Goal: Task Accomplishment & Management: Complete application form

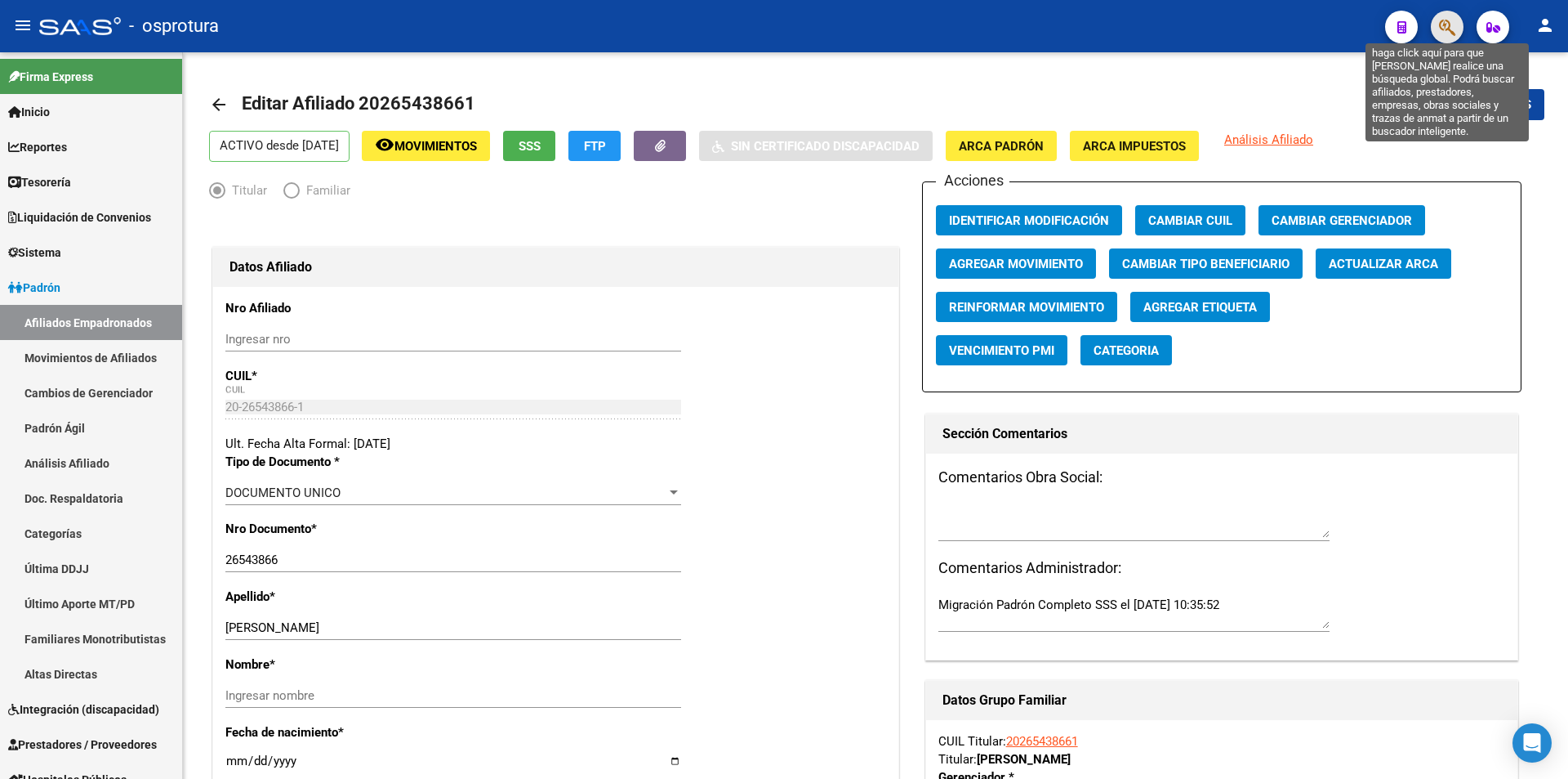
click at [1444, 25] on icon "button" at bounding box center [1447, 27] width 16 height 19
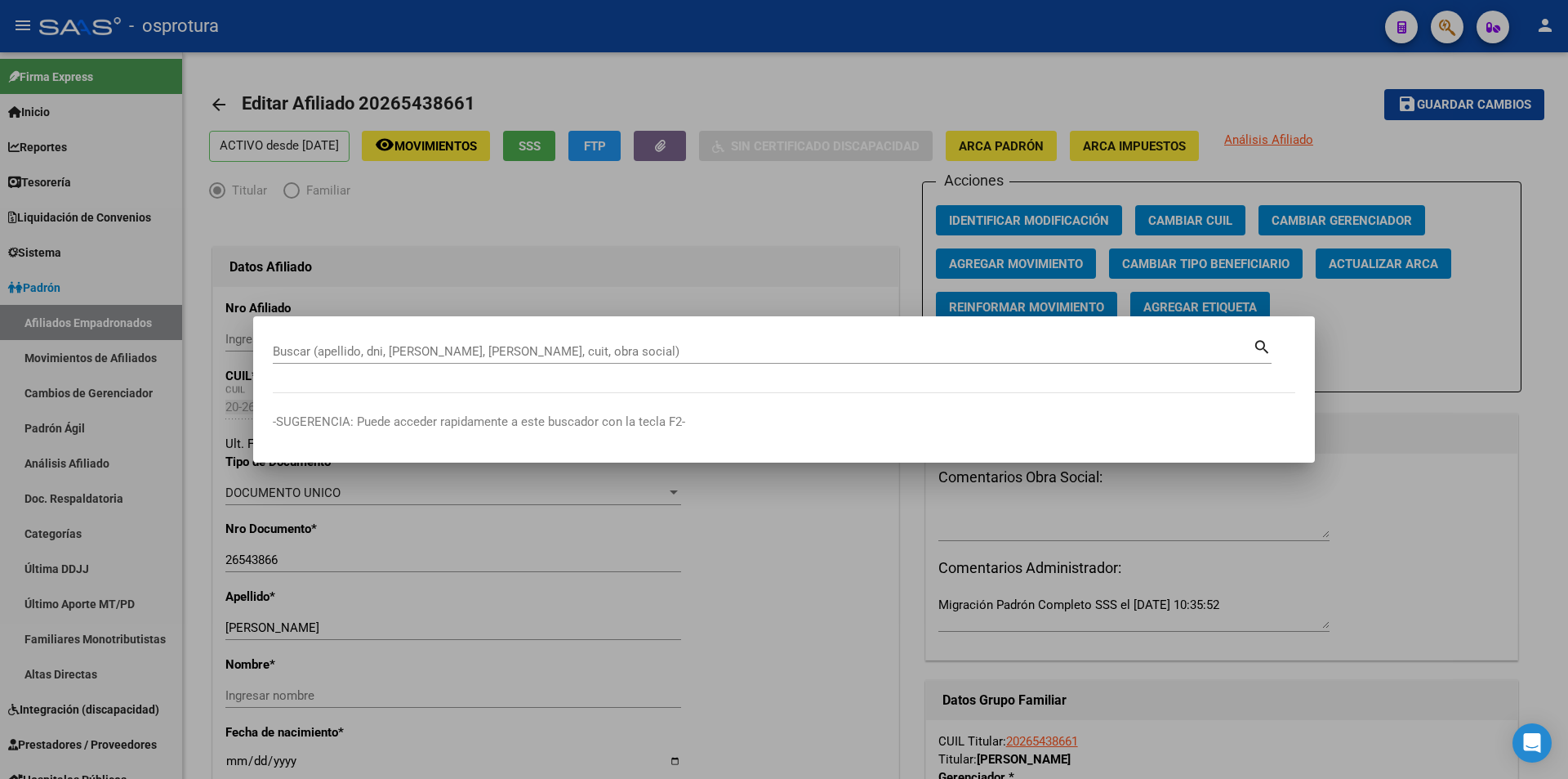
paste input "20-17307482-5"
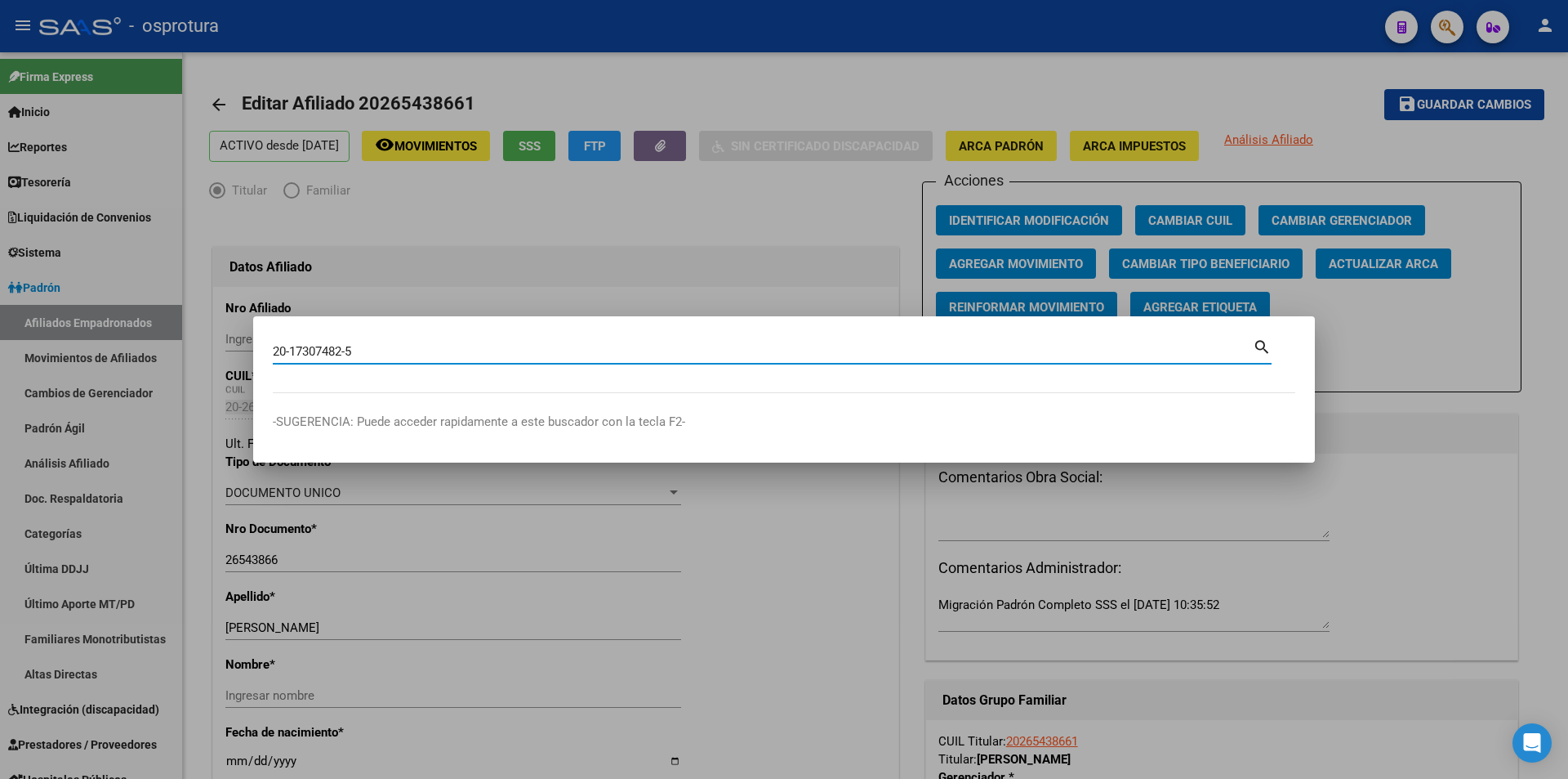
type input "20173074825"
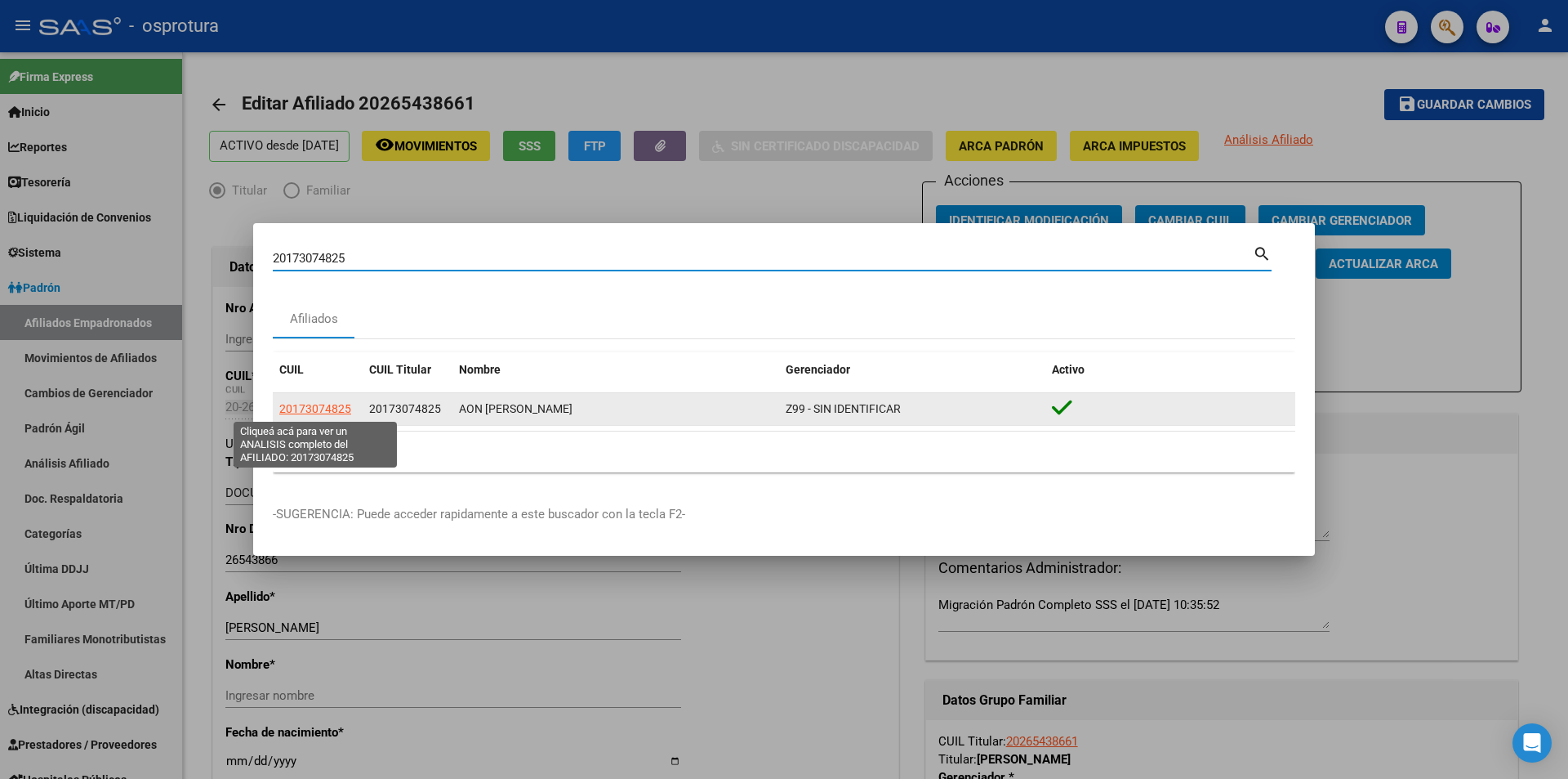
click at [297, 412] on span "20173074825" at bounding box center [315, 409] width 72 height 13
type textarea "20173074825"
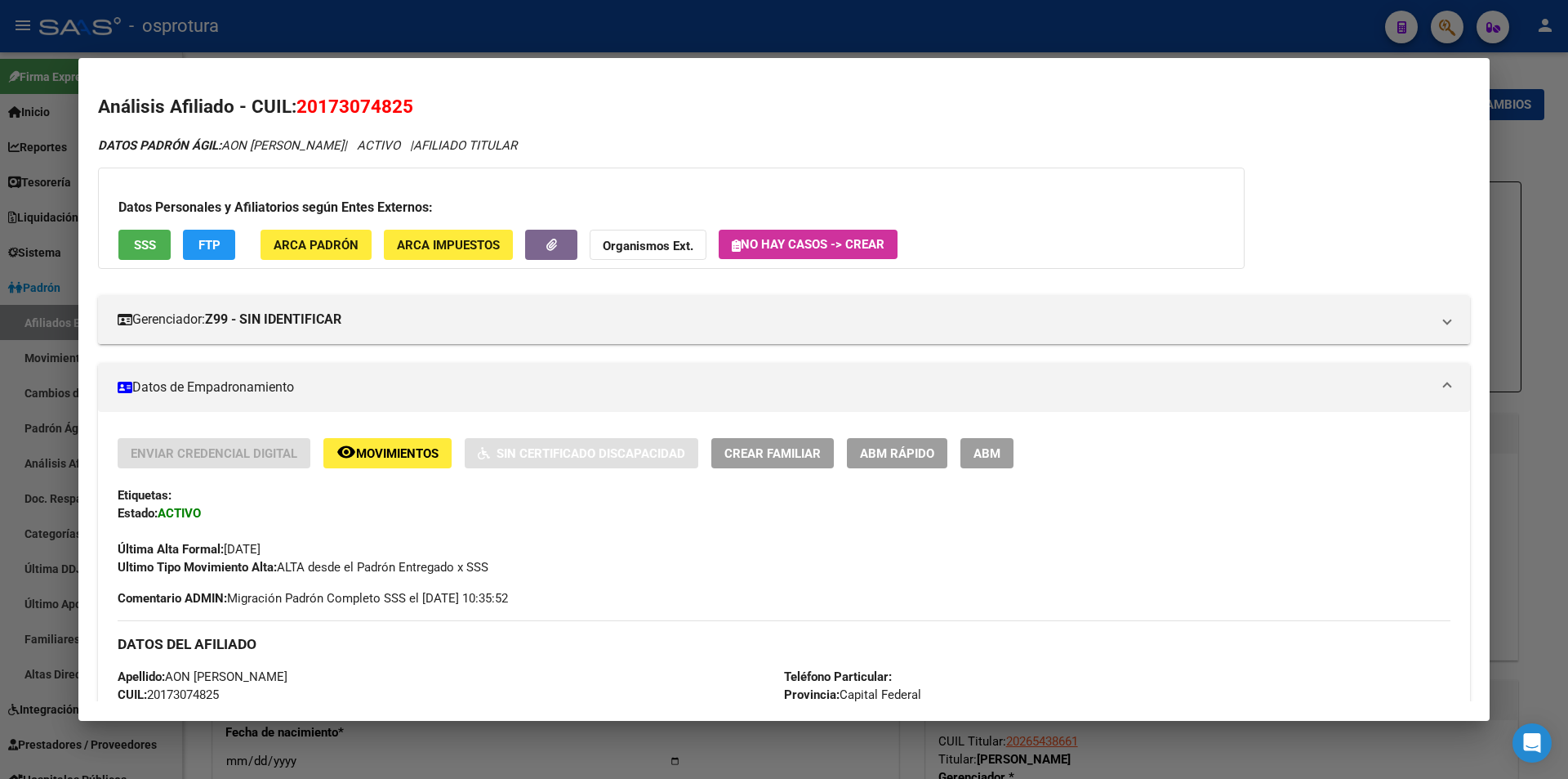
click at [919, 448] on span "ABM Rápido" at bounding box center [897, 453] width 75 height 15
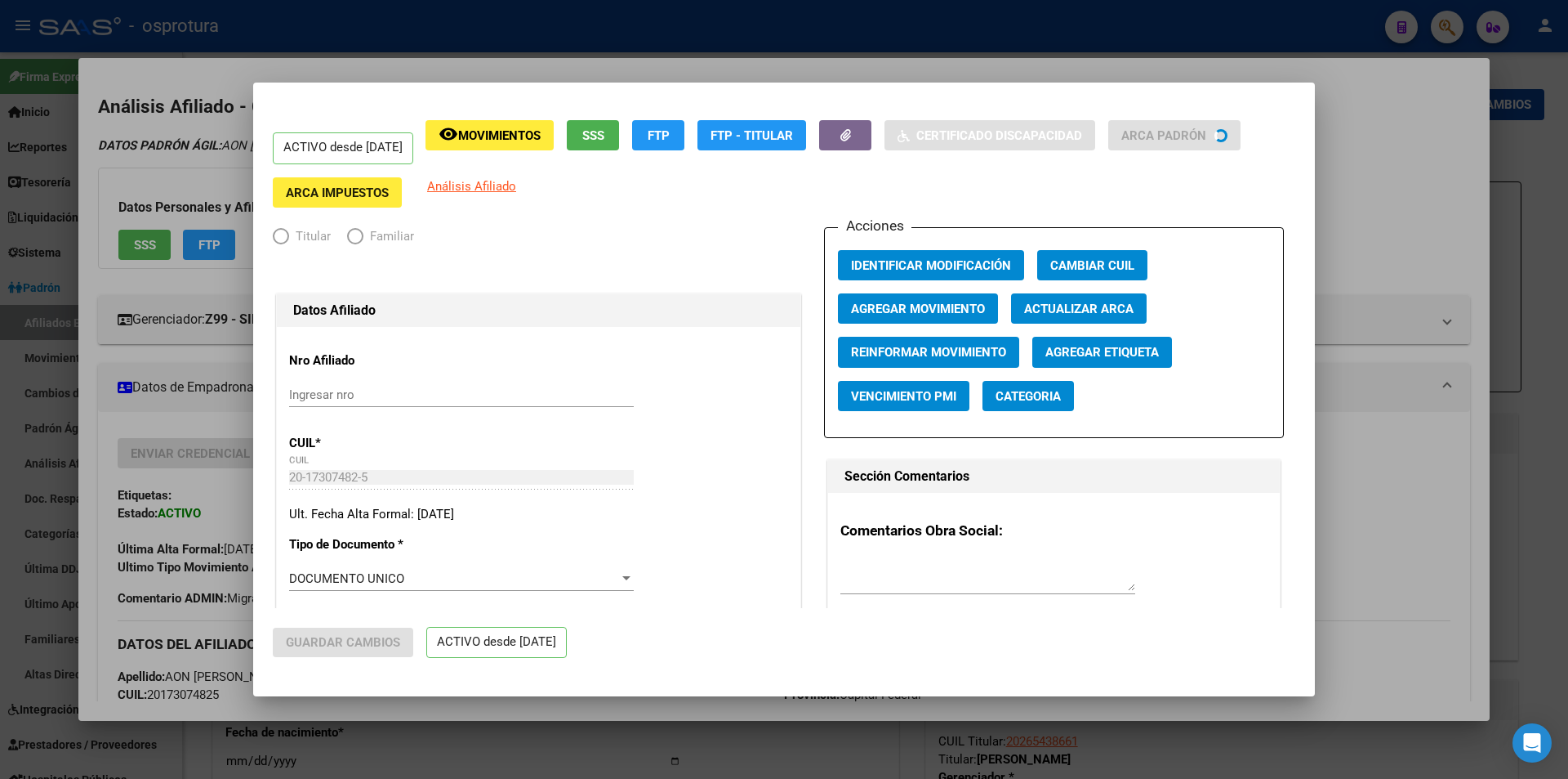
radio input "true"
type input "20-17307482-5"
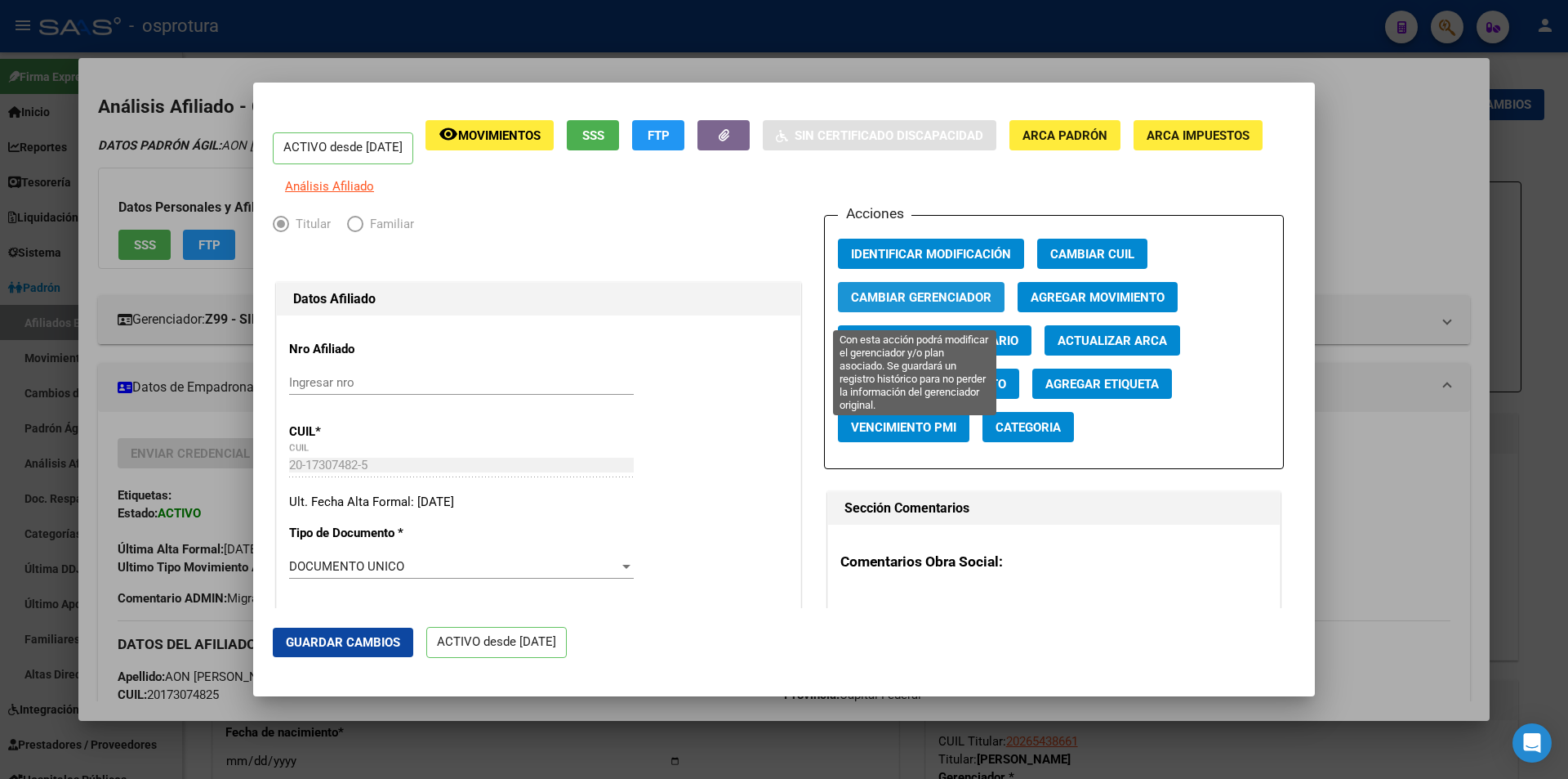
click at [901, 305] on span "Cambiar Gerenciador" at bounding box center [921, 297] width 140 height 15
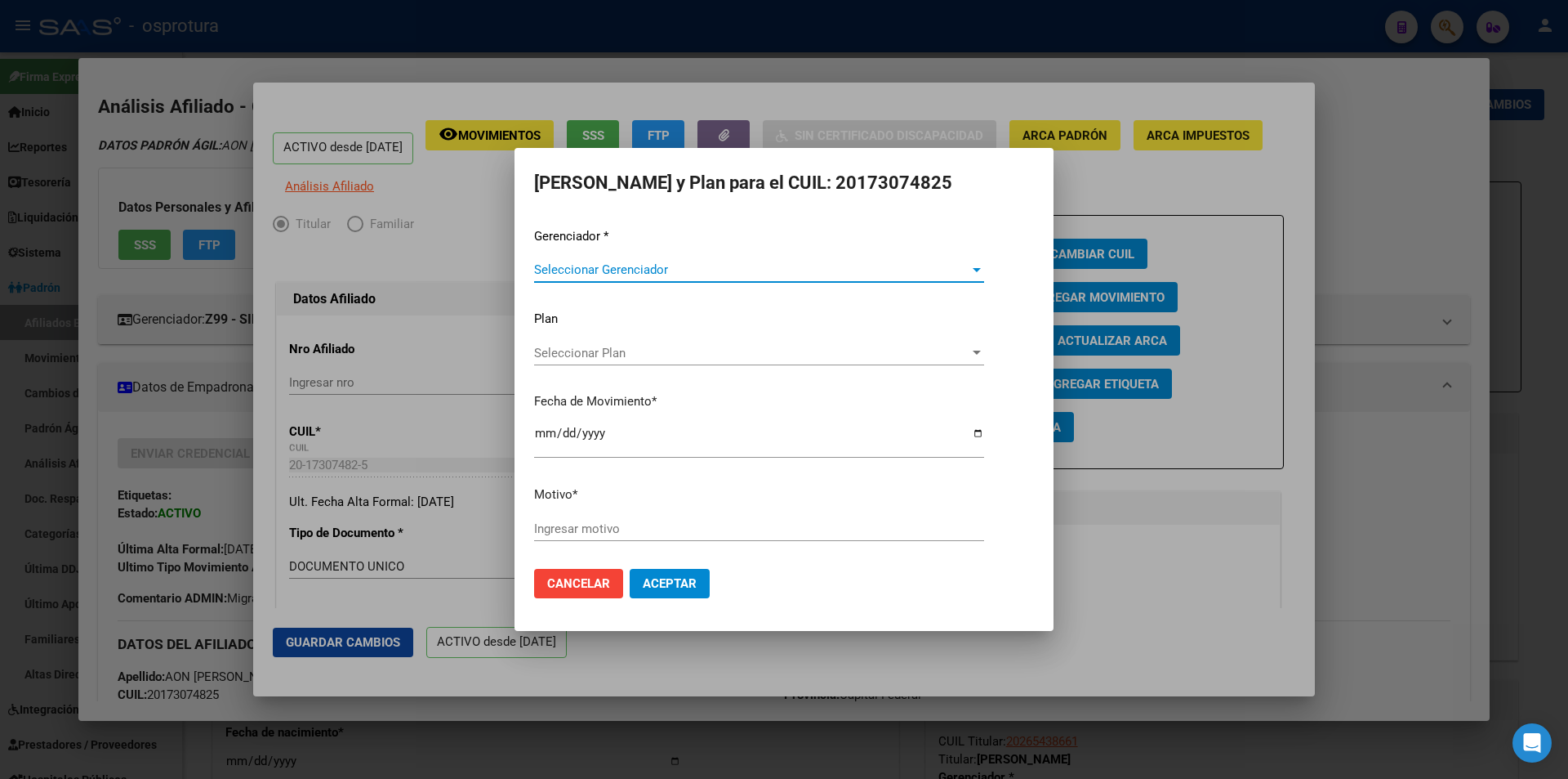
click at [790, 268] on span "Seleccionar Gerenciador" at bounding box center [751, 270] width 435 height 15
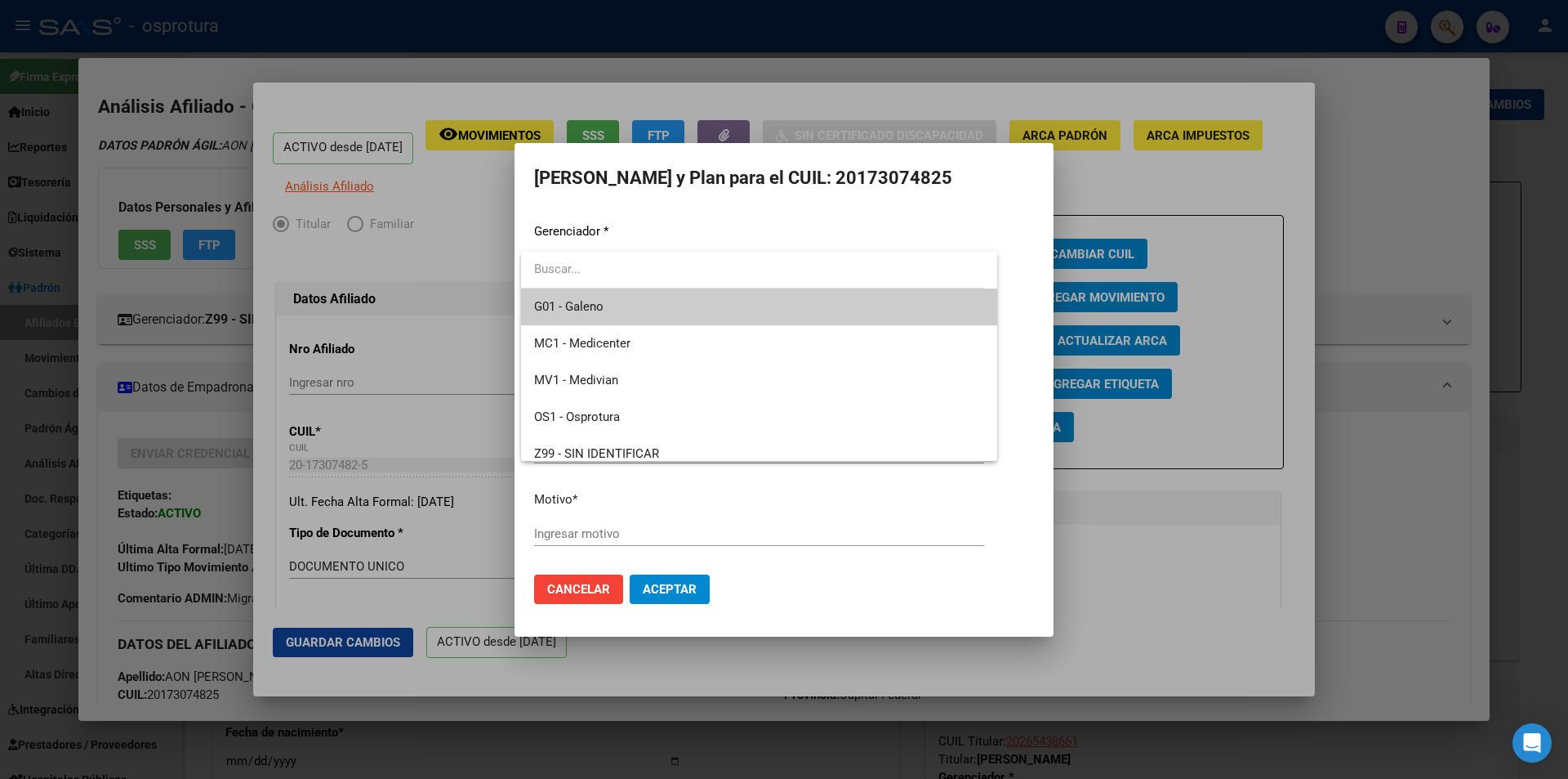
drag, startPoint x: 742, startPoint y: 306, endPoint x: 733, endPoint y: 322, distance: 18.4
click at [742, 307] on span "G01 - Galeno" at bounding box center [759, 306] width 450 height 36
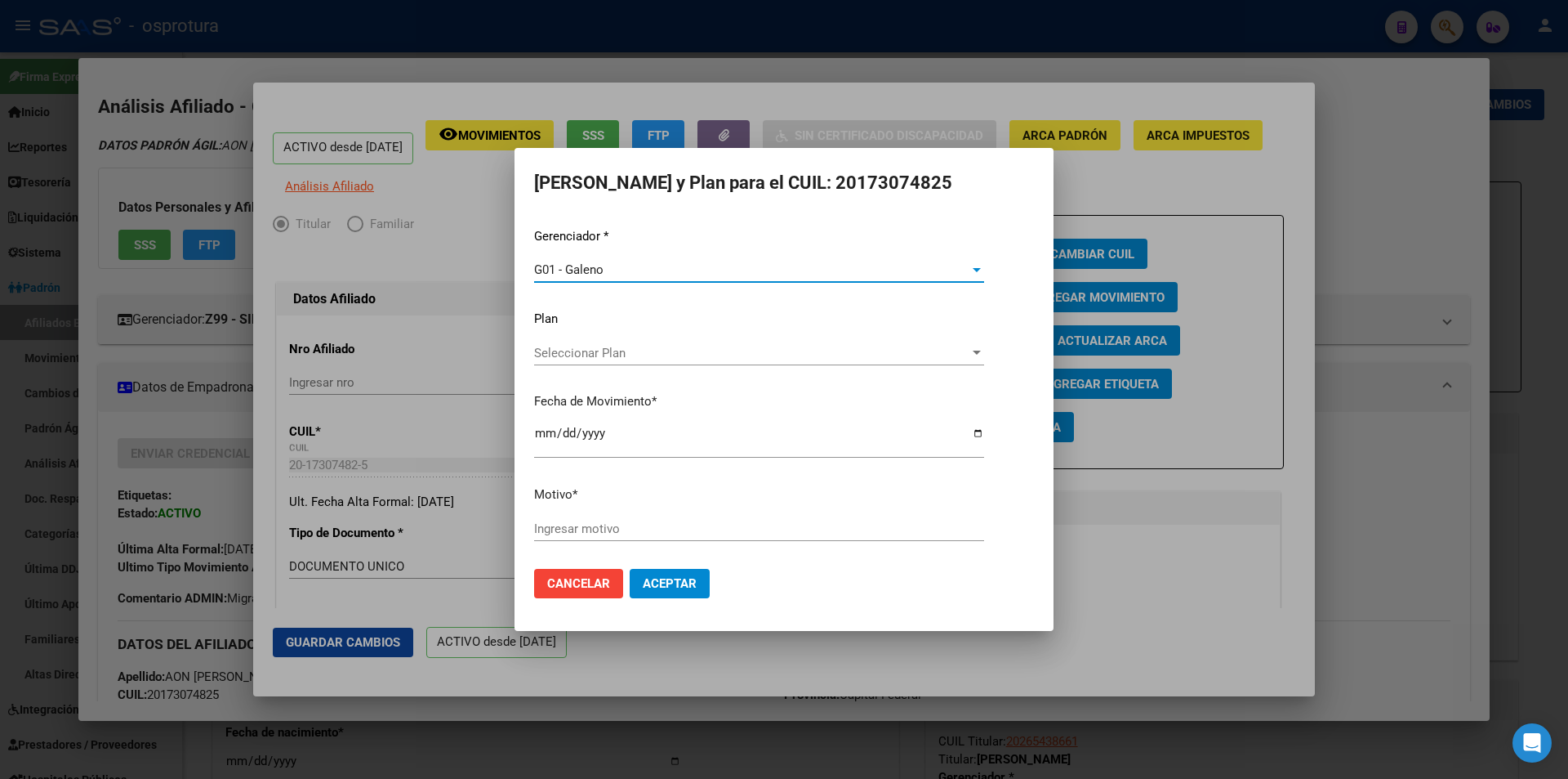
click at [678, 527] on input "Ingresar motivo" at bounding box center [759, 529] width 450 height 15
type input "REASIGNACION"
click at [630, 568] on button "Aceptar" at bounding box center [670, 583] width 80 height 29
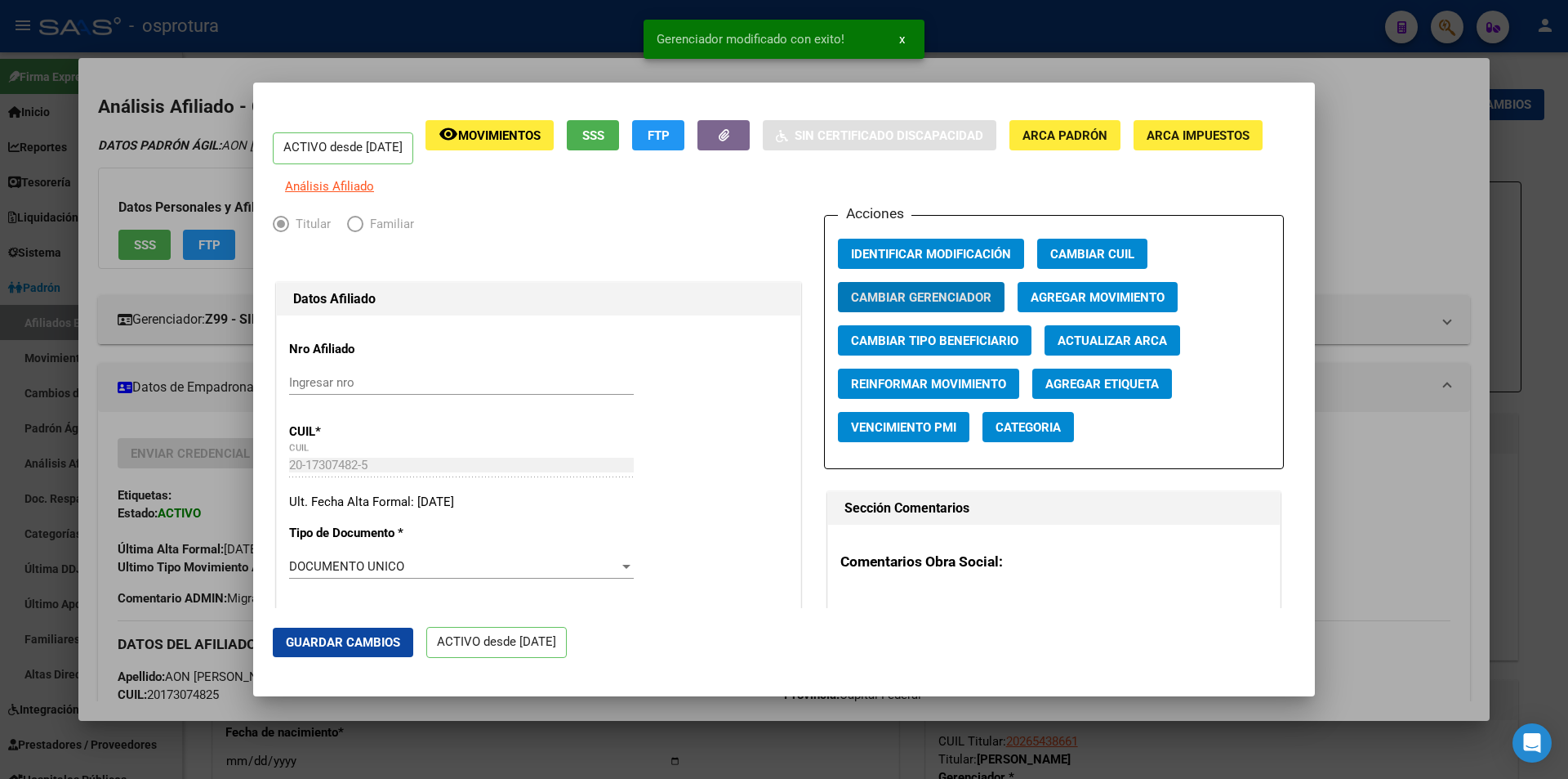
click at [1387, 180] on div at bounding box center [784, 390] width 1568 height 779
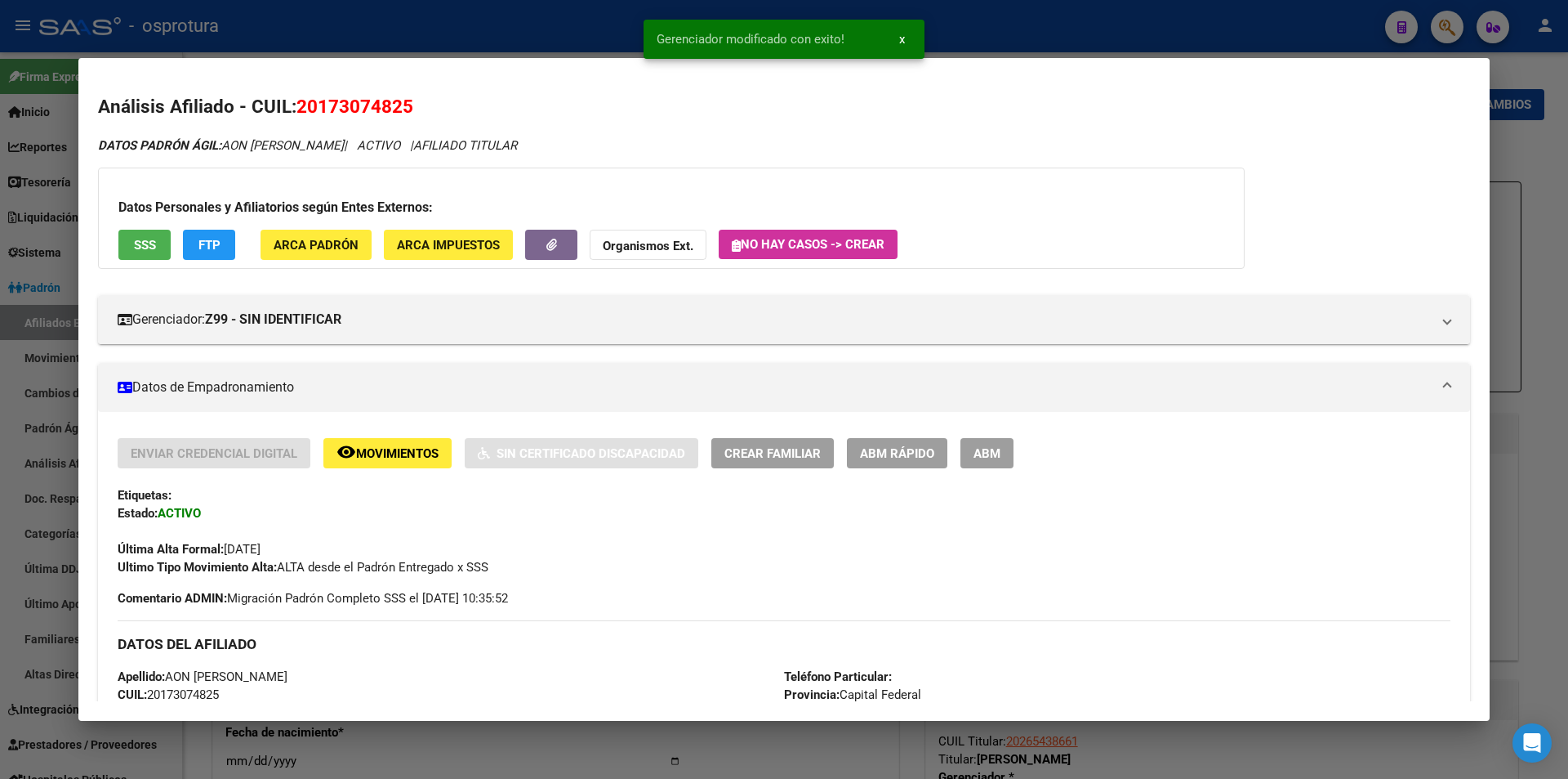
click at [757, 451] on span "Crear Familiar" at bounding box center [773, 453] width 97 height 15
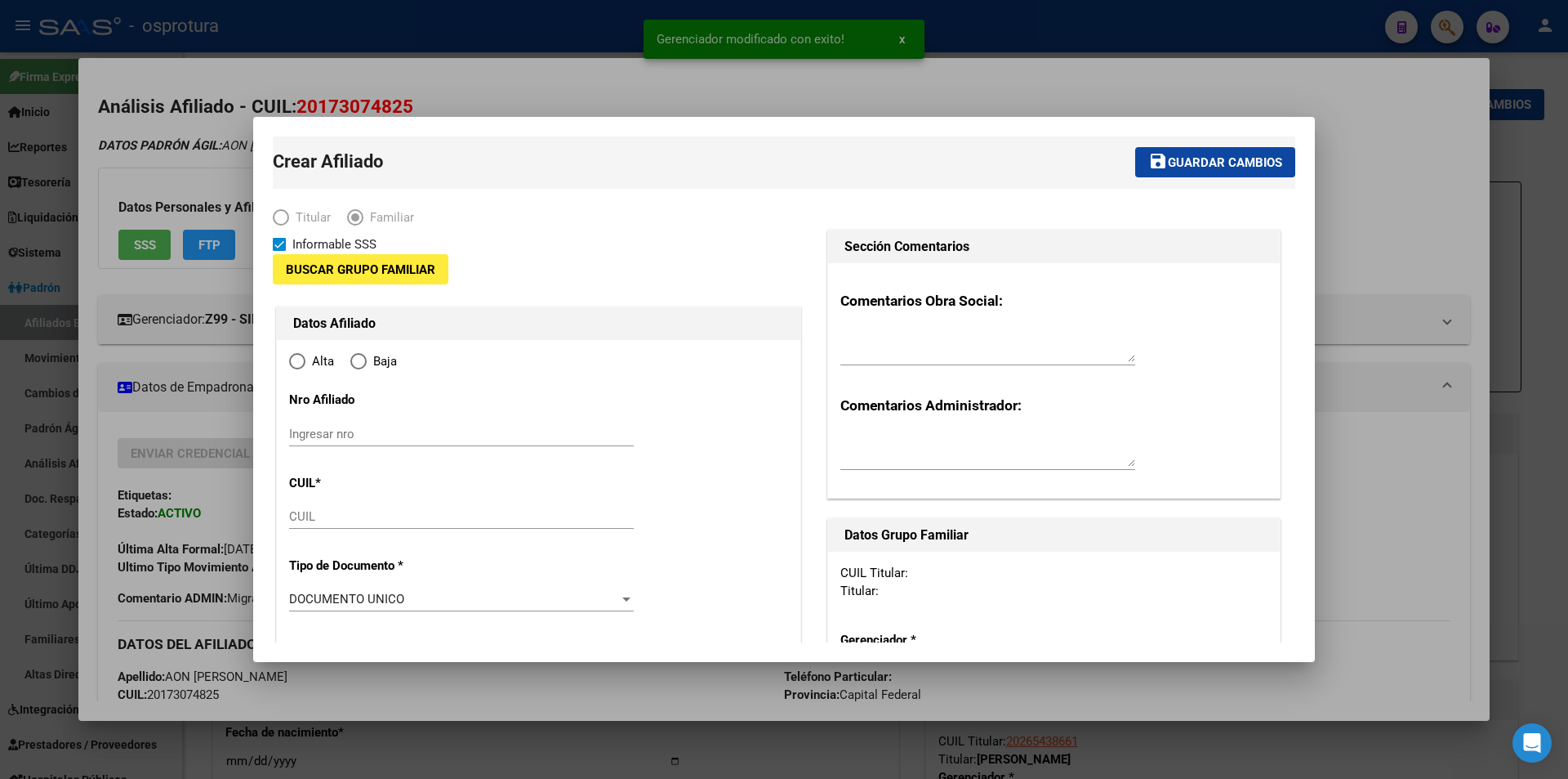
type input "20-17307482-5"
type input "CAPITAL"
type input "1426"
type input "OLLEROS"
type input "1850"
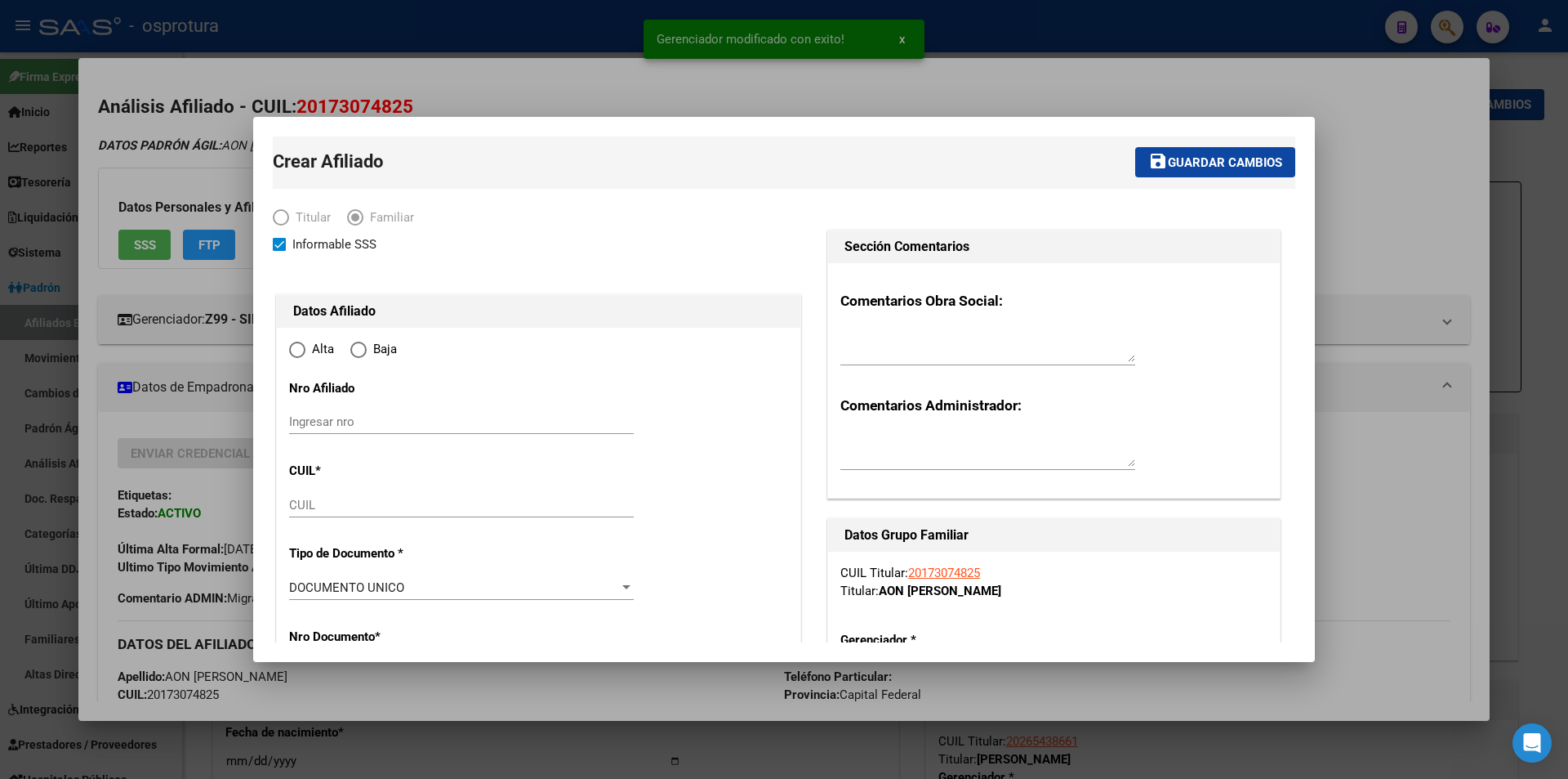
radio input "true"
type input "20-17307482-5"
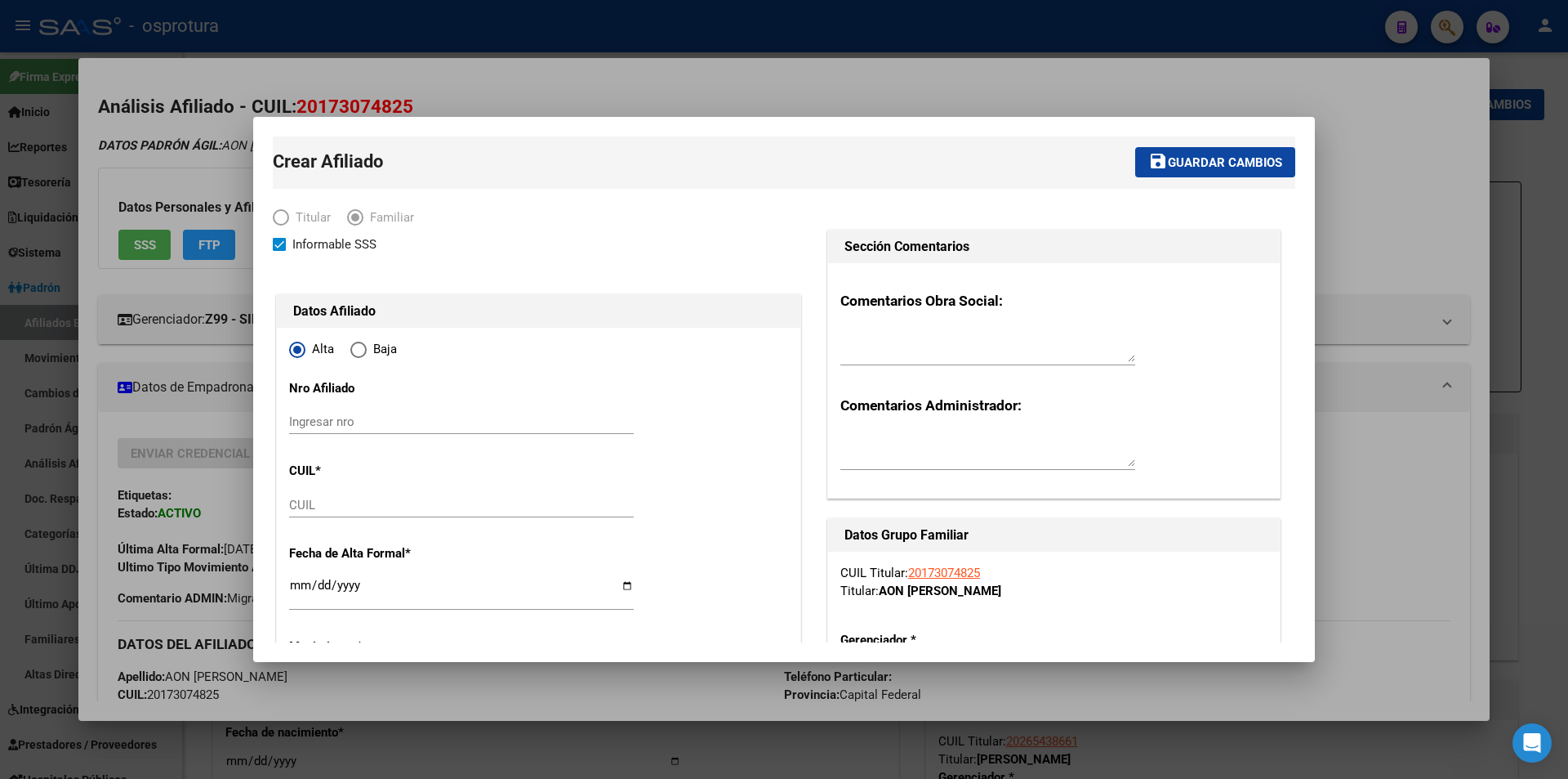
click at [514, 507] on input "CUIL" at bounding box center [461, 505] width 345 height 15
paste input "27-58143357-9"
type input "27-58143357-9"
type input "58143357"
type input "AON"
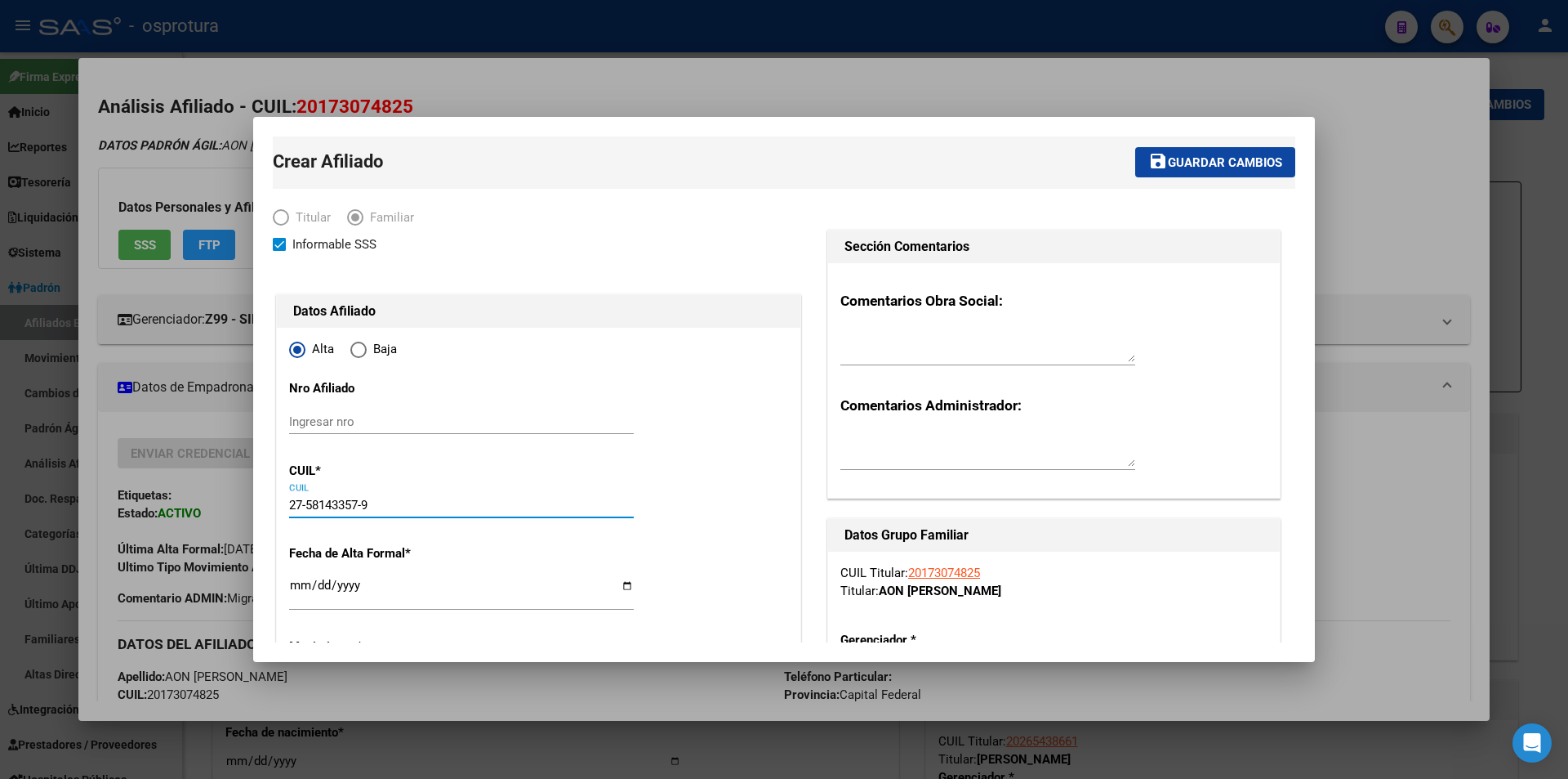
type input "[PERSON_NAME]"
type input "[DATE]"
type input "CABA"
type input "1407"
type input "GOYA"
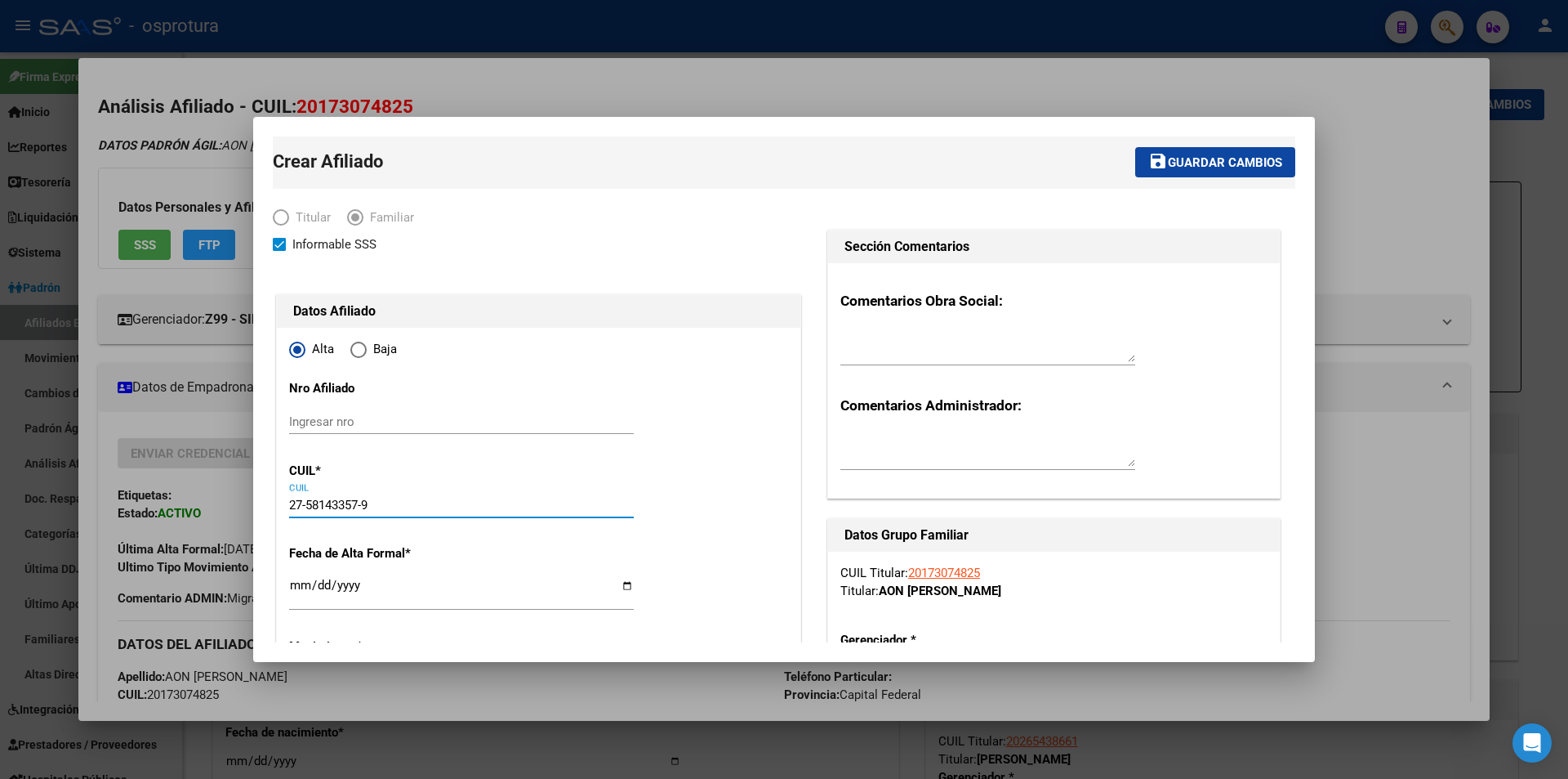
type input "293"
type input "3"
type input "27-58143357-9"
click at [292, 584] on input "Ingresar fecha" at bounding box center [461, 591] width 345 height 26
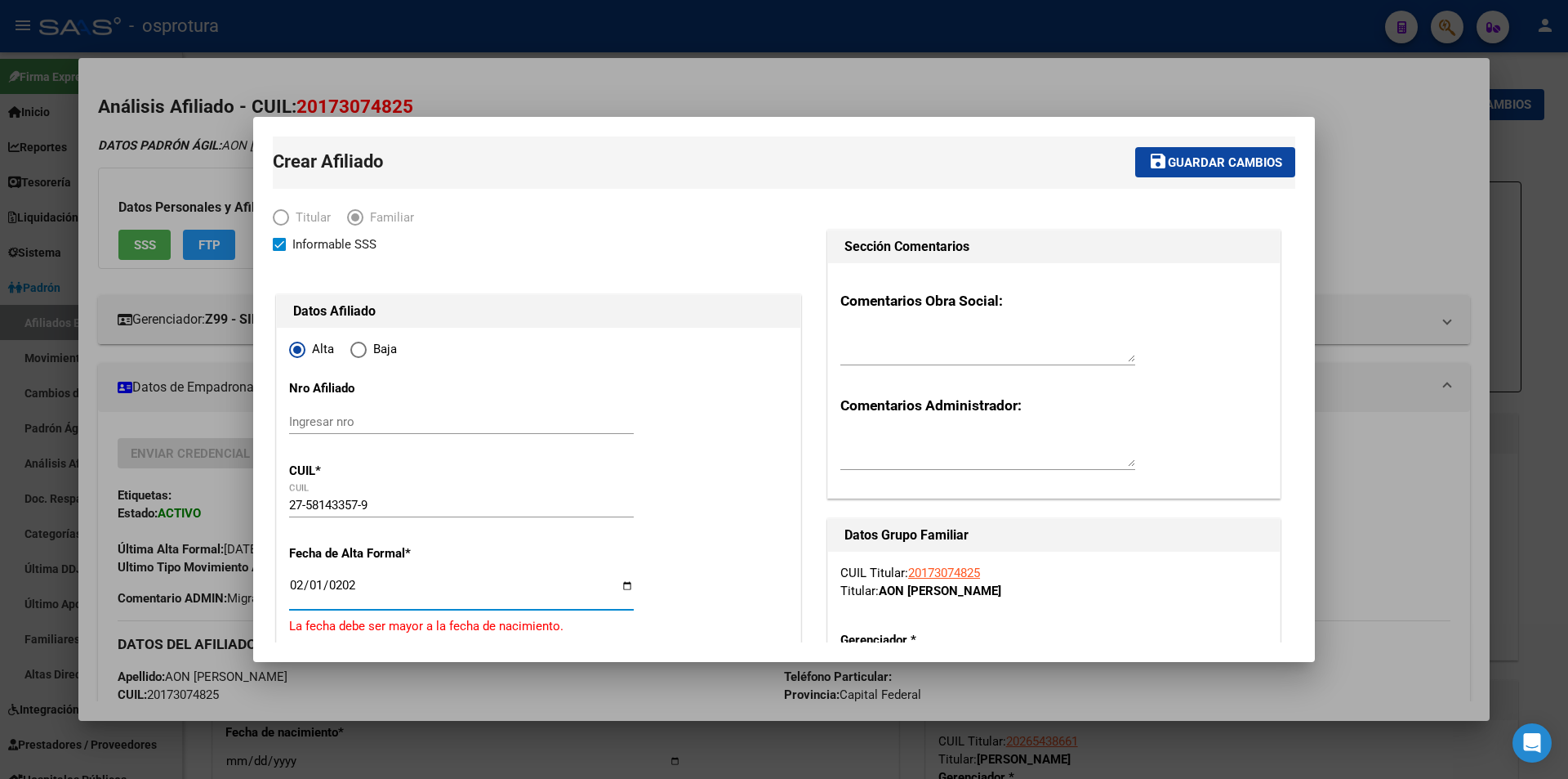
type input "[DATE]"
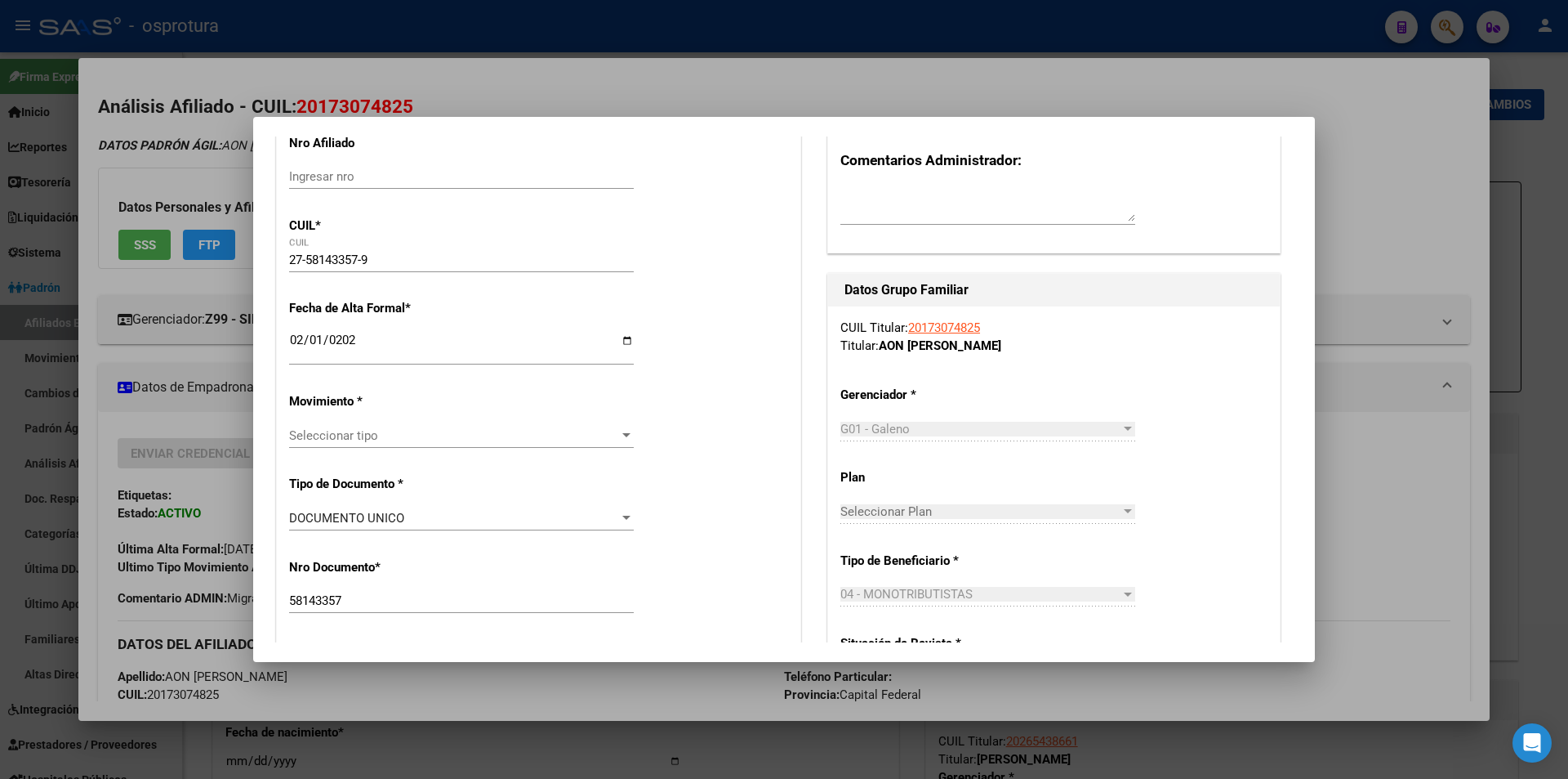
scroll to position [327, 0]
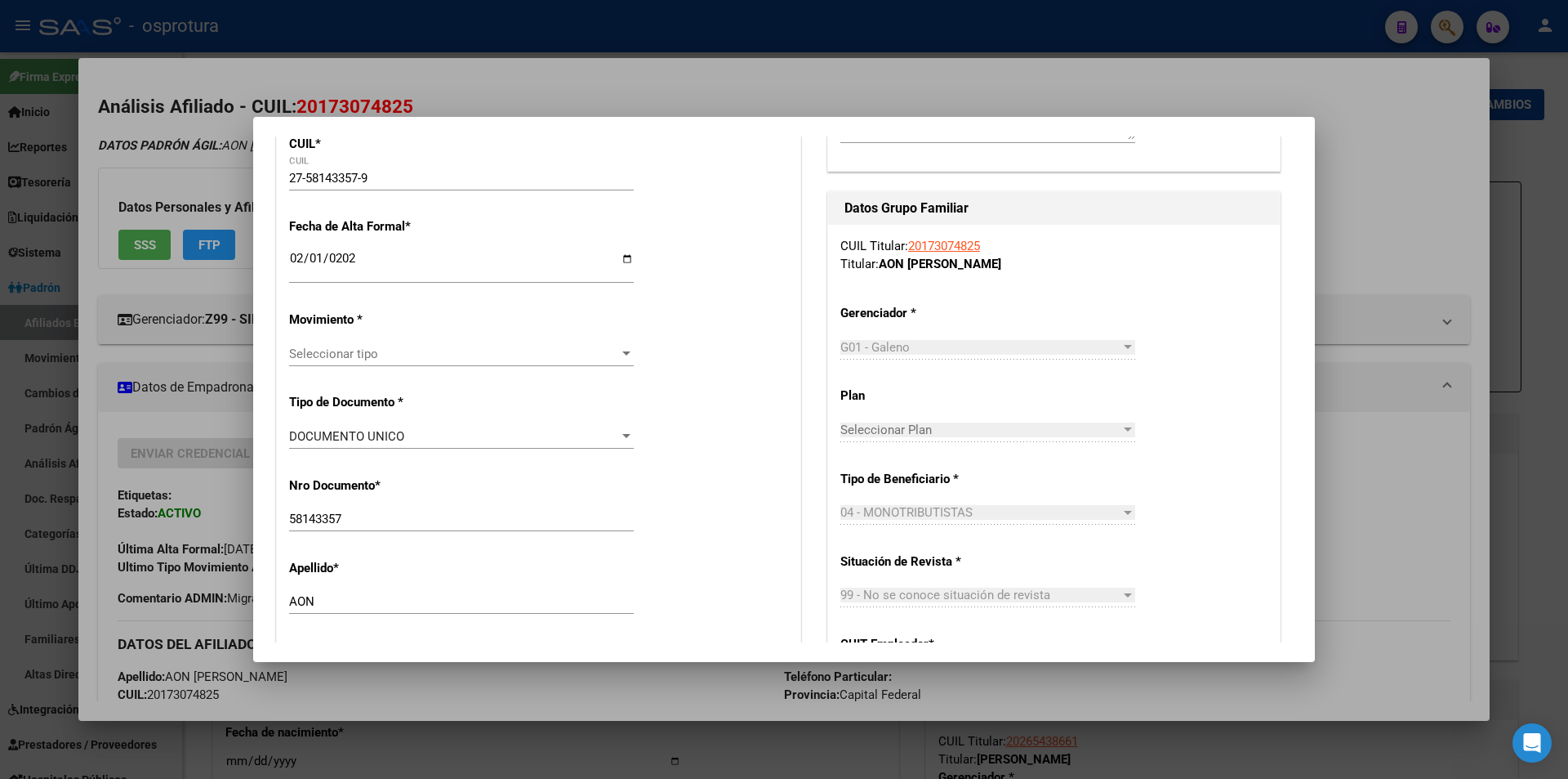
click at [460, 342] on div "Seleccionar tipo Seleccionar tipo" at bounding box center [461, 353] width 345 height 25
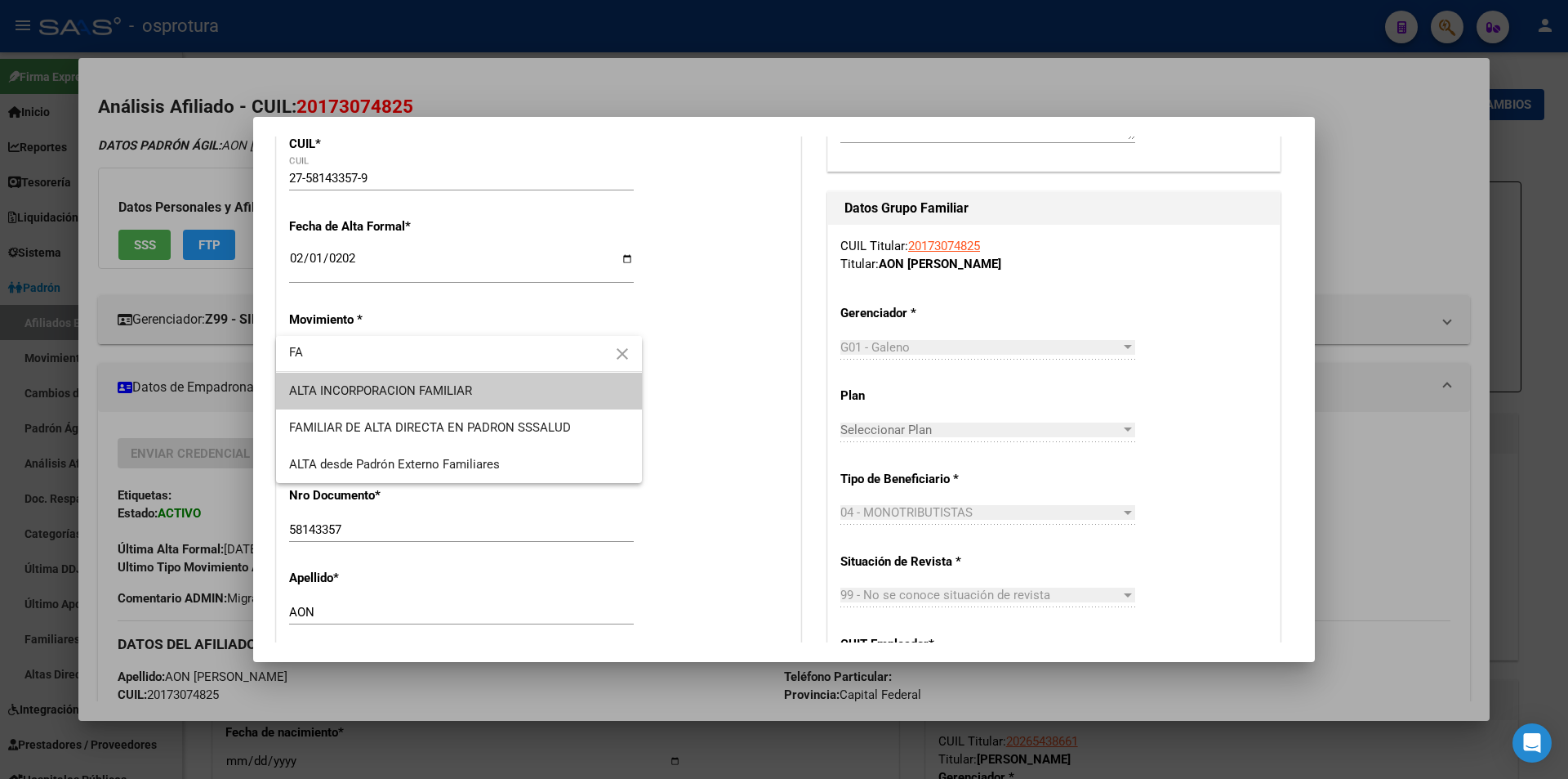
type input "FA"
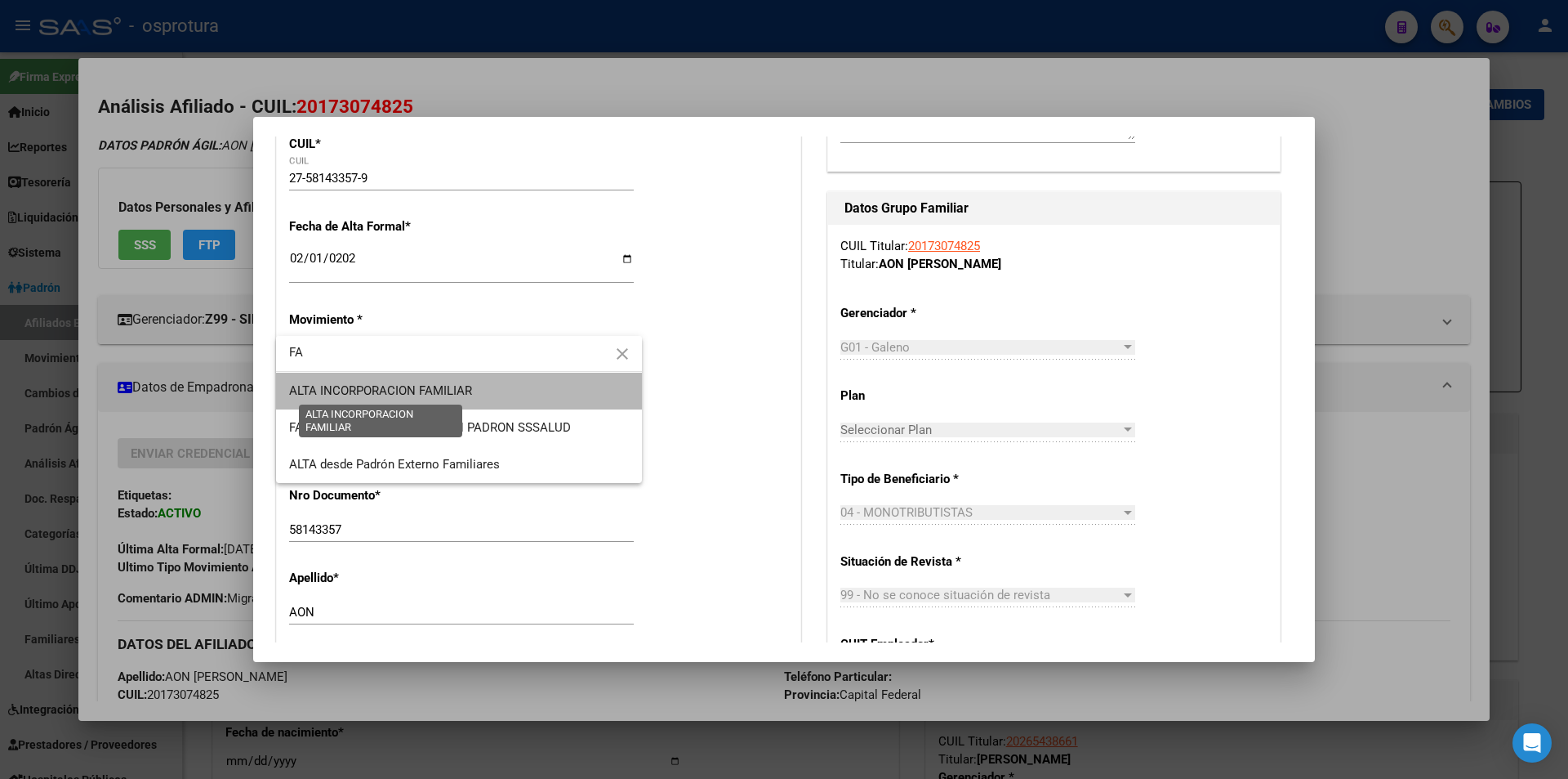
click at [459, 388] on span "ALTA INCORPORACION FAMILIAR" at bounding box center [380, 390] width 183 height 15
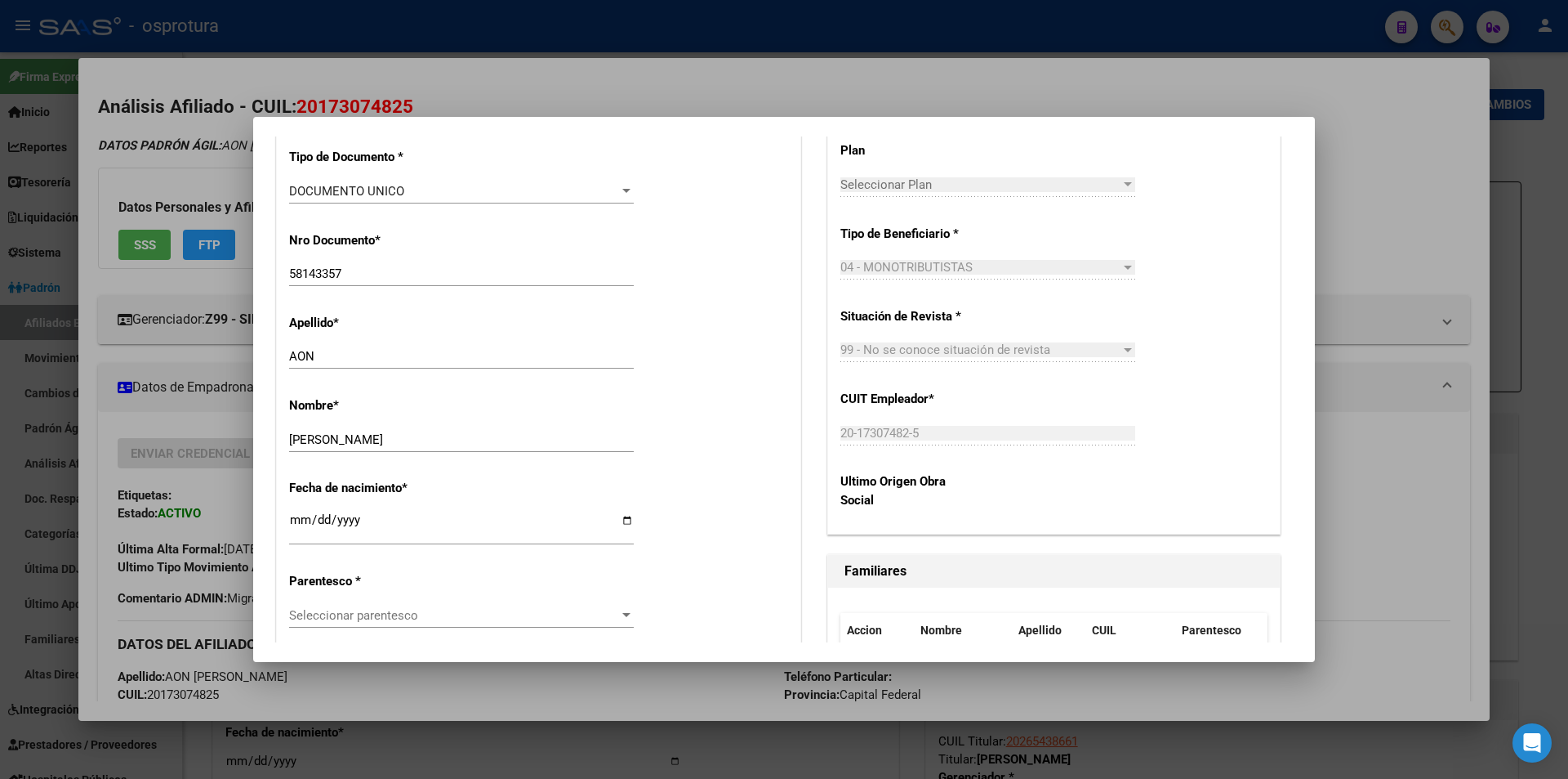
scroll to position [654, 0]
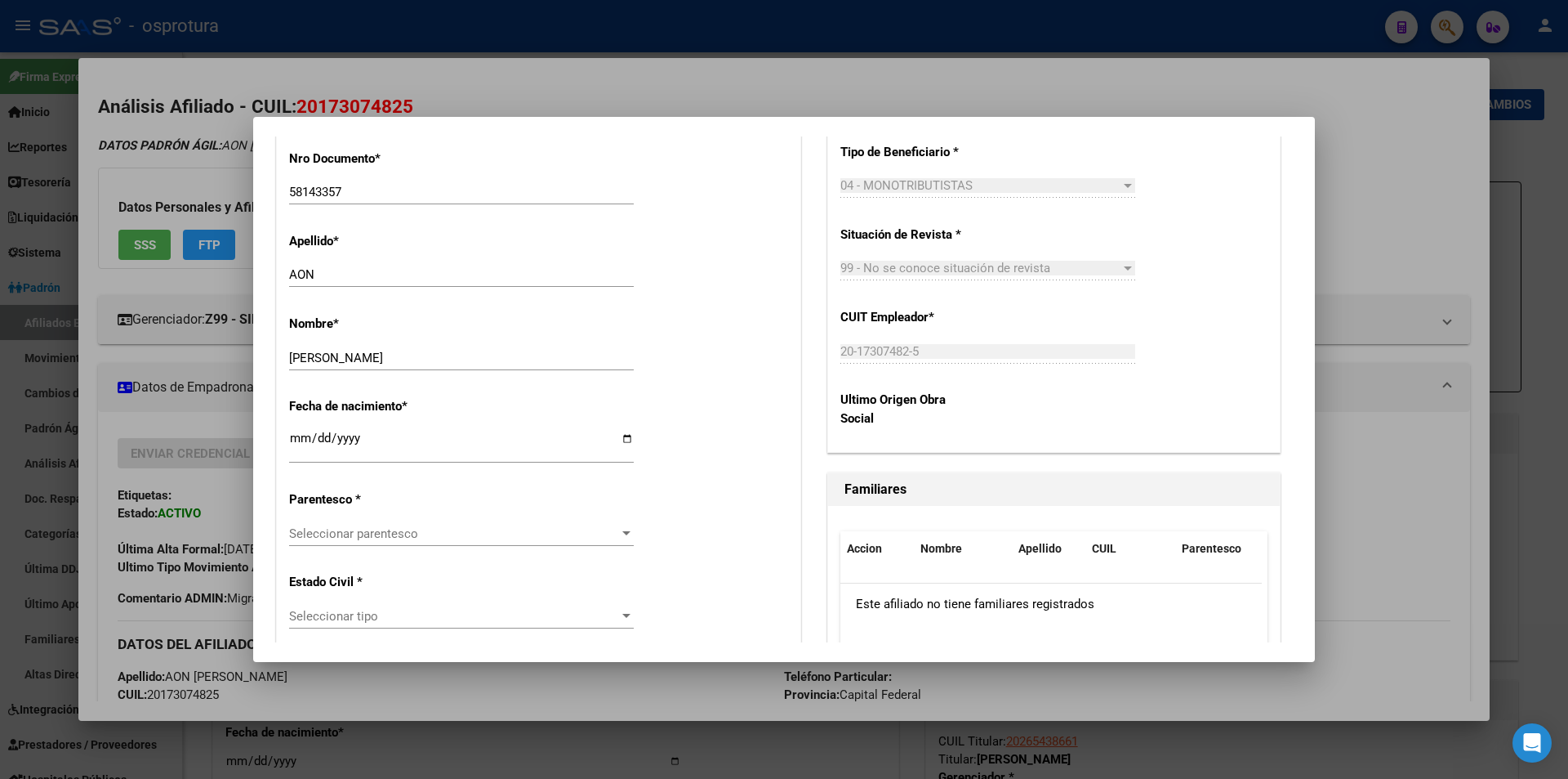
click at [428, 541] on div "Seleccionar parentesco Seleccionar parentesco" at bounding box center [461, 534] width 345 height 25
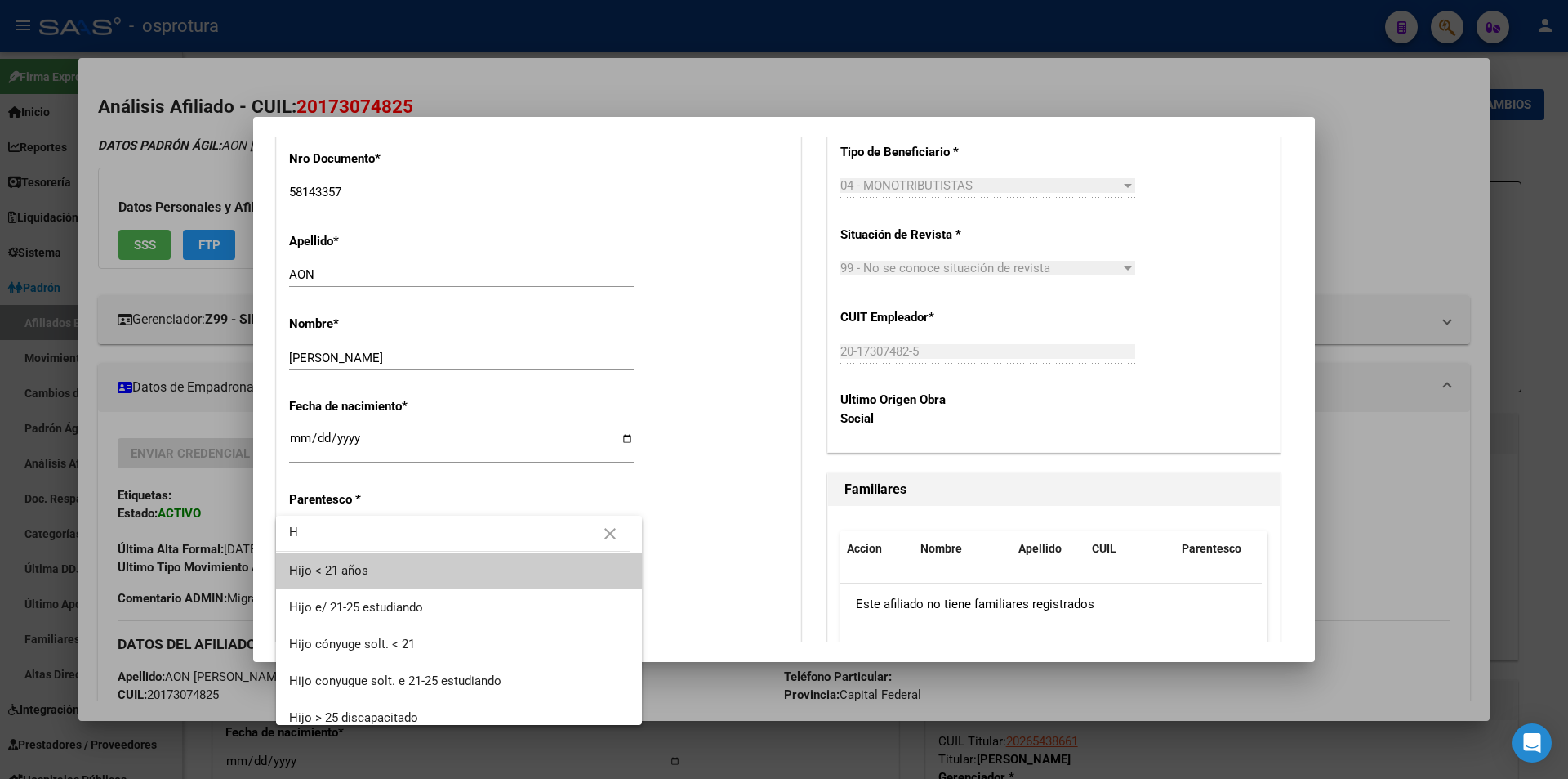
type input "H"
click at [418, 570] on span "Hijo < 21 años" at bounding box center [459, 571] width 340 height 36
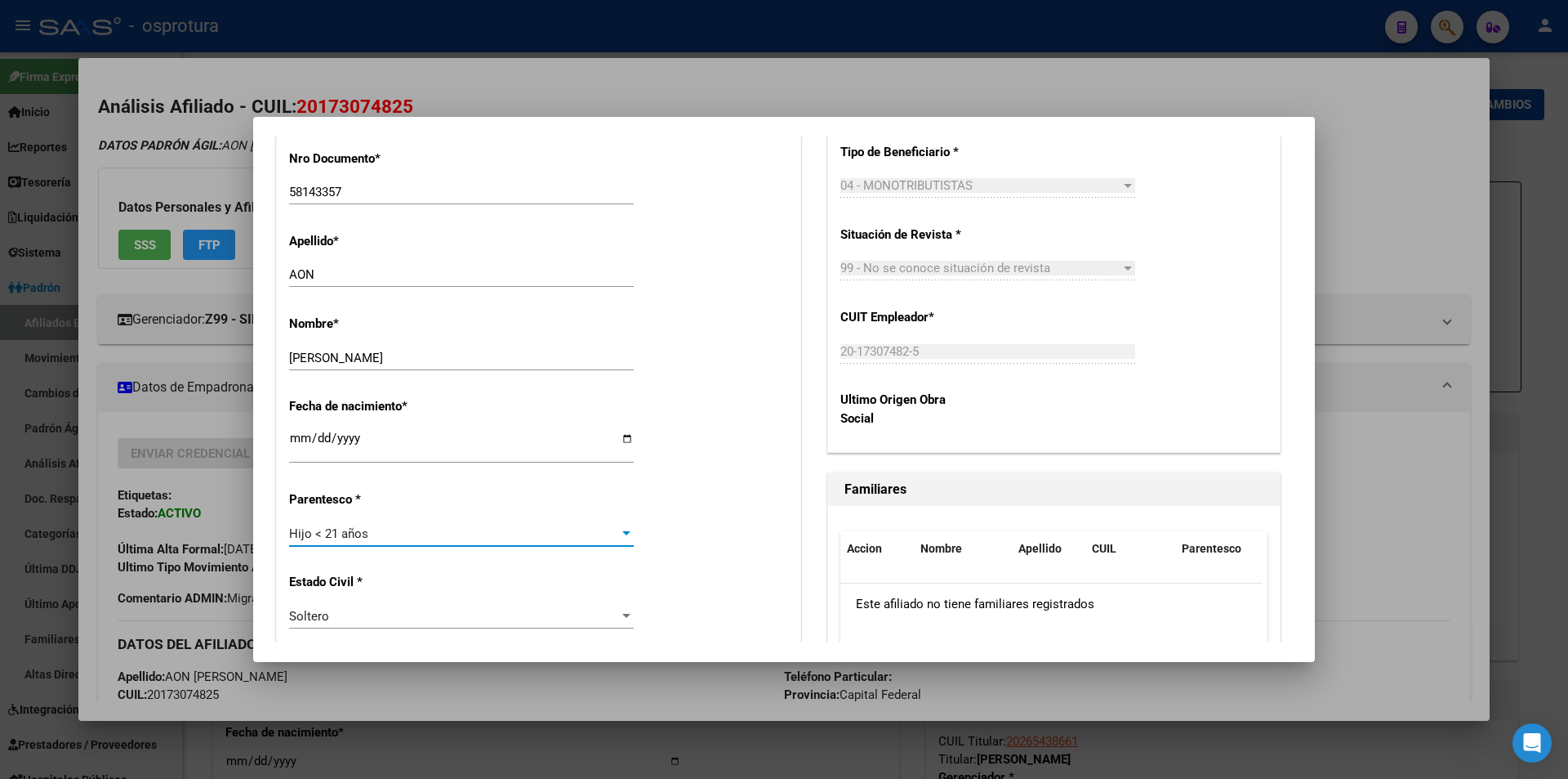
scroll to position [0, 0]
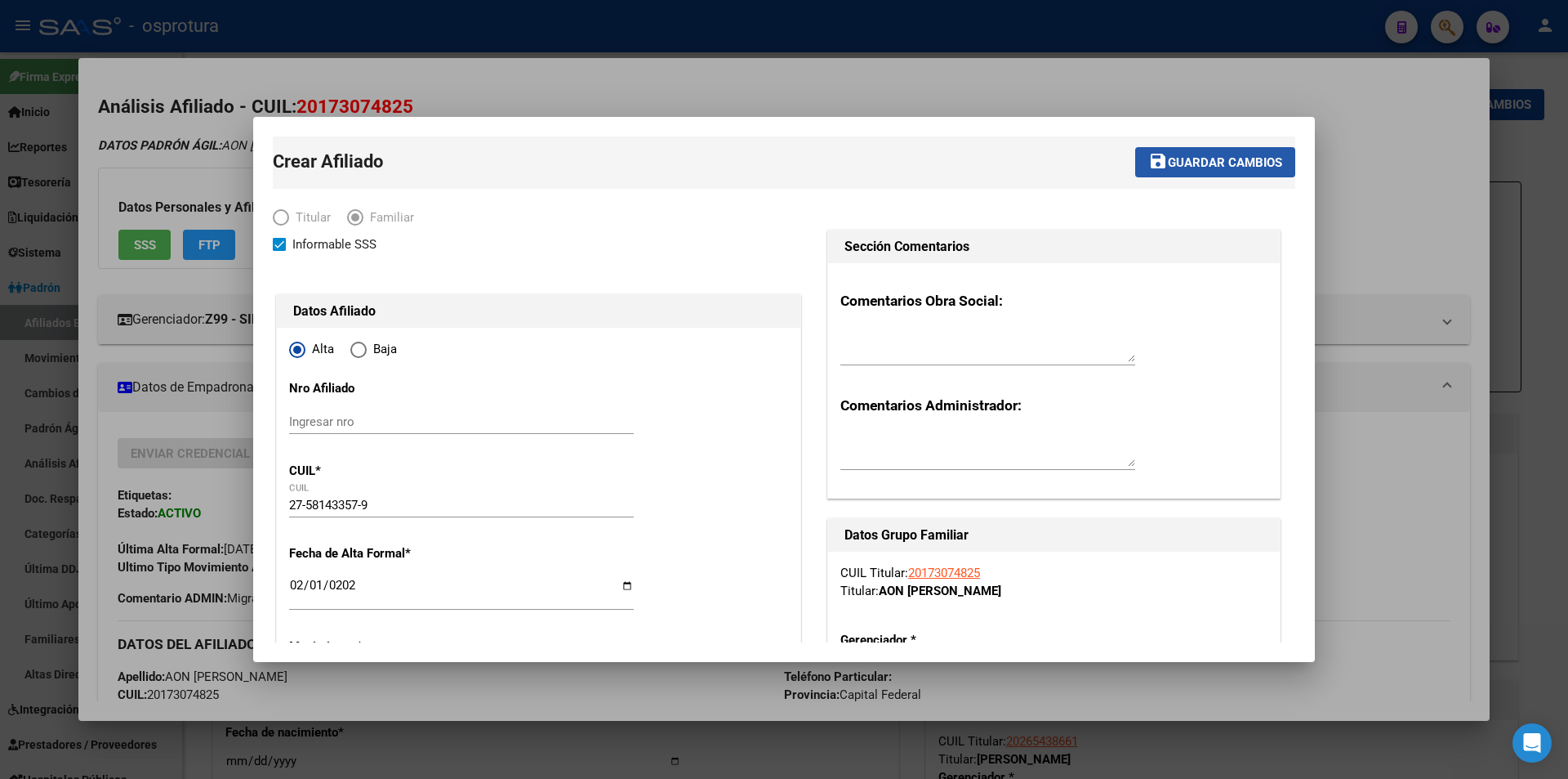
click at [1168, 158] on span "Guardar cambios" at bounding box center [1224, 162] width 114 height 15
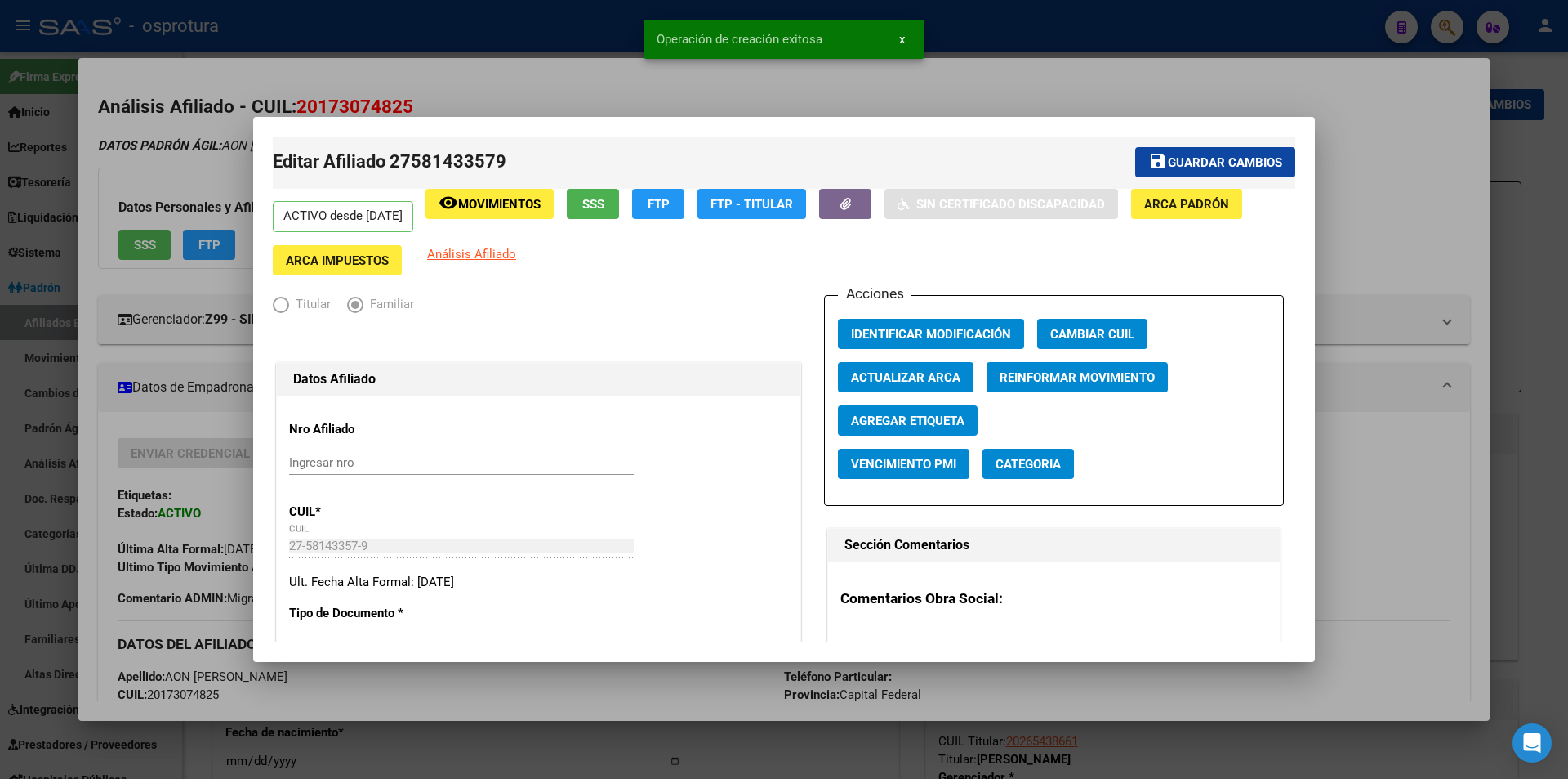
click at [986, 98] on div at bounding box center [784, 390] width 1568 height 779
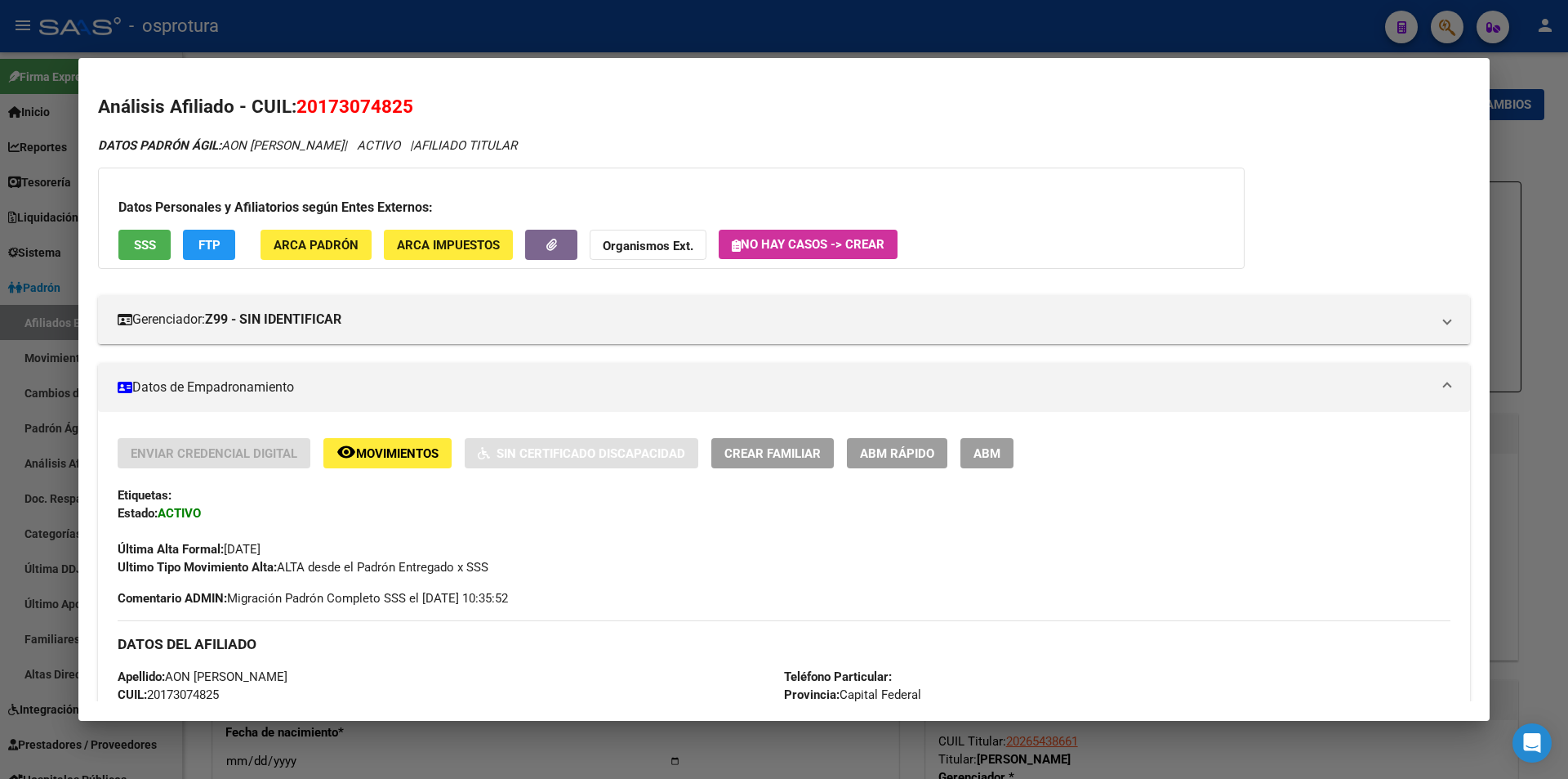
click at [769, 453] on span "Crear Familiar" at bounding box center [773, 453] width 97 height 15
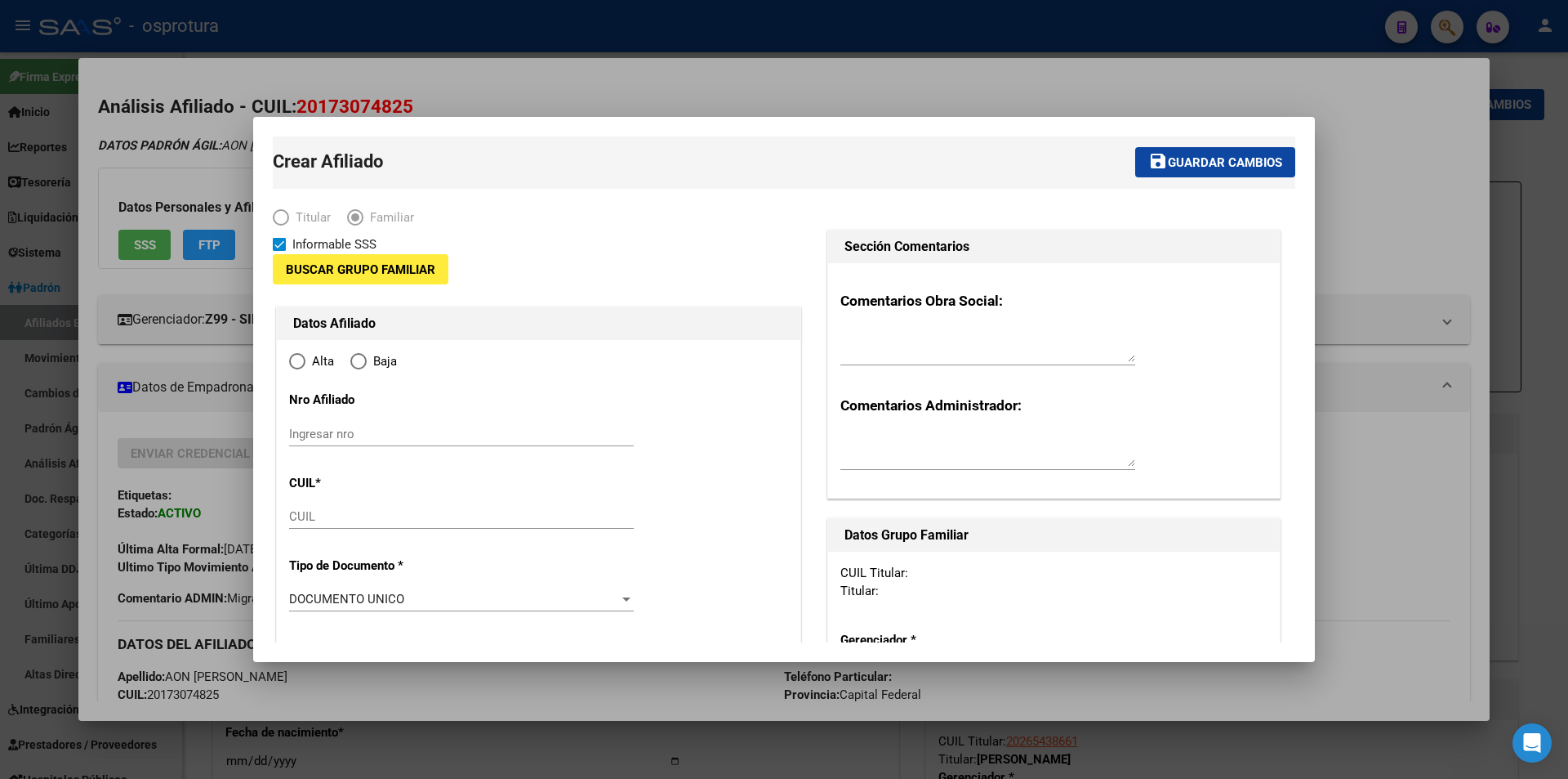
type input "20-17307482-5"
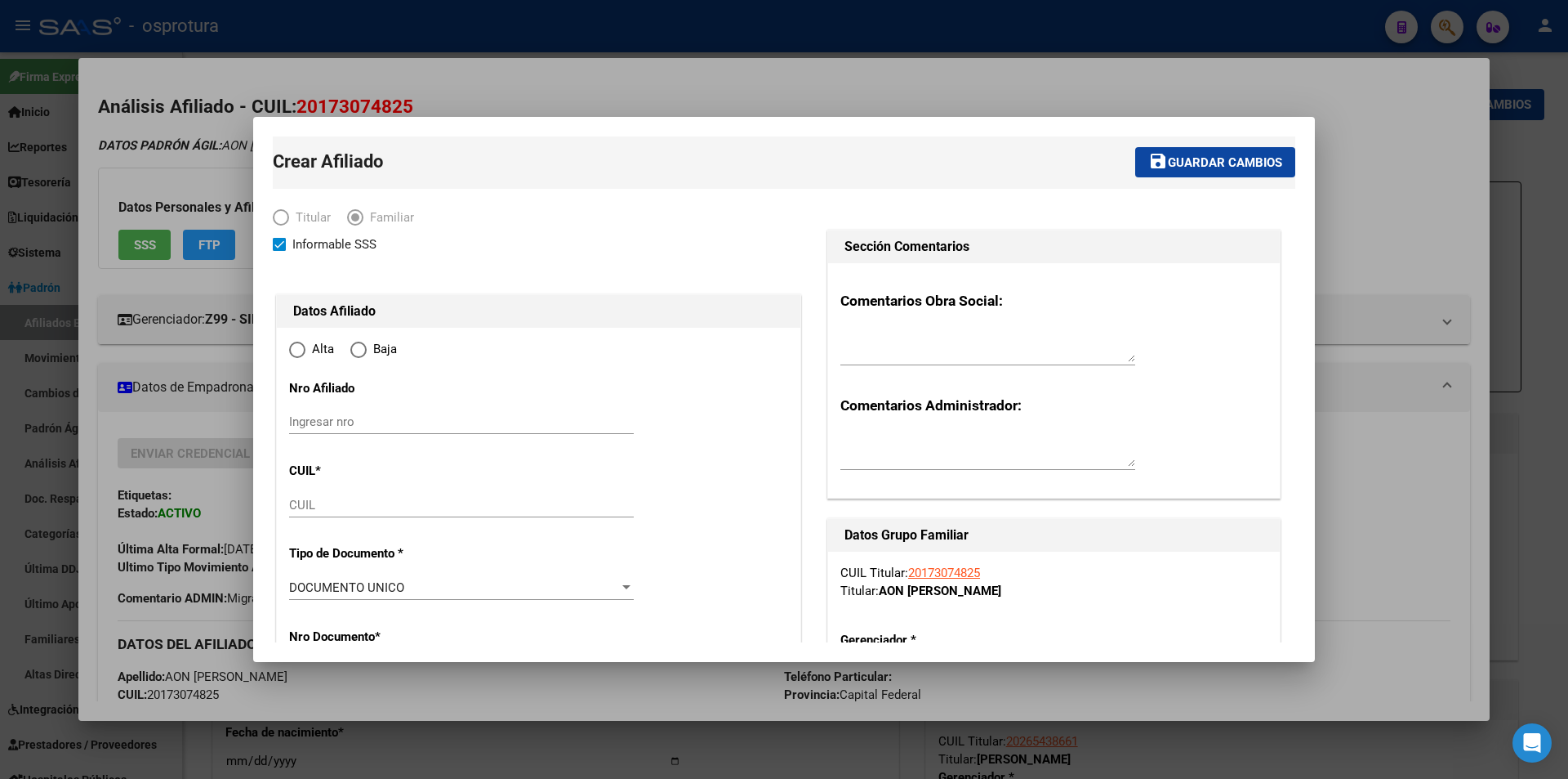
type input "CAPITAL"
type input "1426"
type input "OLLEROS"
type input "1850"
radio input "true"
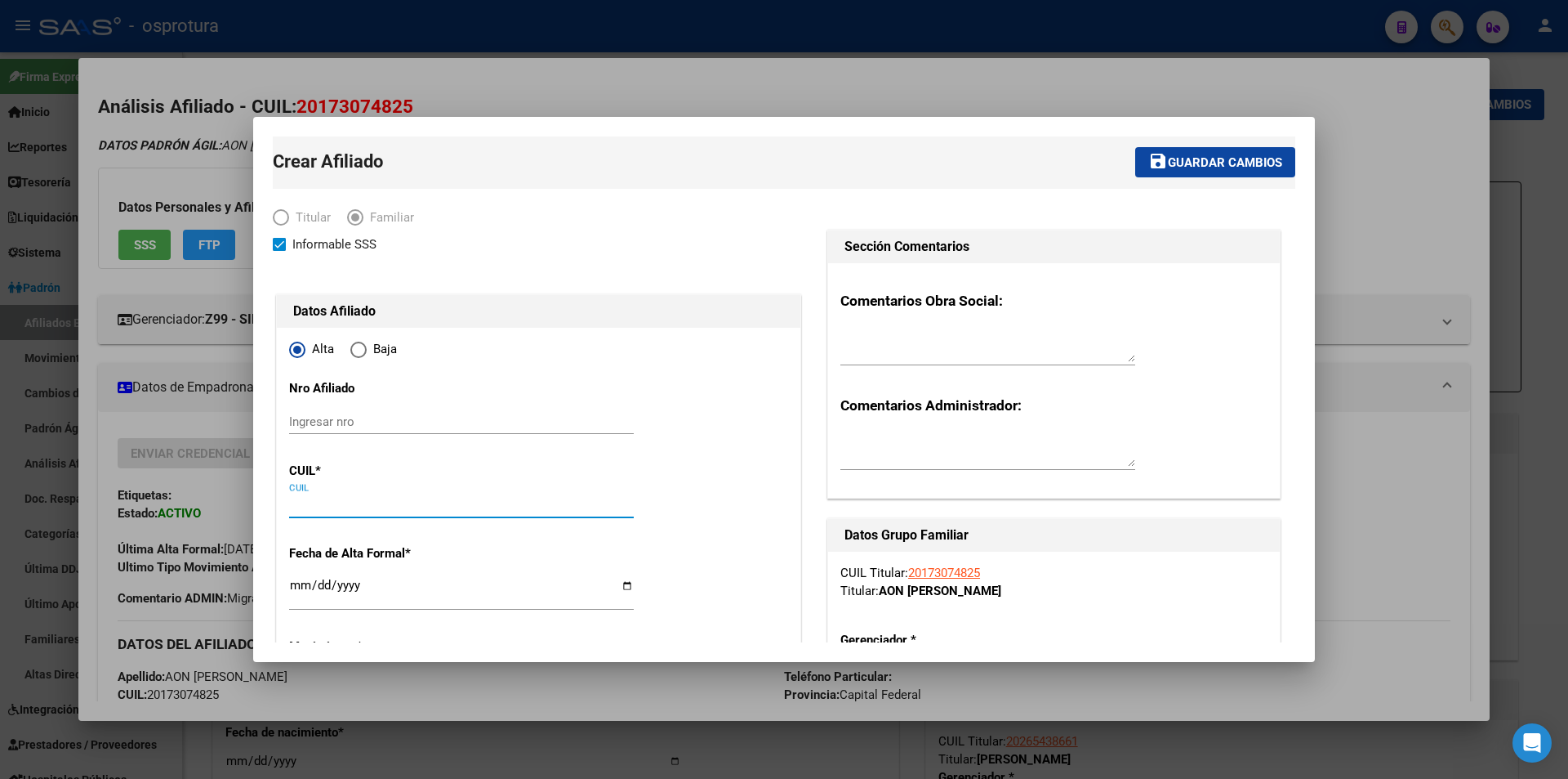
click at [475, 512] on input "CUIL" at bounding box center [461, 505] width 345 height 15
paste input "27-49261952-9"
type input "27-49261952-9"
type input "20-17307482-5"
type input "27-49261952-9"
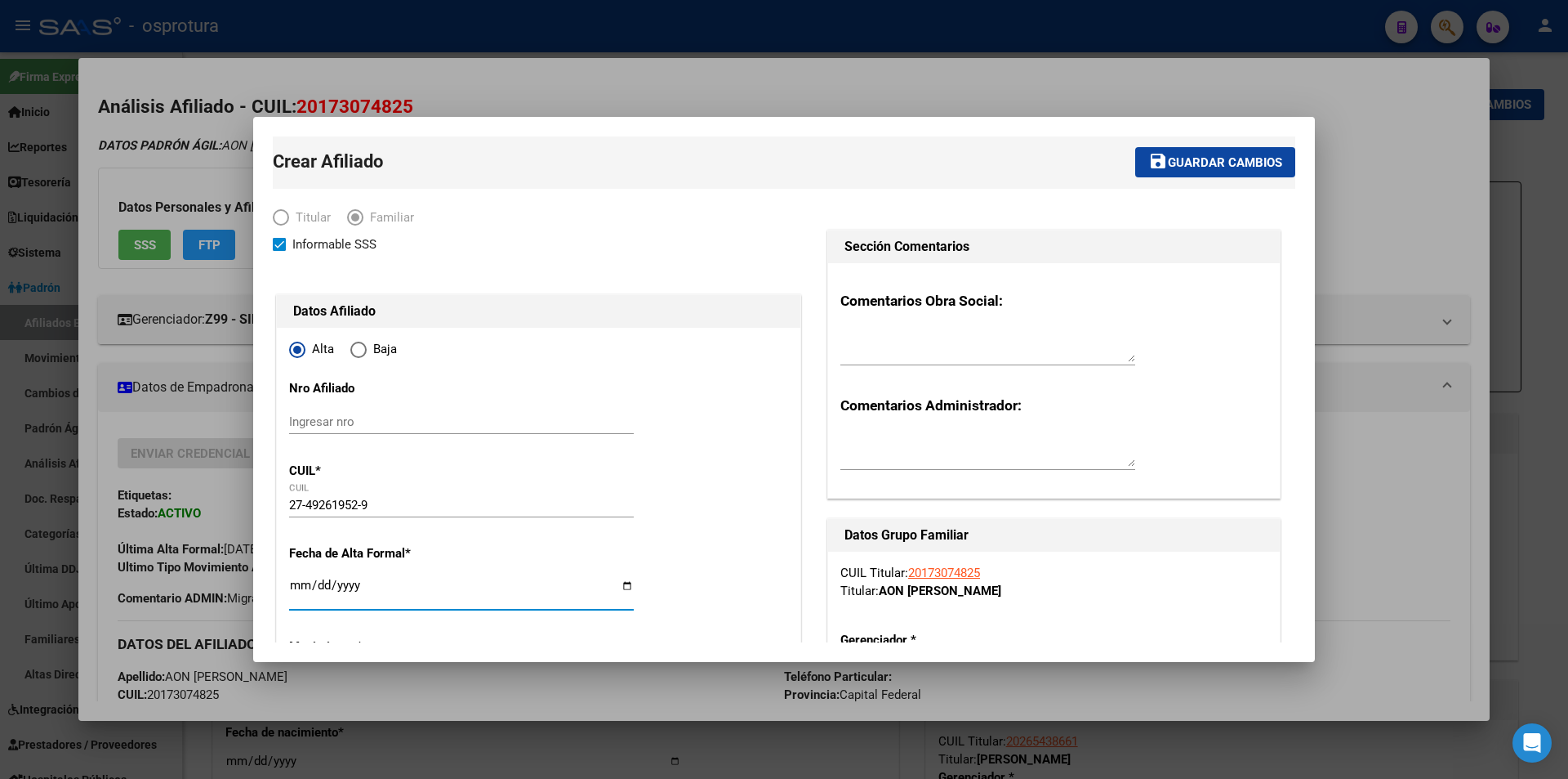
click at [302, 585] on input "Ingresar fecha" at bounding box center [461, 591] width 345 height 26
type input "49261952"
type input "[PERSON_NAME]"
type input "[DATE]"
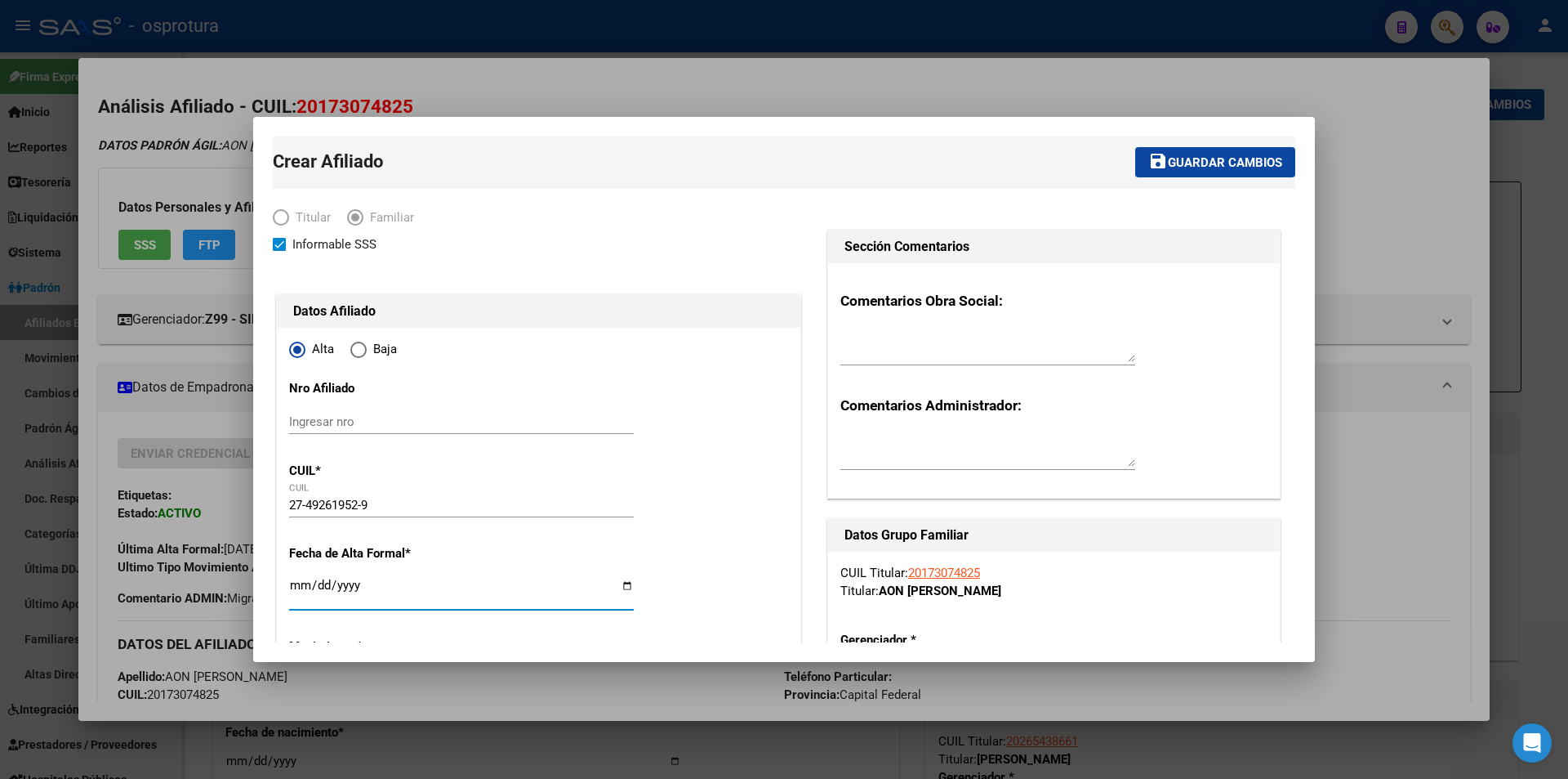
type input "CABA"
type input "1406"
type input "AV [PERSON_NAME]"
type input "1324"
type input "04"
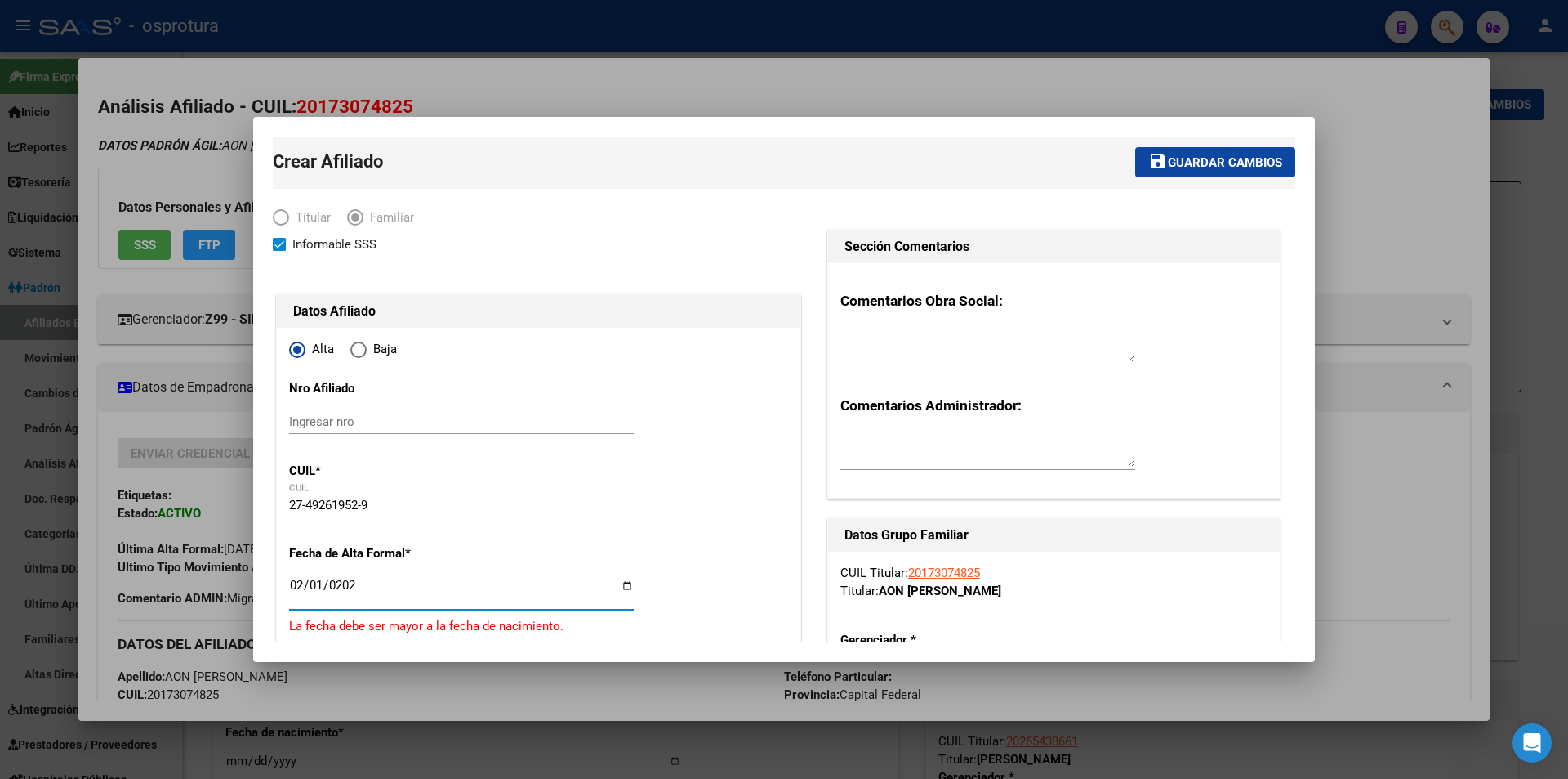
type input "[DATE]"
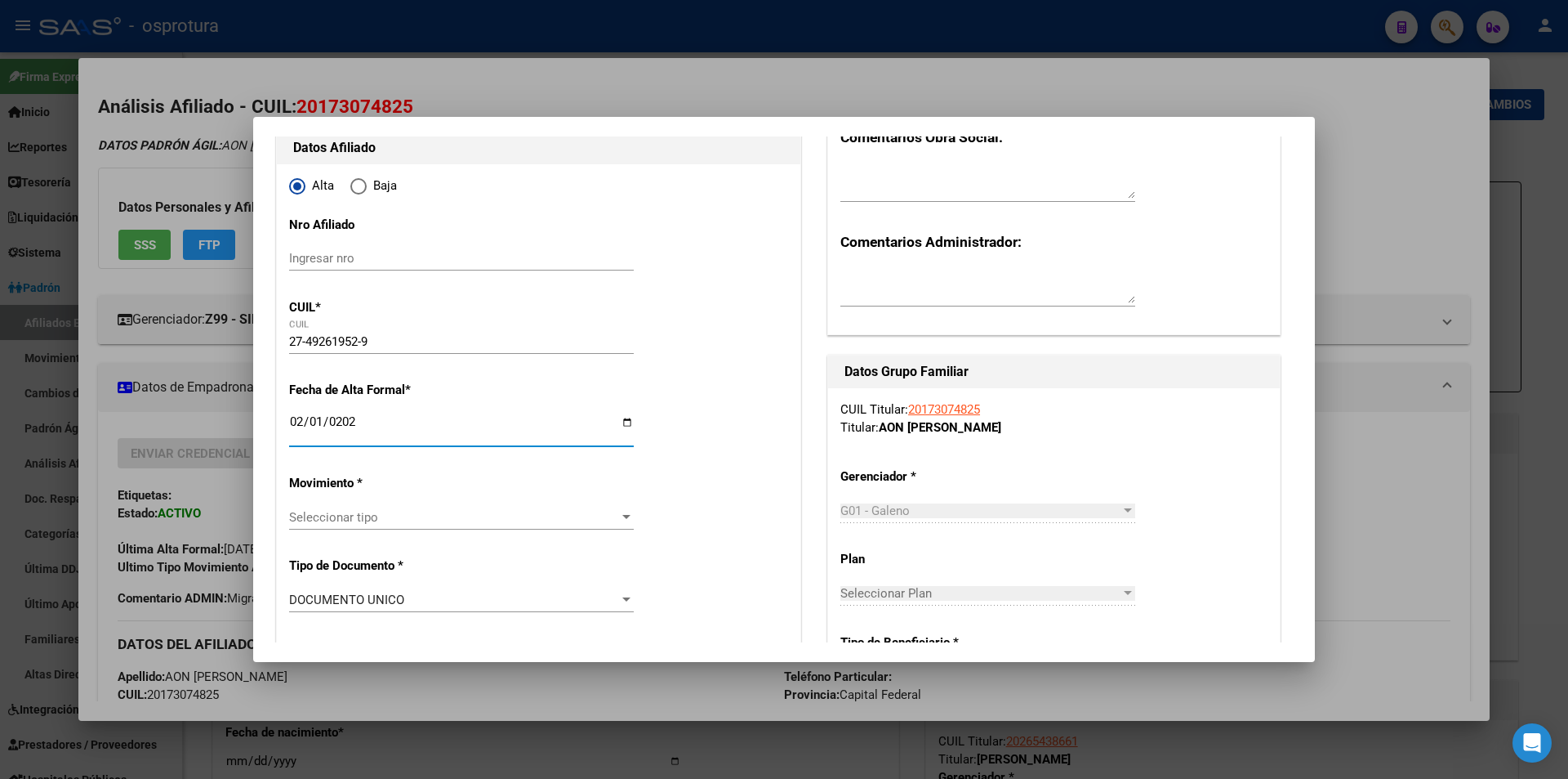
scroll to position [327, 0]
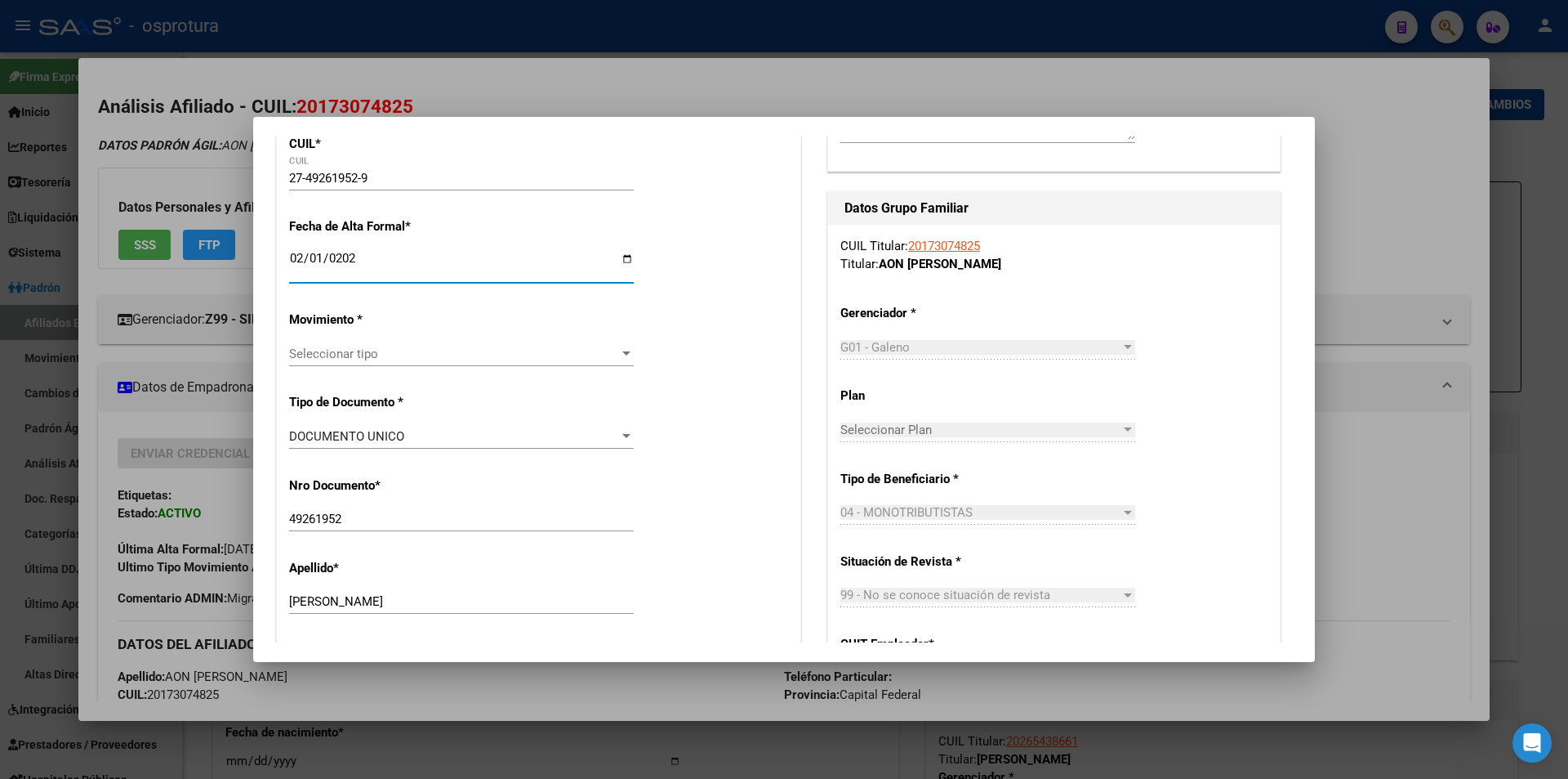
click at [471, 359] on span "Seleccionar tipo" at bounding box center [454, 354] width 330 height 15
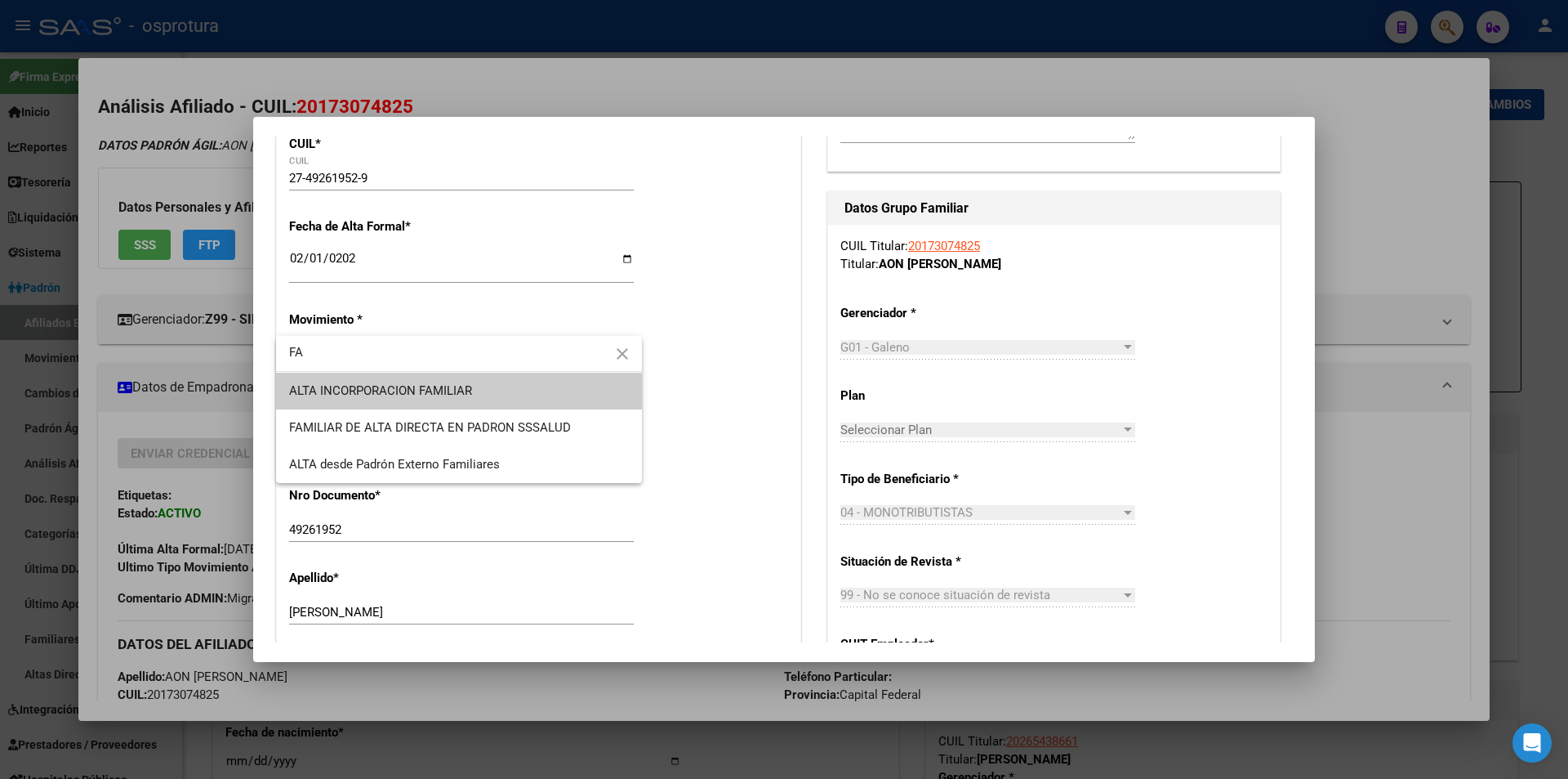
type input "FA"
click at [467, 408] on span "ALTA INCORPORACION FAMILIAR" at bounding box center [459, 390] width 340 height 36
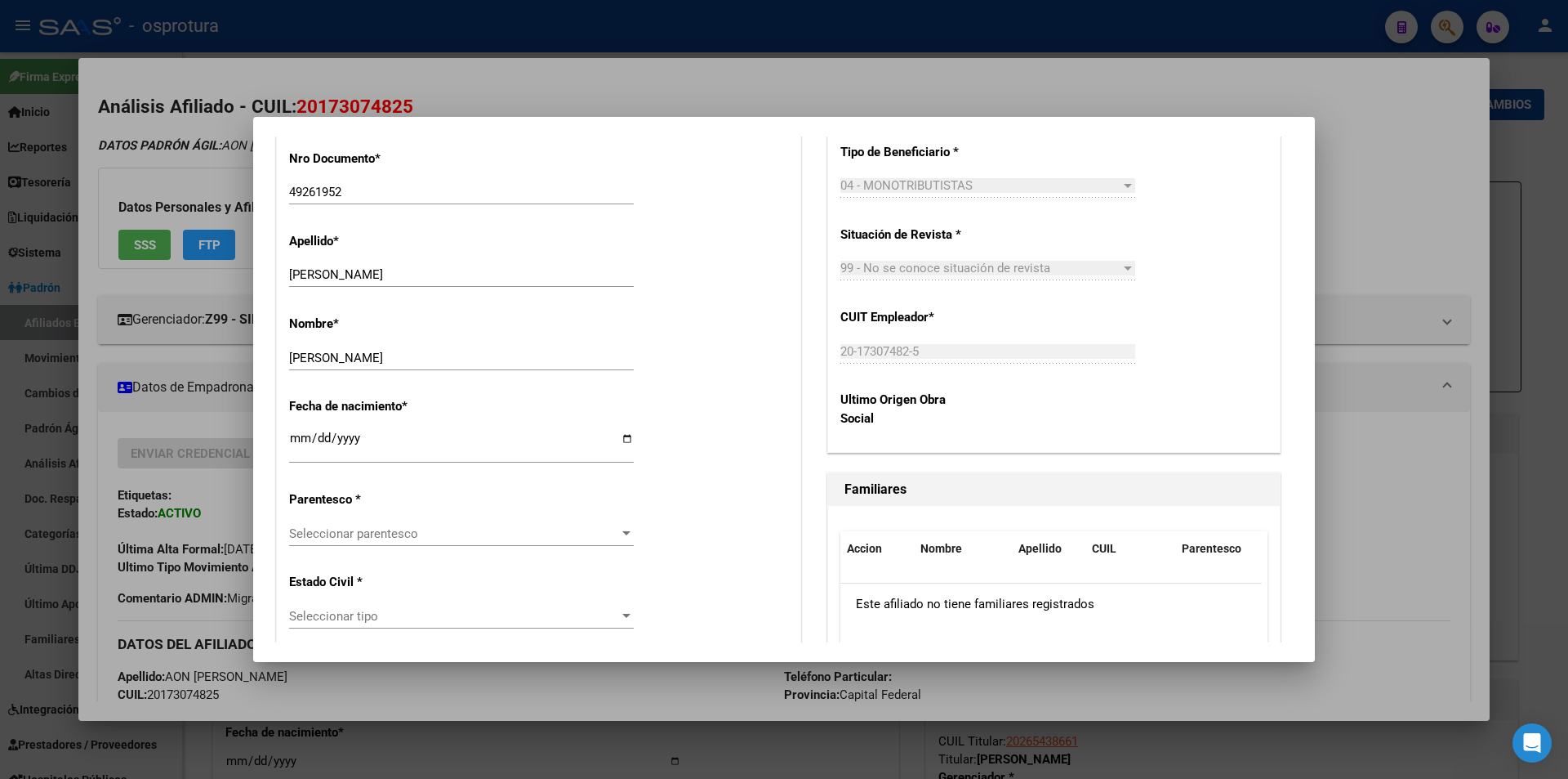
scroll to position [735, 0]
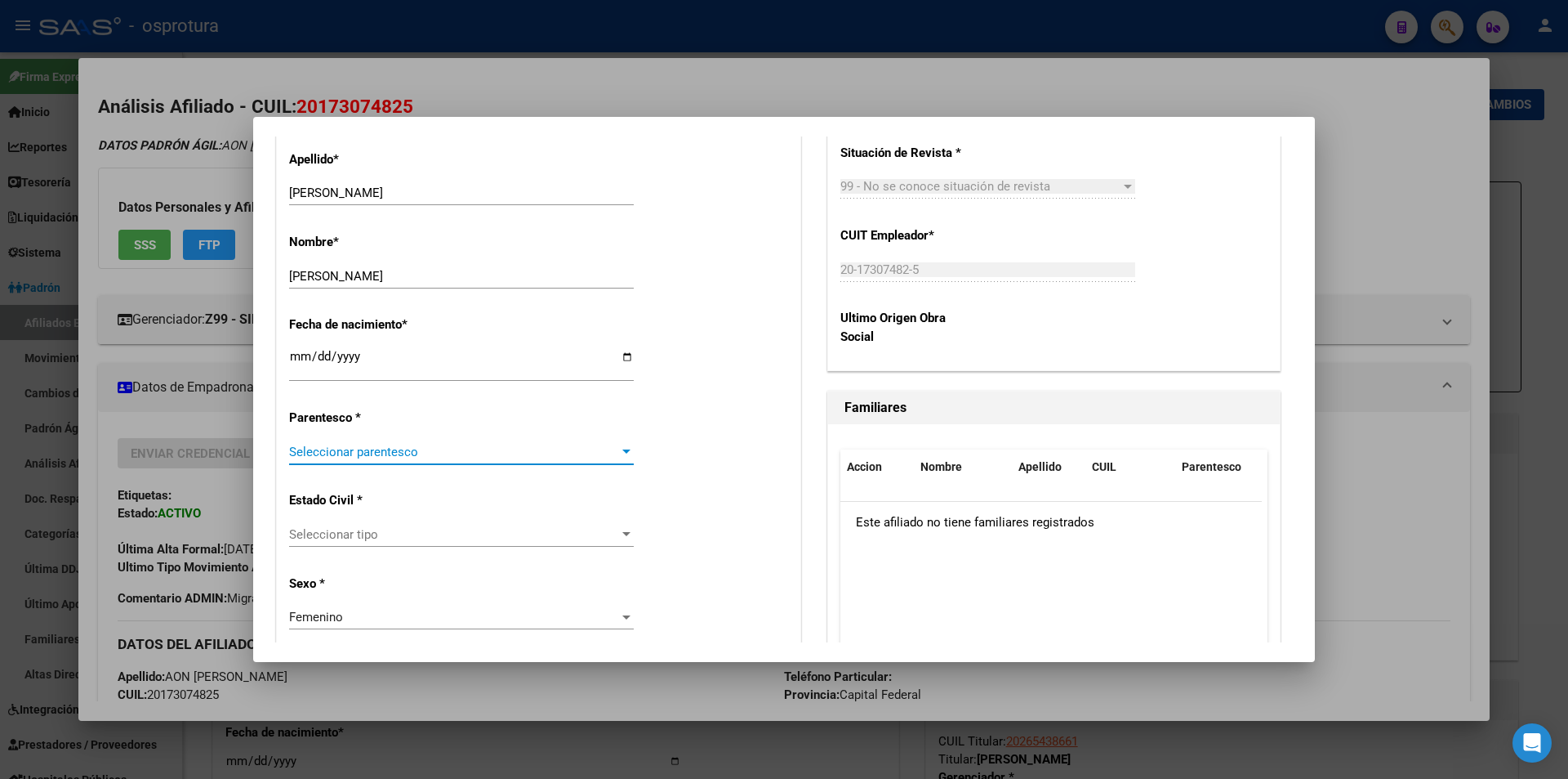
click at [396, 444] on span "Seleccionar parentesco" at bounding box center [454, 452] width 330 height 15
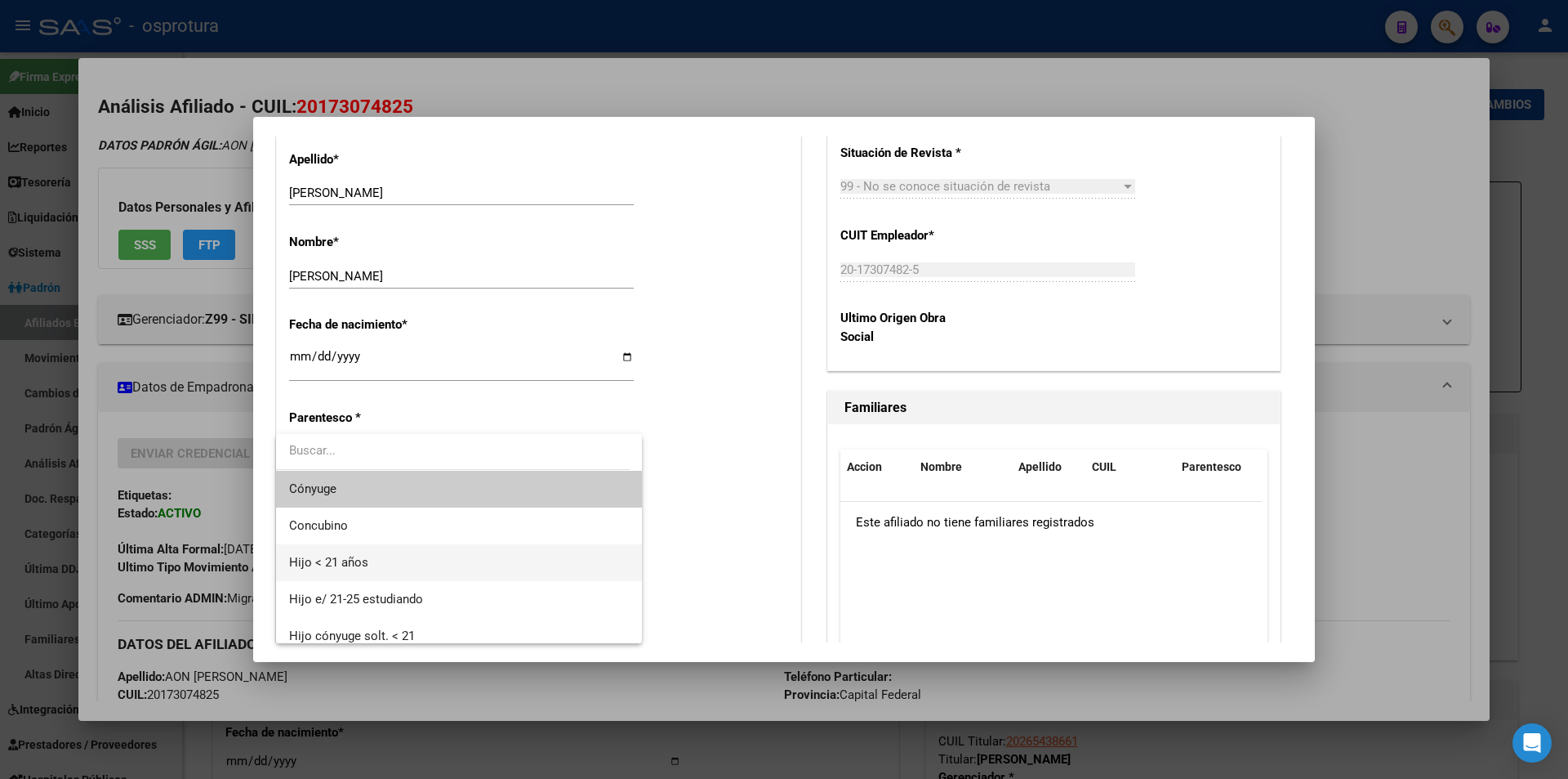
click at [382, 570] on span "Hijo < 21 años" at bounding box center [459, 563] width 340 height 36
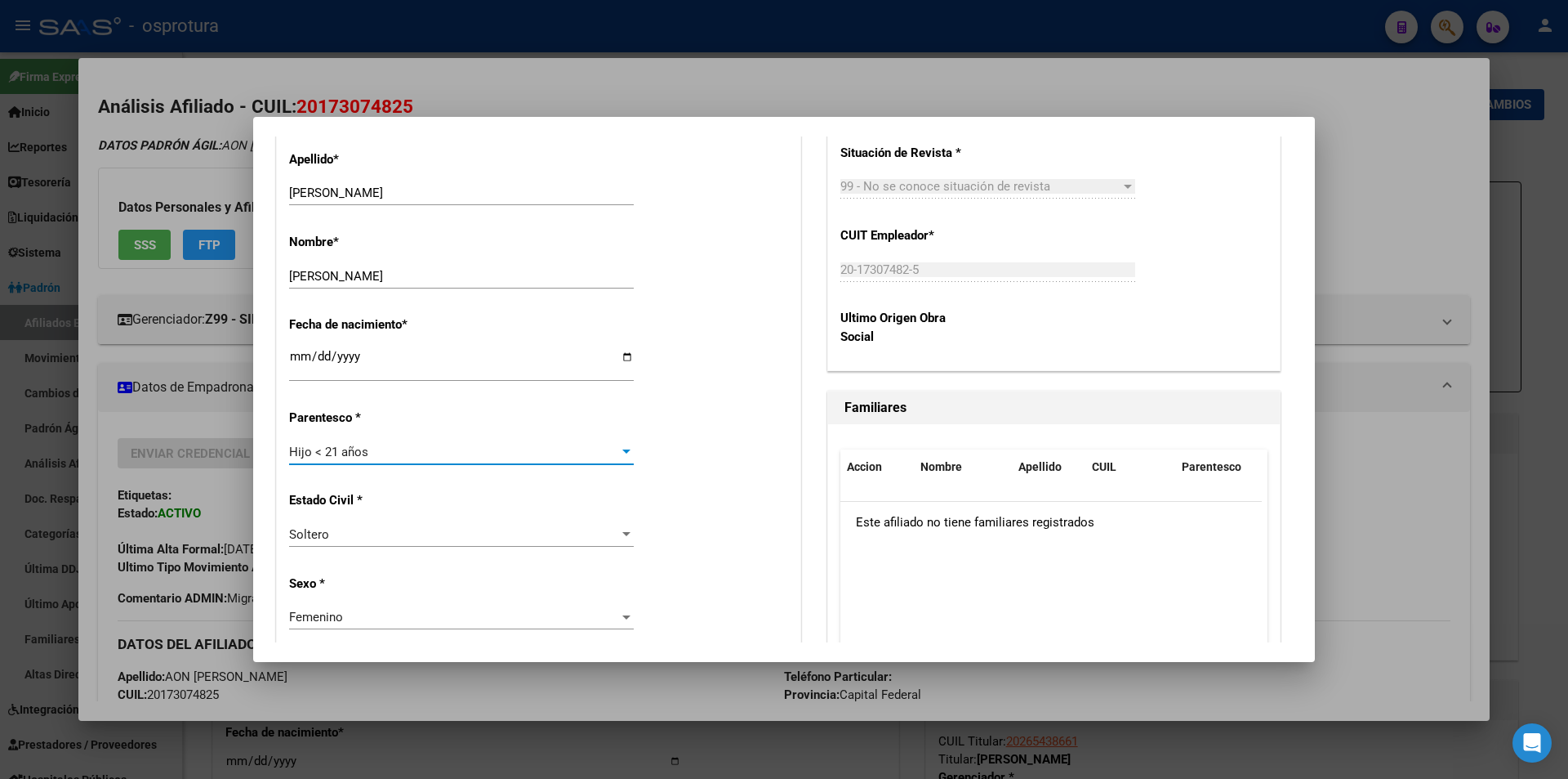
scroll to position [0, 0]
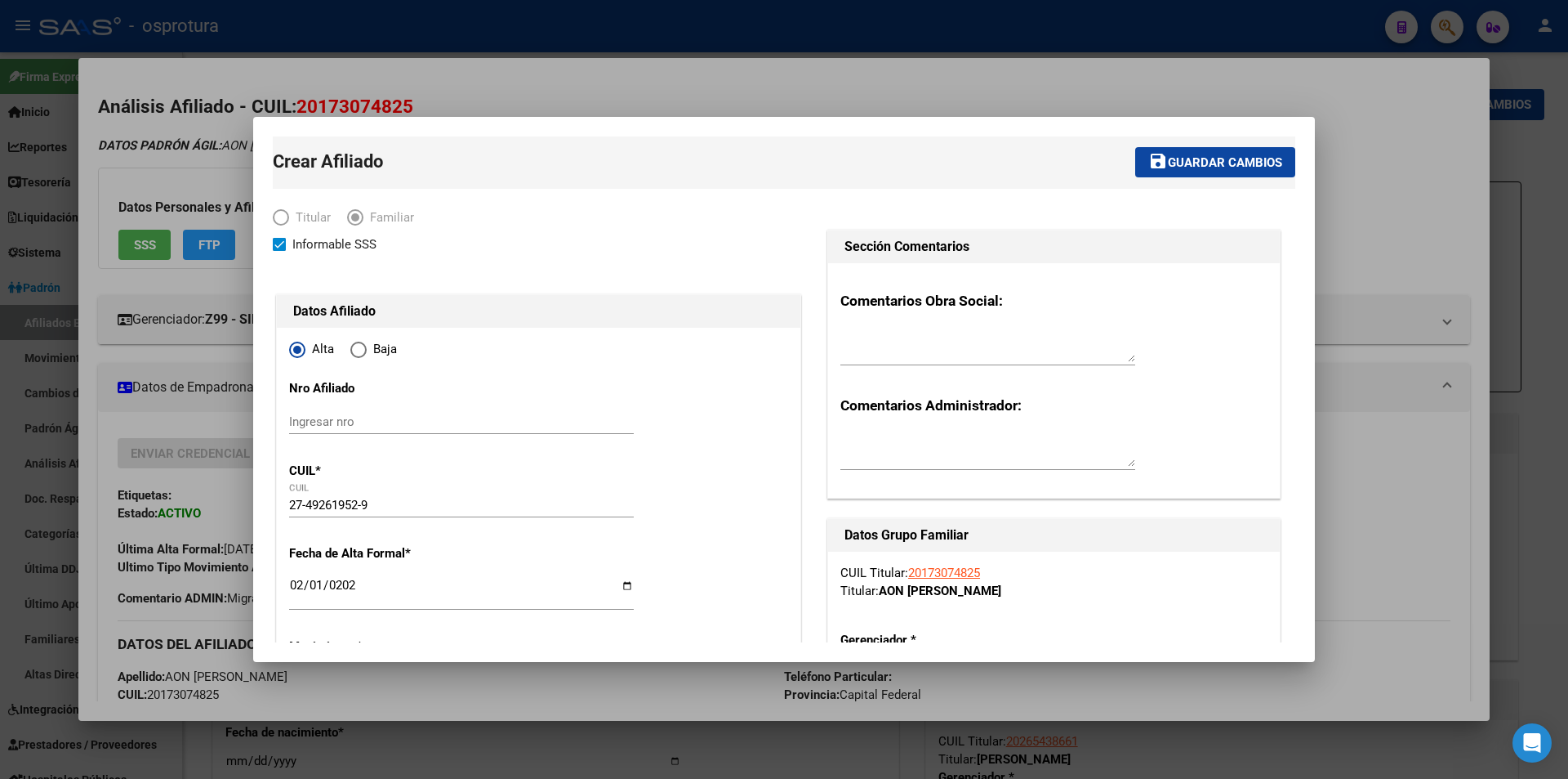
click at [1188, 151] on button "save Guardar cambios" at bounding box center [1215, 161] width 160 height 30
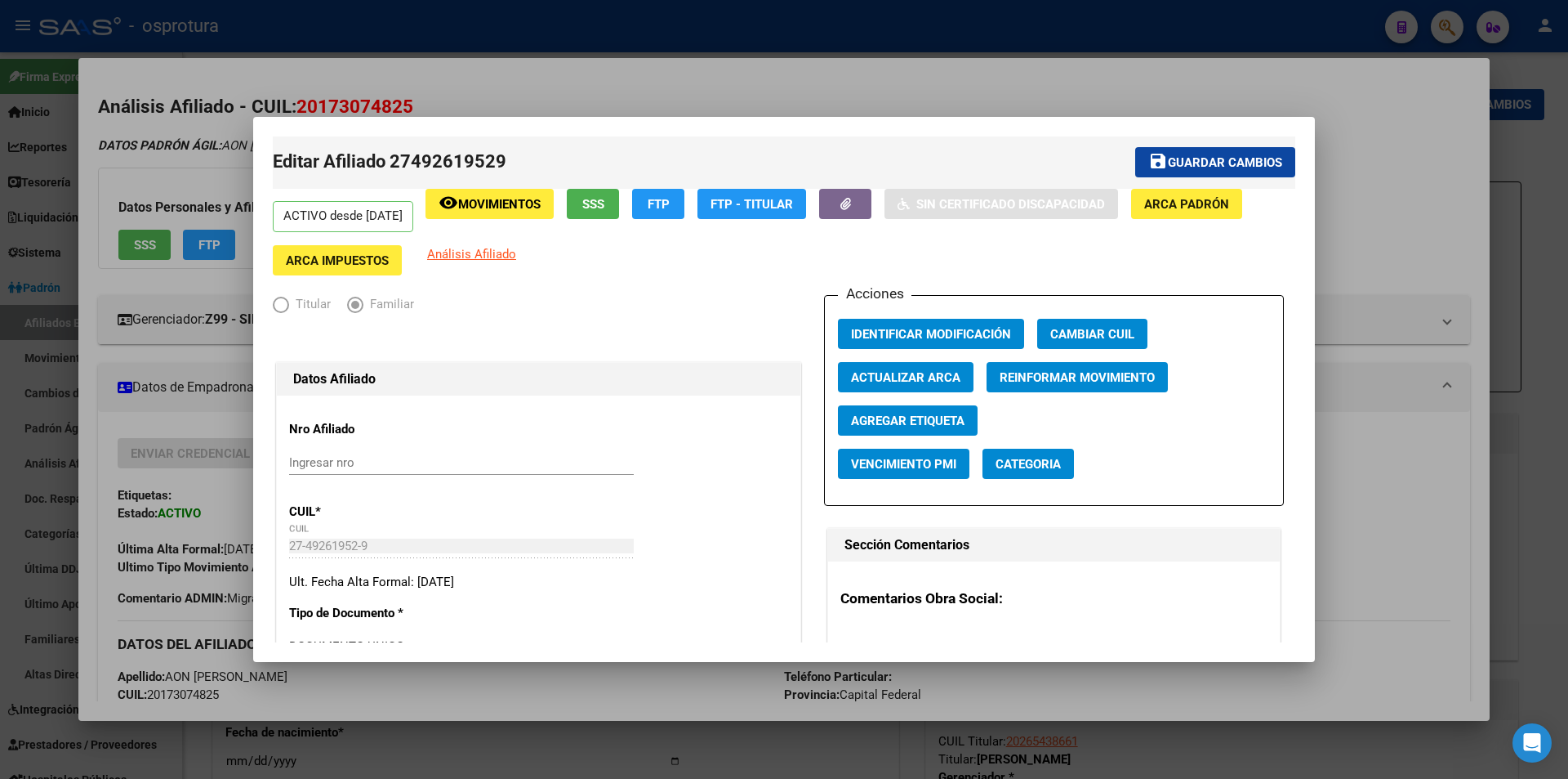
click at [1026, 58] on div at bounding box center [784, 390] width 1568 height 779
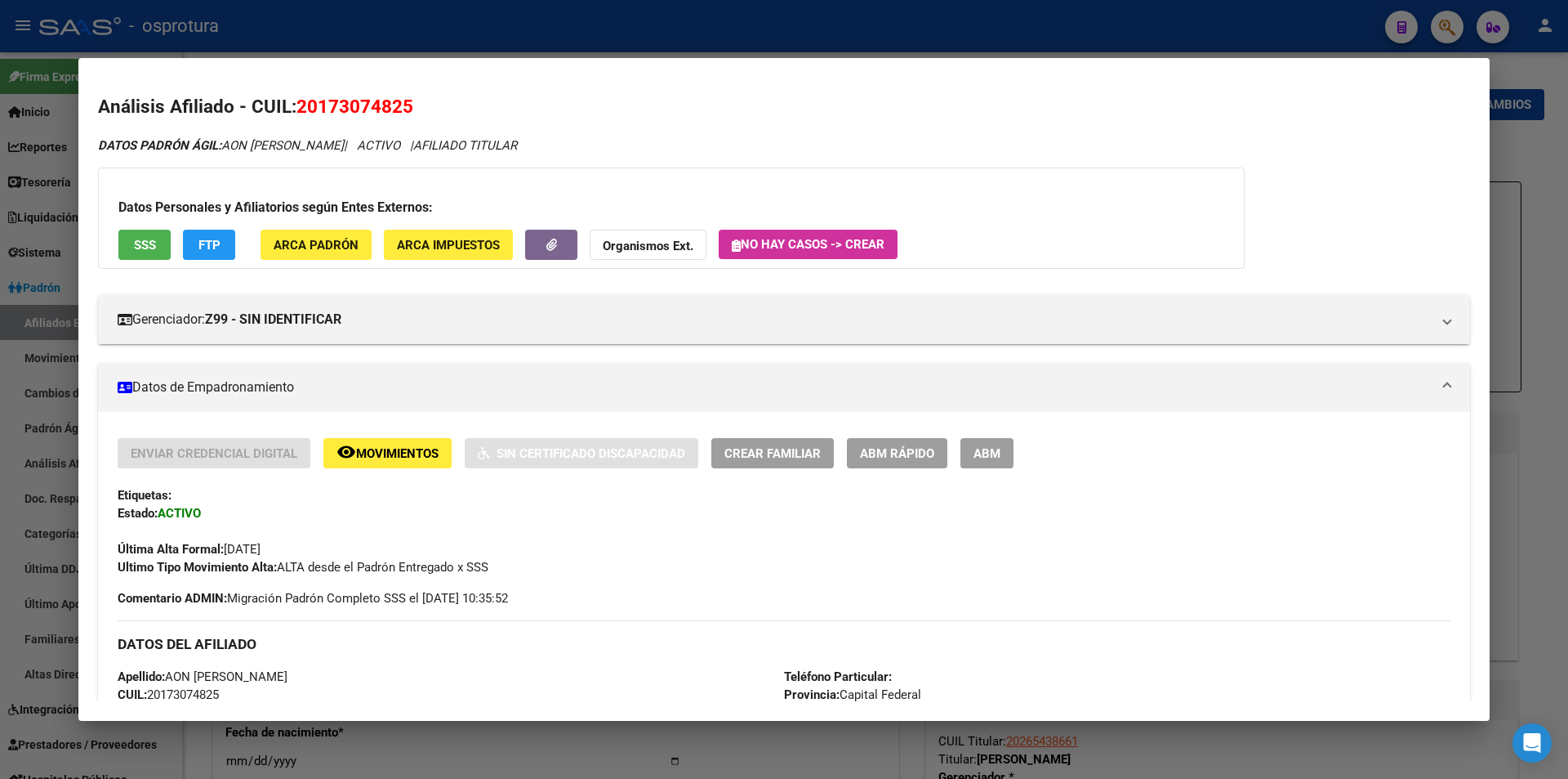
click at [800, 453] on span "Crear Familiar" at bounding box center [773, 453] width 97 height 15
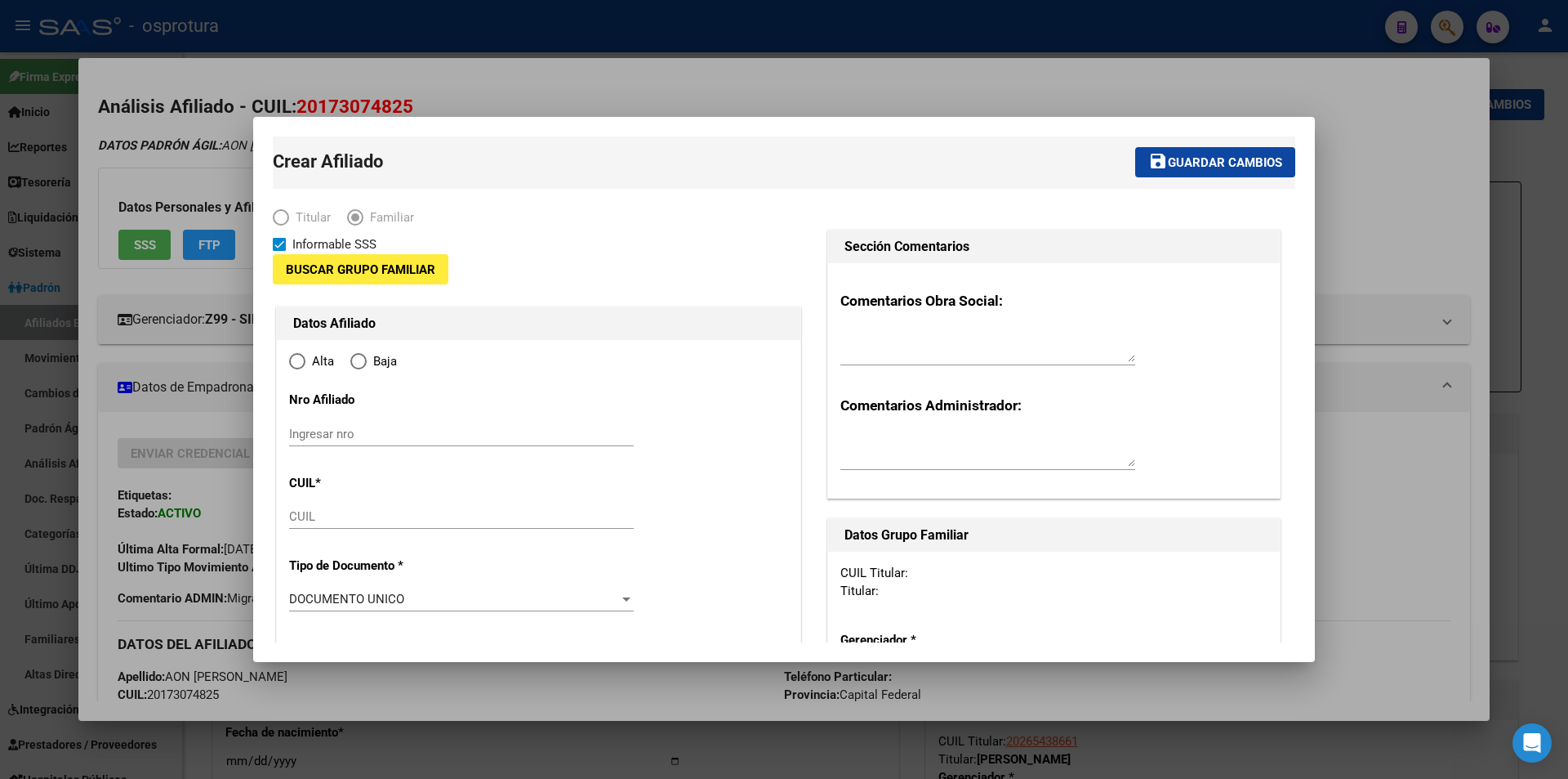
type input "20-17307482-5"
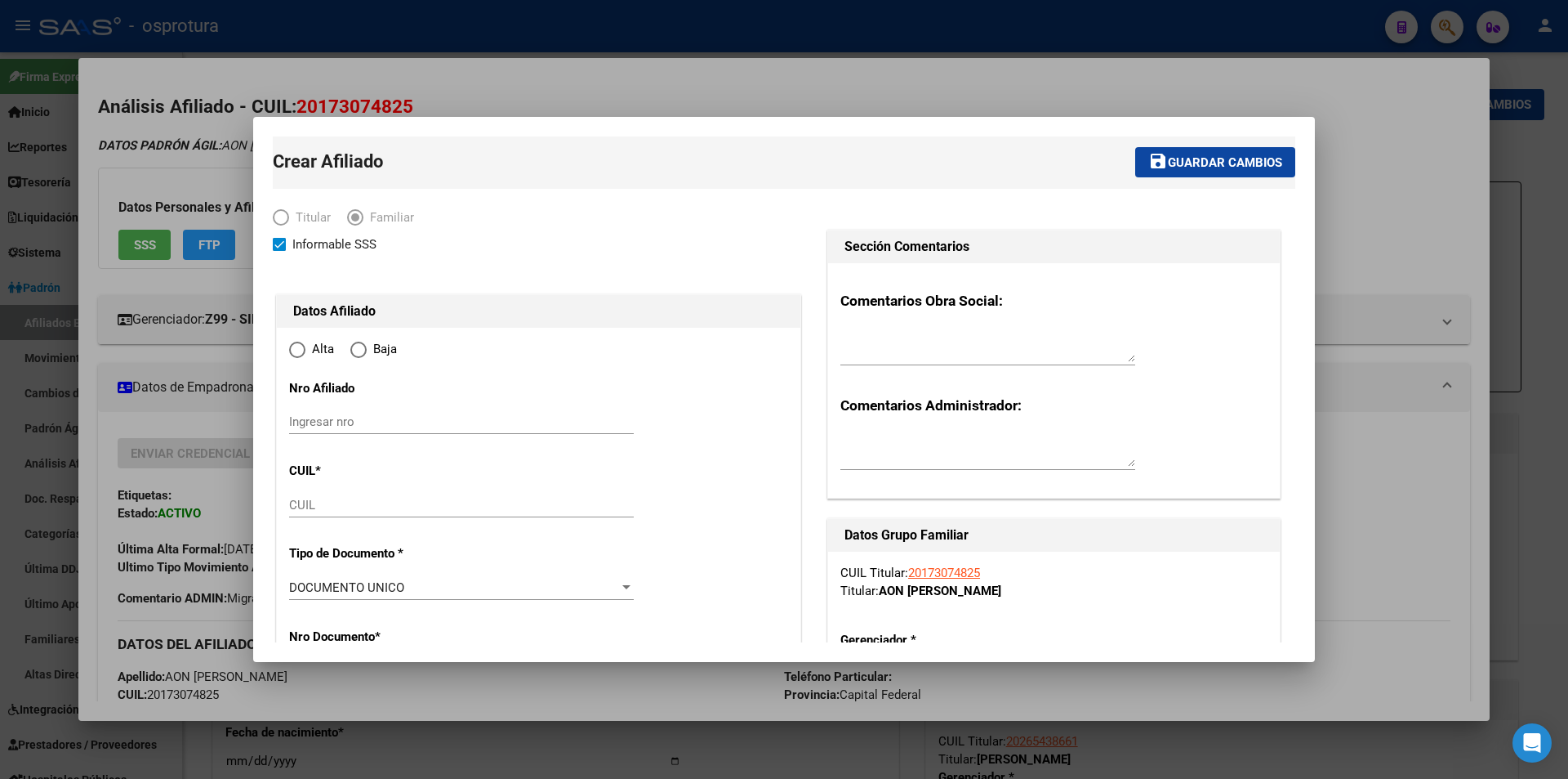
type input "CAPITAL"
type input "1426"
type input "OLLEROS"
type input "1850"
radio input "true"
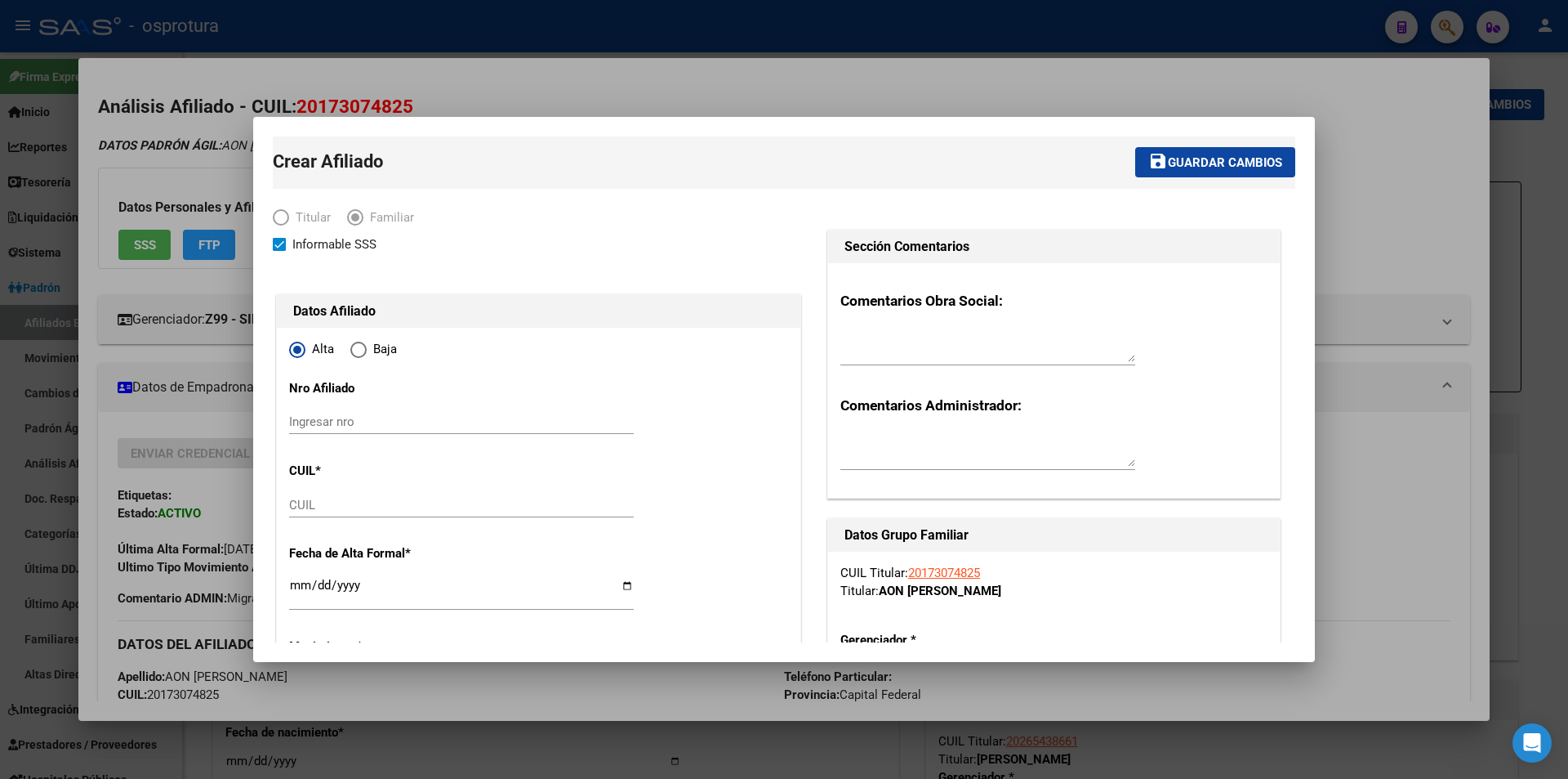
type input "20-17307482-5"
click at [559, 504] on input "CUIL" at bounding box center [461, 505] width 345 height 15
paste input "27-31533572-3"
type input "27-31533572-3"
click at [647, 348] on div "Alta Baja" at bounding box center [538, 354] width 499 height 27
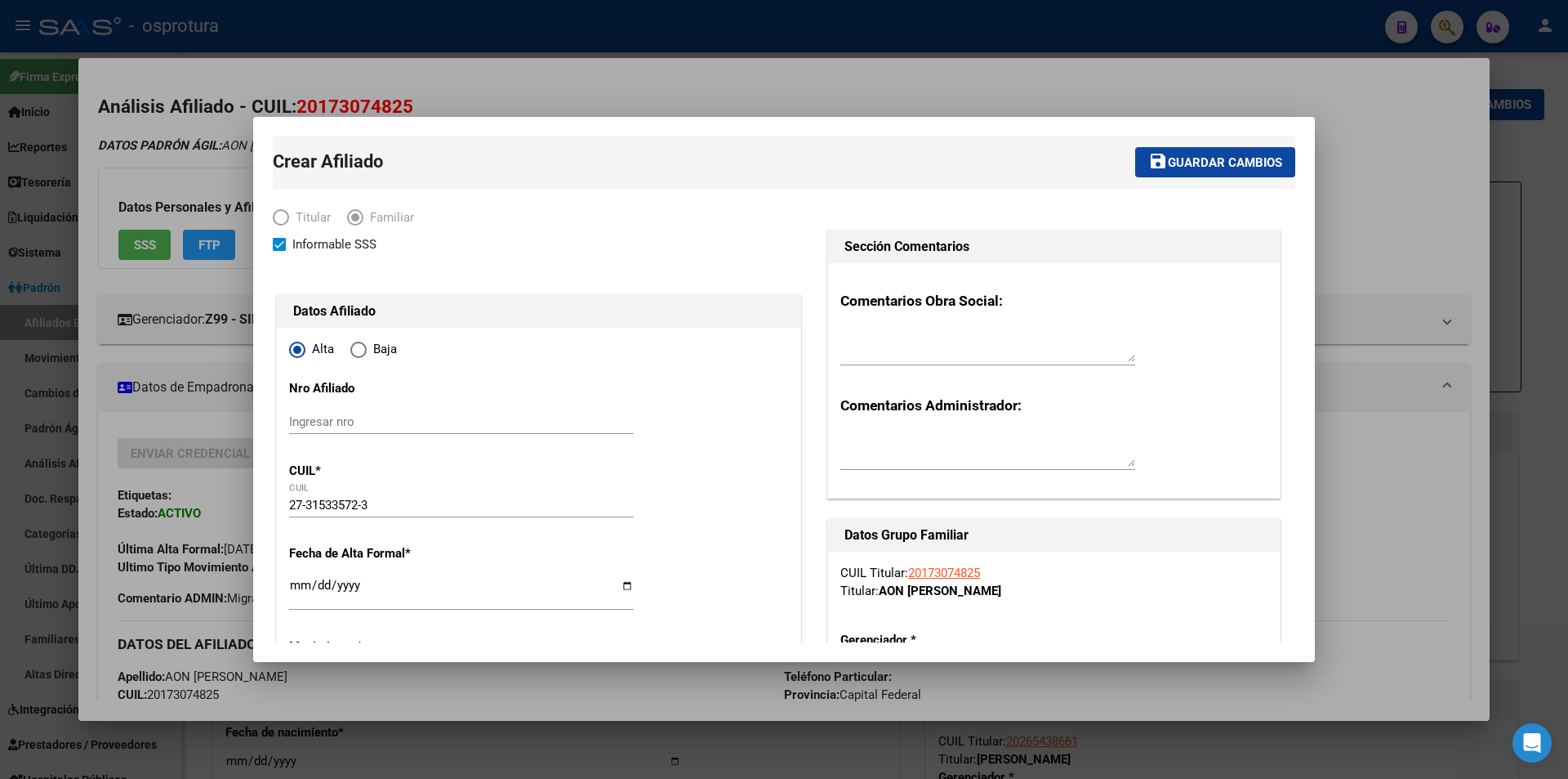
type input "31533572"
type input "FUENTES"
type input "[PERSON_NAME]"
type input "[DATE]"
type input "CABA"
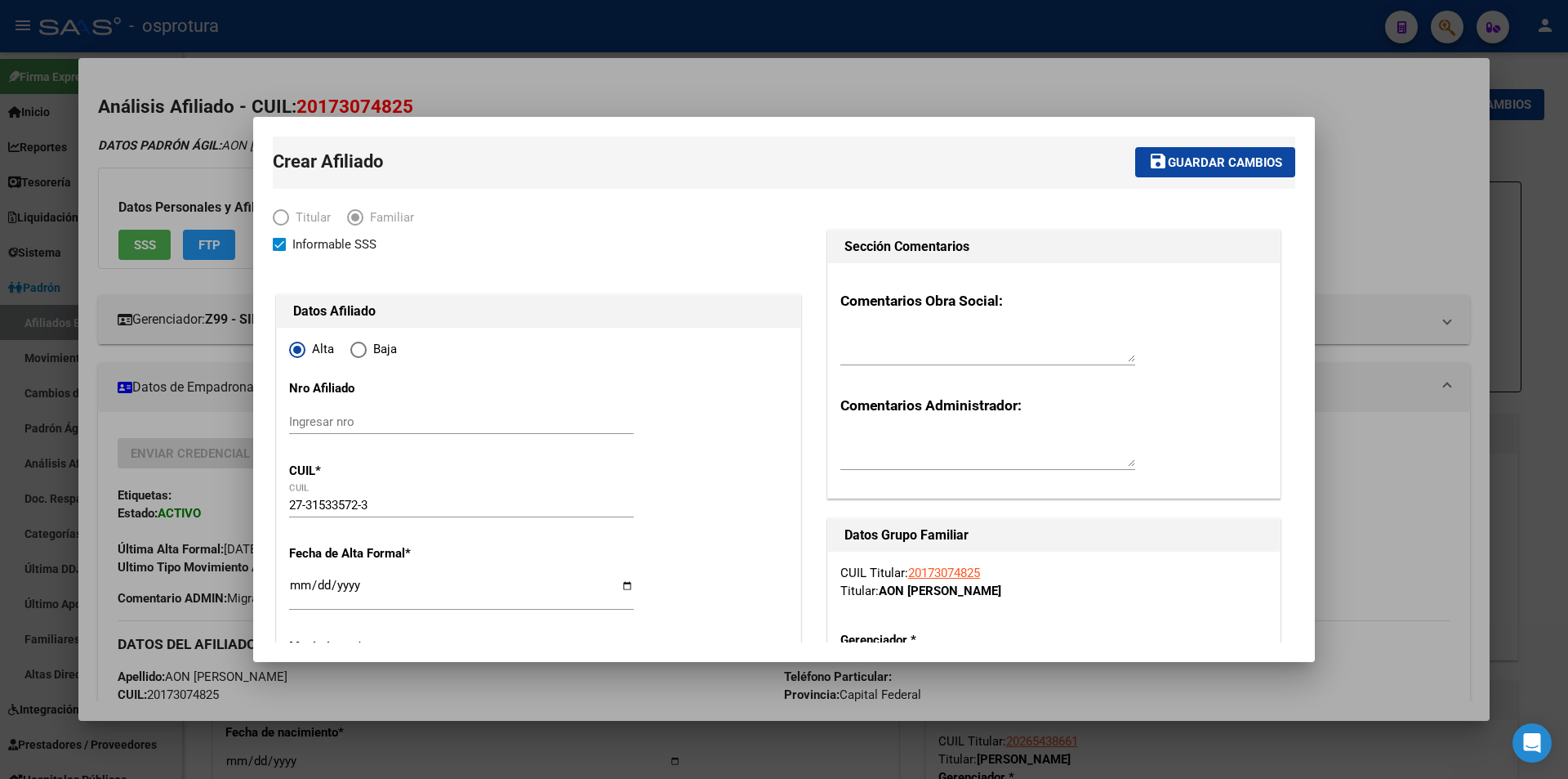
type input "1407"
type input "GOYA"
type input "293"
type input "3"
click at [294, 589] on input "Ingresar fecha" at bounding box center [461, 591] width 345 height 26
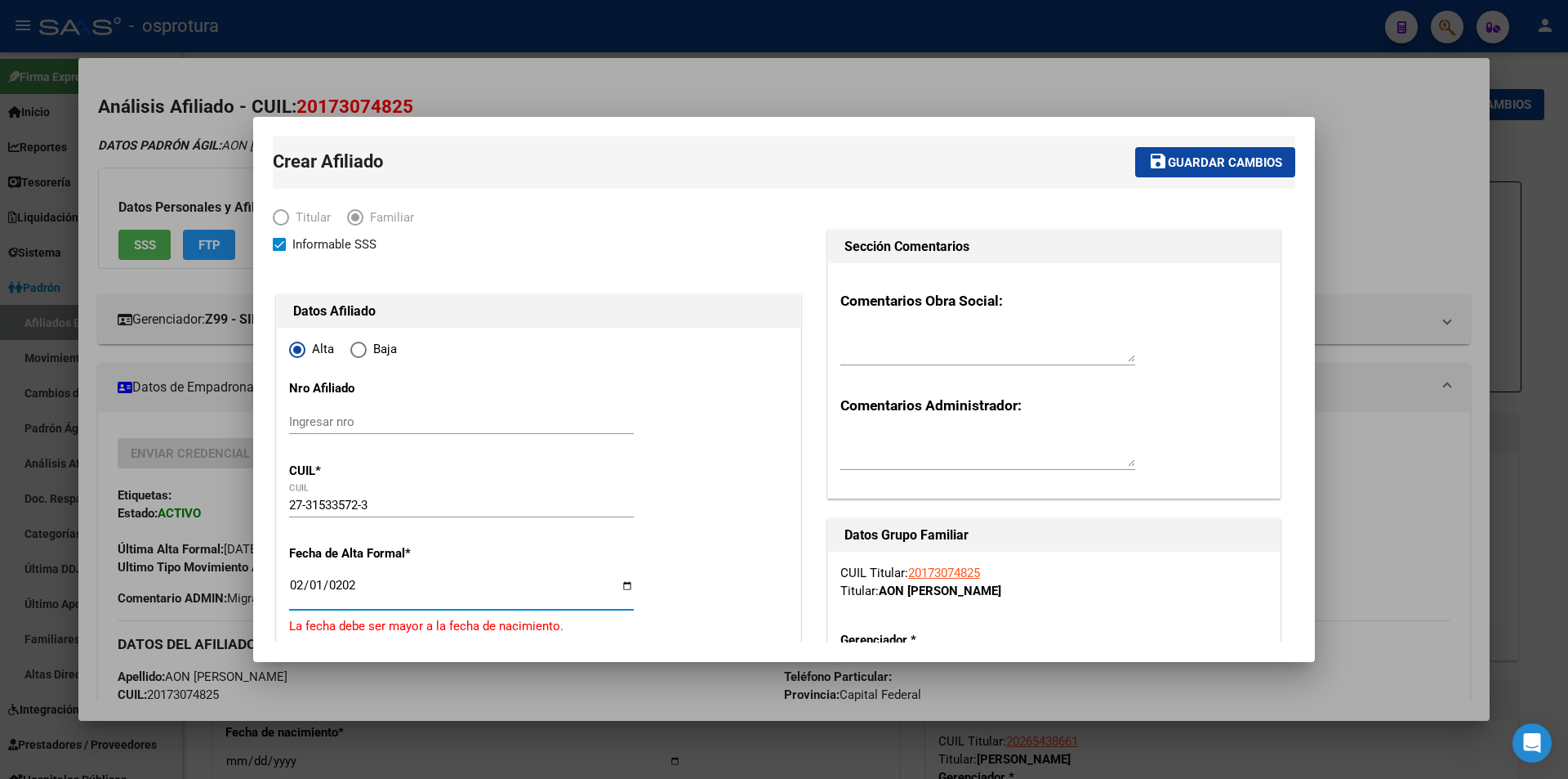
type input "[DATE]"
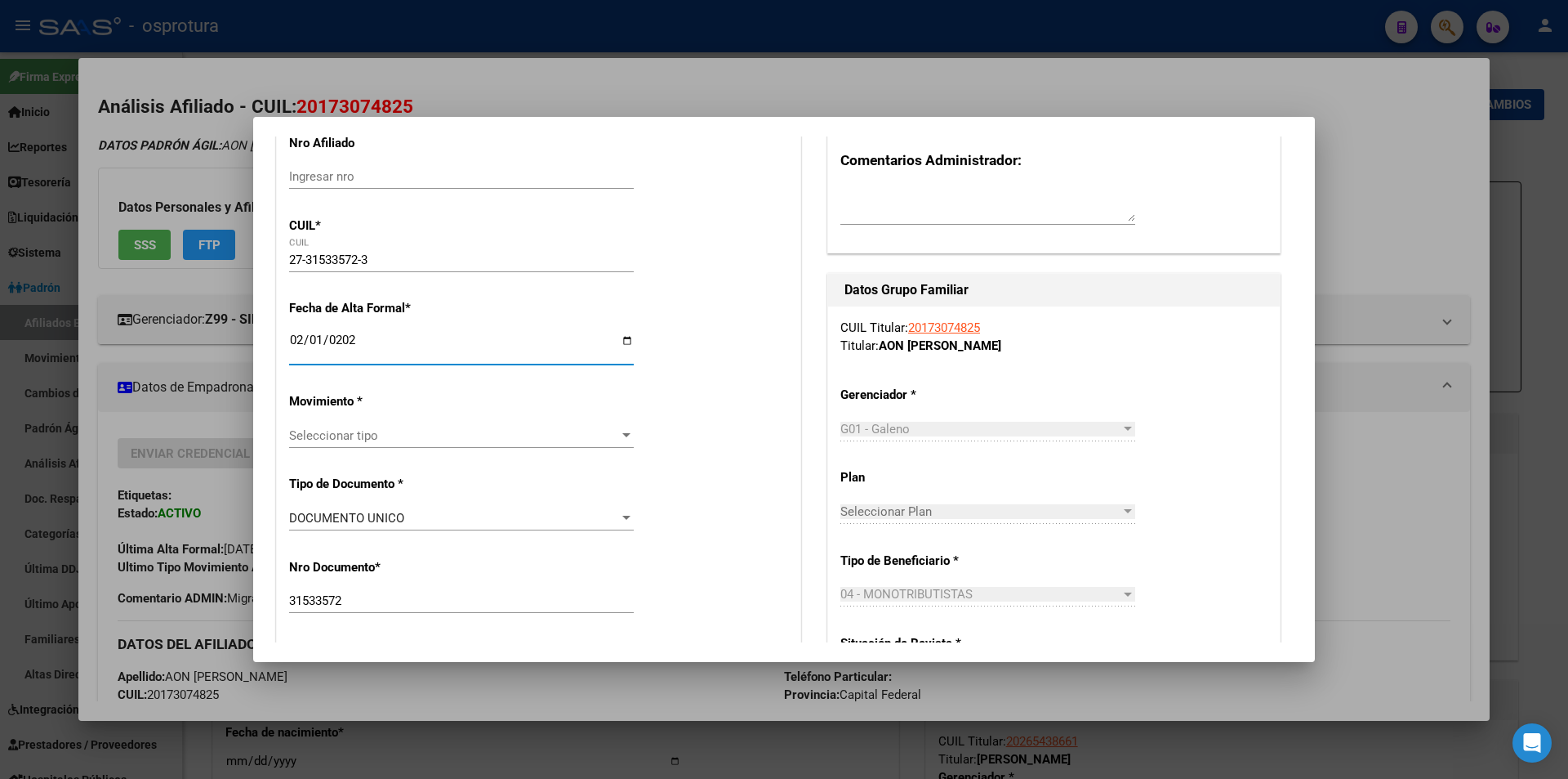
click at [542, 424] on div "Seleccionar tipo Seleccionar tipo" at bounding box center [461, 435] width 345 height 25
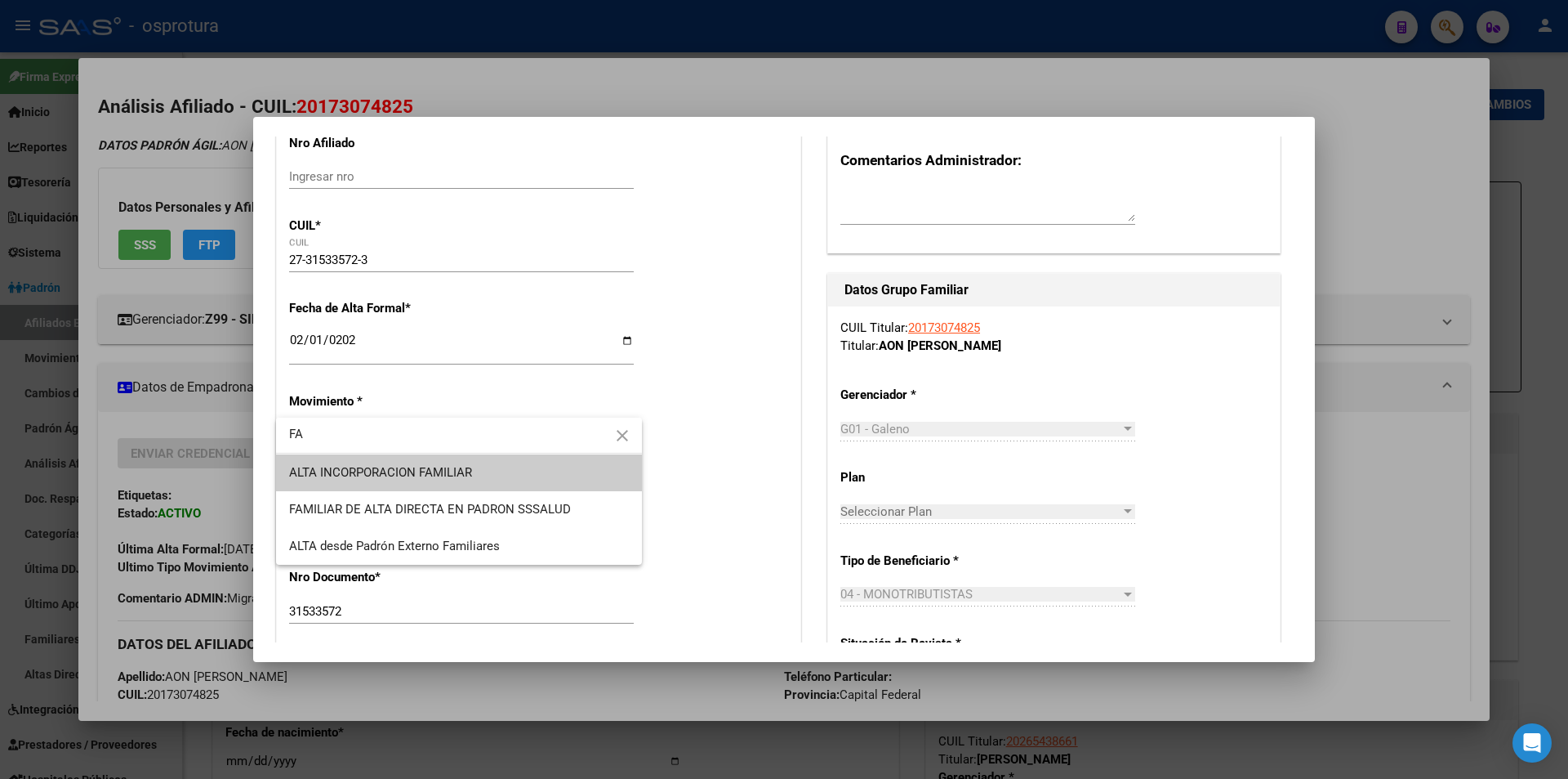
type input "FA"
click at [504, 474] on span "ALTA INCORPORACION FAMILIAR" at bounding box center [459, 473] width 340 height 36
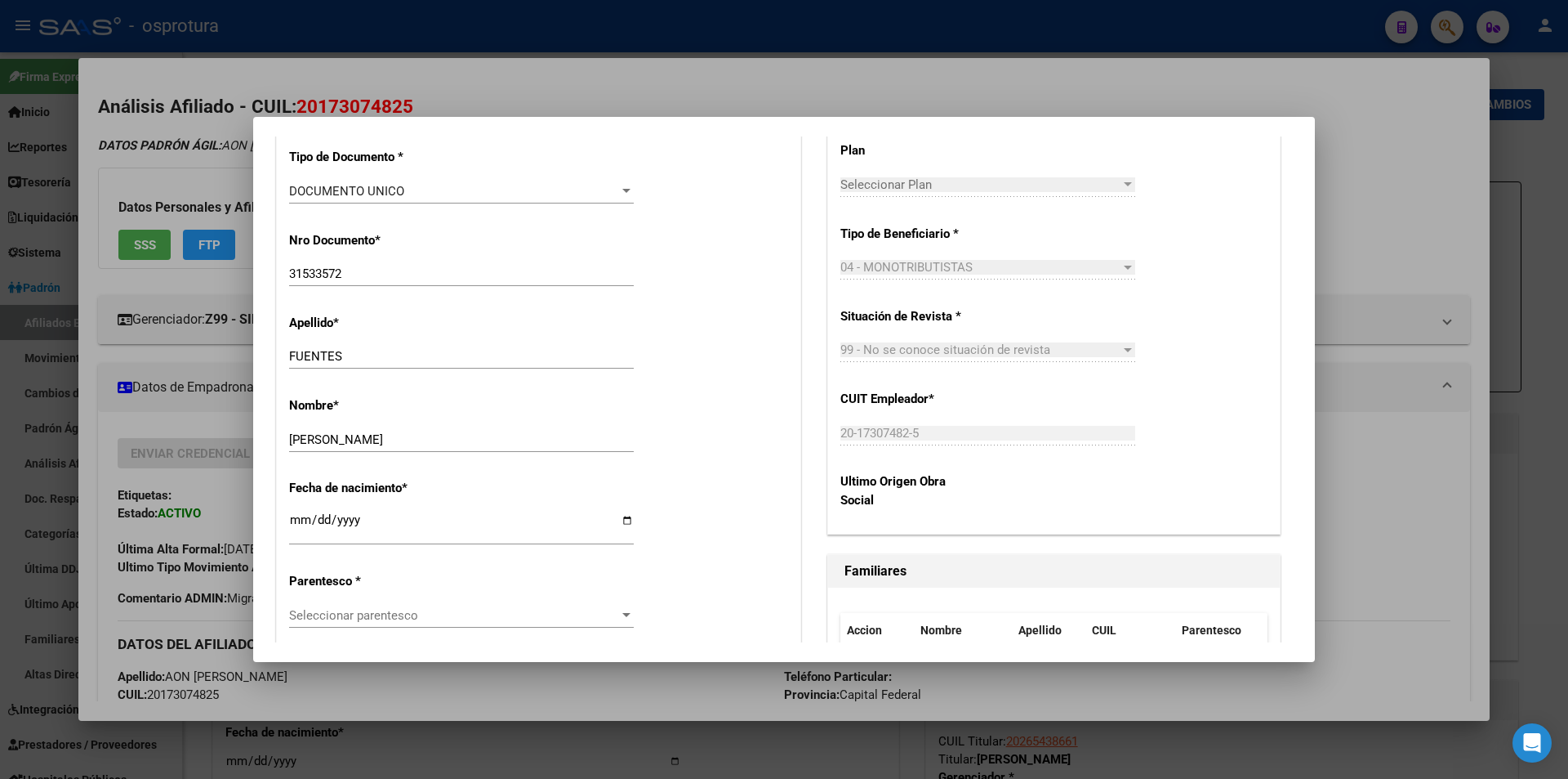
scroll to position [654, 0]
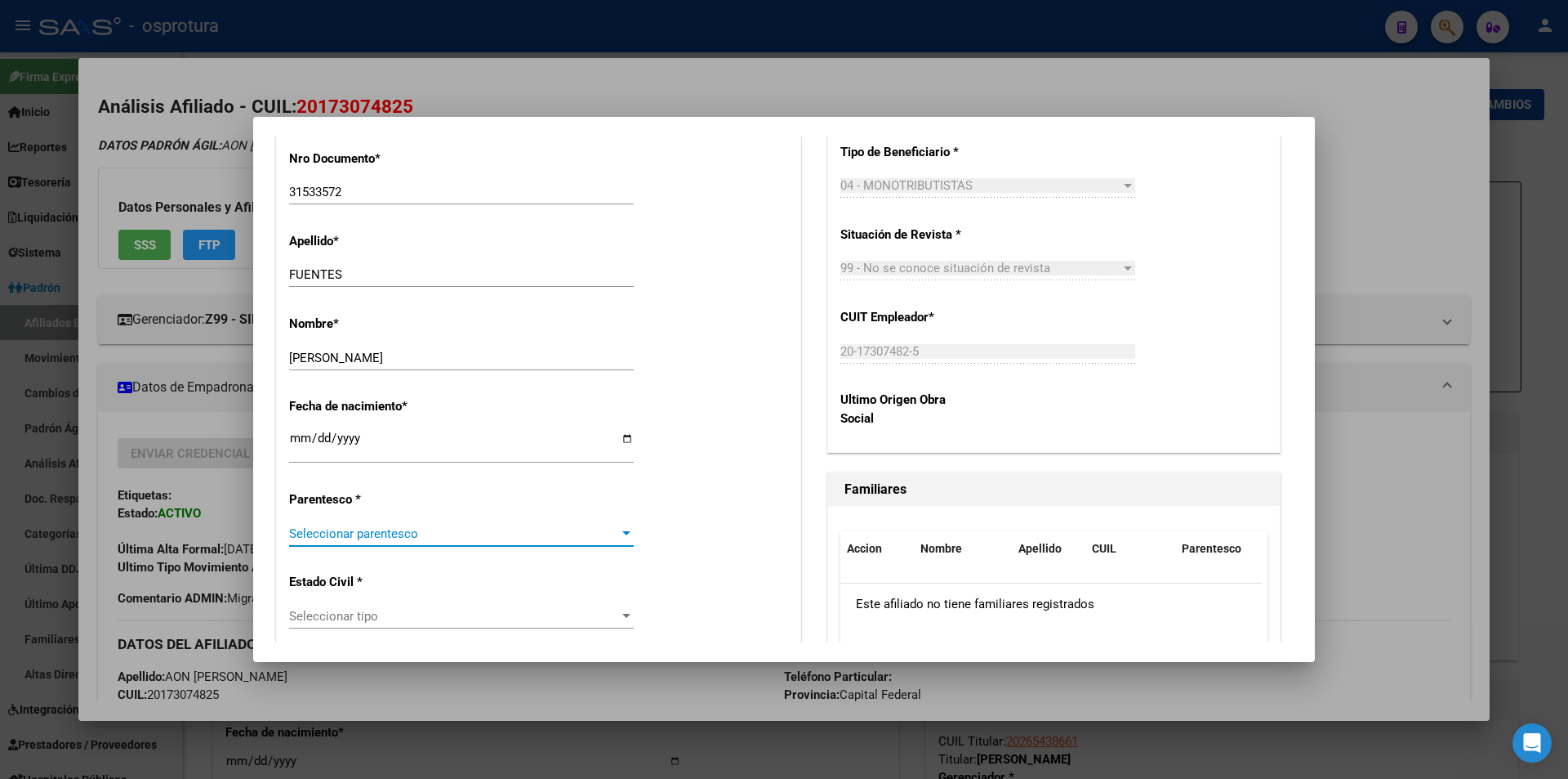
click at [393, 526] on span "Seleccionar parentesco" at bounding box center [454, 534] width 330 height 15
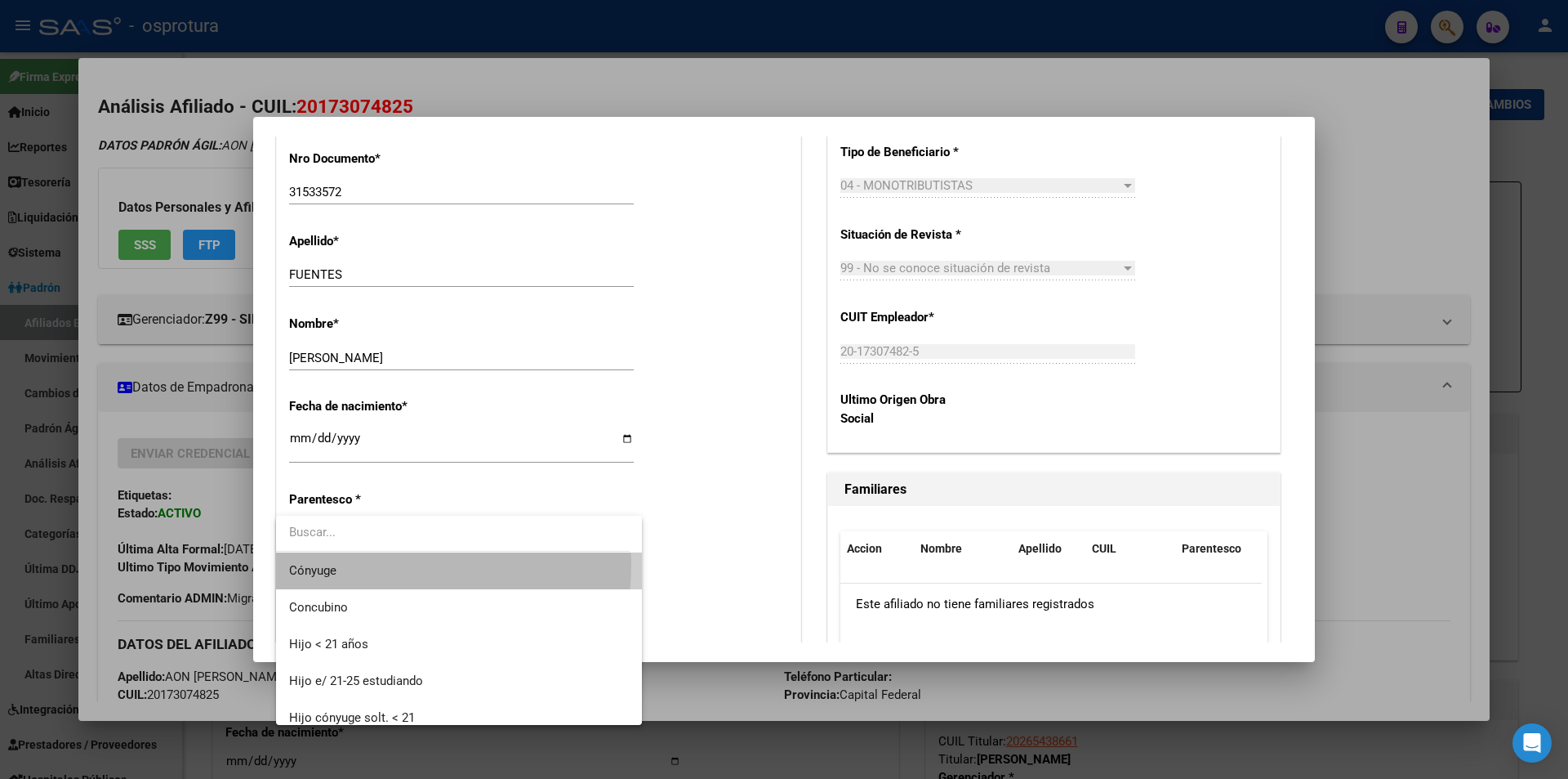
click at [392, 565] on span "Cónyuge" at bounding box center [459, 571] width 340 height 36
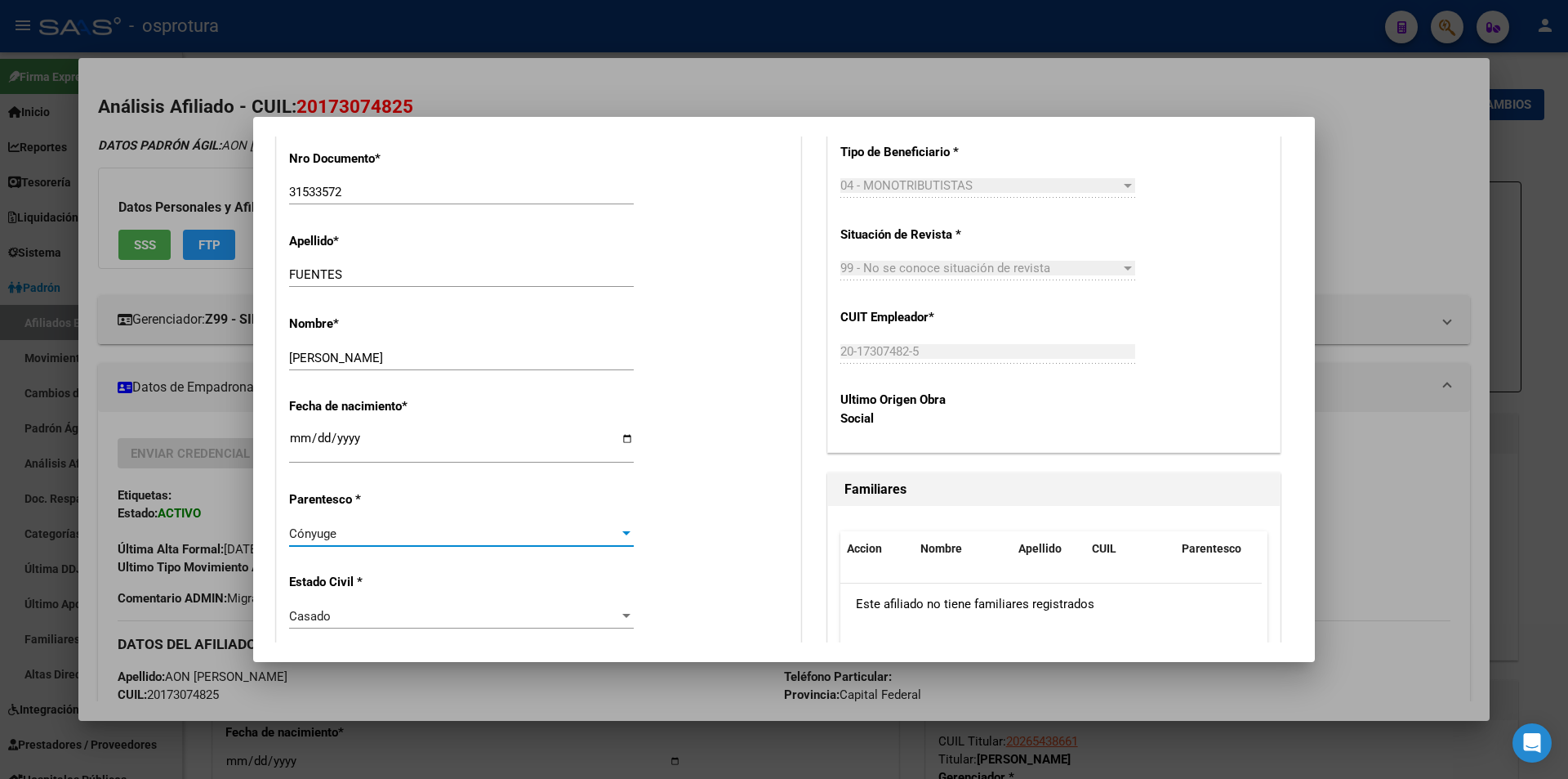
scroll to position [0, 0]
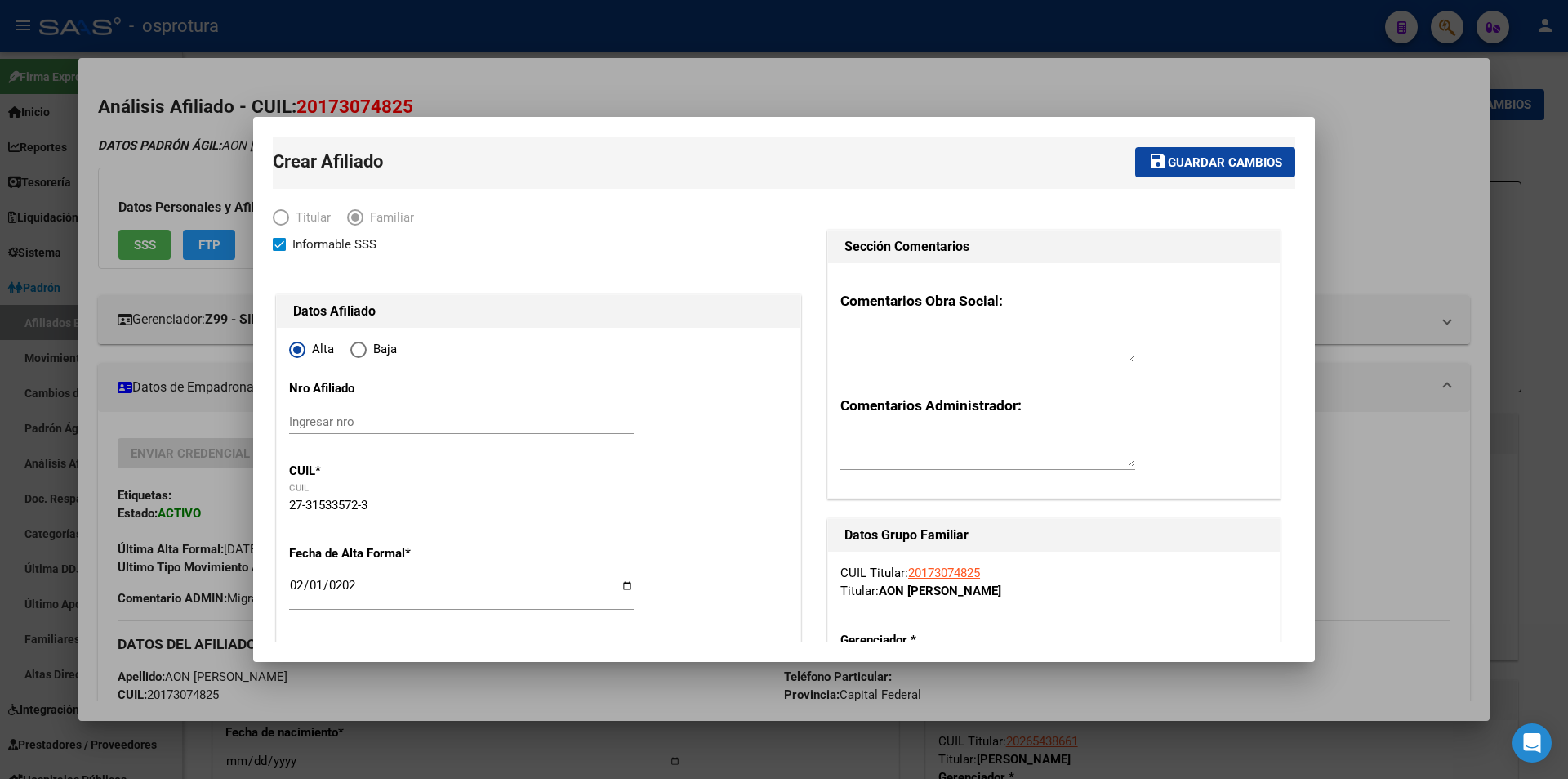
click at [1222, 161] on span "Guardar cambios" at bounding box center [1224, 162] width 114 height 15
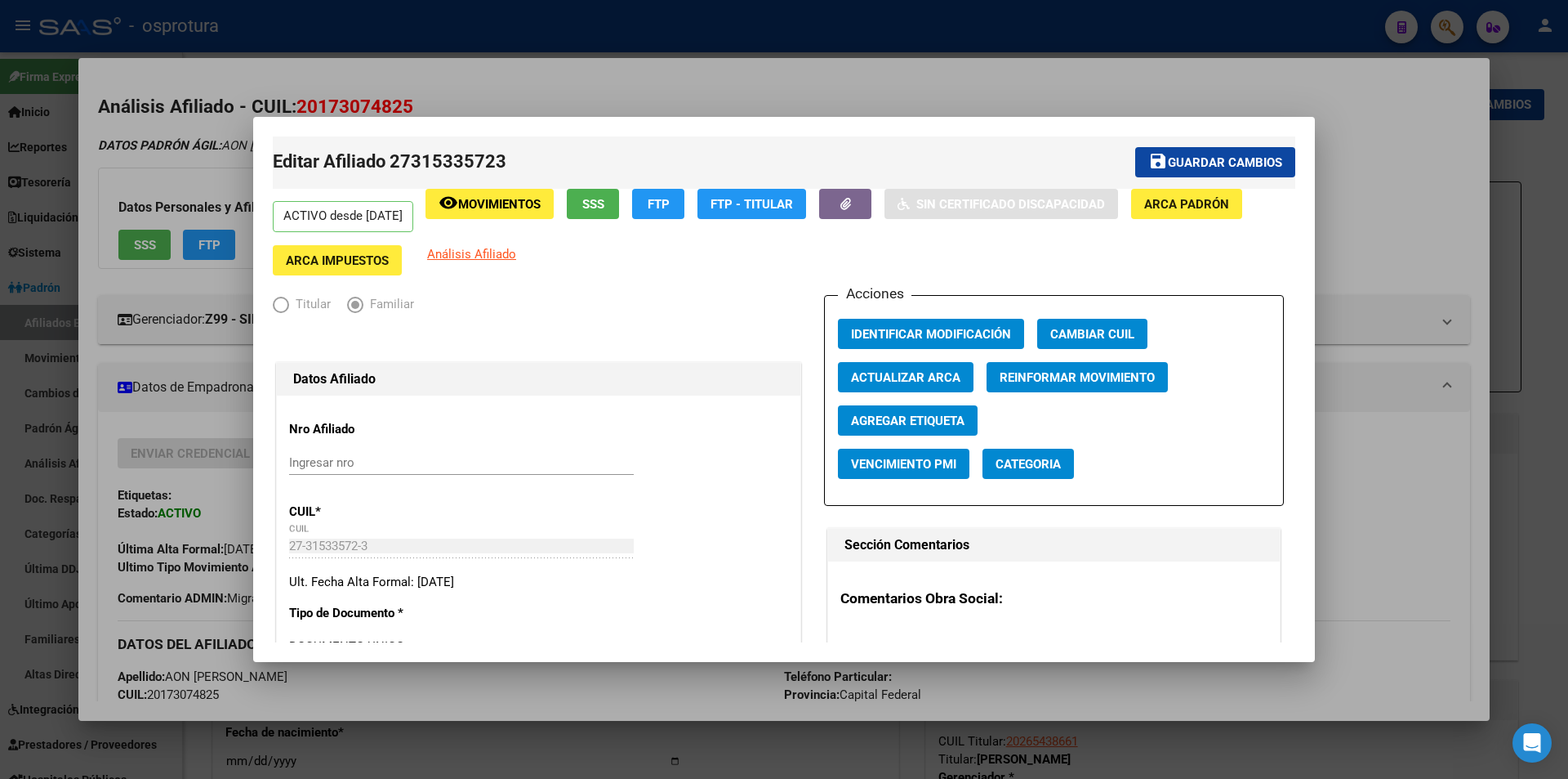
click at [639, 106] on div at bounding box center [784, 390] width 1568 height 779
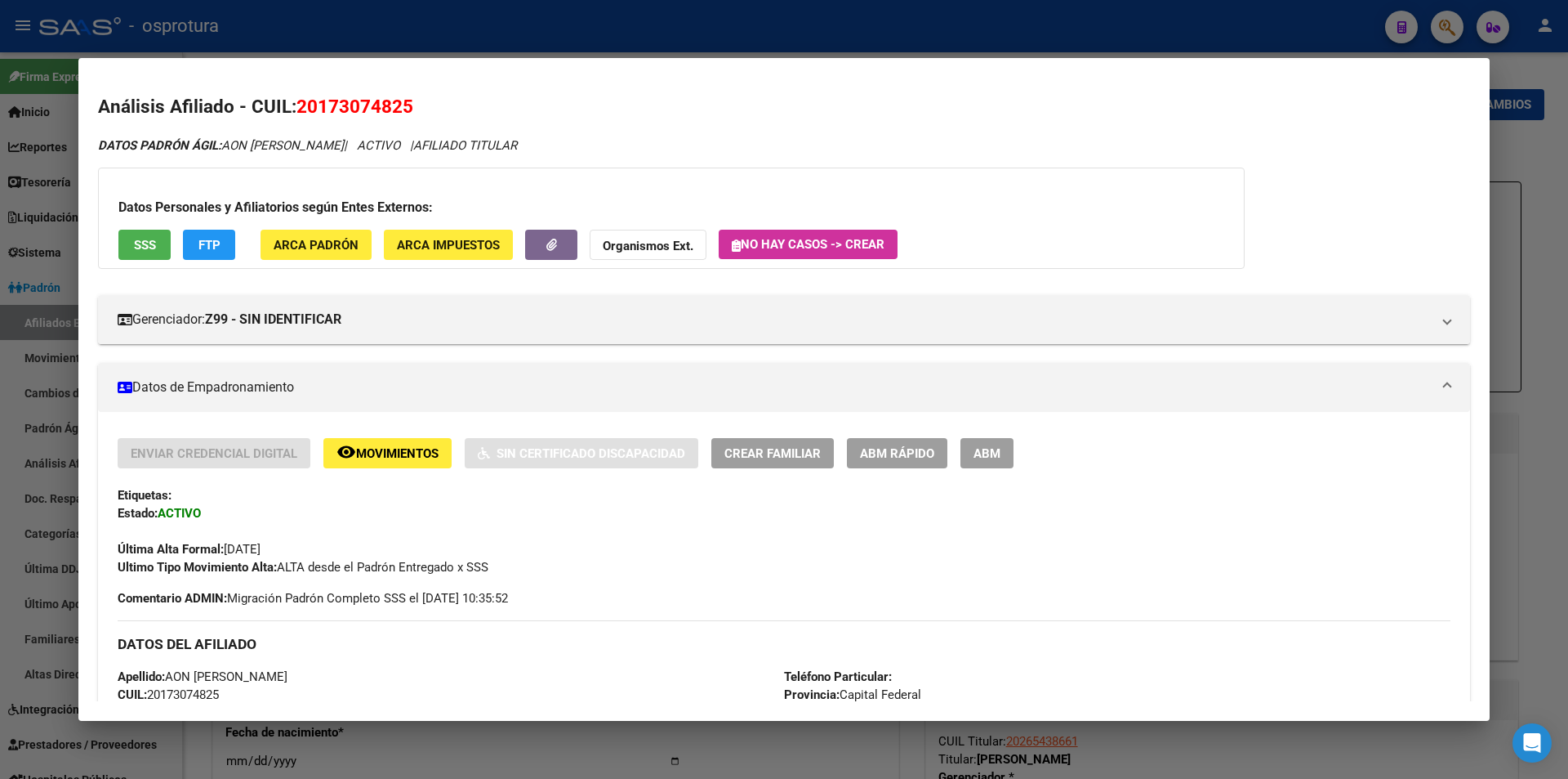
click at [648, 12] on div at bounding box center [784, 390] width 1568 height 779
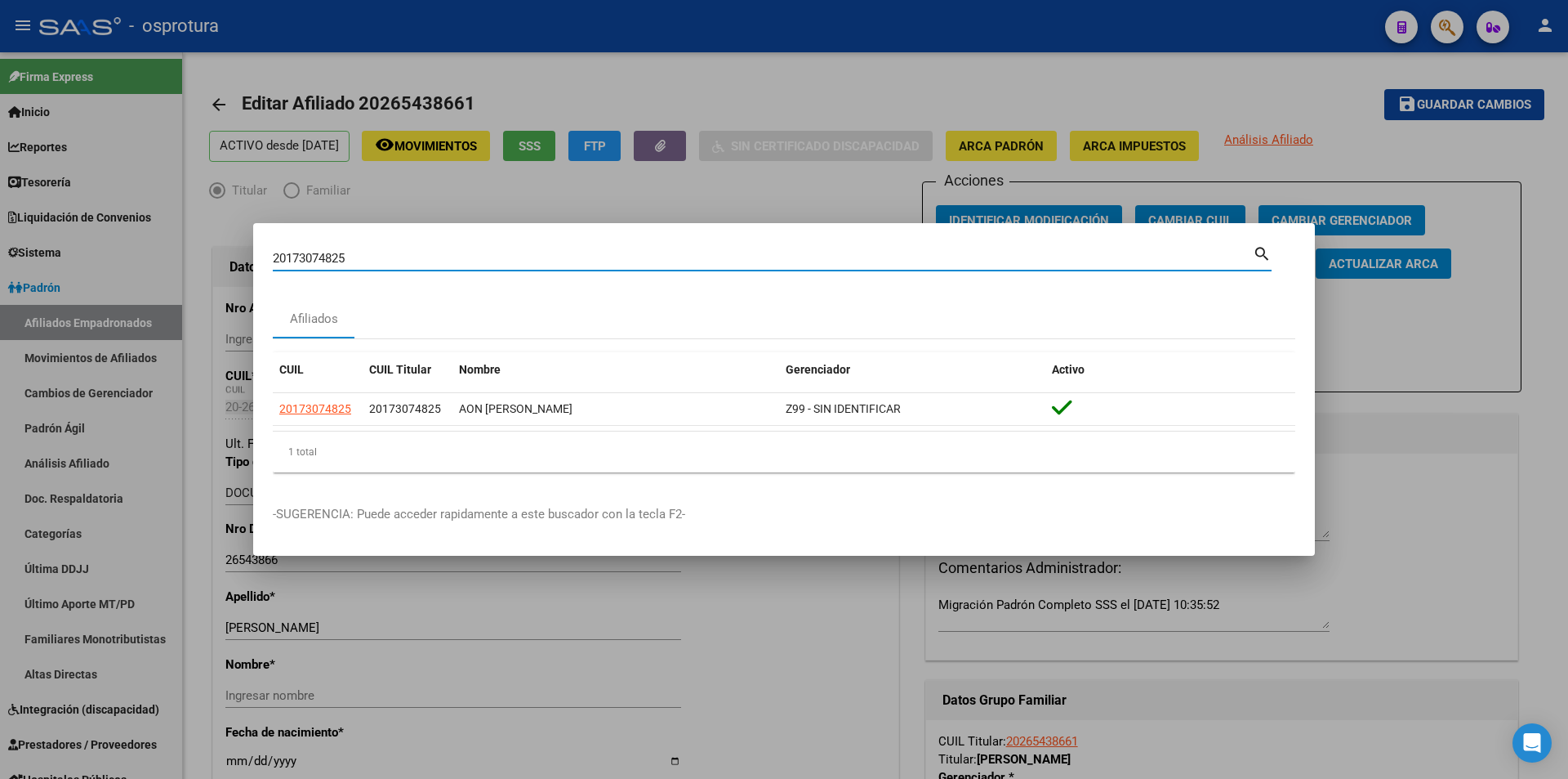
click at [576, 263] on input "20173074825" at bounding box center [762, 258] width 980 height 15
paste input "7-59451549-3"
type input "27594515493"
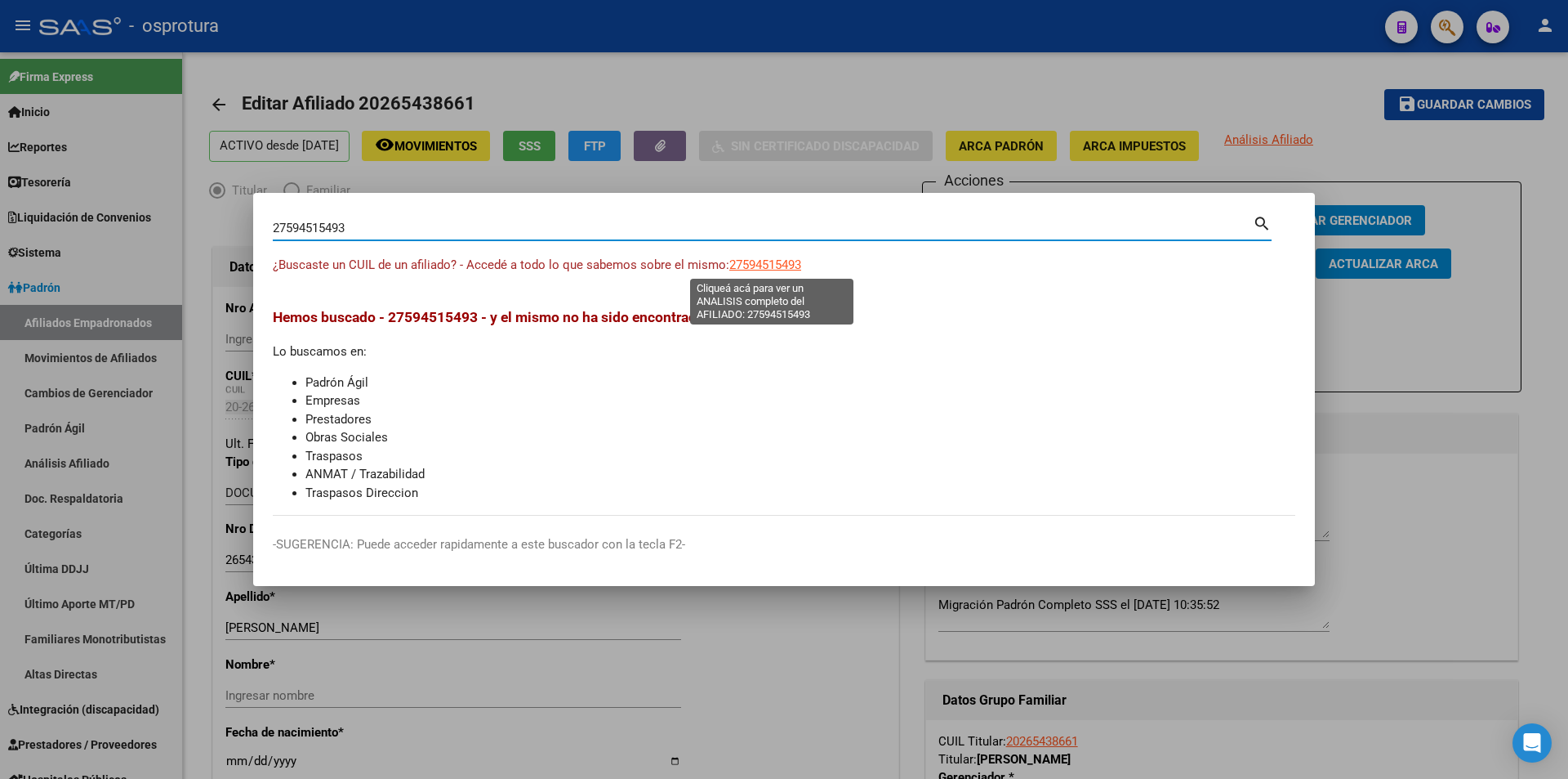
click at [799, 266] on span "27594515493" at bounding box center [765, 265] width 72 height 15
type textarea "27594515493"
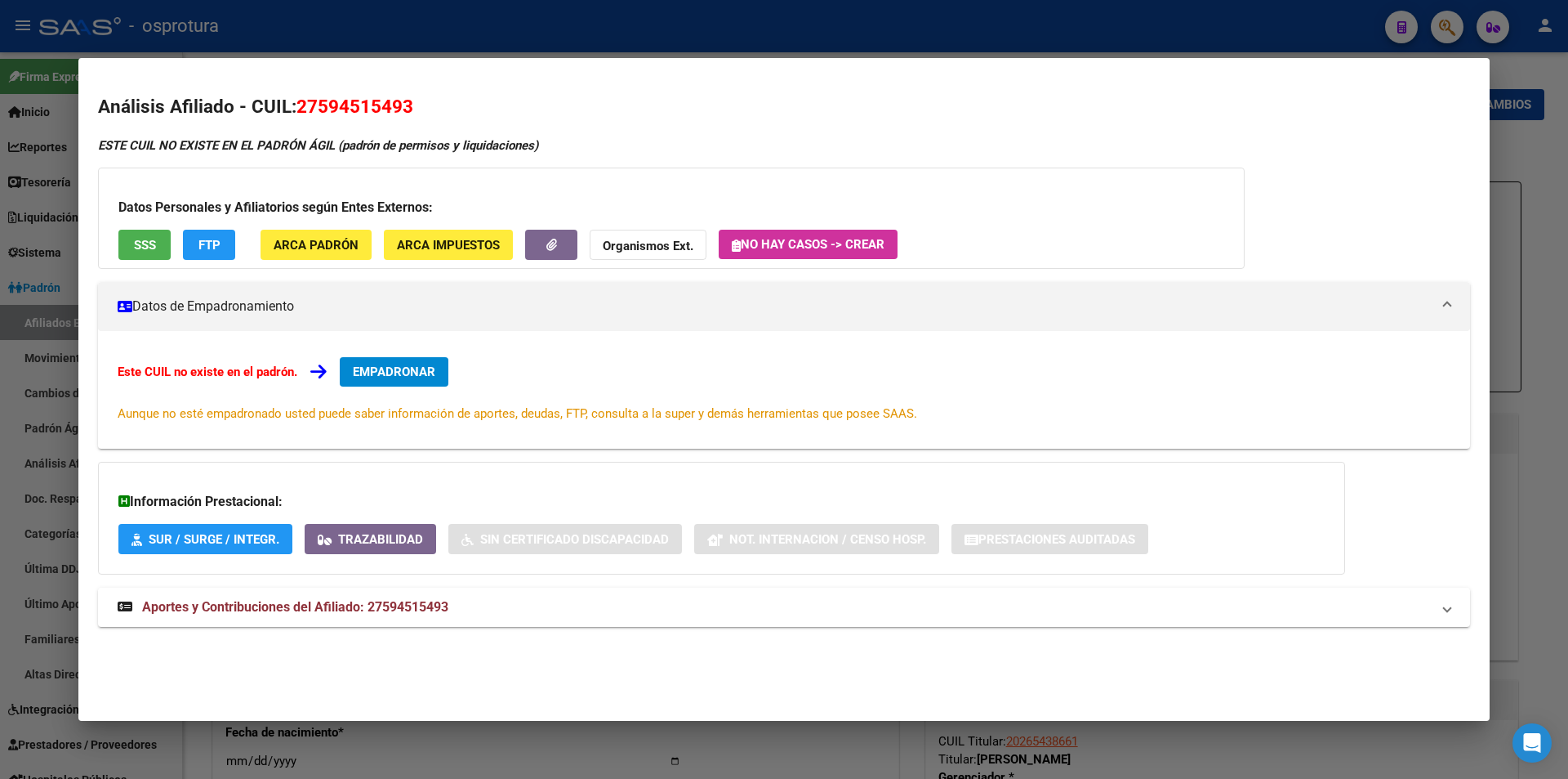
click at [596, 58] on mat-dialog-container "Análisis Afiliado - CUIL: 27594515493 ESTE CUIL NO EXISTE EN EL PADRÓN ÁGIL (pa…" at bounding box center [784, 390] width 1411 height 662
click at [598, 36] on div at bounding box center [784, 390] width 1568 height 779
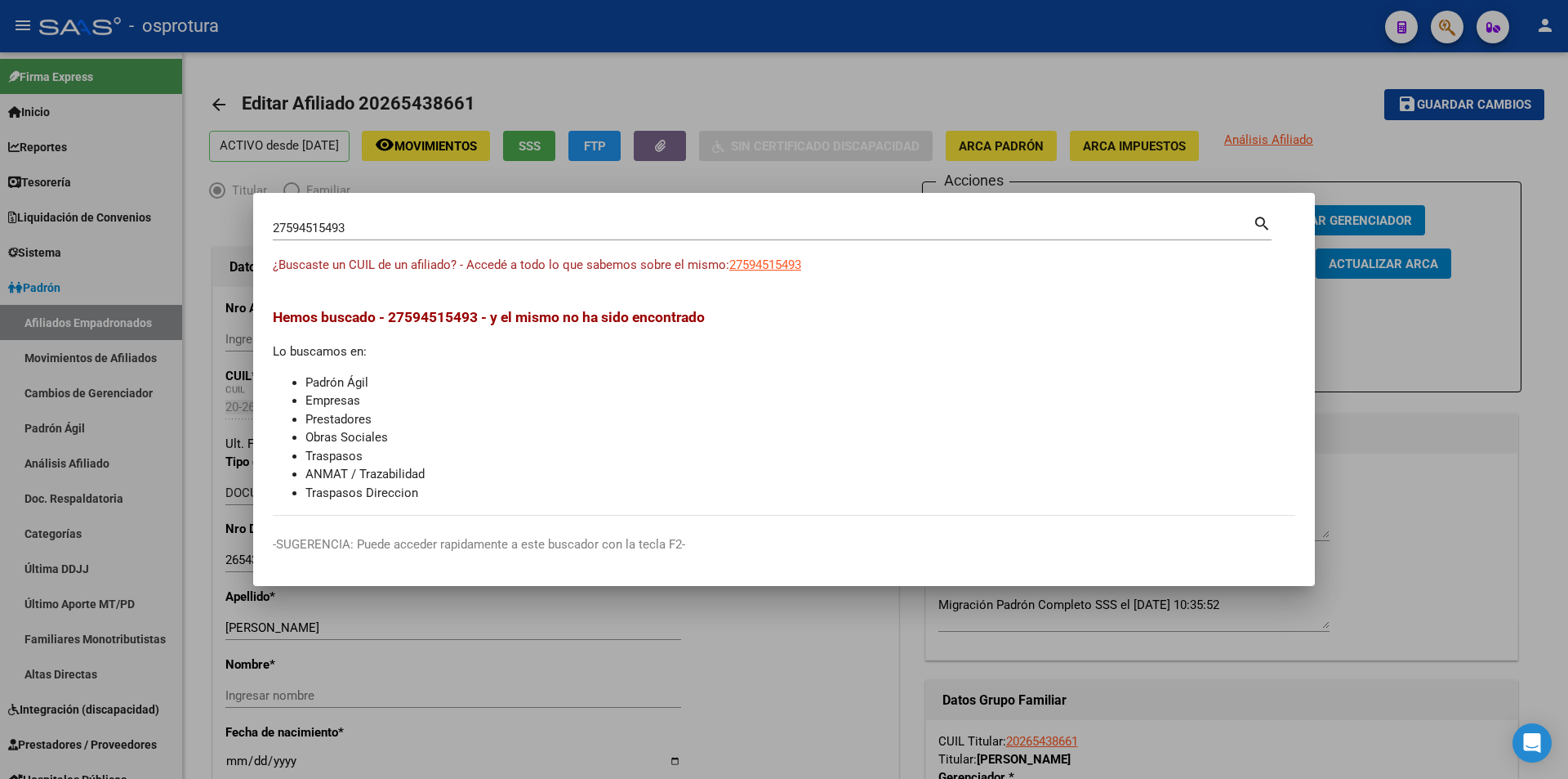
click at [779, 266] on span "27594515493" at bounding box center [765, 265] width 72 height 15
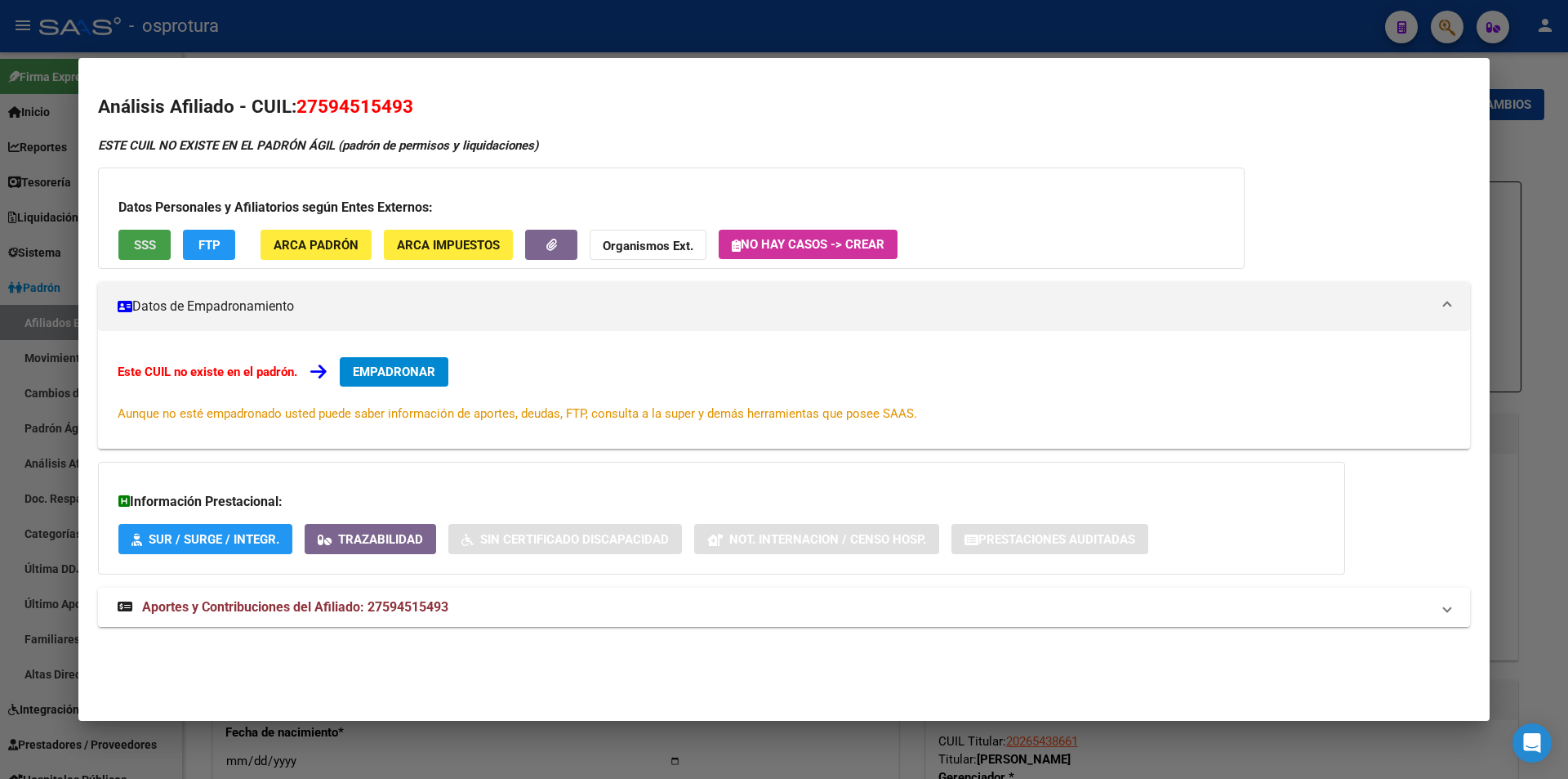
click at [134, 247] on span "SSS" at bounding box center [145, 245] width 22 height 15
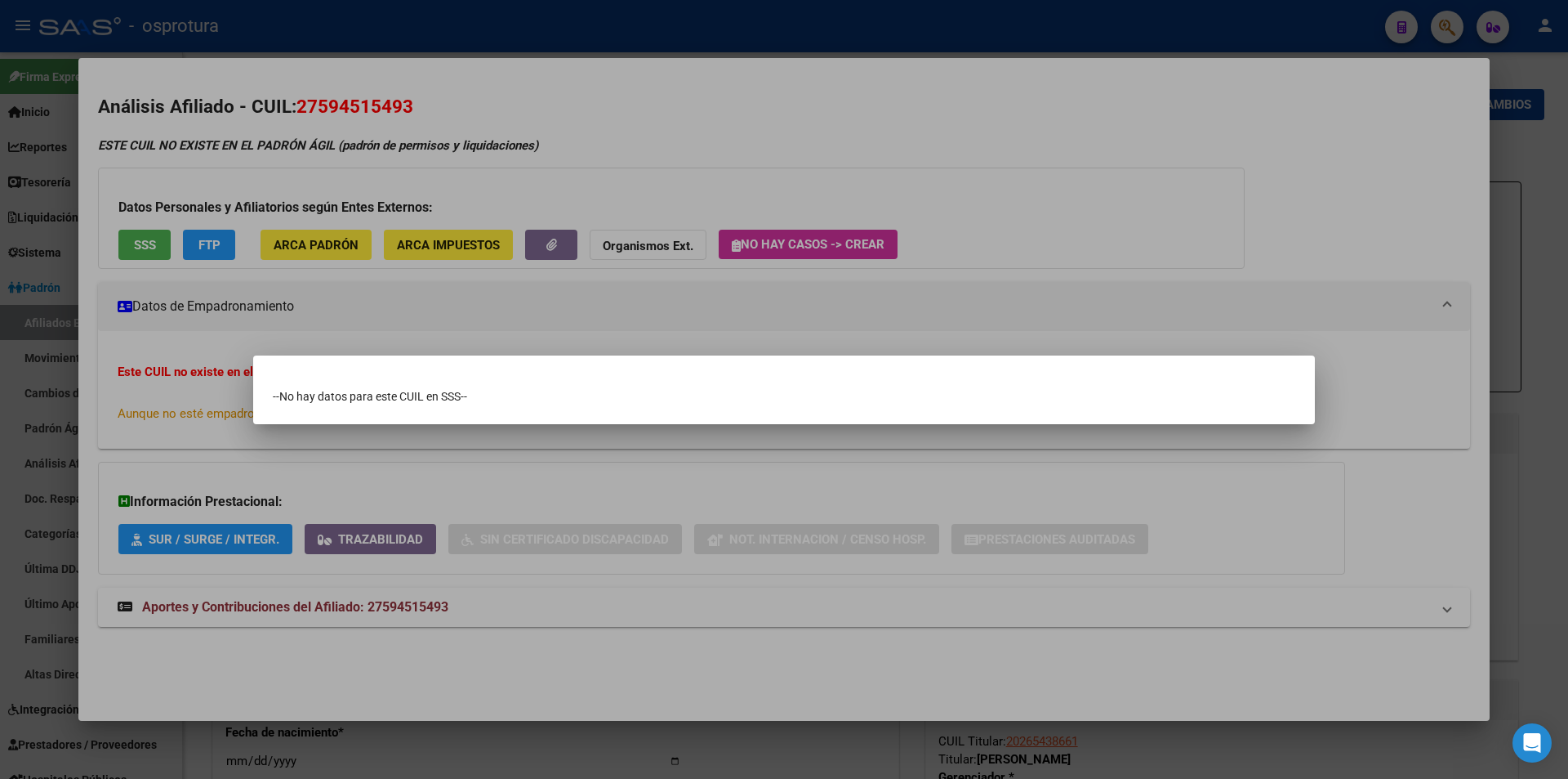
click at [789, 122] on div at bounding box center [784, 390] width 1568 height 779
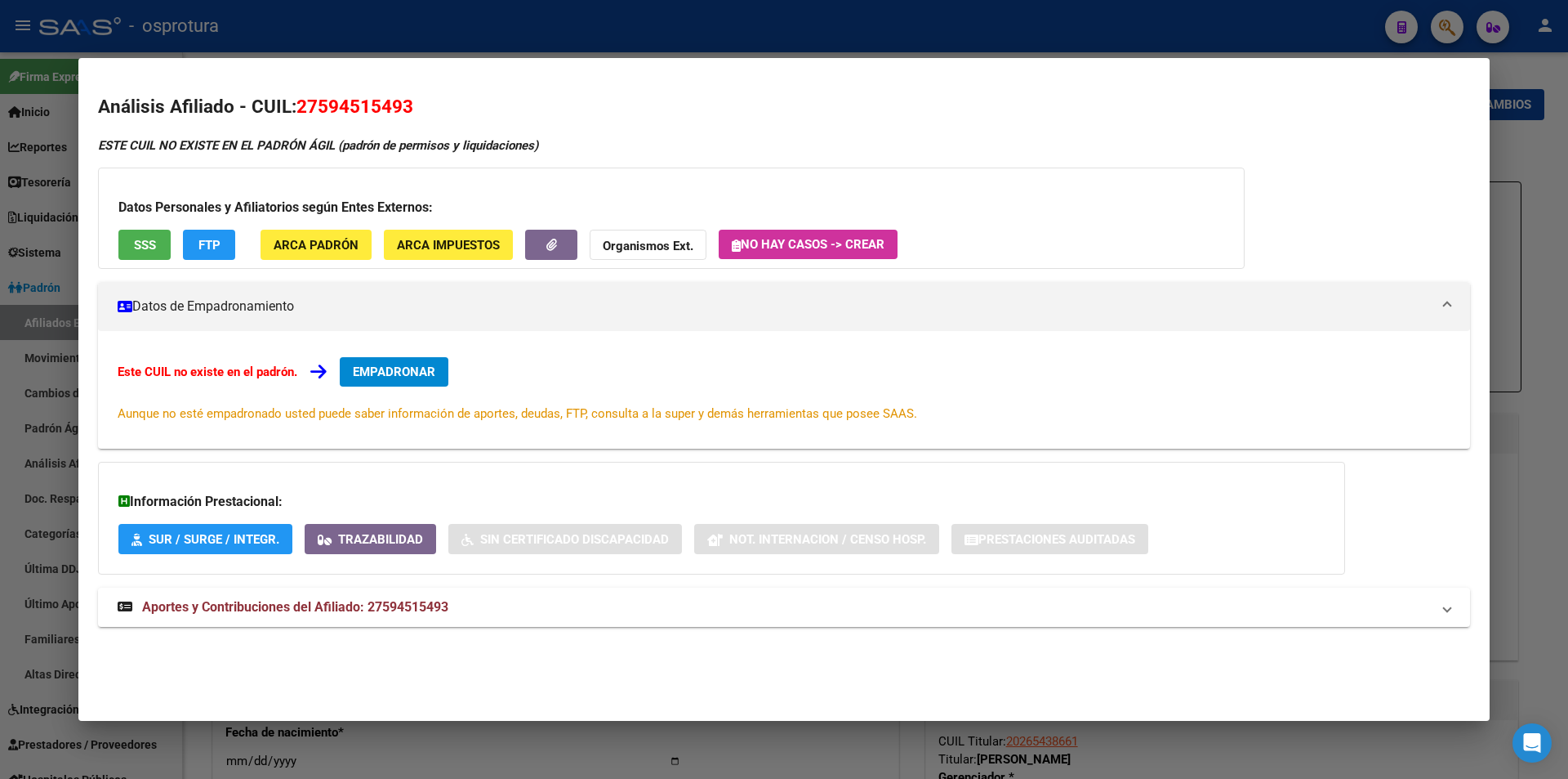
click at [721, 20] on div at bounding box center [784, 390] width 1568 height 779
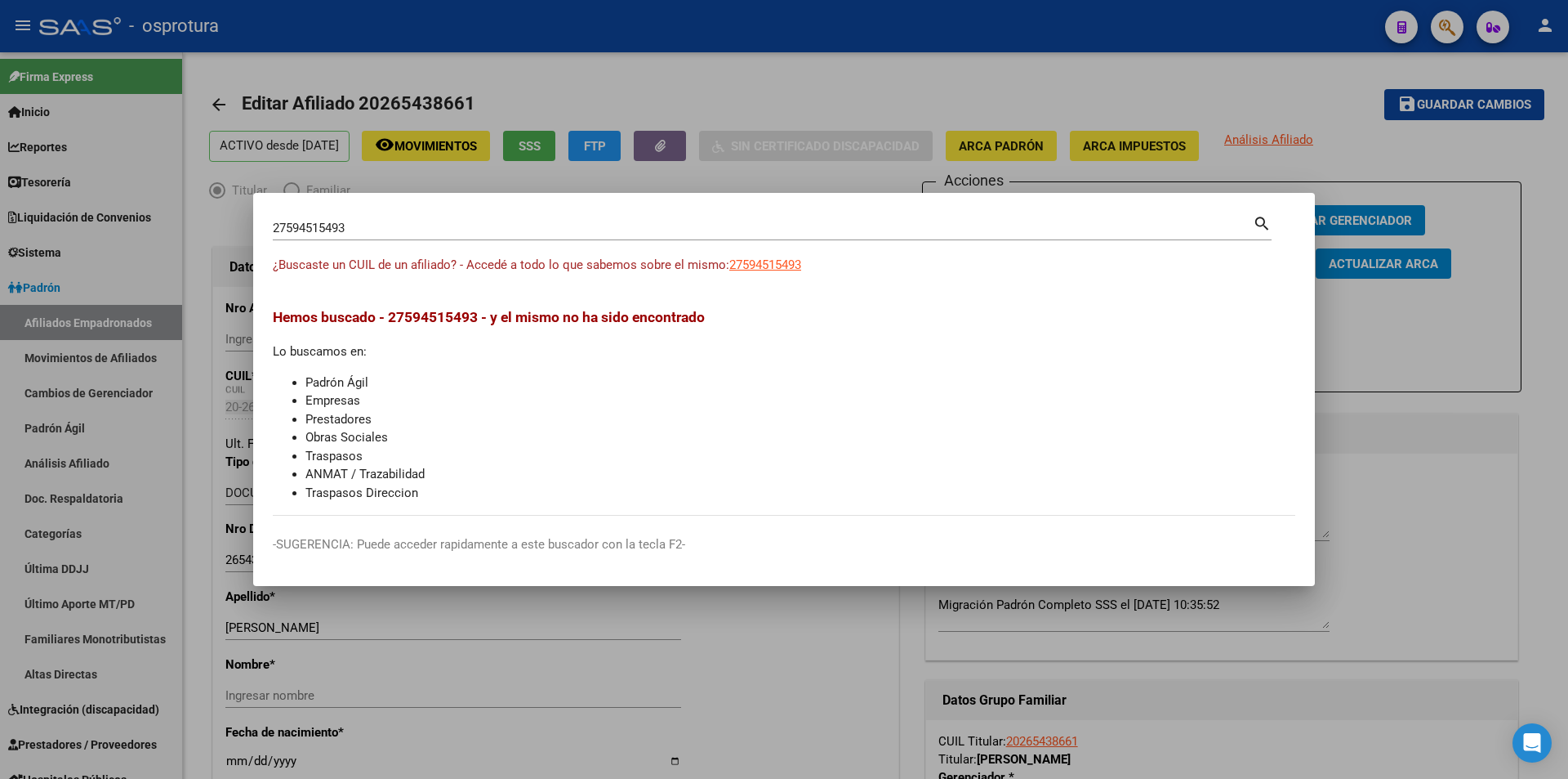
click at [731, 51] on div at bounding box center [784, 390] width 1568 height 779
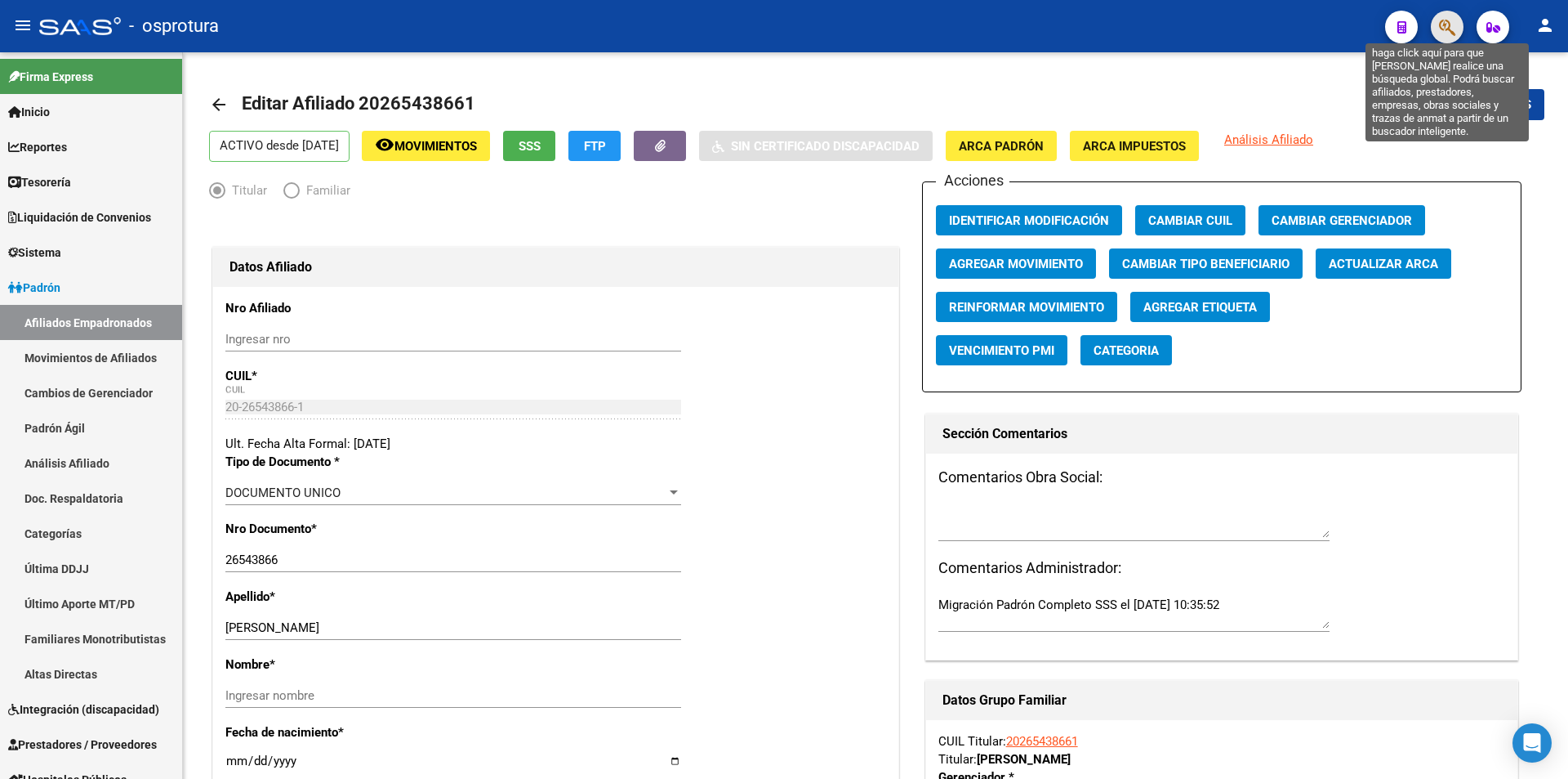
click at [1439, 22] on icon "button" at bounding box center [1447, 27] width 16 height 19
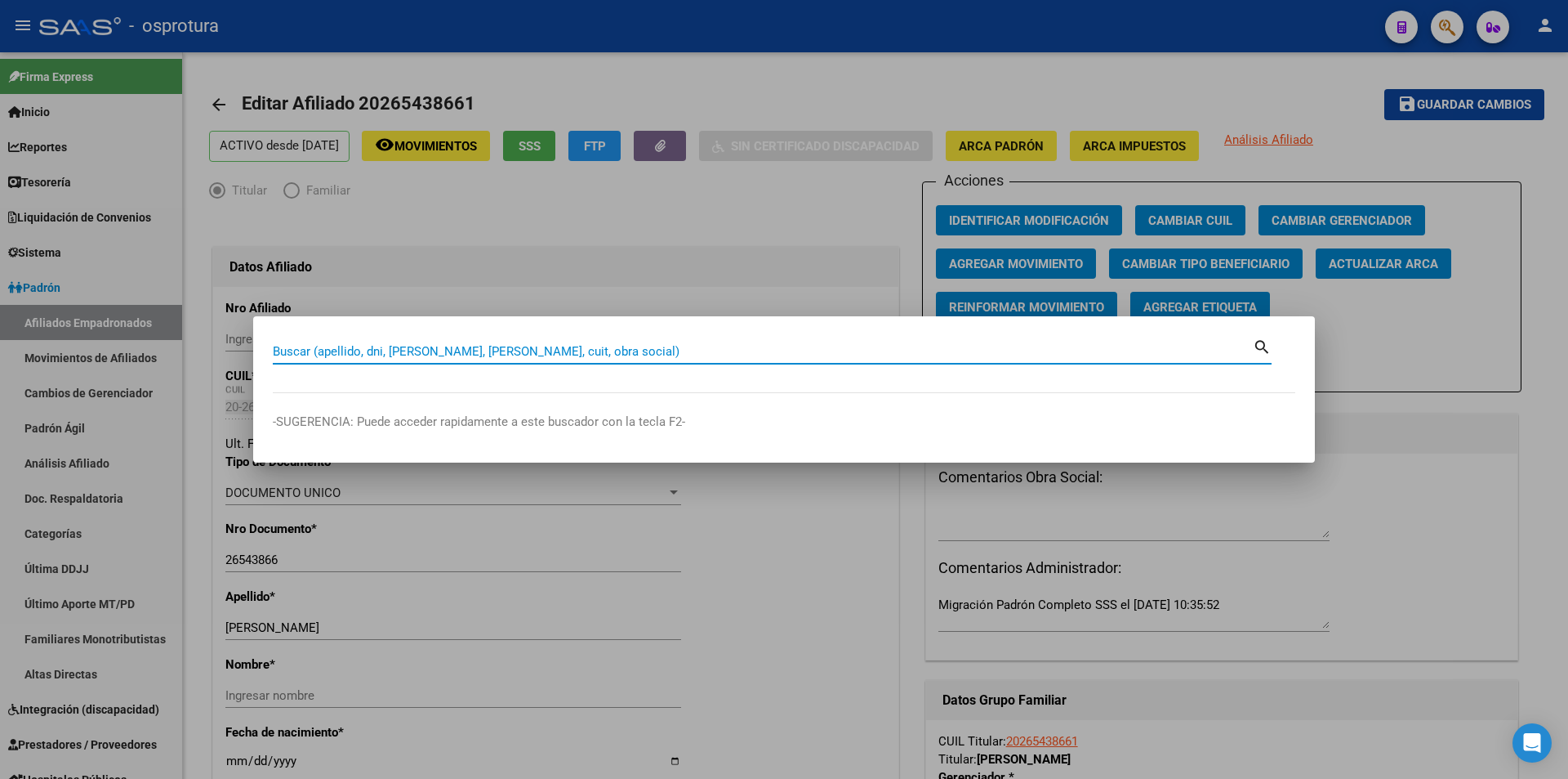
paste input "20-13670194-1"
type input "20136701941"
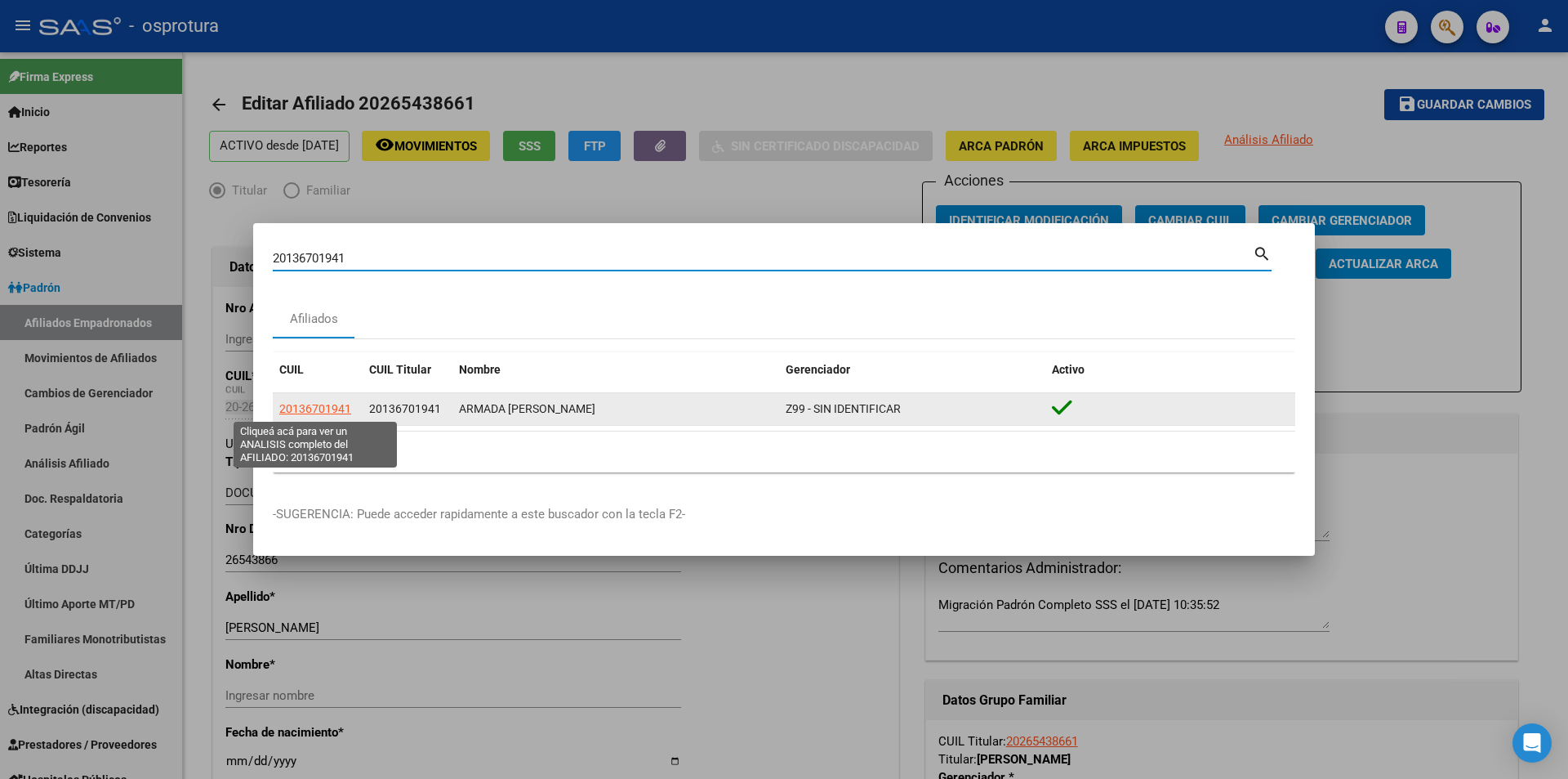
click at [325, 412] on span "20136701941" at bounding box center [315, 409] width 72 height 13
type textarea "20136701941"
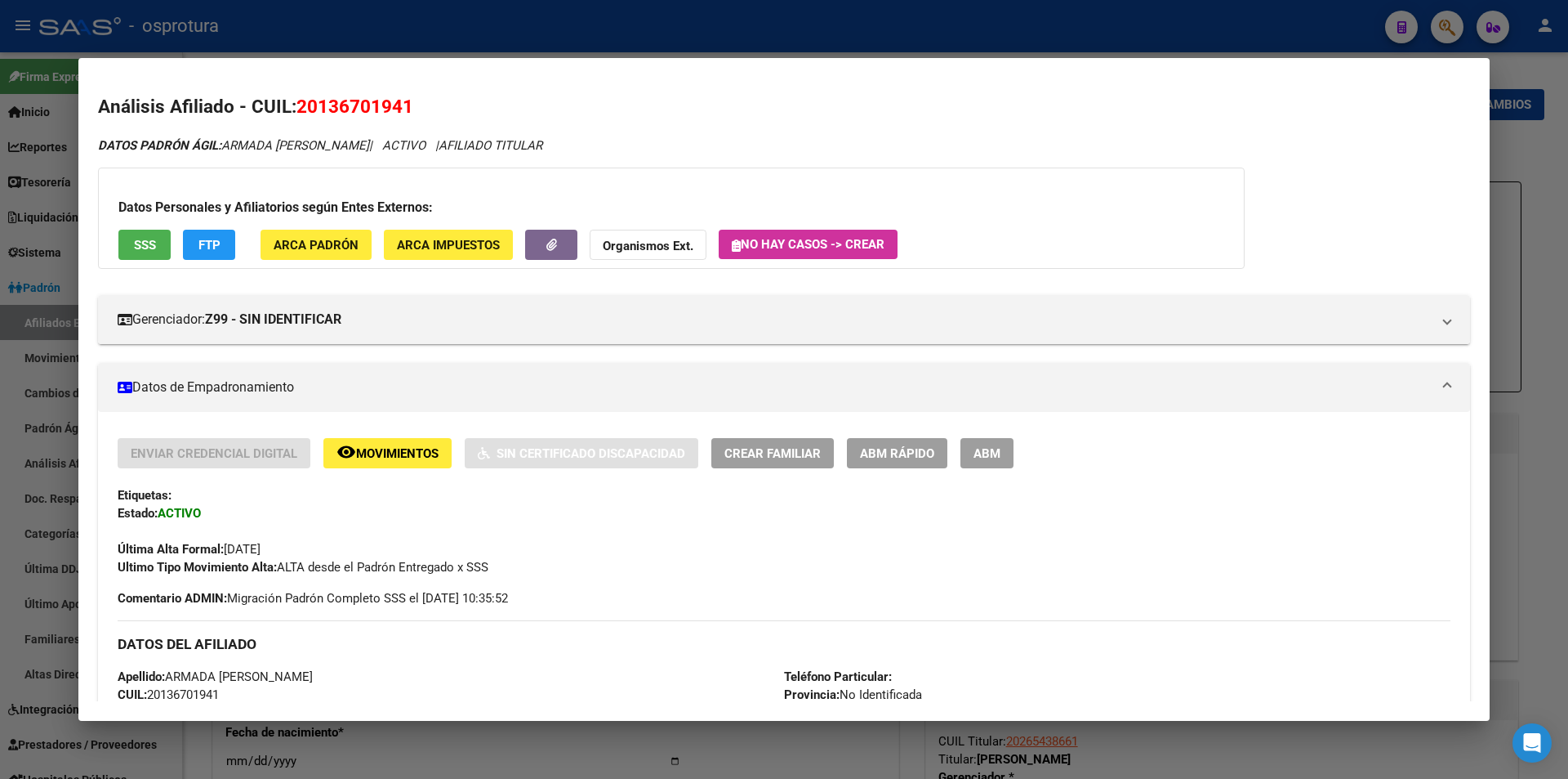
click at [912, 455] on span "ABM Rápido" at bounding box center [897, 453] width 75 height 15
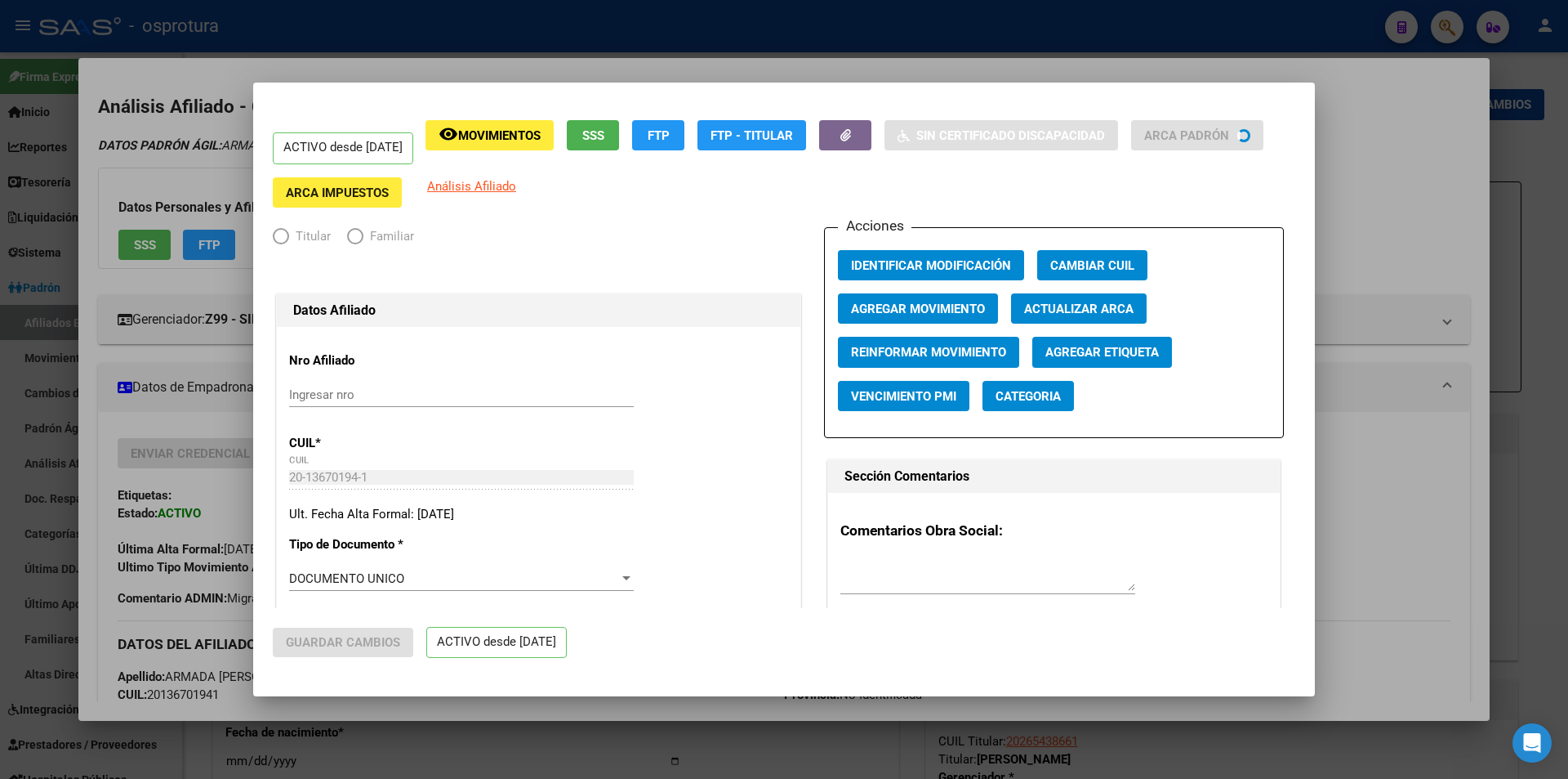
radio input "true"
type input "20-13670194-1"
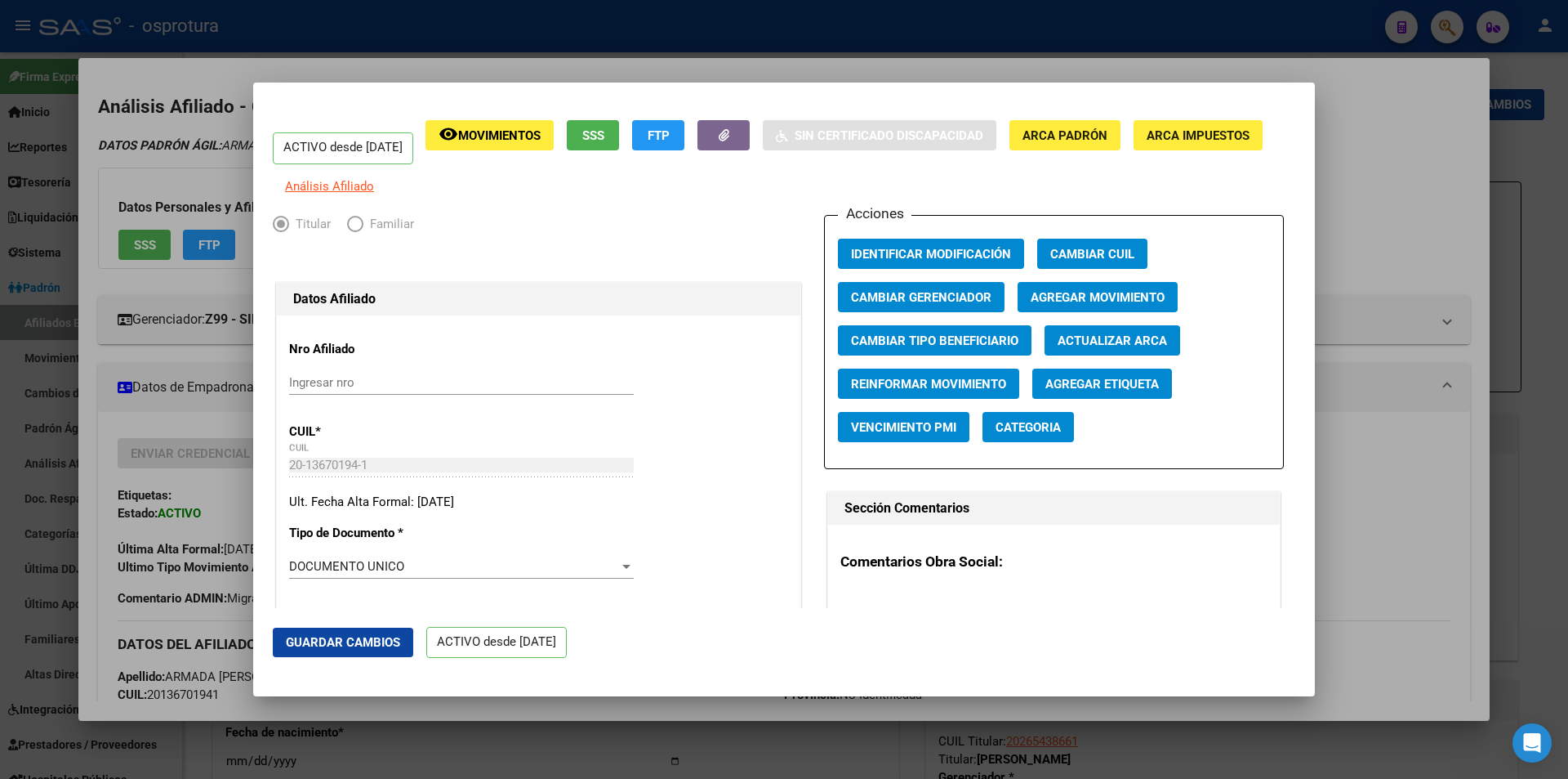
click at [1111, 299] on button "Agregar Movimiento" at bounding box center [1098, 296] width 160 height 30
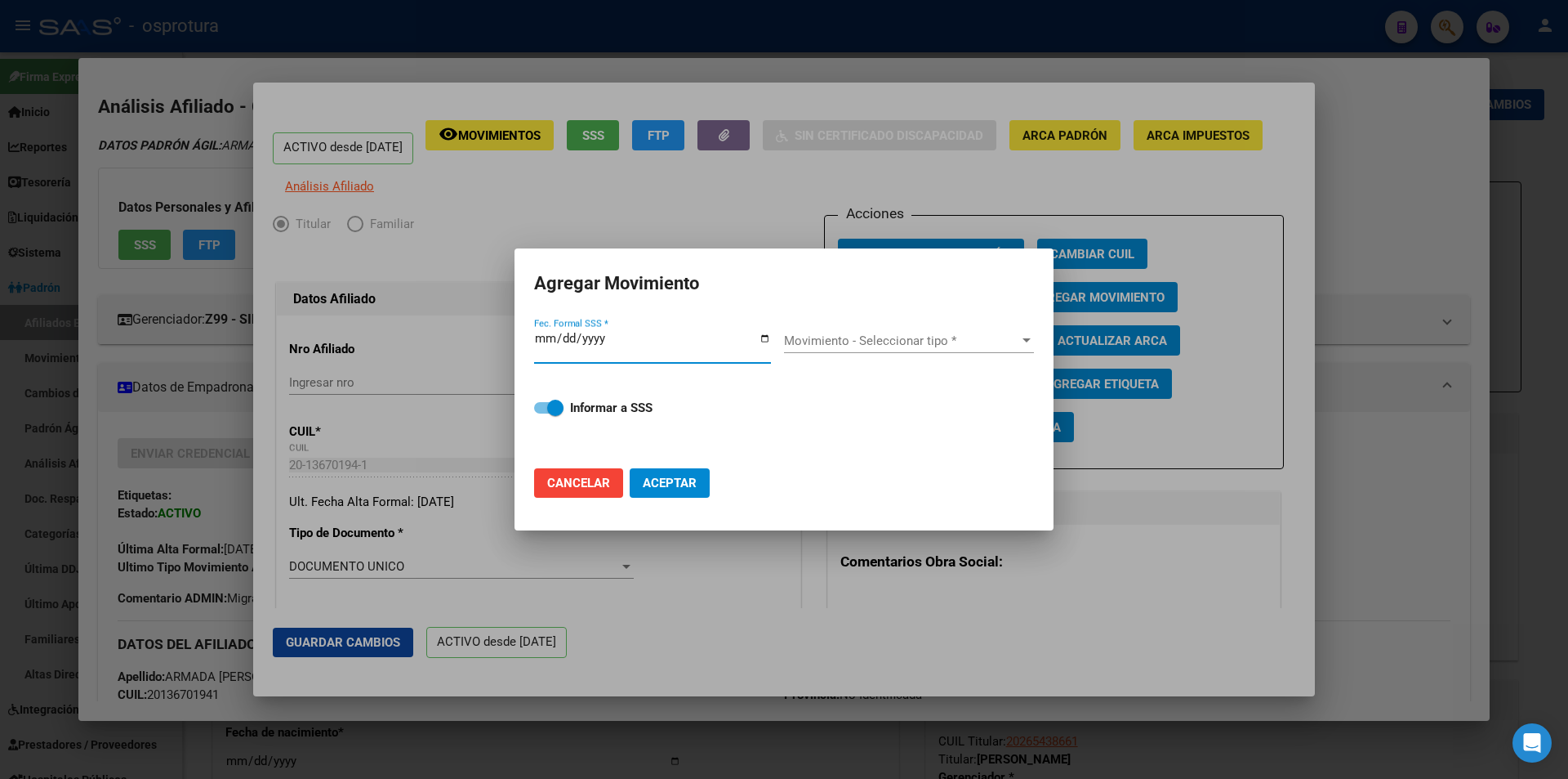
click at [861, 215] on div at bounding box center [784, 390] width 1568 height 779
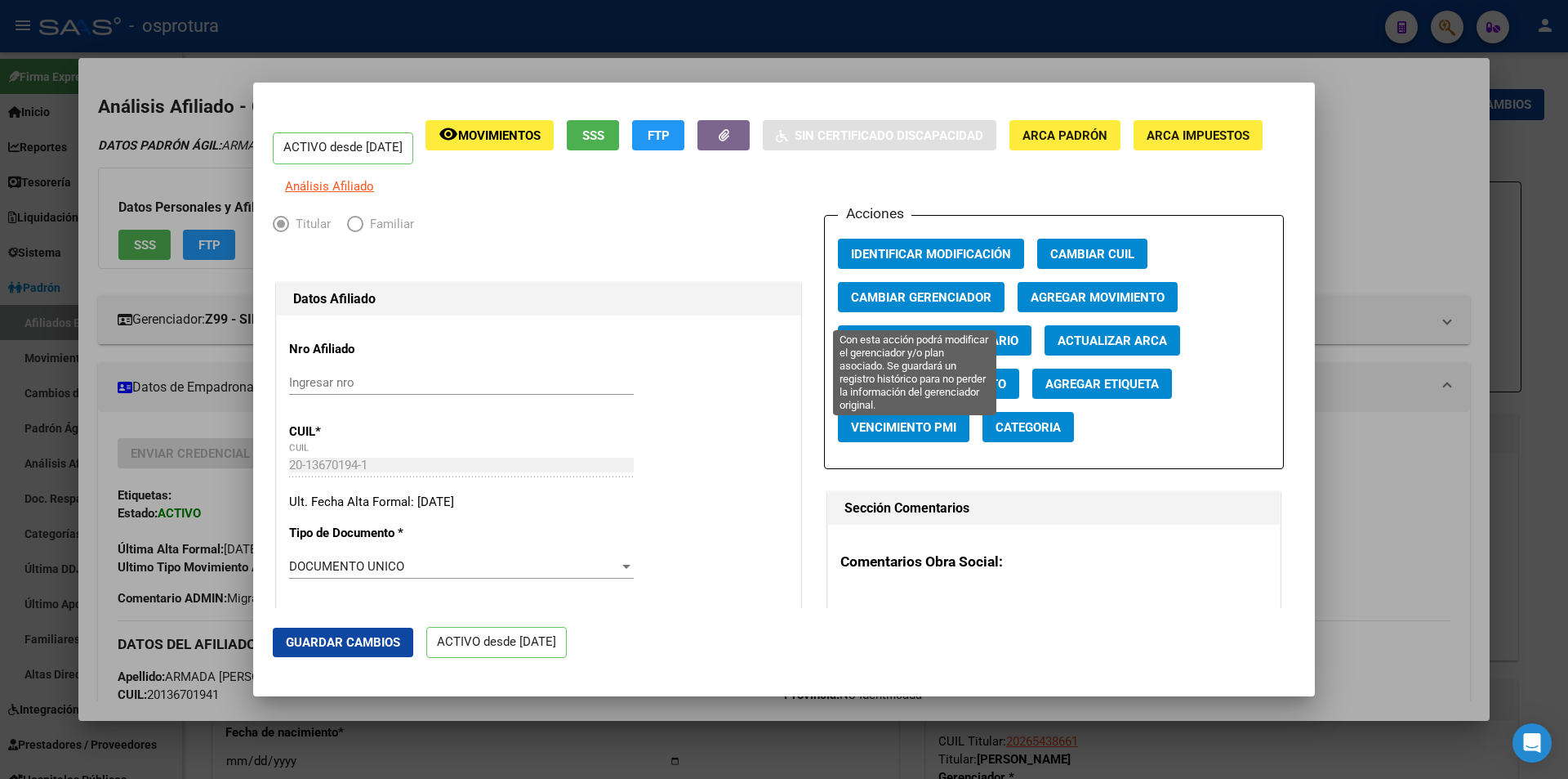
click at [897, 295] on button "Cambiar Gerenciador" at bounding box center [921, 296] width 167 height 30
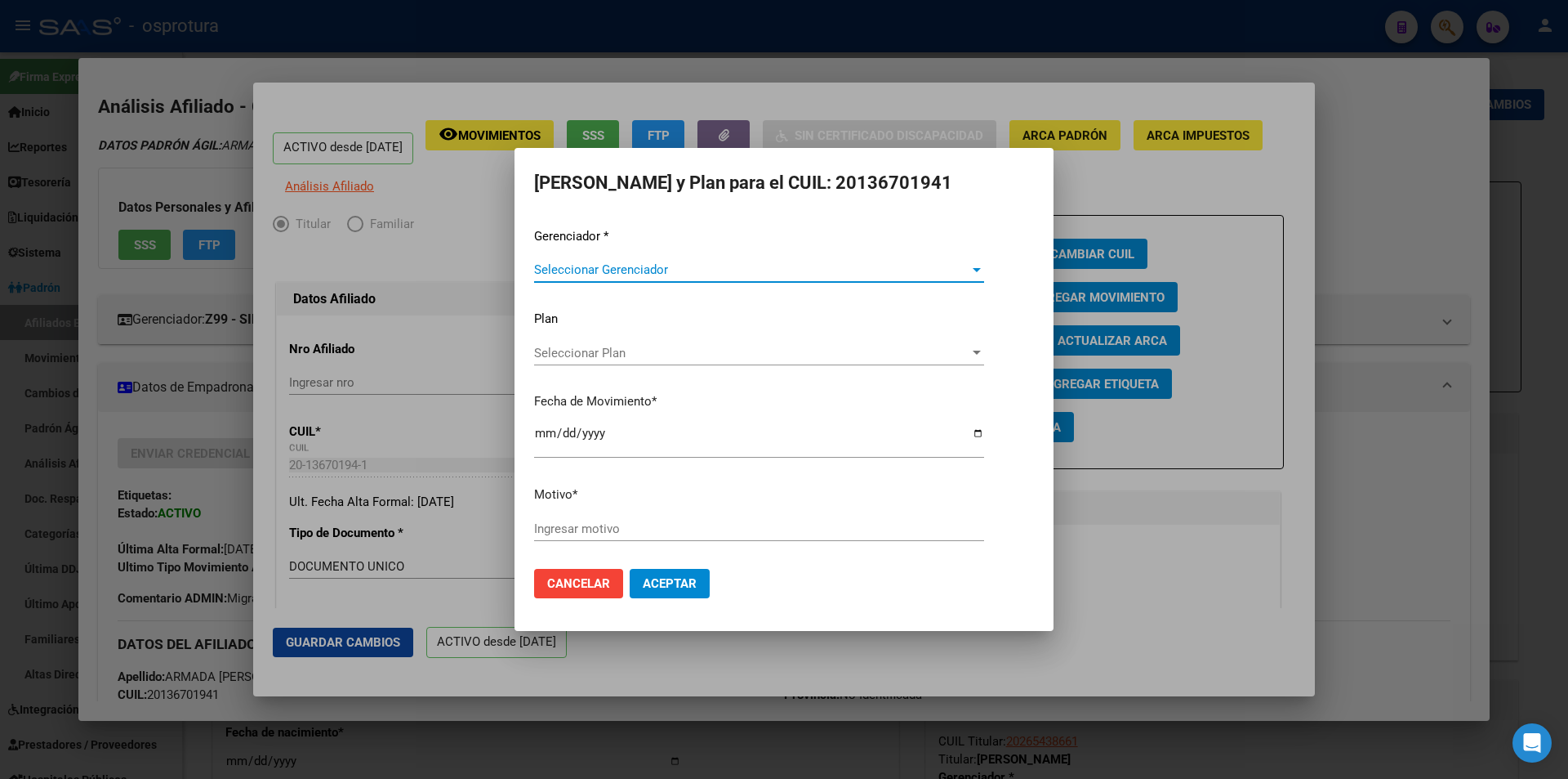
click at [625, 278] on div "Seleccionar Gerenciador Seleccionar Gerenciador" at bounding box center [759, 277] width 450 height 40
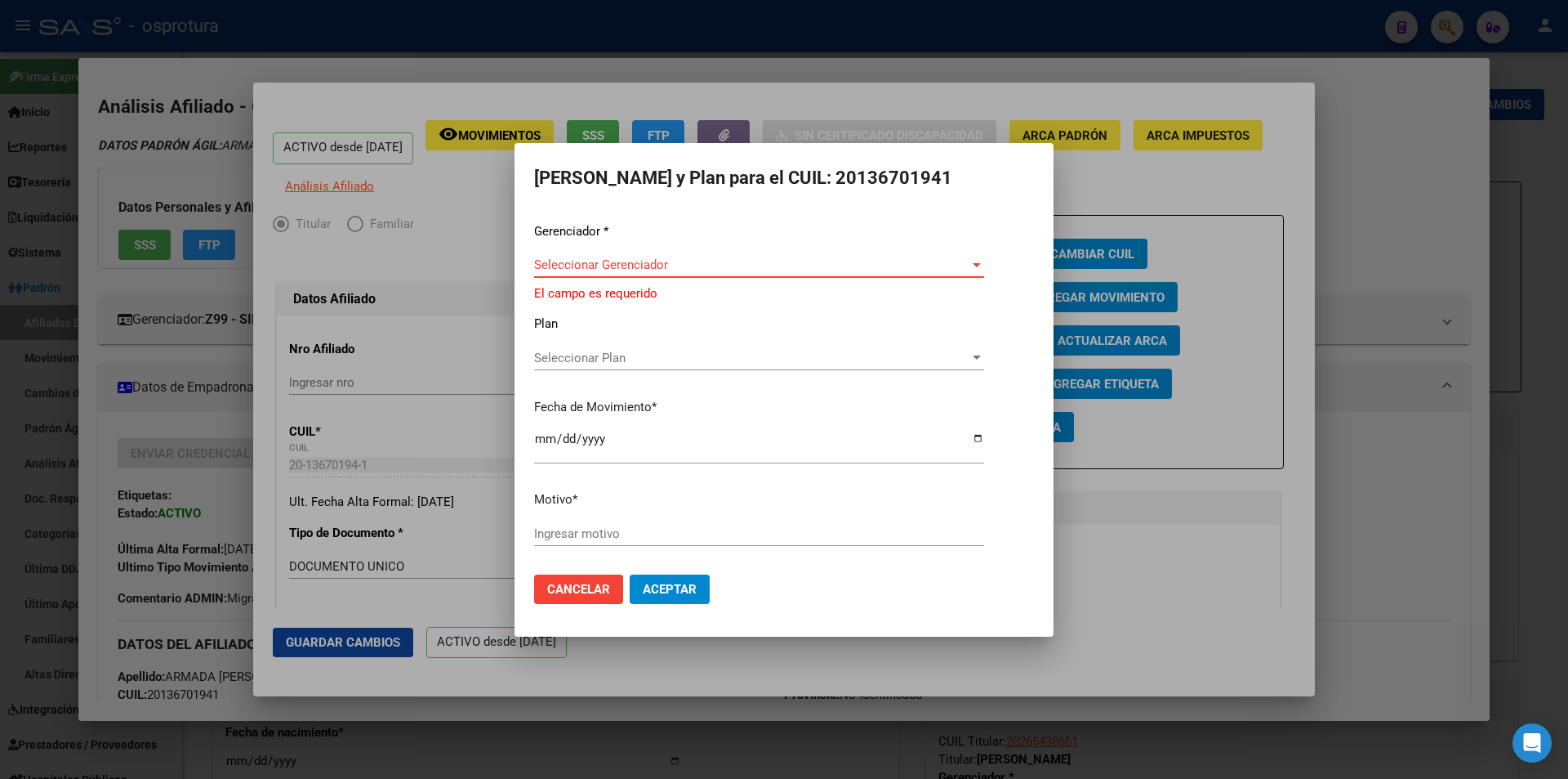
click at [631, 266] on span "Seleccionar Gerenciador" at bounding box center [751, 265] width 435 height 15
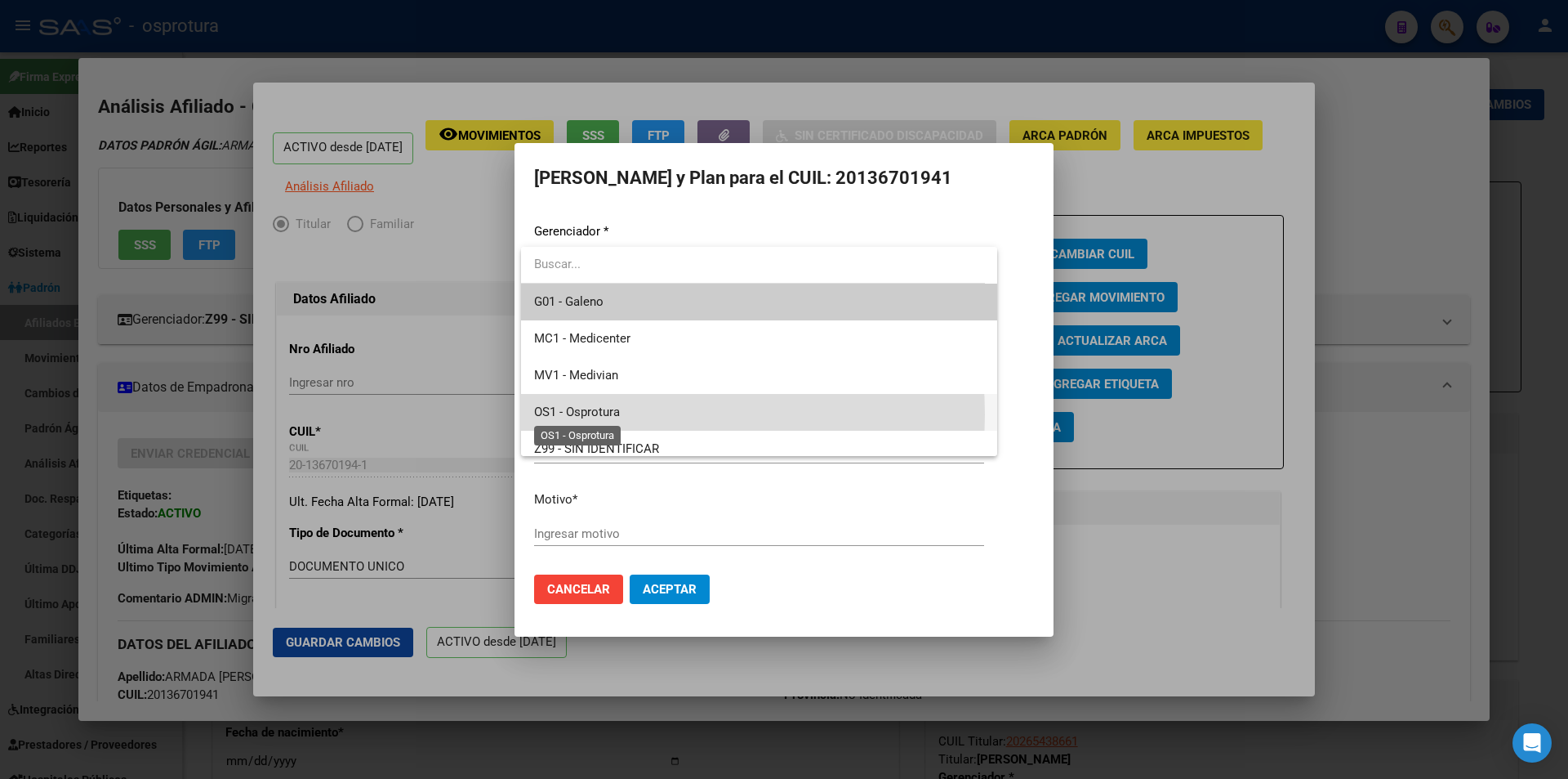
click at [616, 414] on span "OS1 - Osprotura" at bounding box center [577, 411] width 86 height 15
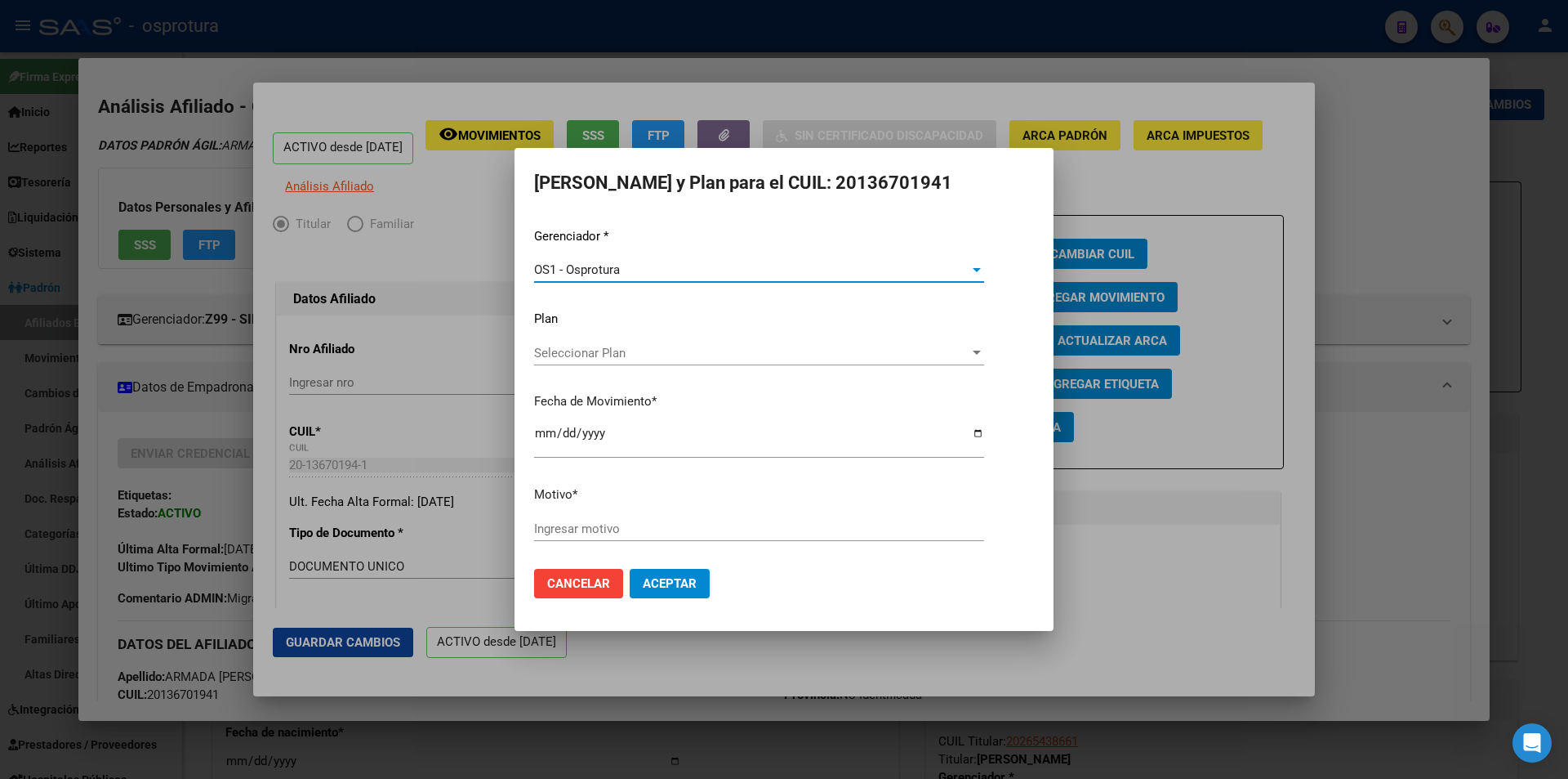
click at [691, 275] on div "OS1 - Osprotura" at bounding box center [751, 270] width 435 height 15
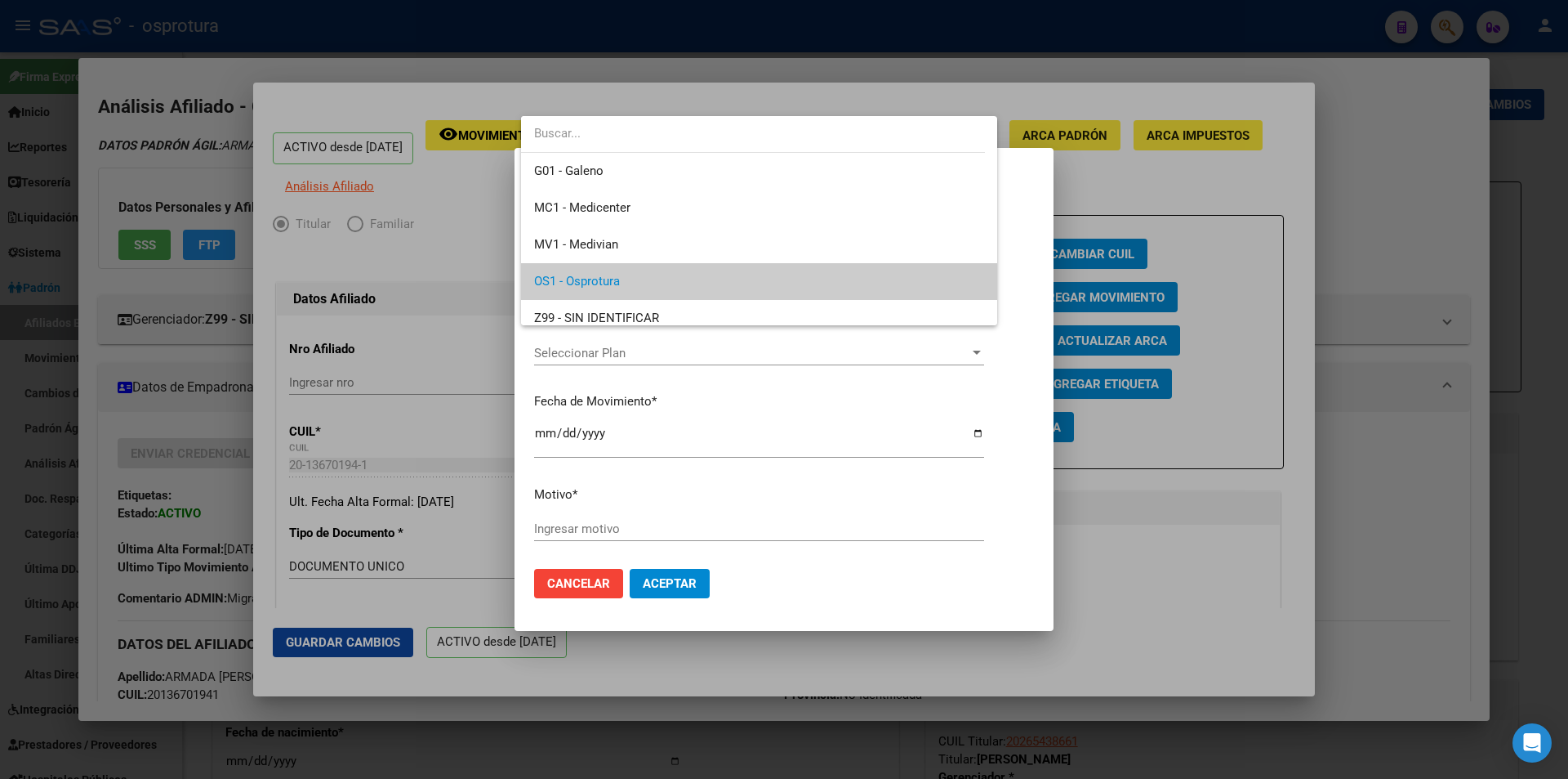
scroll to position [12, 0]
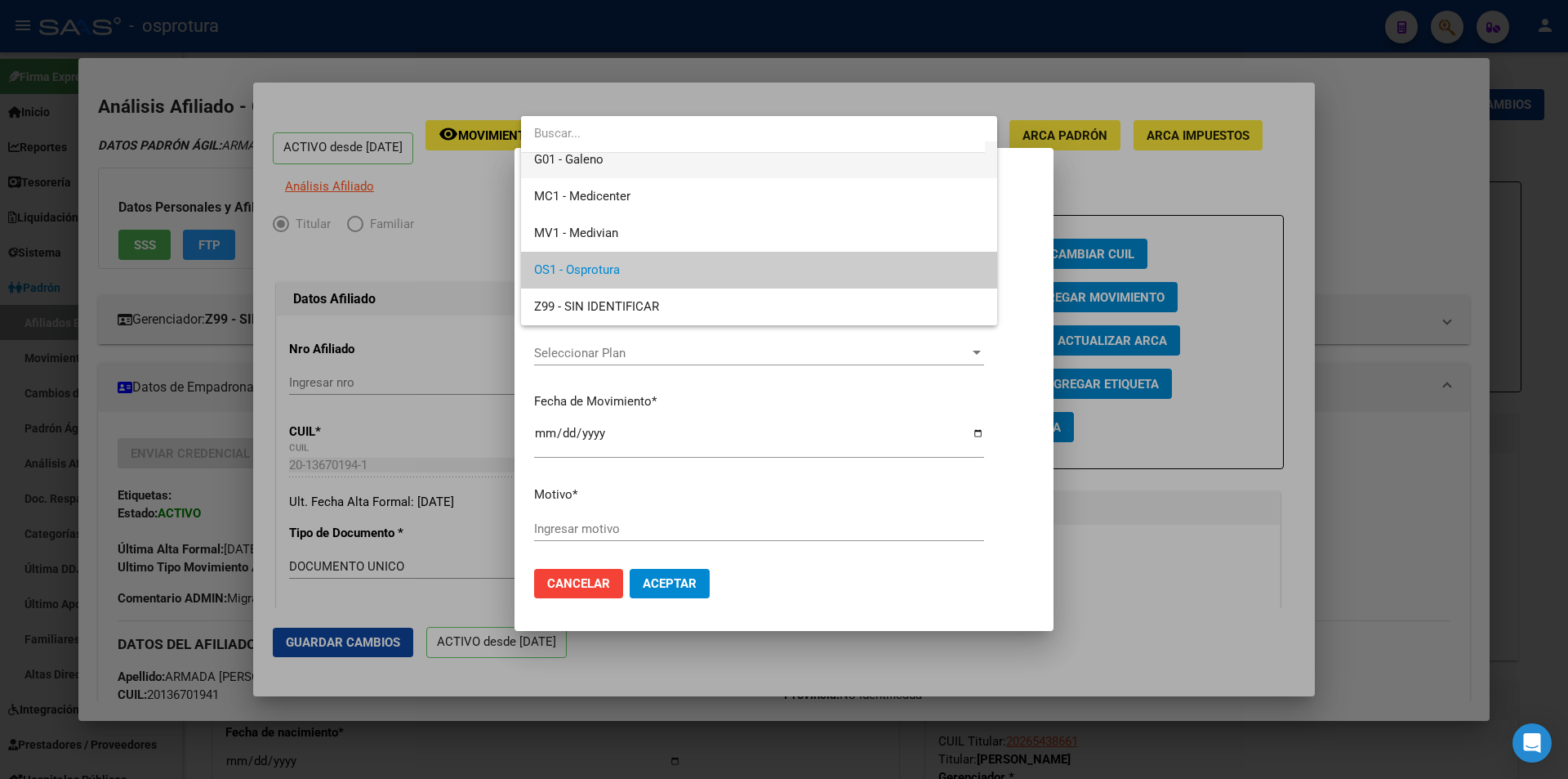
click at [689, 171] on span "G01 - Galeno" at bounding box center [759, 160] width 450 height 36
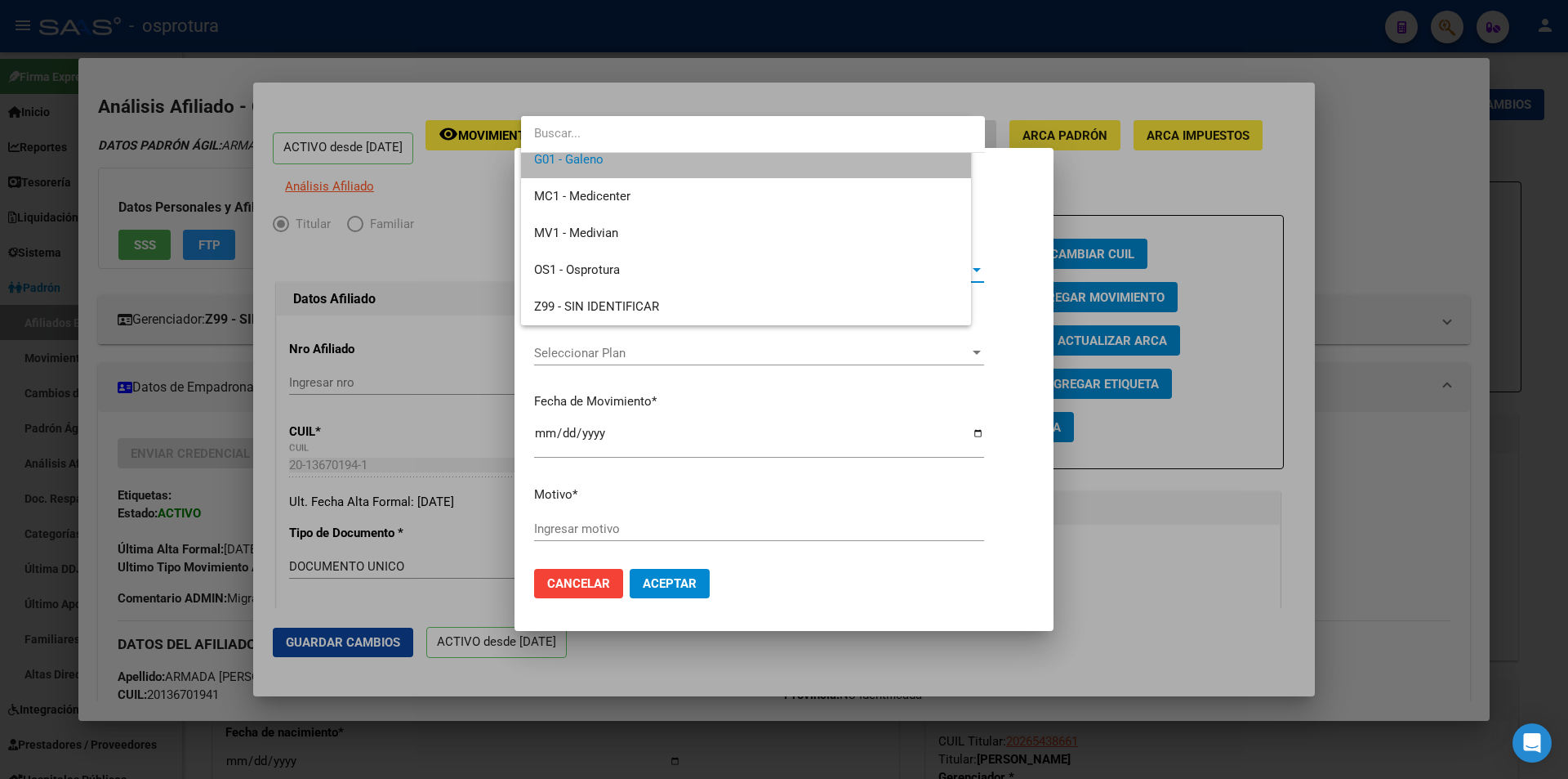
scroll to position [0, 0]
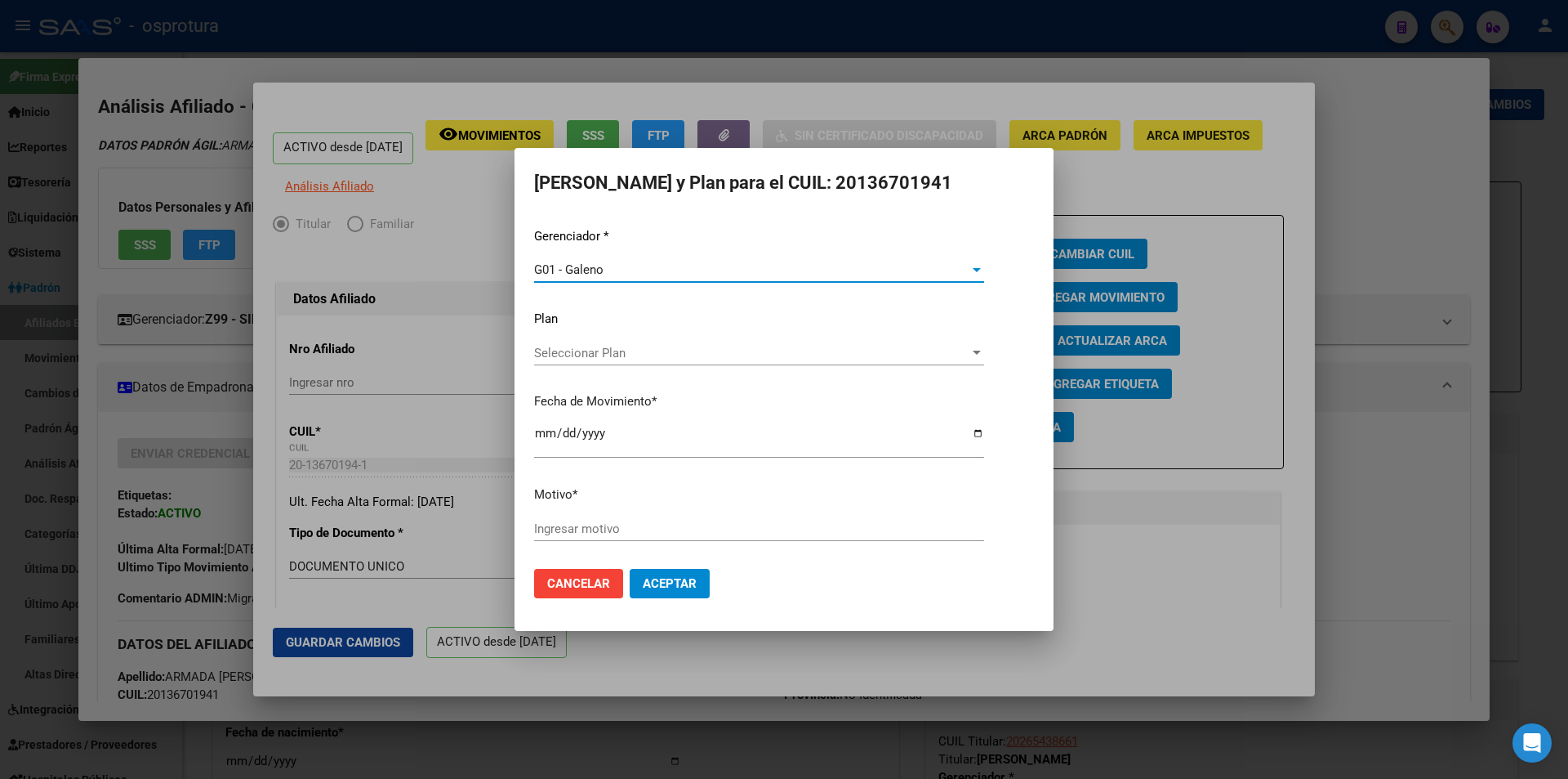
click at [673, 355] on span "Seleccionar Plan" at bounding box center [751, 353] width 435 height 15
click at [639, 529] on div at bounding box center [784, 390] width 1568 height 779
click at [639, 529] on input "Ingresar motivo" at bounding box center [759, 529] width 450 height 15
type input "REASIGNACION"
click at [630, 568] on button "Aceptar" at bounding box center [670, 583] width 80 height 29
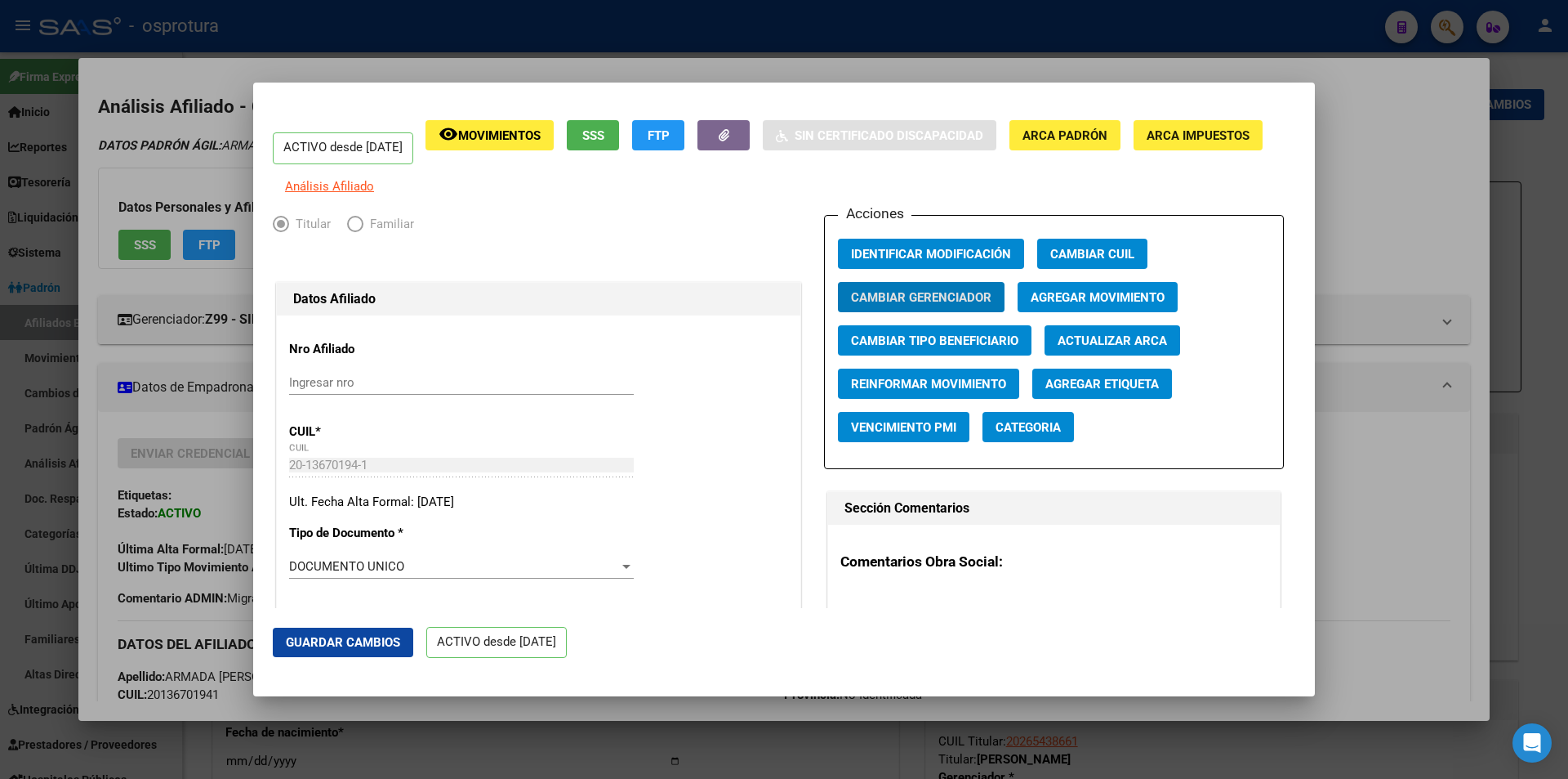
click at [735, 51] on div at bounding box center [784, 390] width 1568 height 779
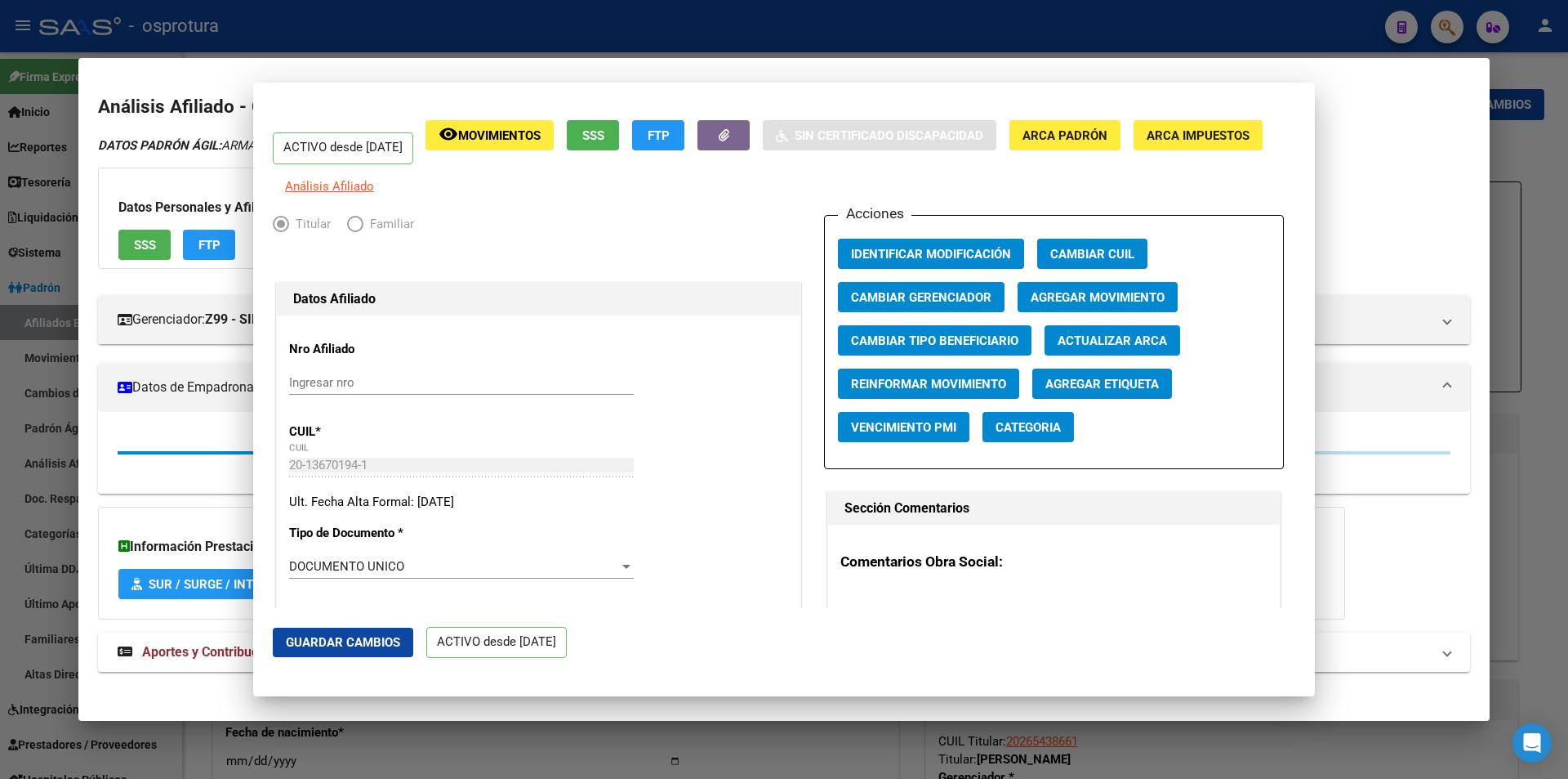
click at [735, 51] on div at bounding box center [784, 390] width 1568 height 779
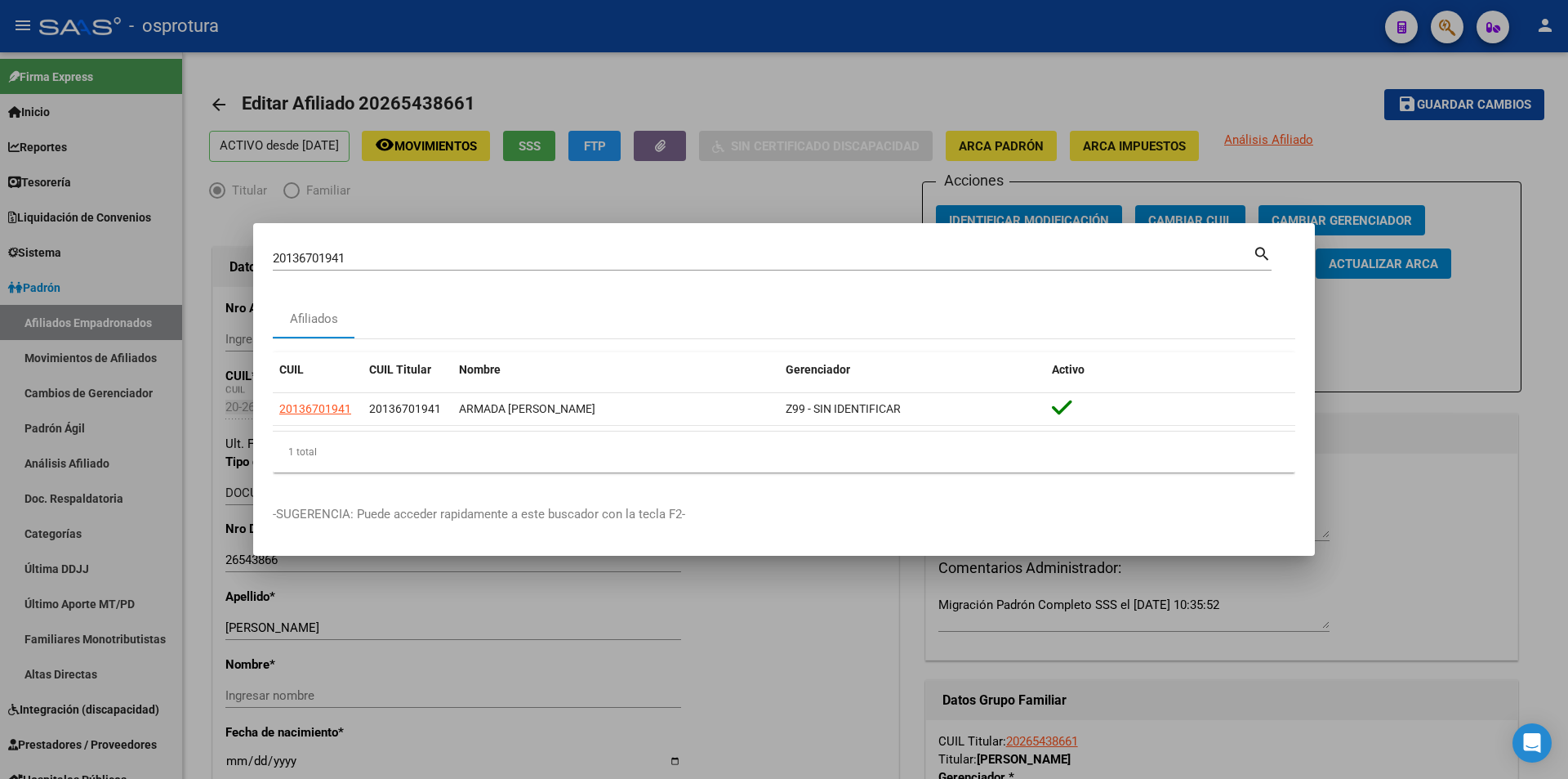
click at [600, 260] on input "20136701941" at bounding box center [762, 258] width 980 height 15
paste input "3-11299932-9"
type input "23112999329"
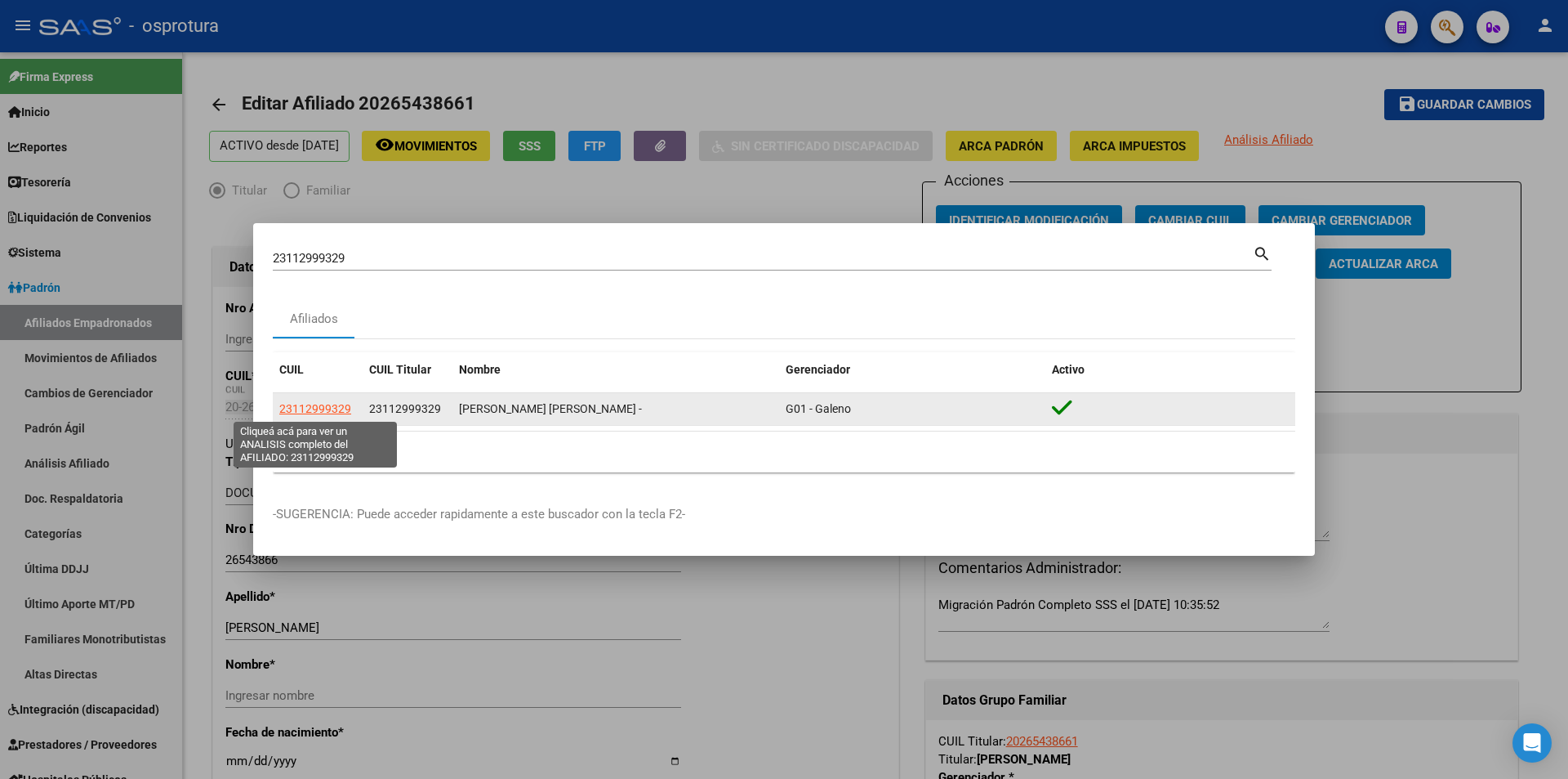
click at [325, 407] on span "23112999329" at bounding box center [315, 409] width 72 height 13
type textarea "23112999329"
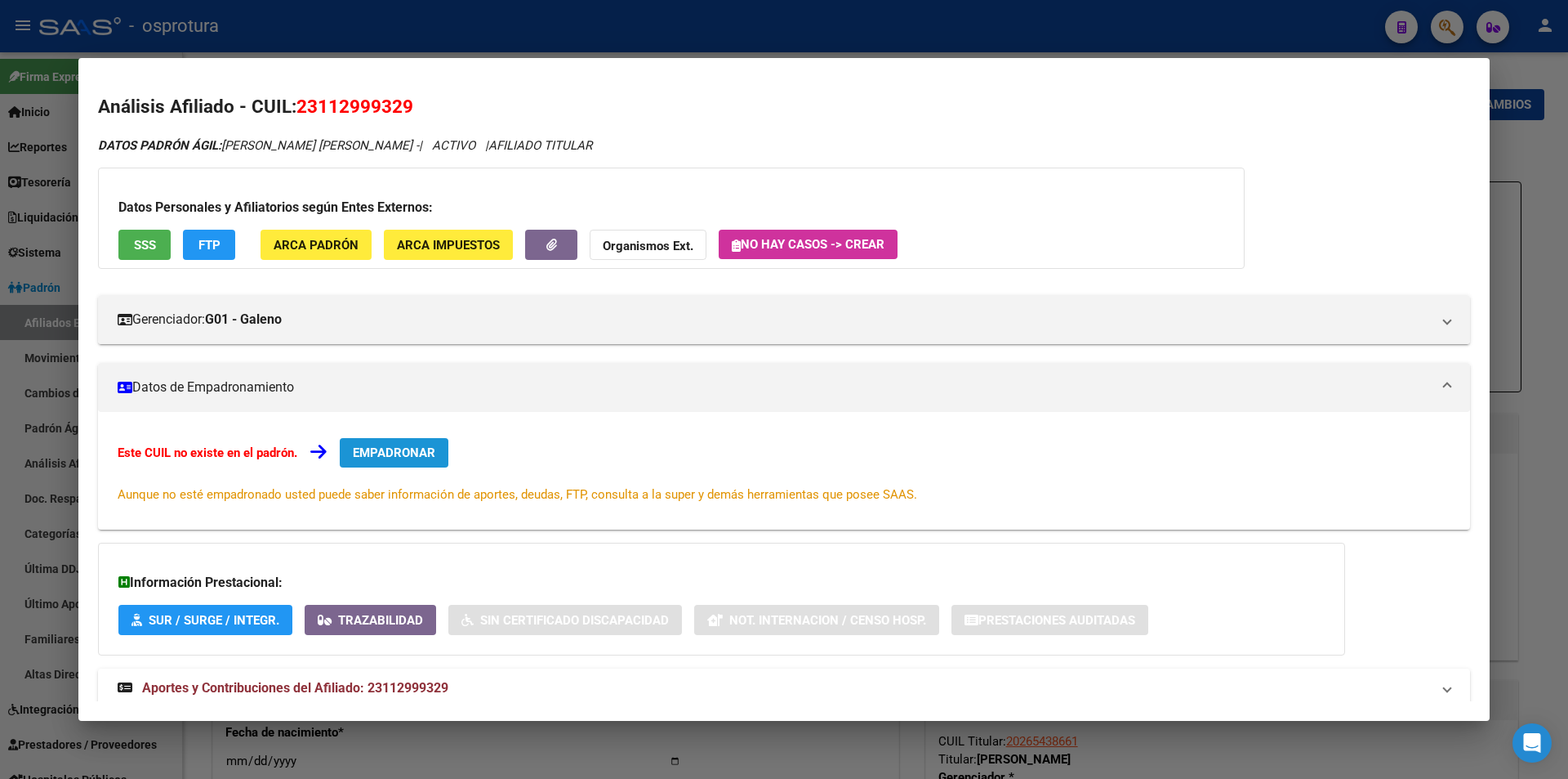
click at [438, 447] on button "EMPADRONAR" at bounding box center [394, 452] width 108 height 29
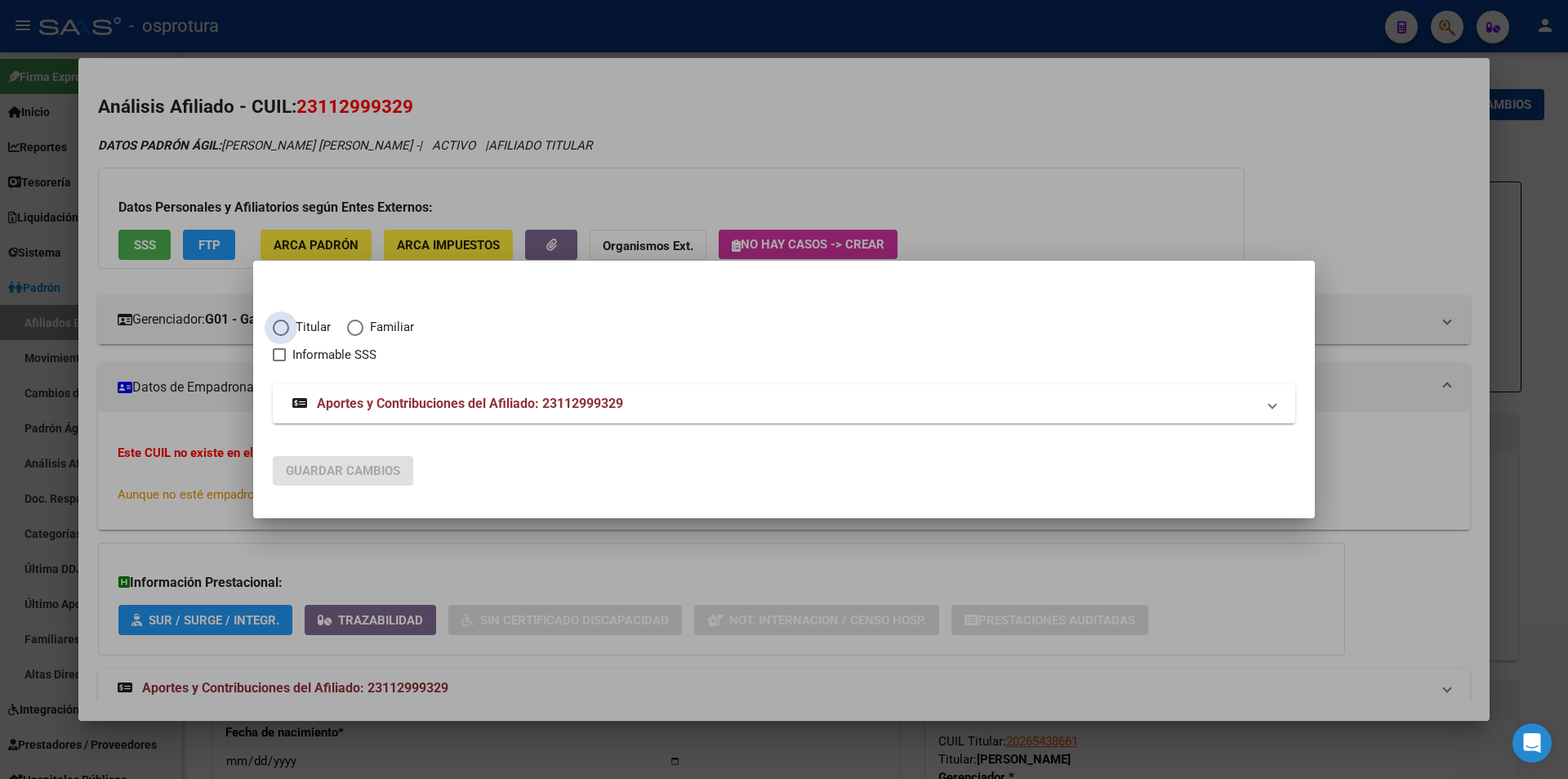
click at [308, 329] on span "Titular" at bounding box center [310, 327] width 42 height 19
click at [289, 329] on input "Titular" at bounding box center [281, 327] width 16 height 16
radio input "true"
checkbox input "true"
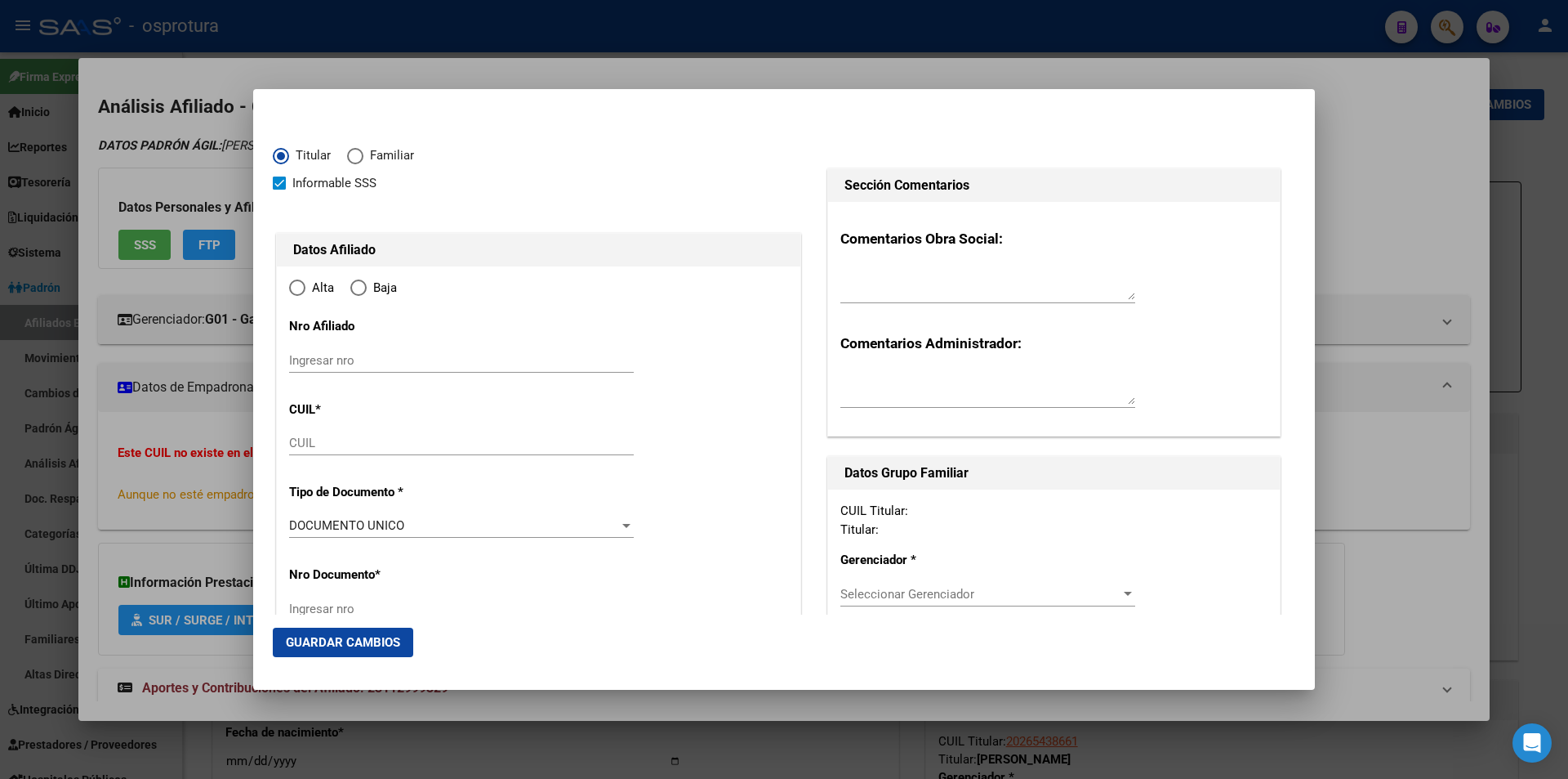
type input "23-11299932-9"
radio input "true"
type input "11299932"
type input "ARTIGAS"
type input "[PERSON_NAME]"
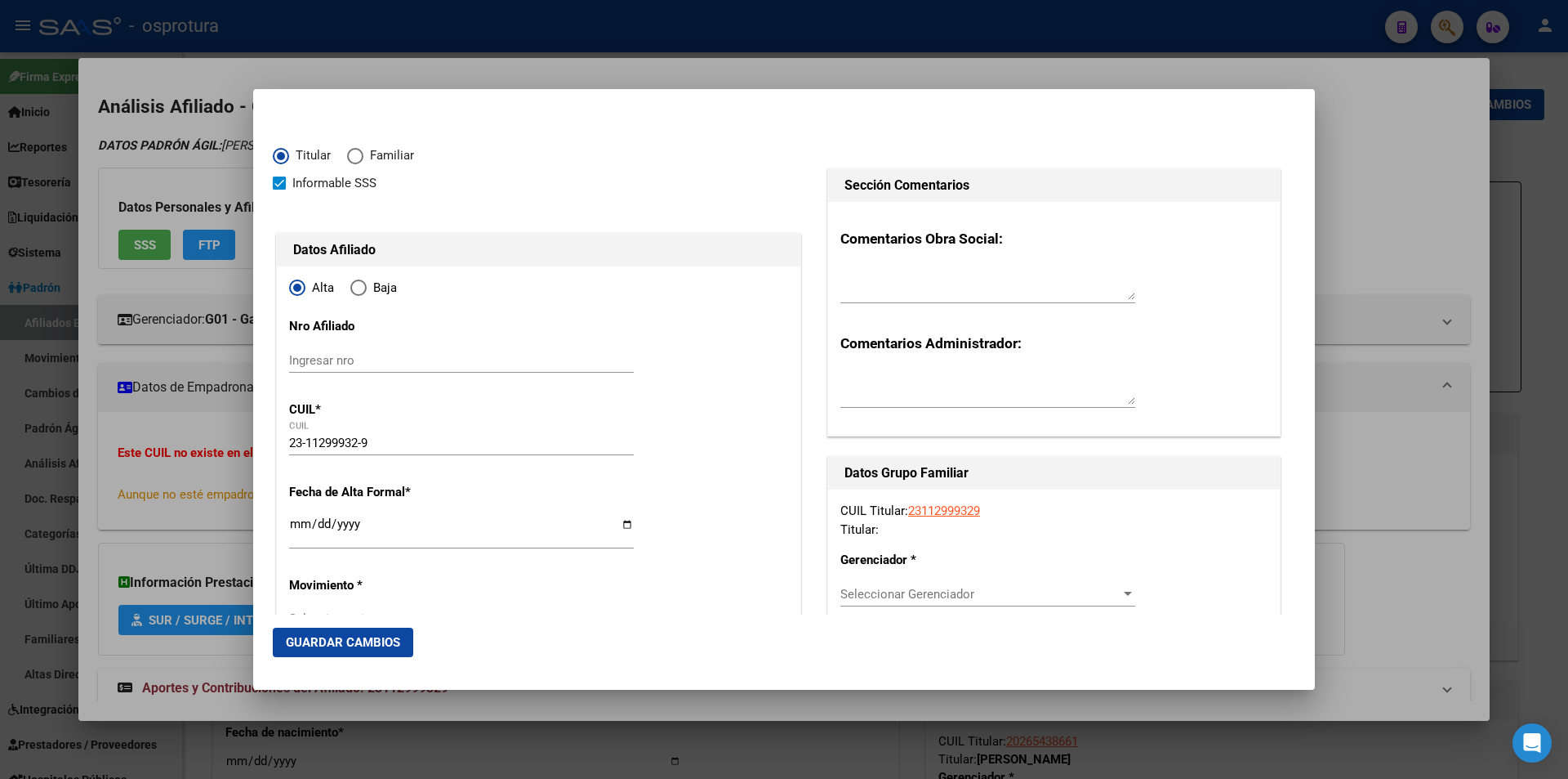
type input "[DATE]"
type input "[PERSON_NAME]"
type input "1640"
type input "TALCAHUANO"
type input "968"
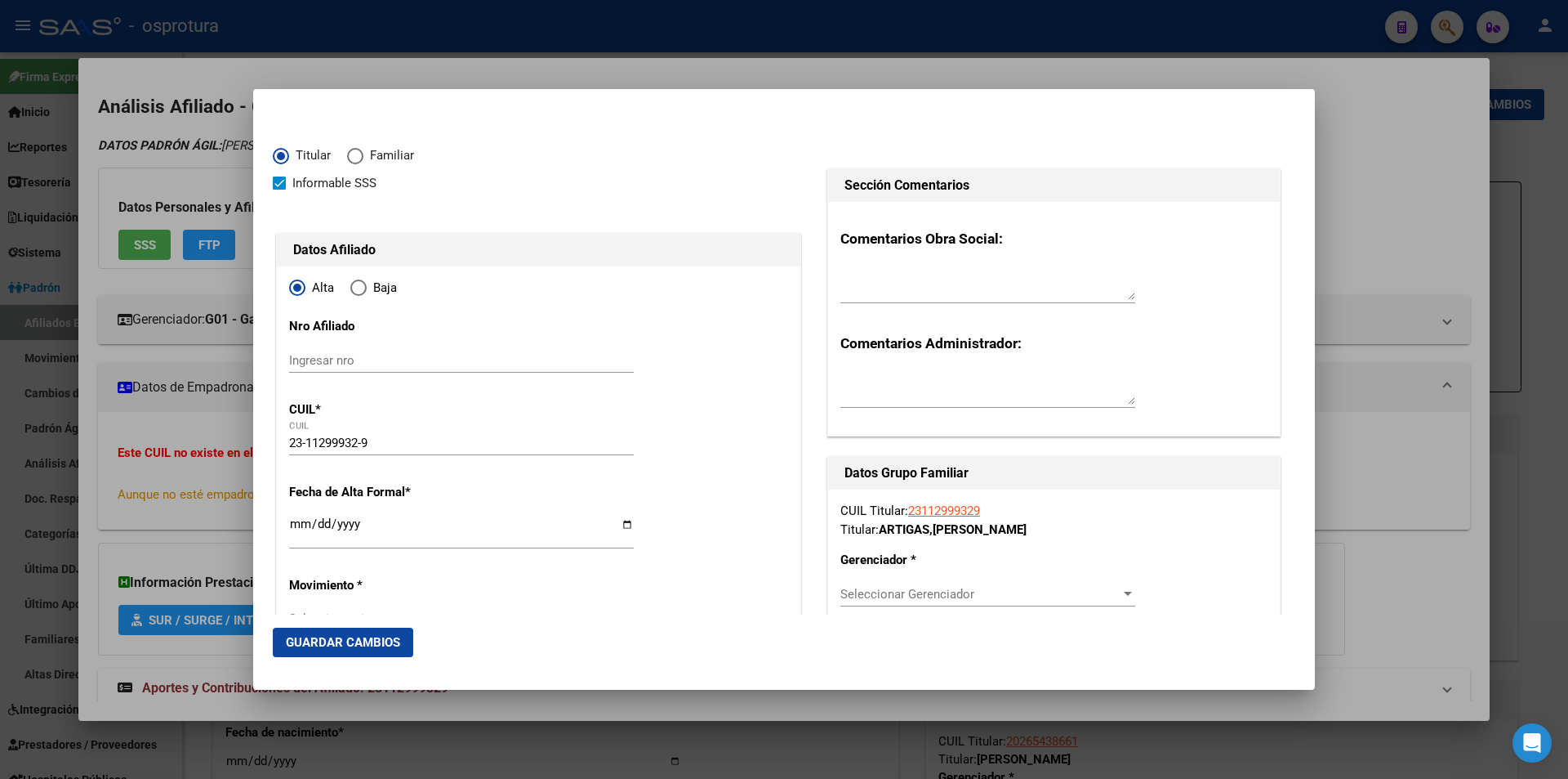
type input "[PERSON_NAME]"
click at [291, 522] on input "Ingresar fecha" at bounding box center [461, 530] width 345 height 26
type input "[DATE]"
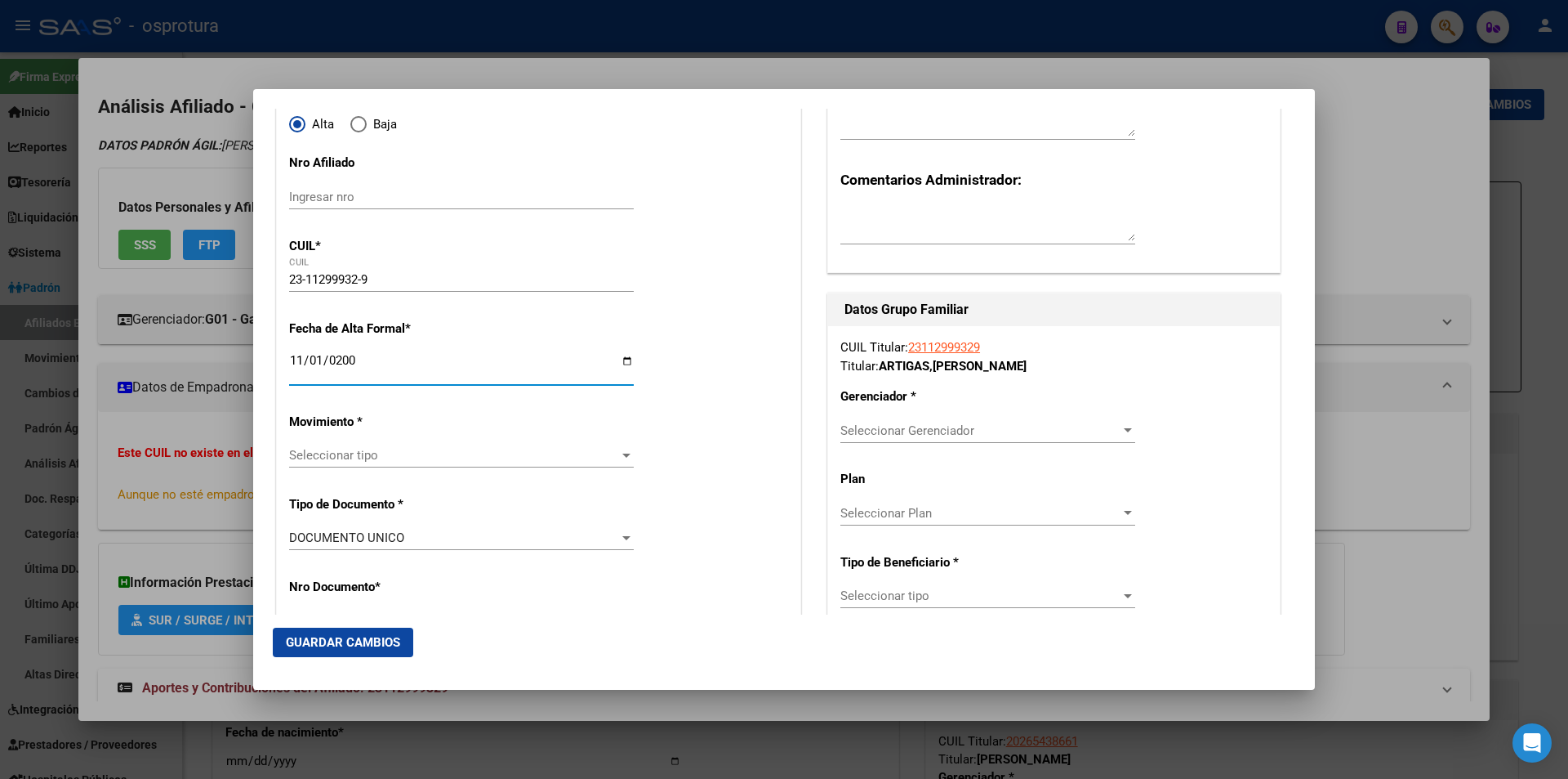
scroll to position [245, 0]
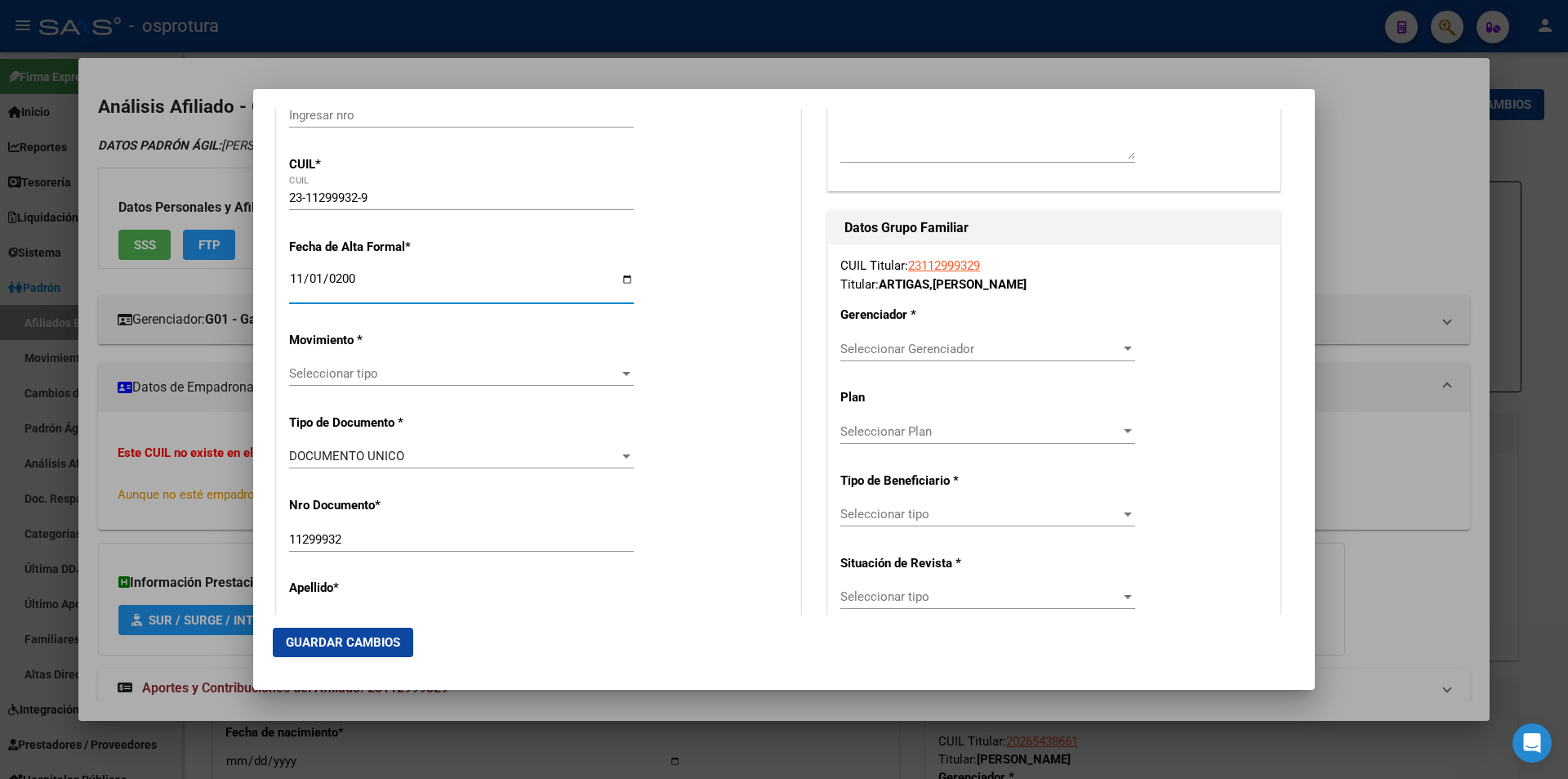
click at [459, 379] on span "Seleccionar tipo" at bounding box center [454, 373] width 330 height 15
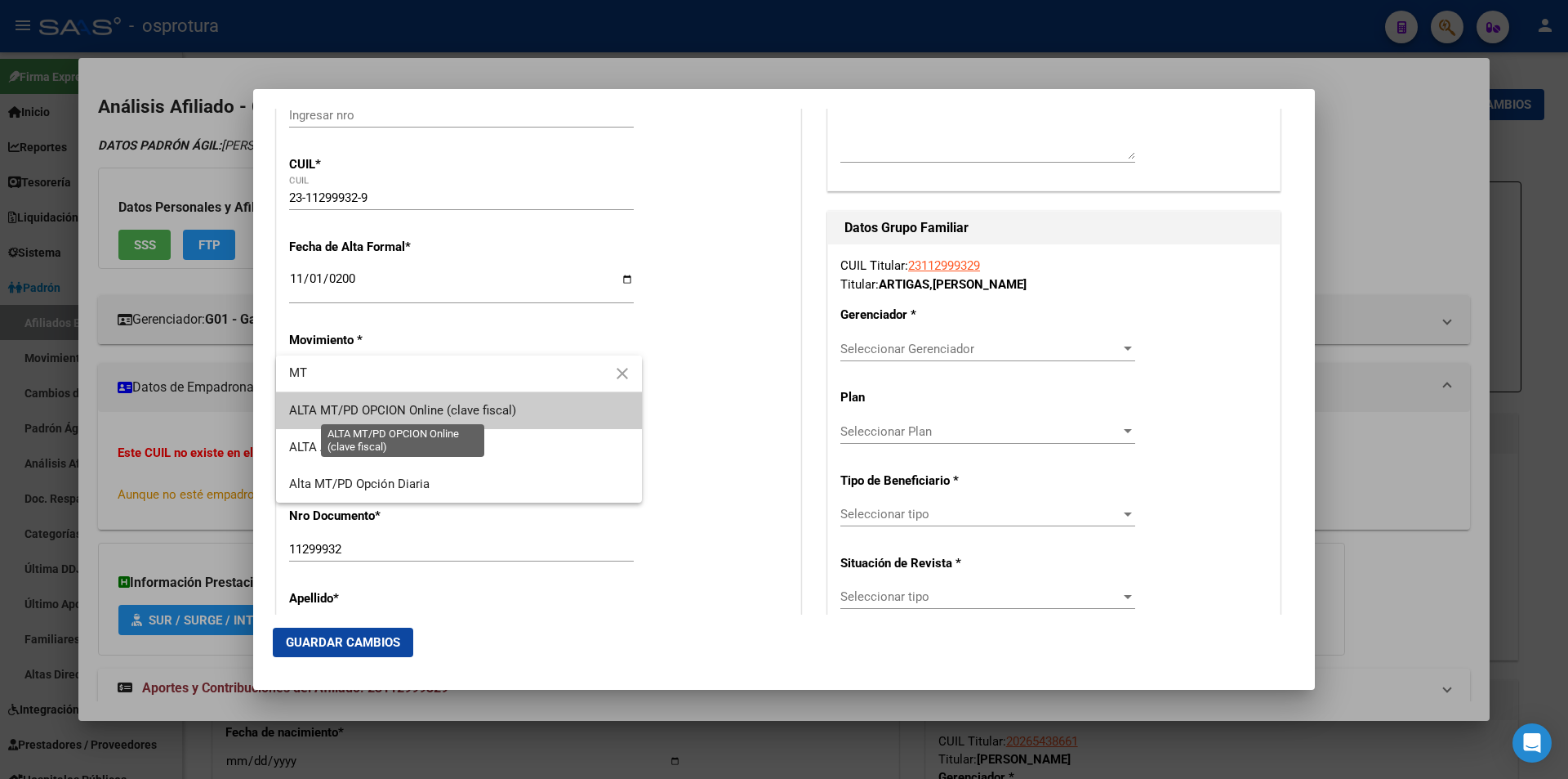
type input "MT"
click at [467, 407] on span "ALTA MT/PD OPCION Online (clave fiscal)" at bounding box center [402, 410] width 227 height 15
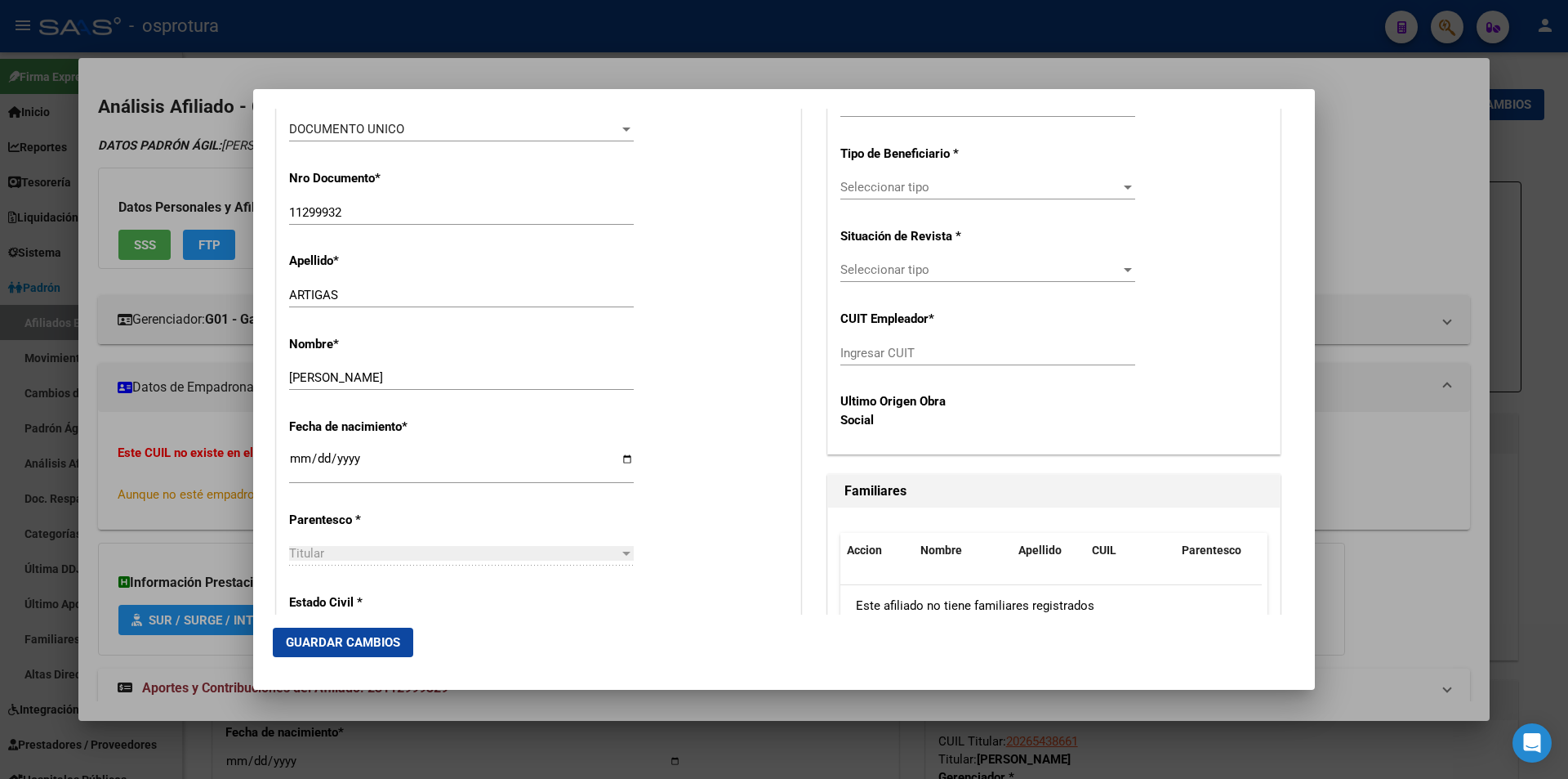
scroll to position [654, 0]
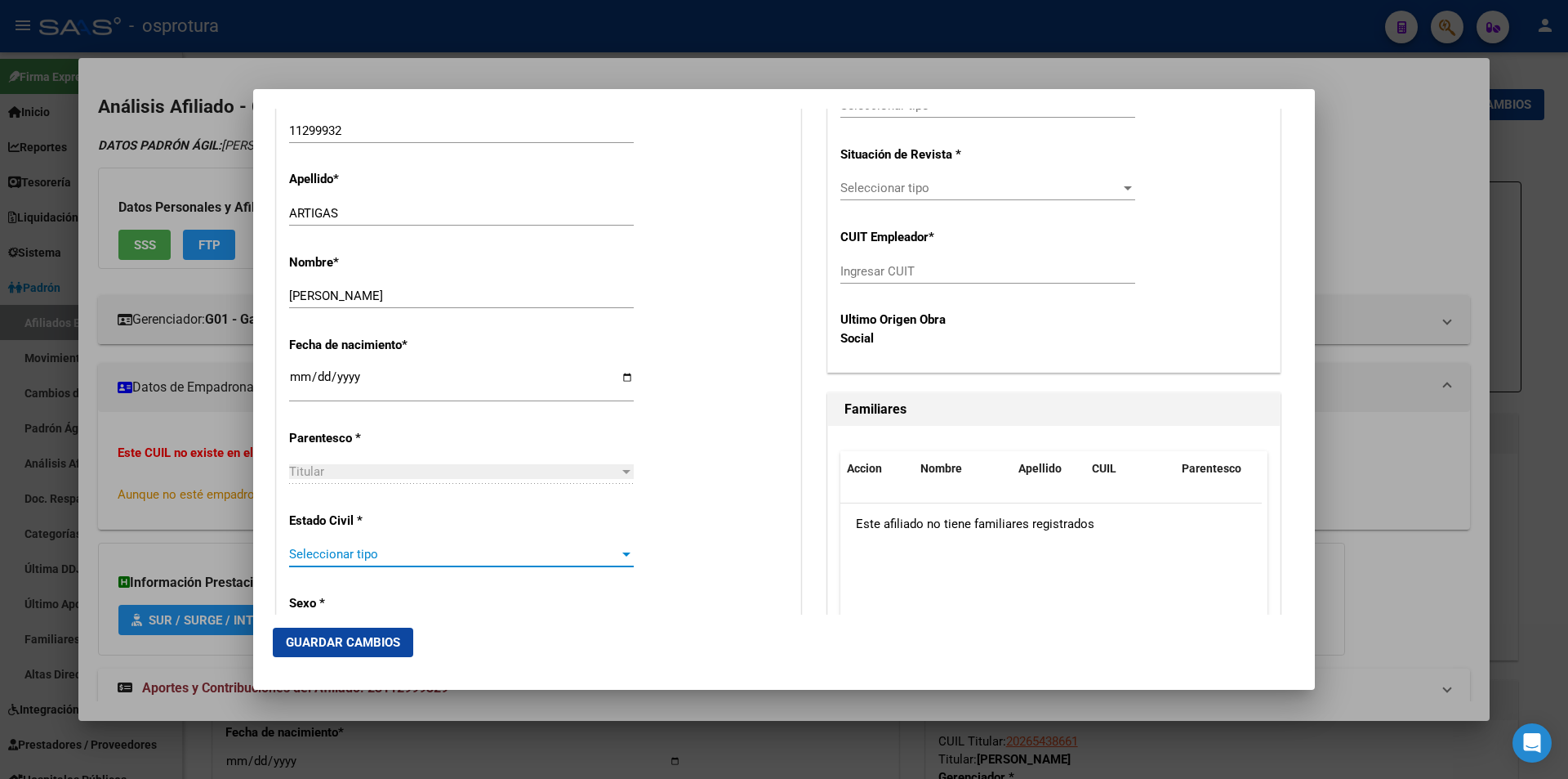
click at [411, 556] on span "Seleccionar tipo" at bounding box center [454, 554] width 330 height 15
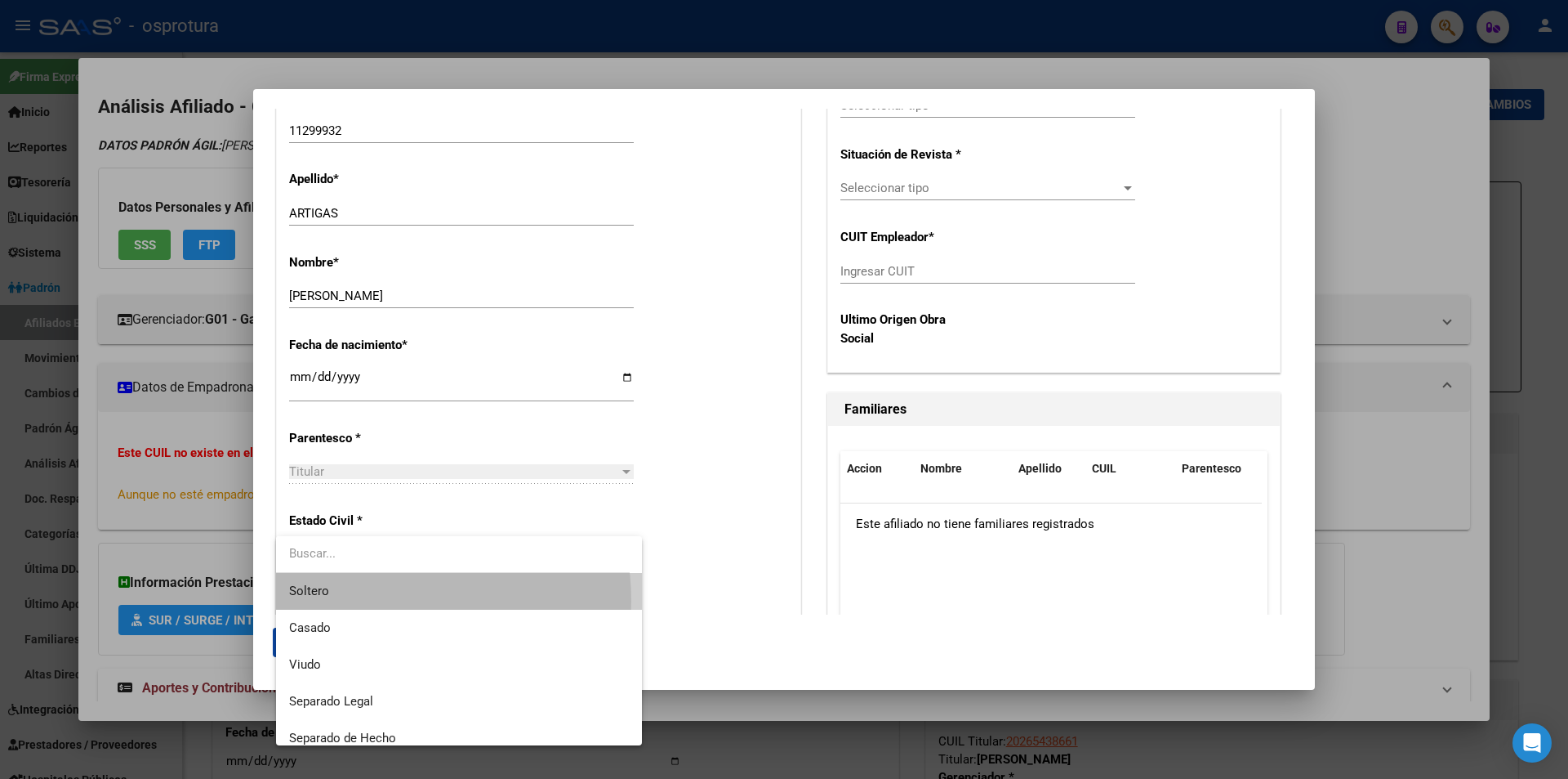
click at [380, 600] on span "Soltero" at bounding box center [459, 591] width 340 height 36
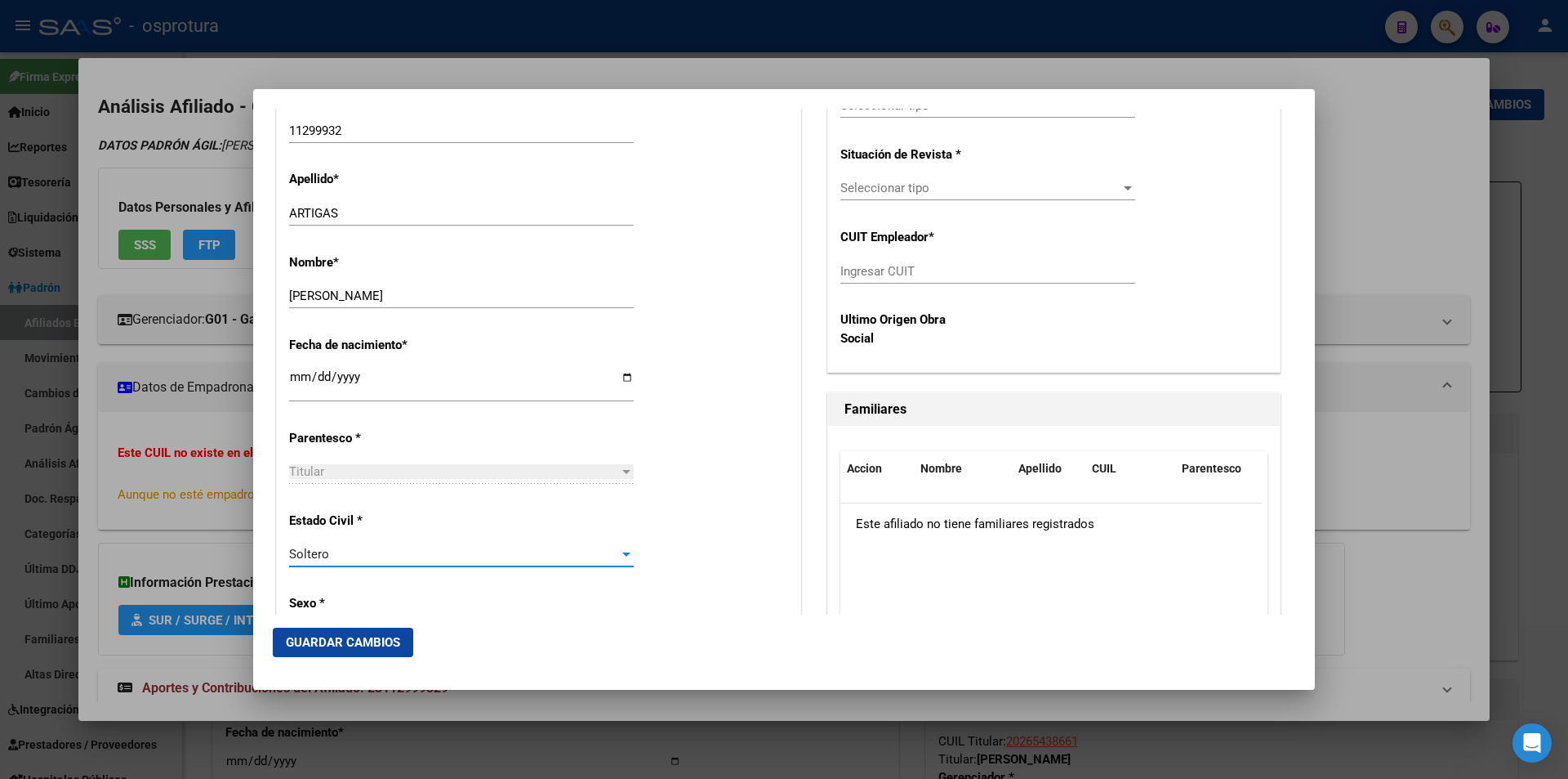
click at [373, 643] on span "Guardar Cambios" at bounding box center [343, 642] width 114 height 15
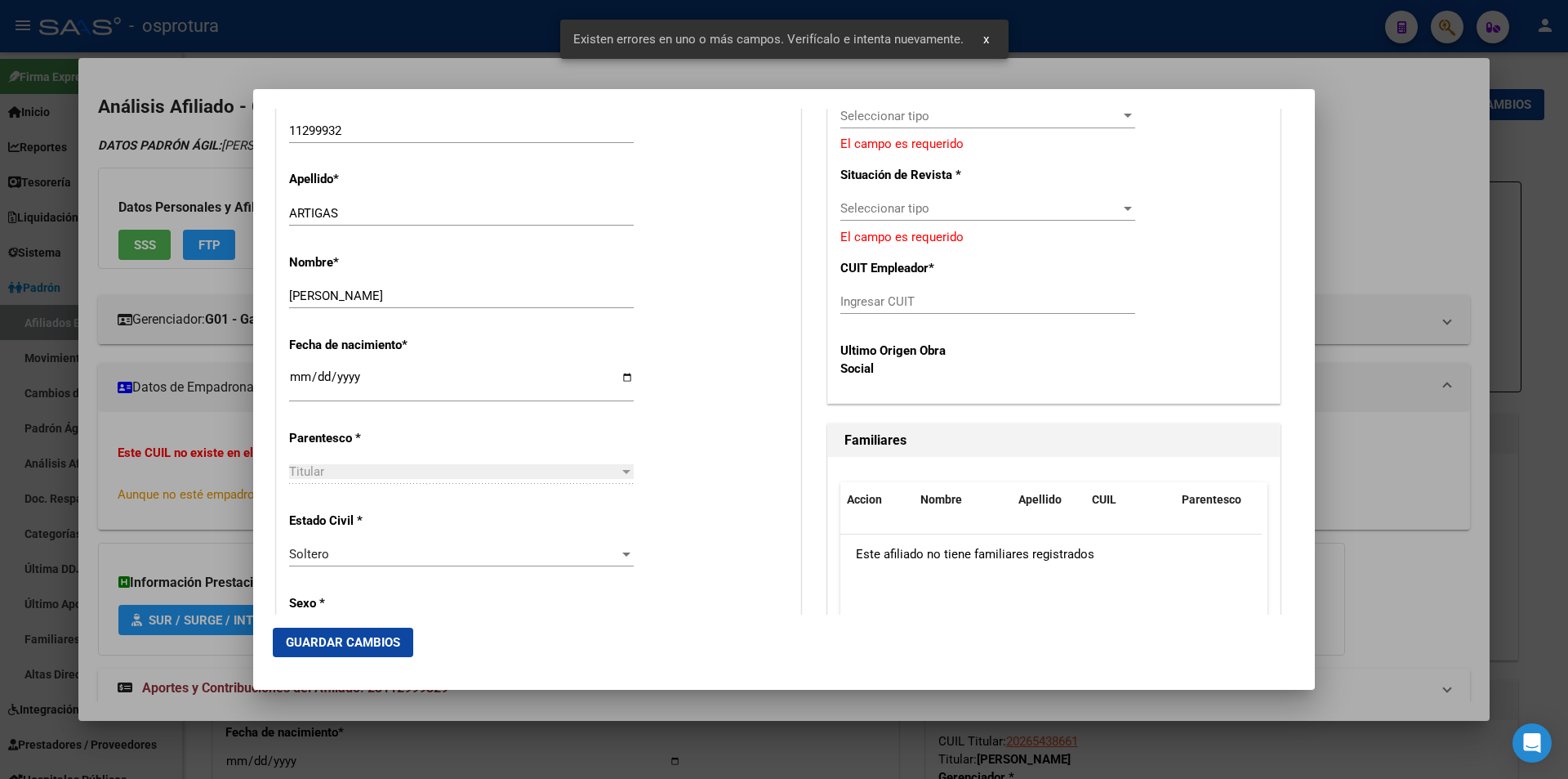
scroll to position [409, 0]
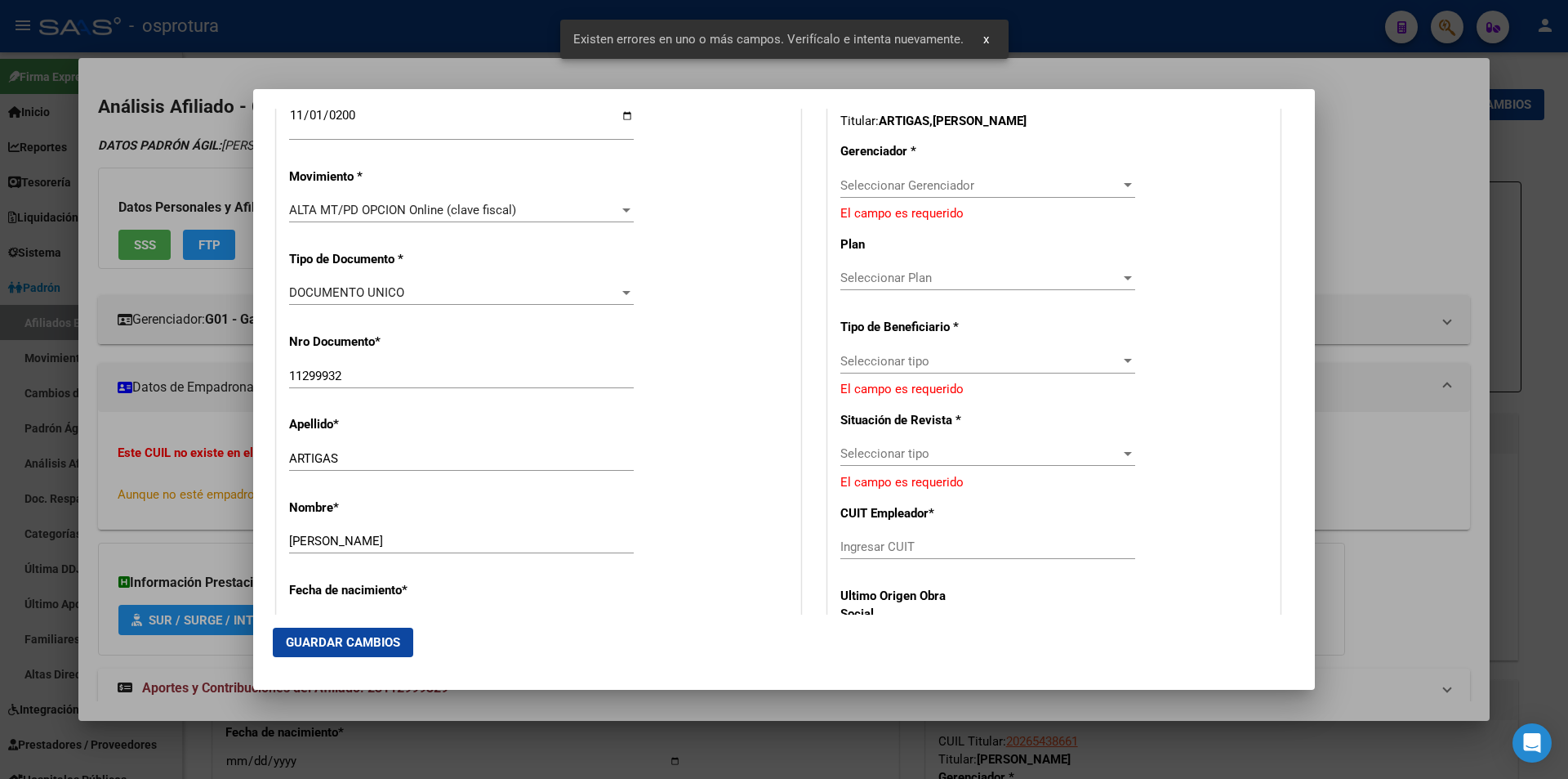
click at [1074, 183] on span "Seleccionar Gerenciador" at bounding box center [980, 185] width 280 height 15
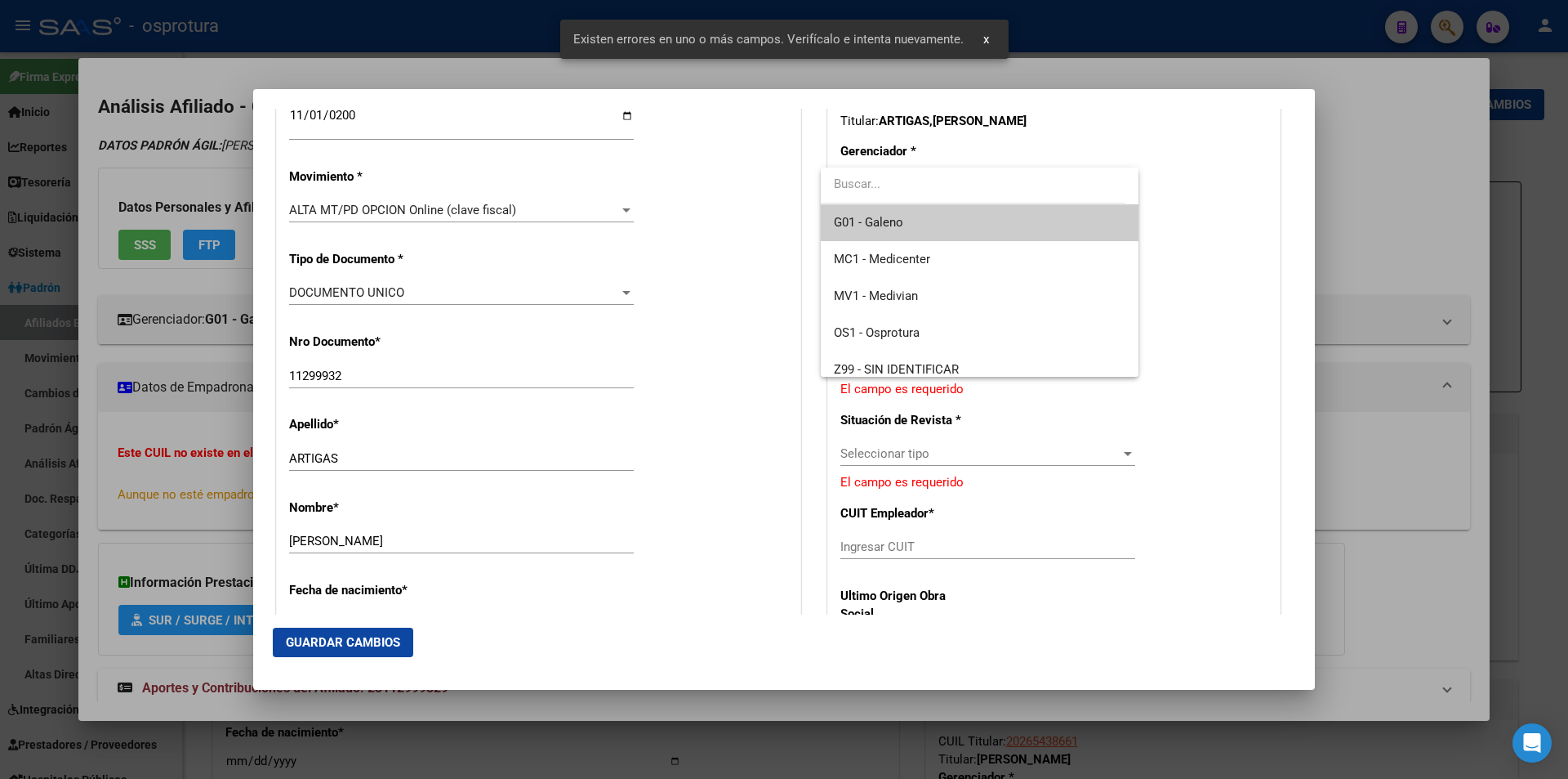
click at [966, 231] on span "G01 - Galeno" at bounding box center [979, 223] width 291 height 36
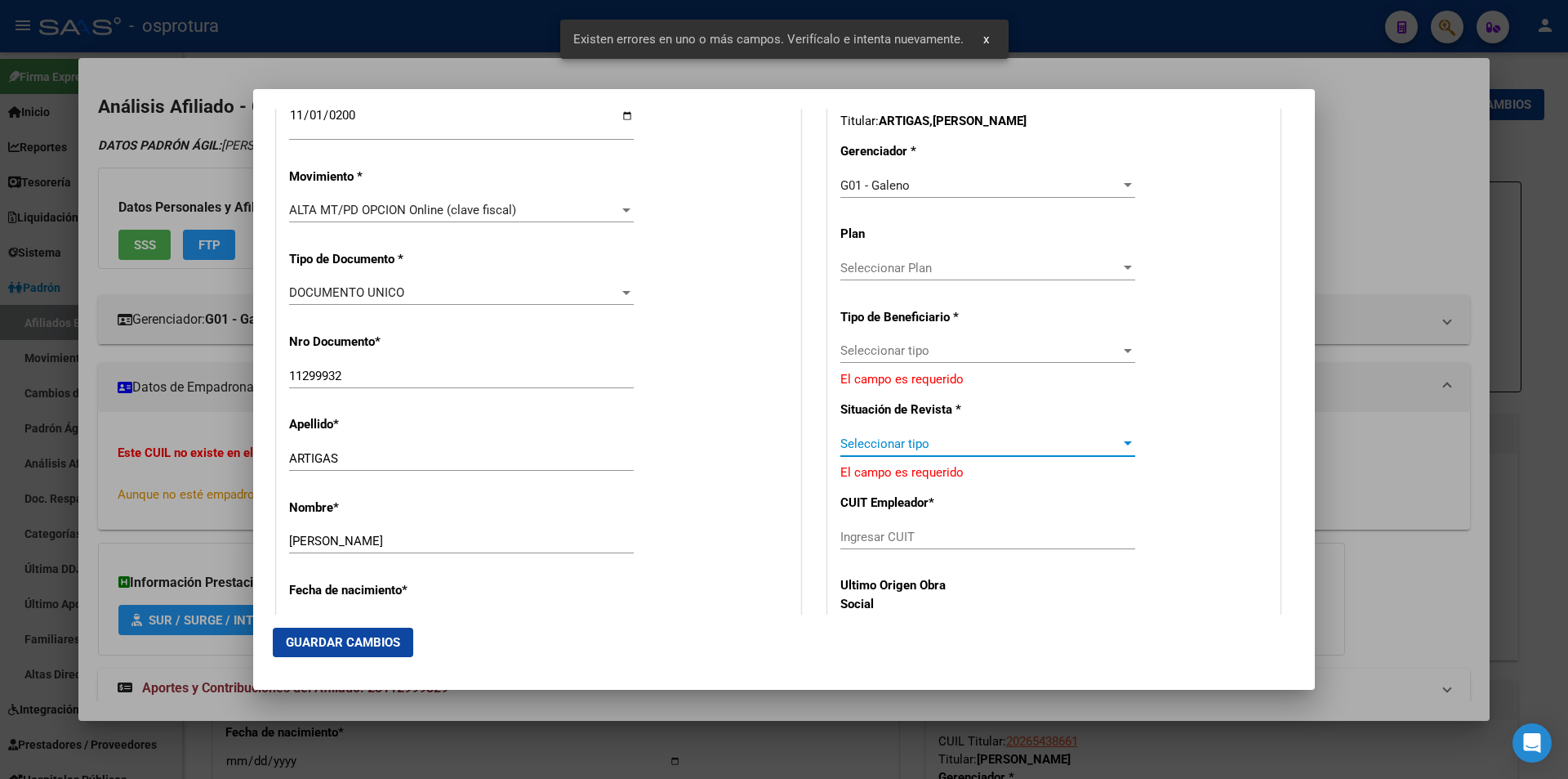
click at [949, 443] on span "Seleccionar tipo" at bounding box center [980, 443] width 280 height 15
click at [937, 345] on div at bounding box center [784, 390] width 1568 height 779
click at [937, 346] on span "Seleccionar tipo" at bounding box center [980, 350] width 280 height 15
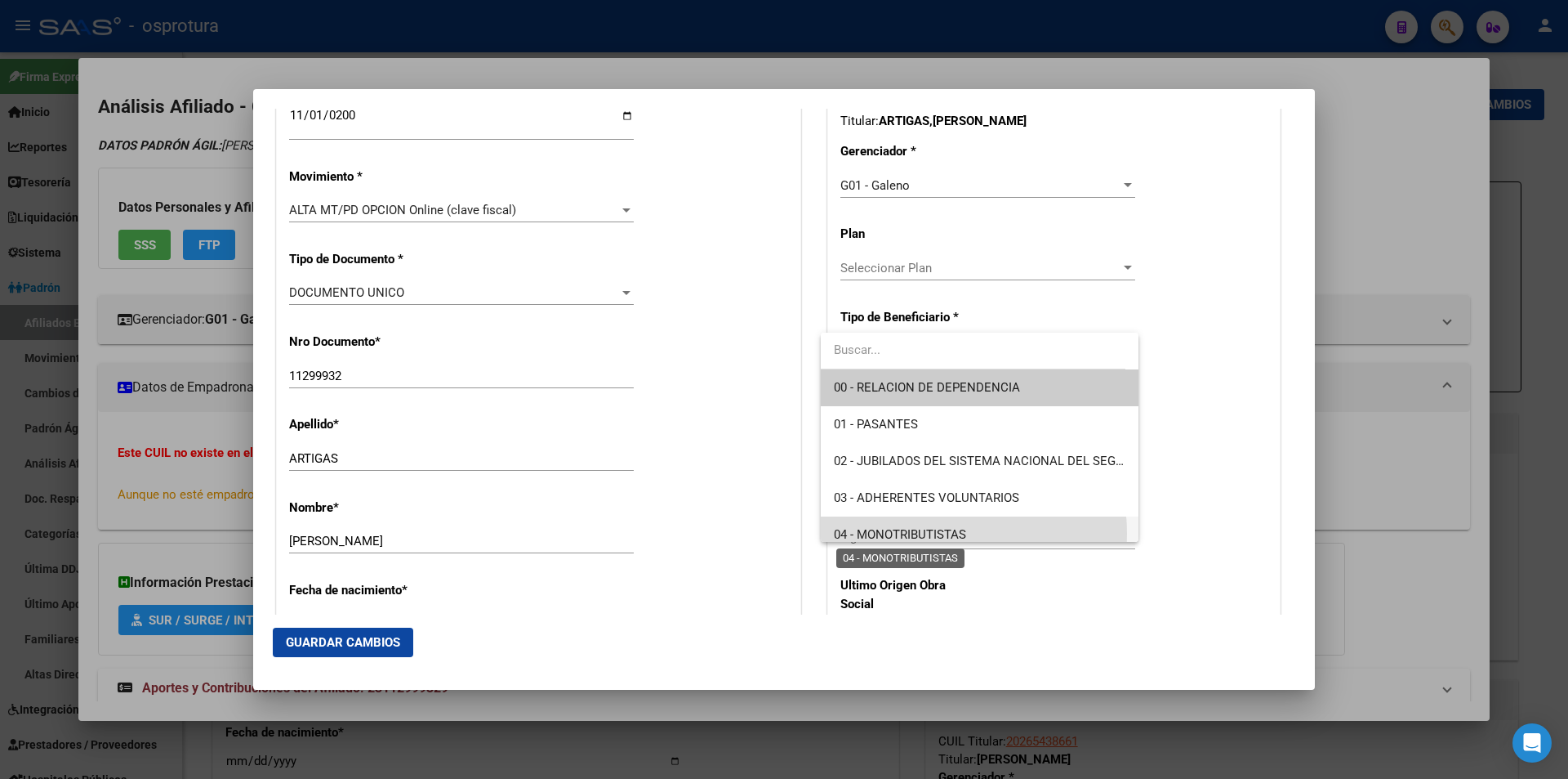
click at [920, 534] on span "04 - MONOTRIBUTISTAS" at bounding box center [900, 535] width 132 height 15
type input "23-11299932-9"
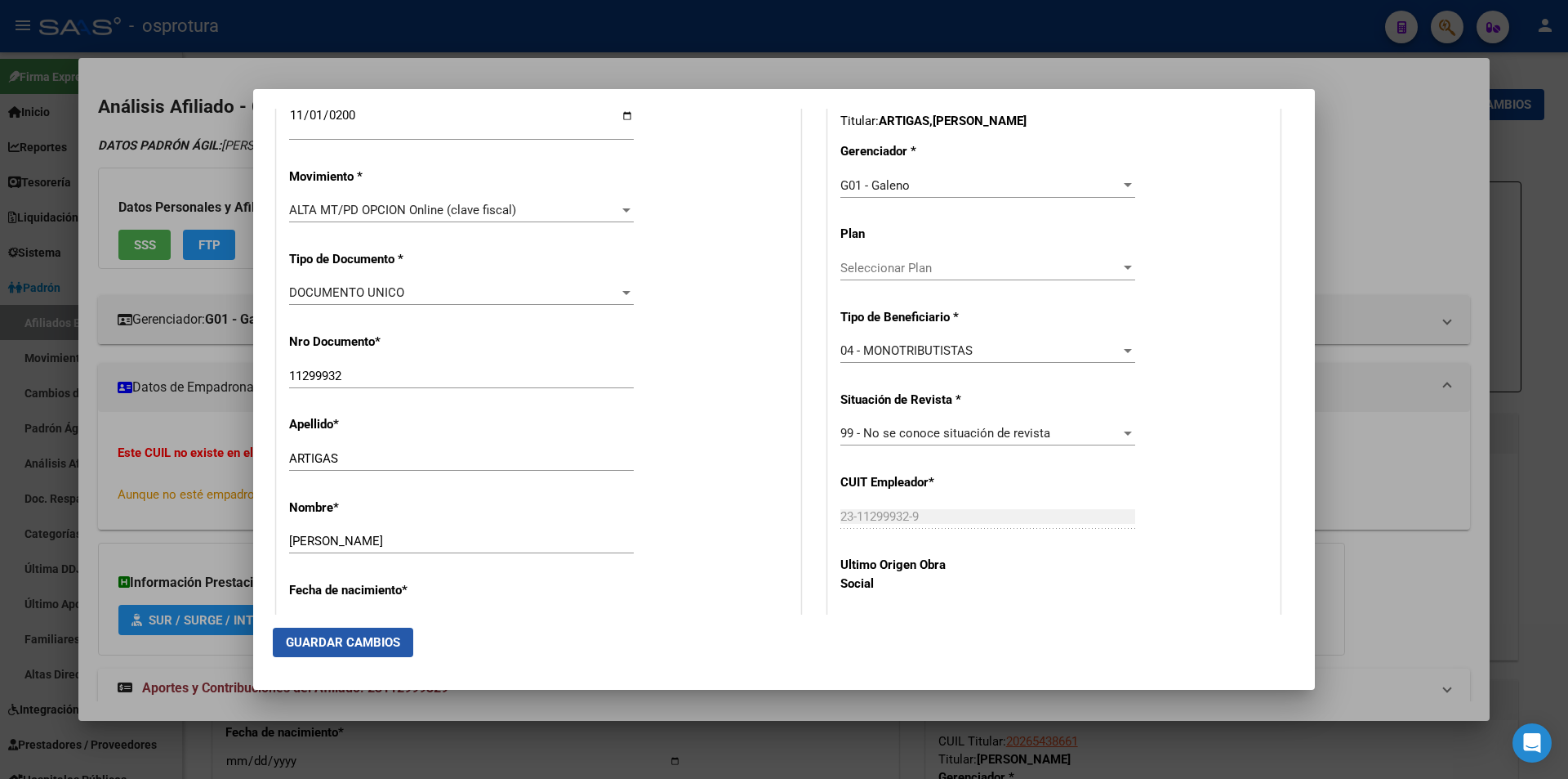
click at [347, 645] on span "Guardar Cambios" at bounding box center [343, 642] width 114 height 15
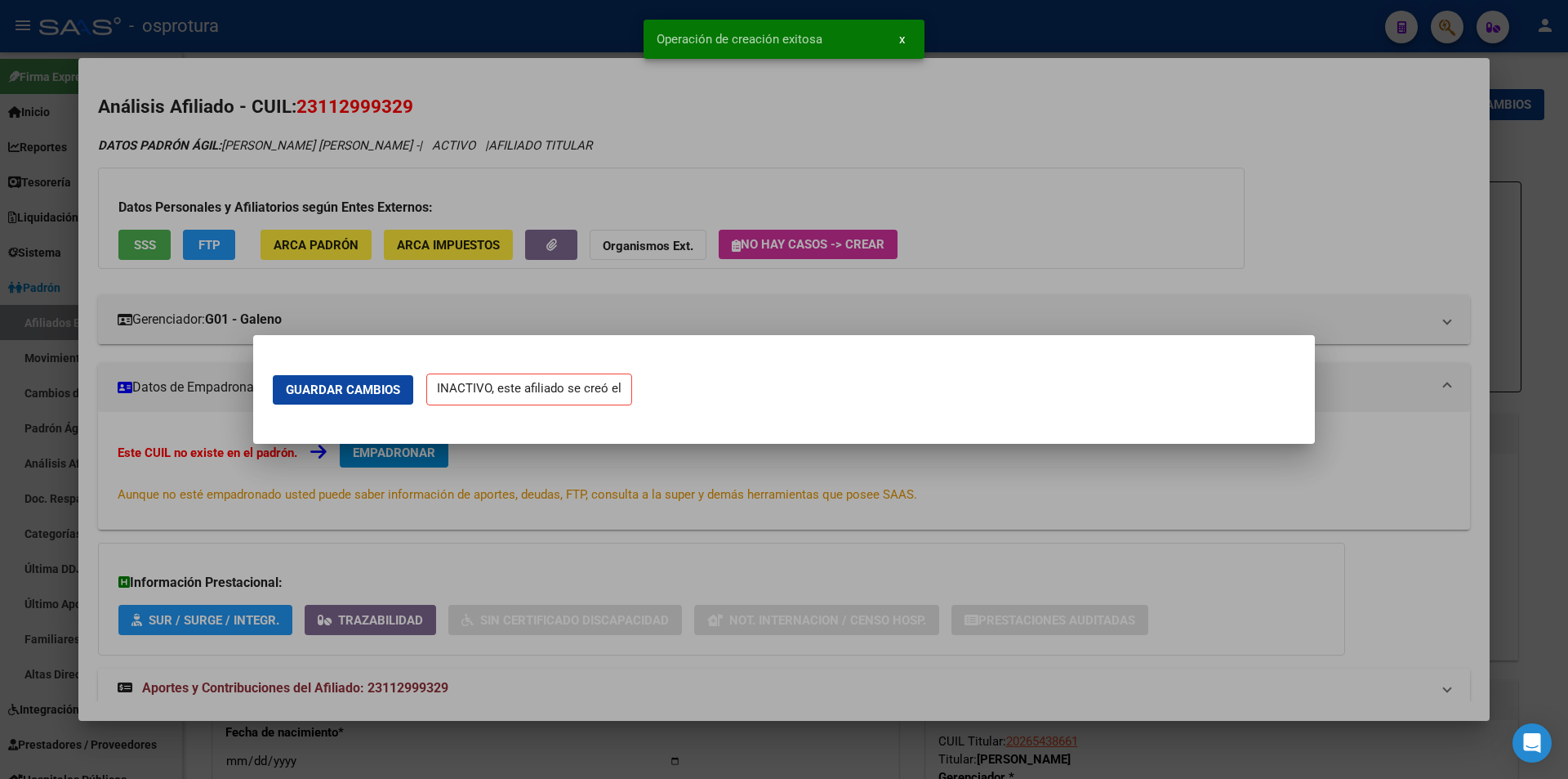
scroll to position [0, 0]
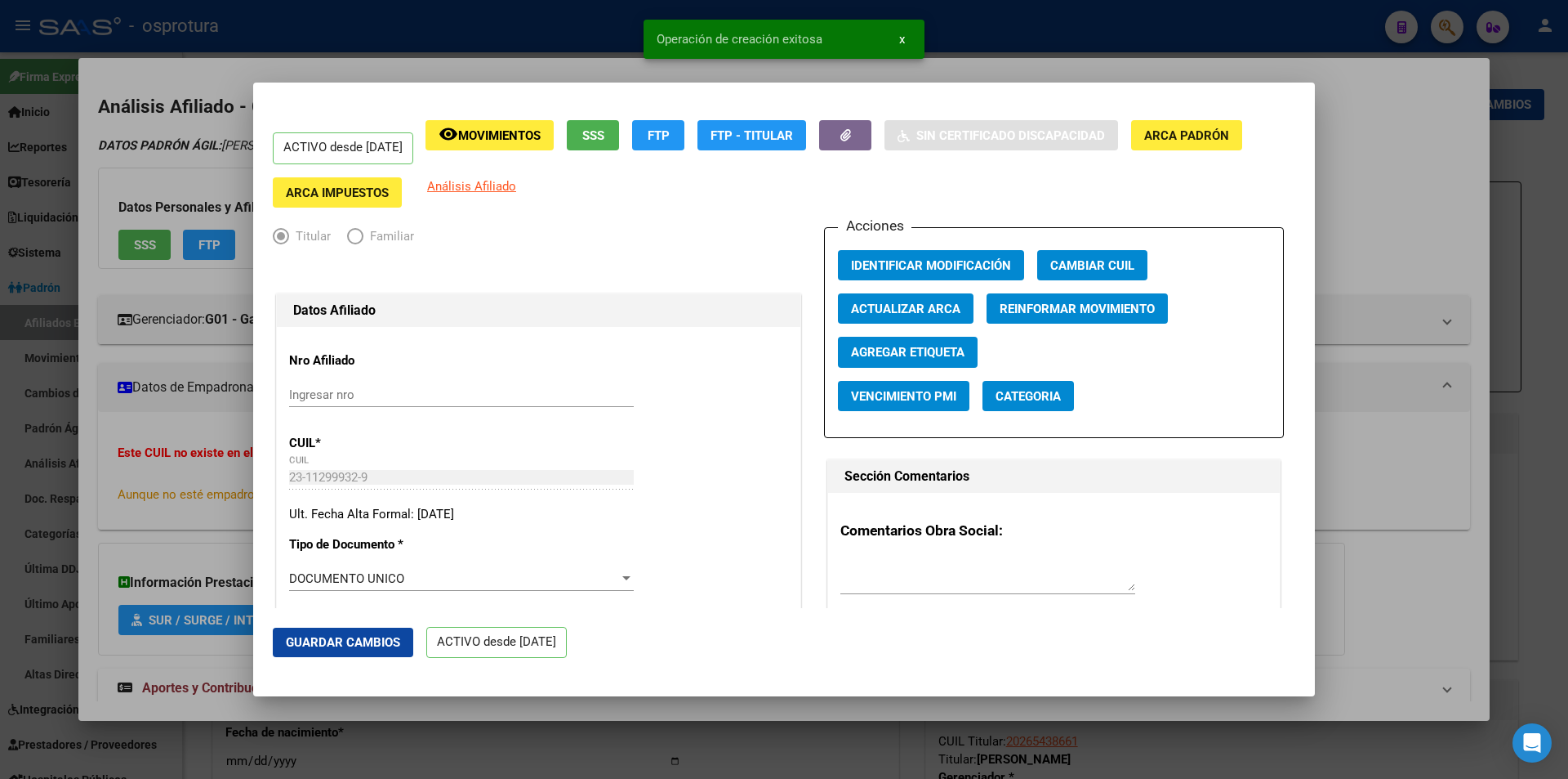
click at [1355, 140] on div at bounding box center [784, 390] width 1568 height 779
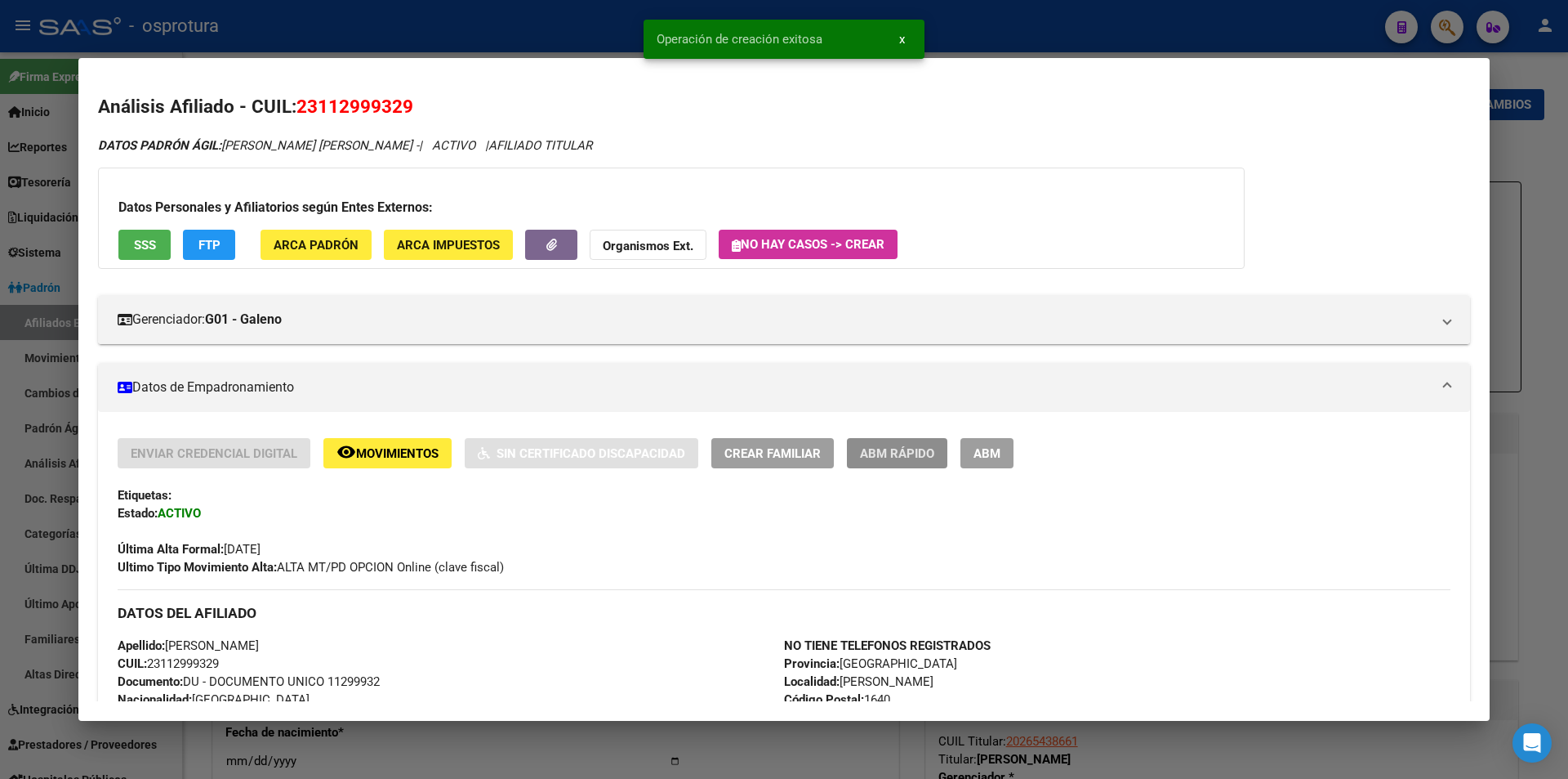
click at [882, 452] on span "ABM Rápido" at bounding box center [897, 453] width 75 height 15
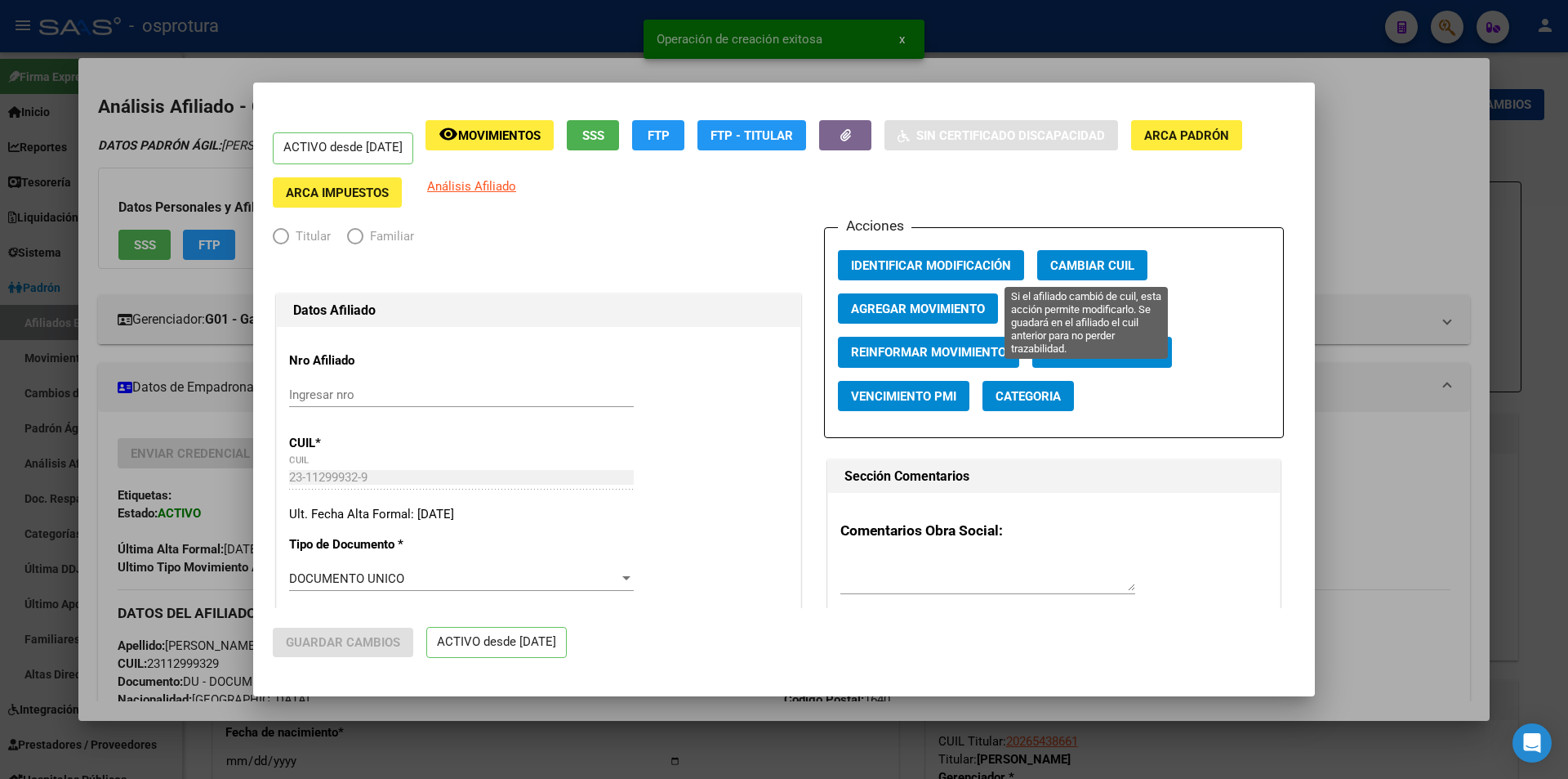
radio input "true"
type input "23-11299932-9"
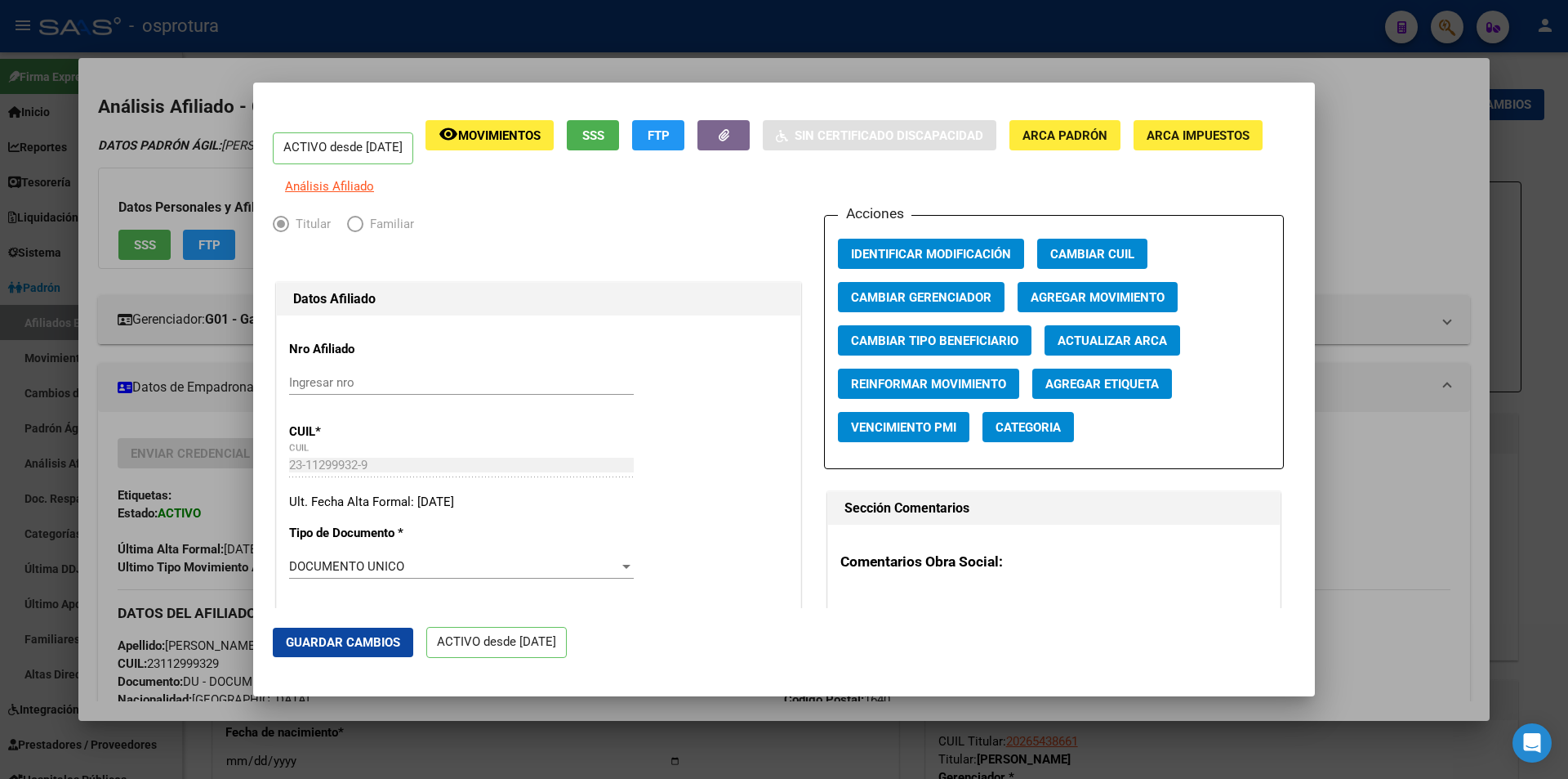
click at [1078, 301] on span "Agregar Movimiento" at bounding box center [1098, 296] width 134 height 15
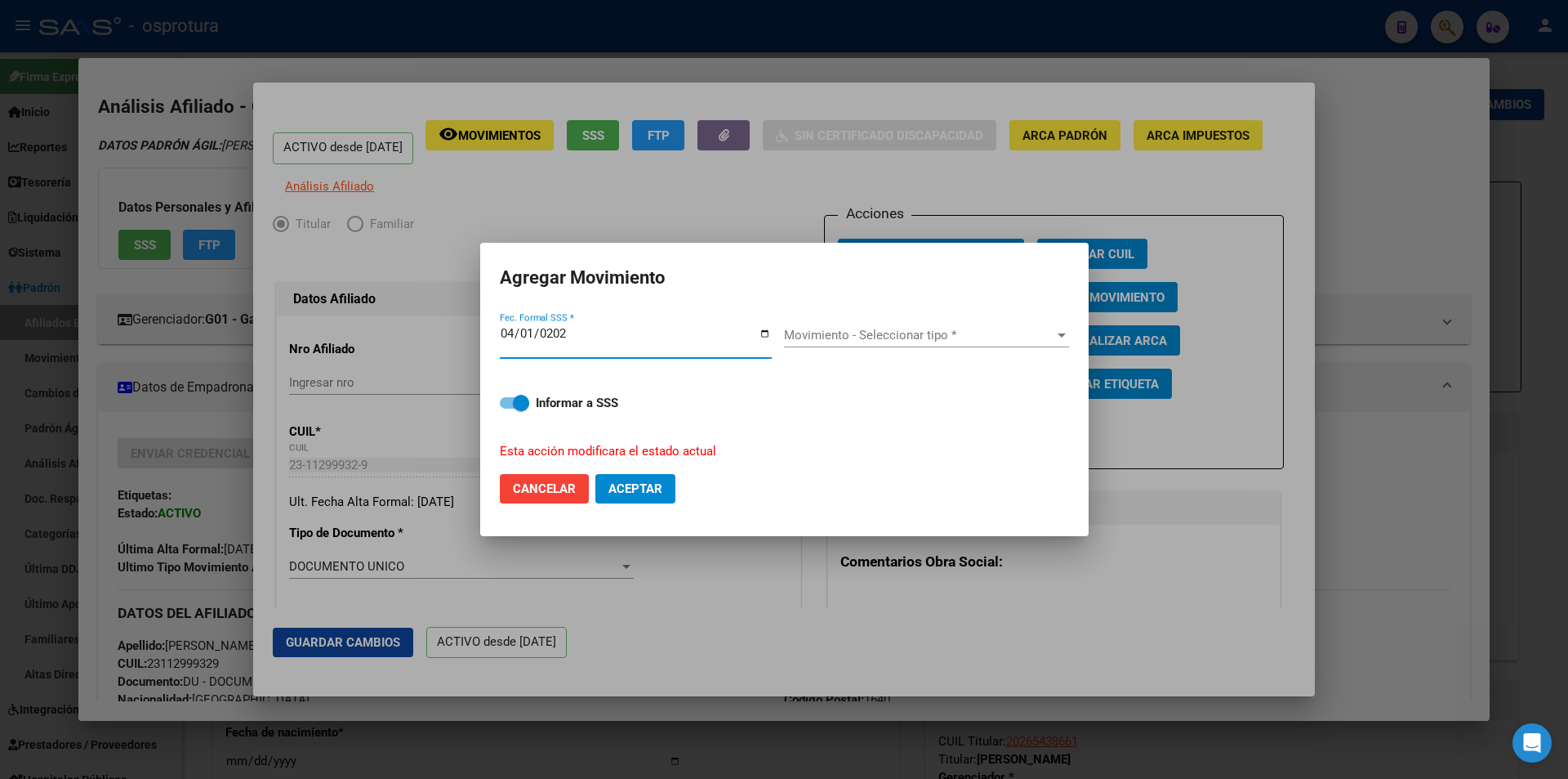
type input "[DATE]"
click at [834, 328] on span "Movimiento - Seleccionar tipo *" at bounding box center [919, 335] width 271 height 15
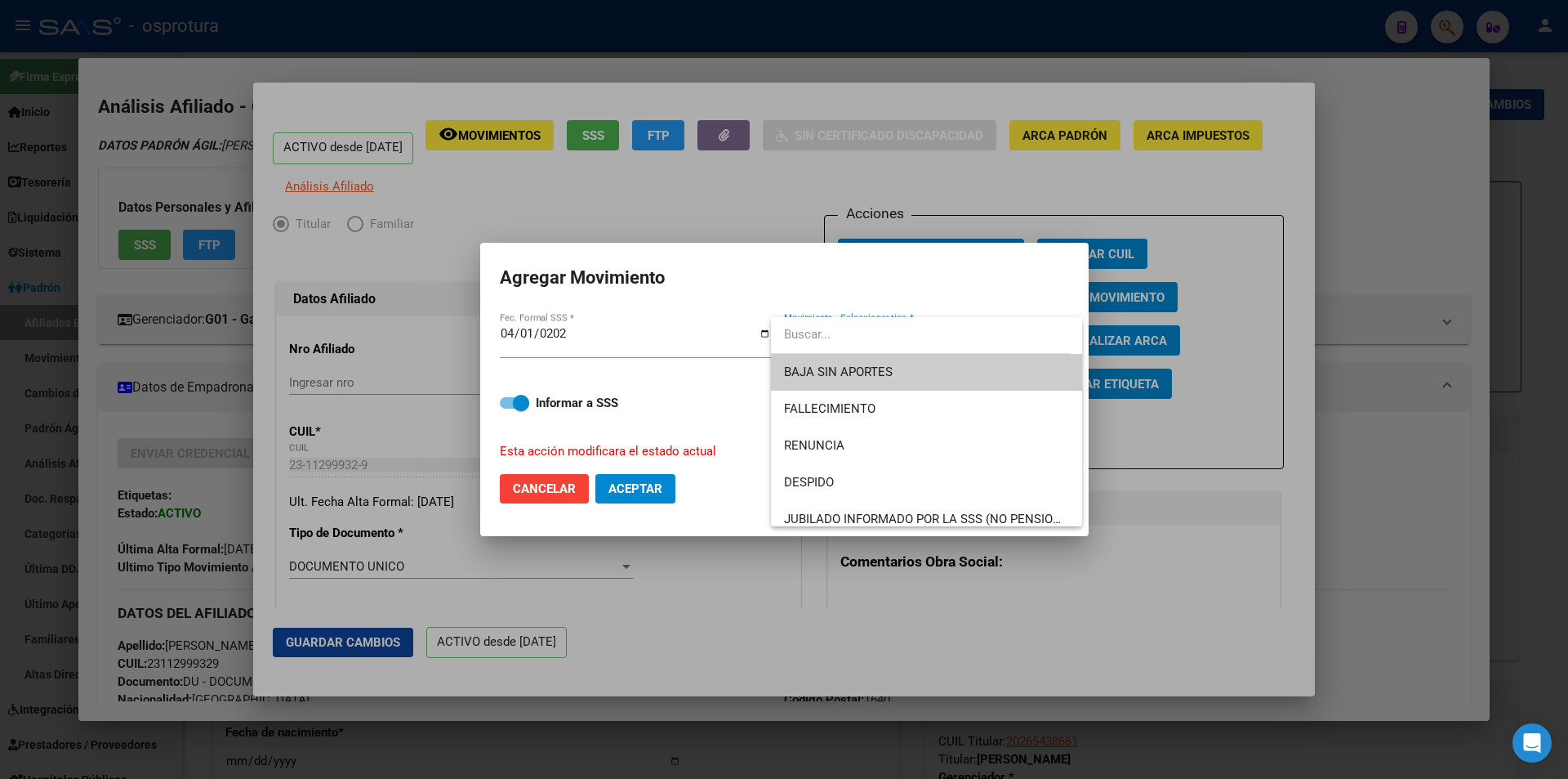
click at [894, 368] on span "BAJA SIN APORTES" at bounding box center [926, 372] width 285 height 36
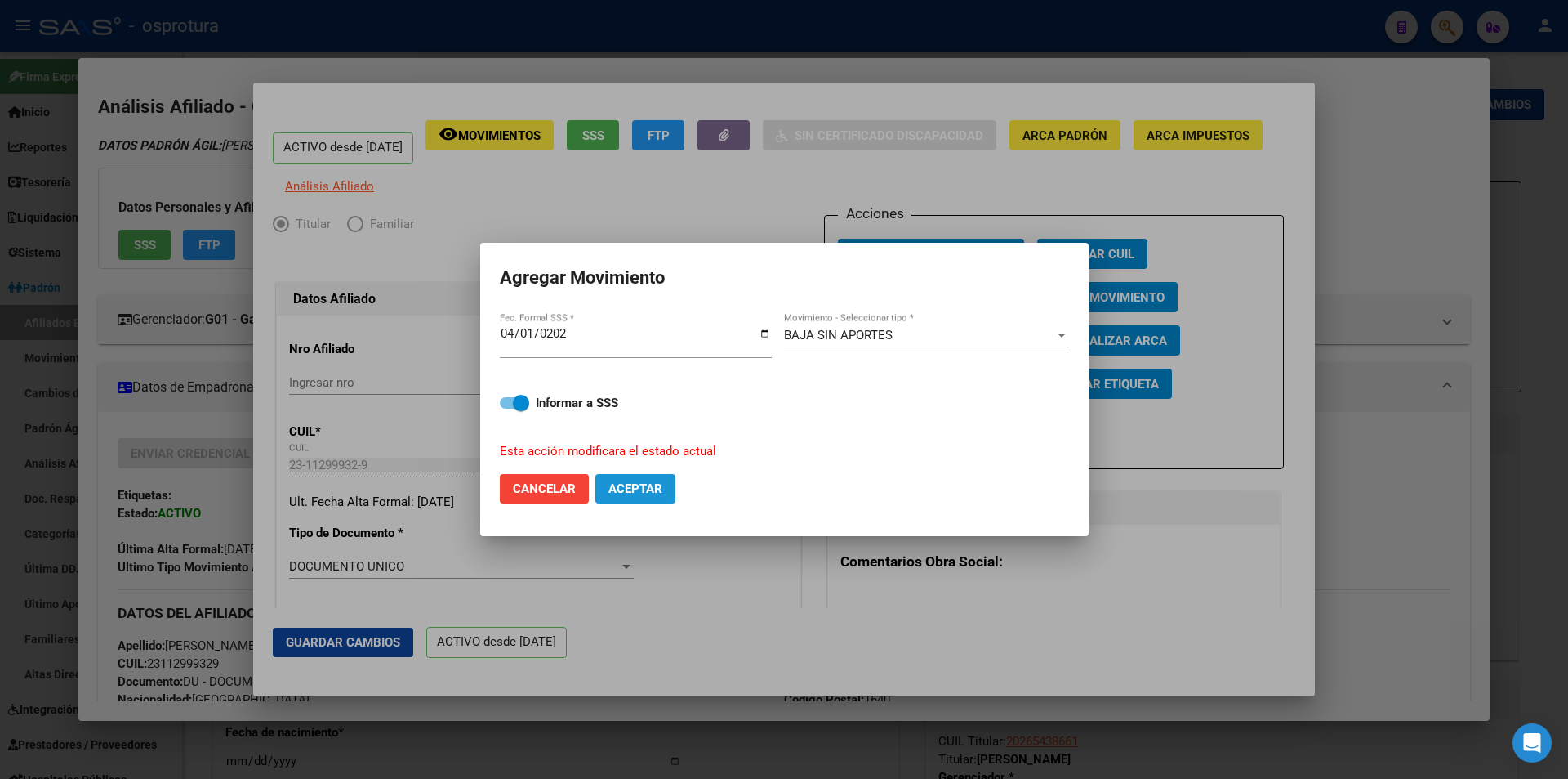
click at [618, 491] on span "Aceptar" at bounding box center [634, 489] width 54 height 15
checkbox input "false"
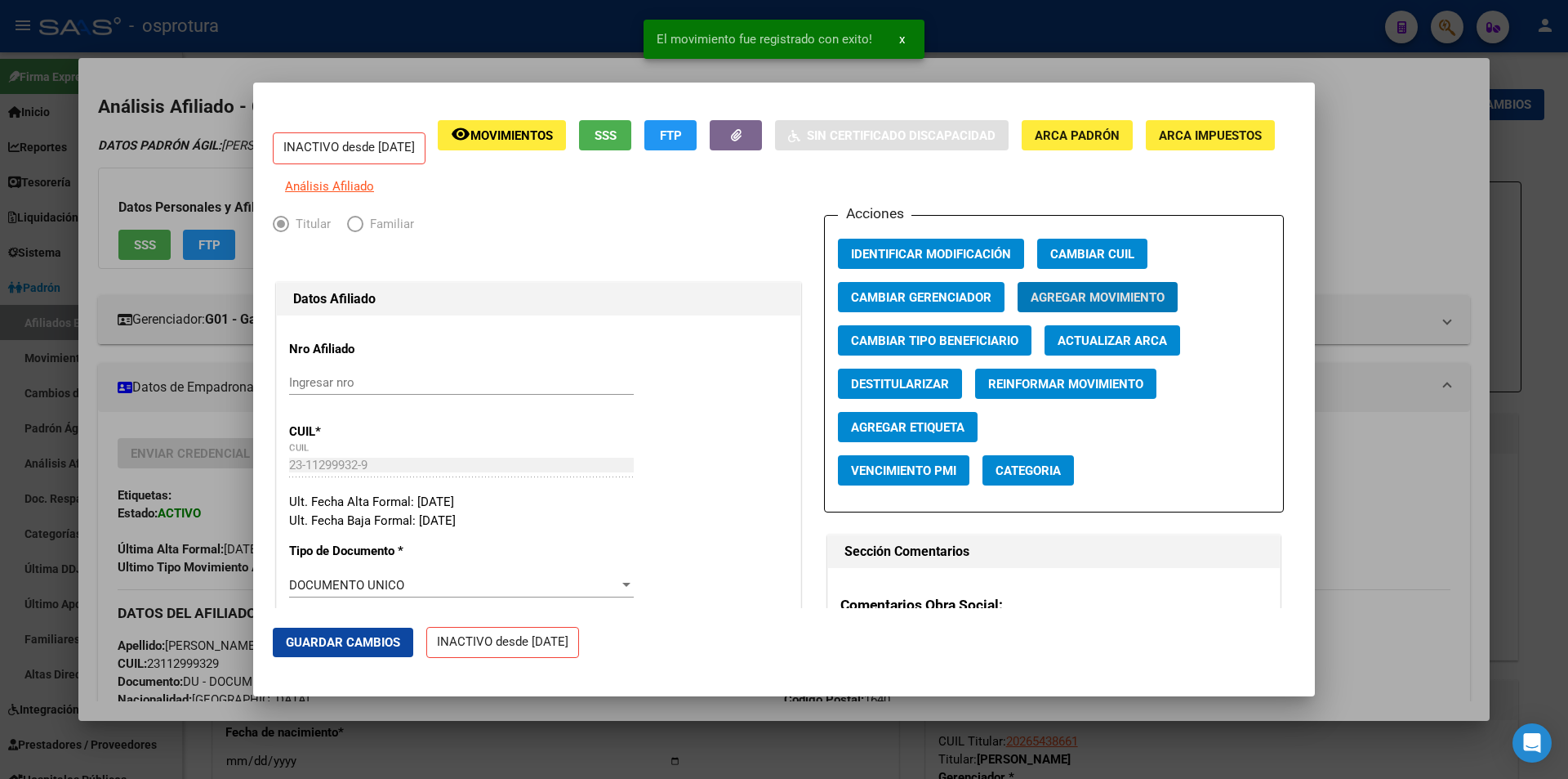
click at [1086, 40] on div at bounding box center [784, 390] width 1568 height 779
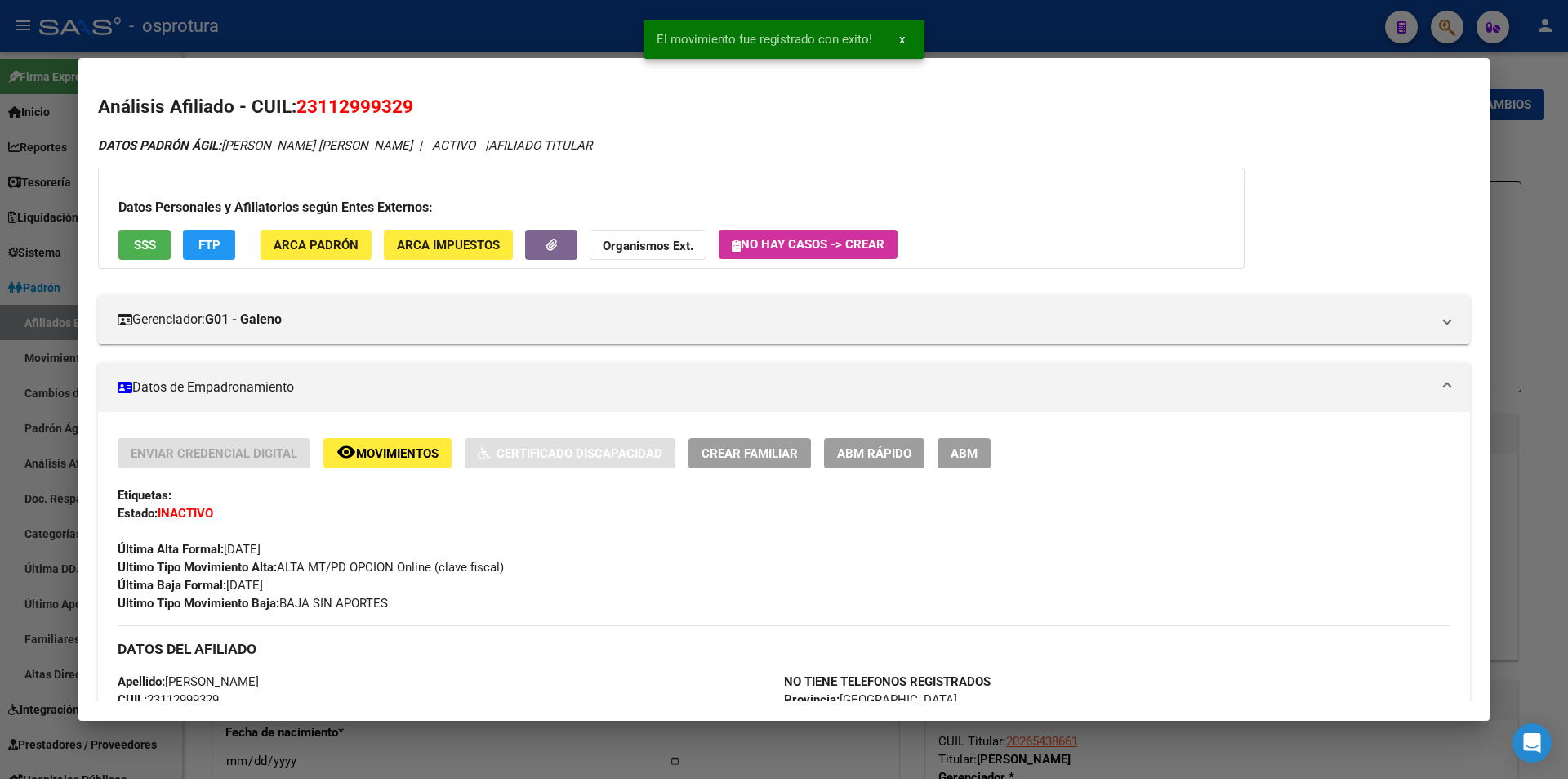
click at [1007, 6] on div at bounding box center [784, 390] width 1568 height 779
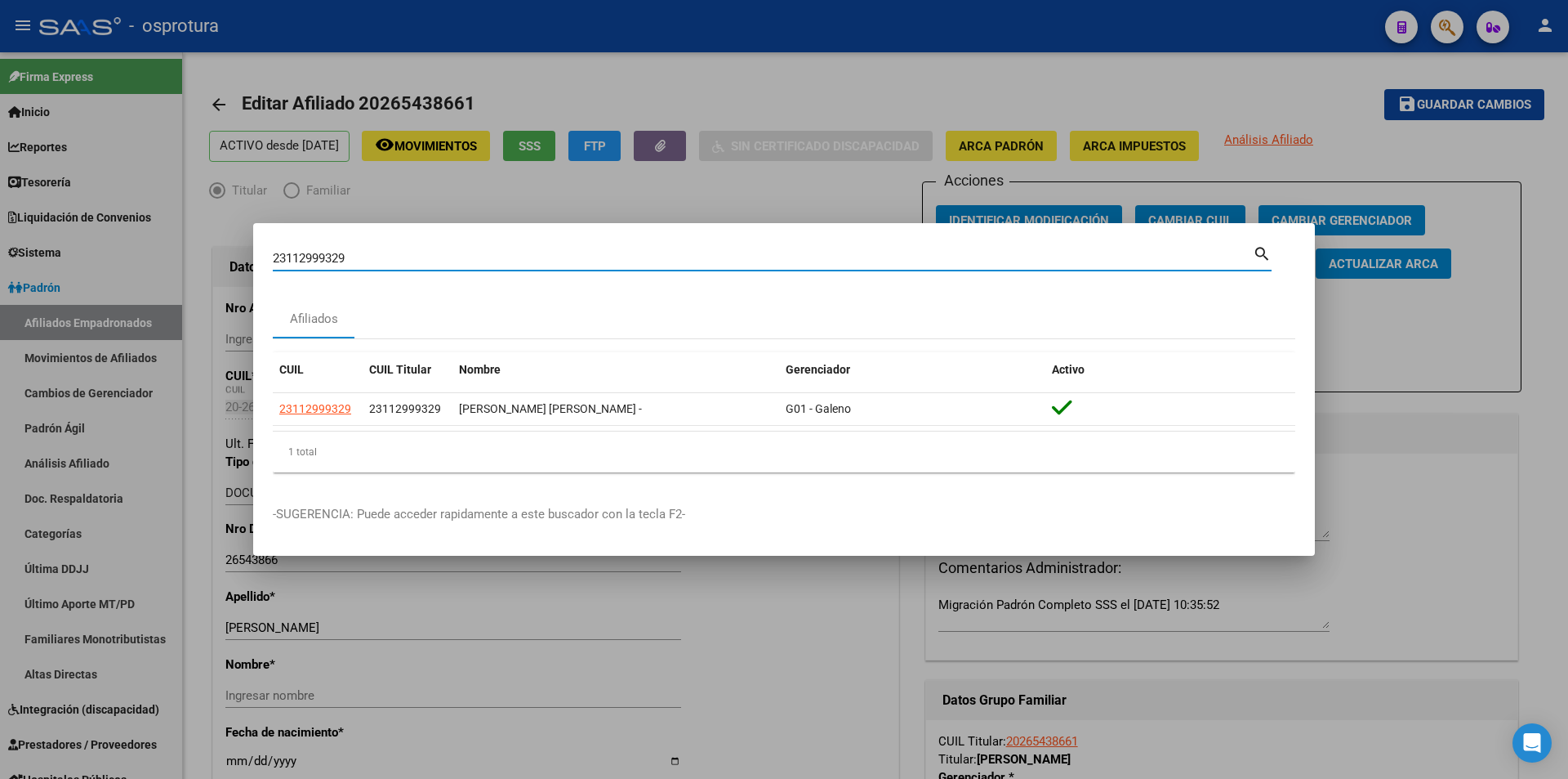
click at [721, 264] on input "23112999329" at bounding box center [762, 258] width 980 height 15
click at [721, 263] on input "23112999329" at bounding box center [762, 258] width 980 height 15
paste input "7-37536709-8"
type input "27-37536709-8"
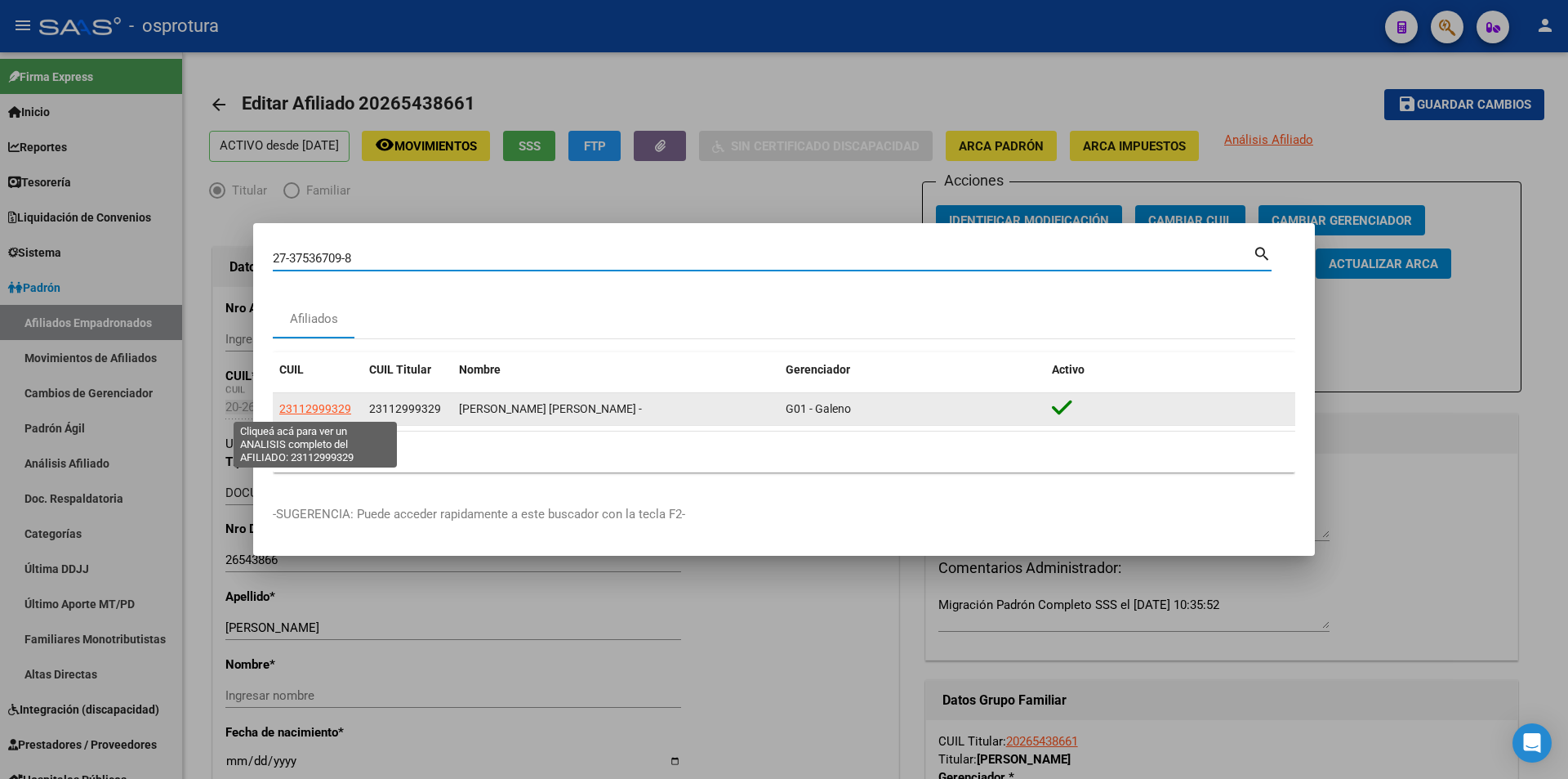
click at [310, 414] on span "23112999329" at bounding box center [315, 409] width 72 height 13
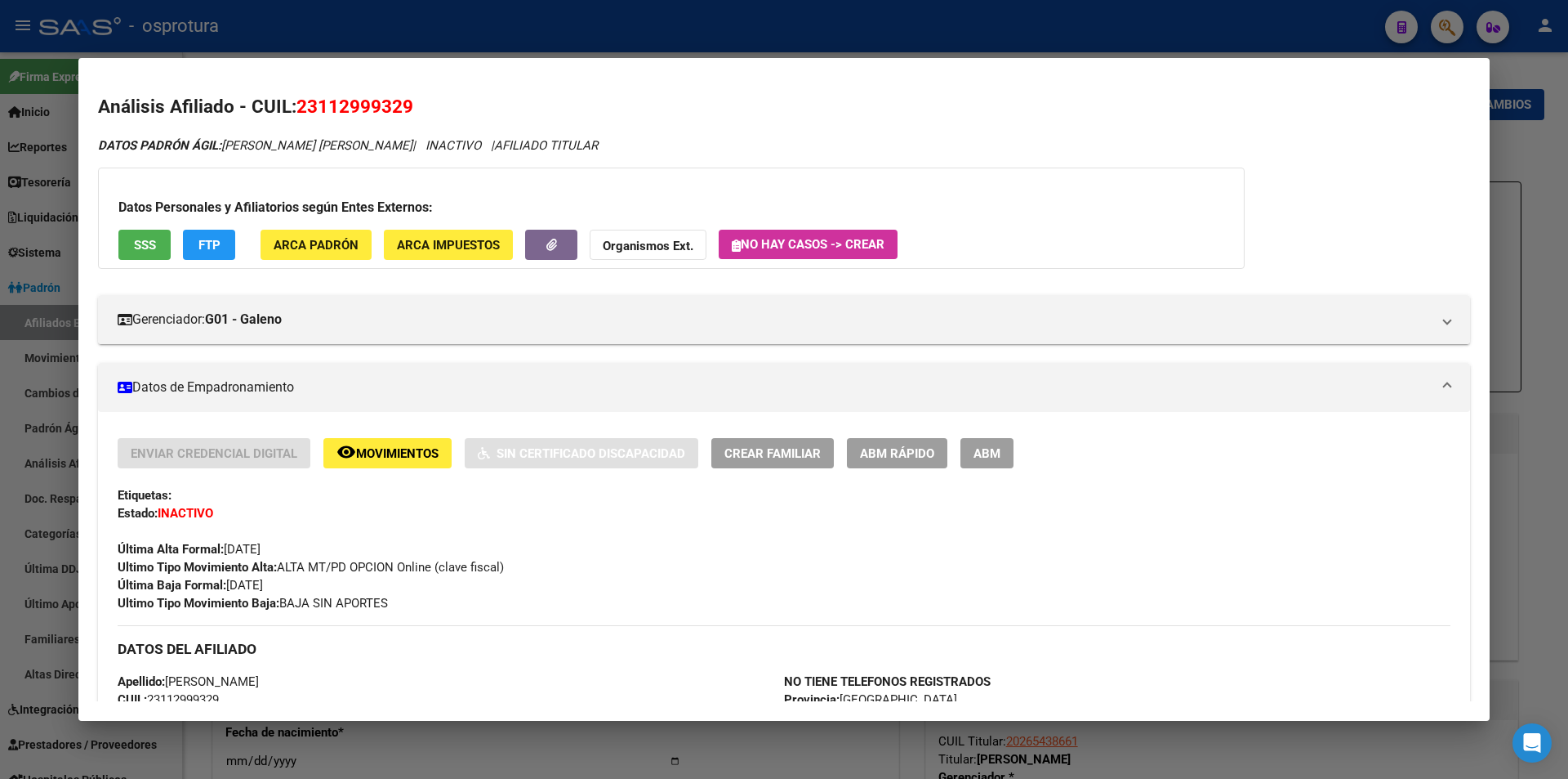
click at [367, 109] on span "23112999329" at bounding box center [355, 106] width 117 height 21
copy span "23112999329"
click at [547, 369] on mat-expansion-panel-header "Datos de Empadronamiento" at bounding box center [783, 388] width 1372 height 49
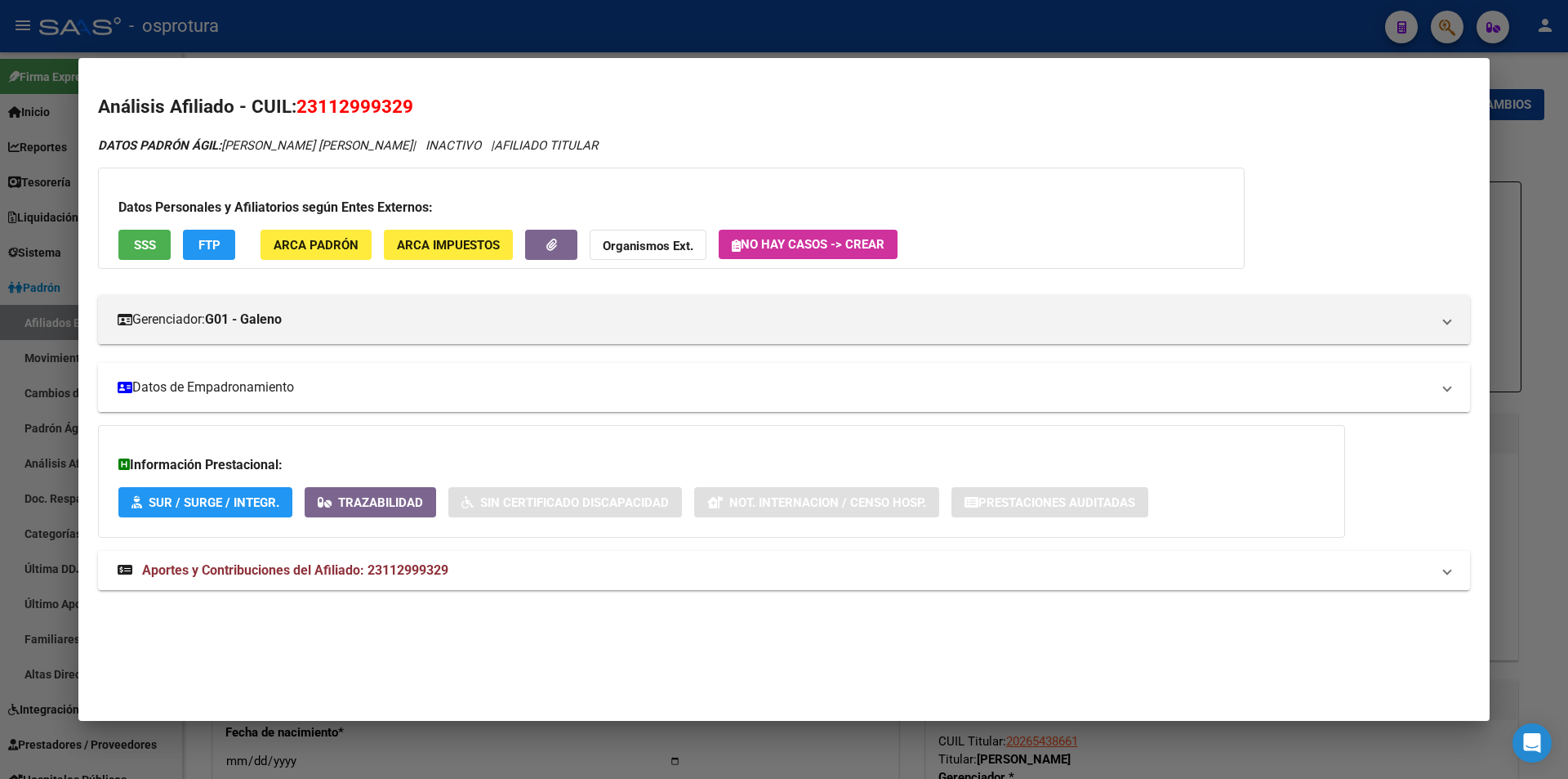
click at [548, 369] on mat-expansion-panel-header "Datos de Empadronamiento" at bounding box center [783, 388] width 1372 height 49
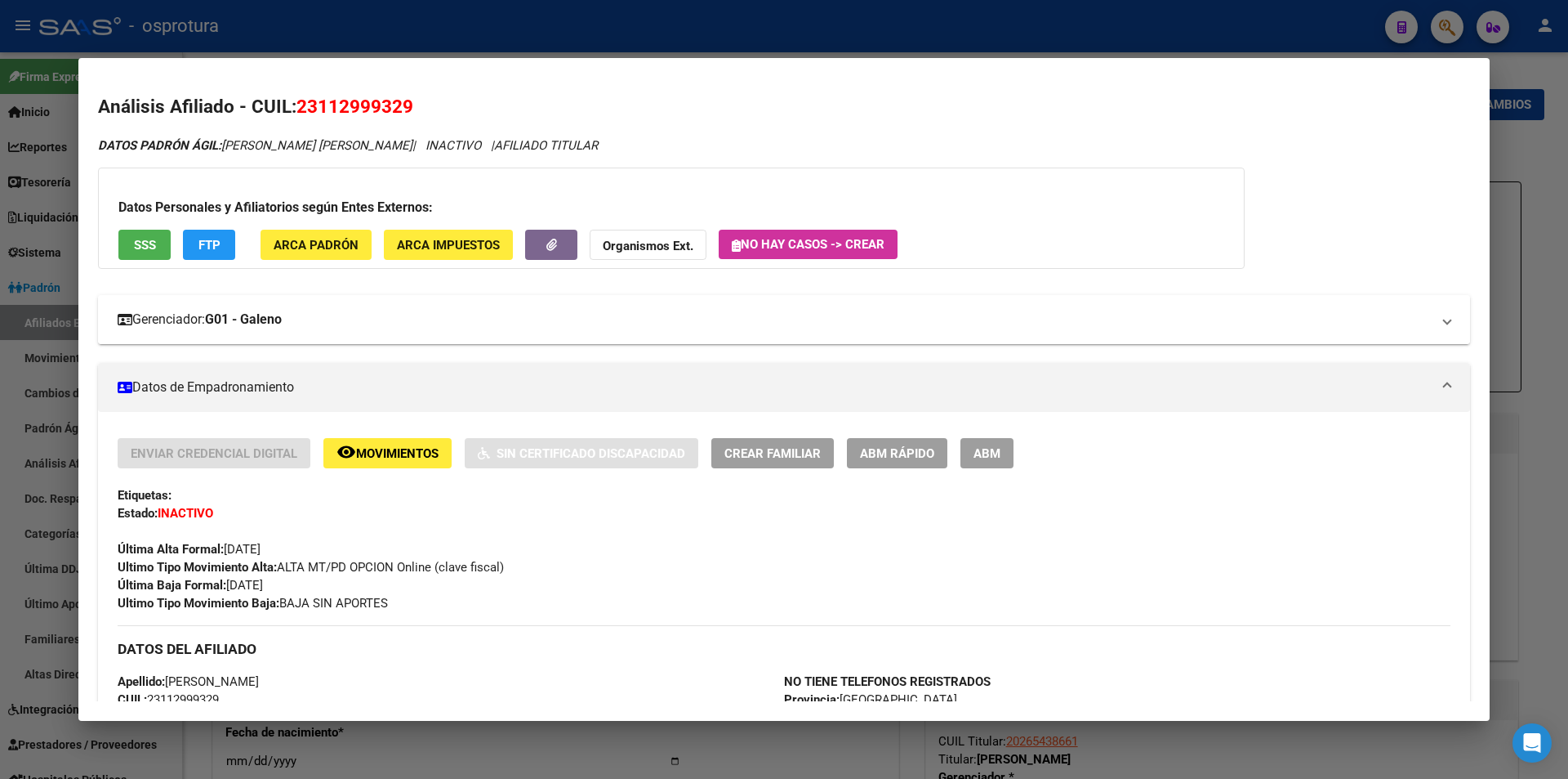
click at [565, 317] on mat-panel-title "Gerenciador: G01 - Galeno" at bounding box center [774, 319] width 1313 height 19
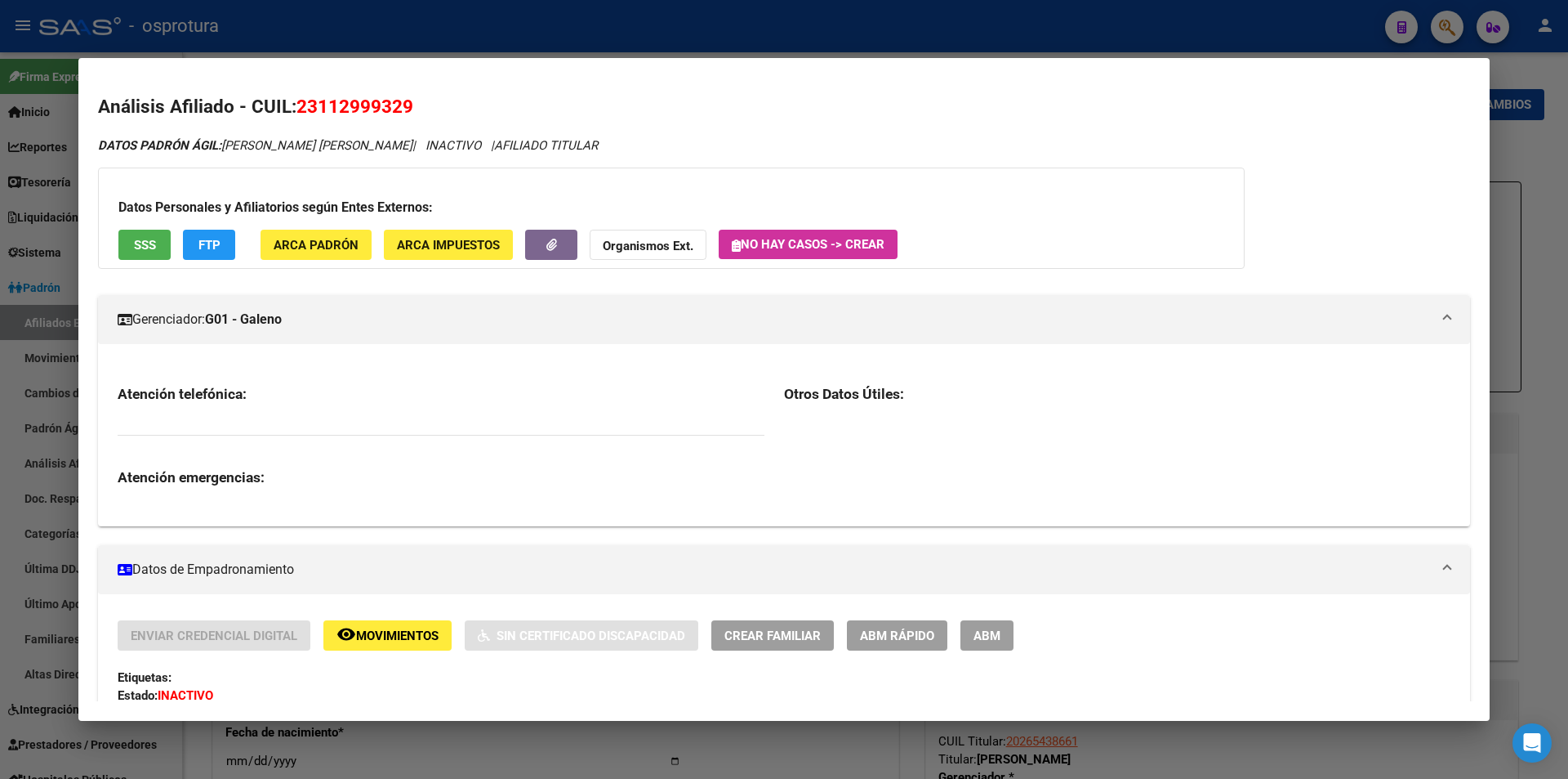
click at [565, 317] on mat-panel-title "Gerenciador: G01 - Galeno" at bounding box center [774, 319] width 1313 height 19
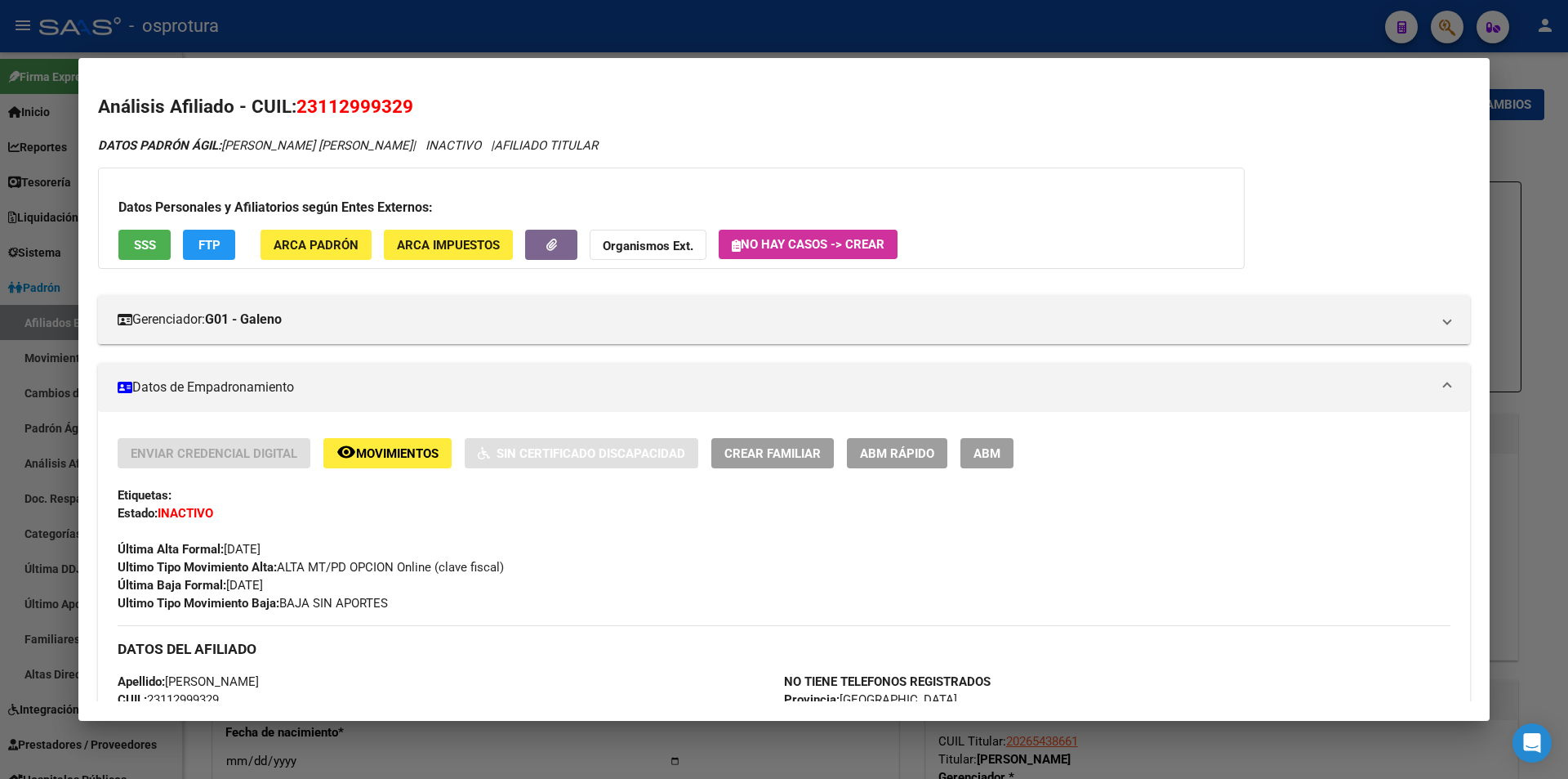
click at [887, 456] on span "ABM Rápido" at bounding box center [897, 453] width 75 height 15
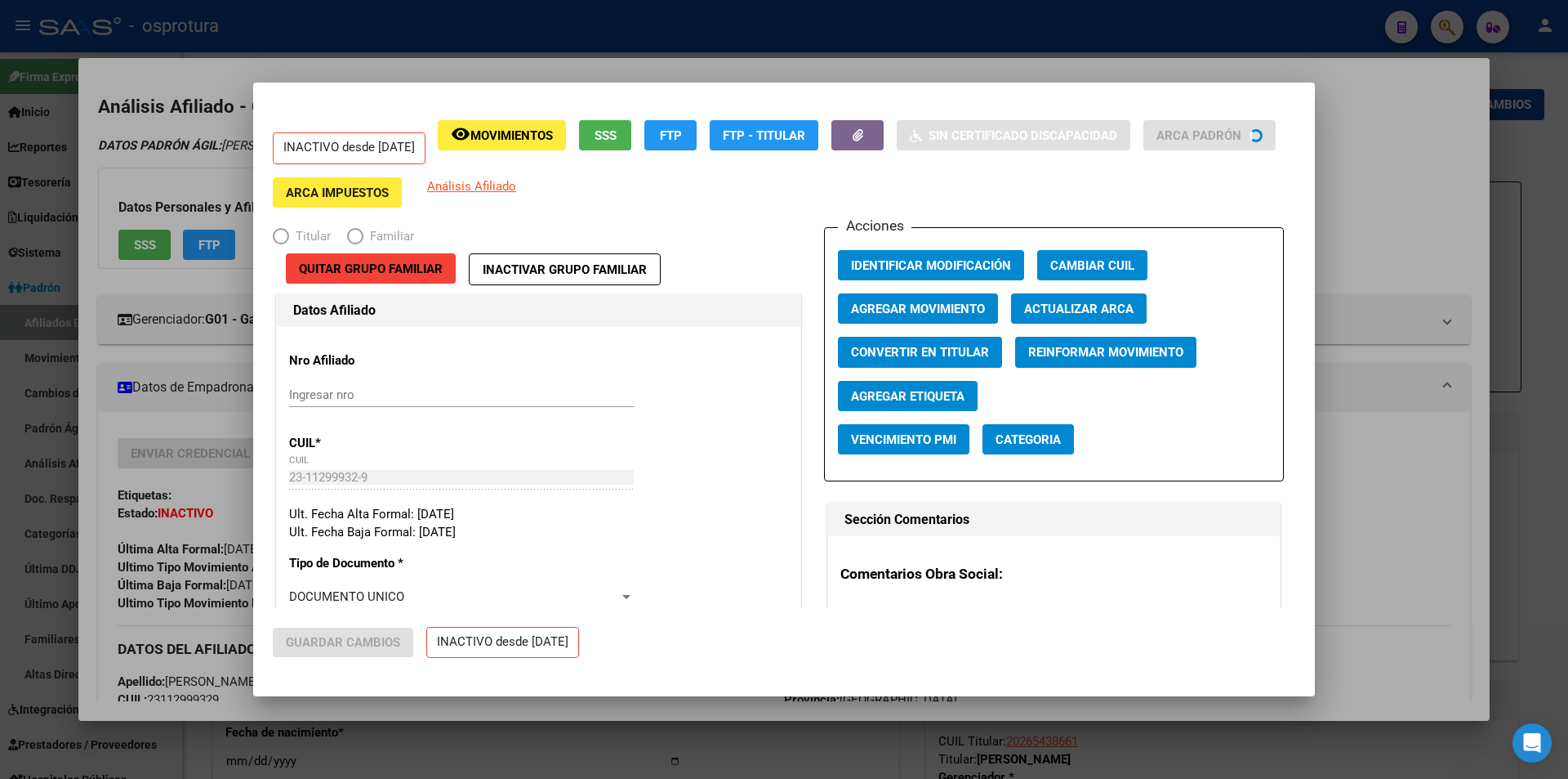
radio input "true"
type input "23-11299932-9"
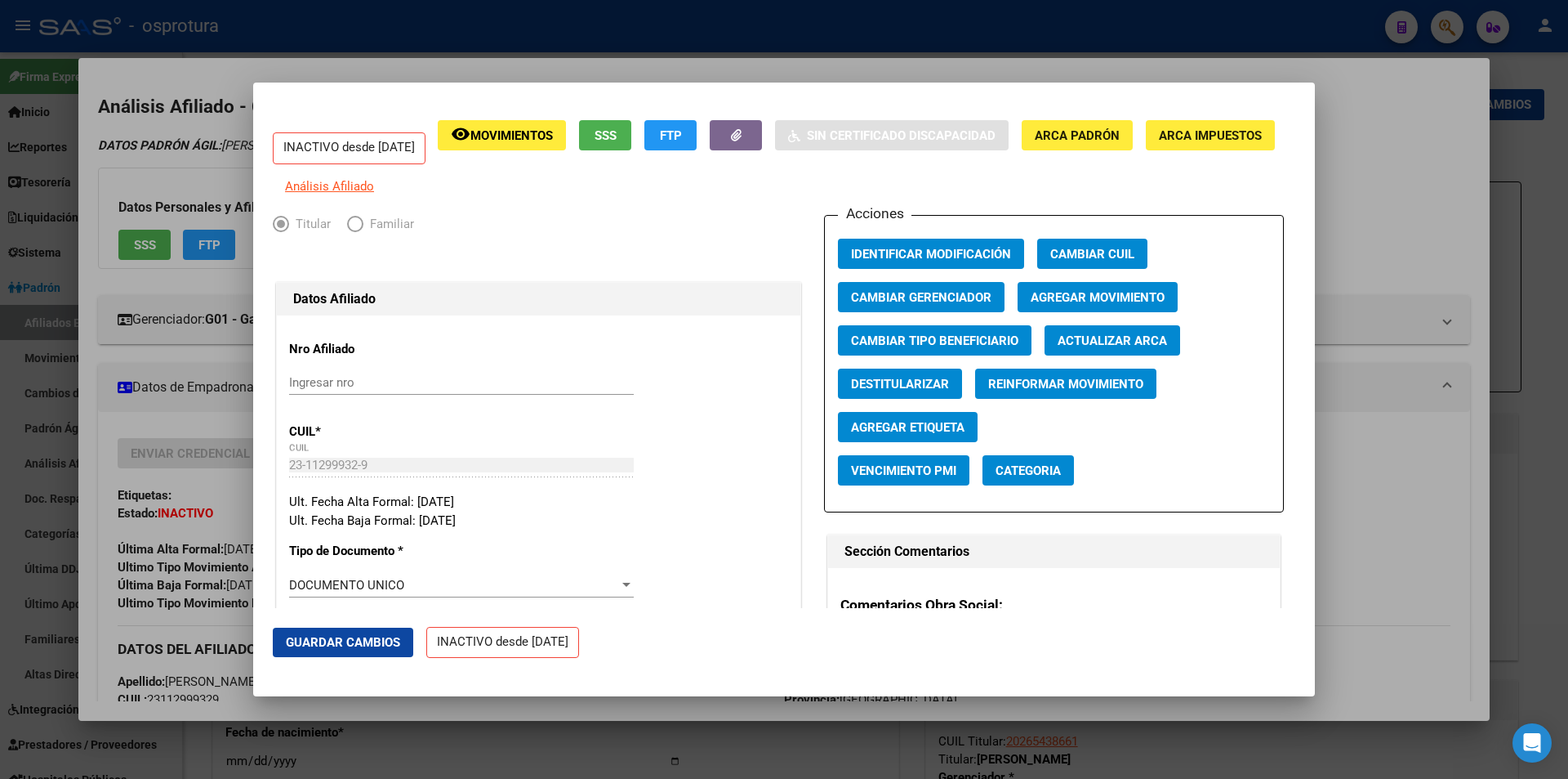
scroll to position [409, 0]
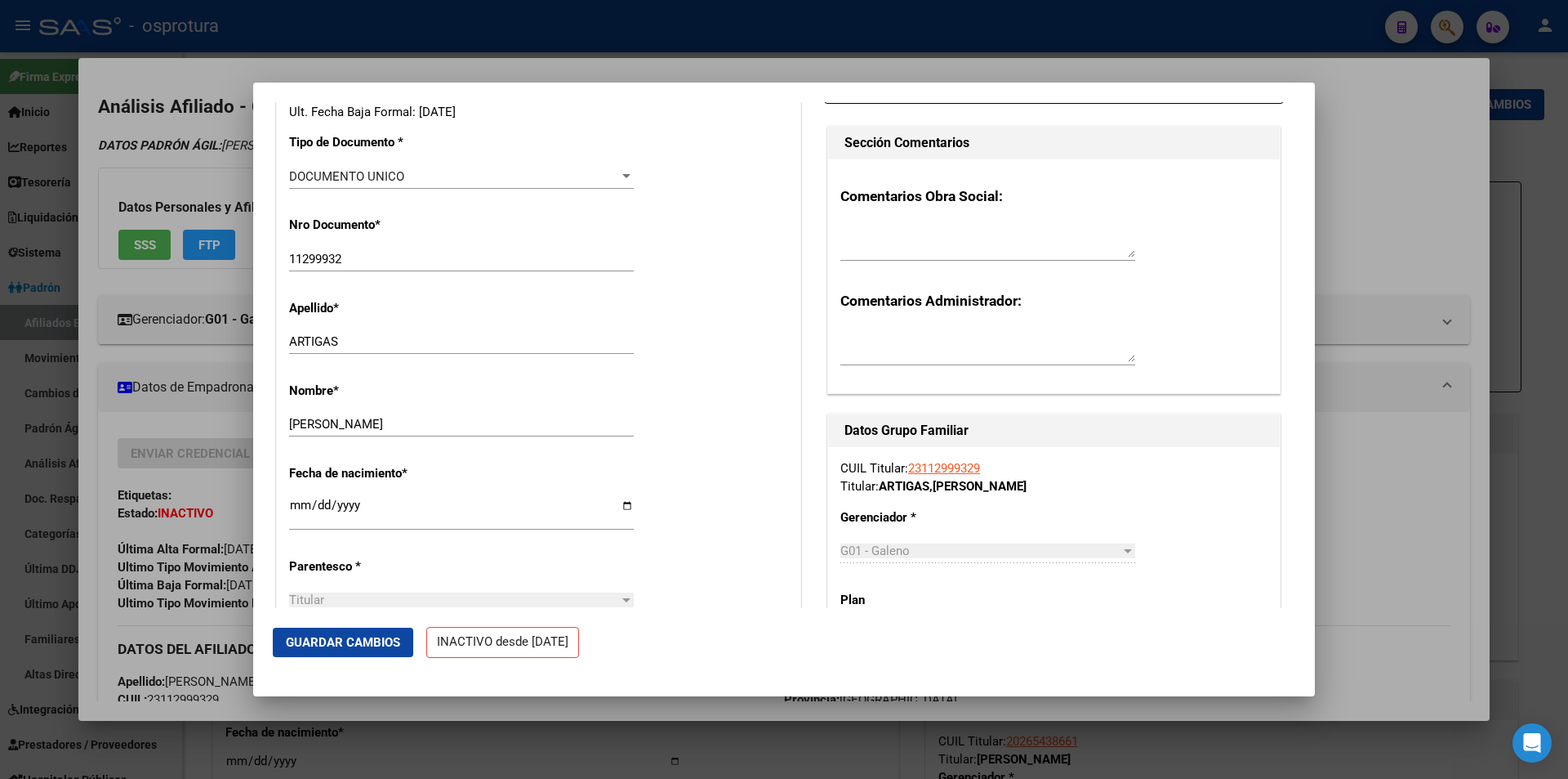
click at [98, 426] on div at bounding box center [784, 390] width 1568 height 779
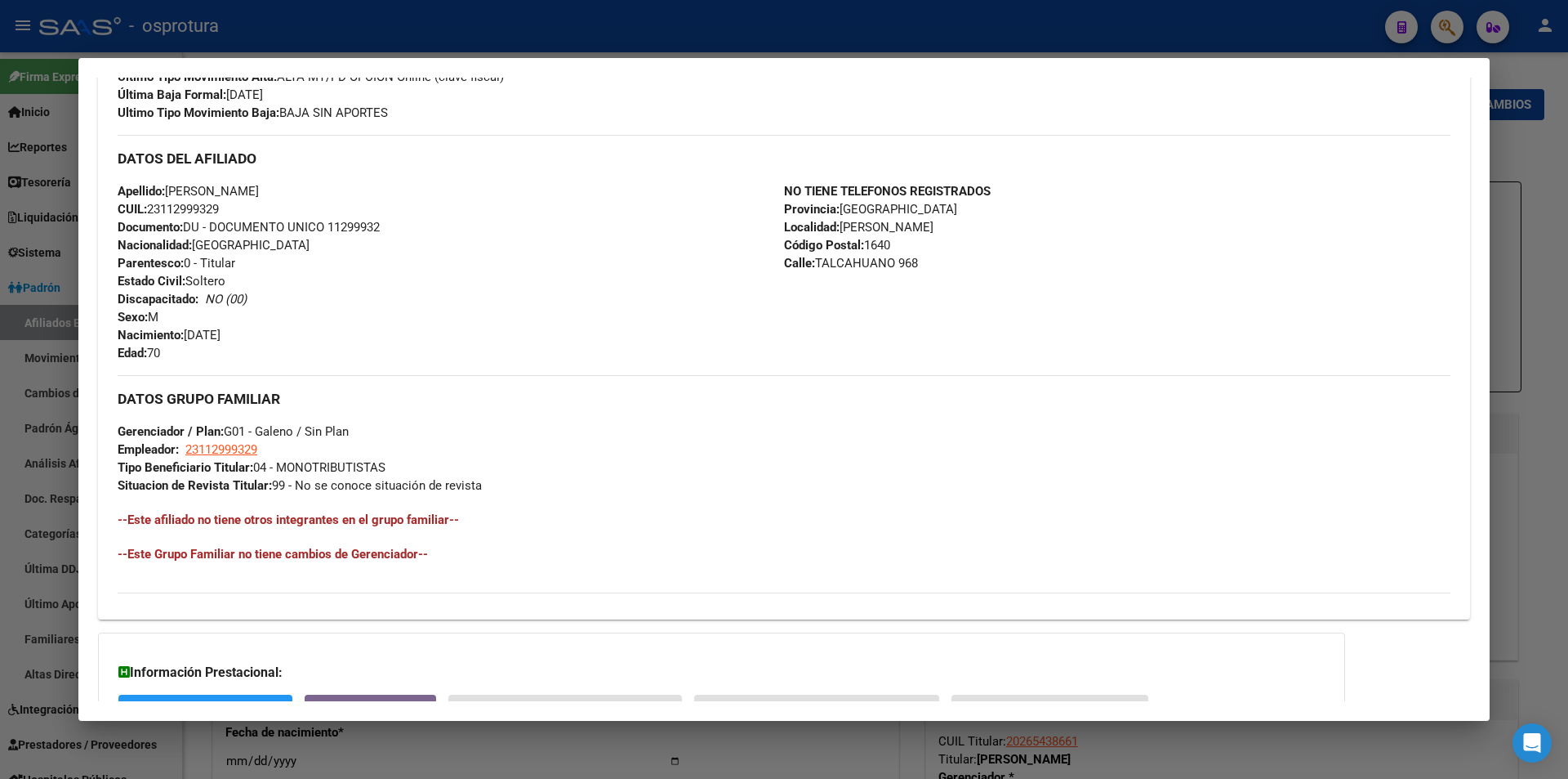
scroll to position [0, 0]
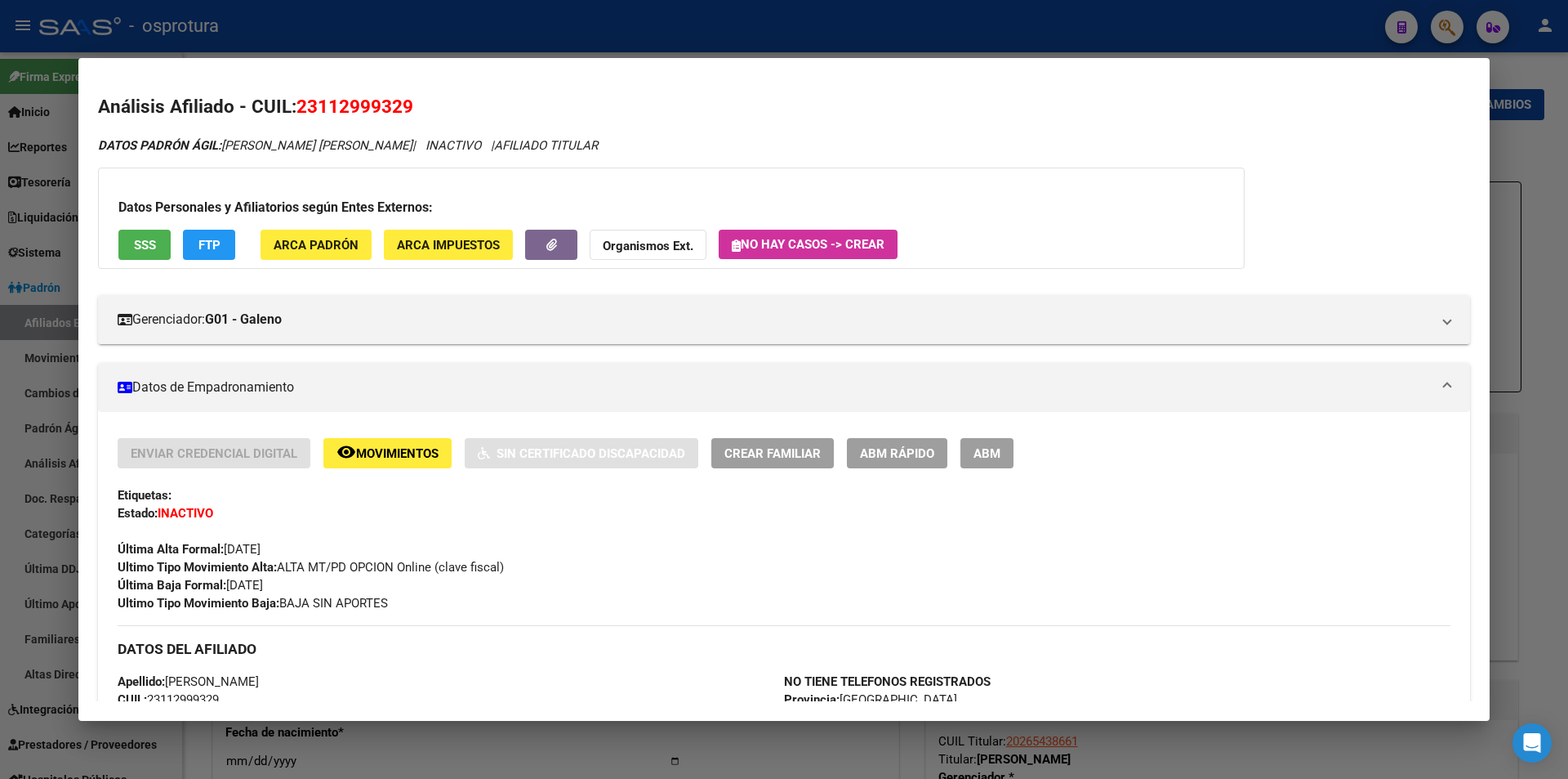
click at [863, 451] on span "ABM Rápido" at bounding box center [897, 453] width 75 height 15
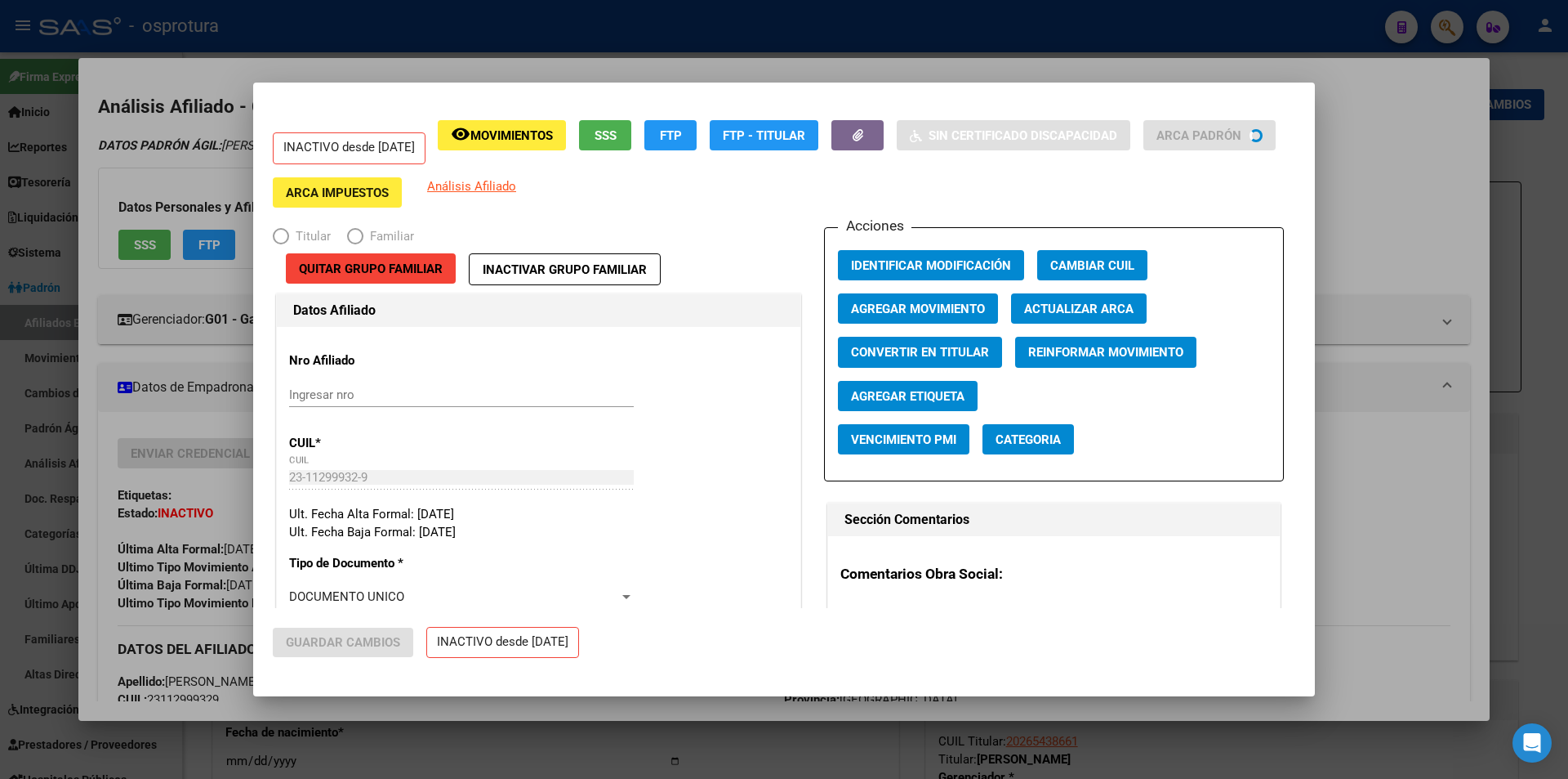
radio input "true"
type input "23-11299932-9"
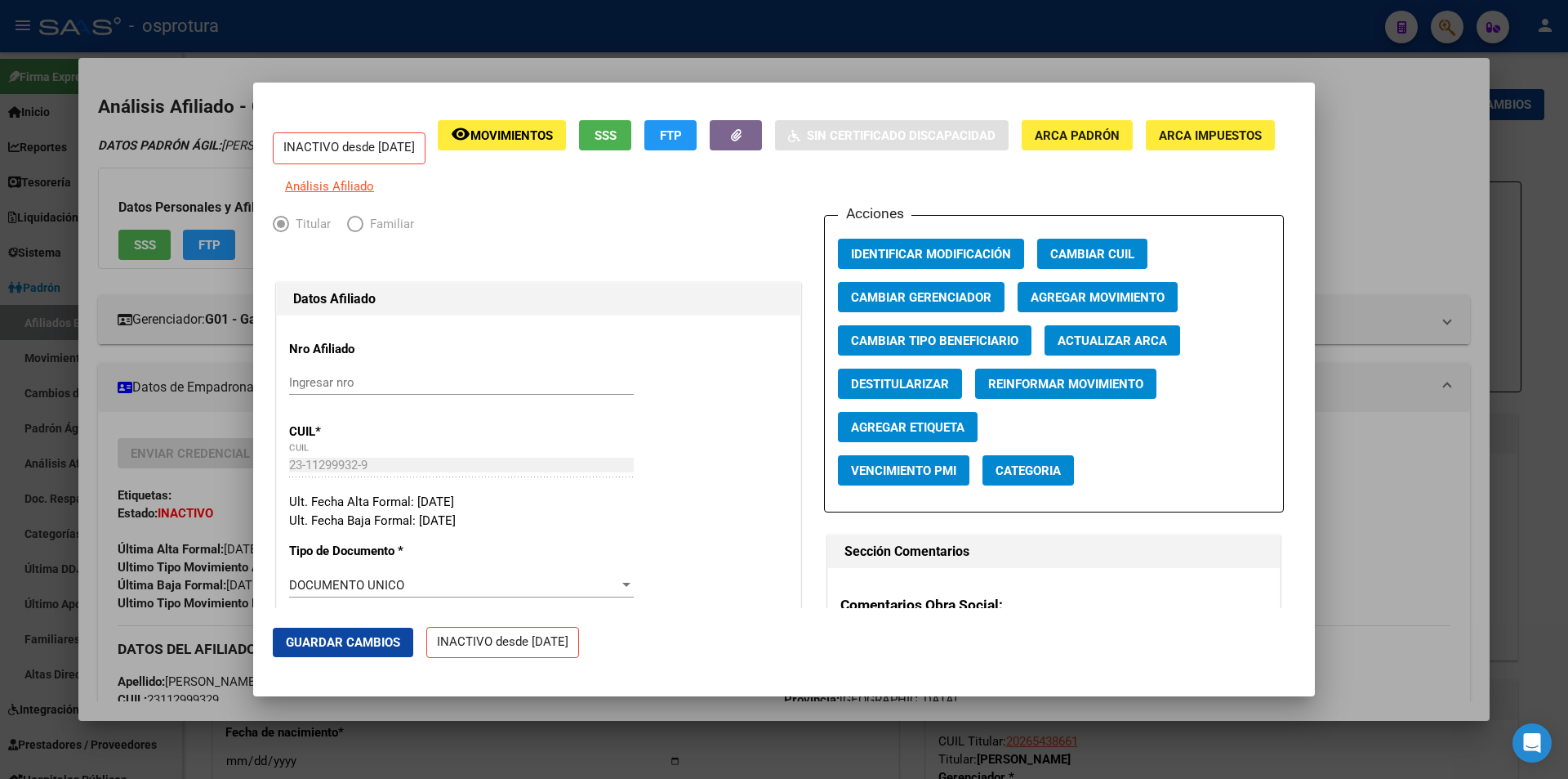
click at [1036, 305] on span "Agregar Movimiento" at bounding box center [1098, 297] width 134 height 15
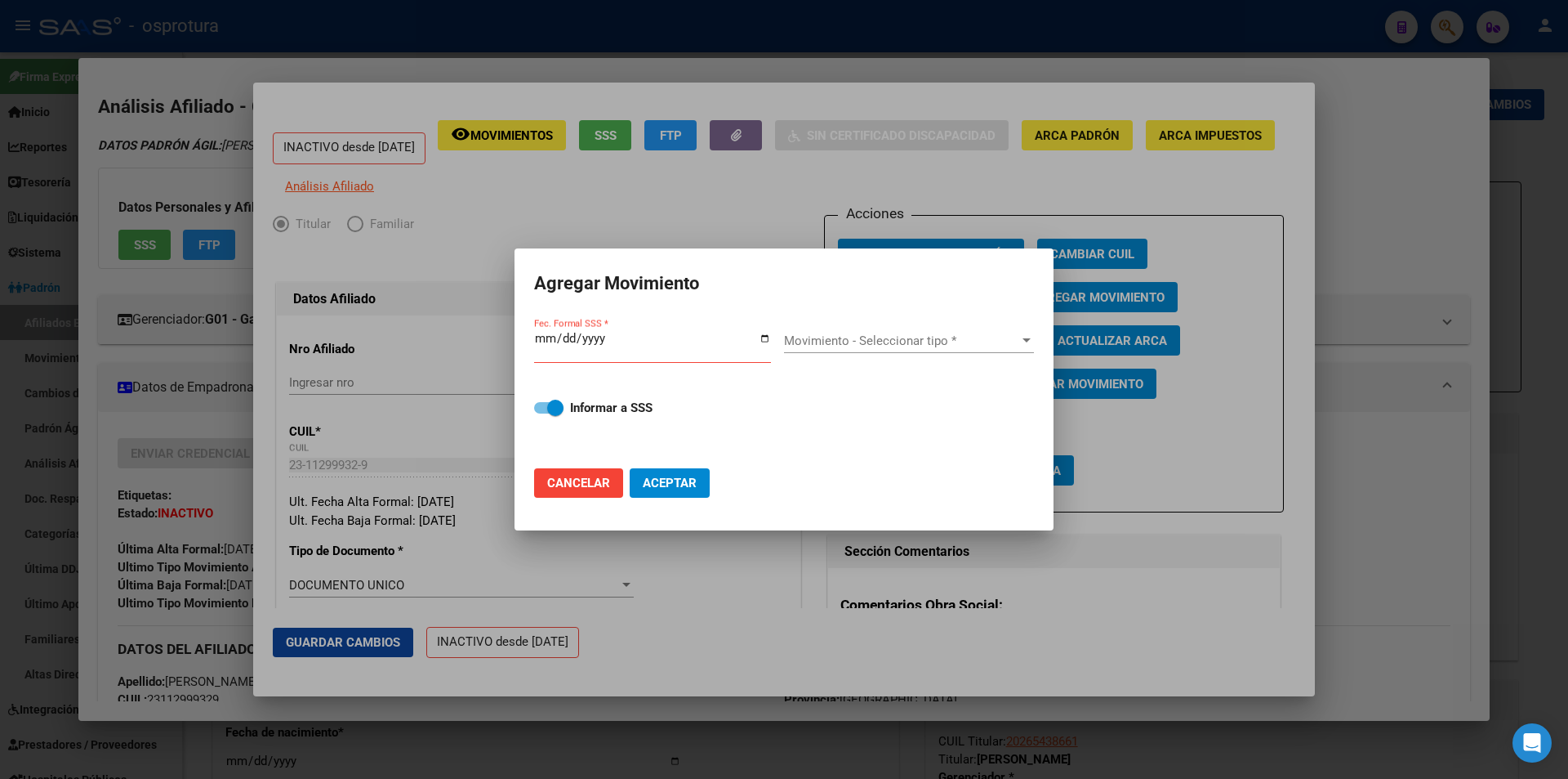
click at [853, 330] on div "Movimiento - Seleccionar tipo * Movimiento - Seleccionar tipo *" at bounding box center [909, 340] width 250 height 25
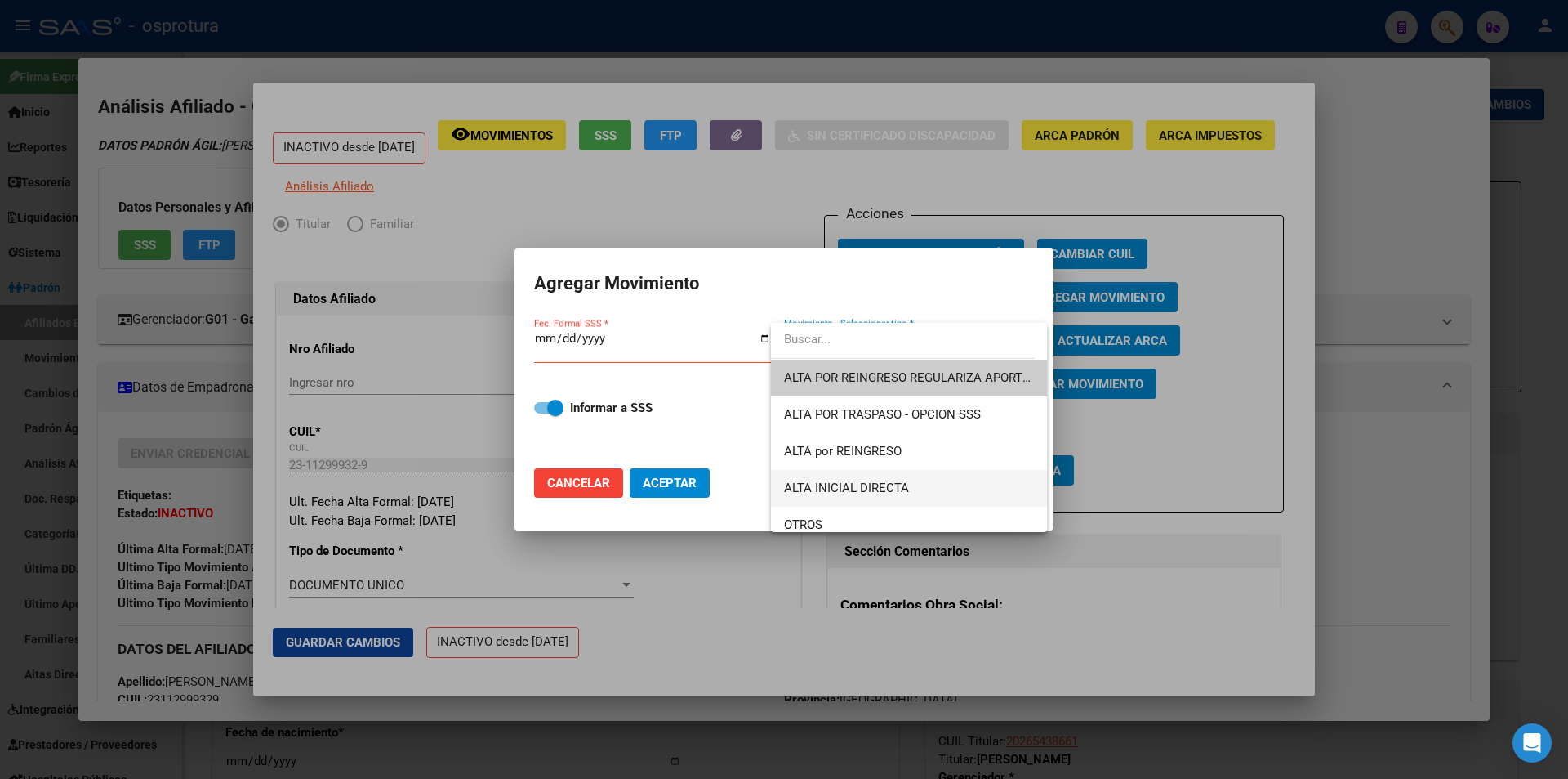
scroll to position [82, 0]
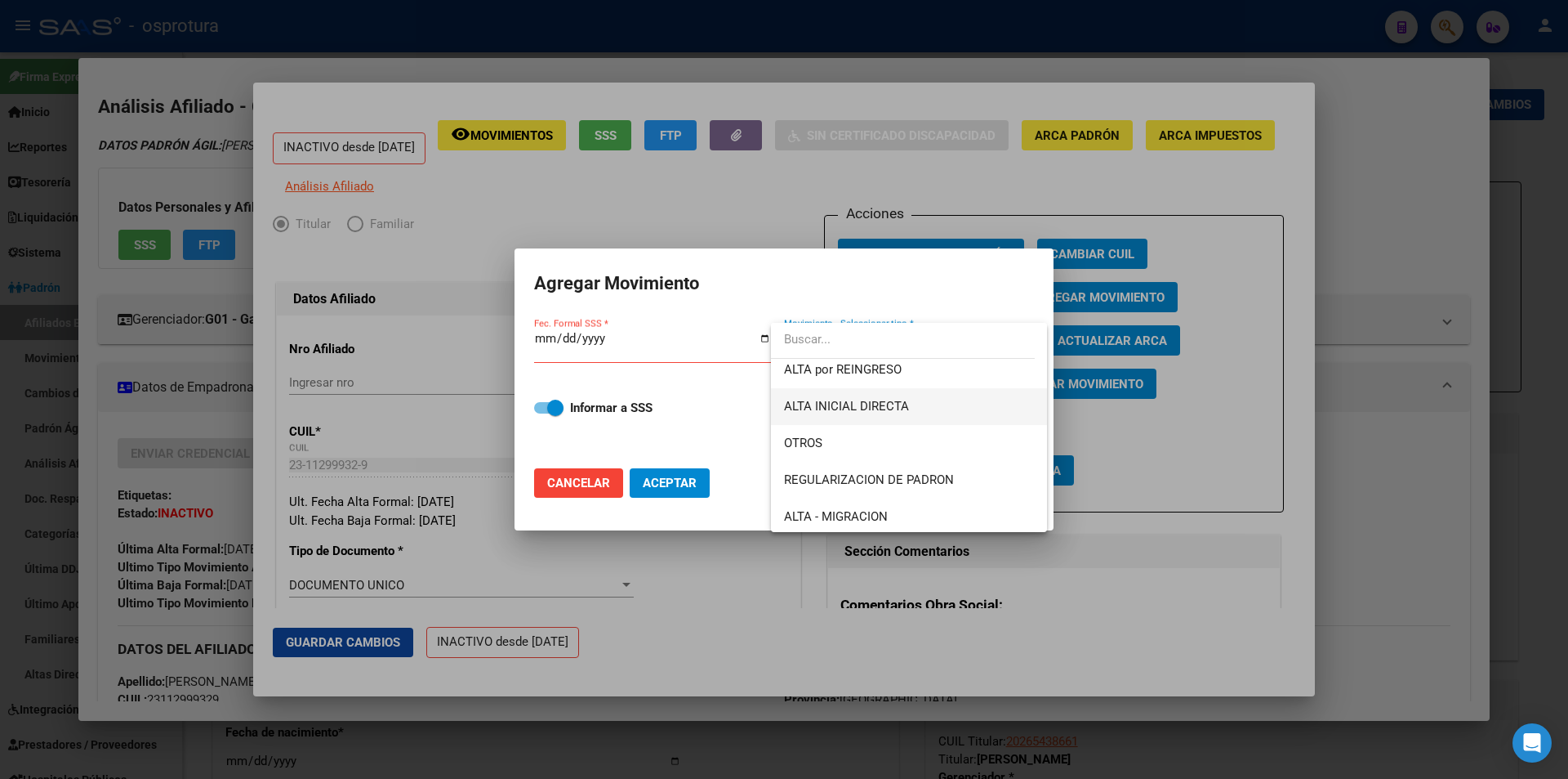
click at [913, 402] on span "ALTA INICIAL DIRECTA" at bounding box center [909, 407] width 250 height 36
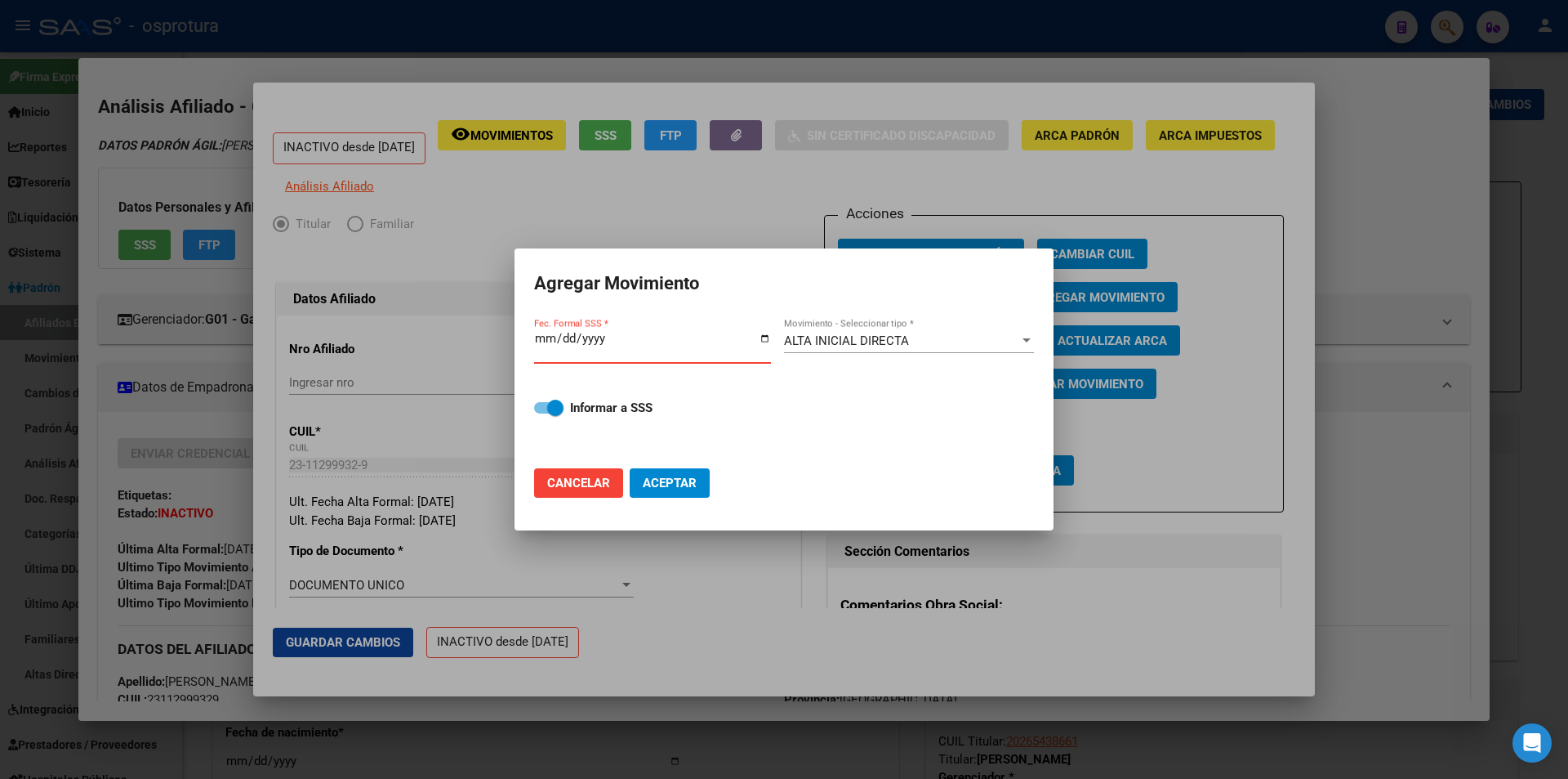
click at [545, 341] on input "Fec. Formal SSS *" at bounding box center [653, 345] width 237 height 26
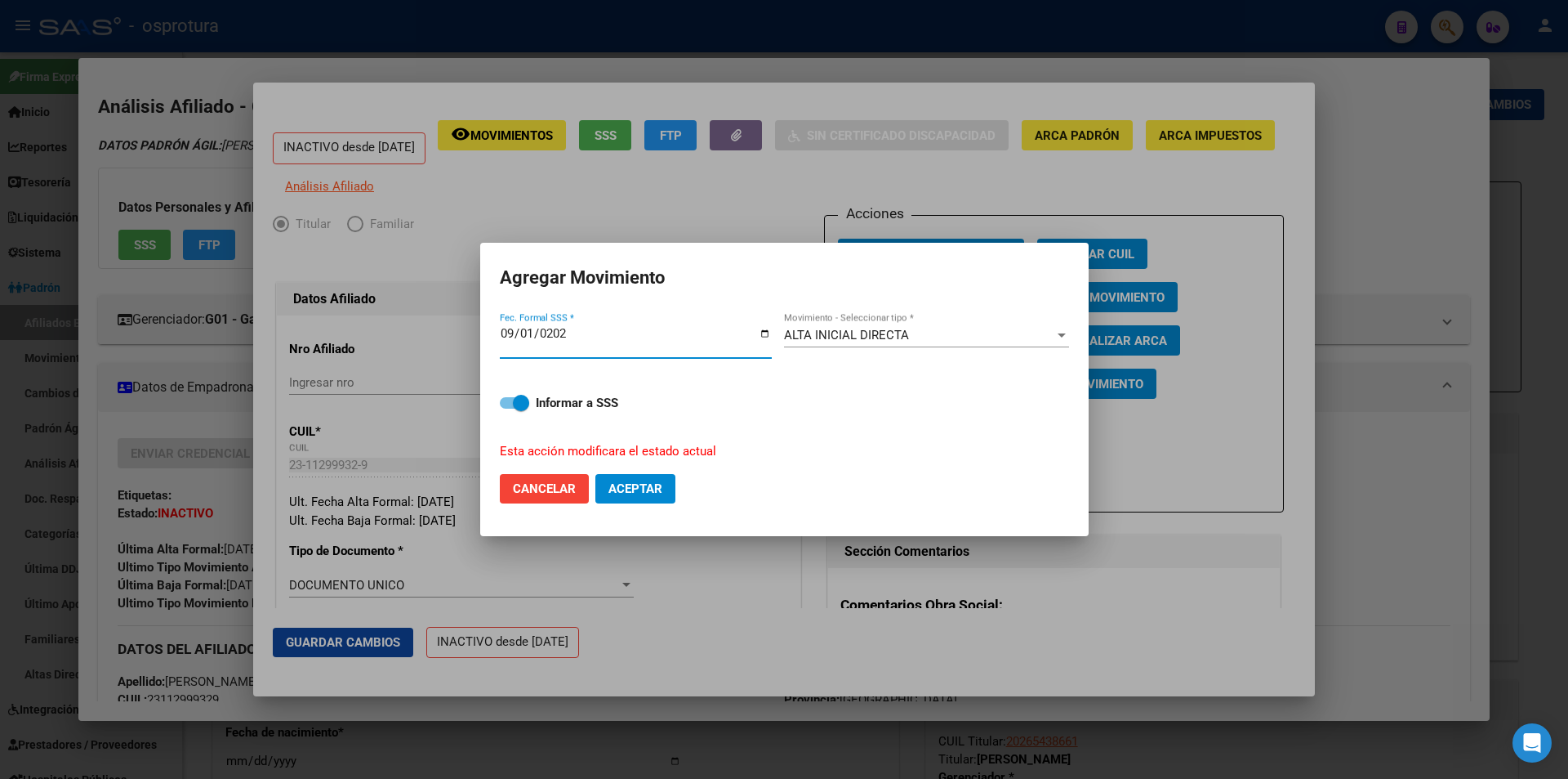
type input "[DATE]"
click at [631, 485] on span "Aceptar" at bounding box center [634, 489] width 54 height 15
checkbox input "false"
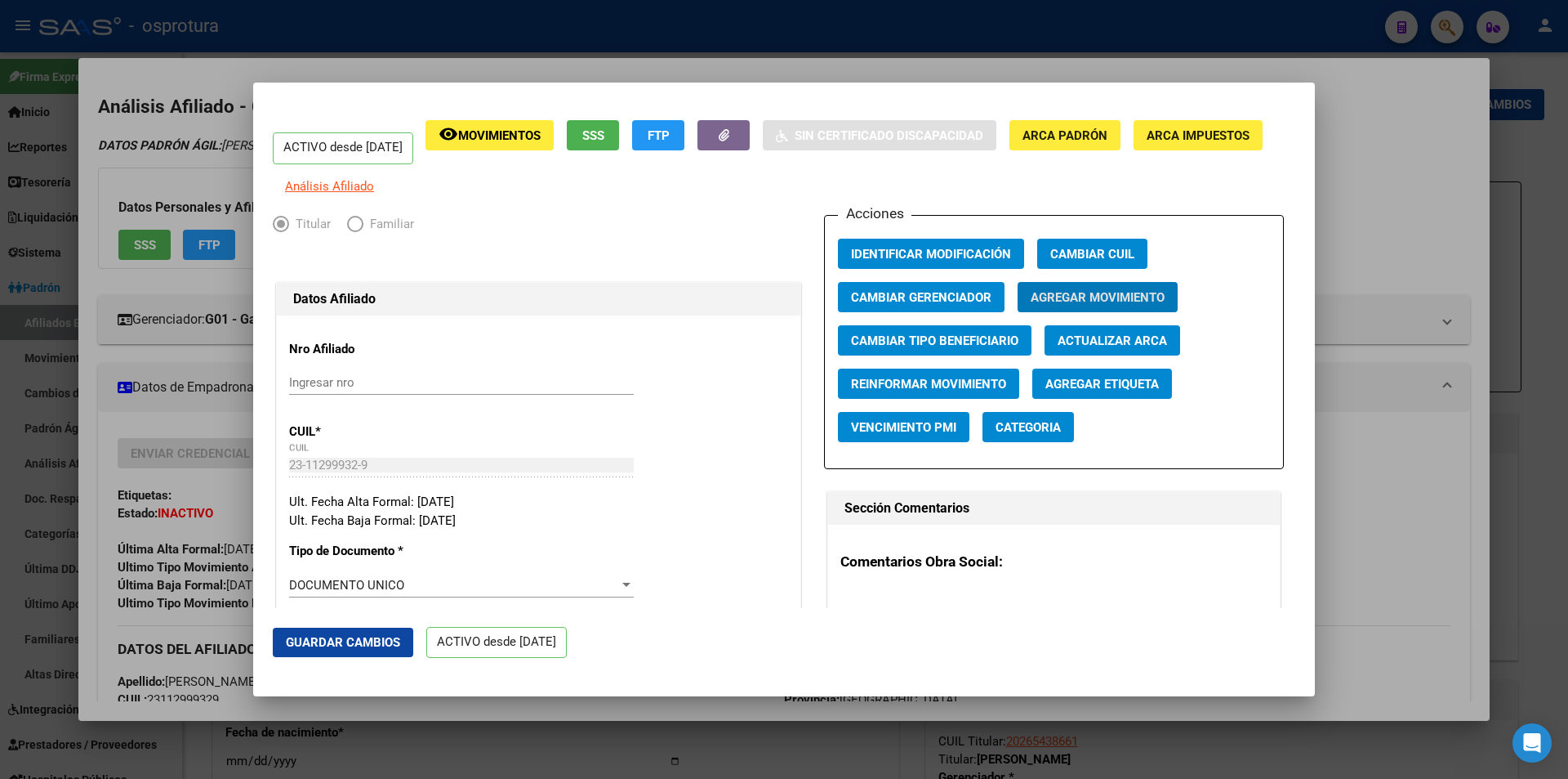
click at [511, 54] on div at bounding box center [784, 390] width 1568 height 779
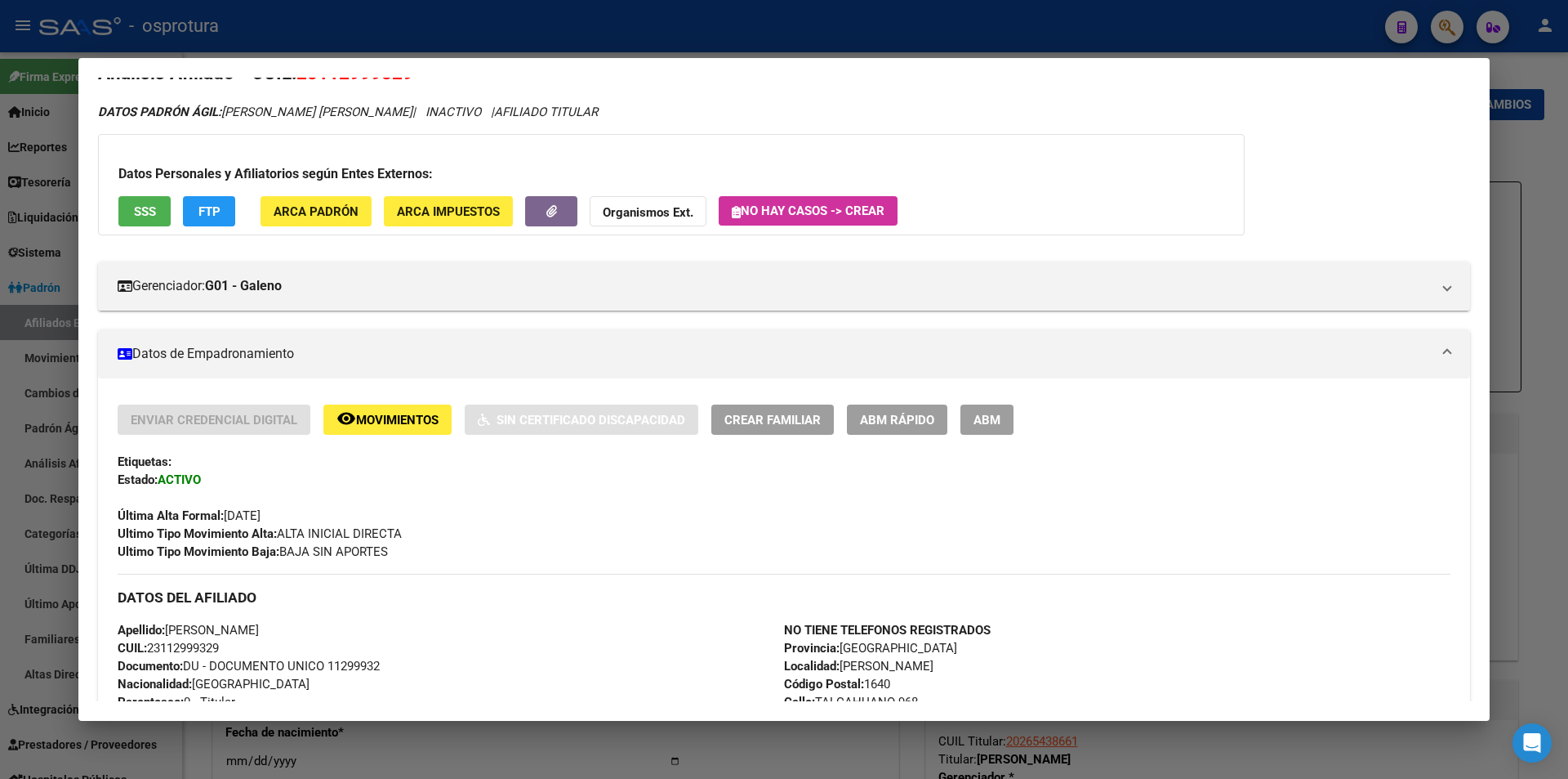
scroll to position [0, 0]
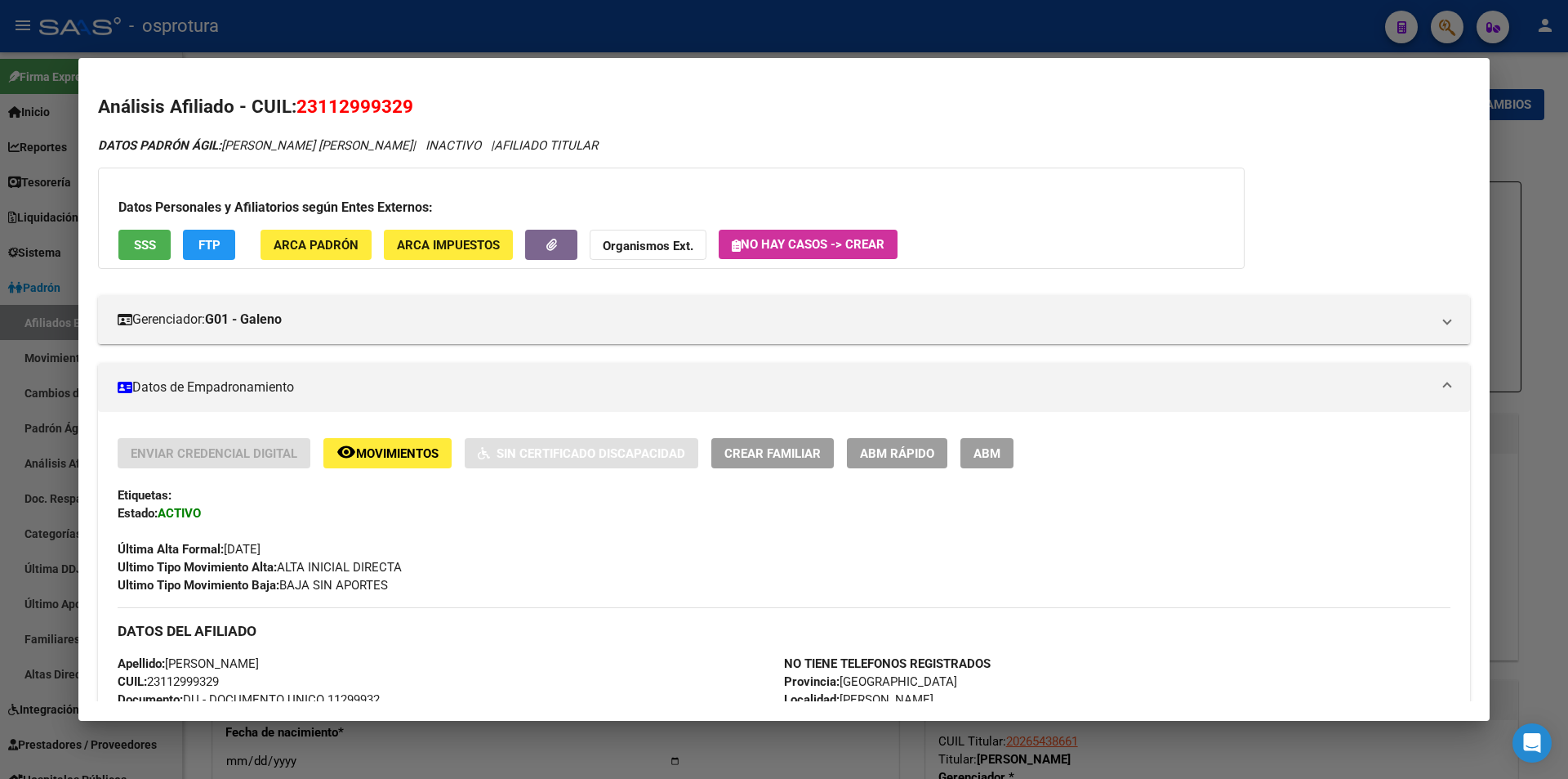
click at [797, 452] on span "Crear Familiar" at bounding box center [773, 453] width 97 height 15
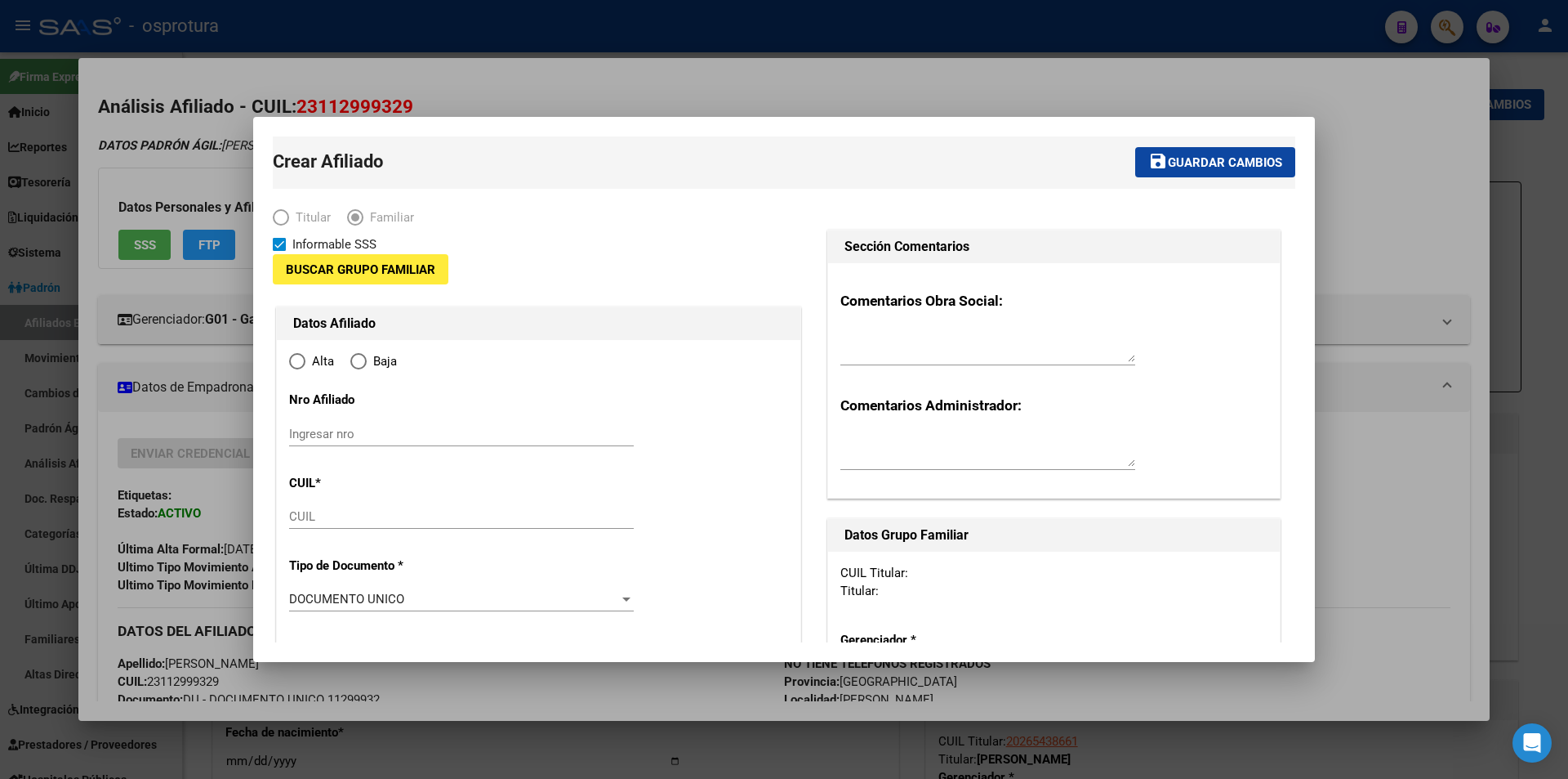
type input "23-11299932-9"
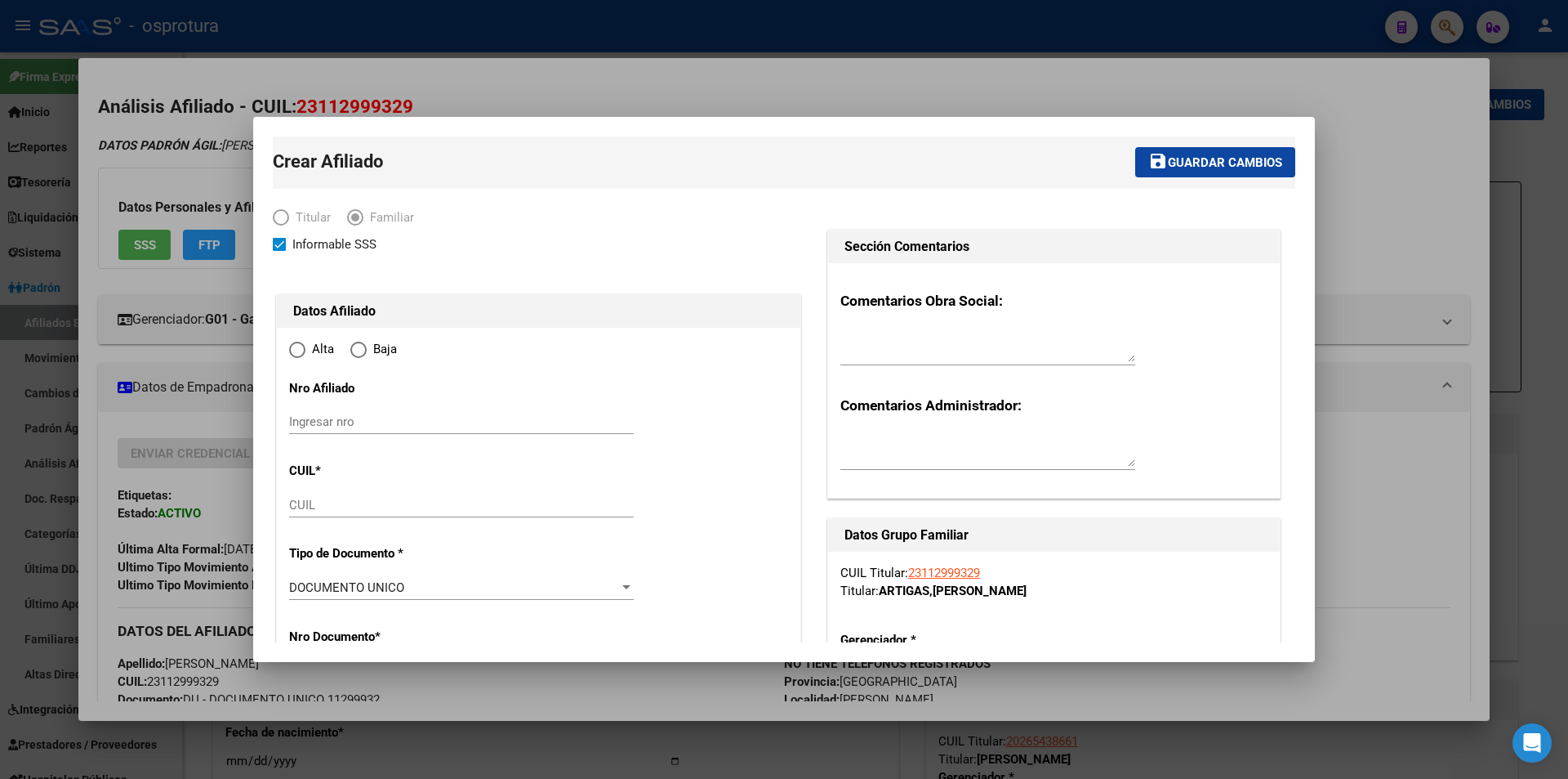
type input "[PERSON_NAME]"
type input "1640"
type input "TALCAHUANO"
type input "968"
radio input "true"
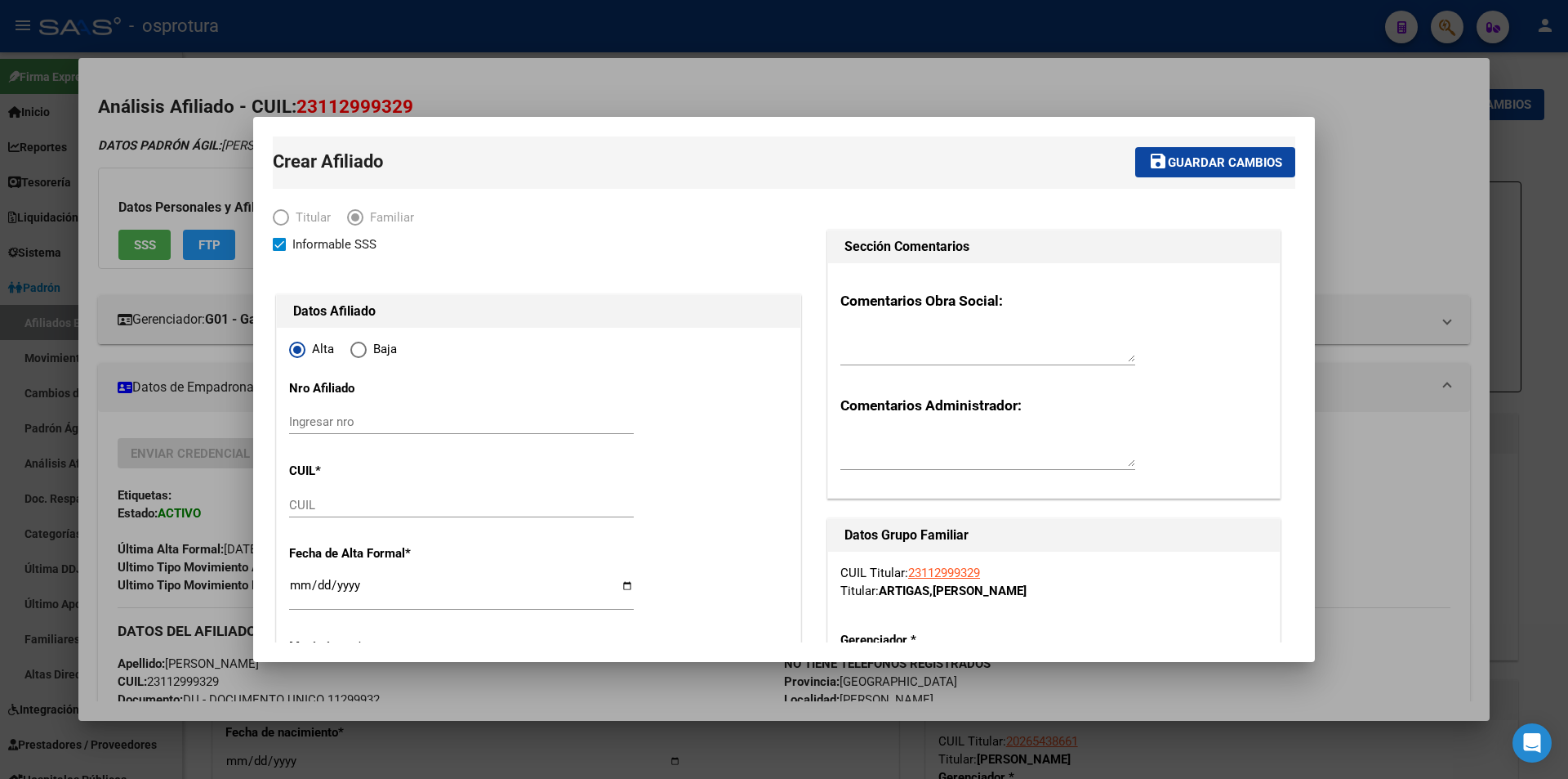
type input "23-11299932-9"
click at [399, 508] on input "CUIL" at bounding box center [461, 505] width 345 height 15
paste input "20-59451549-9"
type input "20-59451549-9"
type input "59451549"
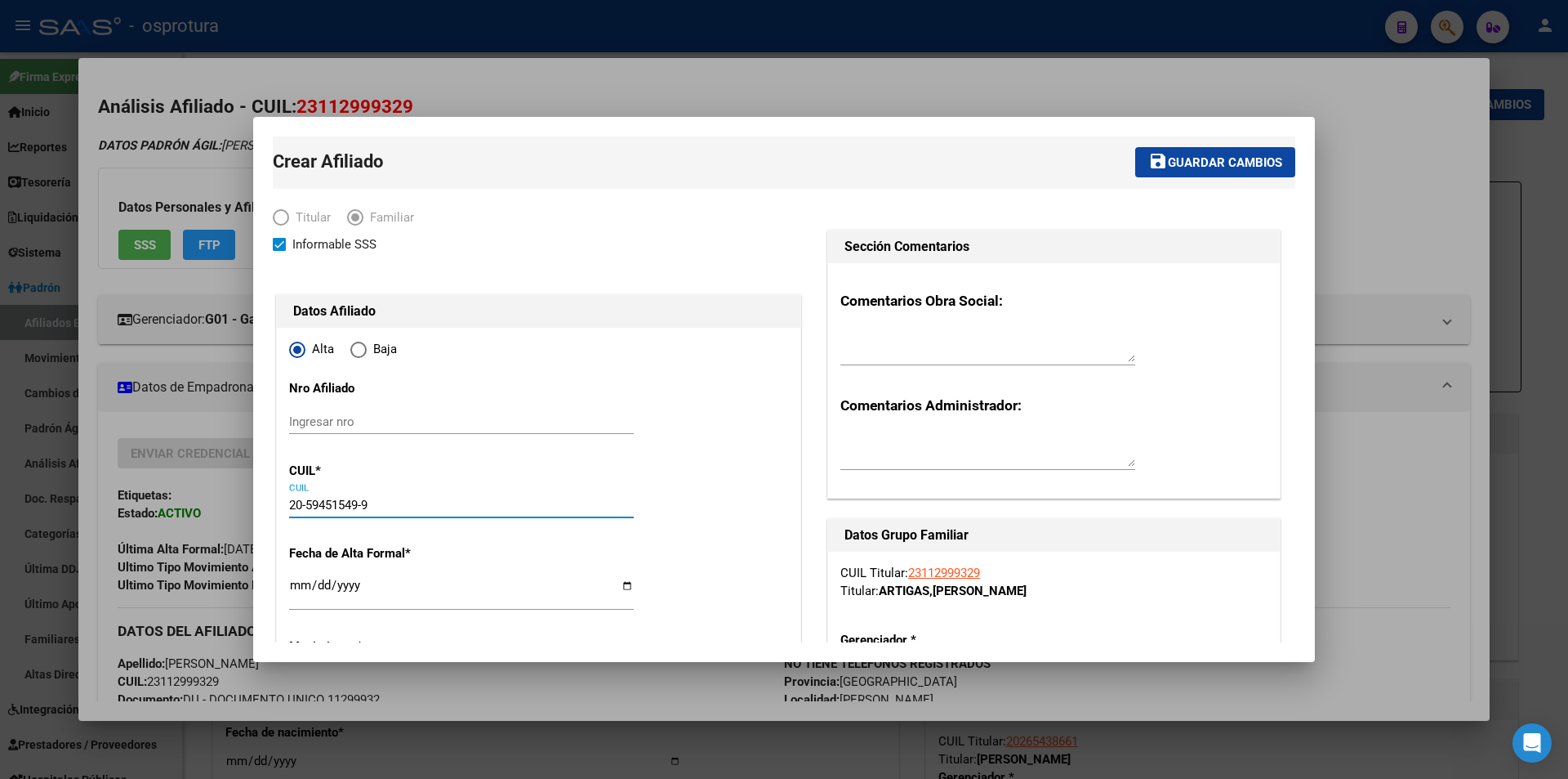
type input "ARIAS"
type input "[PERSON_NAME]"
type input "[DATE]"
type input "ENSENADA"
type input "1925"
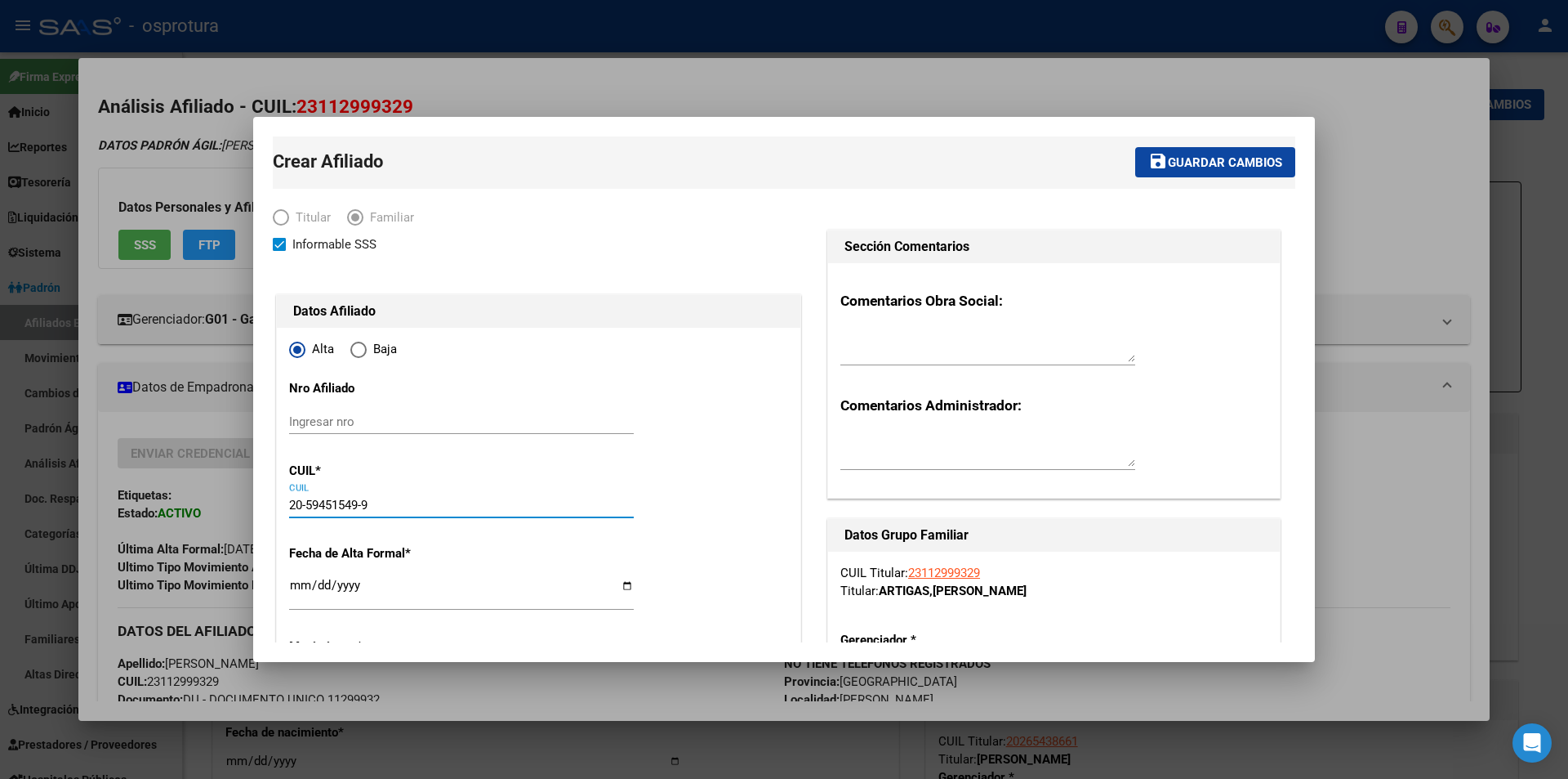
type input "131 Y CAMINO RIVADAV"
type input "20-59451549-9"
click at [296, 583] on input "Ingresar fecha" at bounding box center [461, 591] width 345 height 26
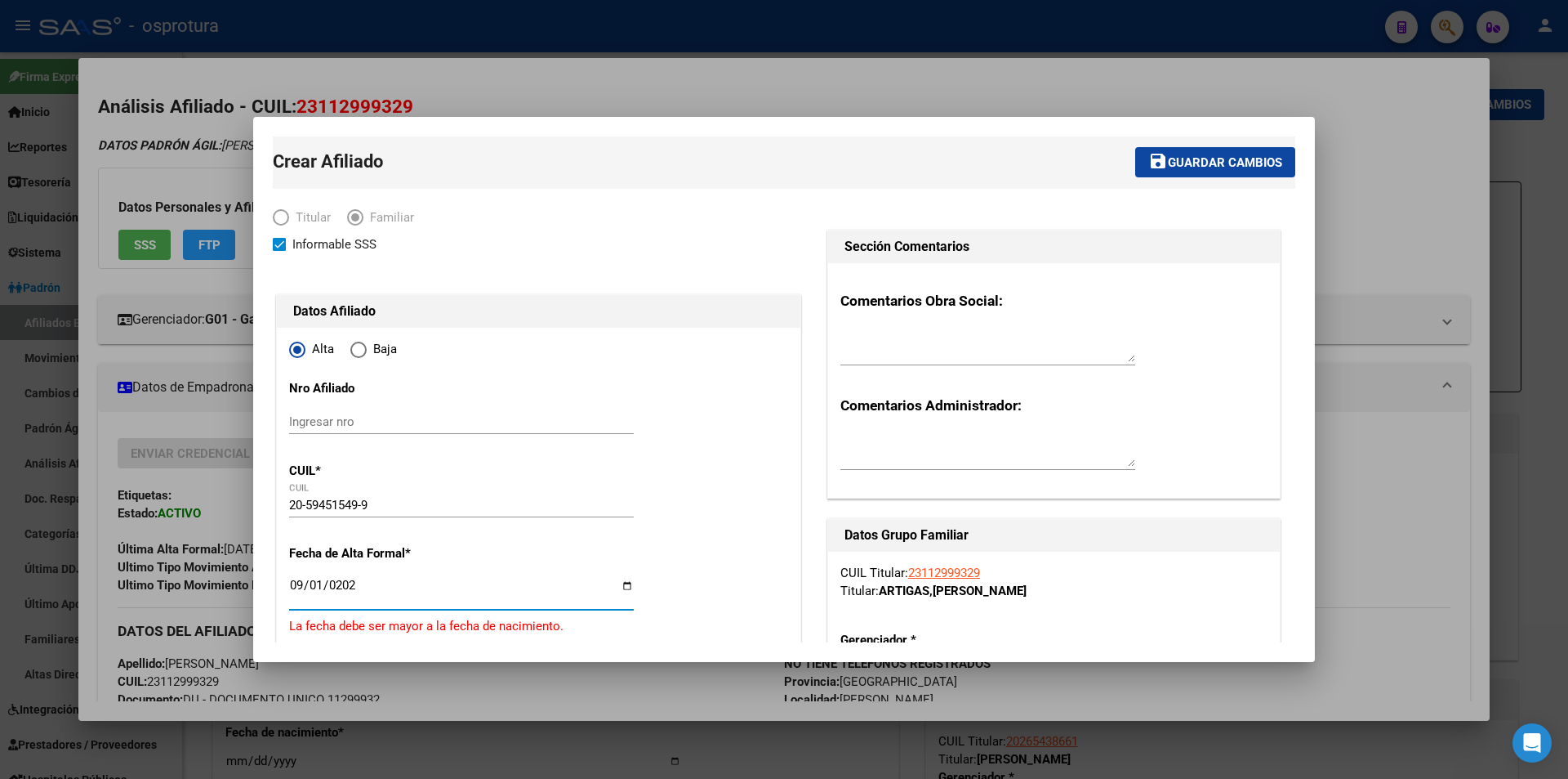
type input "[DATE]"
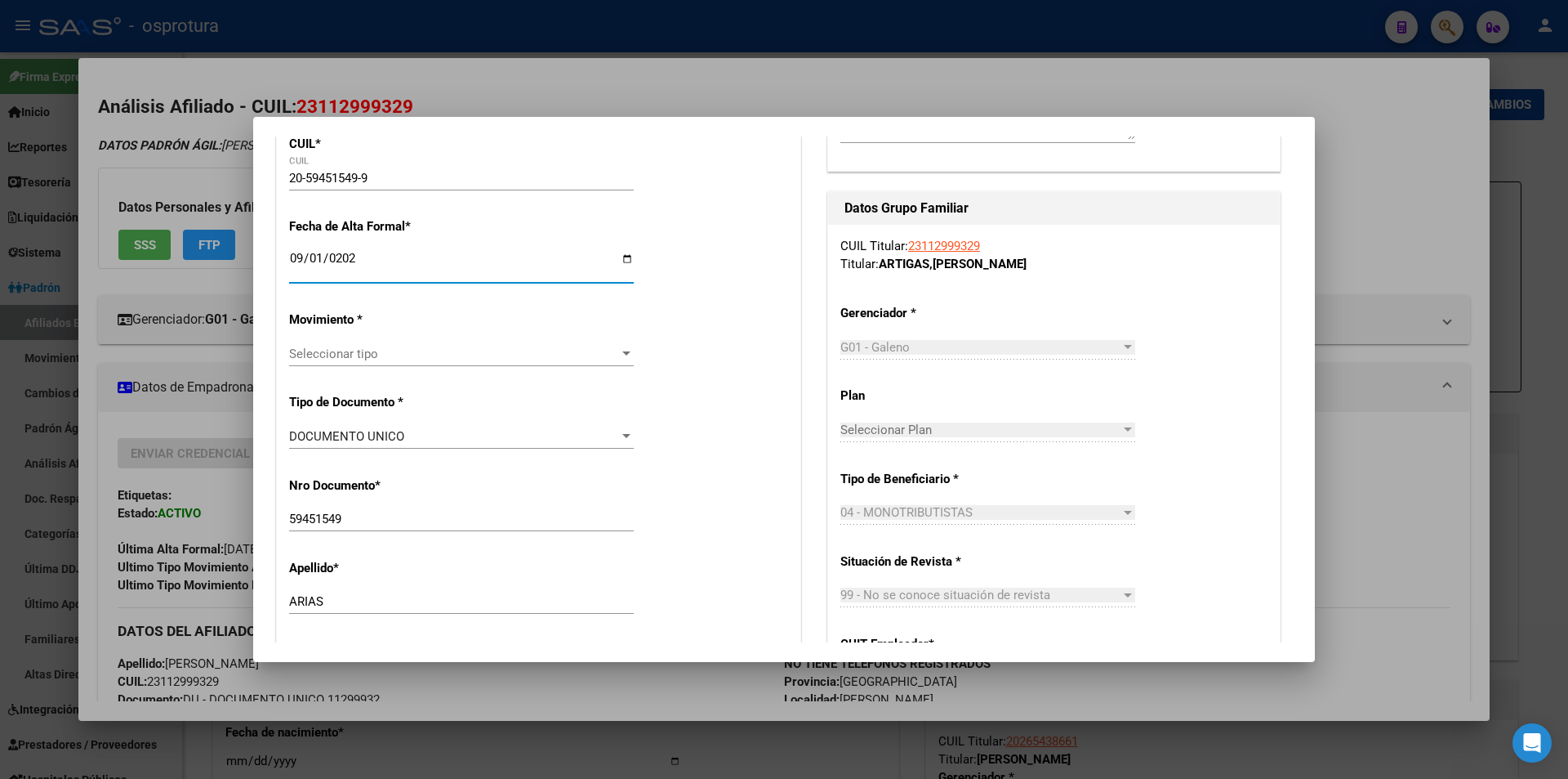
click at [503, 359] on span "Seleccionar tipo" at bounding box center [454, 354] width 330 height 15
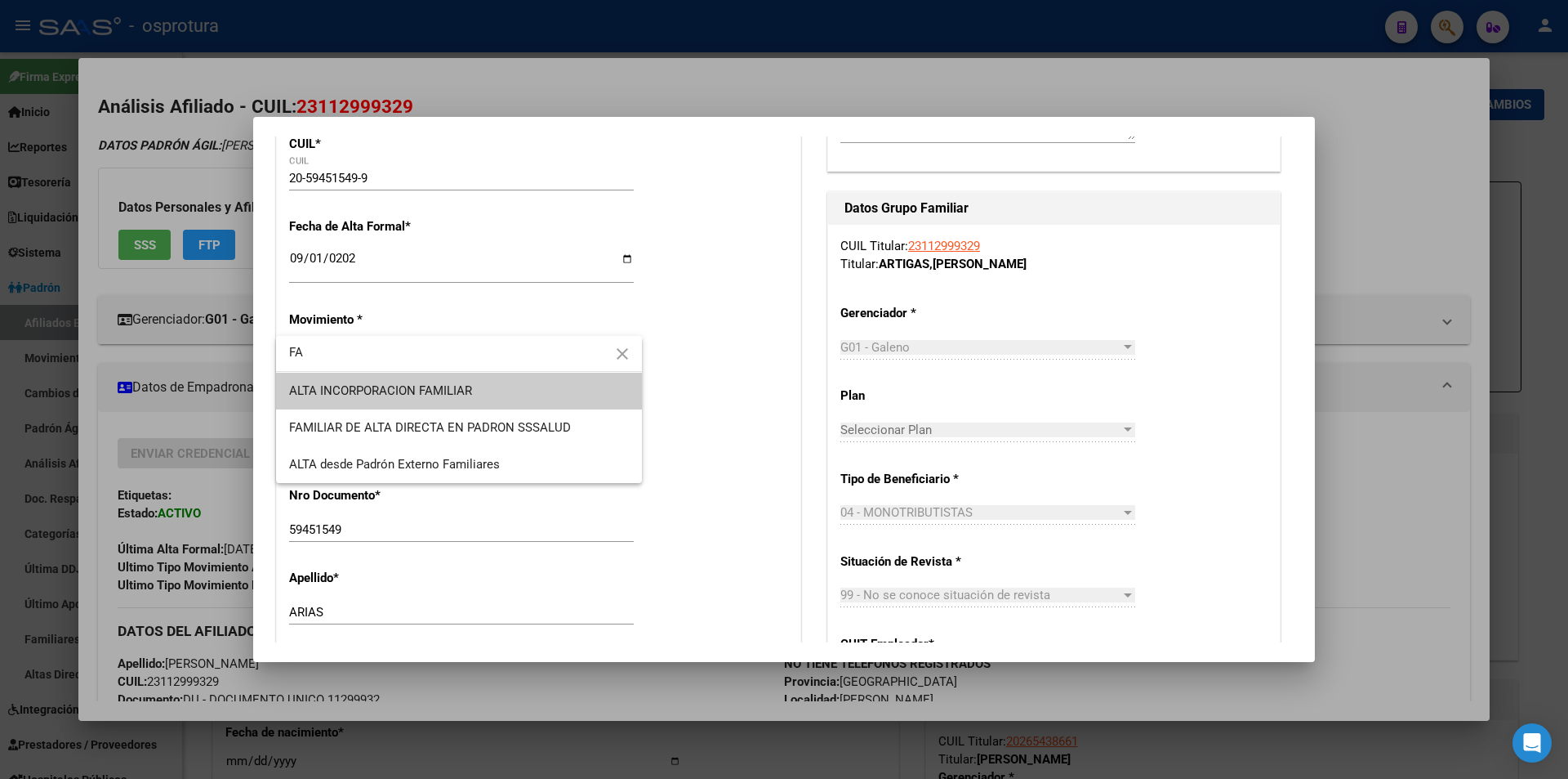
type input "FA"
click at [498, 391] on span "ALTA INCORPORACION FAMILIAR" at bounding box center [459, 390] width 340 height 36
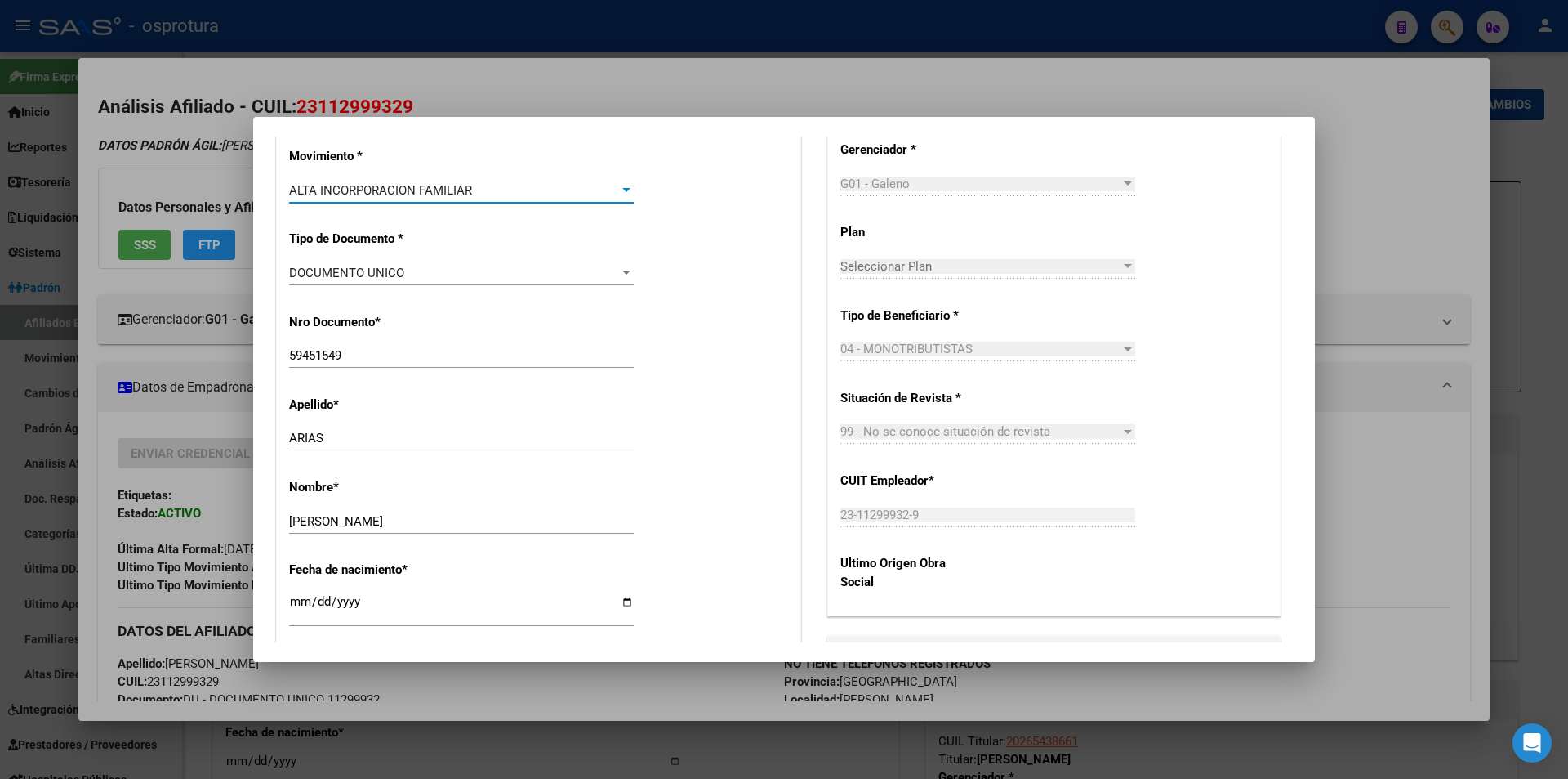
scroll to position [572, 0]
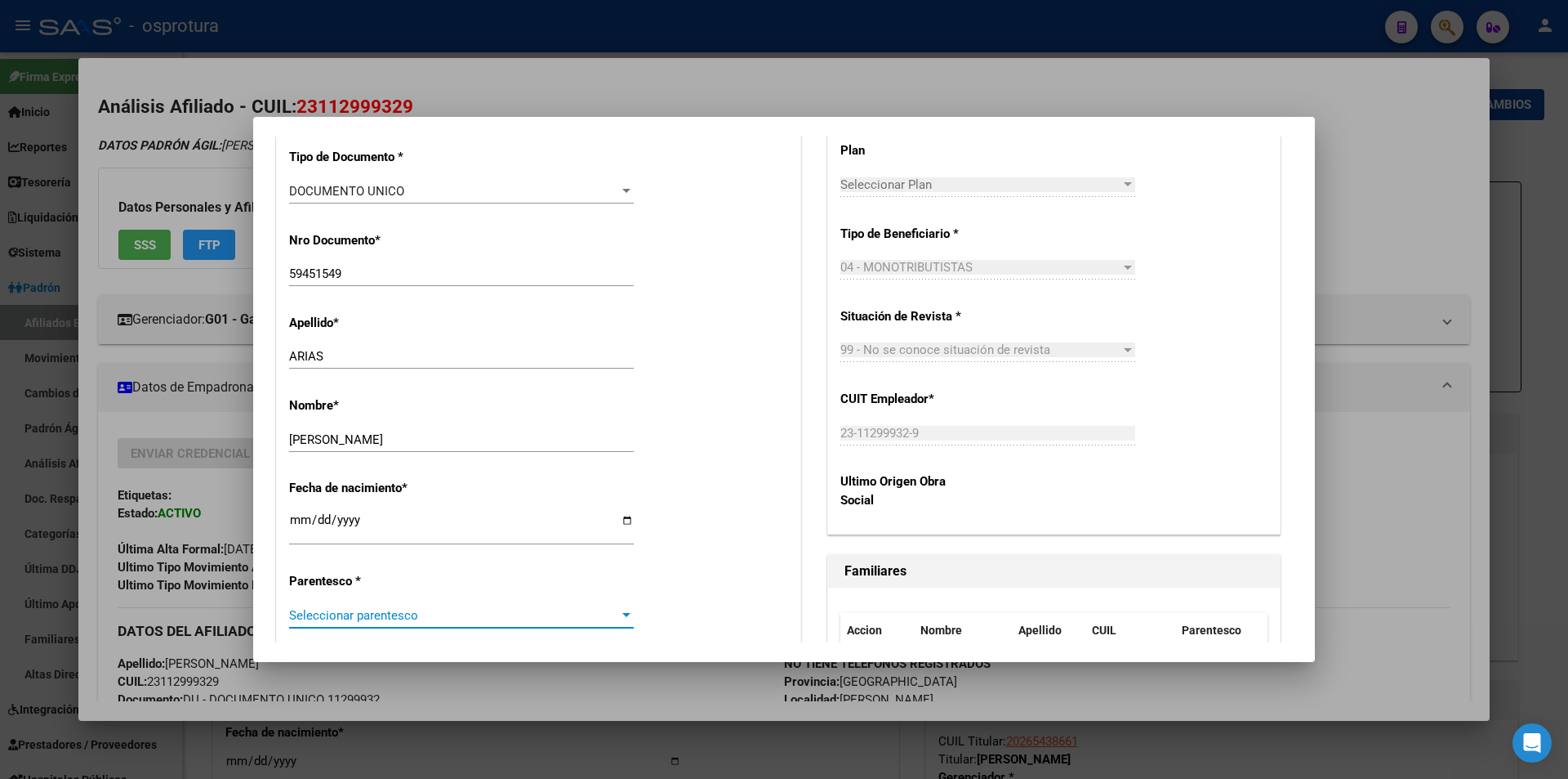
click at [372, 616] on span "Seleccionar parentesco" at bounding box center [454, 615] width 330 height 15
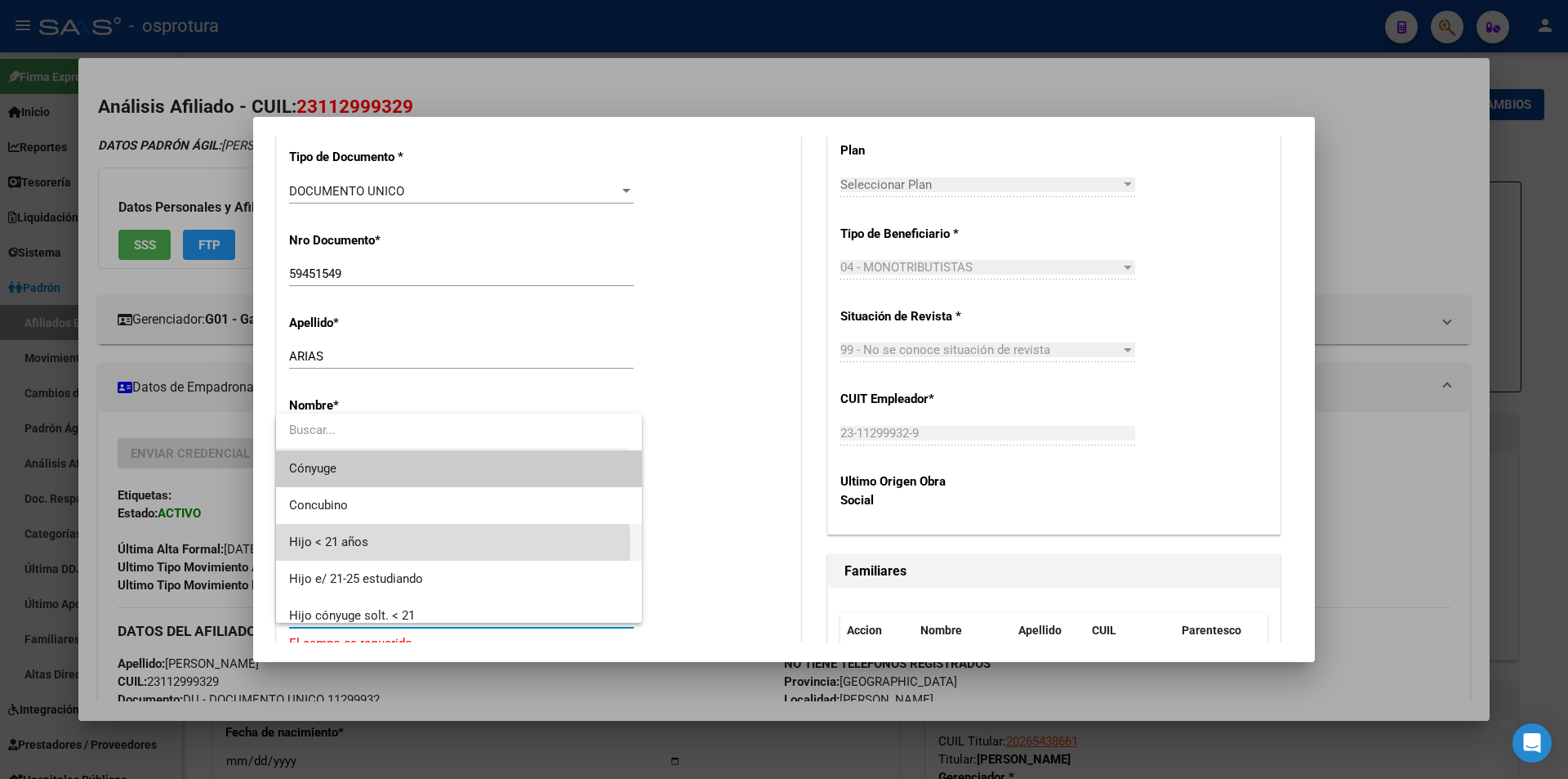
click at [372, 545] on span "Hijo < 21 años" at bounding box center [459, 542] width 340 height 36
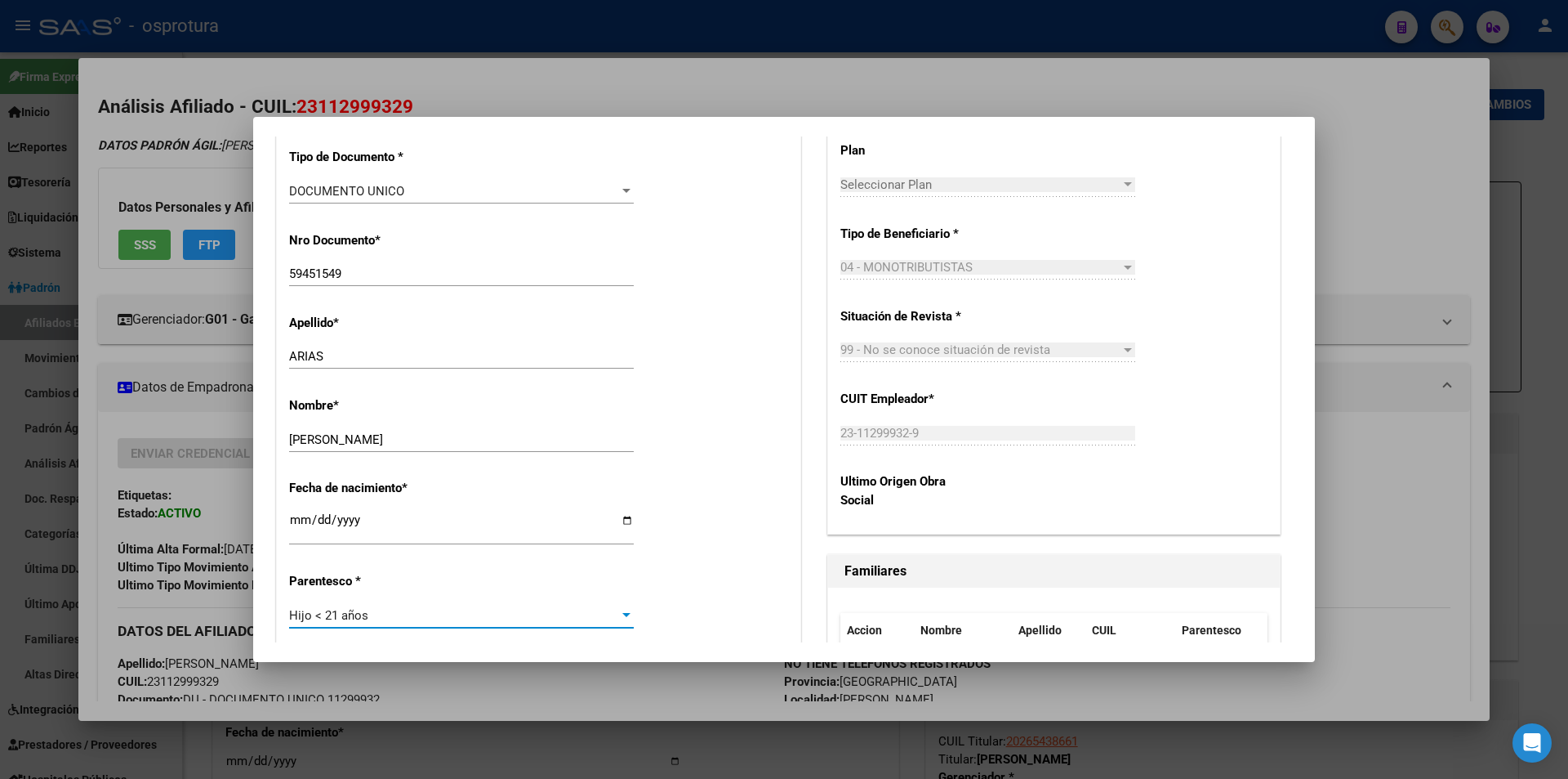
scroll to position [0, 0]
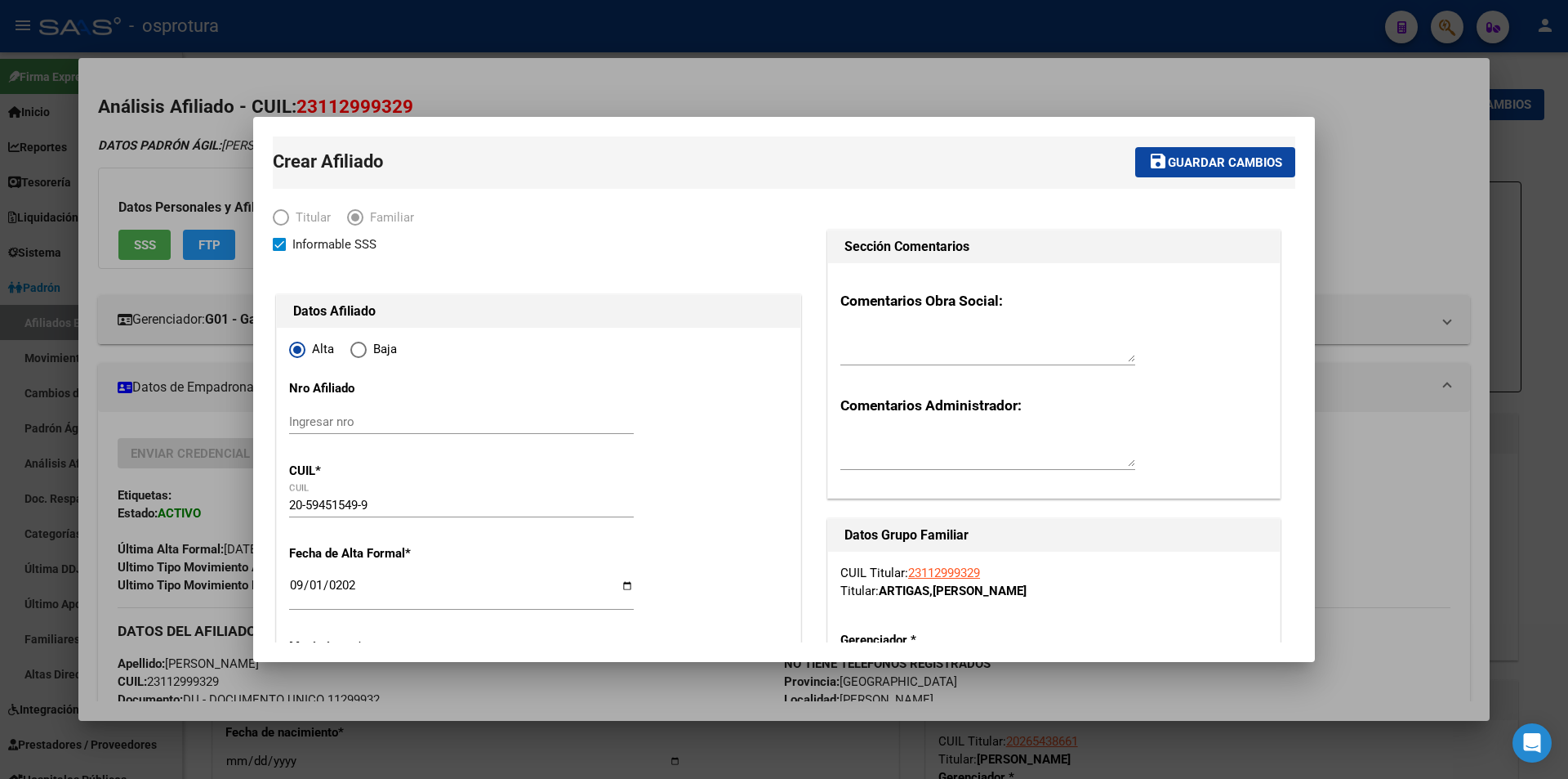
click at [1135, 156] on button "save Guardar cambios" at bounding box center [1215, 161] width 160 height 30
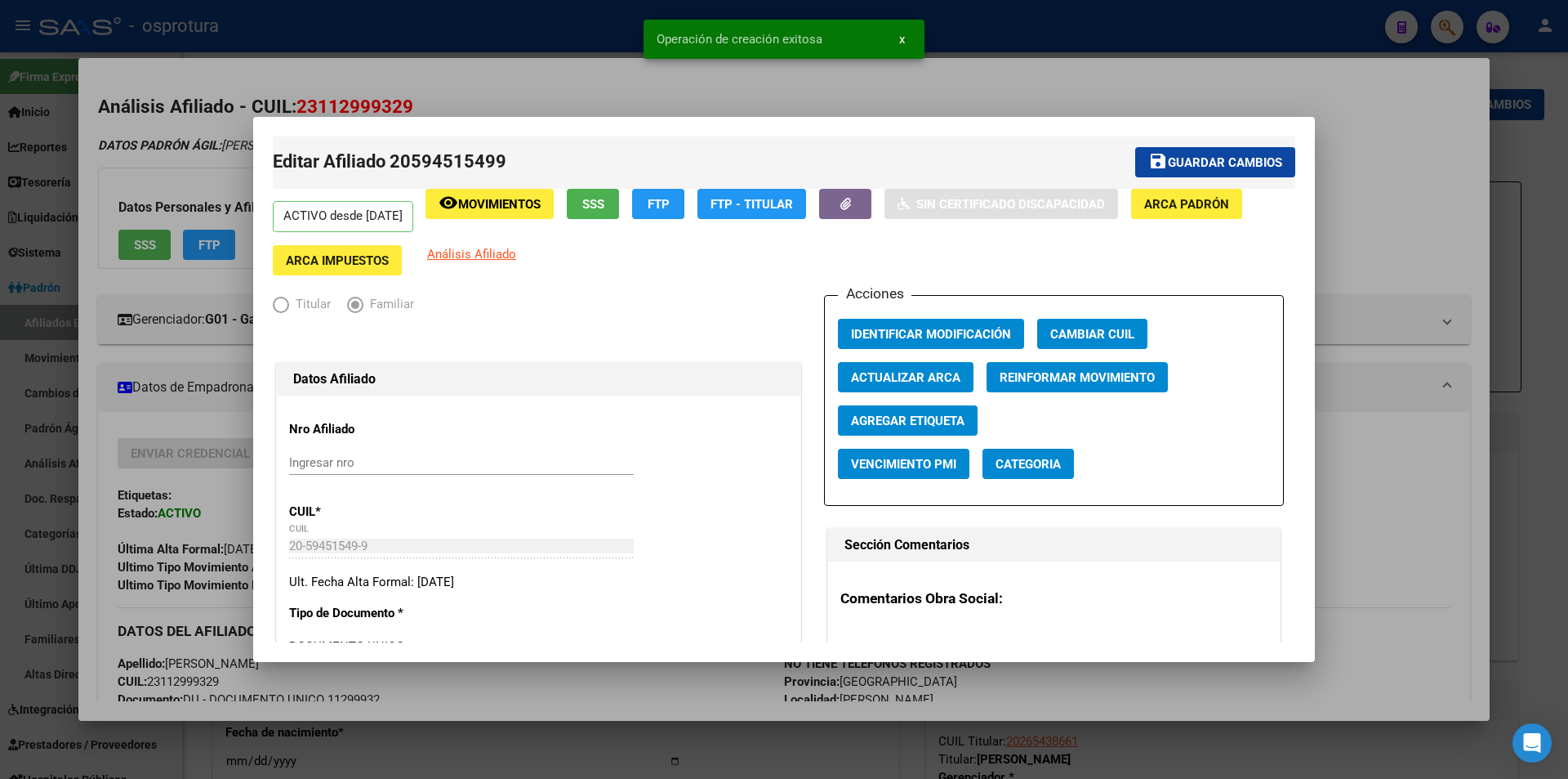
click at [1390, 226] on div at bounding box center [784, 390] width 1568 height 779
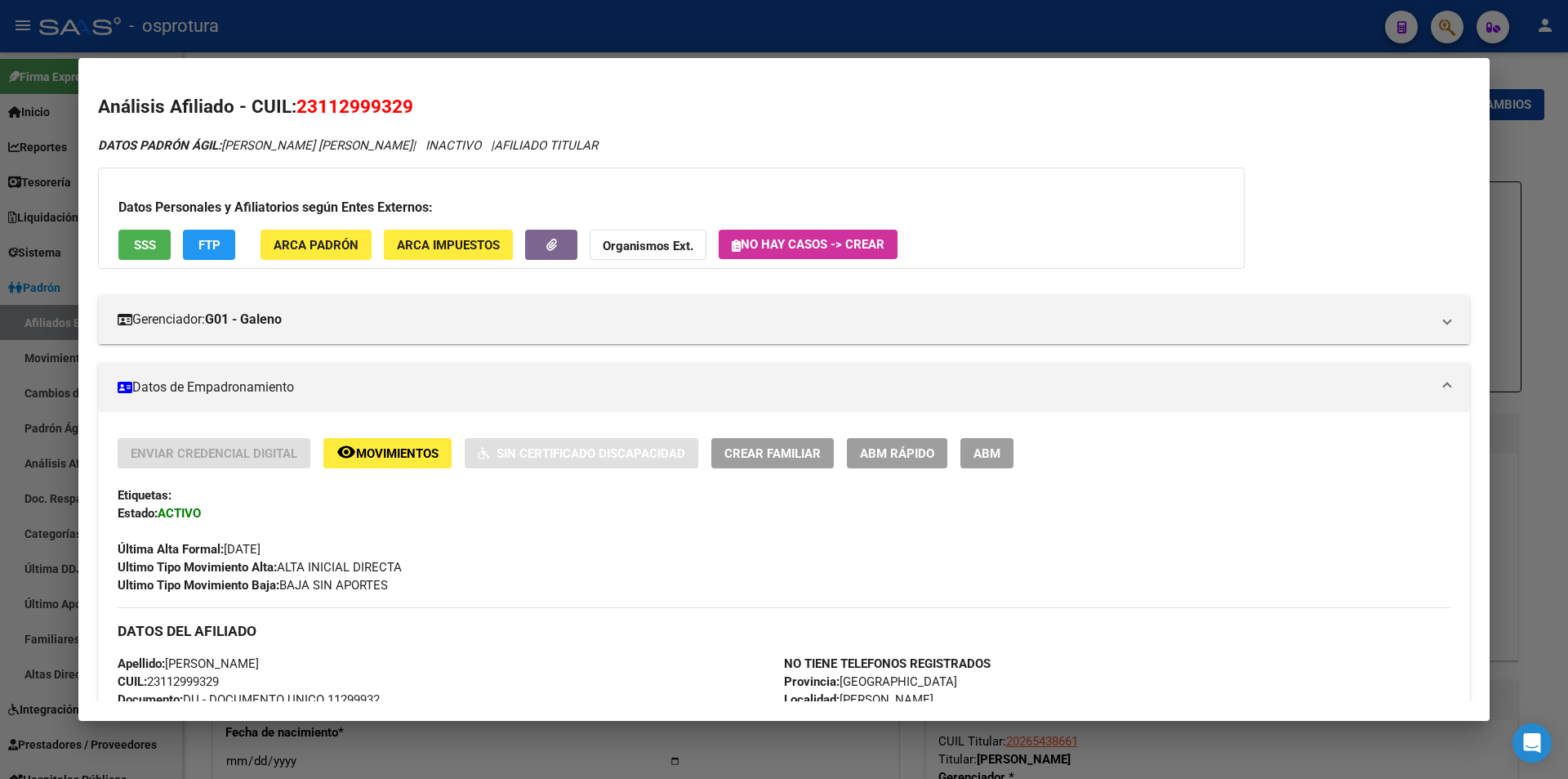
click at [1142, 39] on div at bounding box center [784, 390] width 1568 height 779
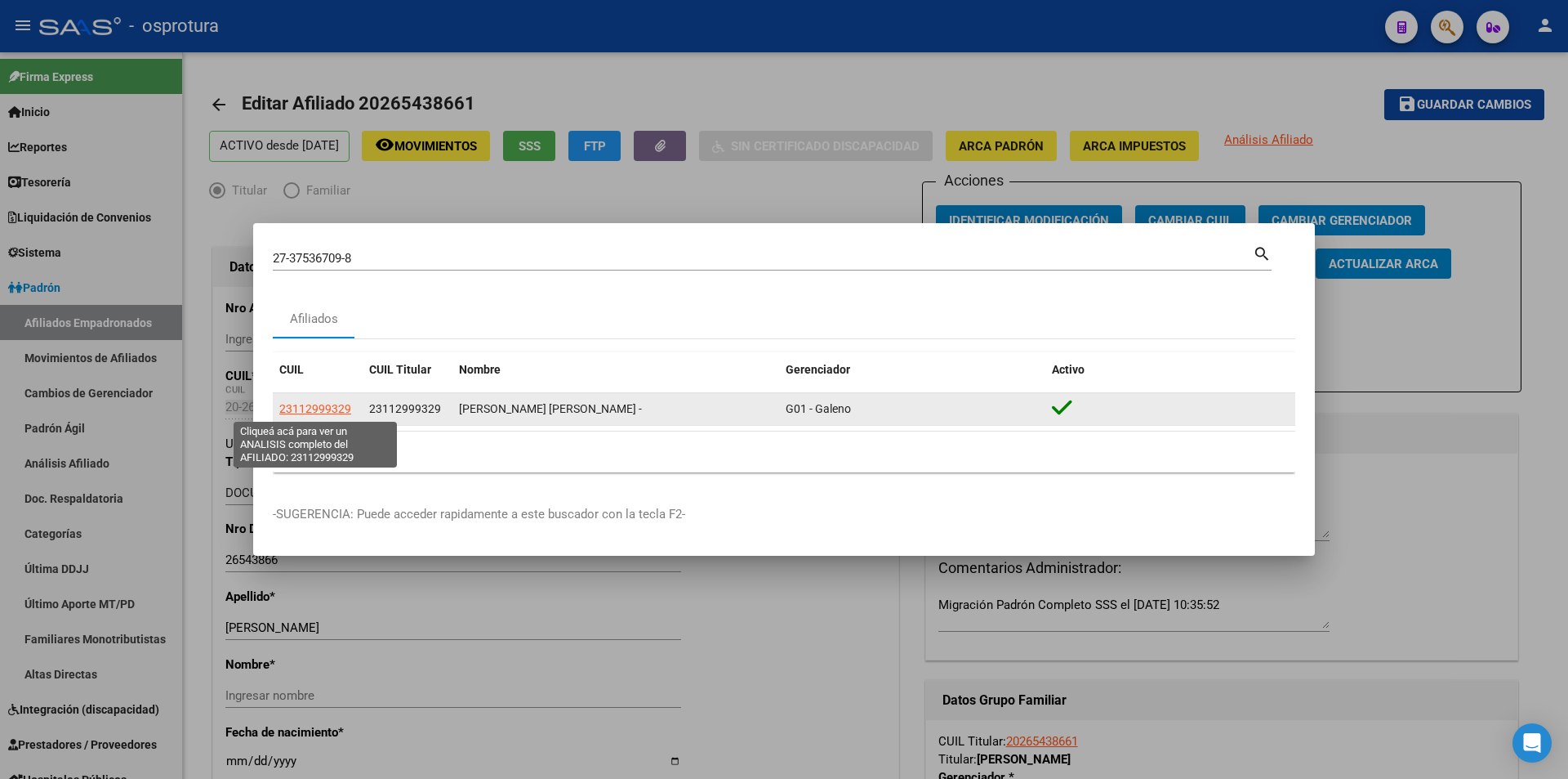
click at [306, 412] on span "23112999329" at bounding box center [315, 409] width 72 height 13
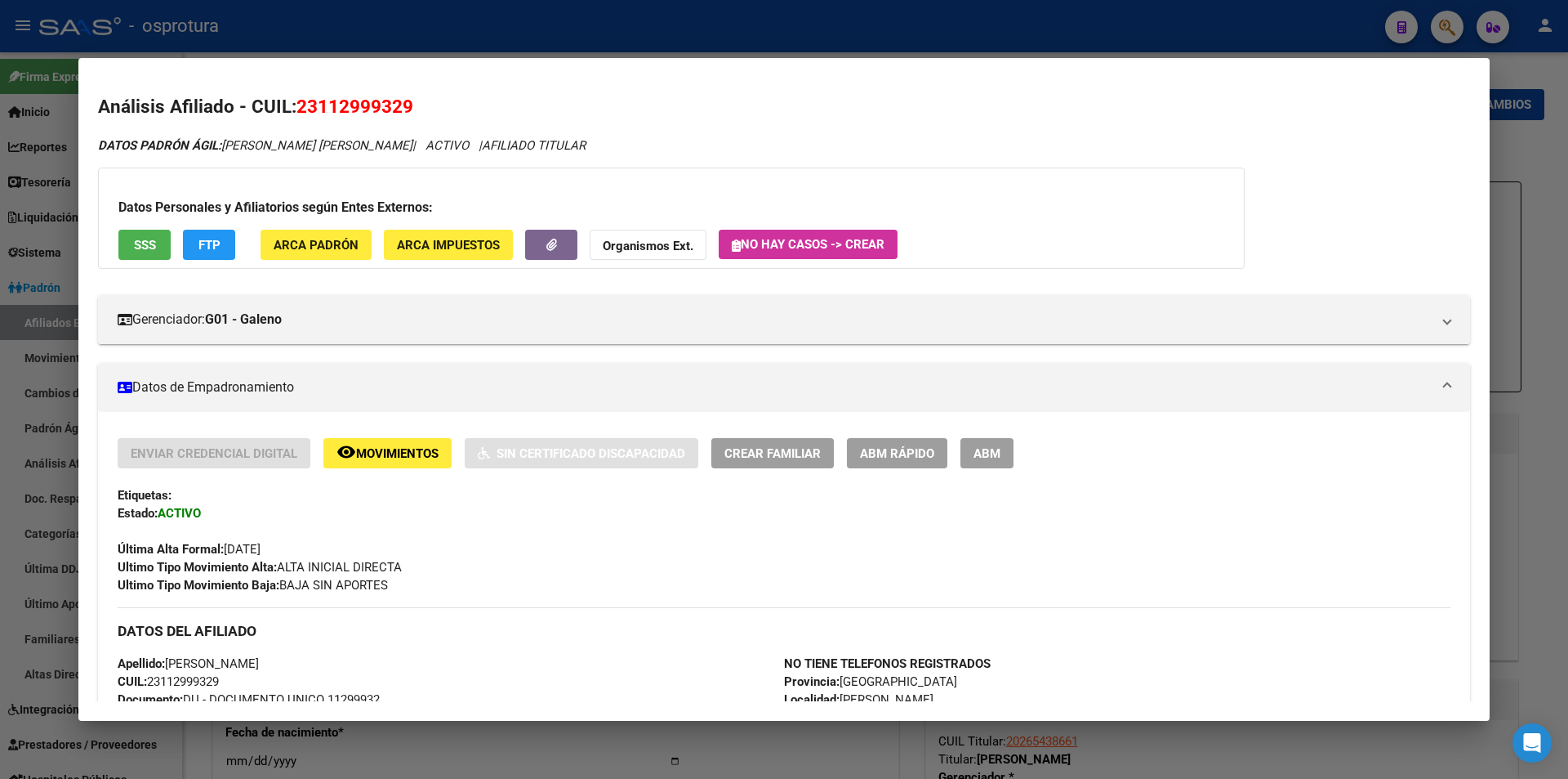
click at [374, 111] on span "23112999329" at bounding box center [355, 106] width 117 height 21
copy span "23112999329"
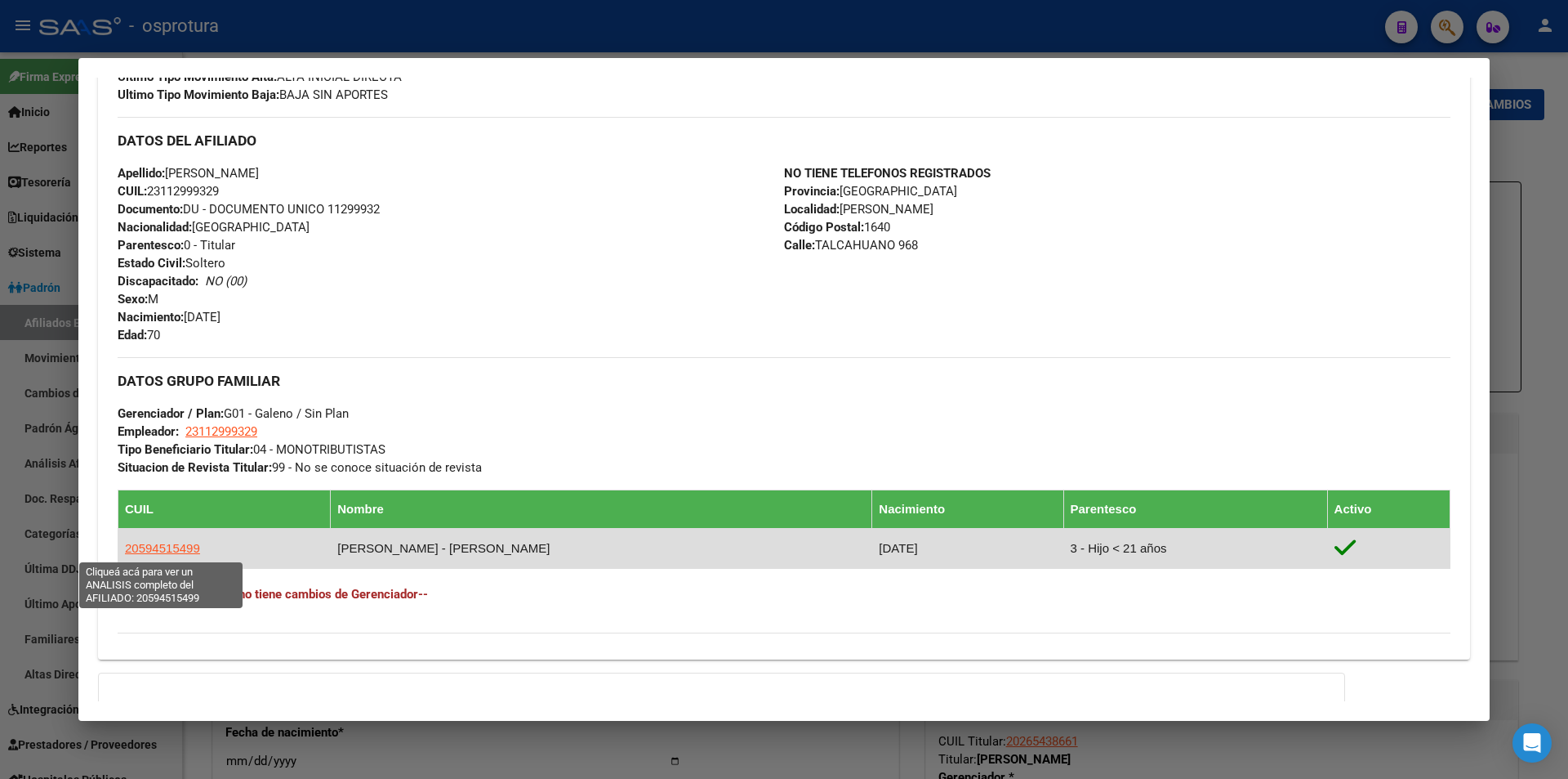
click at [186, 551] on span "20594515499" at bounding box center [162, 547] width 75 height 14
type textarea "20594515499"
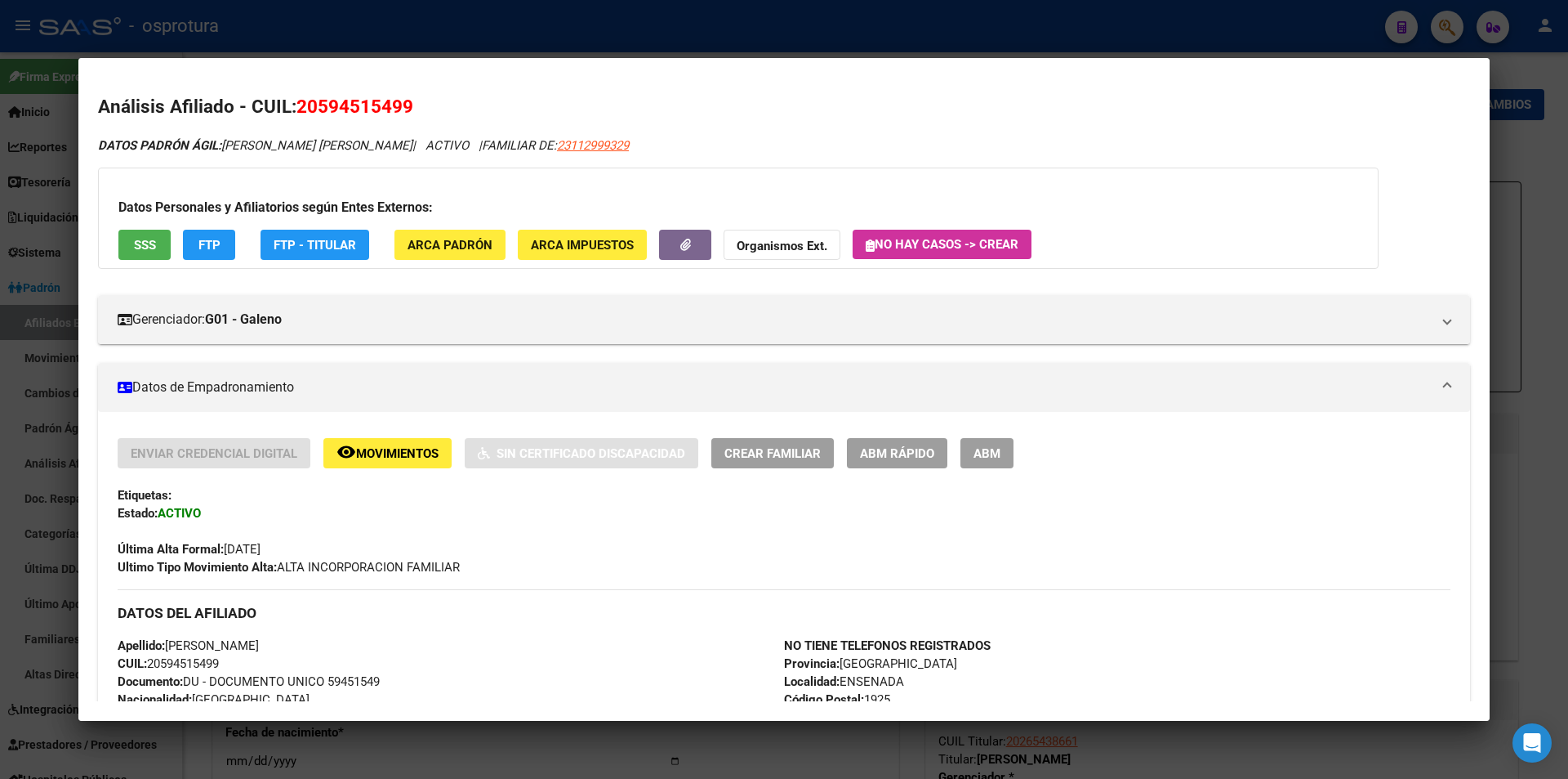
click at [893, 450] on span "ABM Rápido" at bounding box center [897, 453] width 75 height 15
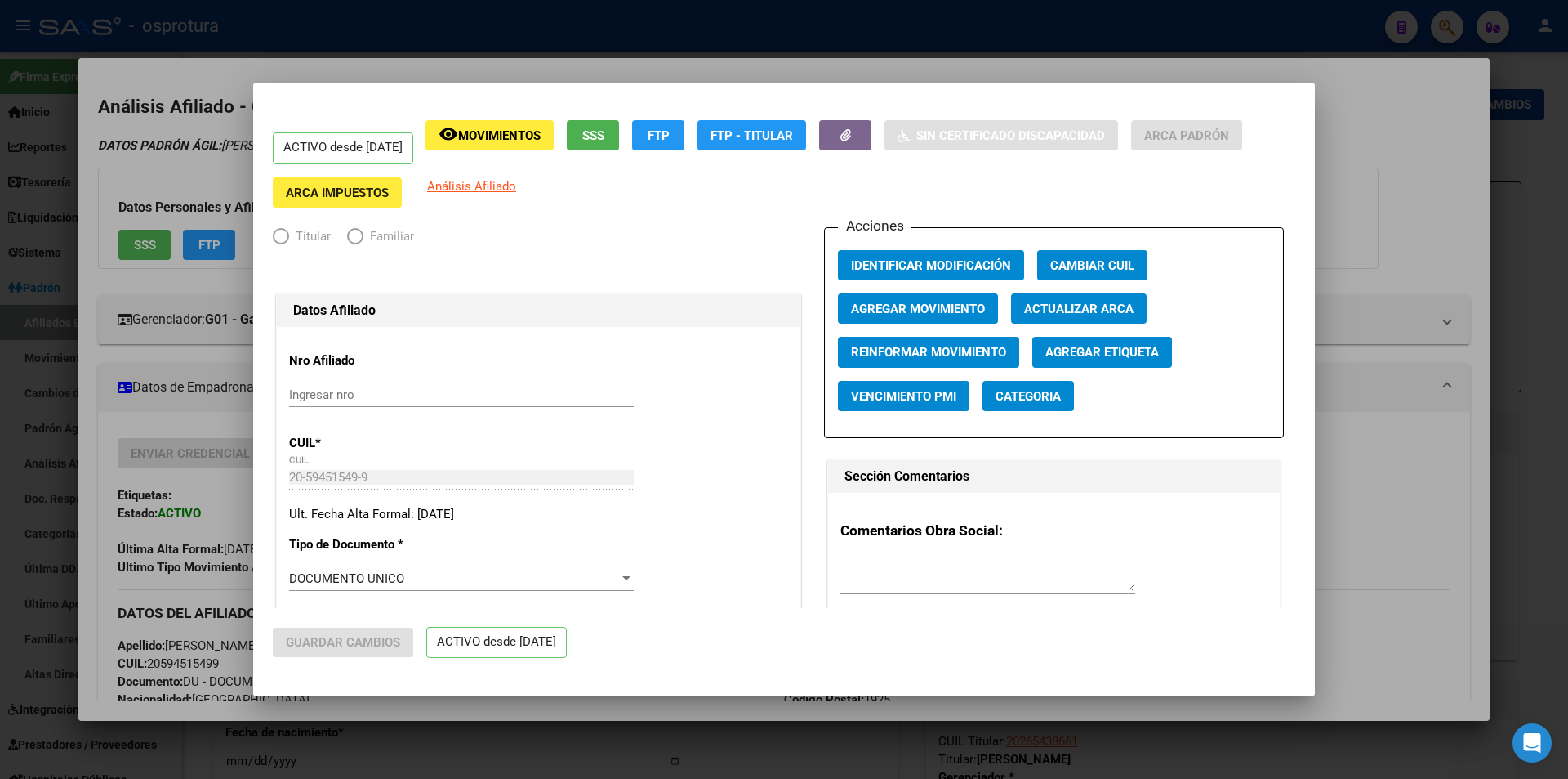
radio input "true"
type input "23-11299932-9"
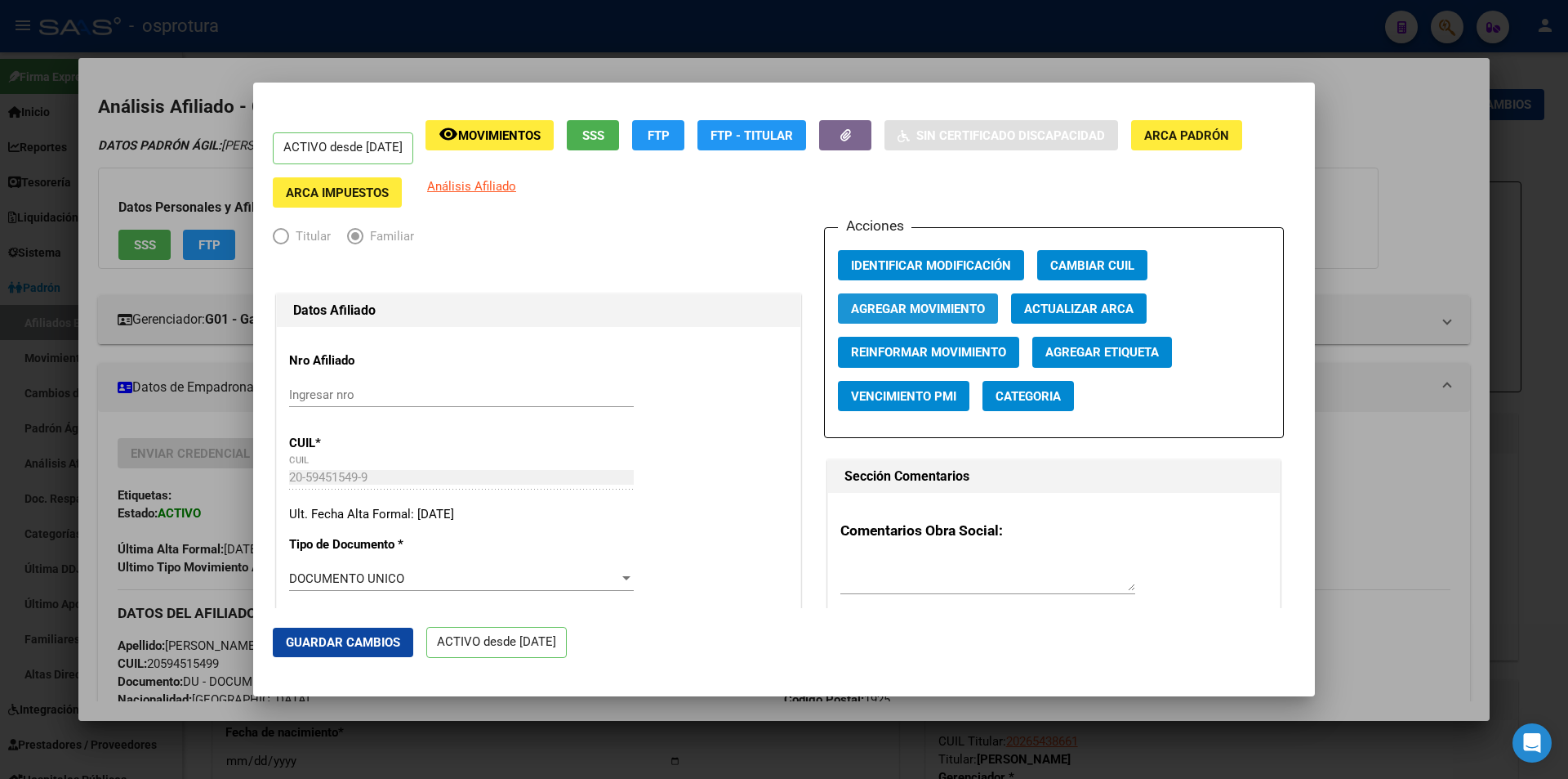
click at [974, 317] on button "Agregar Movimiento" at bounding box center [918, 308] width 160 height 30
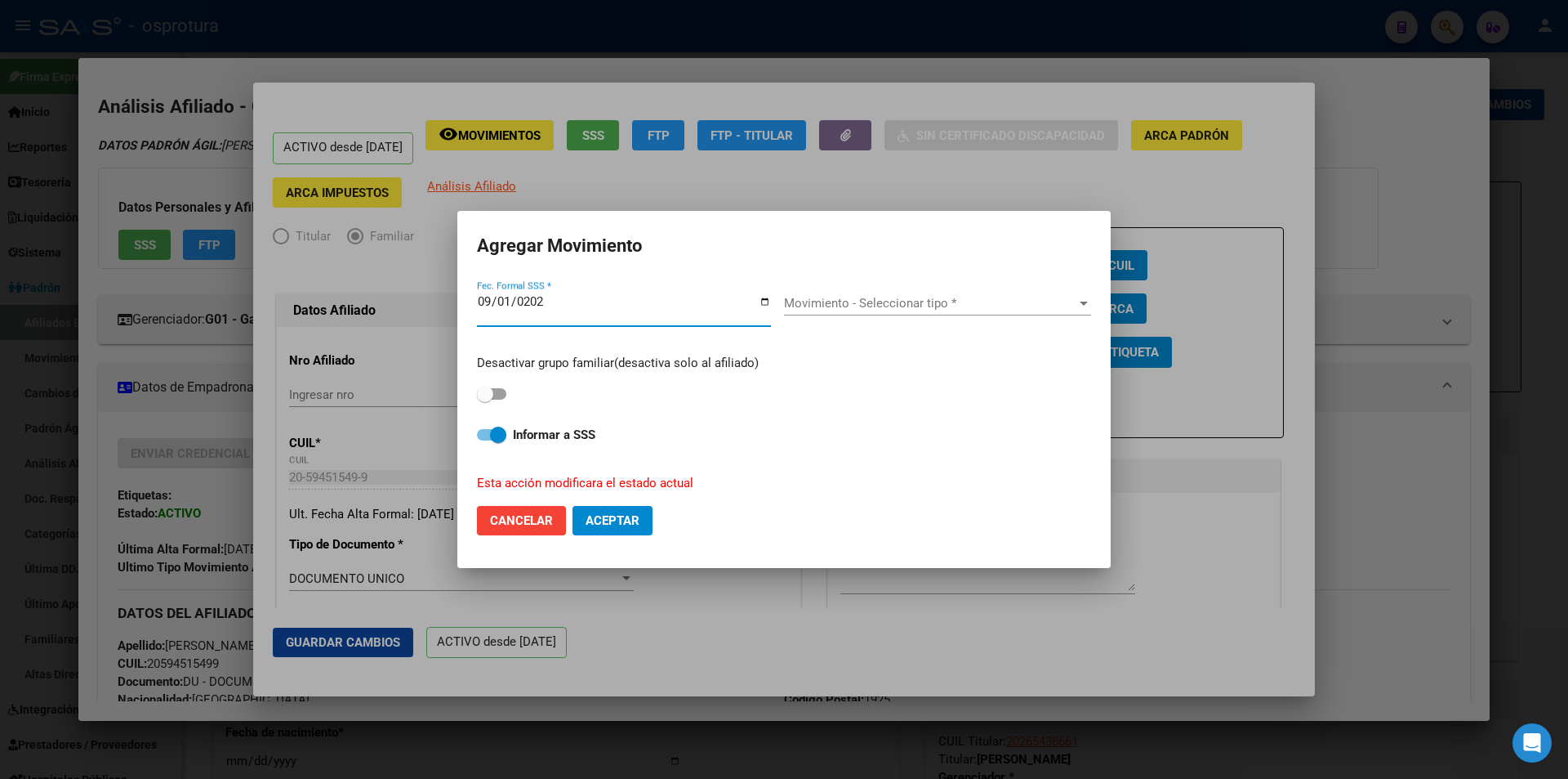
type input "[DATE]"
click at [944, 310] on span "Movimiento - Seleccionar tipo *" at bounding box center [930, 303] width 293 height 15
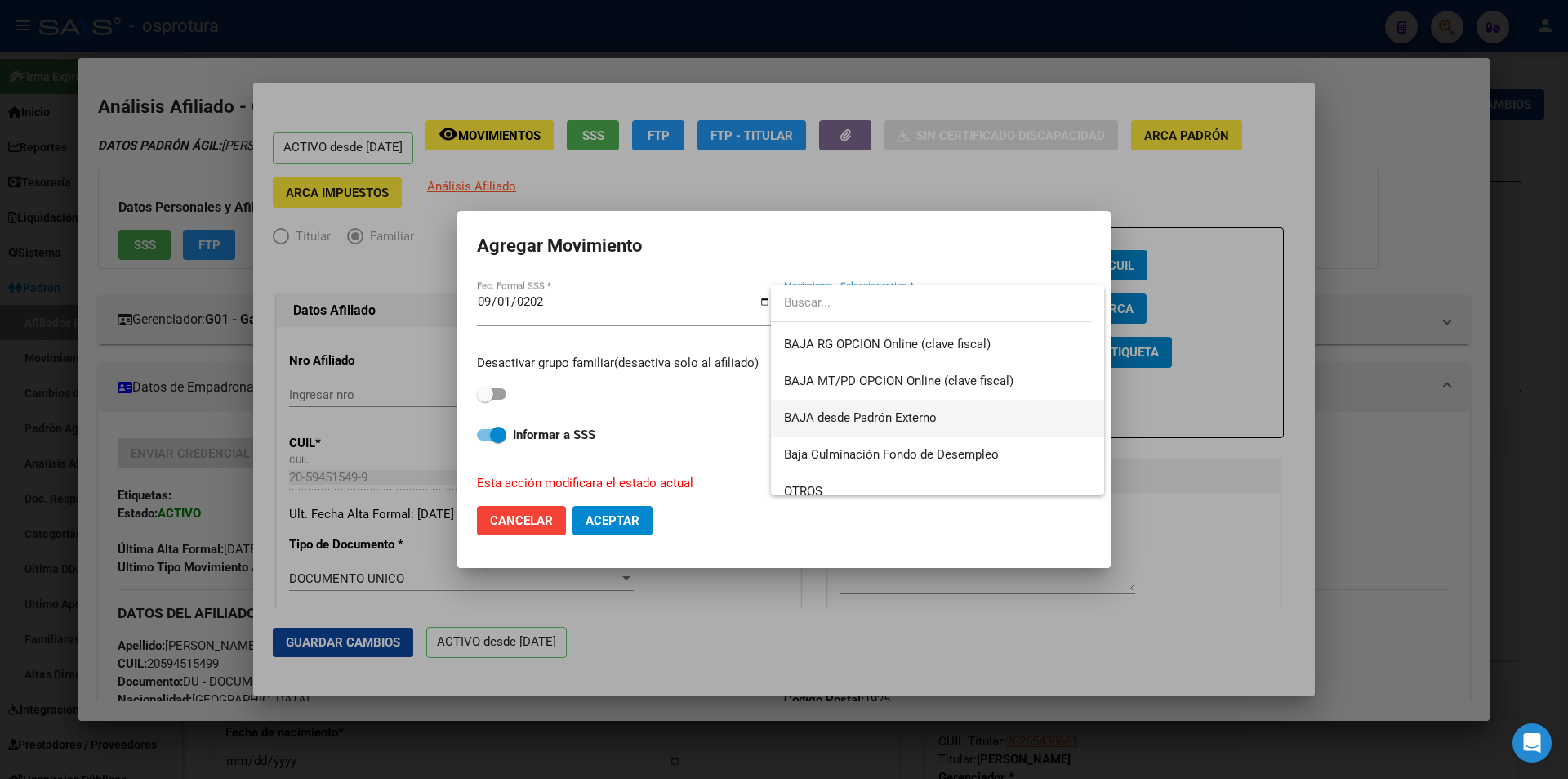
scroll to position [1144, 0]
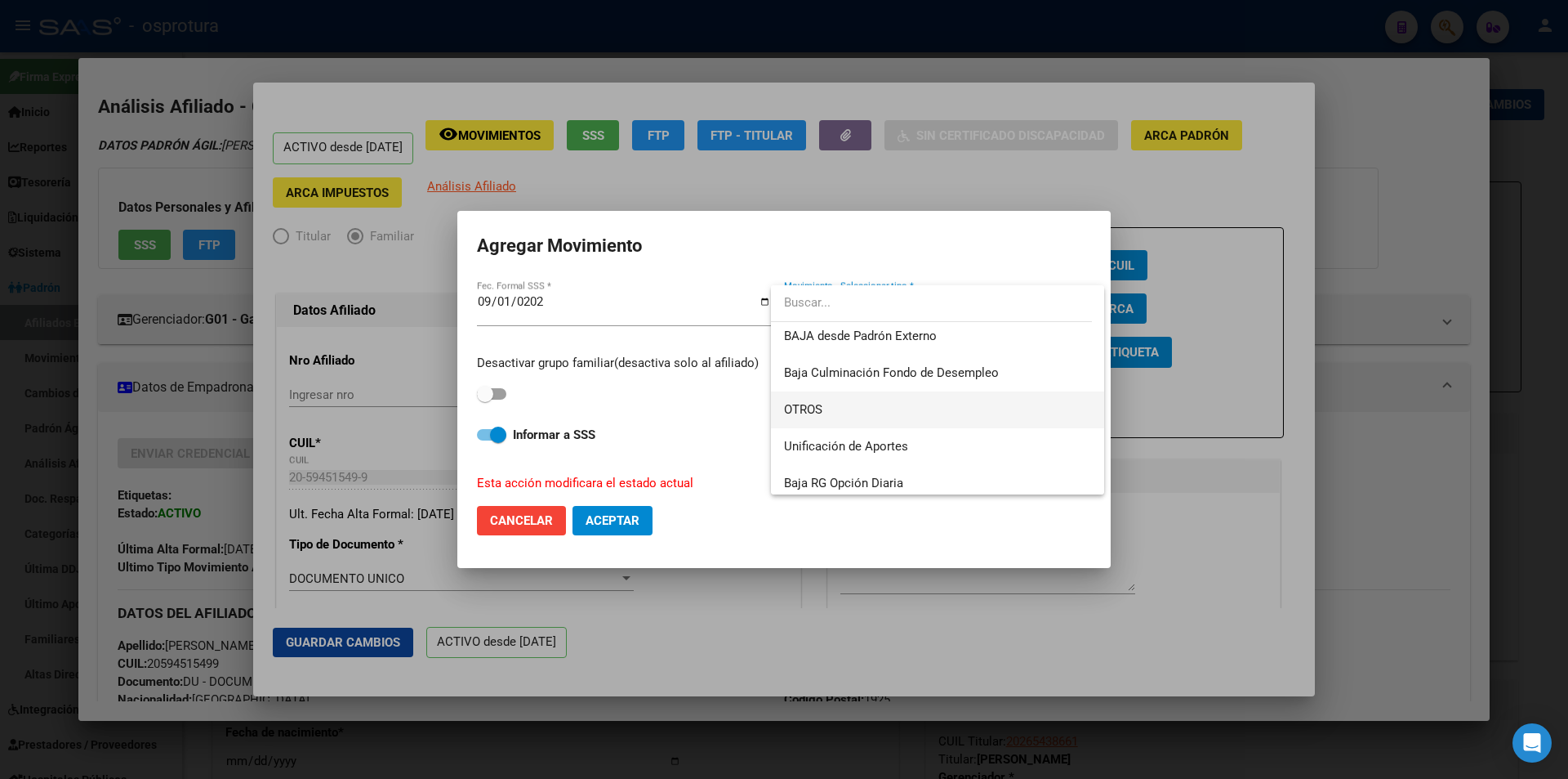
click at [937, 416] on span "OTROS" at bounding box center [937, 410] width 307 height 36
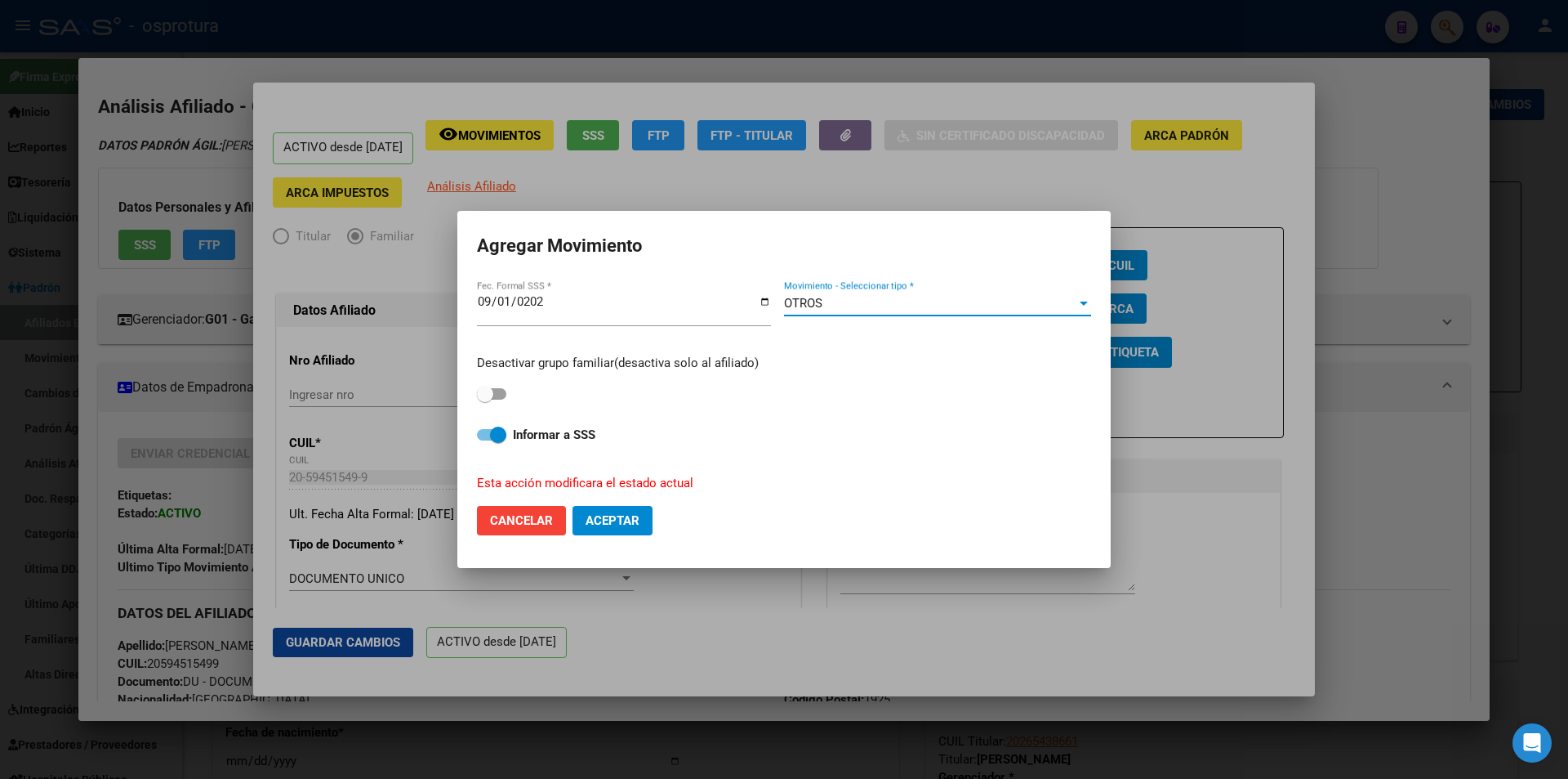
click at [619, 518] on span "Aceptar" at bounding box center [612, 521] width 54 height 15
checkbox input "false"
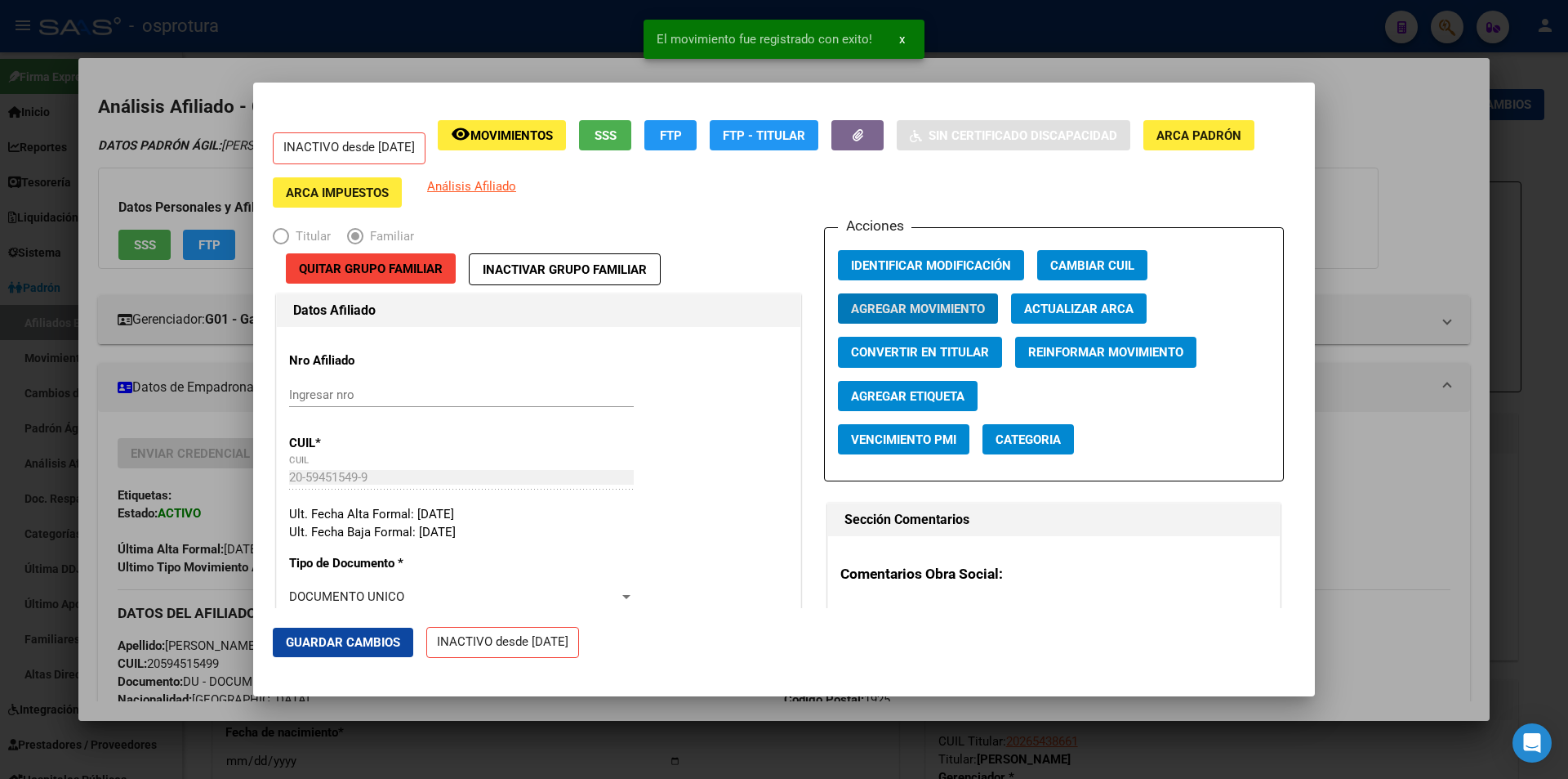
click at [394, 266] on span "Quitar Grupo Familiar" at bounding box center [371, 269] width 144 height 15
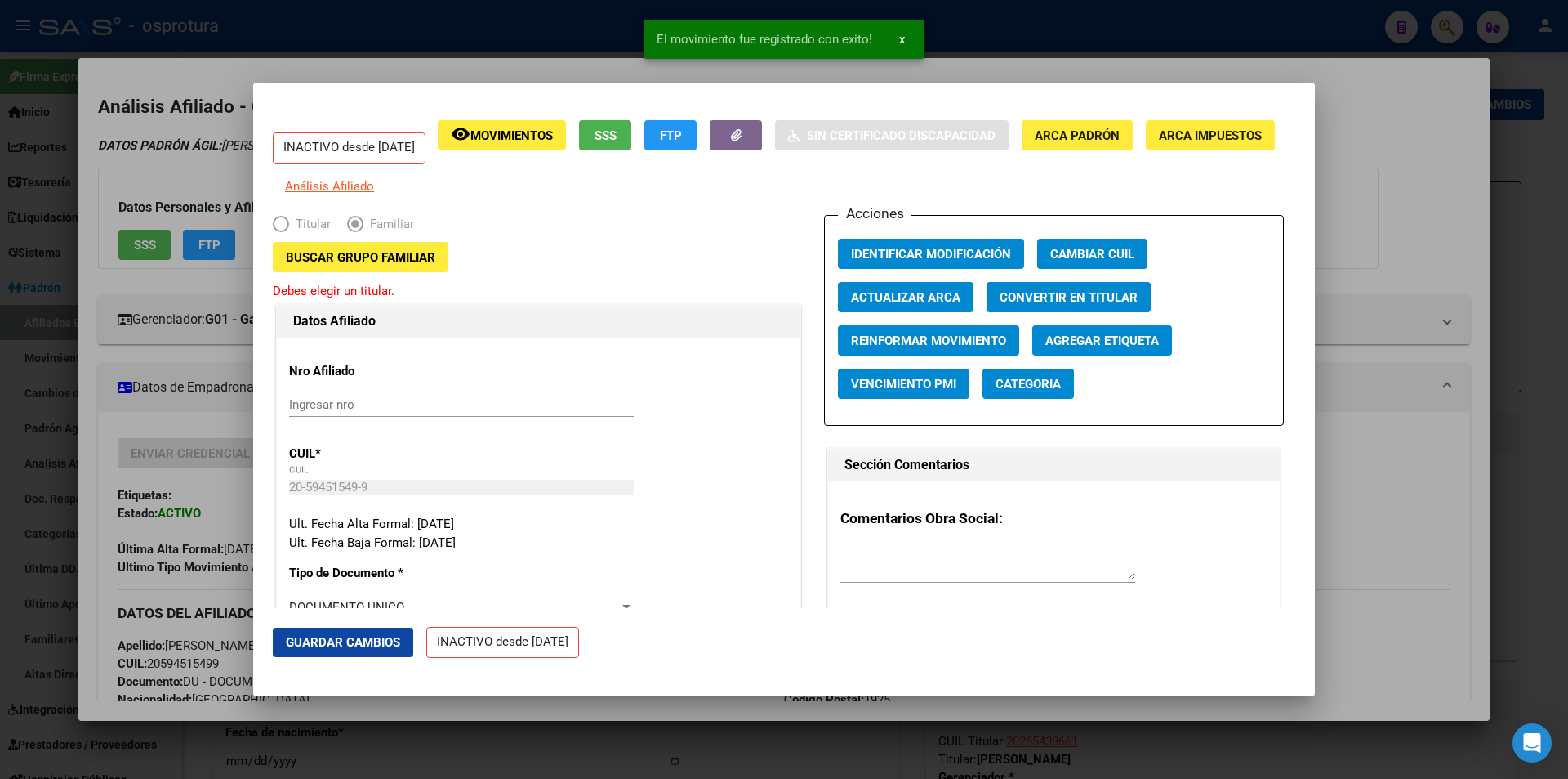
click at [1367, 153] on div at bounding box center [784, 390] width 1568 height 779
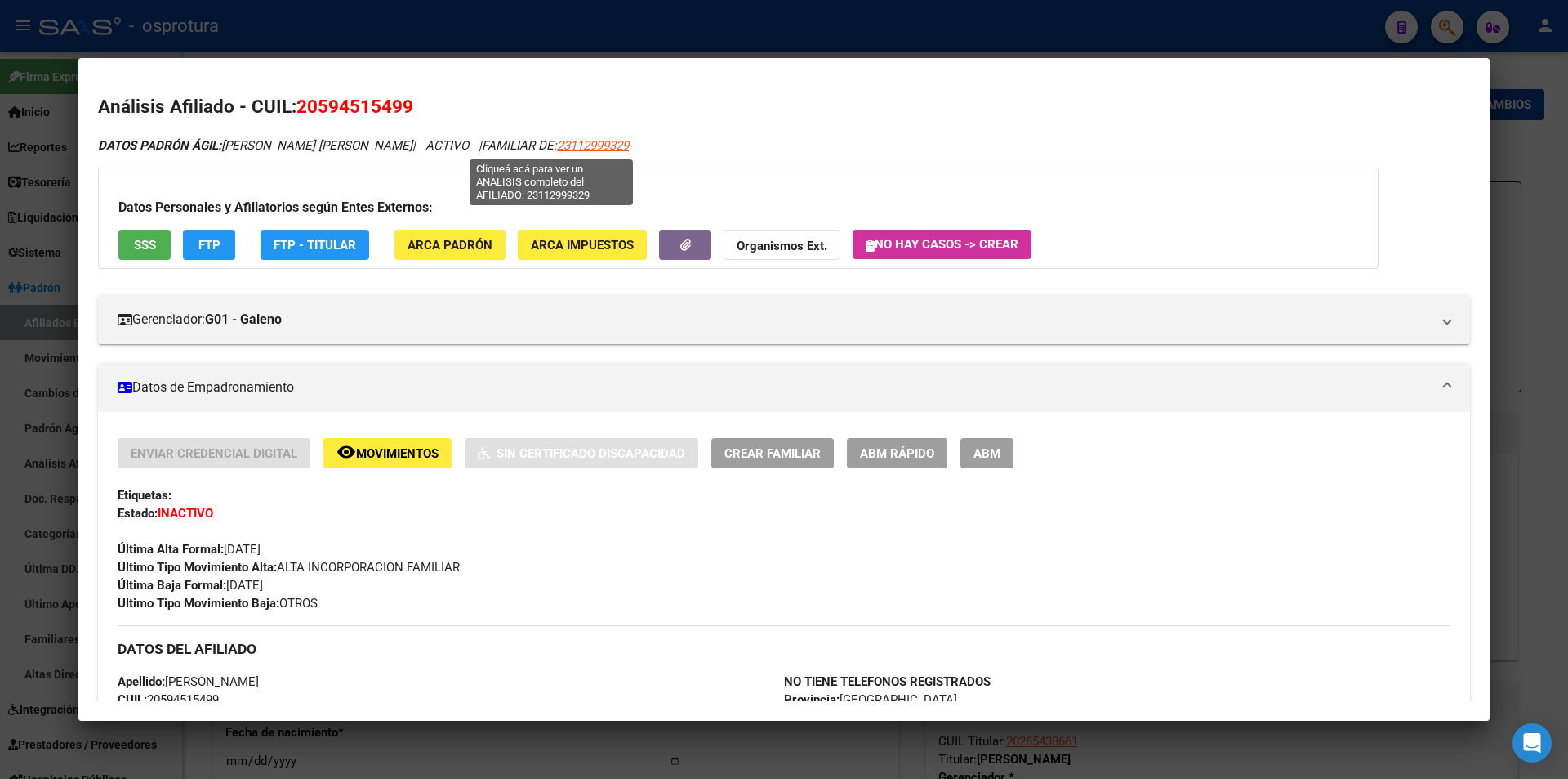
click at [565, 152] on span "23112999329" at bounding box center [593, 145] width 72 height 15
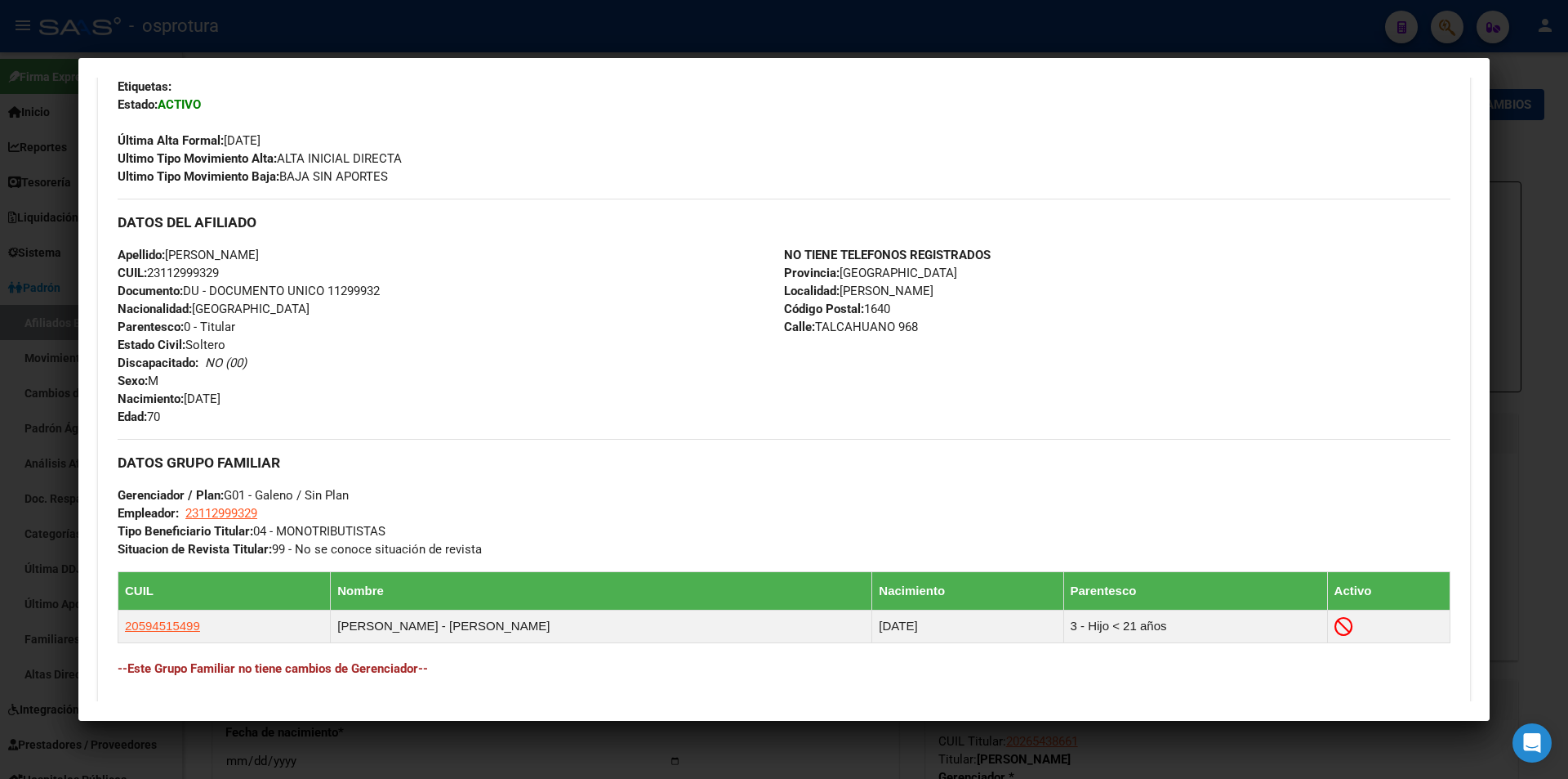
scroll to position [654, 0]
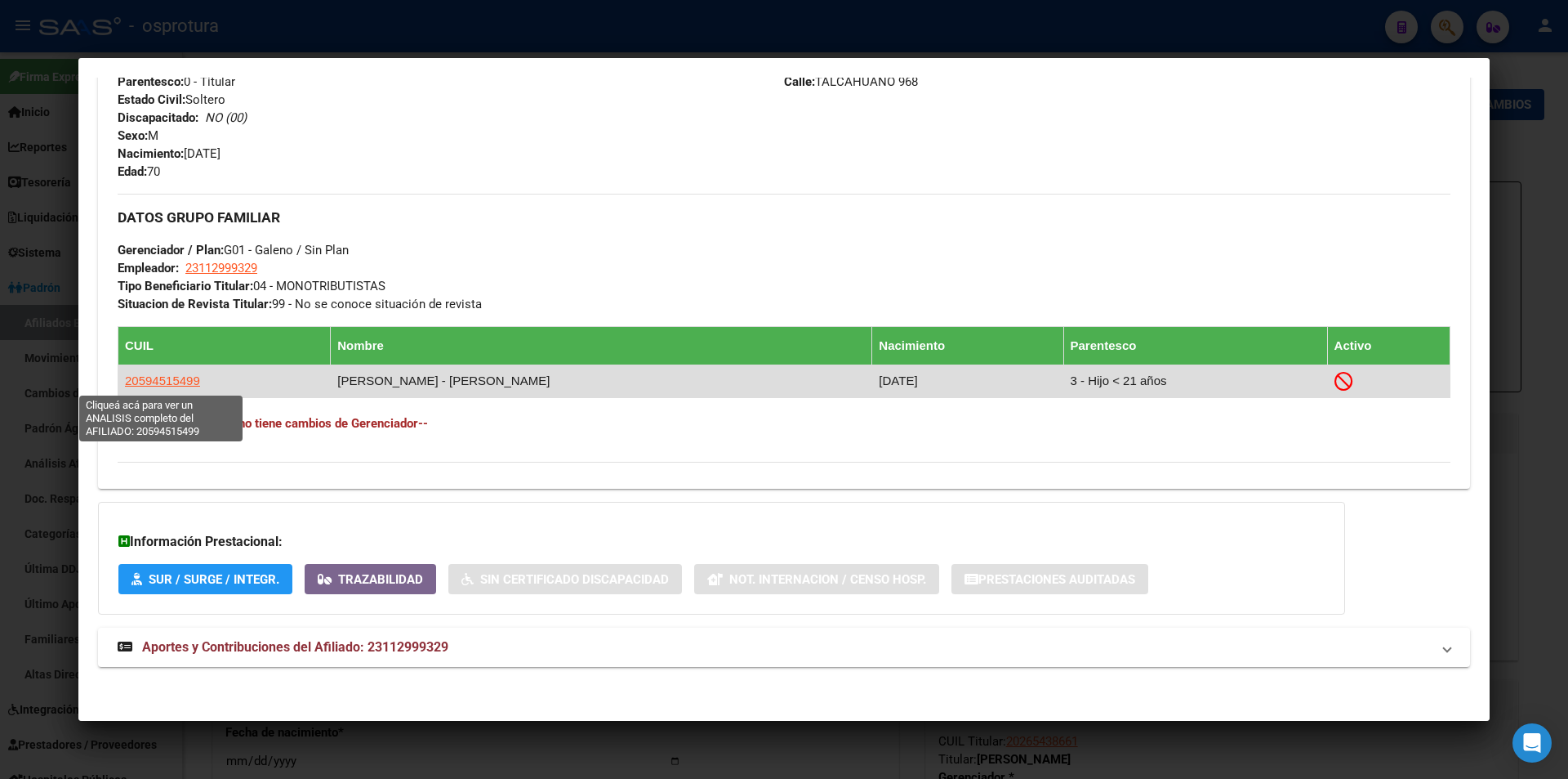
click at [177, 388] on span "20594515499" at bounding box center [162, 379] width 75 height 14
type textarea "20594515499"
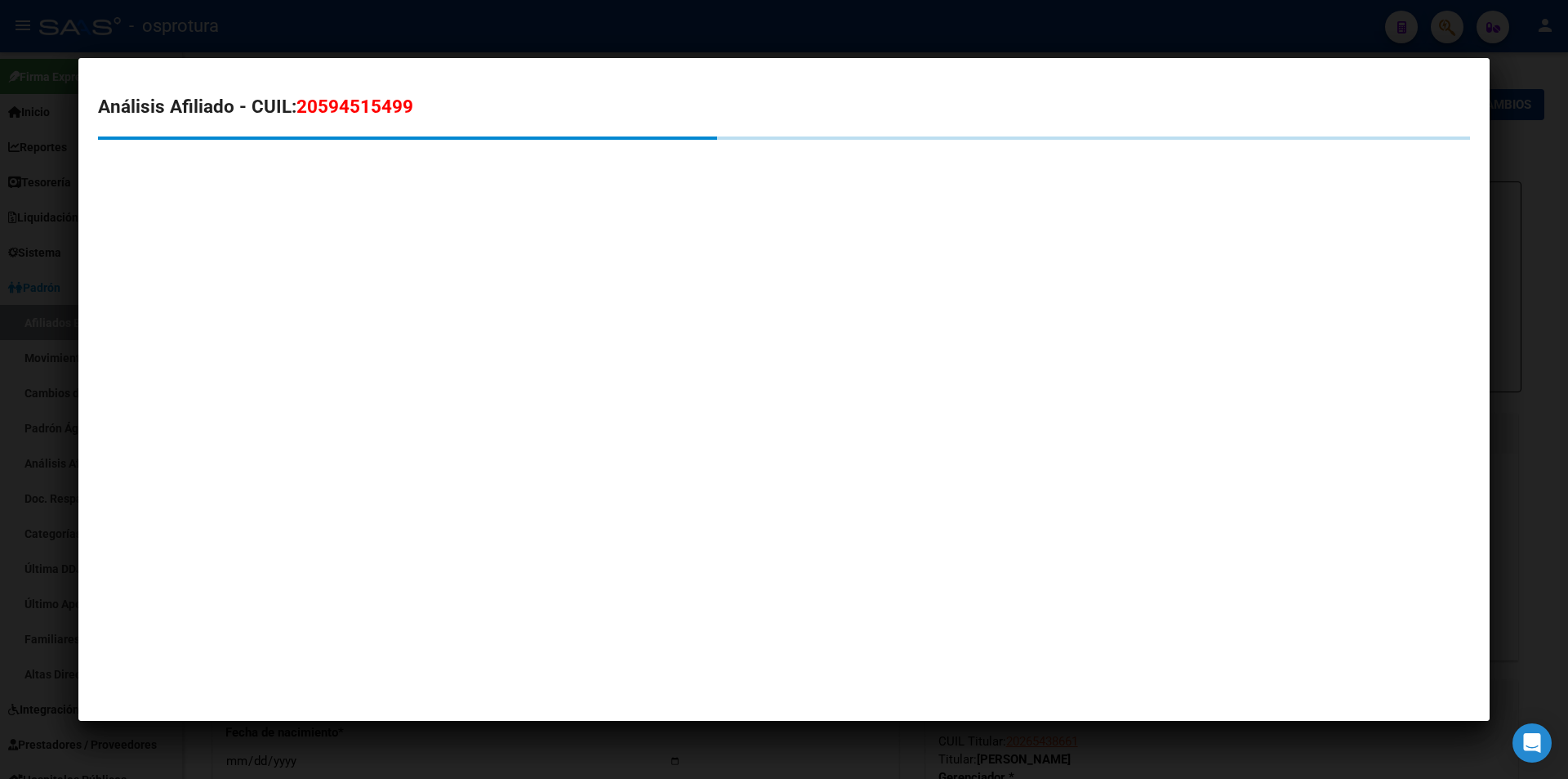
click at [683, 9] on div at bounding box center [784, 390] width 1568 height 779
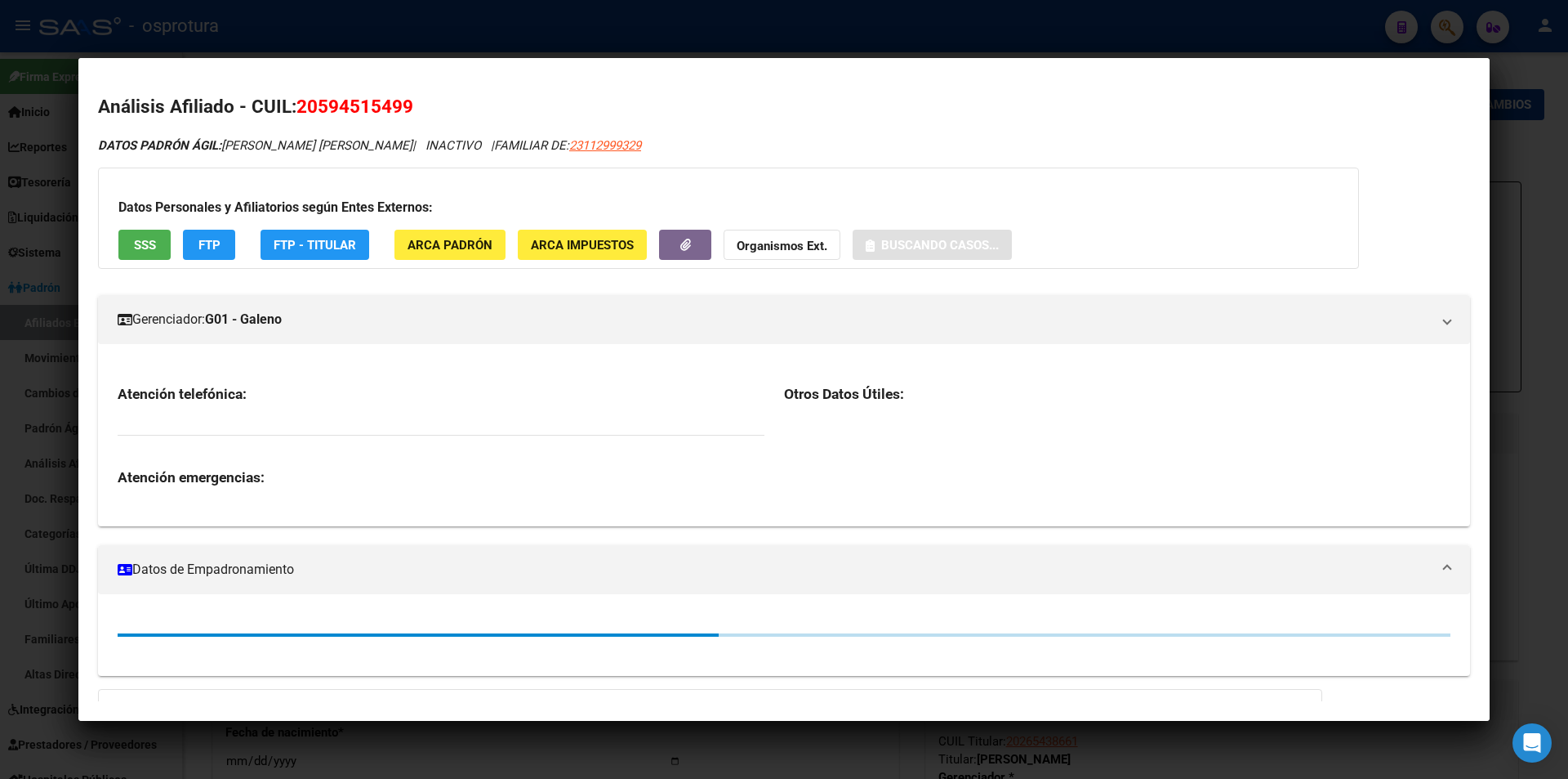
click at [683, 9] on div at bounding box center [784, 390] width 1568 height 779
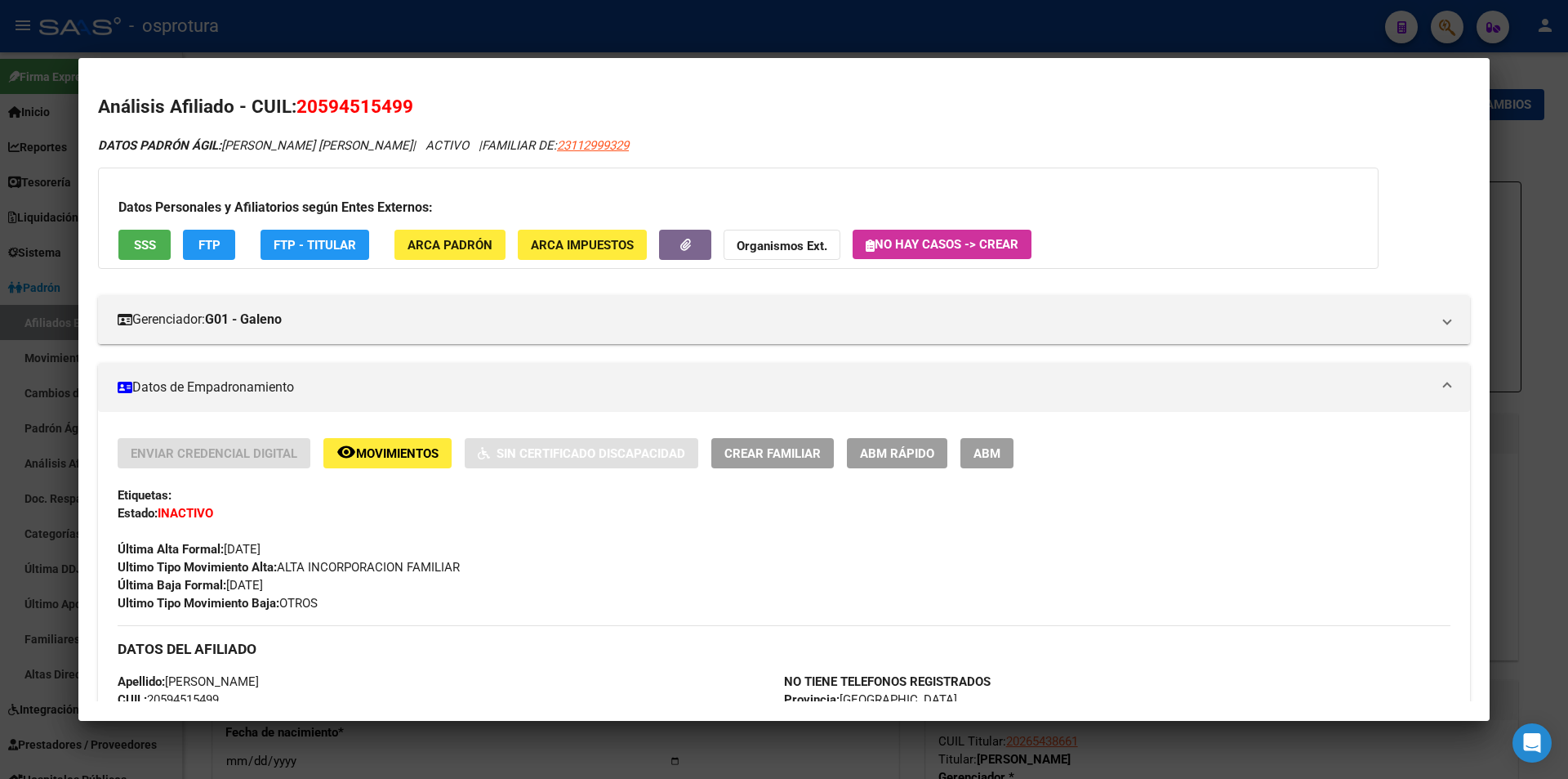
click at [678, 24] on div at bounding box center [784, 390] width 1568 height 779
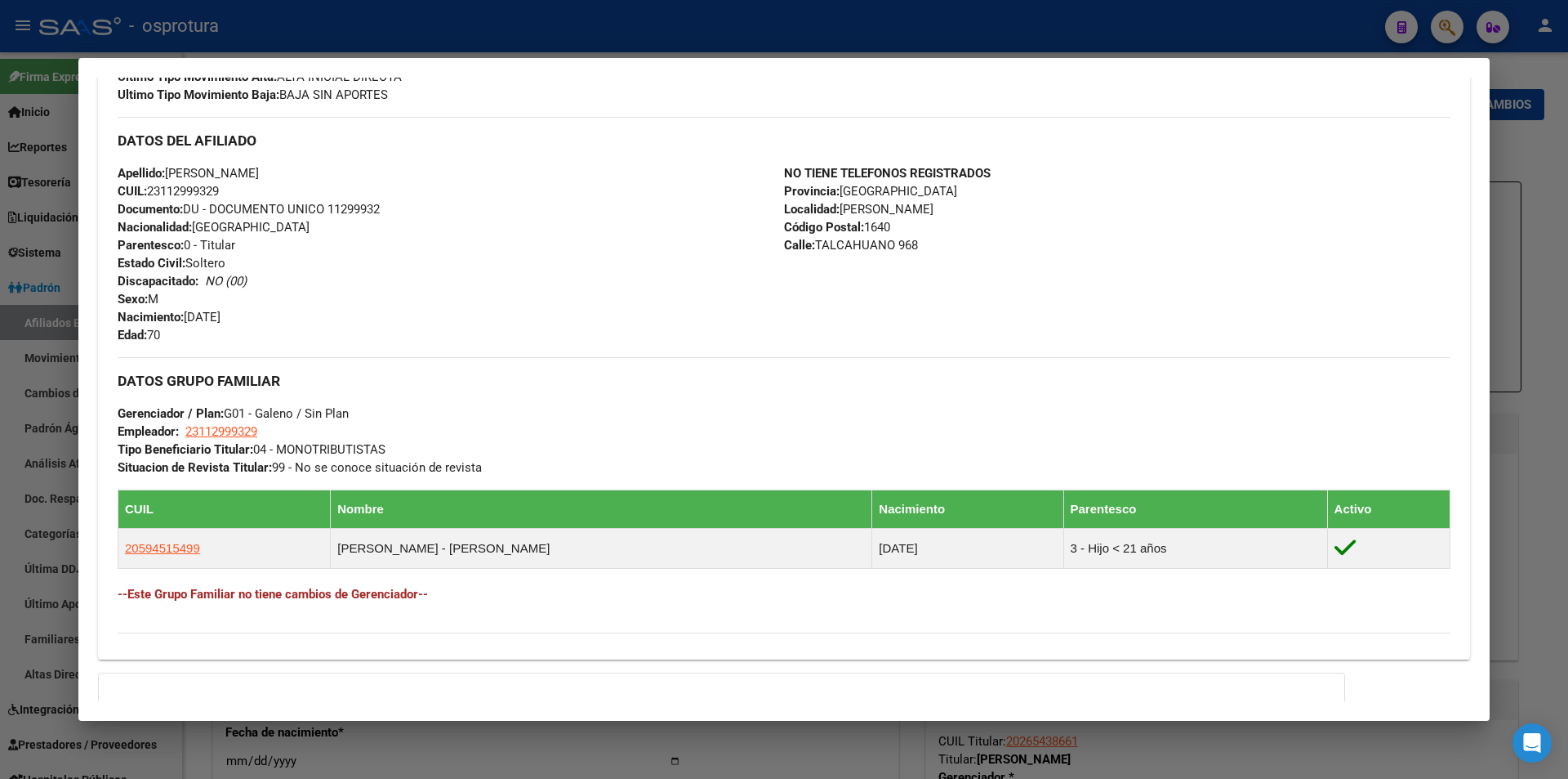
click at [677, 27] on div at bounding box center [784, 390] width 1568 height 779
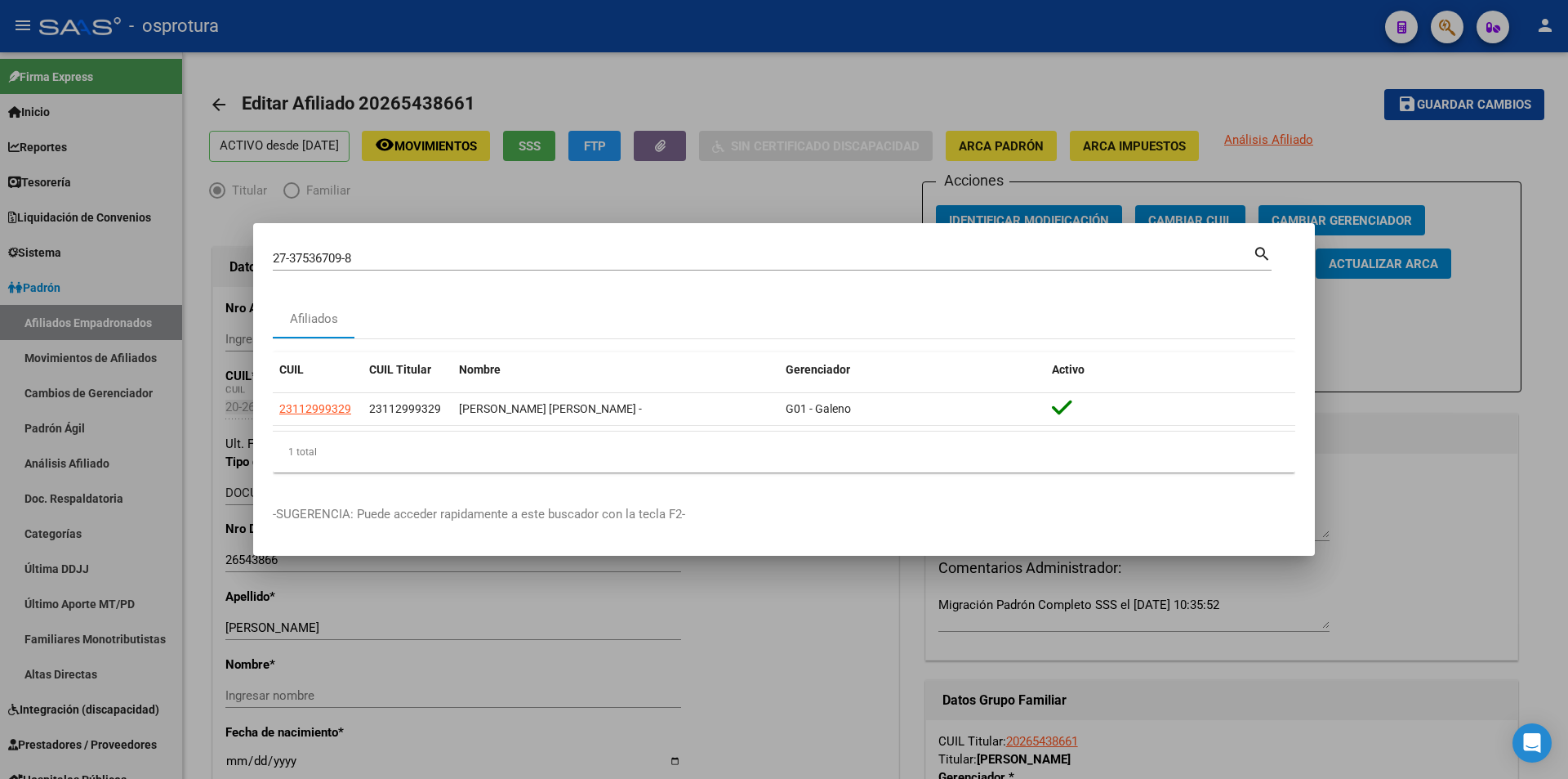
click at [550, 256] on input "27-37536709-8" at bounding box center [762, 258] width 980 height 15
paste input "20594515499"
click at [550, 256] on input "27-37536709-20594515499" at bounding box center [762, 258] width 980 height 15
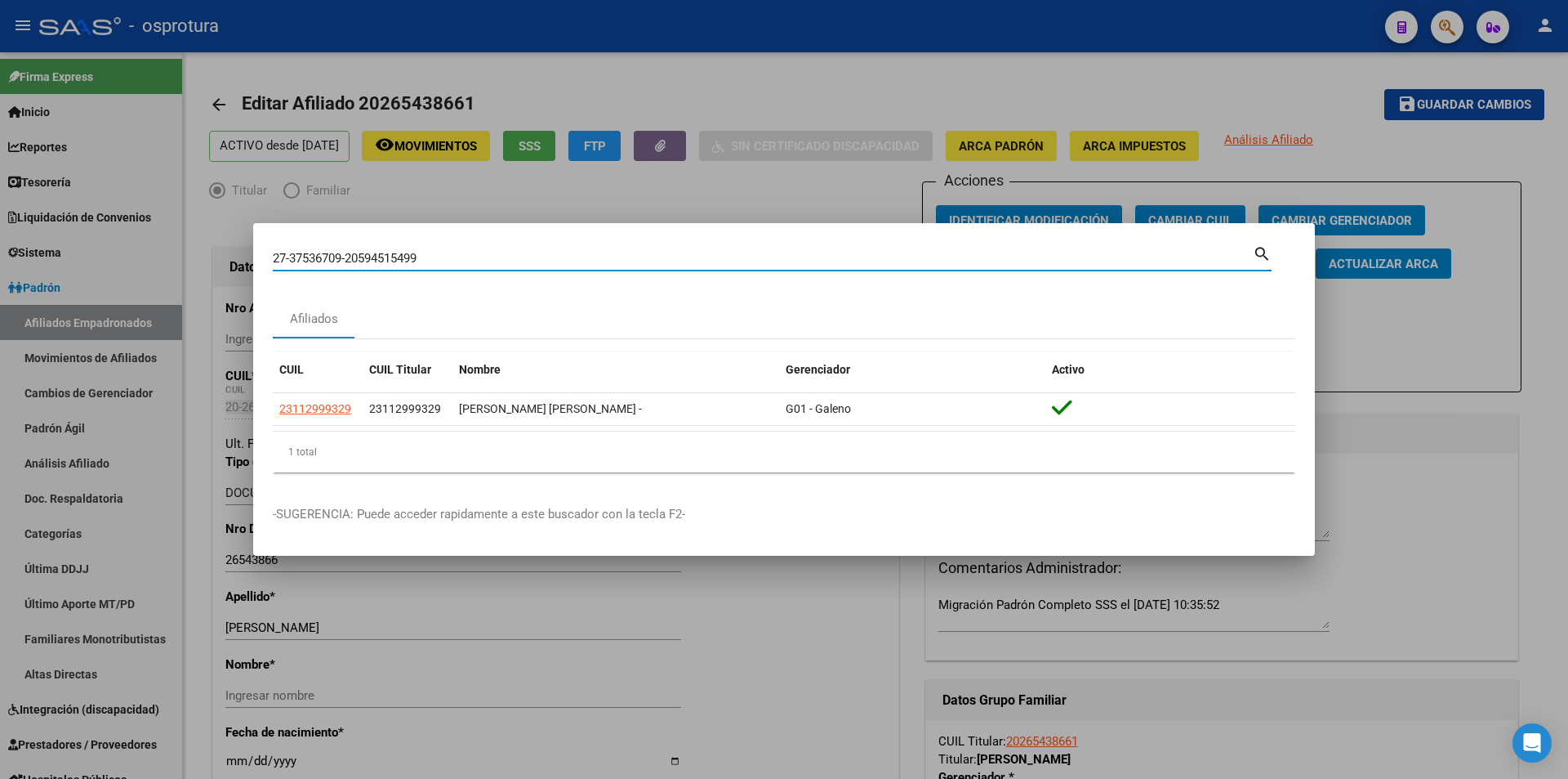
click at [550, 256] on input "27-37536709-20594515499" at bounding box center [762, 258] width 980 height 15
paste input
type input "20594515499"
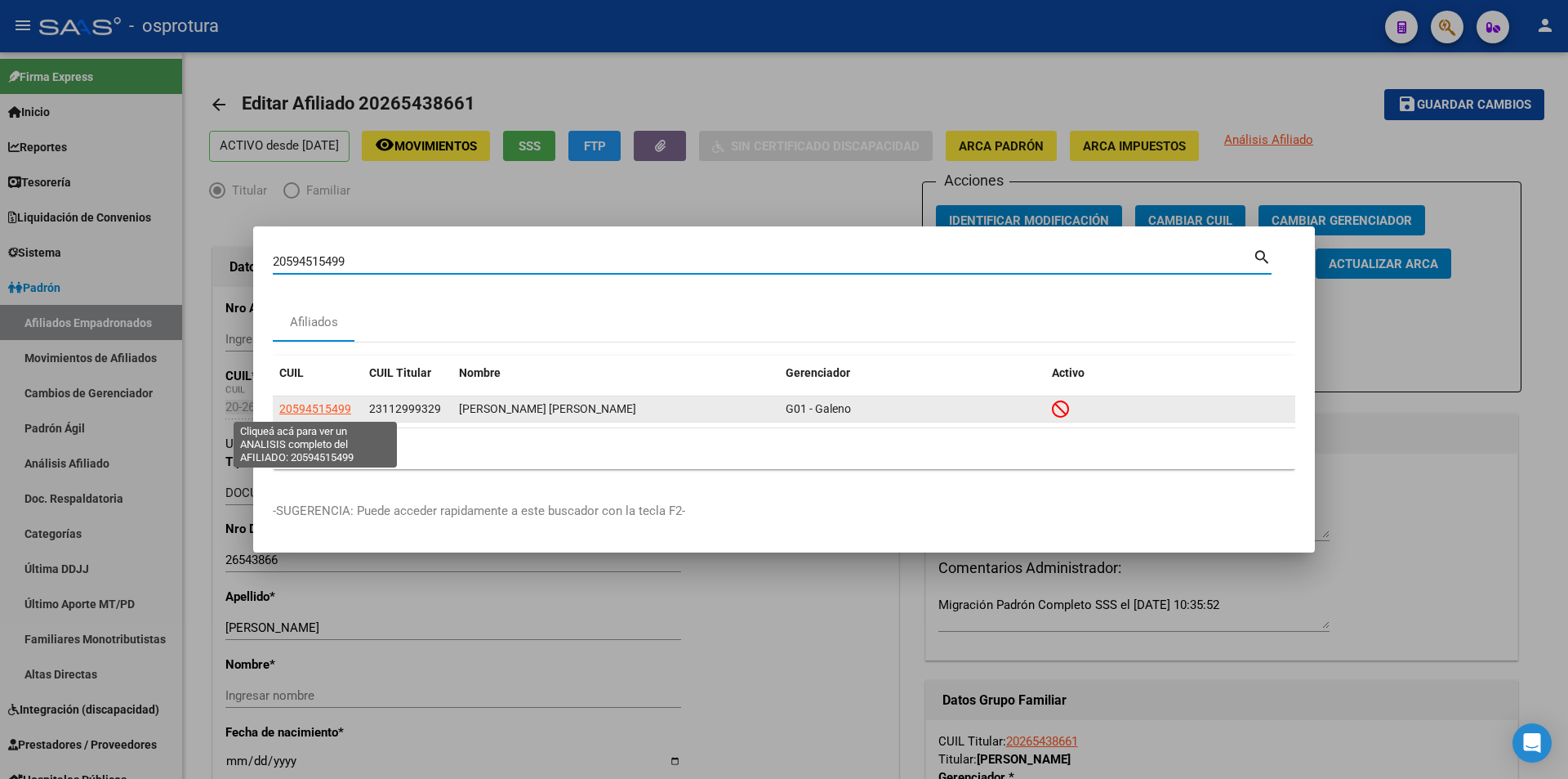
click at [343, 410] on span "20594515499" at bounding box center [315, 409] width 72 height 13
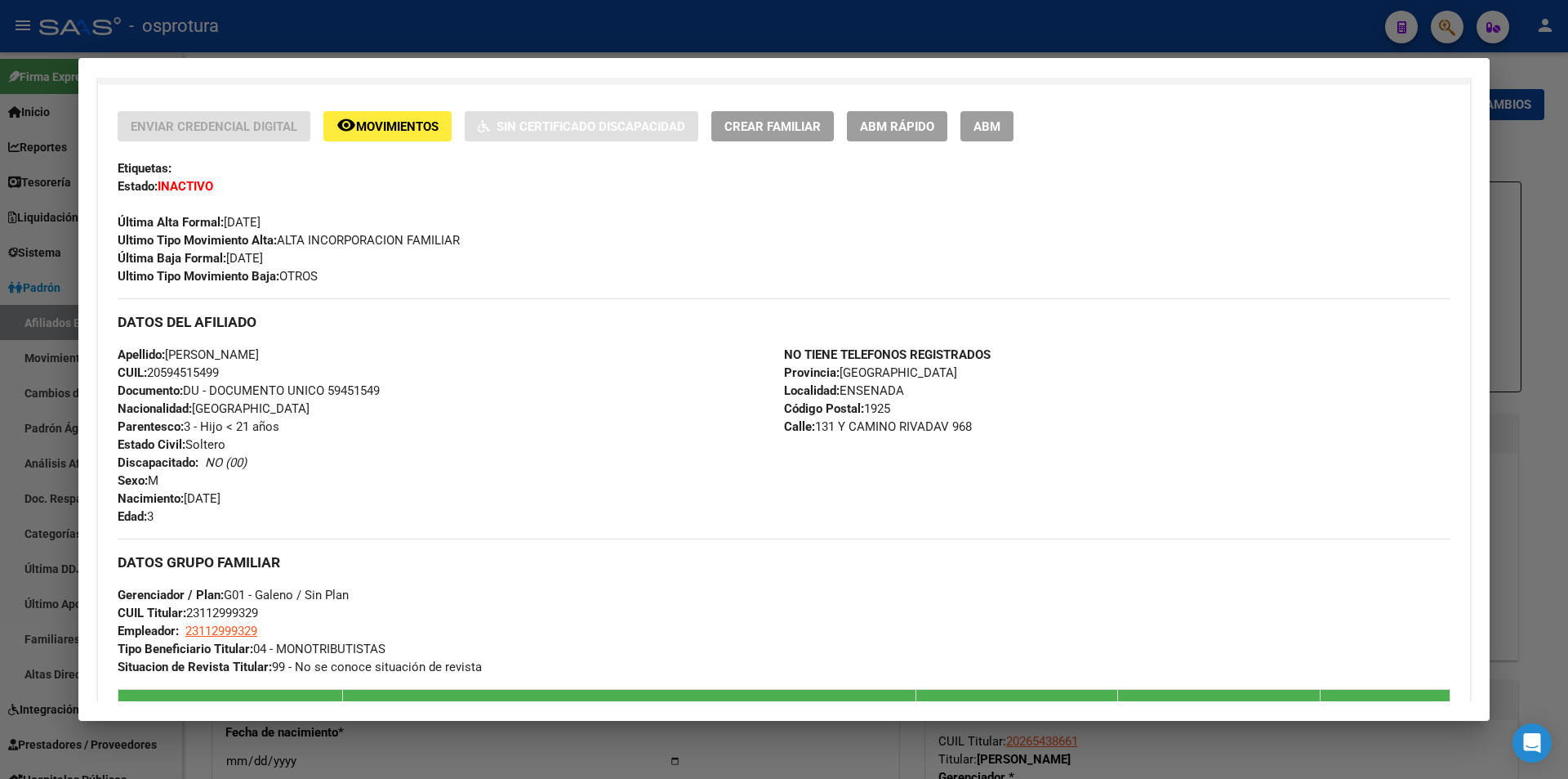
scroll to position [0, 0]
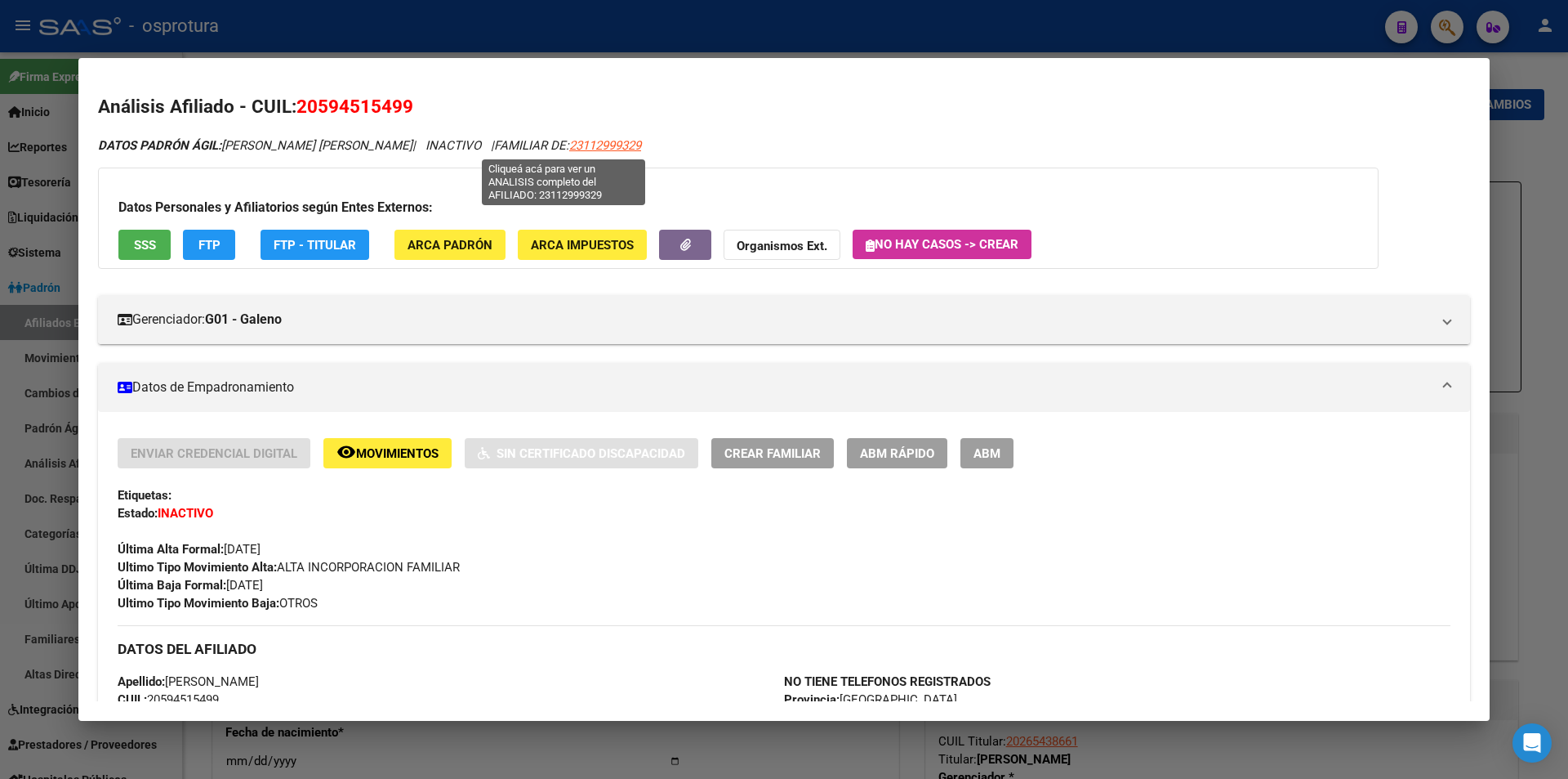
click at [588, 145] on span "23112999329" at bounding box center [604, 145] width 72 height 15
type textarea "23112999329"
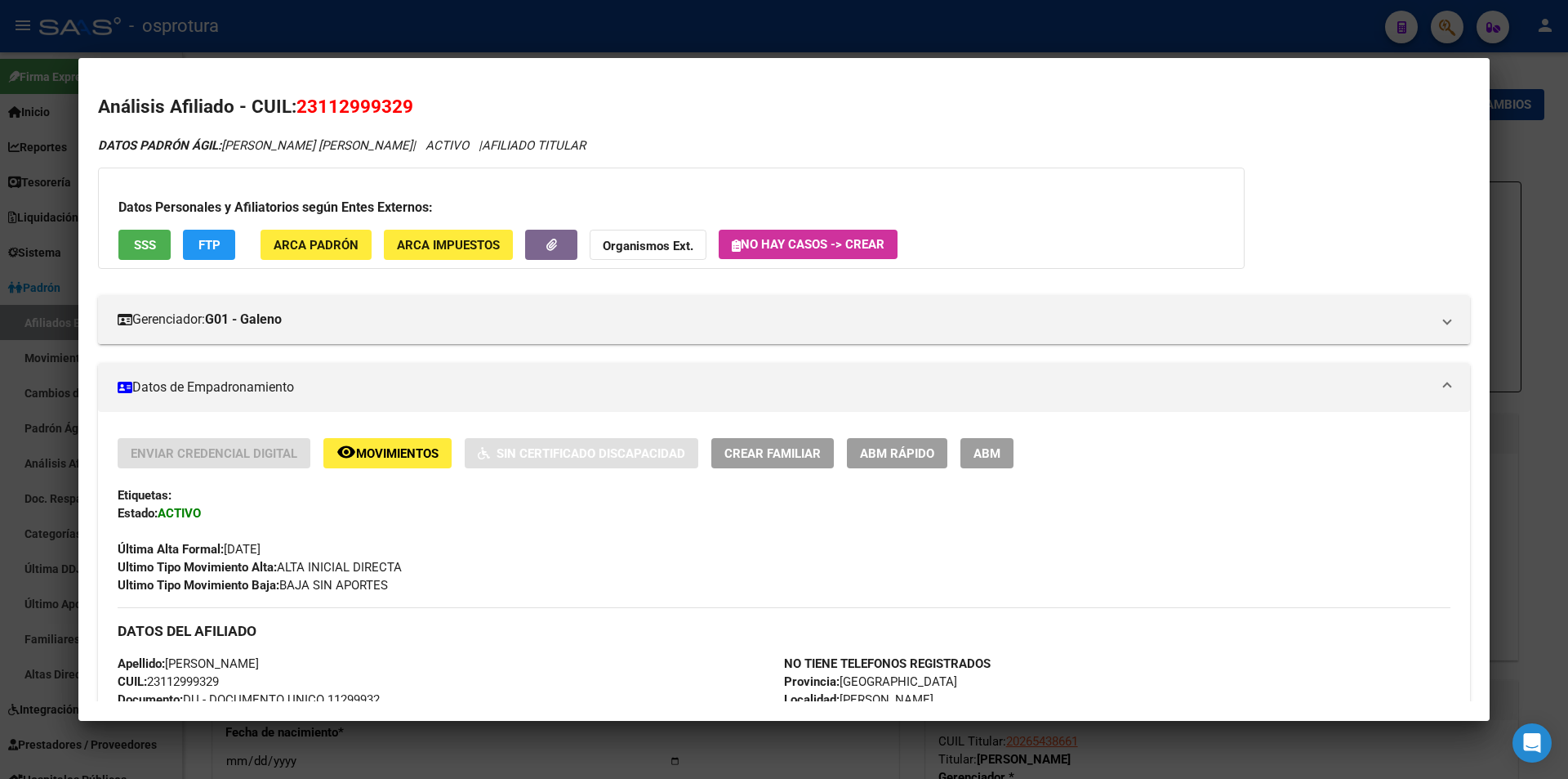
click at [396, 113] on span "23112999329" at bounding box center [355, 106] width 117 height 21
click at [395, 111] on span "23112999329" at bounding box center [355, 106] width 117 height 21
copy span "23112999329"
click at [593, 34] on div at bounding box center [784, 390] width 1568 height 779
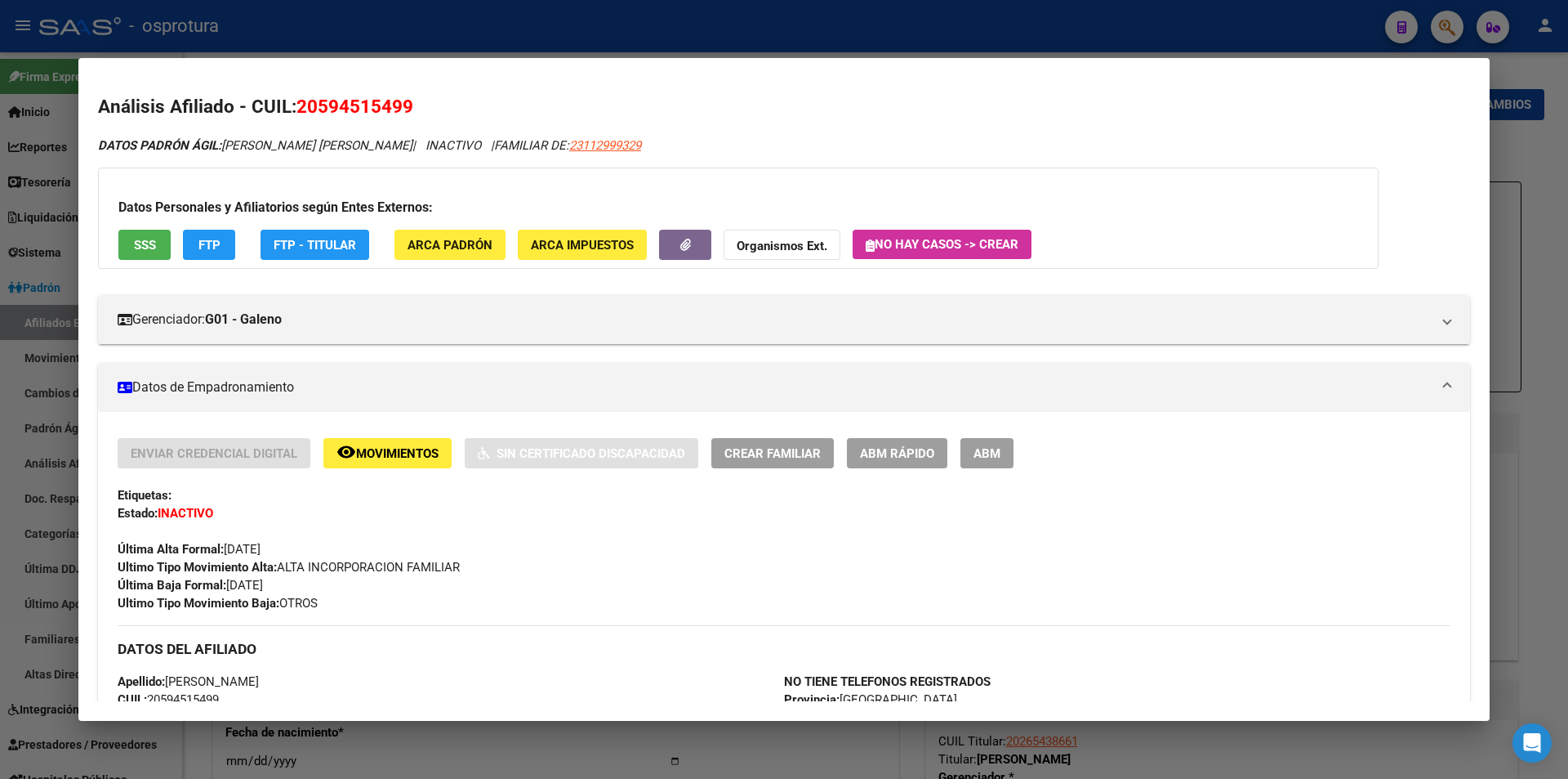
click at [600, 6] on div at bounding box center [784, 390] width 1568 height 779
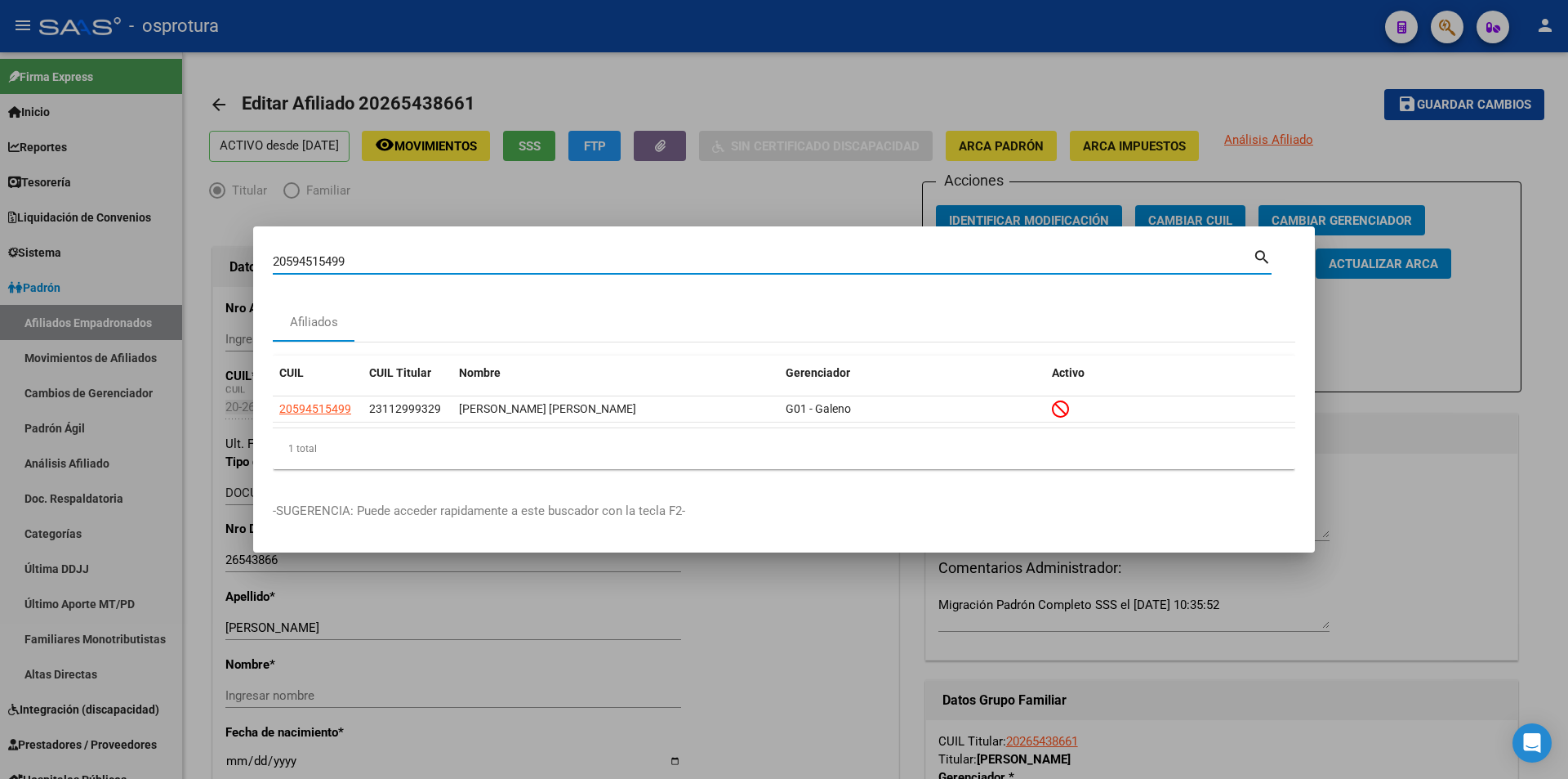
click at [564, 264] on input "20594515499" at bounding box center [762, 262] width 980 height 15
paste input "3-11299932-"
type input "23112999329"
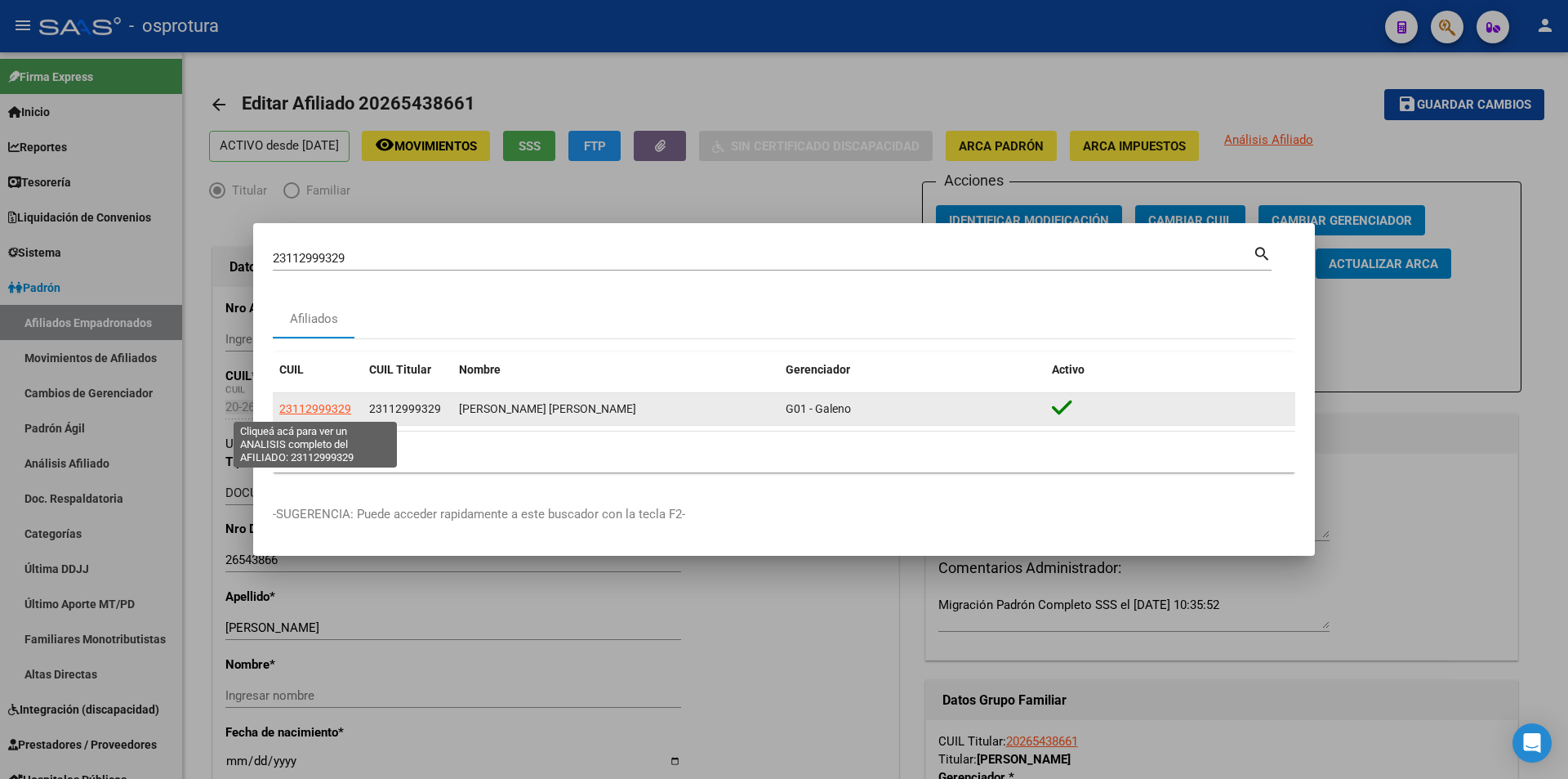
click at [338, 405] on span "23112999329" at bounding box center [315, 409] width 72 height 13
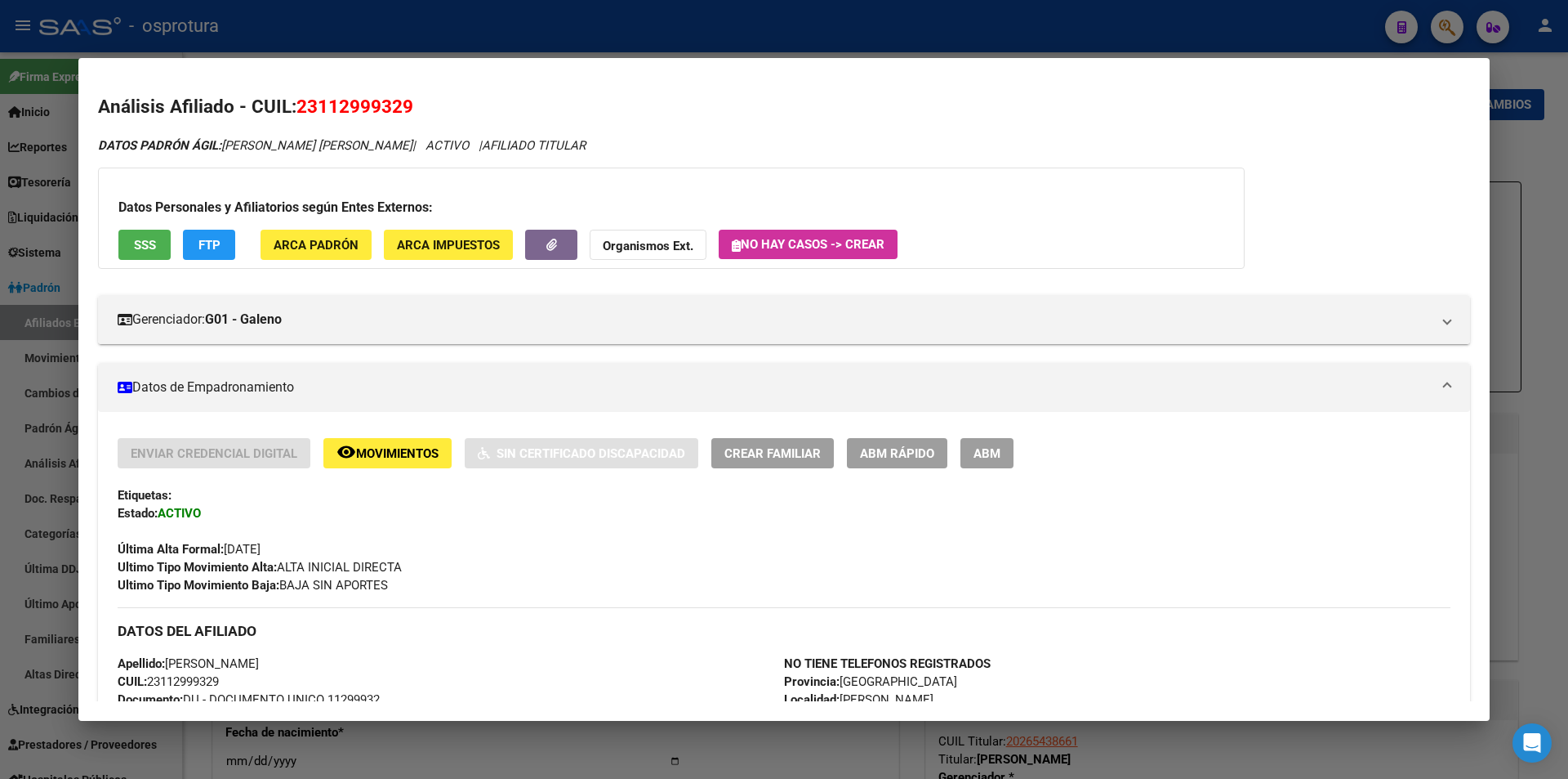
click at [395, 461] on button "remove_red_eye Movimientos" at bounding box center [387, 452] width 129 height 30
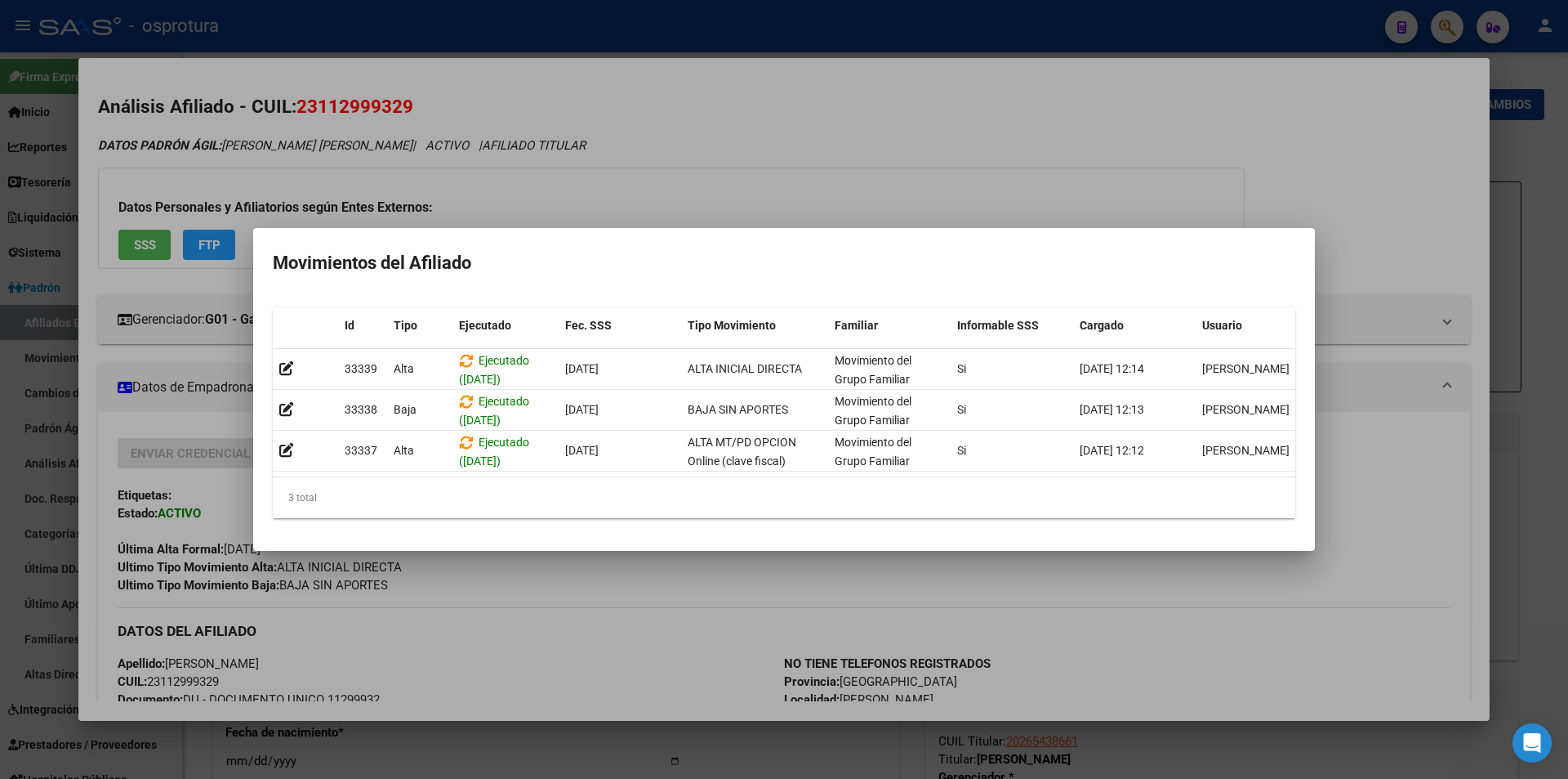
click at [1007, 182] on div at bounding box center [784, 390] width 1568 height 779
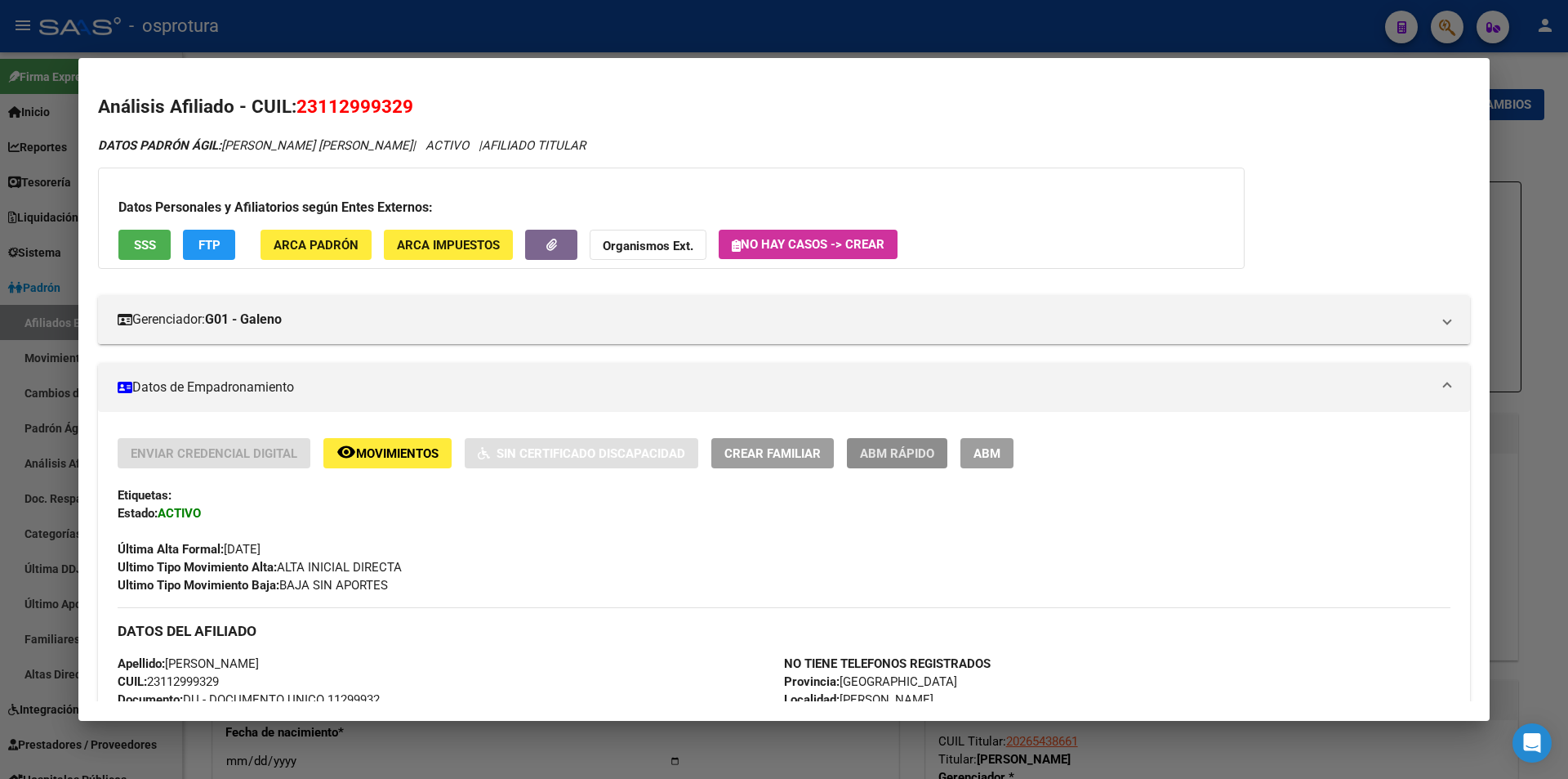
click at [889, 451] on span "ABM Rápido" at bounding box center [897, 453] width 75 height 15
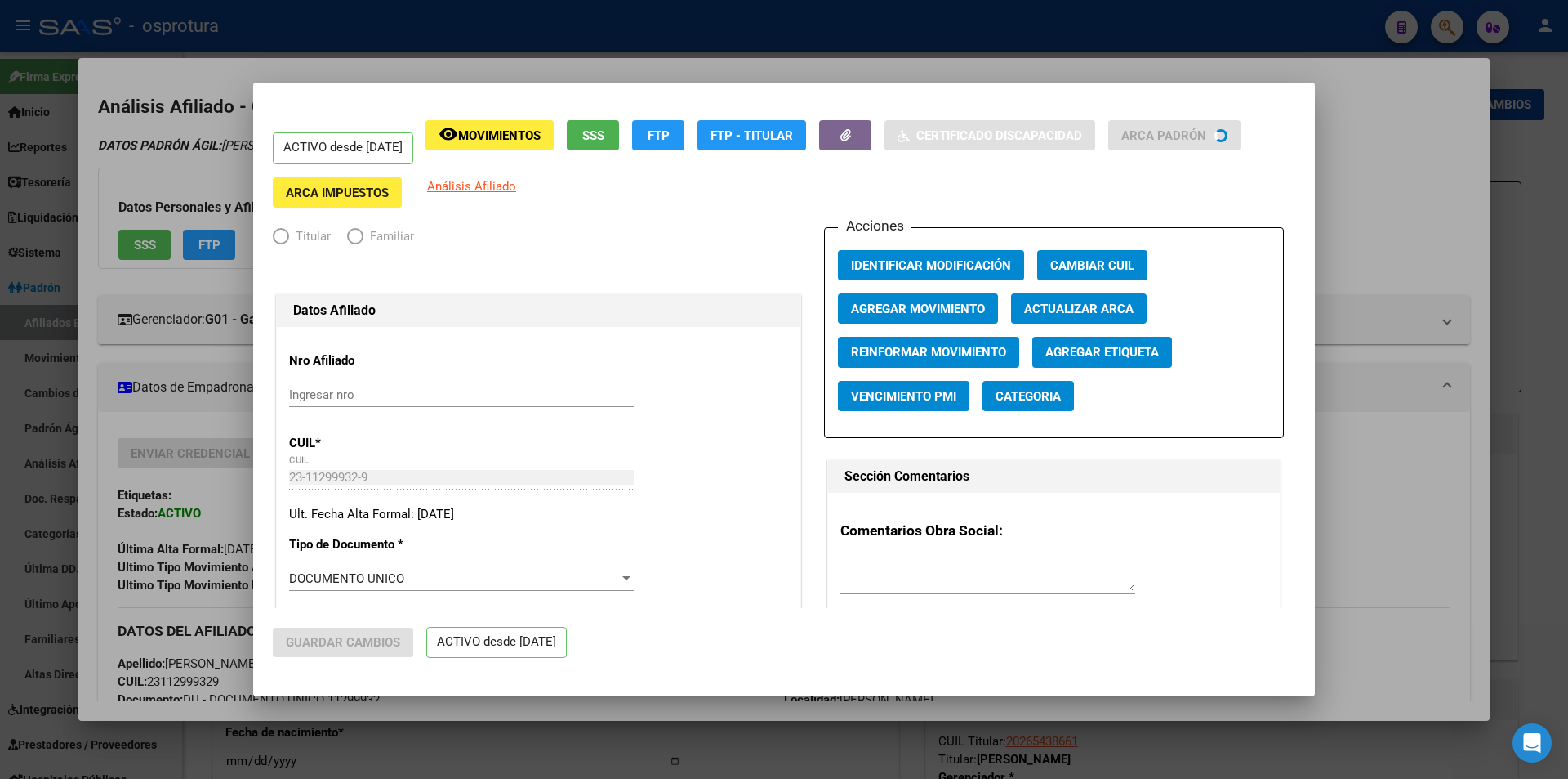
radio input "true"
type input "23-11299932-9"
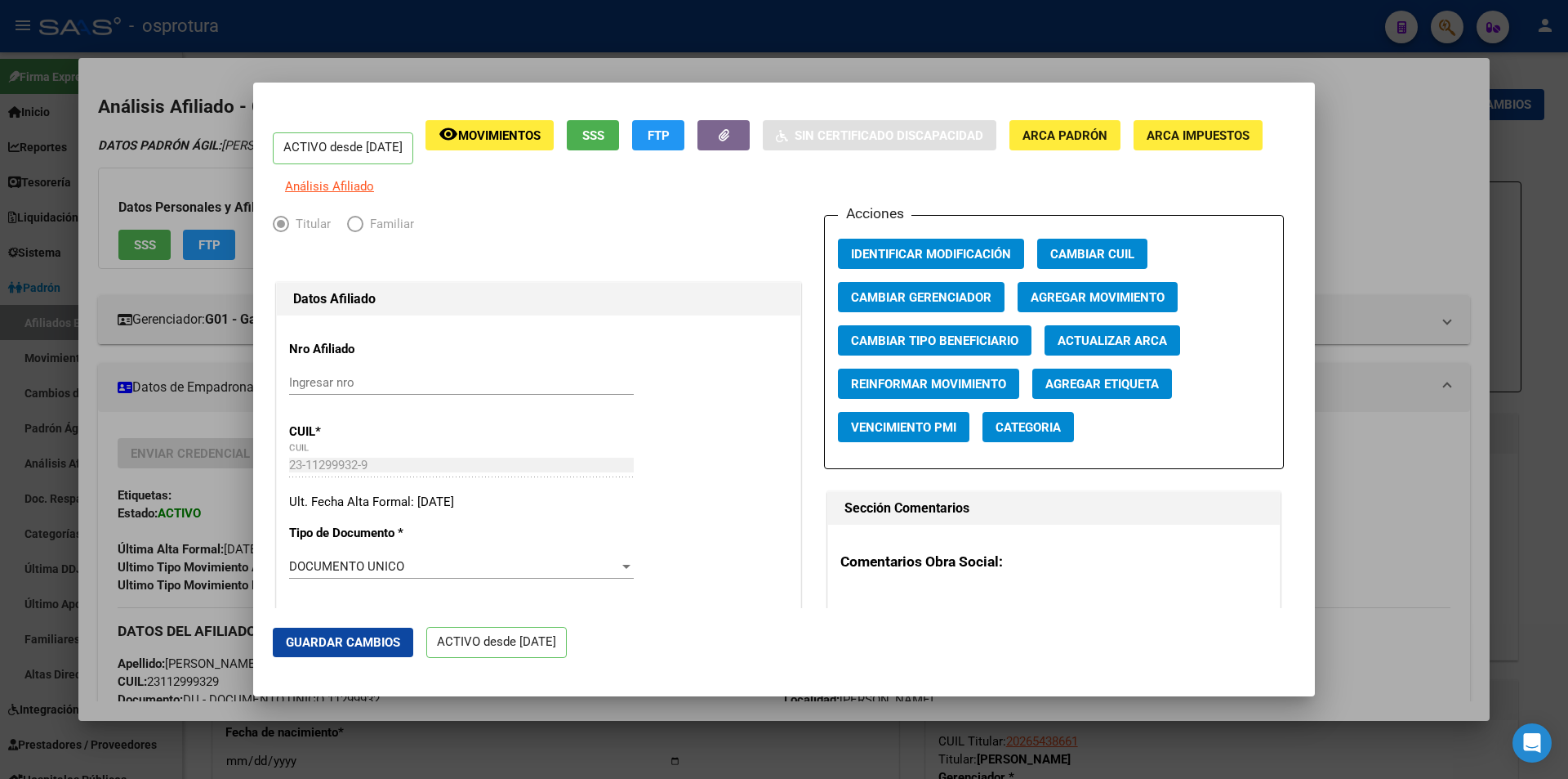
click at [1053, 305] on span "Agregar Movimiento" at bounding box center [1098, 297] width 134 height 15
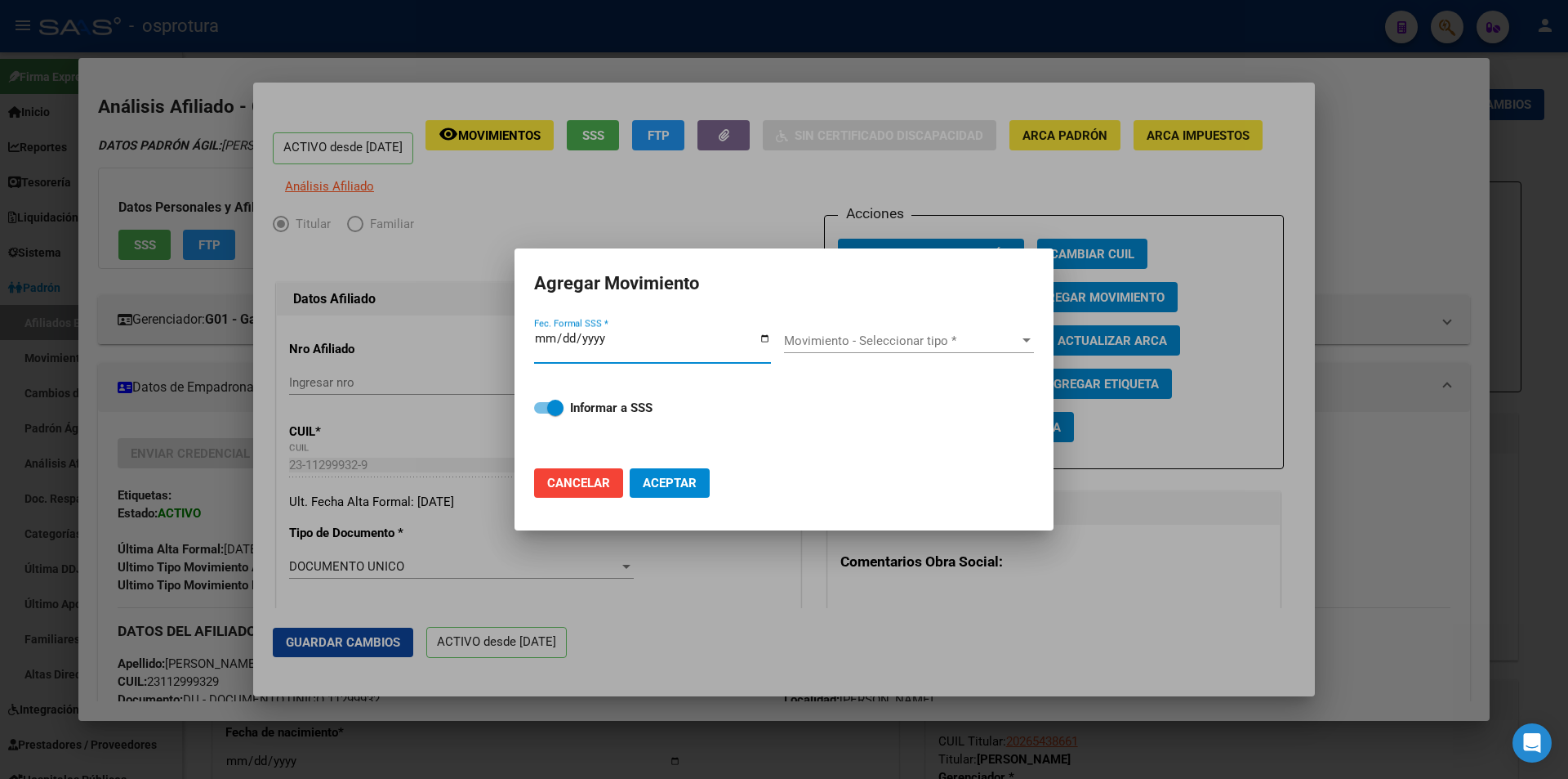
click at [851, 341] on span "Movimiento - Seleccionar tipo *" at bounding box center [902, 340] width 235 height 15
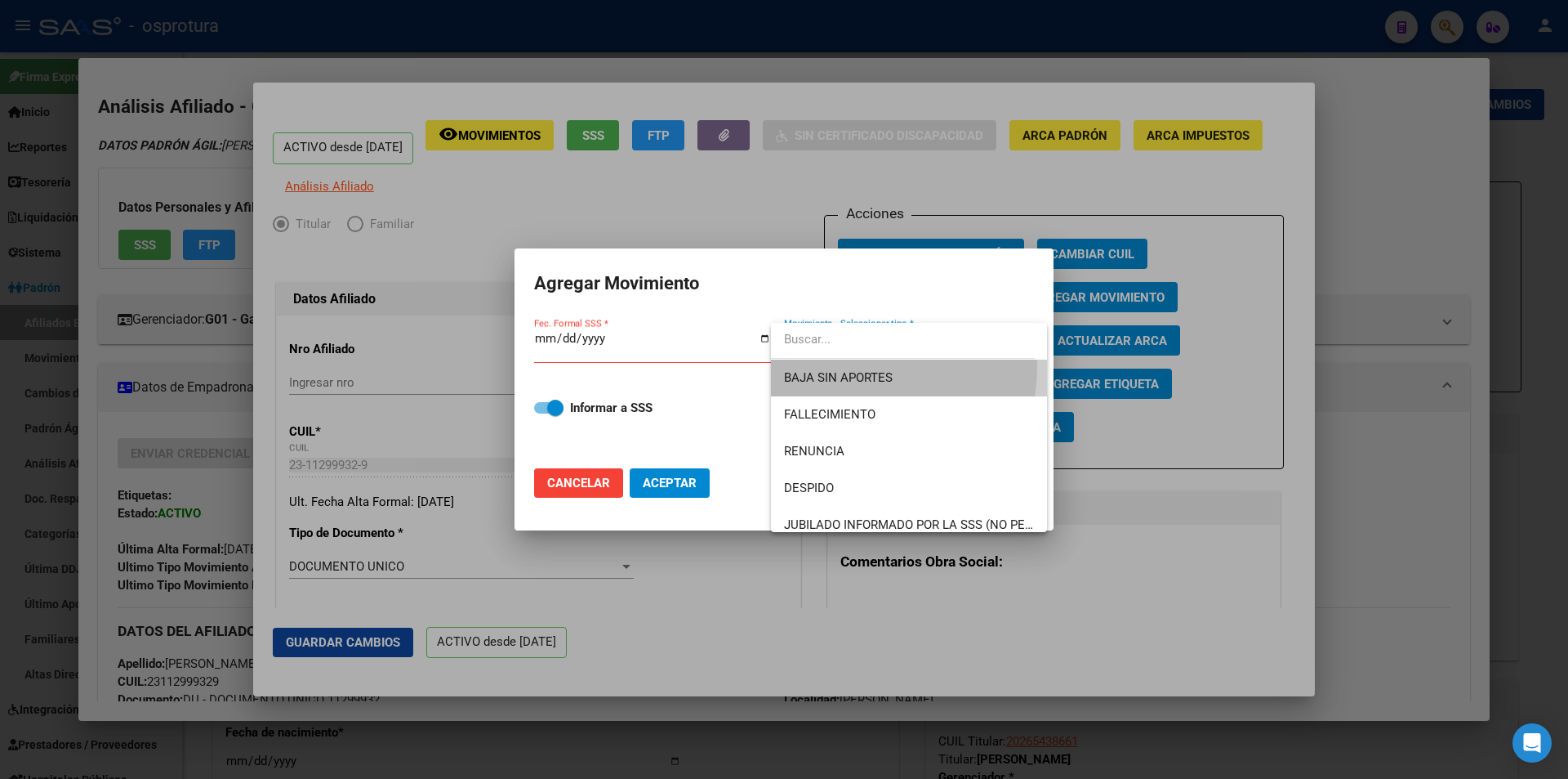
click at [850, 366] on span "BAJA SIN APORTES" at bounding box center [909, 378] width 250 height 36
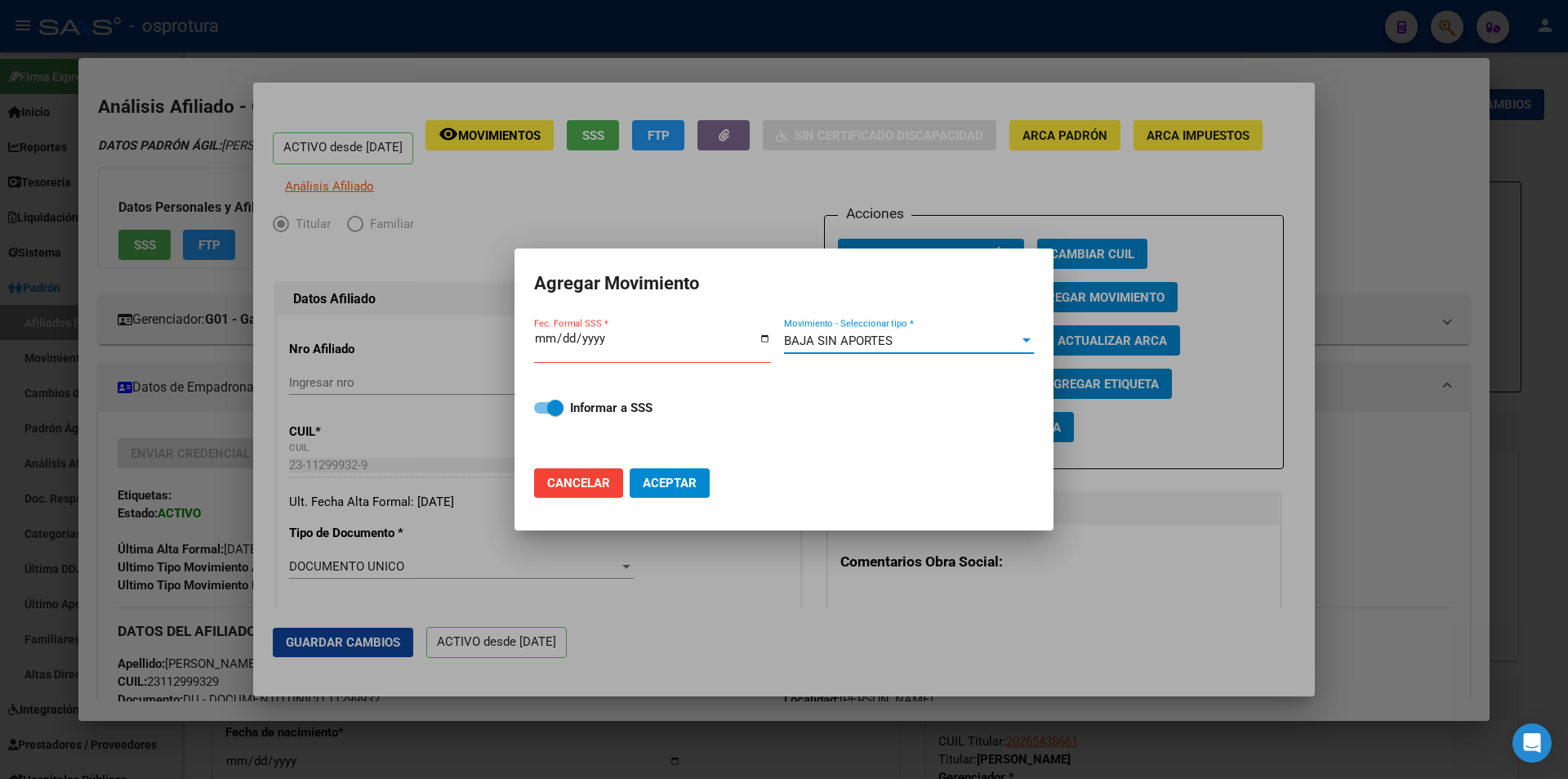
click at [539, 332] on input "Fec. Formal SSS *" at bounding box center [653, 345] width 237 height 26
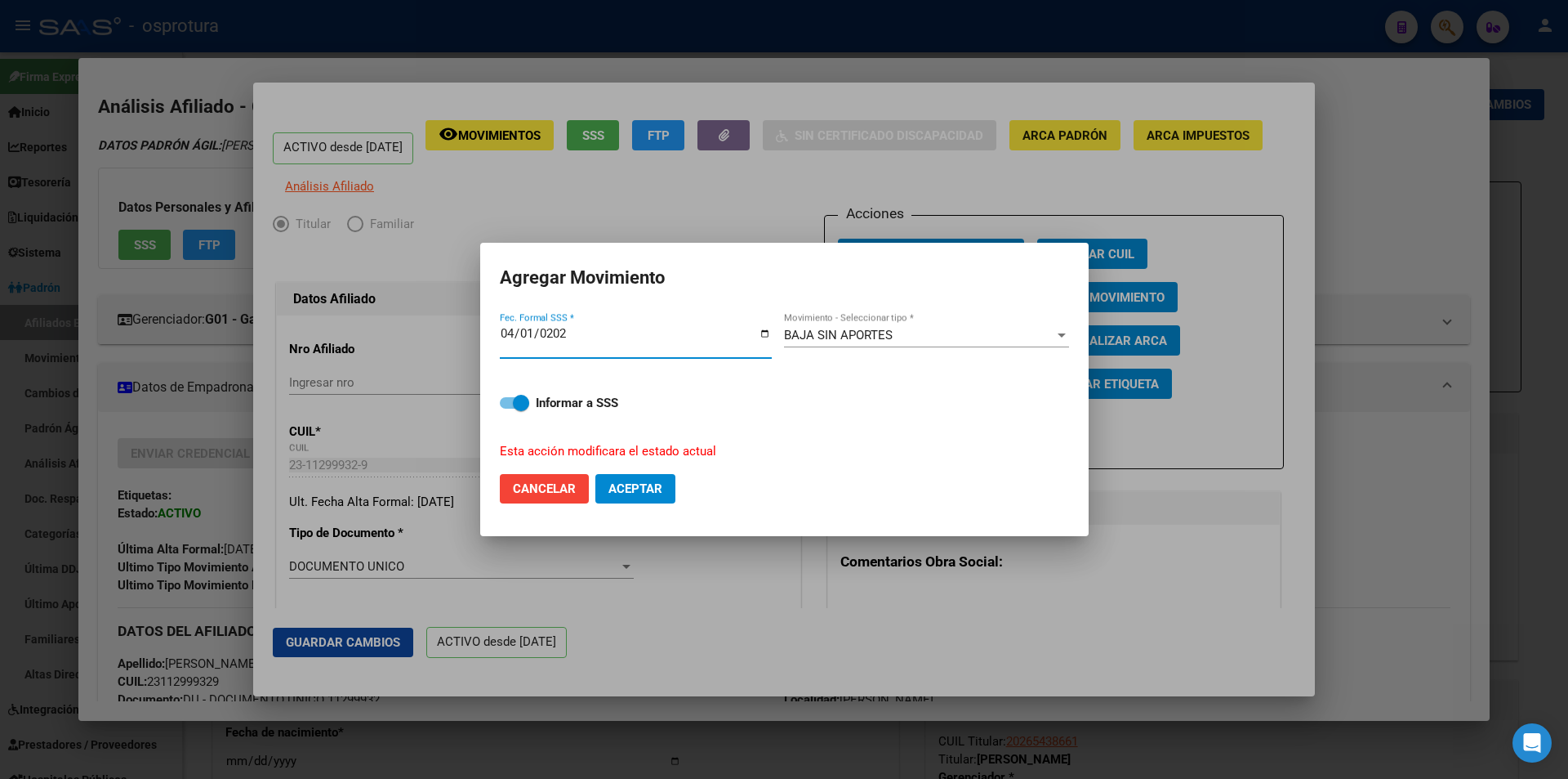
type input "[DATE]"
click at [622, 493] on span "Aceptar" at bounding box center [634, 489] width 54 height 15
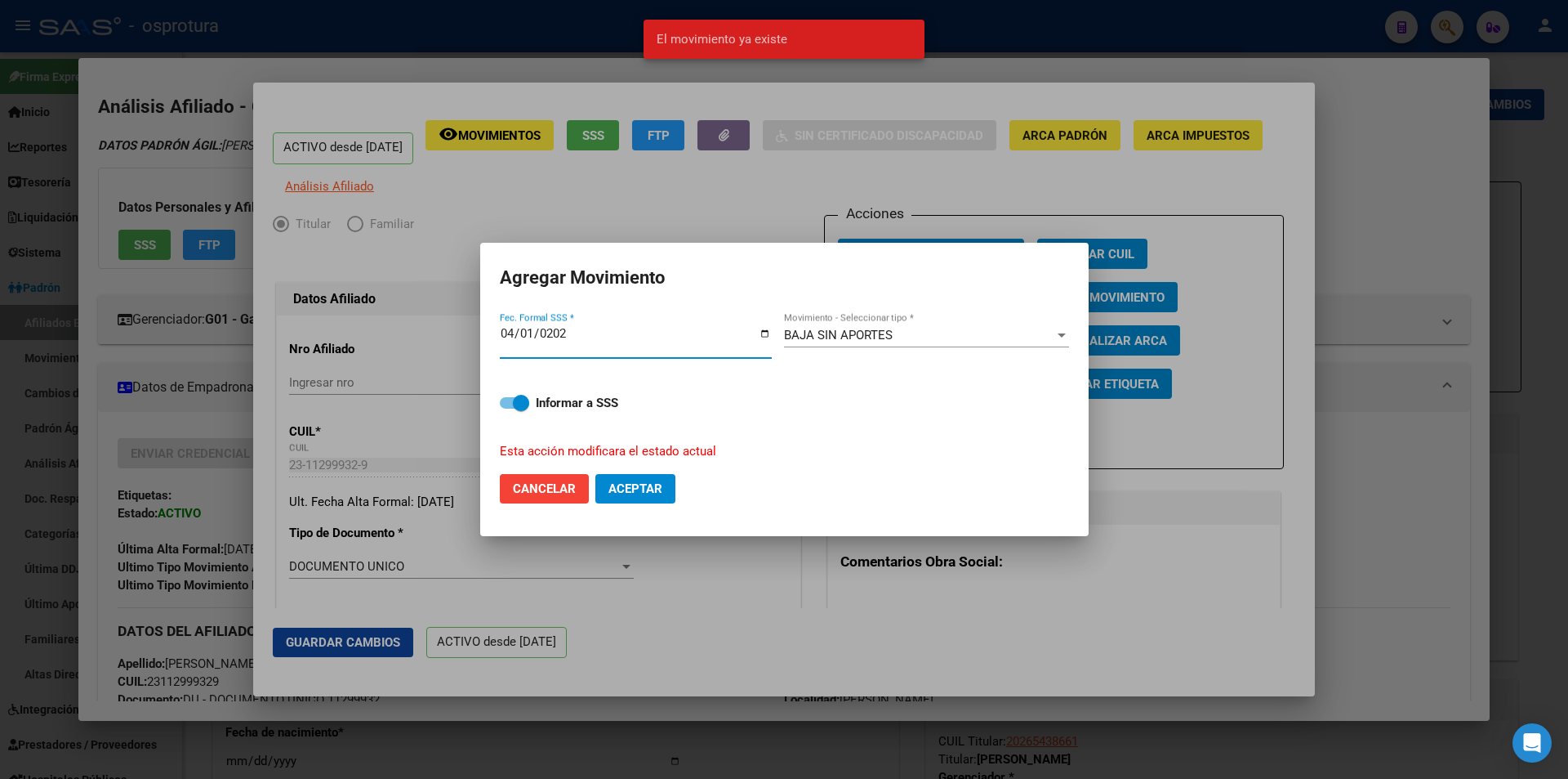
click at [510, 330] on input "[DATE]" at bounding box center [635, 339] width 272 height 26
type input "[DATE]"
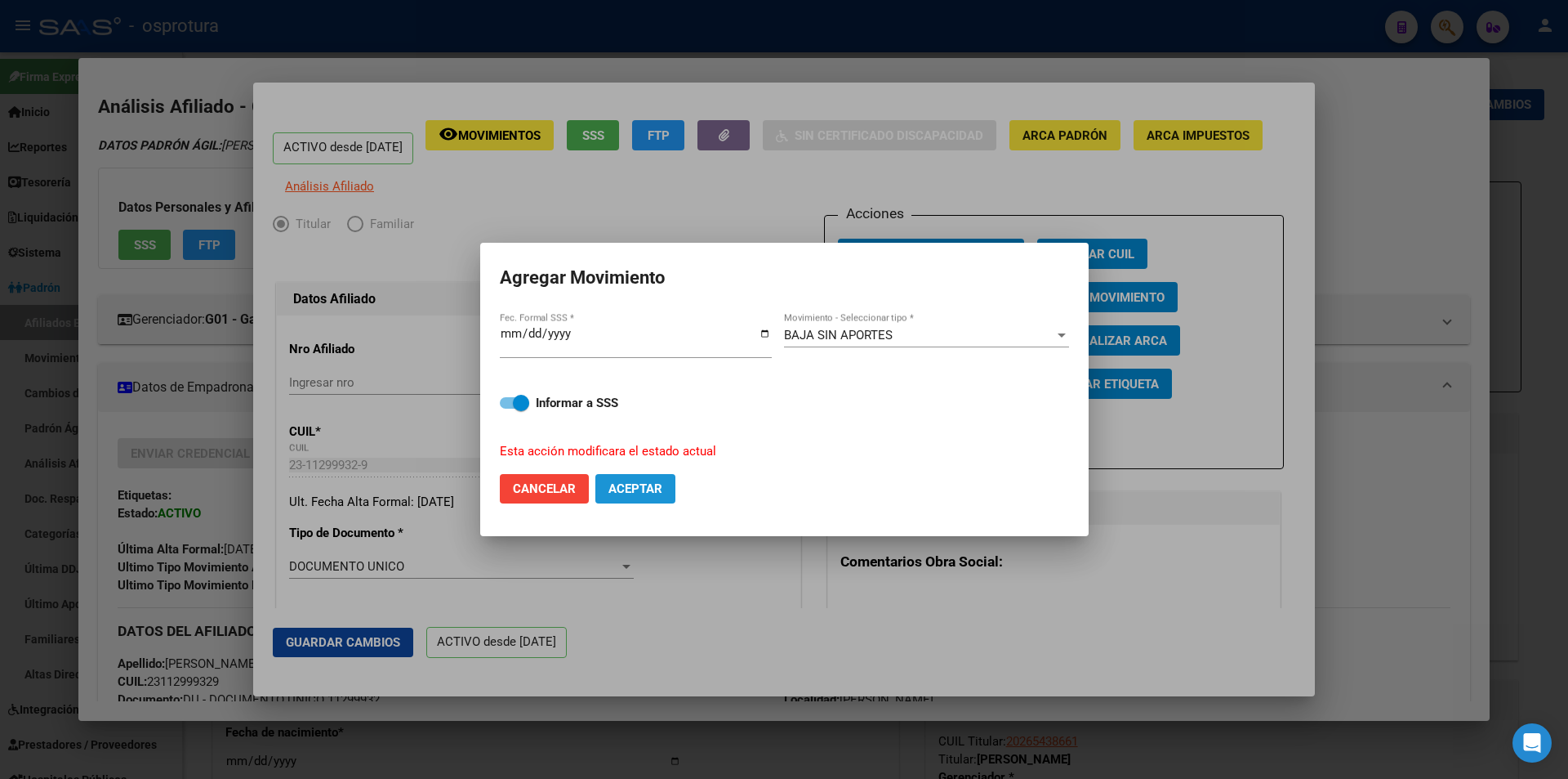
click at [643, 487] on span "Aceptar" at bounding box center [634, 489] width 54 height 15
checkbox input "false"
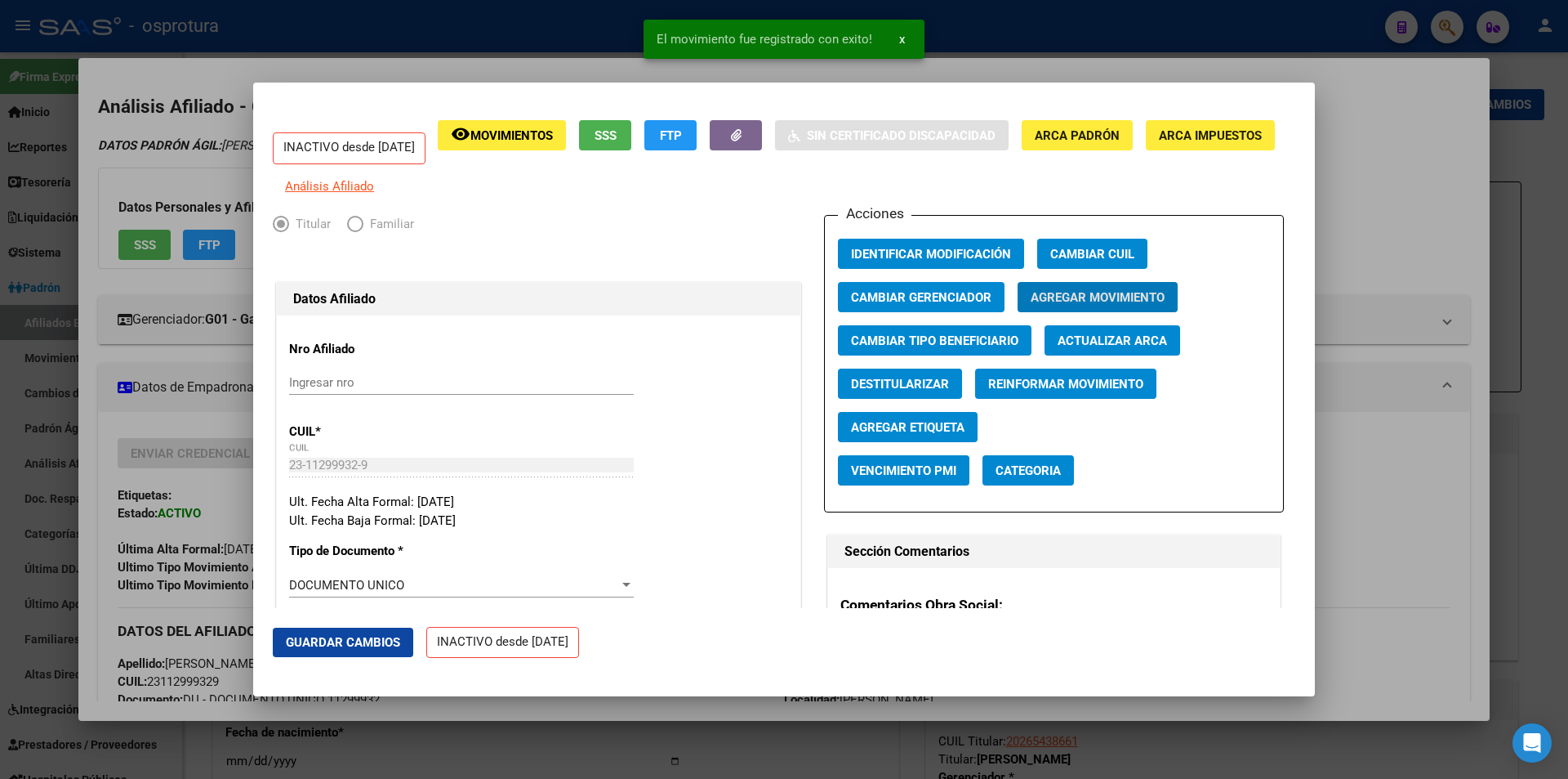
click at [1395, 161] on div at bounding box center [784, 390] width 1568 height 779
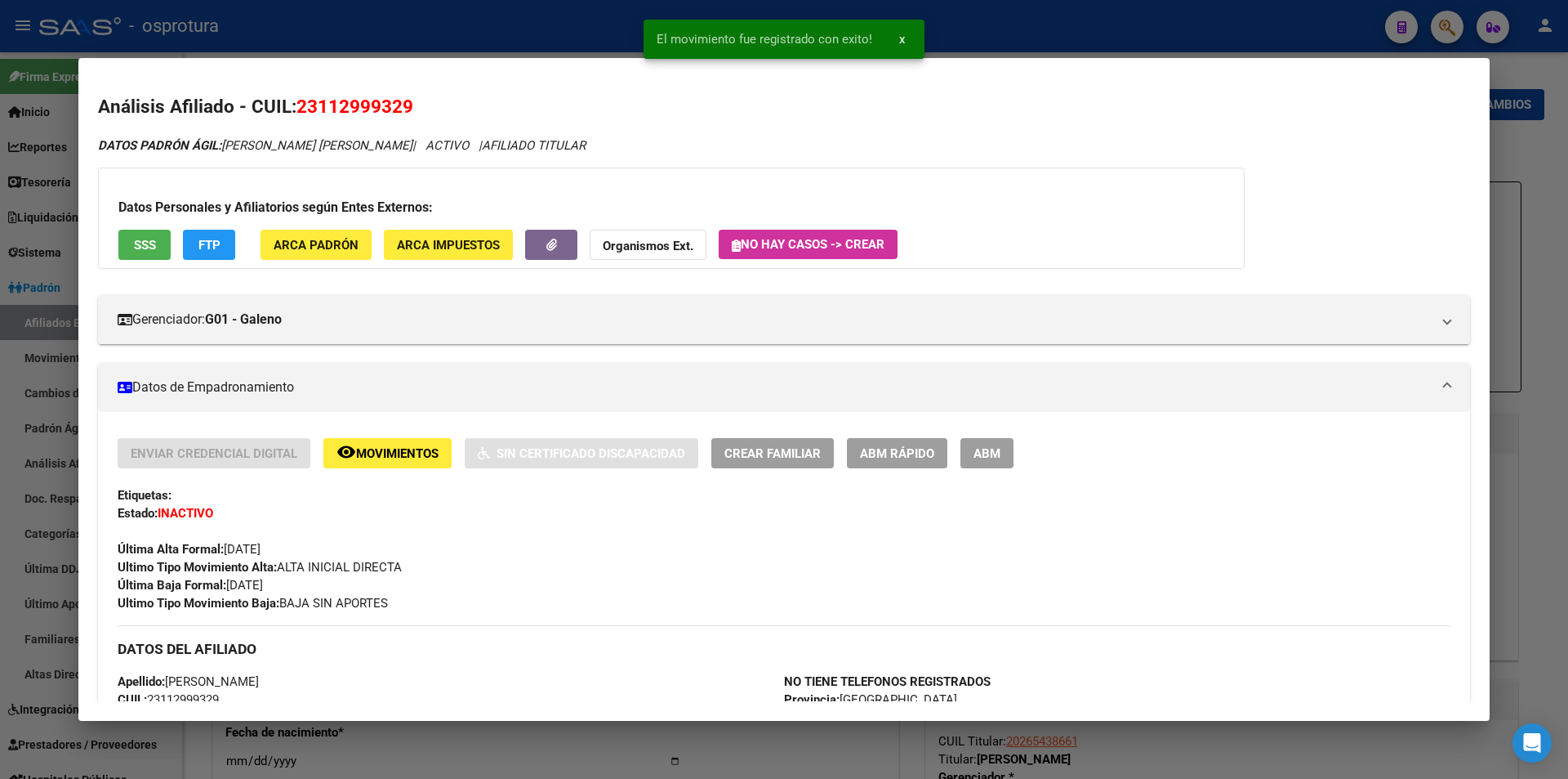
click at [1525, 156] on div at bounding box center [784, 390] width 1568 height 779
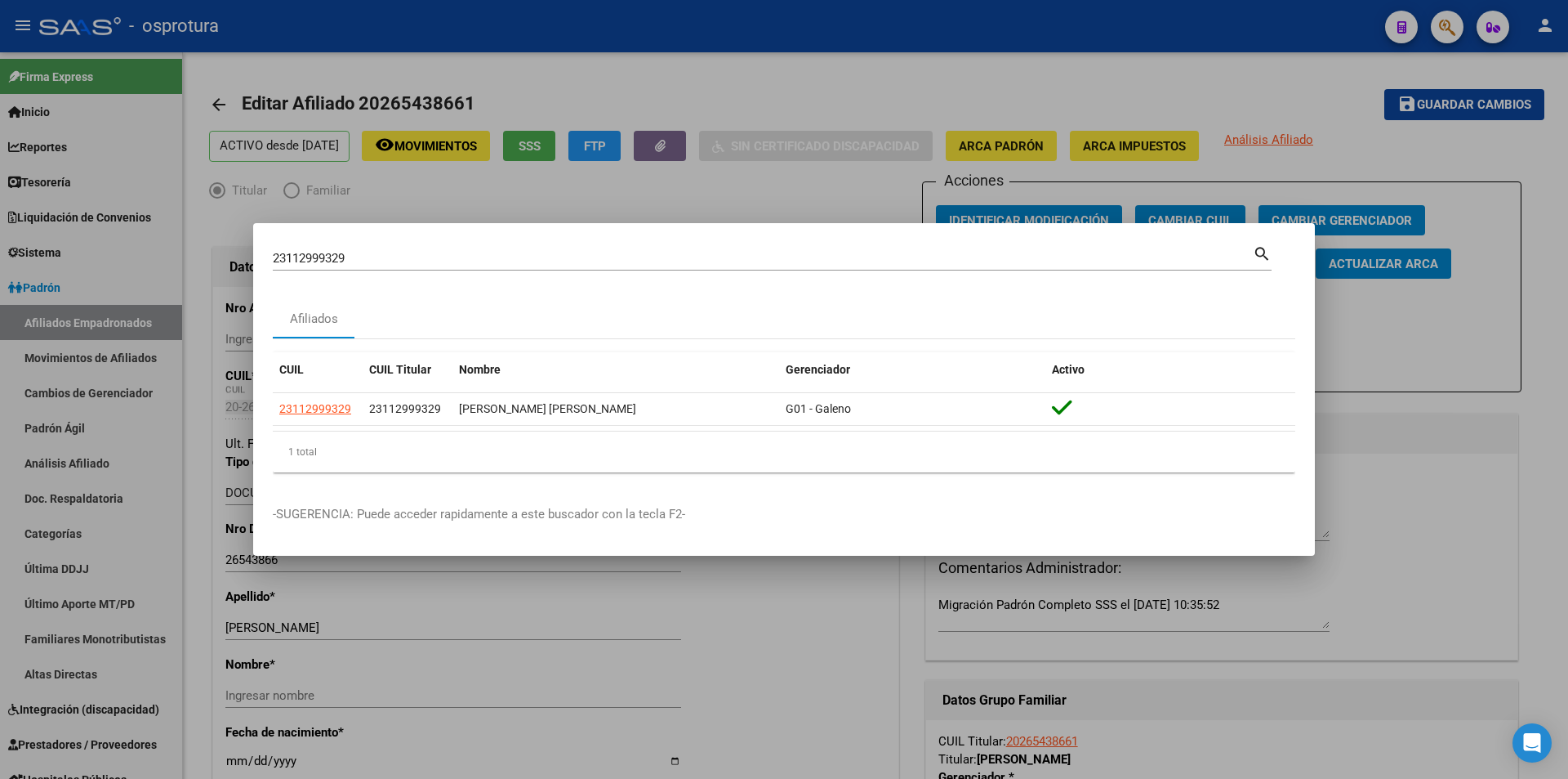
click at [577, 255] on input "23112999329" at bounding box center [762, 258] width 980 height 15
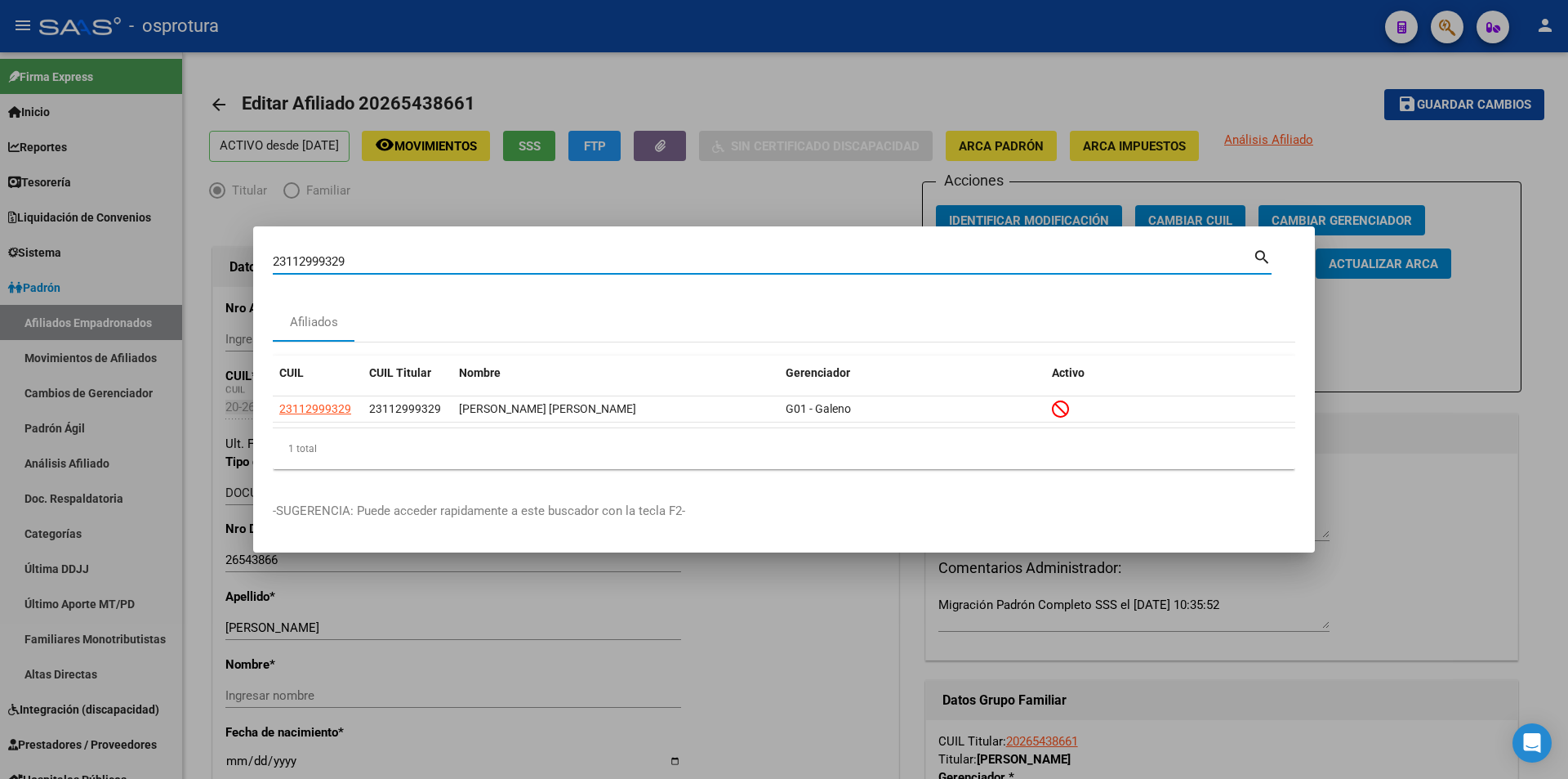
click at [654, 203] on div at bounding box center [784, 390] width 1568 height 779
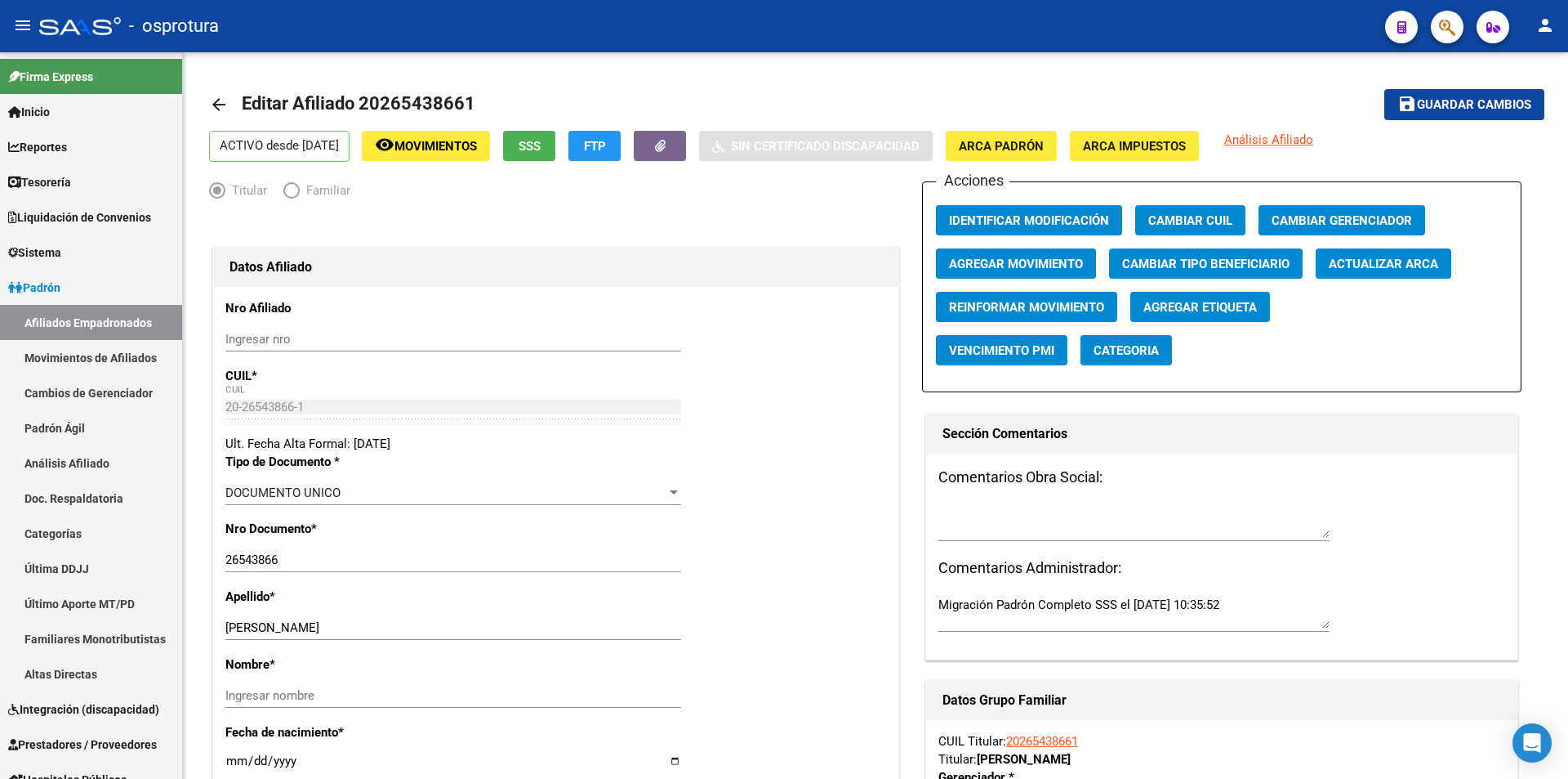
click at [1431, 31] on button "button" at bounding box center [1447, 27] width 33 height 33
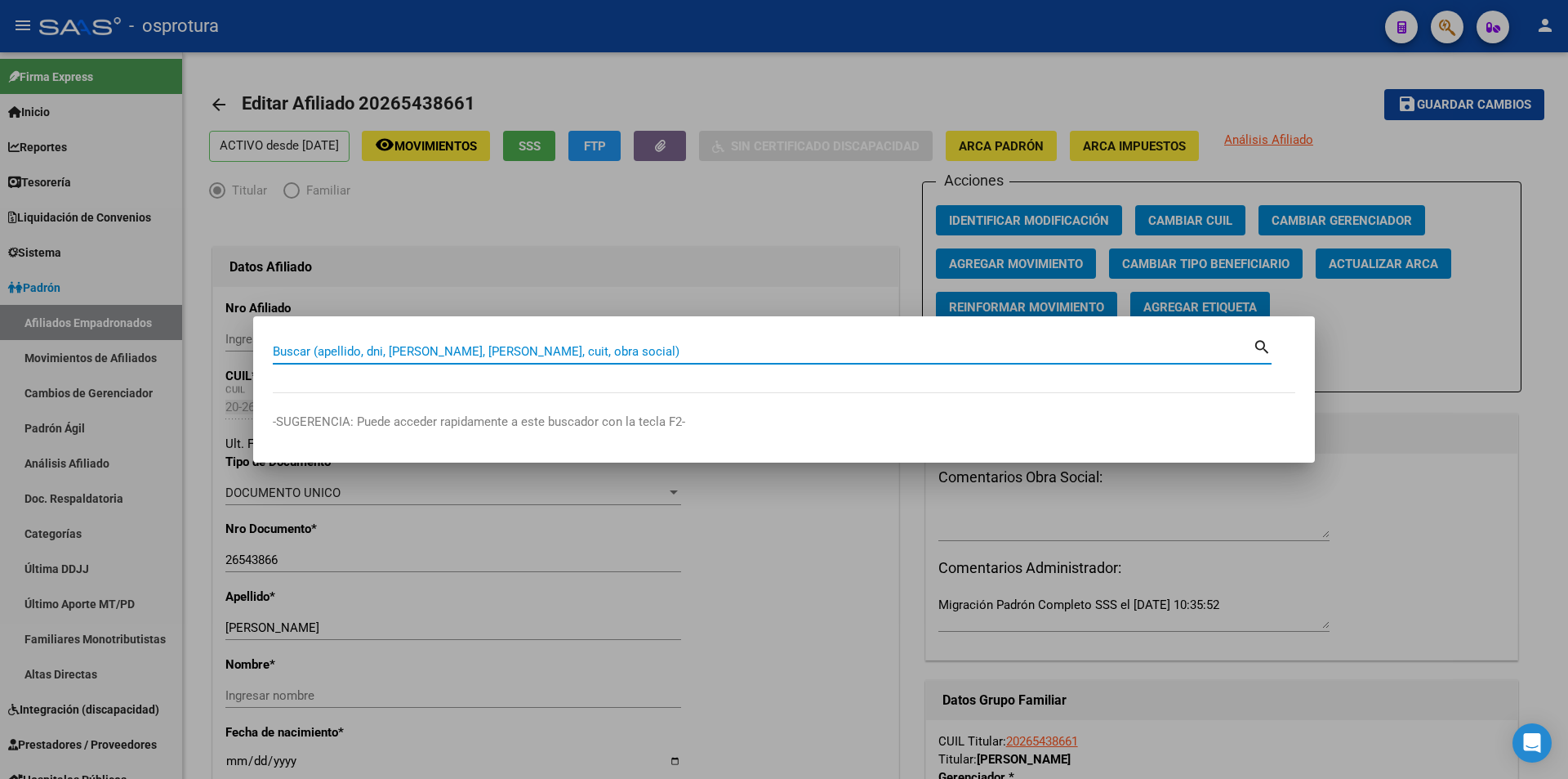
paste input "27-37536709-8"
type input "27375367098"
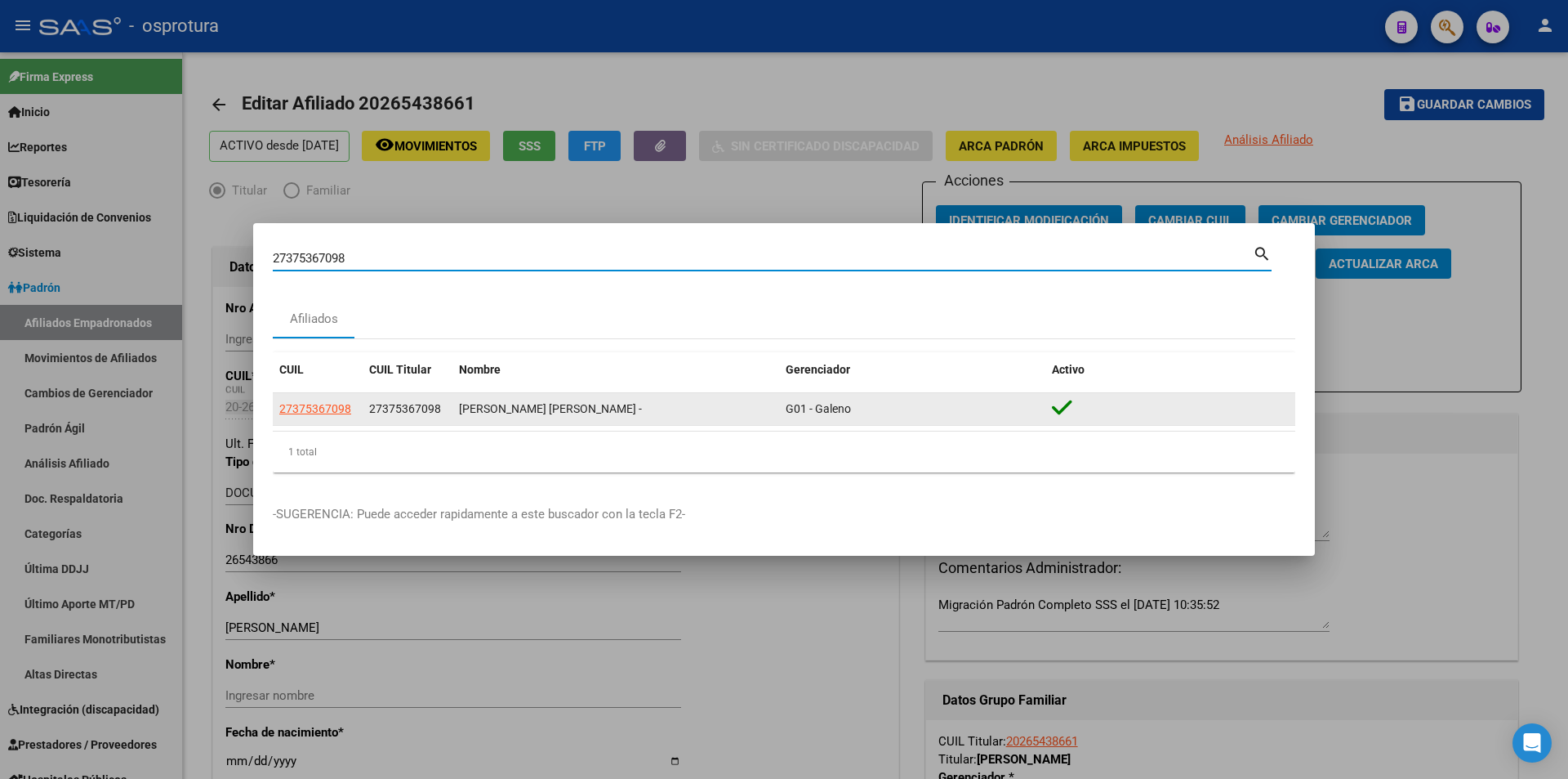
click at [322, 404] on span "27375367098" at bounding box center [315, 409] width 72 height 13
type textarea "27375367098"
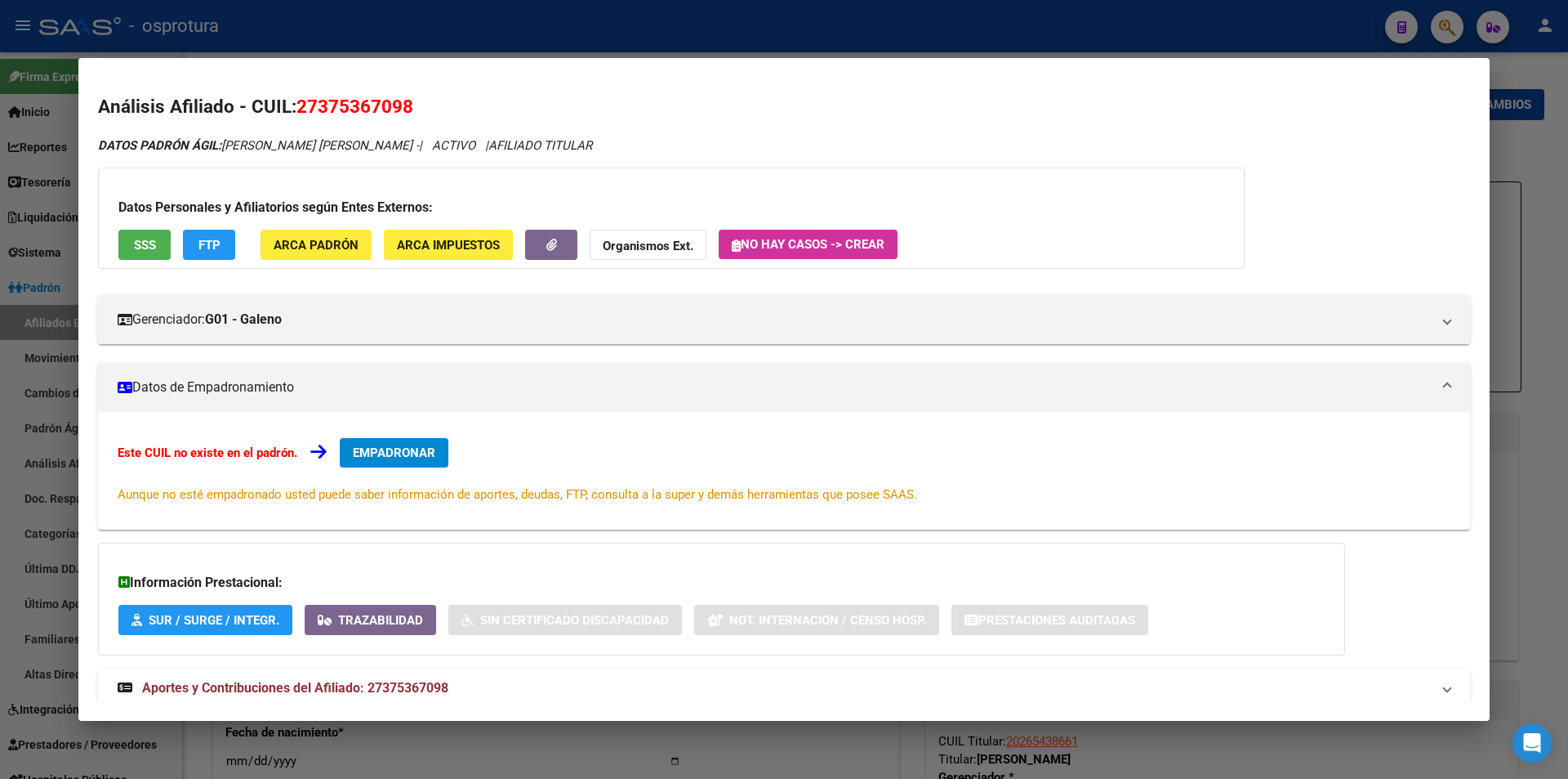
click at [391, 448] on span "EMPADRONAR" at bounding box center [394, 452] width 82 height 15
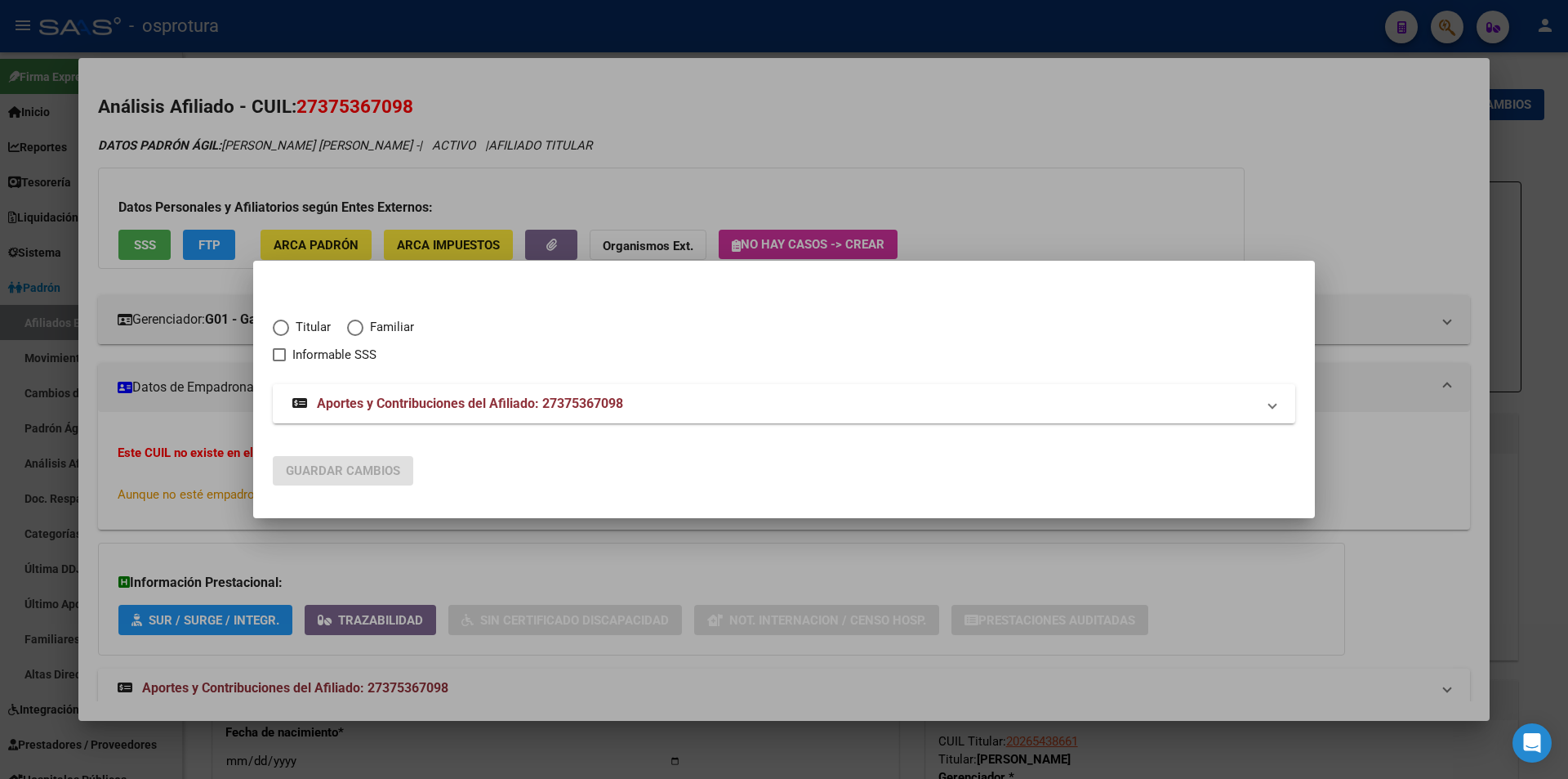
click at [309, 325] on span "Titular" at bounding box center [310, 327] width 42 height 19
click at [289, 325] on input "Titular" at bounding box center [281, 327] width 16 height 16
radio input "true"
checkbox input "true"
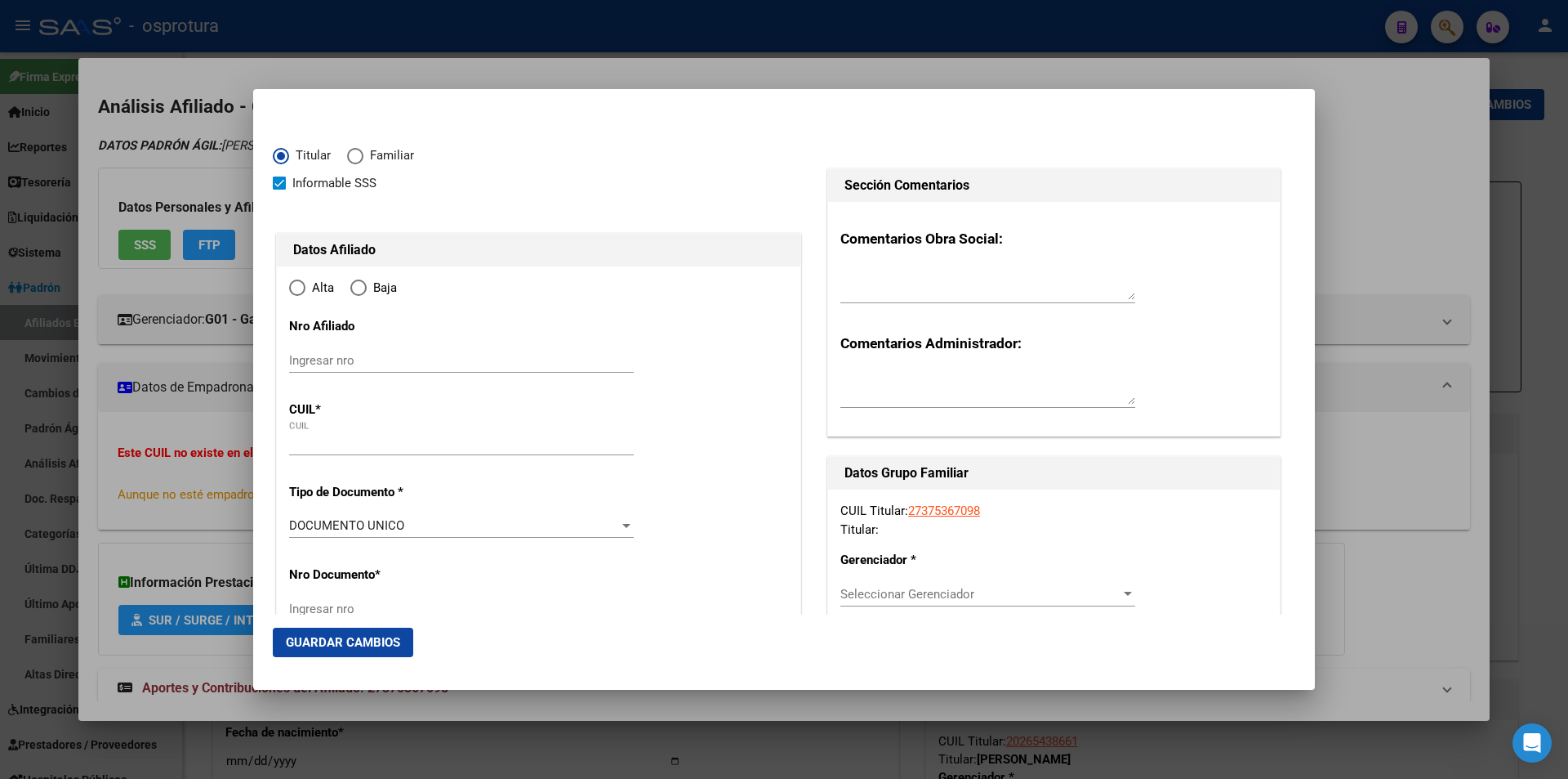
type input "27-37536709-8"
radio input "true"
type input "37536709"
type input "[PERSON_NAME]"
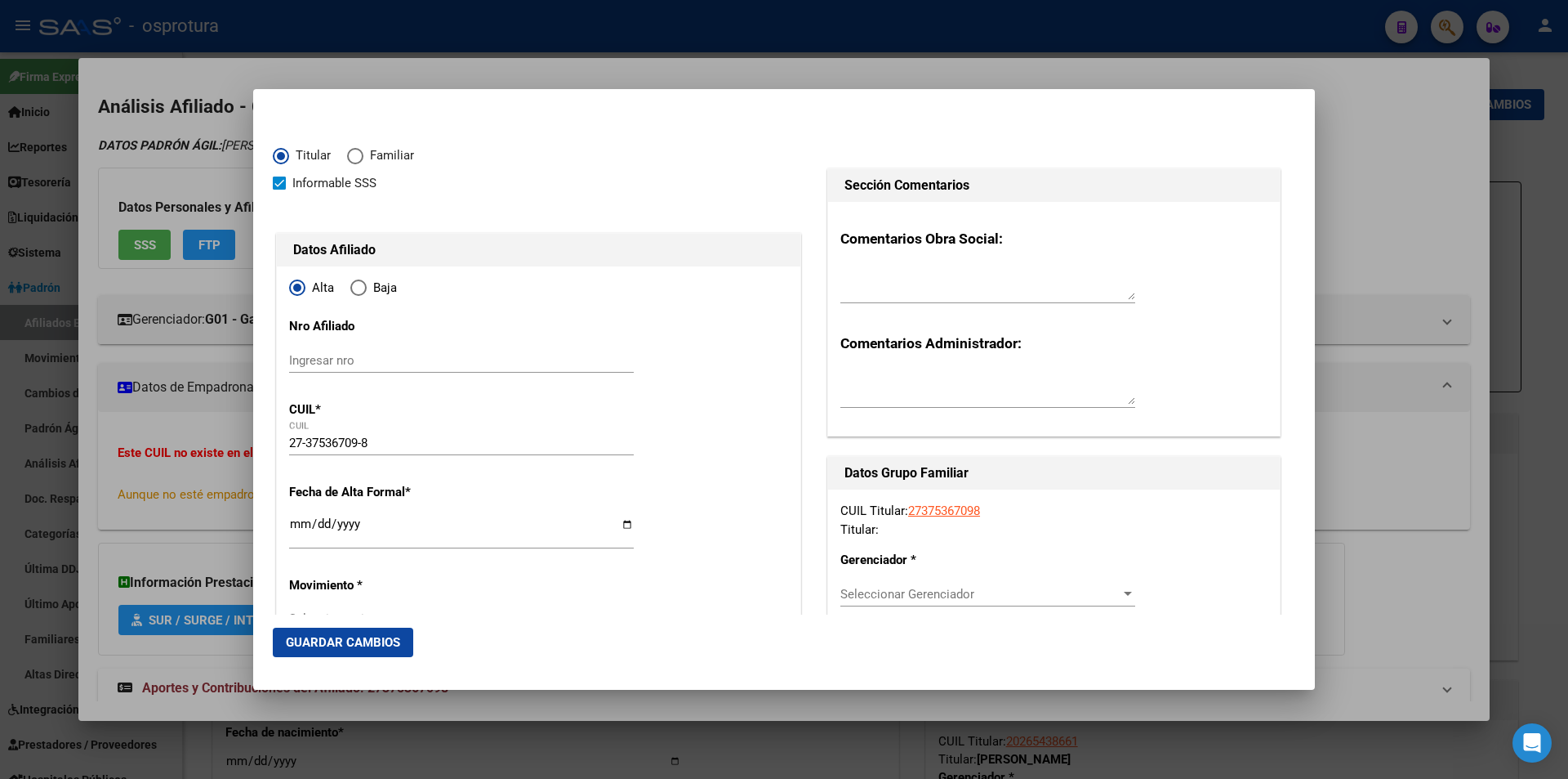
type input "[DATE]"
type input "BERISSO"
type input "1923"
type input "126 E/ 5 Y 6"
type input "BERISSO"
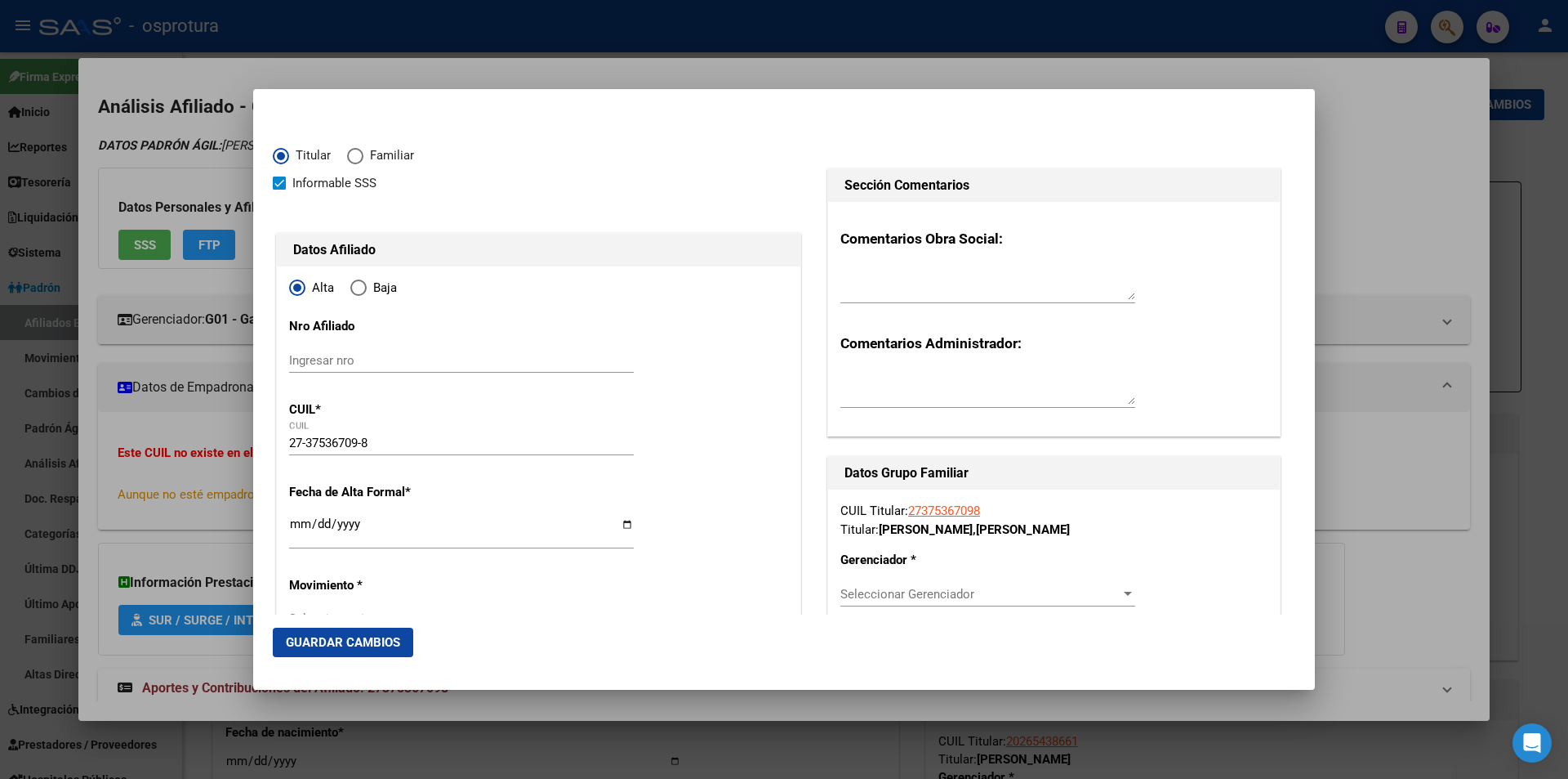
click at [302, 527] on input "Ingresar fecha" at bounding box center [461, 530] width 345 height 26
type input "[DATE]"
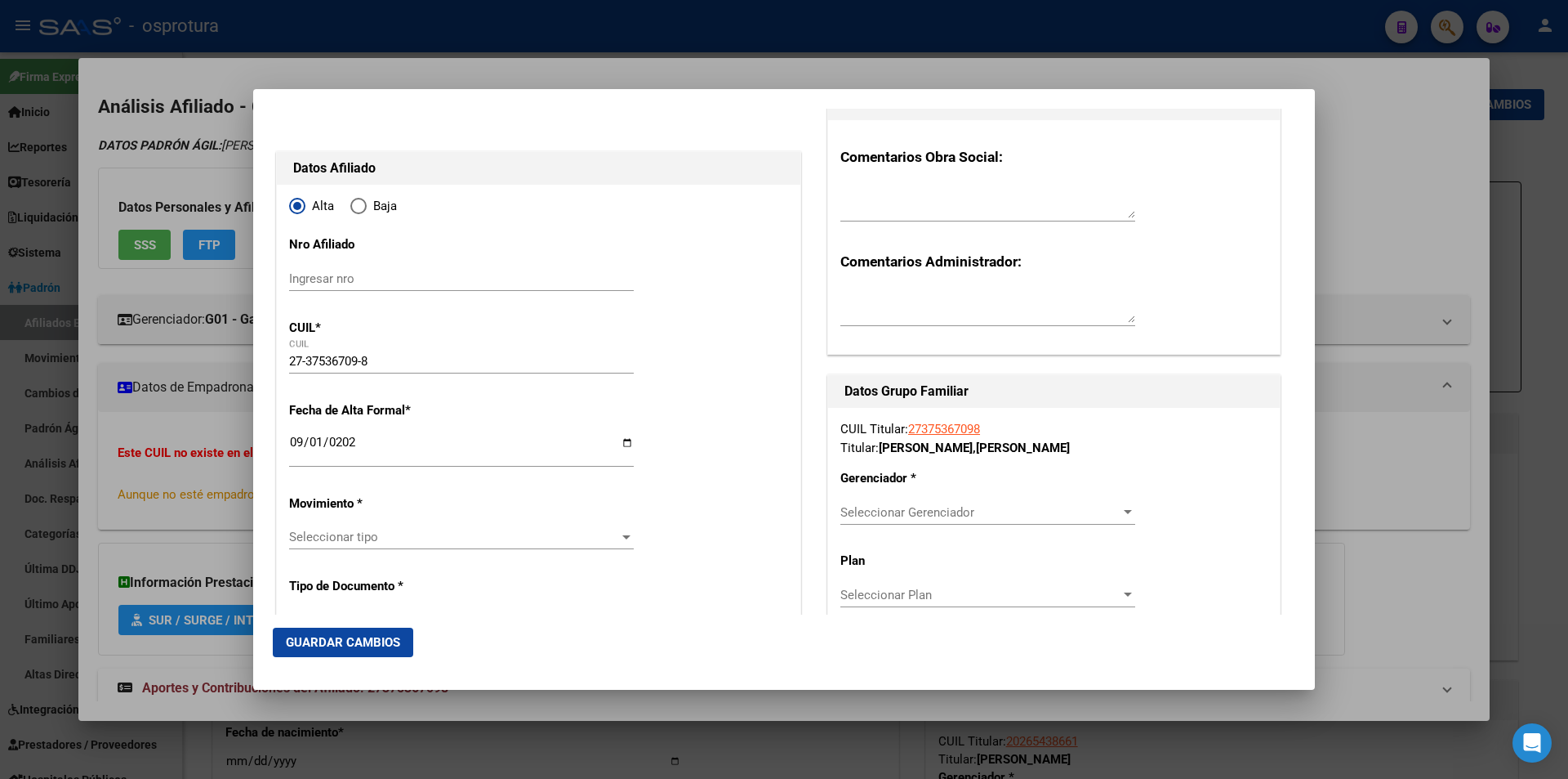
click at [894, 505] on span "Seleccionar Gerenciador" at bounding box center [980, 513] width 280 height 15
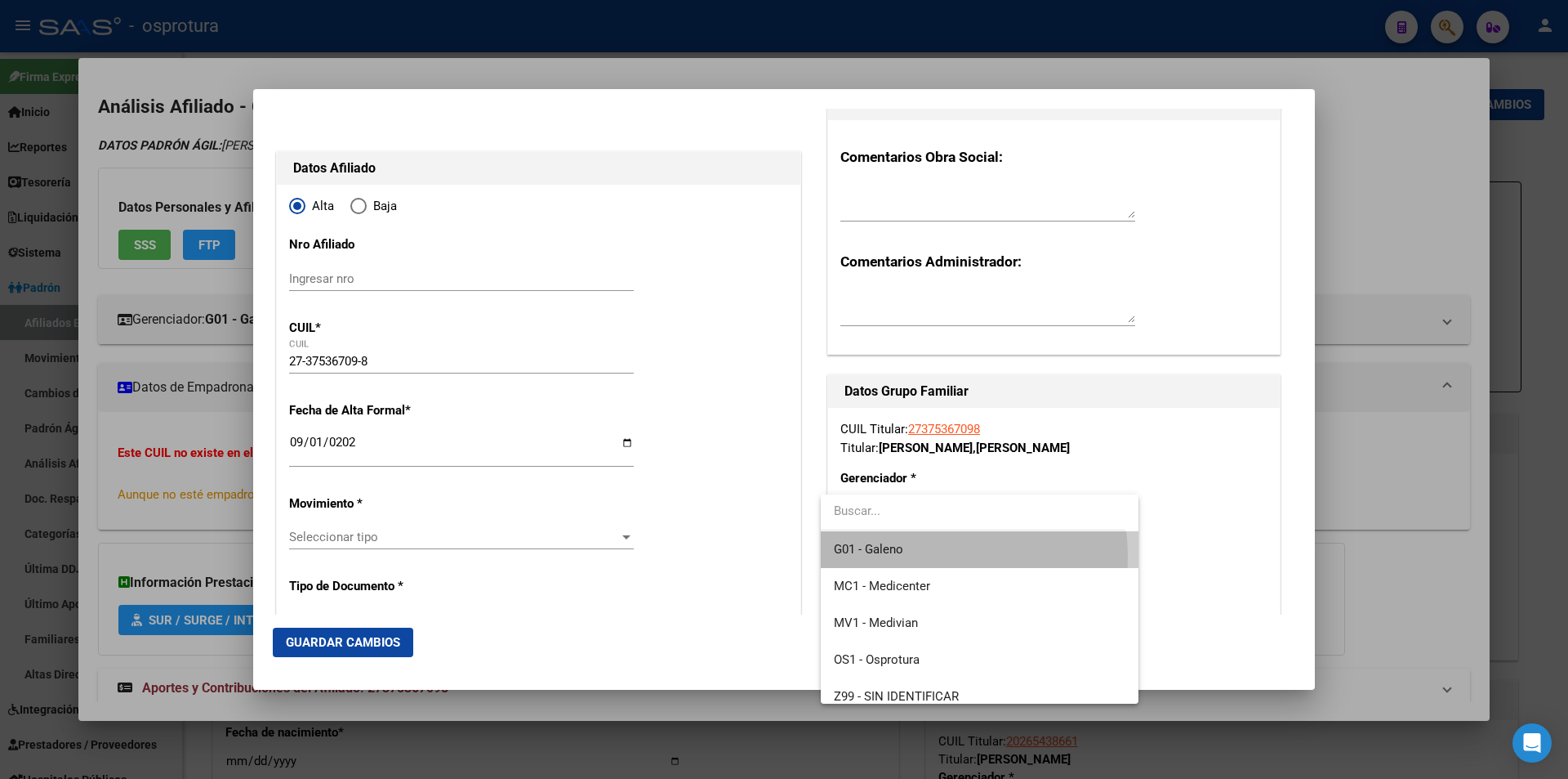
click at [917, 556] on span "G01 - Galeno" at bounding box center [979, 549] width 291 height 36
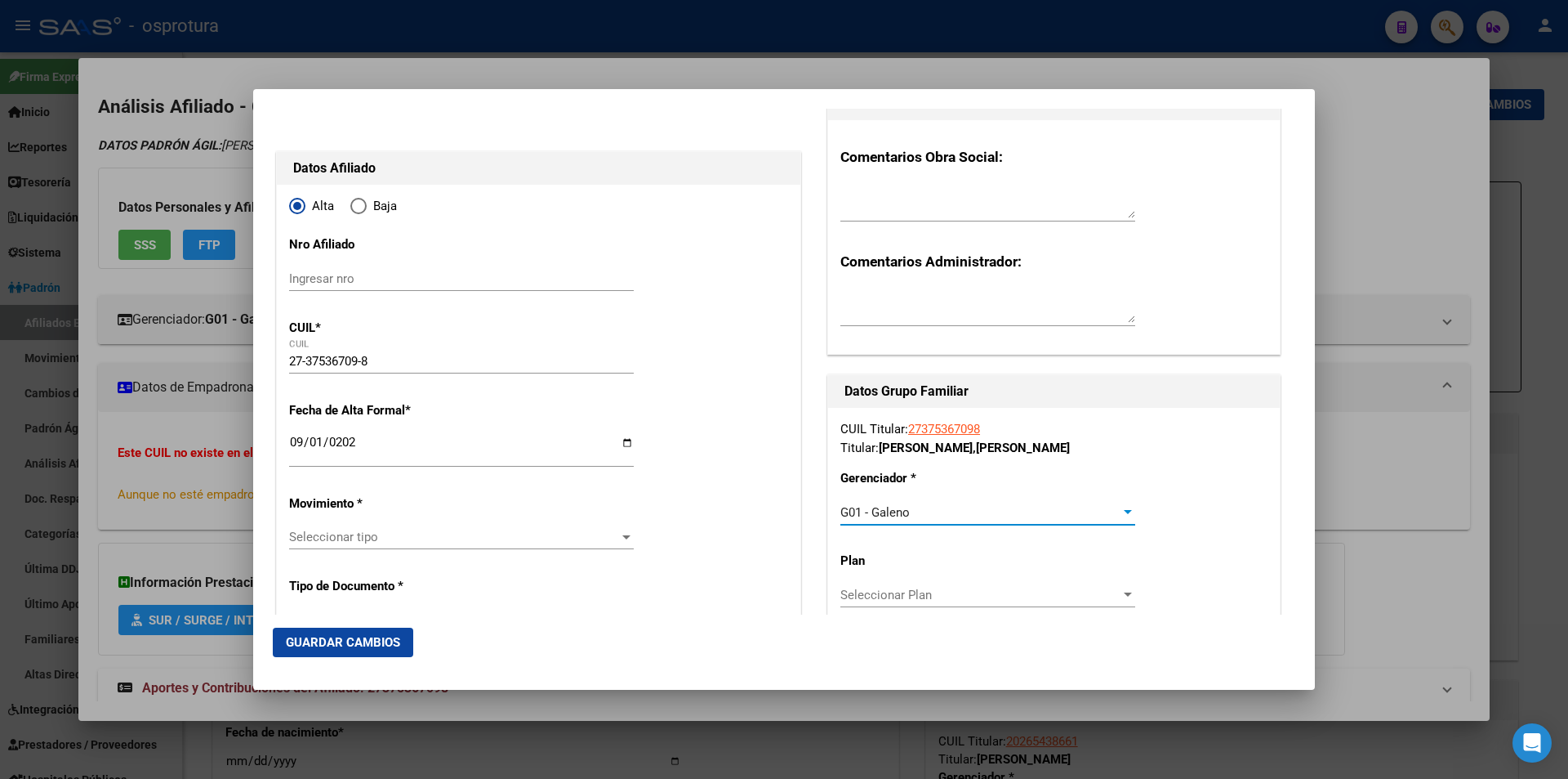
scroll to position [163, 0]
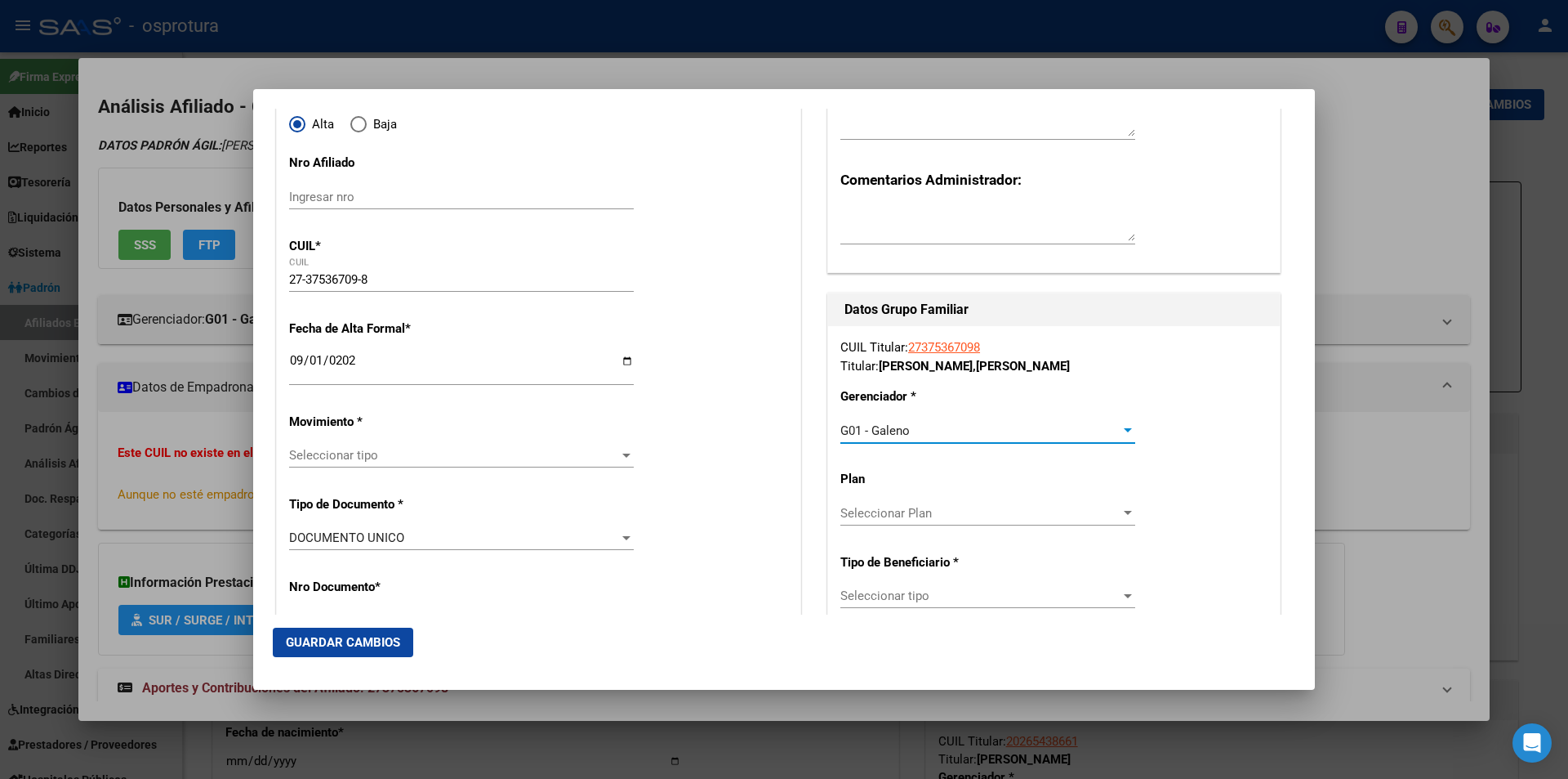
click at [936, 597] on span "Seleccionar tipo" at bounding box center [980, 596] width 280 height 15
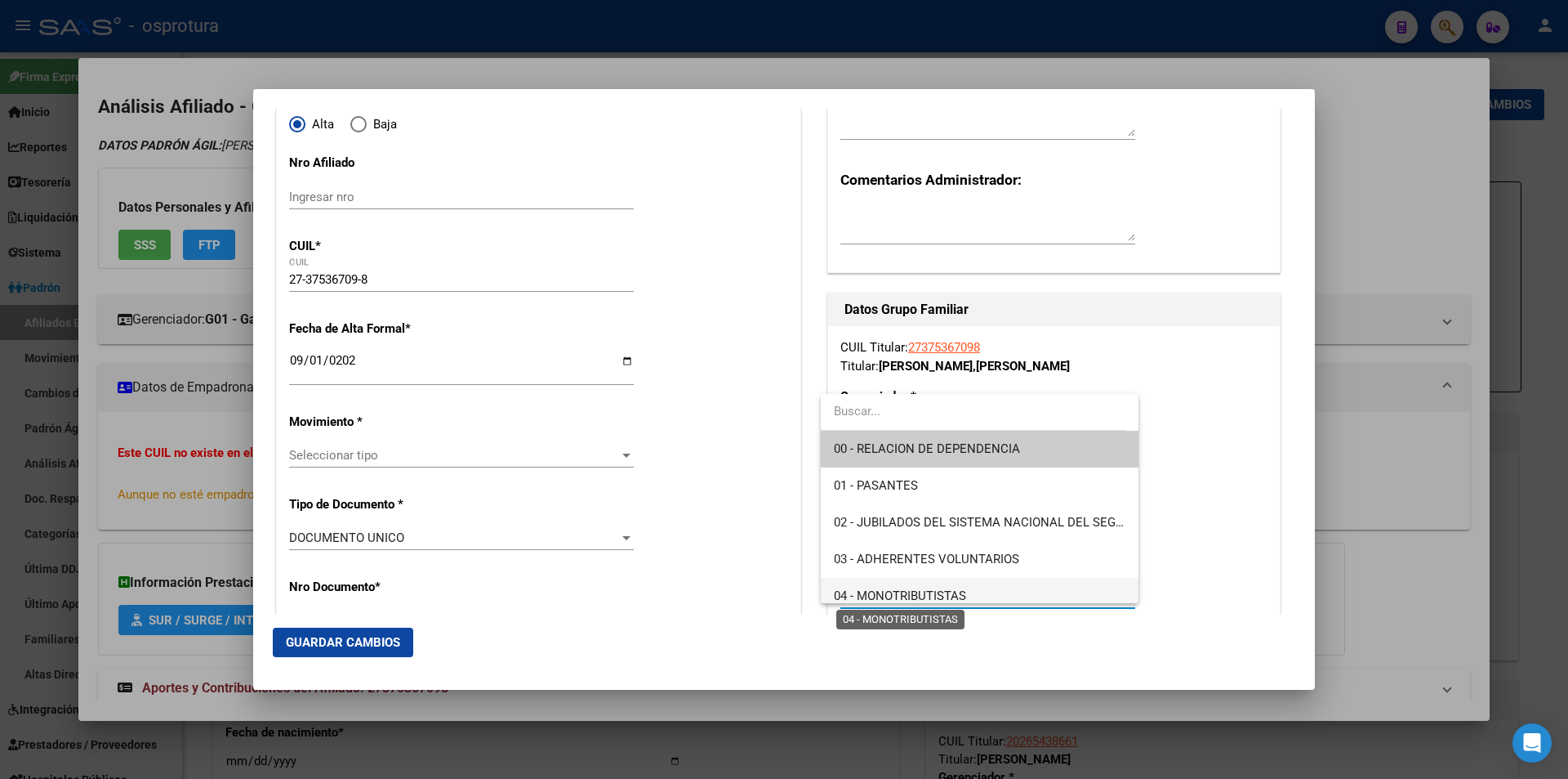
click at [935, 597] on span "04 - MONOTRIBUTISTAS" at bounding box center [900, 596] width 132 height 15
type input "27-37536709-8"
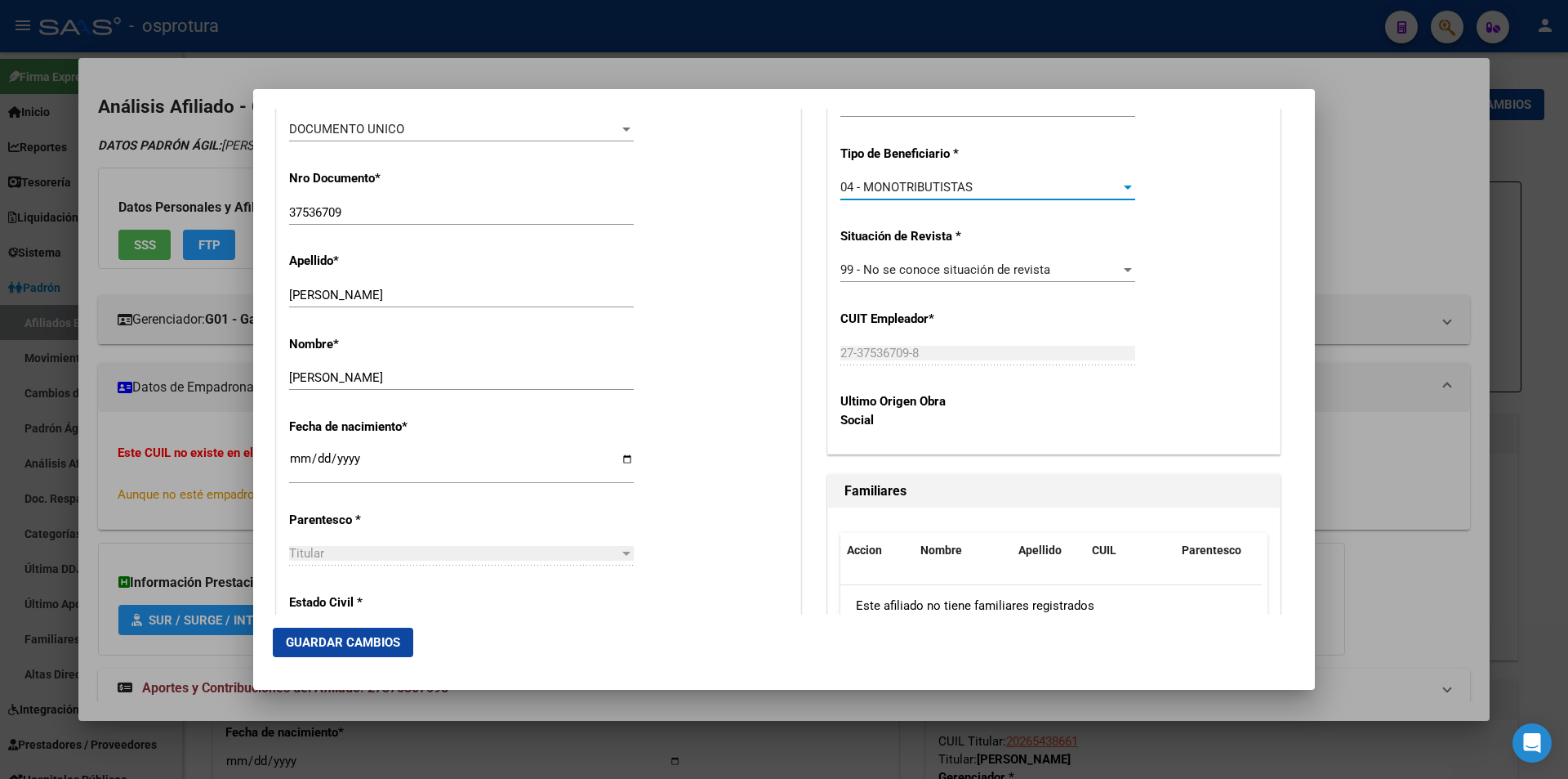
scroll to position [654, 0]
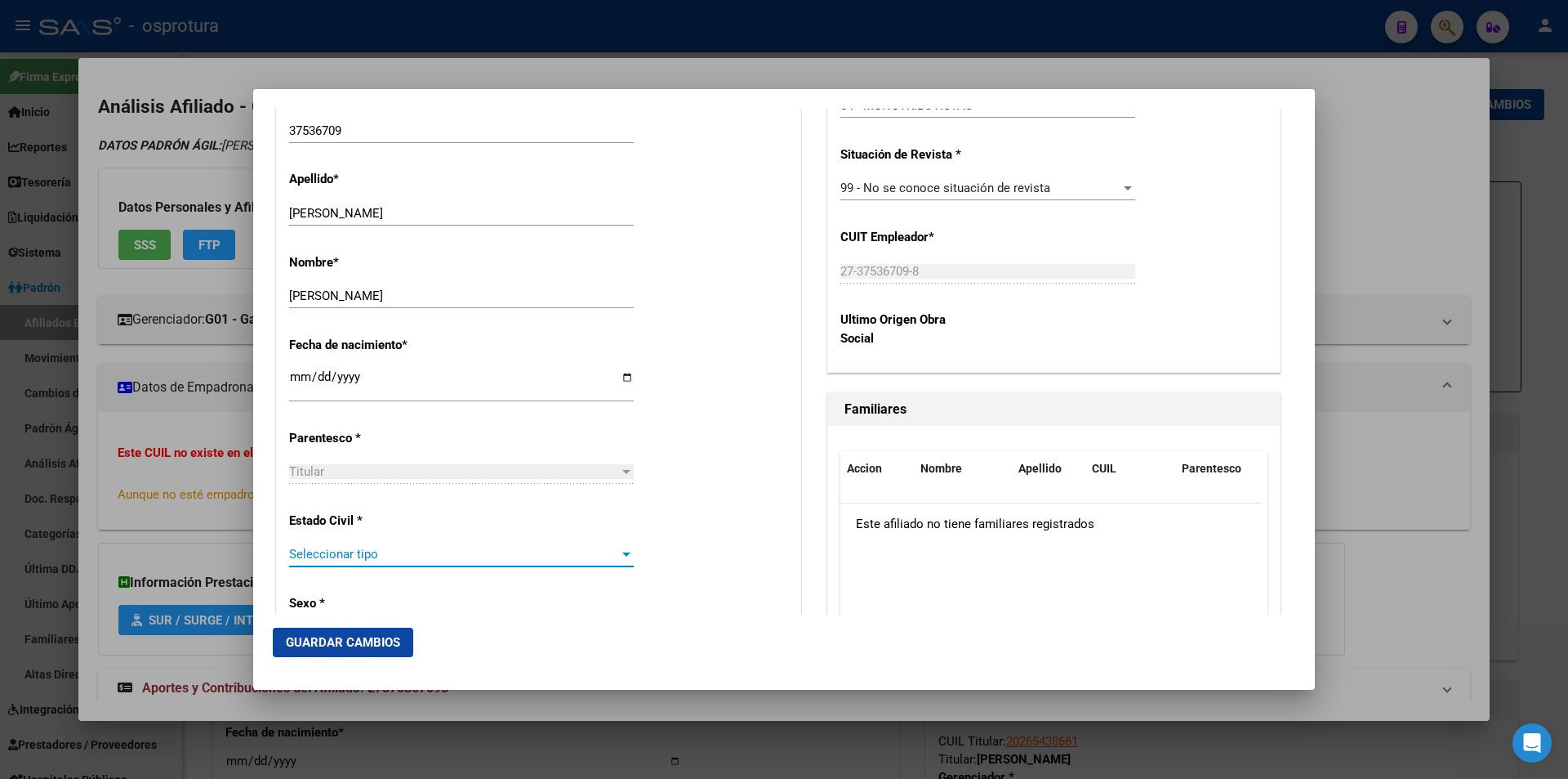
click at [529, 556] on span "Seleccionar tipo" at bounding box center [454, 554] width 330 height 15
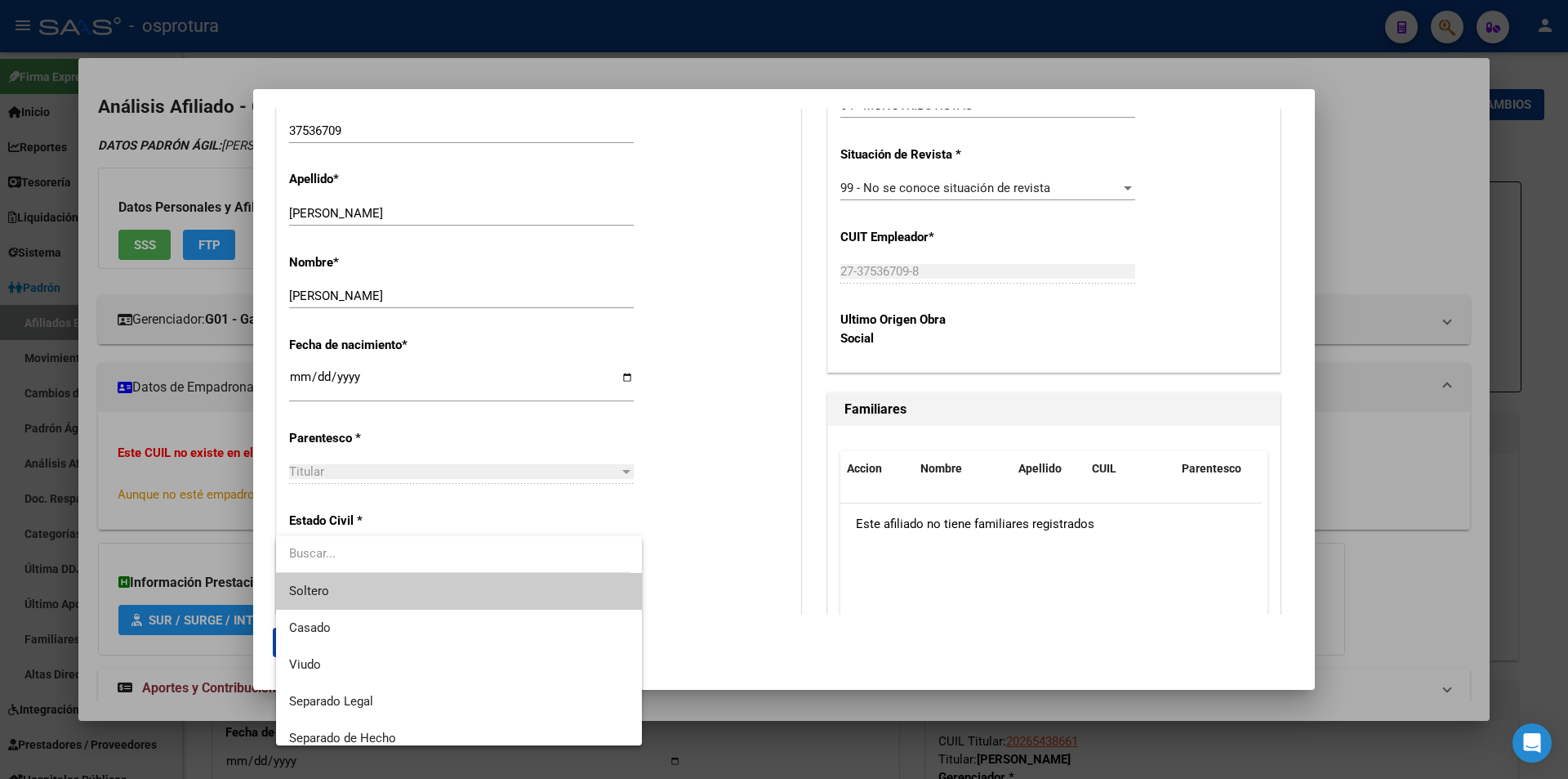
click at [457, 597] on span "Soltero" at bounding box center [459, 591] width 340 height 36
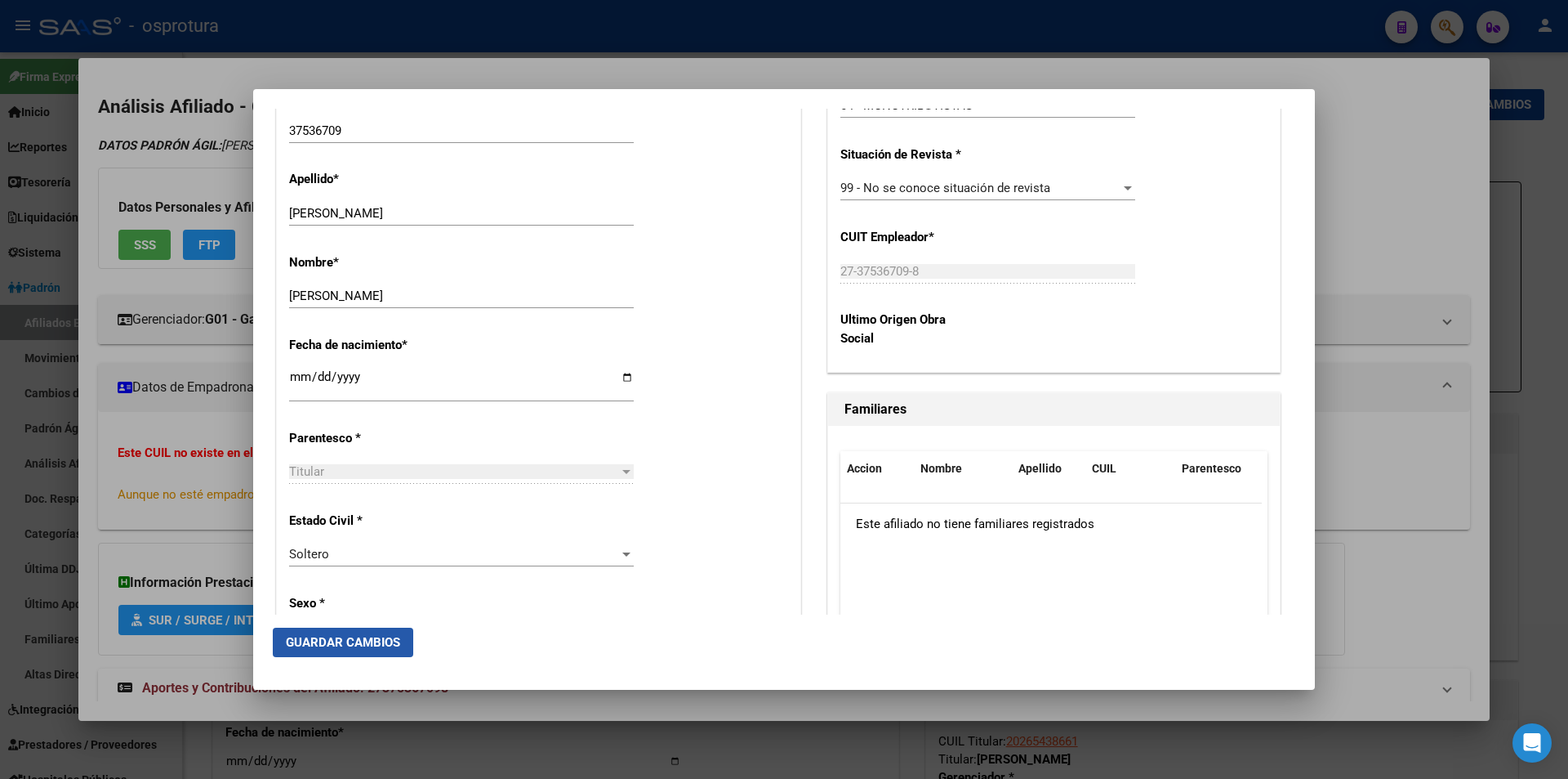
click at [368, 656] on button "Guardar Cambios" at bounding box center [343, 642] width 140 height 29
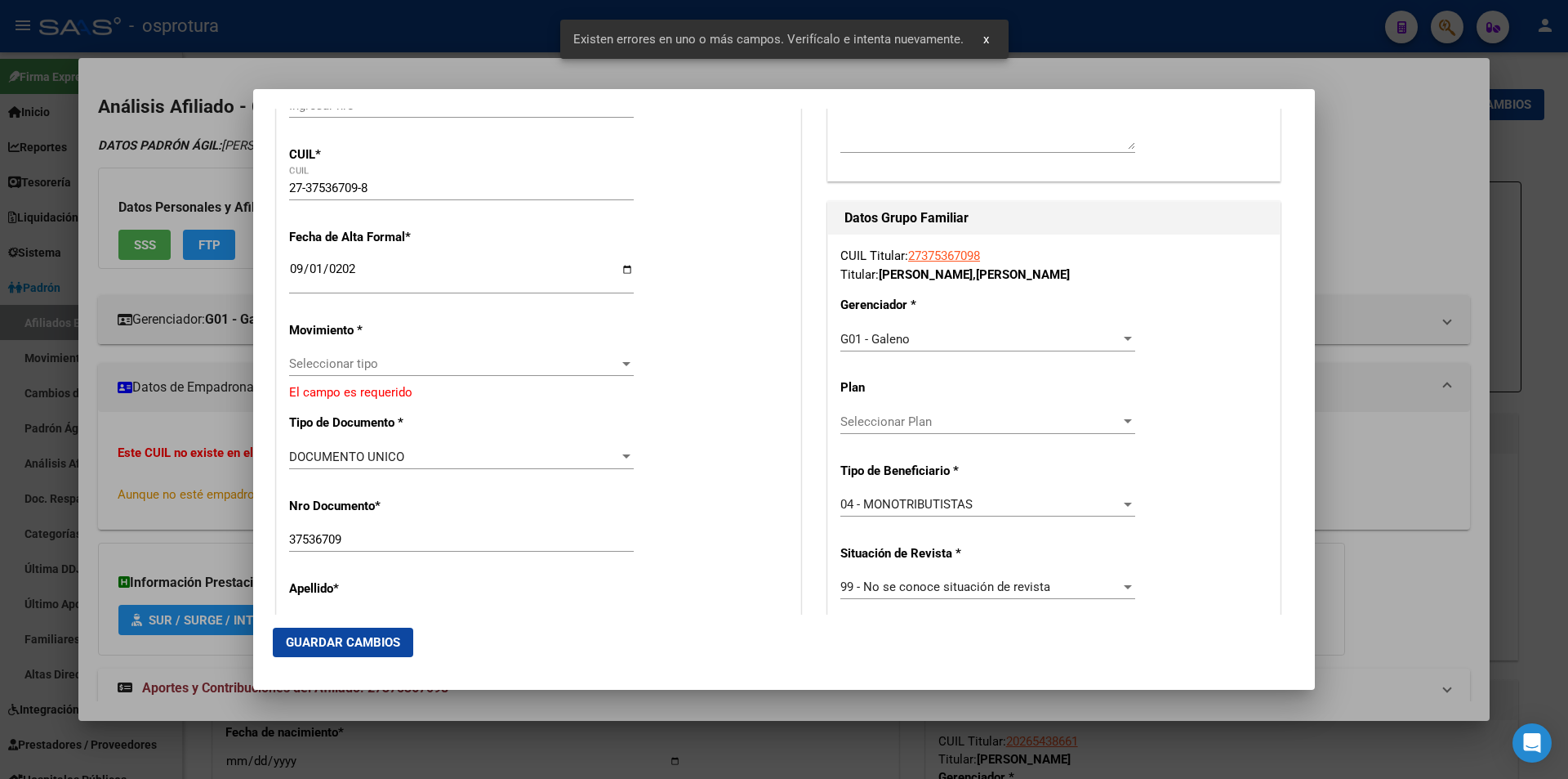
scroll to position [173, 0]
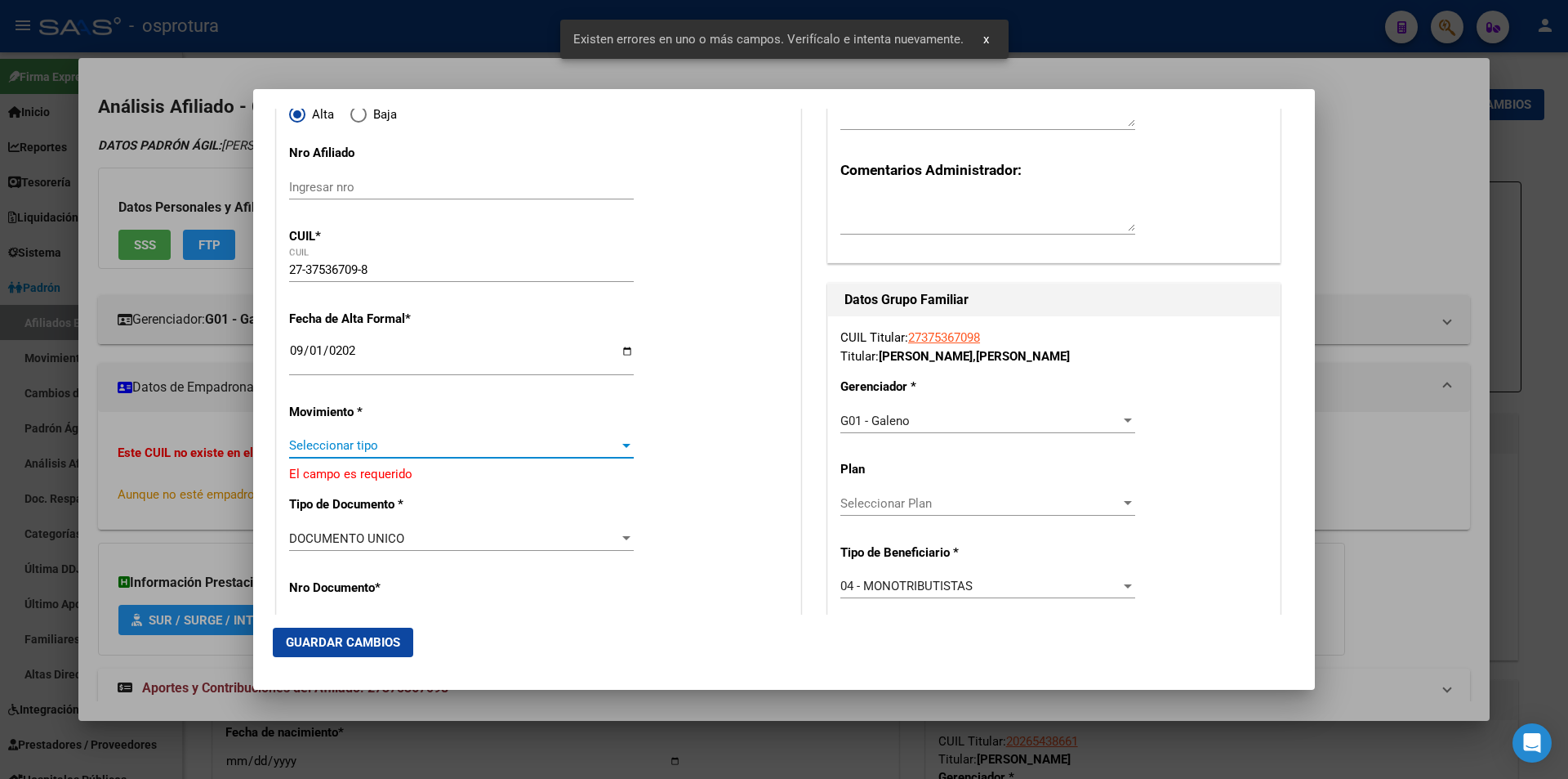
click at [524, 449] on span "Seleccionar tipo" at bounding box center [454, 445] width 330 height 15
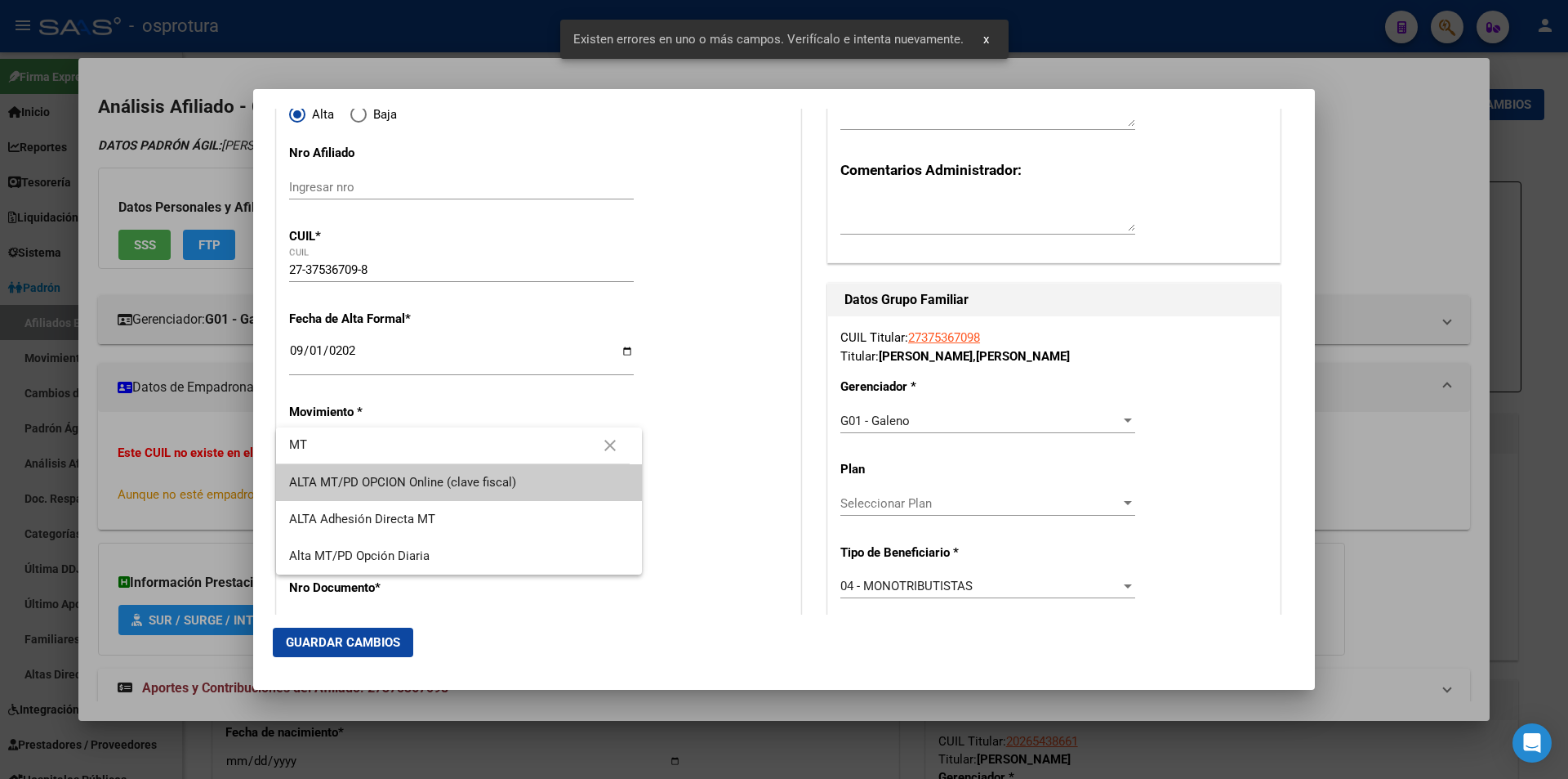
type input "MT"
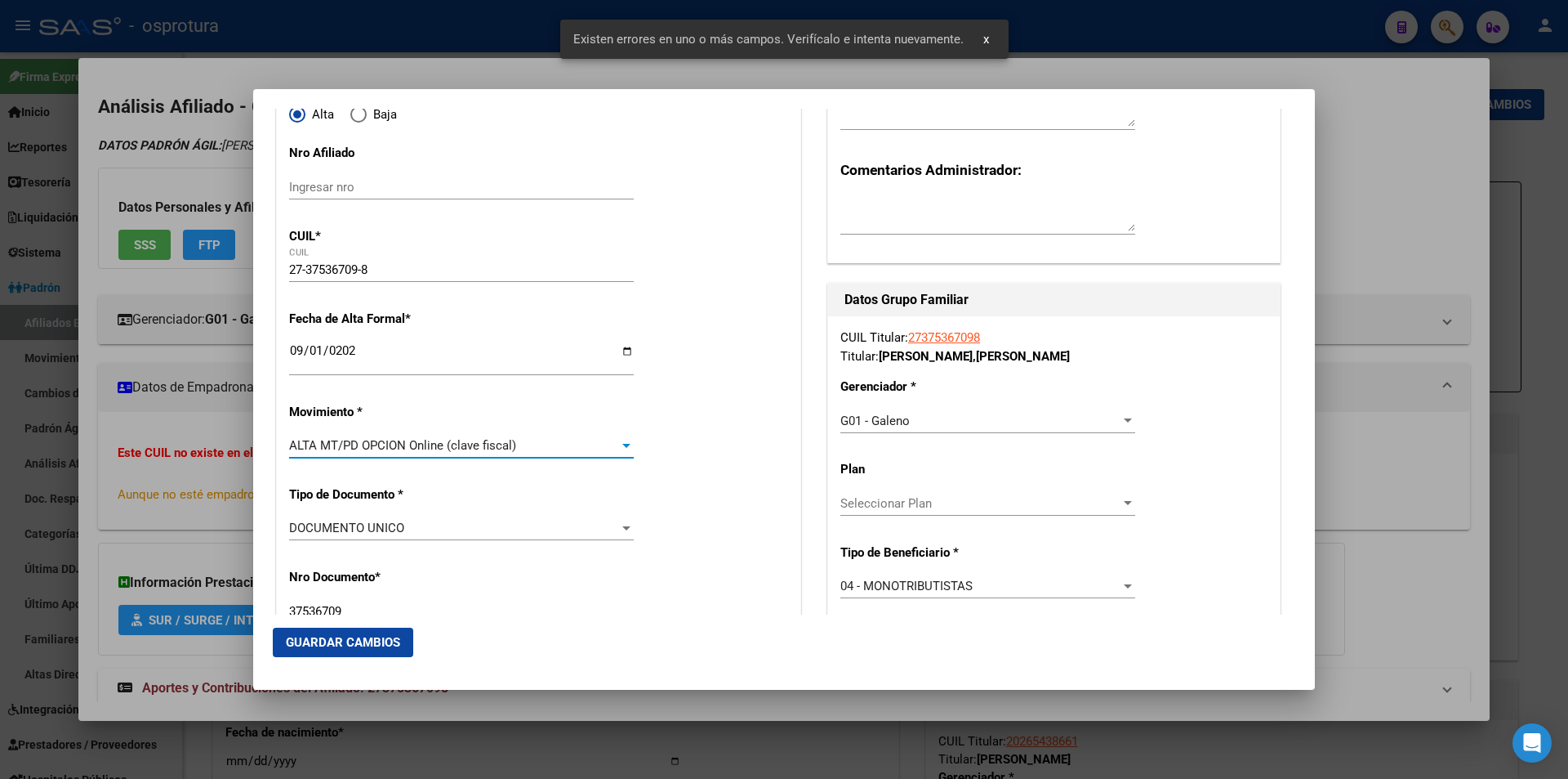
click at [335, 635] on span "Guardar Cambios" at bounding box center [343, 642] width 114 height 15
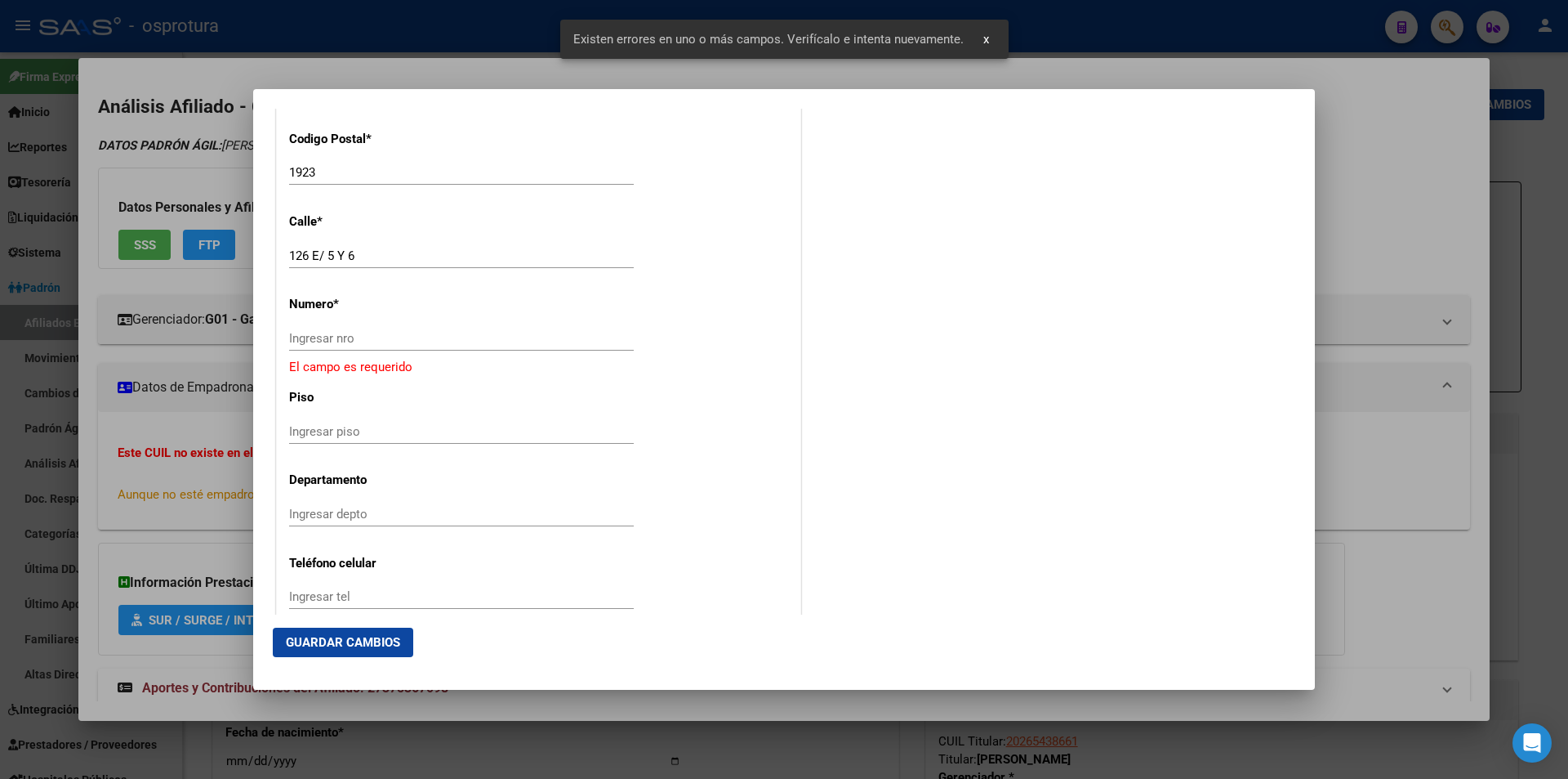
scroll to position [1808, 0]
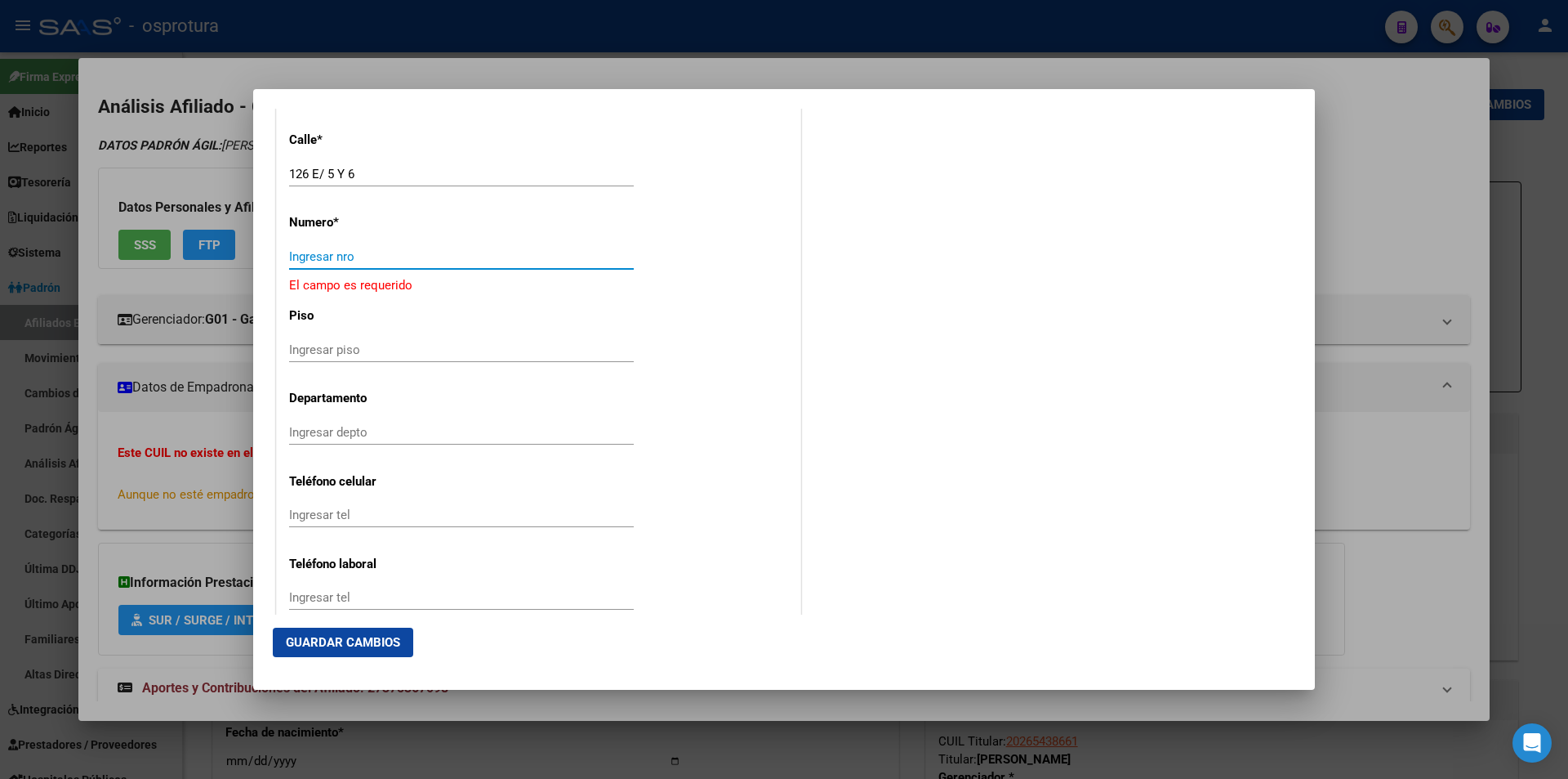
click at [459, 259] on input "Ingresar nro" at bounding box center [461, 256] width 345 height 15
type input "1"
click at [391, 632] on button "Guardar Cambios" at bounding box center [343, 642] width 140 height 29
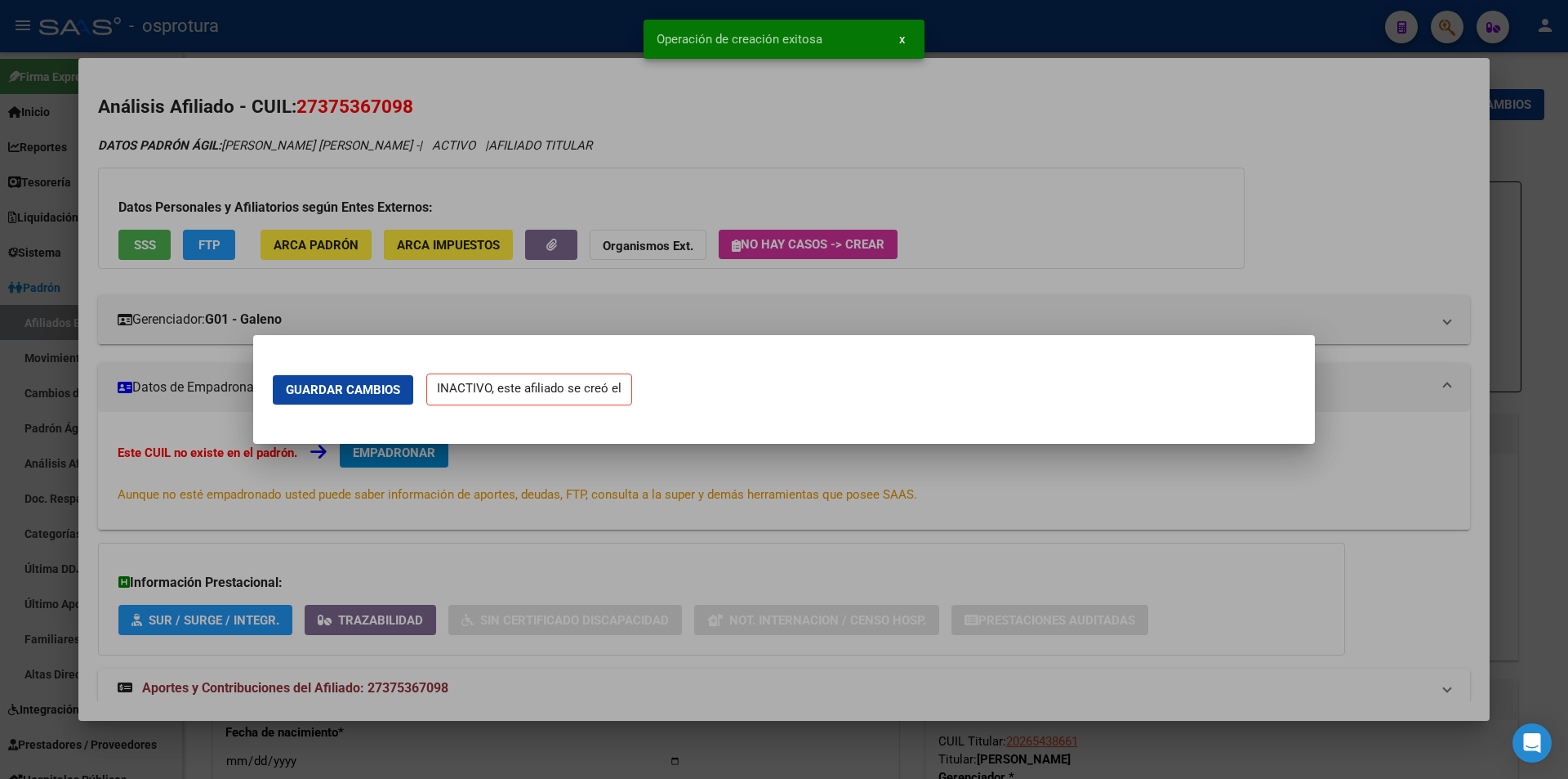
scroll to position [0, 0]
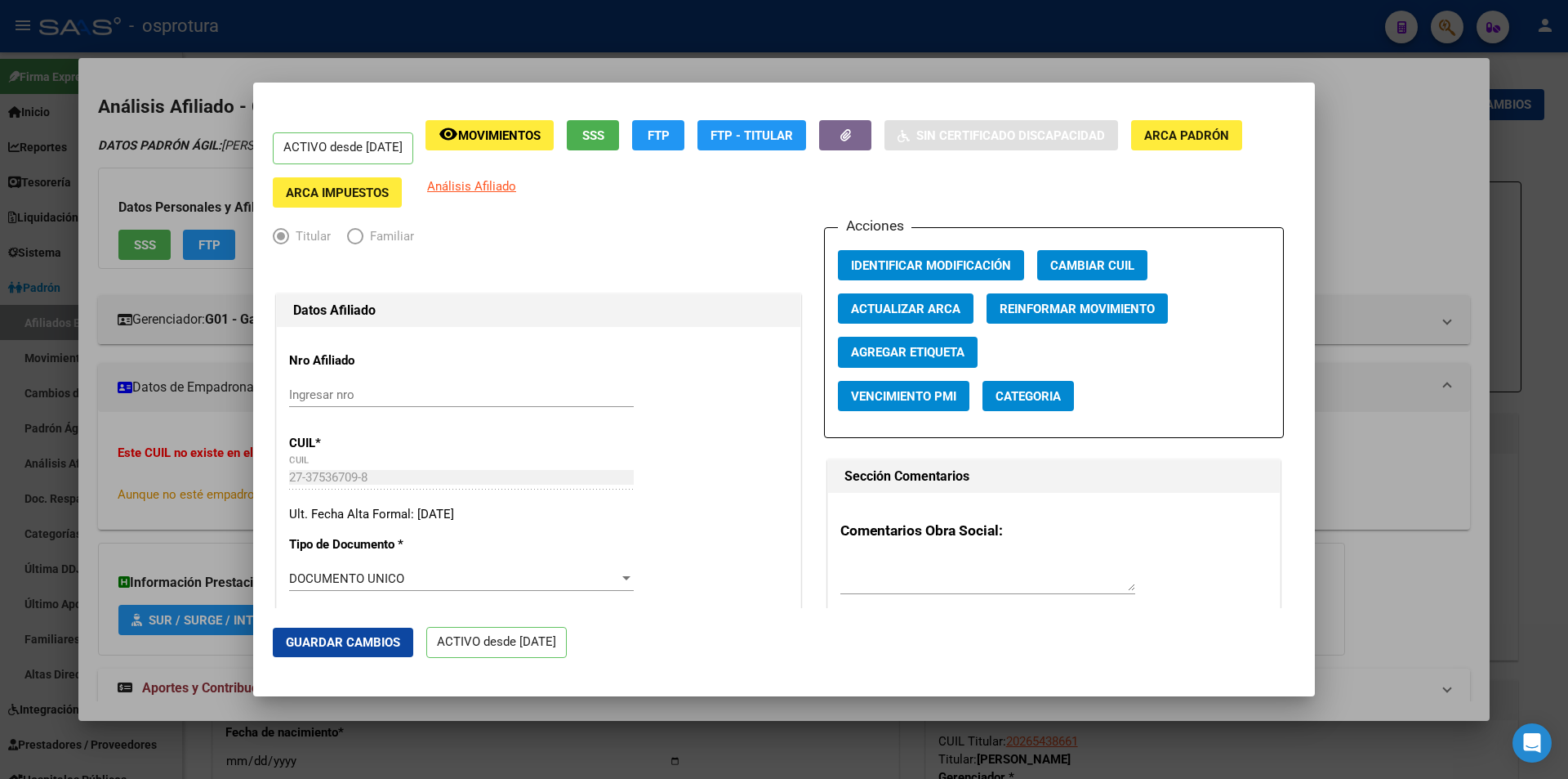
click at [802, 49] on div at bounding box center [784, 390] width 1568 height 779
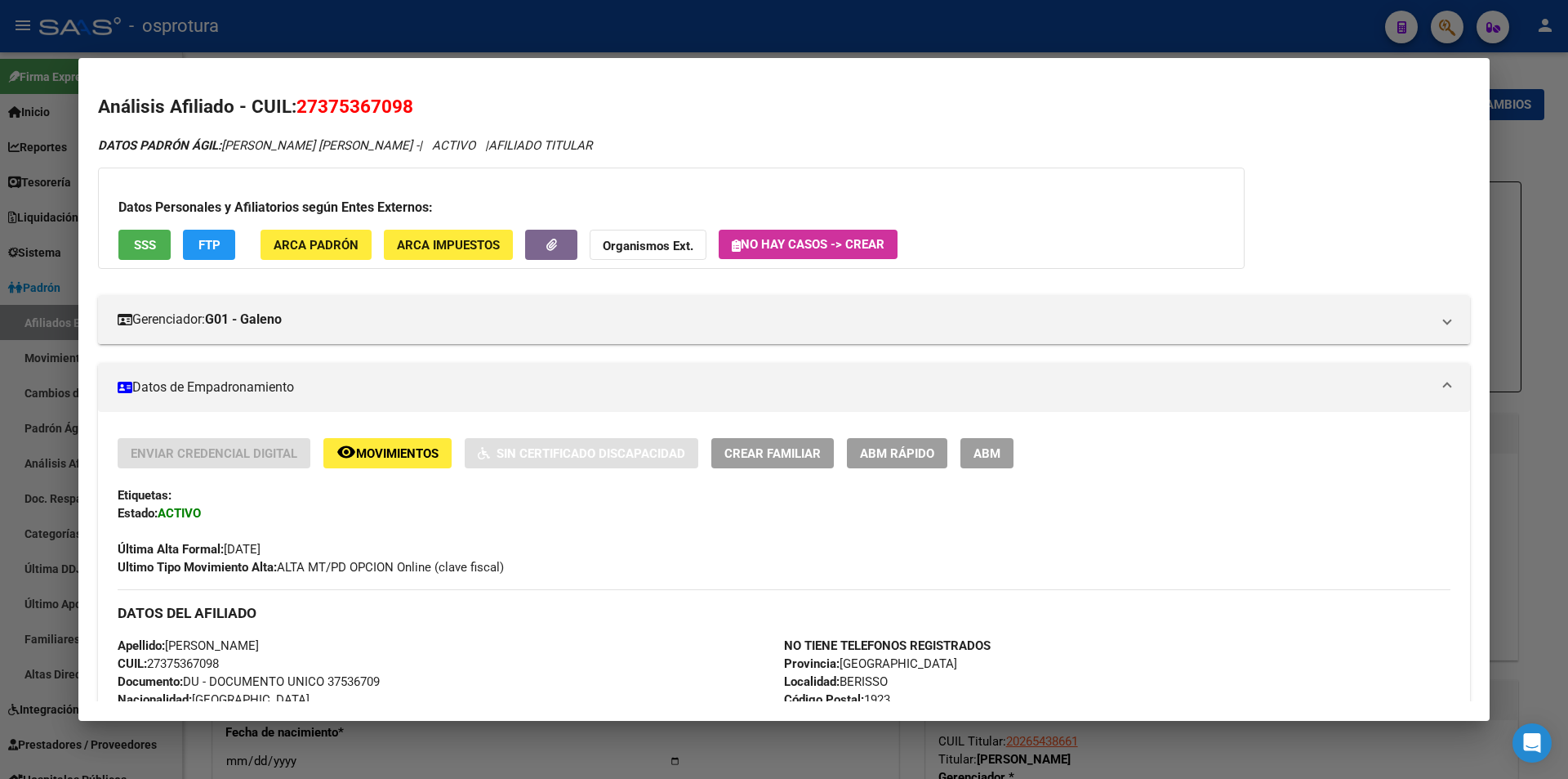
click at [789, 447] on span "Crear Familiar" at bounding box center [773, 453] width 97 height 15
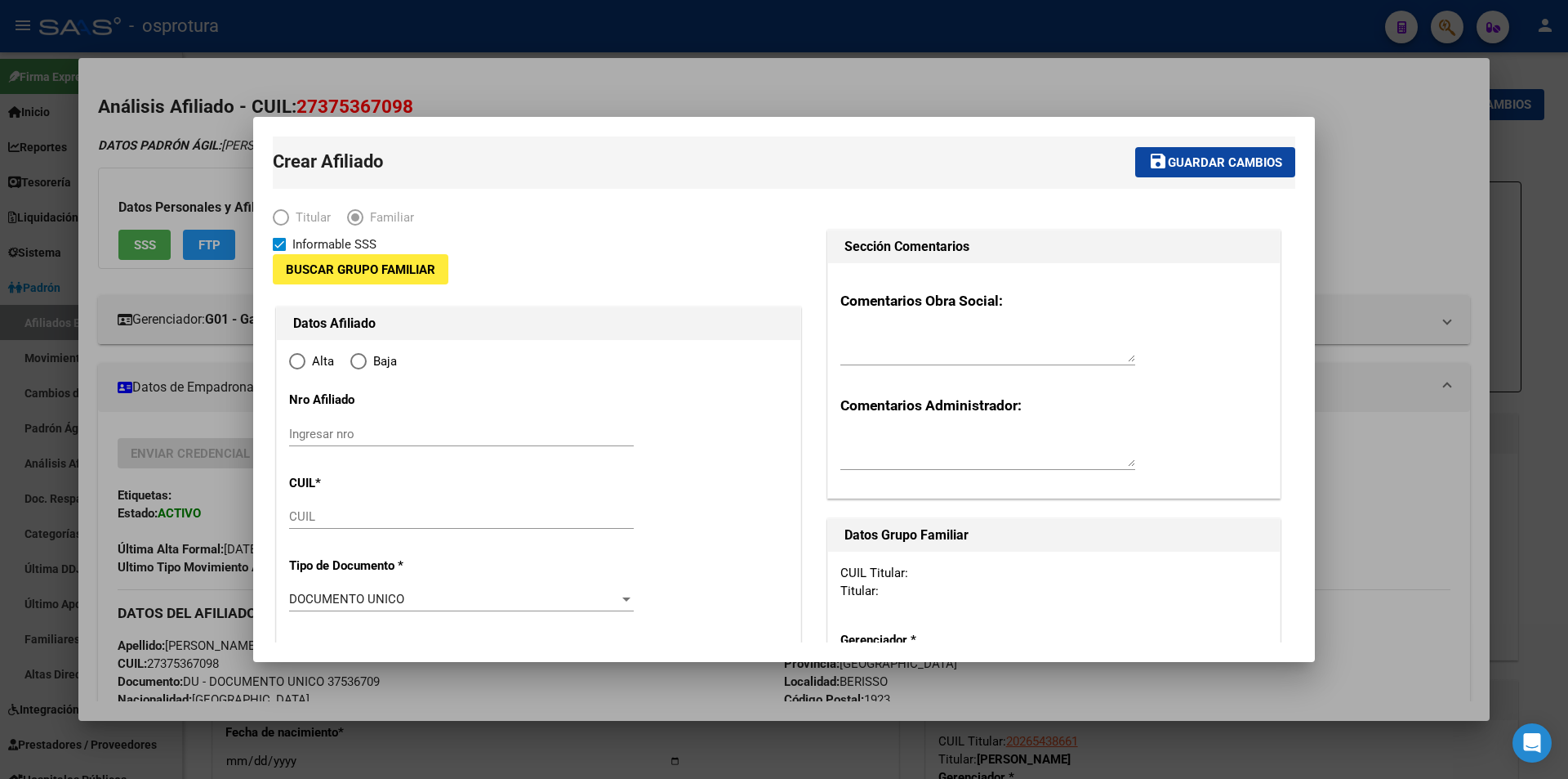
type input "27-37536709-8"
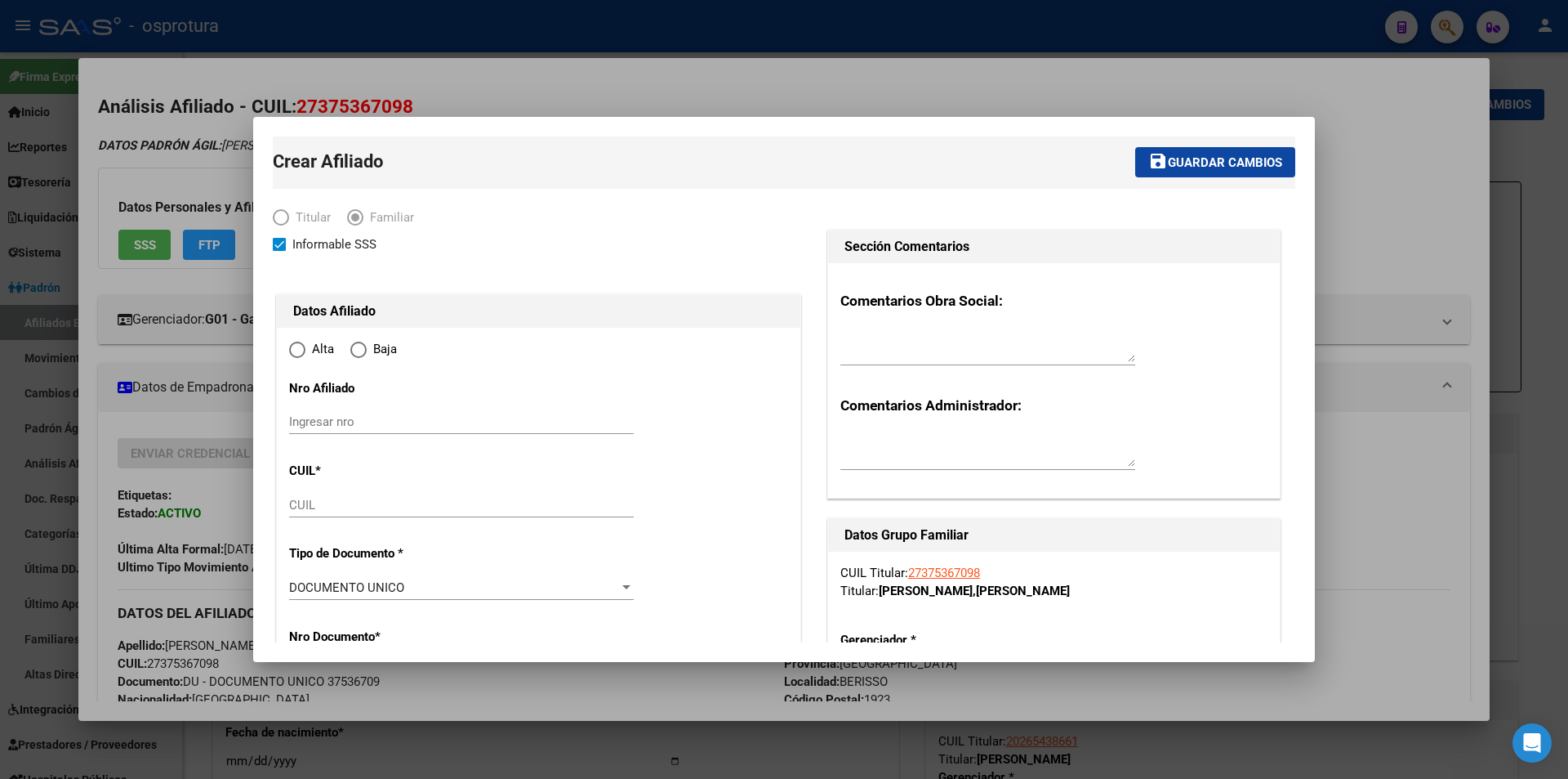
type input "BERISSO"
type input "1923"
type input "126 E/ 5 Y 6"
type input "1"
radio input "true"
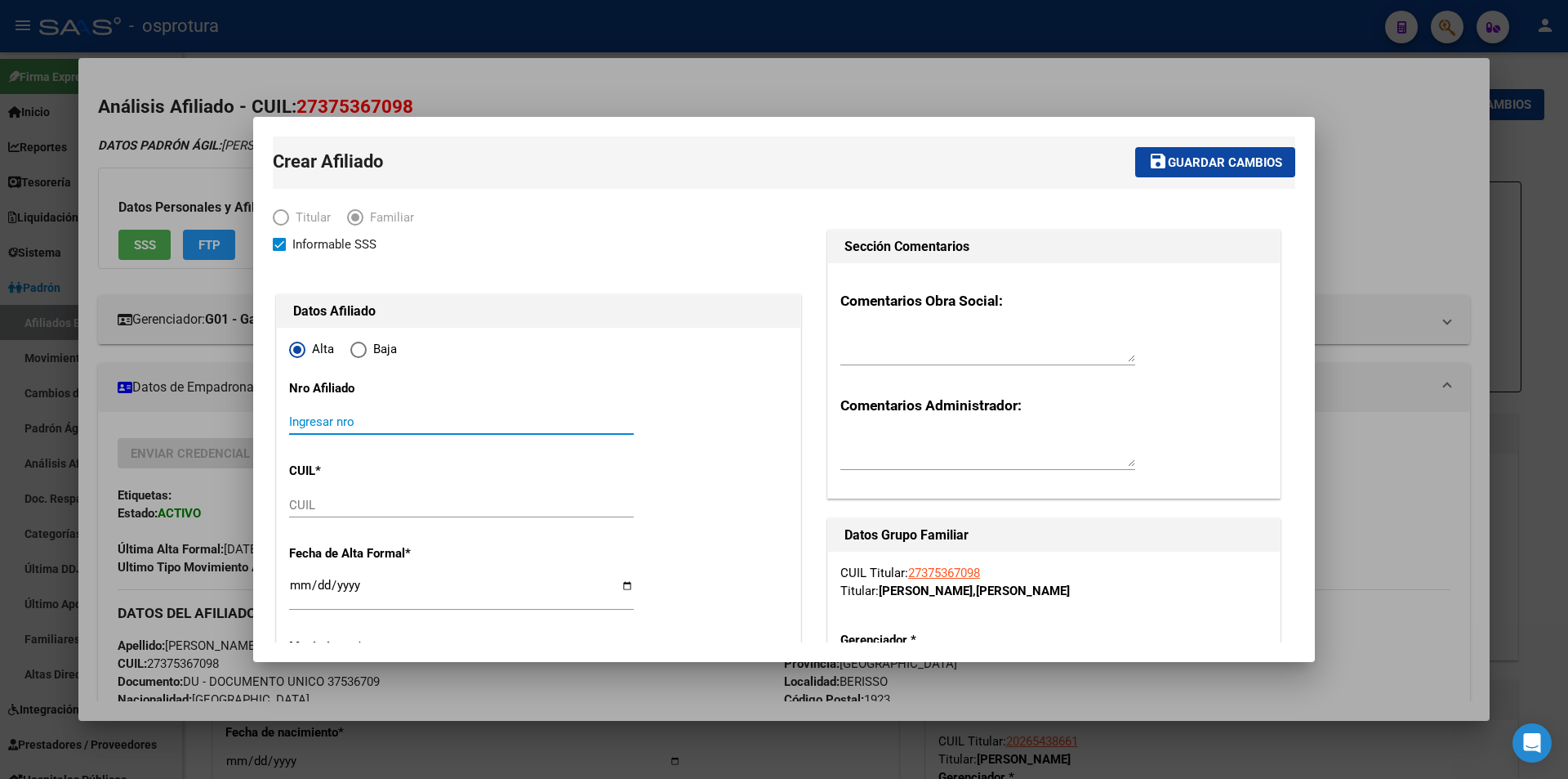
click at [517, 425] on input "Ingresar nro" at bounding box center [461, 421] width 345 height 15
paste input "20594515499"
type input "20594515499"
type input "27-37536709-8"
drag, startPoint x: 489, startPoint y: 424, endPoint x: 14, endPoint y: 403, distance: 475.5
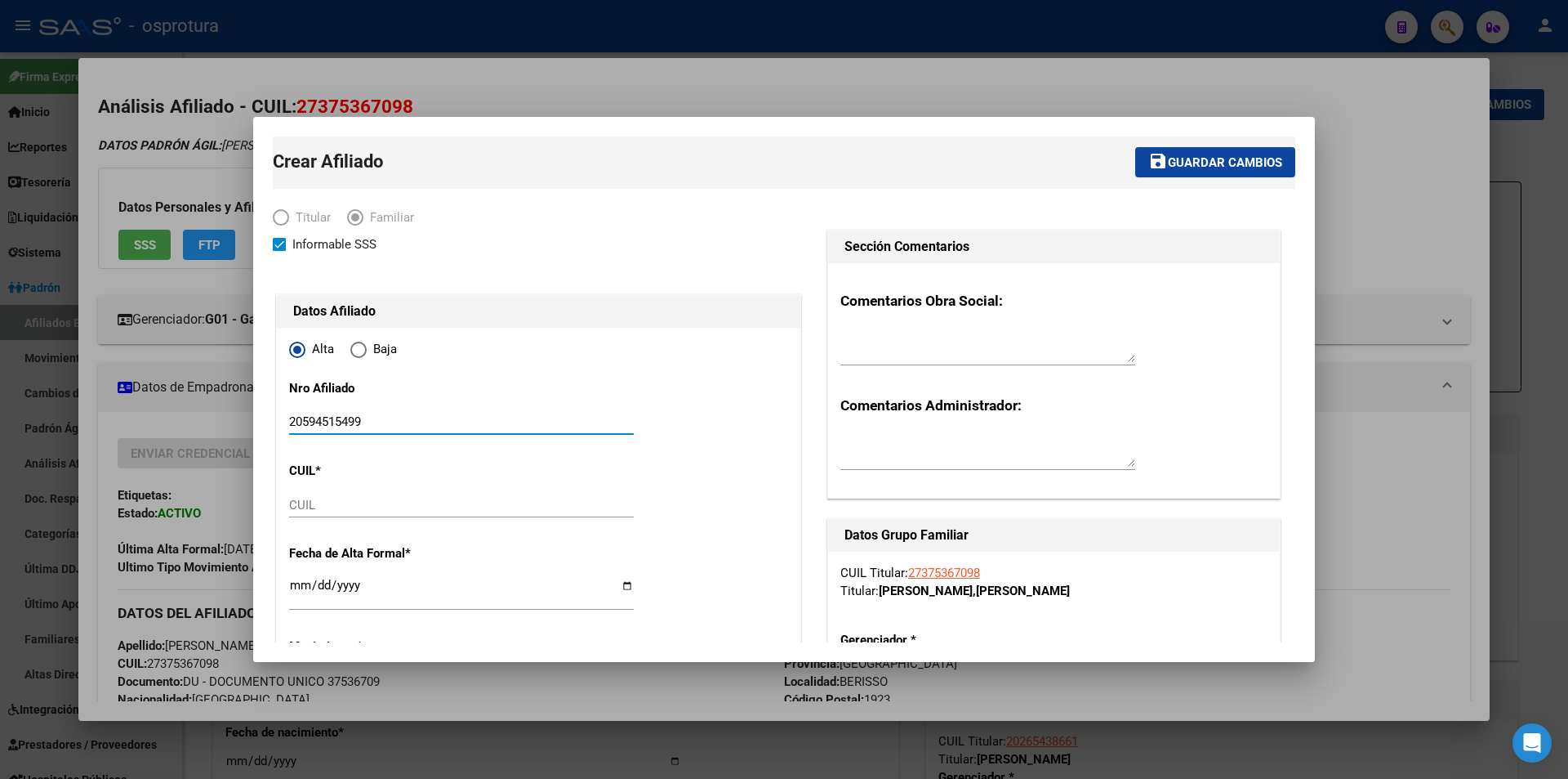
click at [14, 403] on div "27375367098 Buscar (apellido, dni, cuil, nro traspaso, cuit, obra social) searc…" at bounding box center [784, 390] width 1568 height 779
paste input "20-59451549-9"
type input "20-59451549-9"
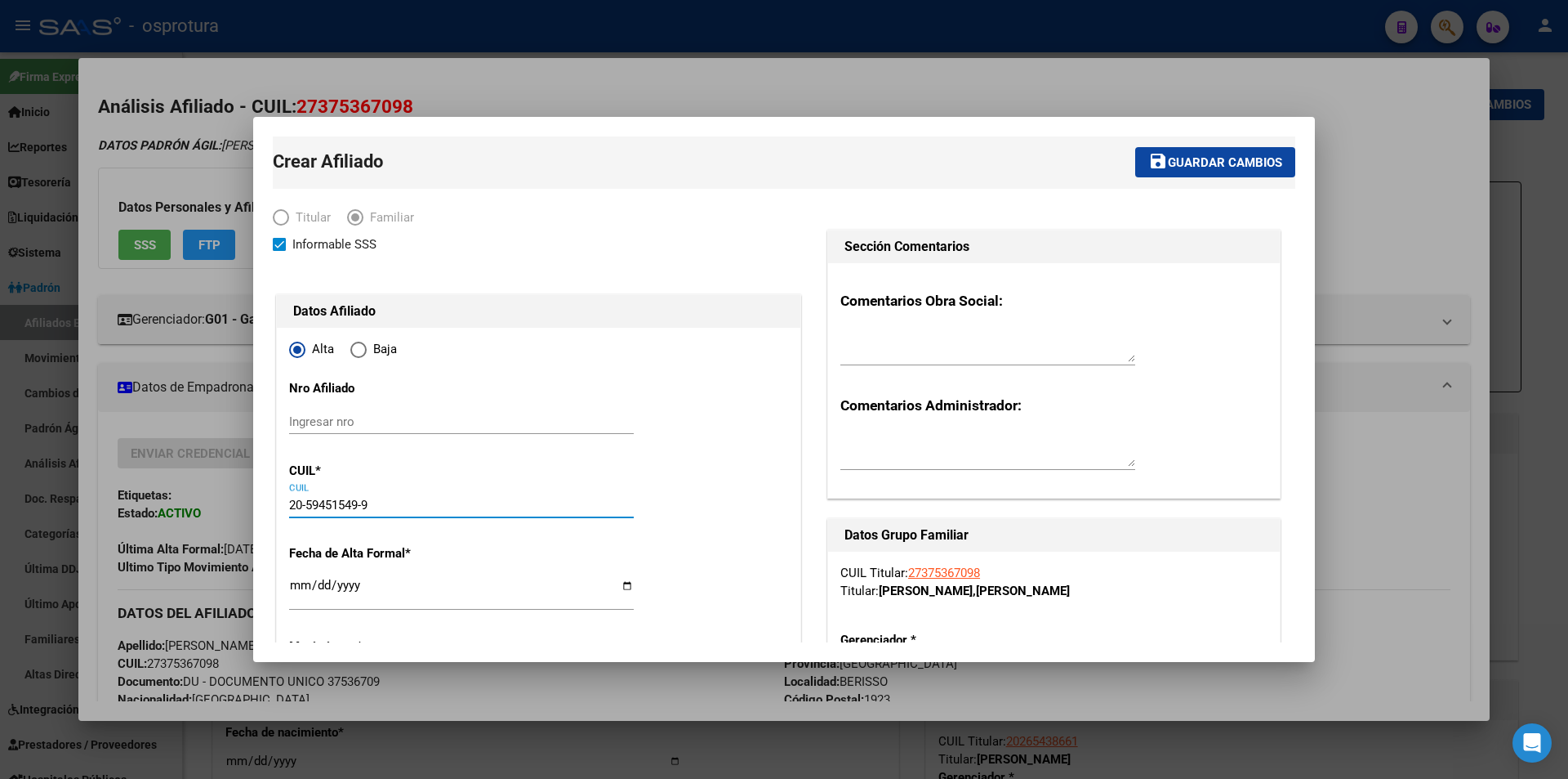
type input "59451549"
type input "ARIAS"
type input "[PERSON_NAME]"
type input "[DATE]"
type input "ENSENADA"
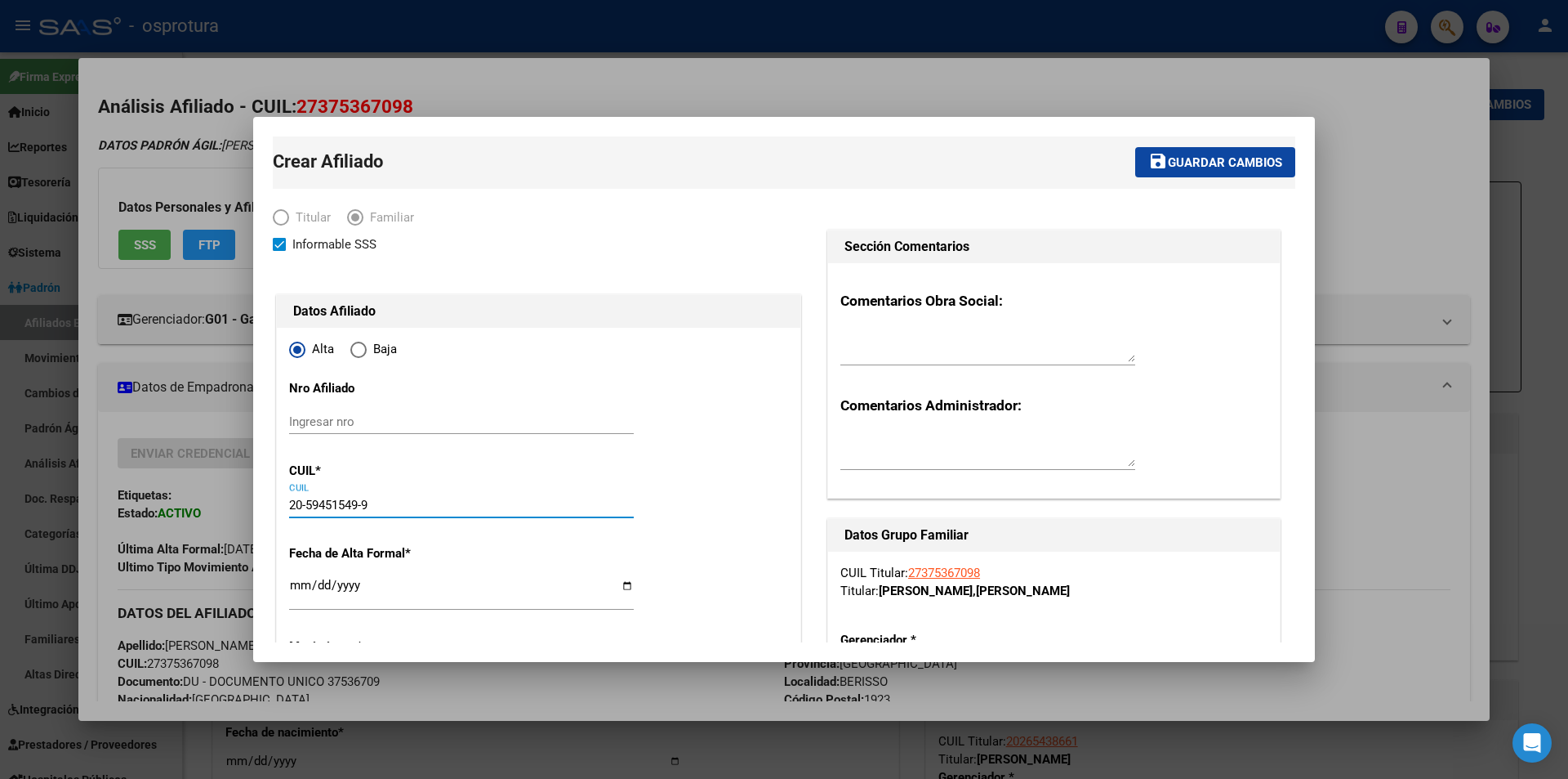
type input "1925"
type input "131 Y CAMINO RIVADAV"
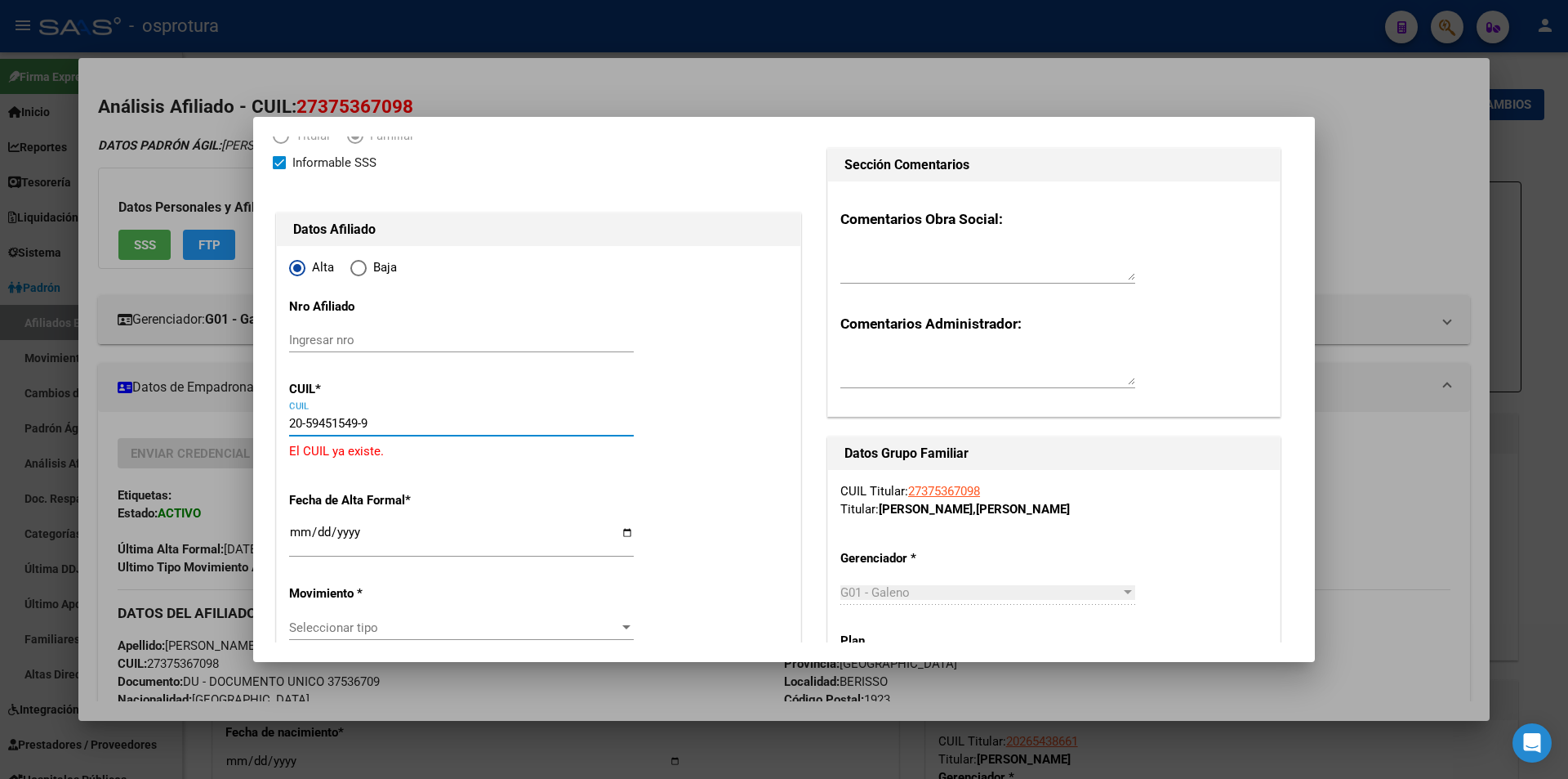
type input "20-59451549-9"
click at [760, 104] on div at bounding box center [784, 390] width 1568 height 779
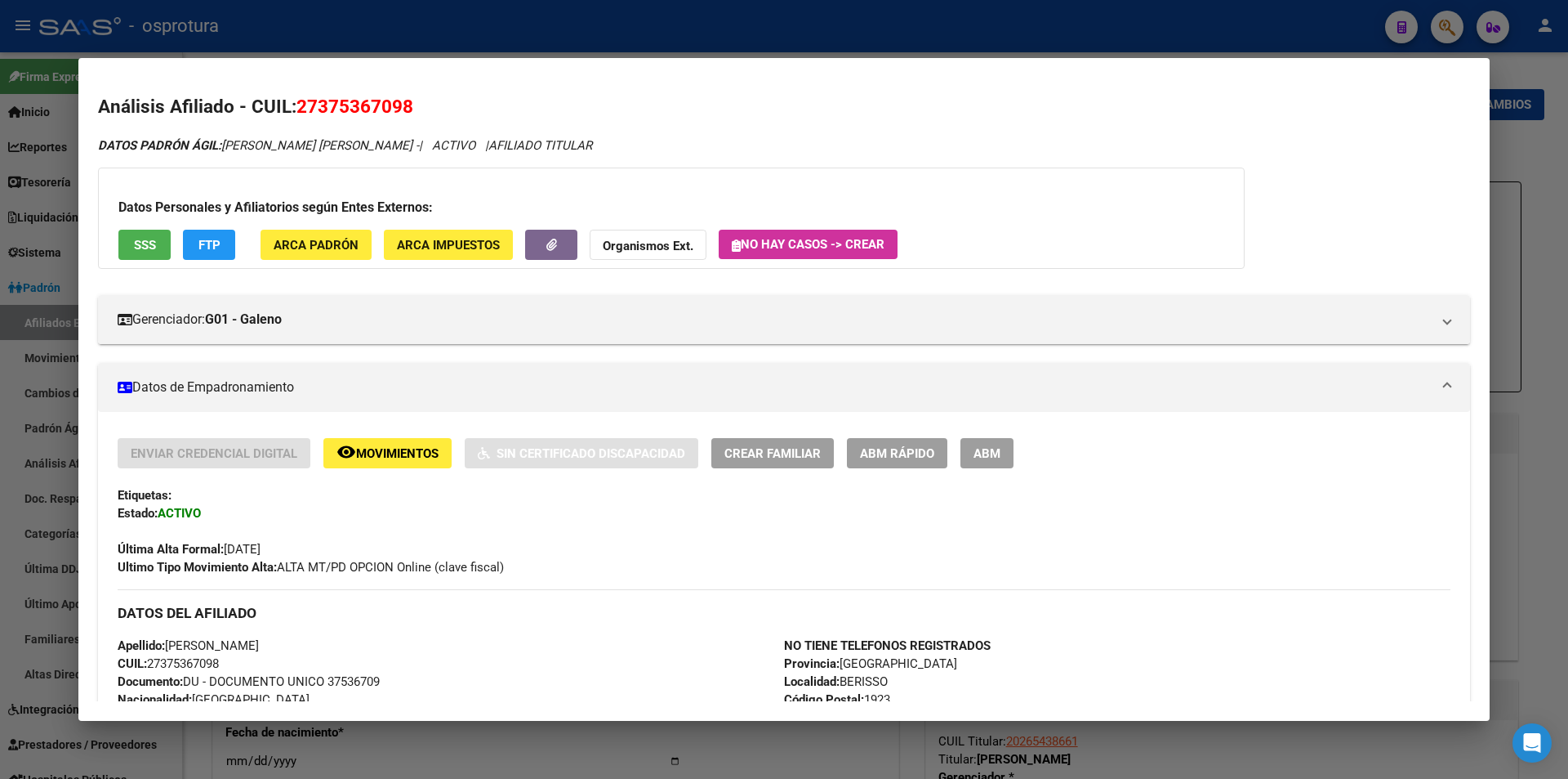
click at [615, 25] on div at bounding box center [784, 390] width 1568 height 779
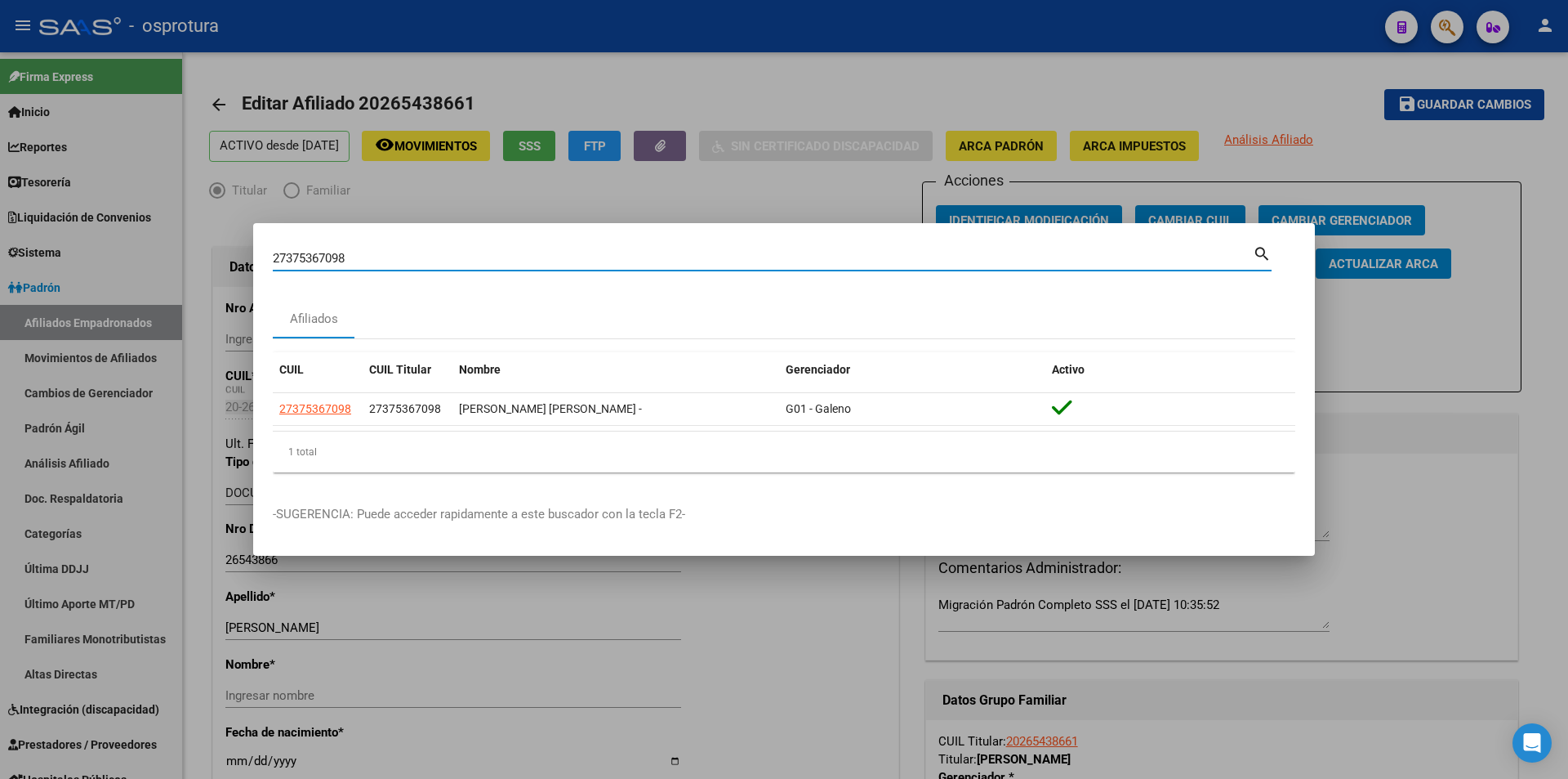
click at [602, 254] on input "27375367098" at bounding box center [762, 258] width 980 height 15
paste input "0594515499"
type input "20594515499"
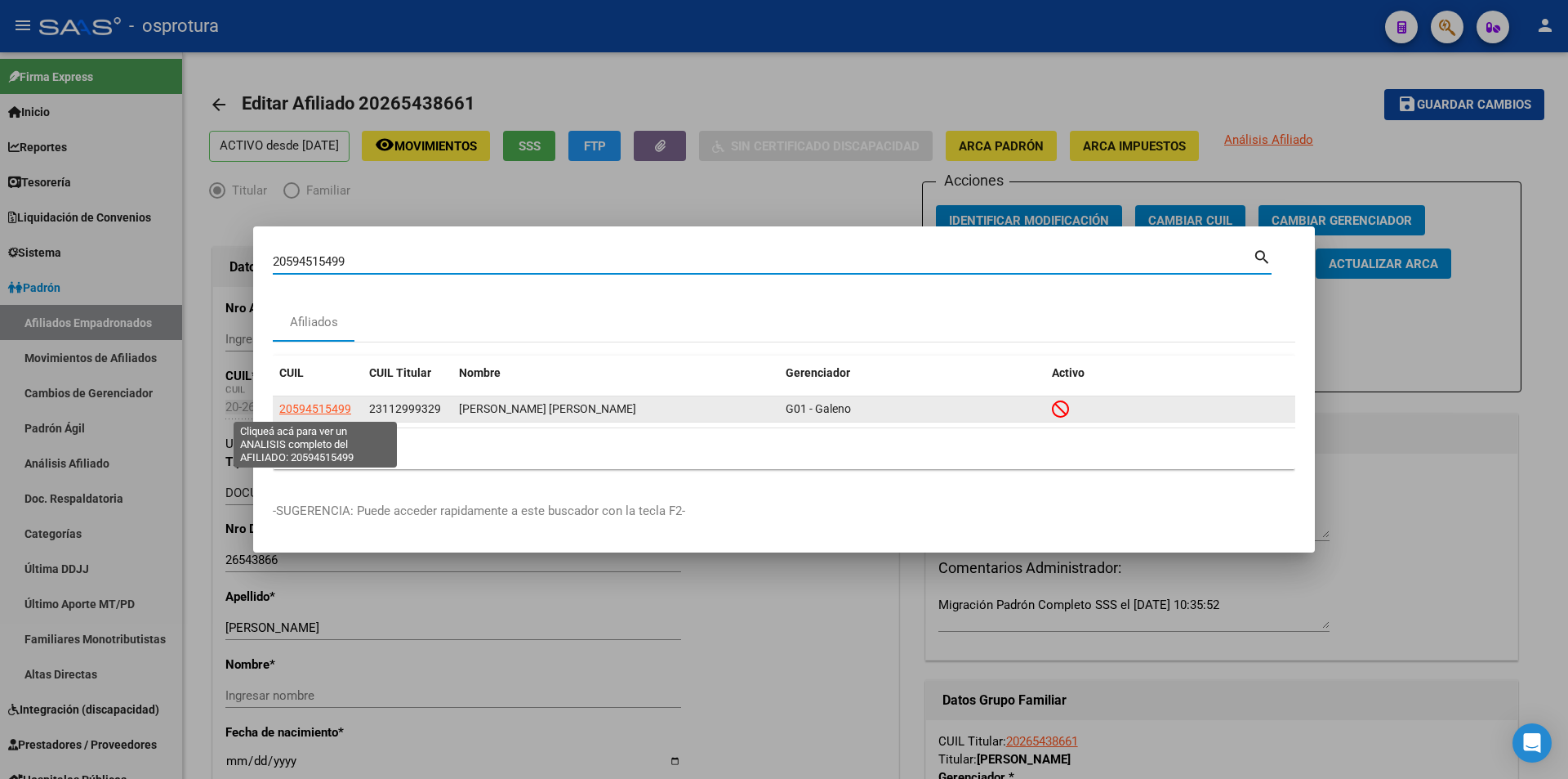
click at [323, 408] on span "20594515499" at bounding box center [315, 409] width 72 height 13
type textarea "20594515499"
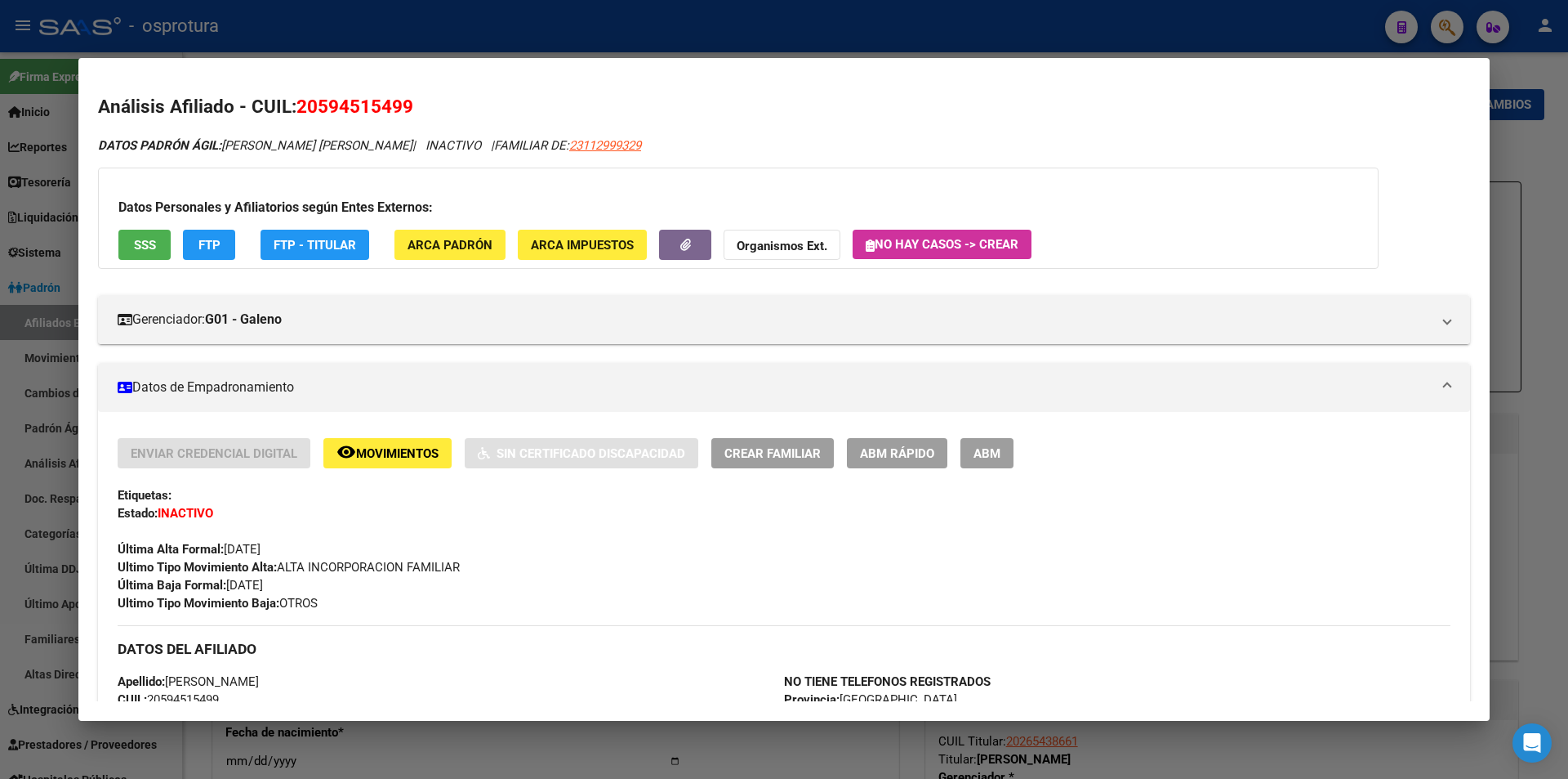
click at [975, 452] on span "ABM" at bounding box center [987, 453] width 27 height 15
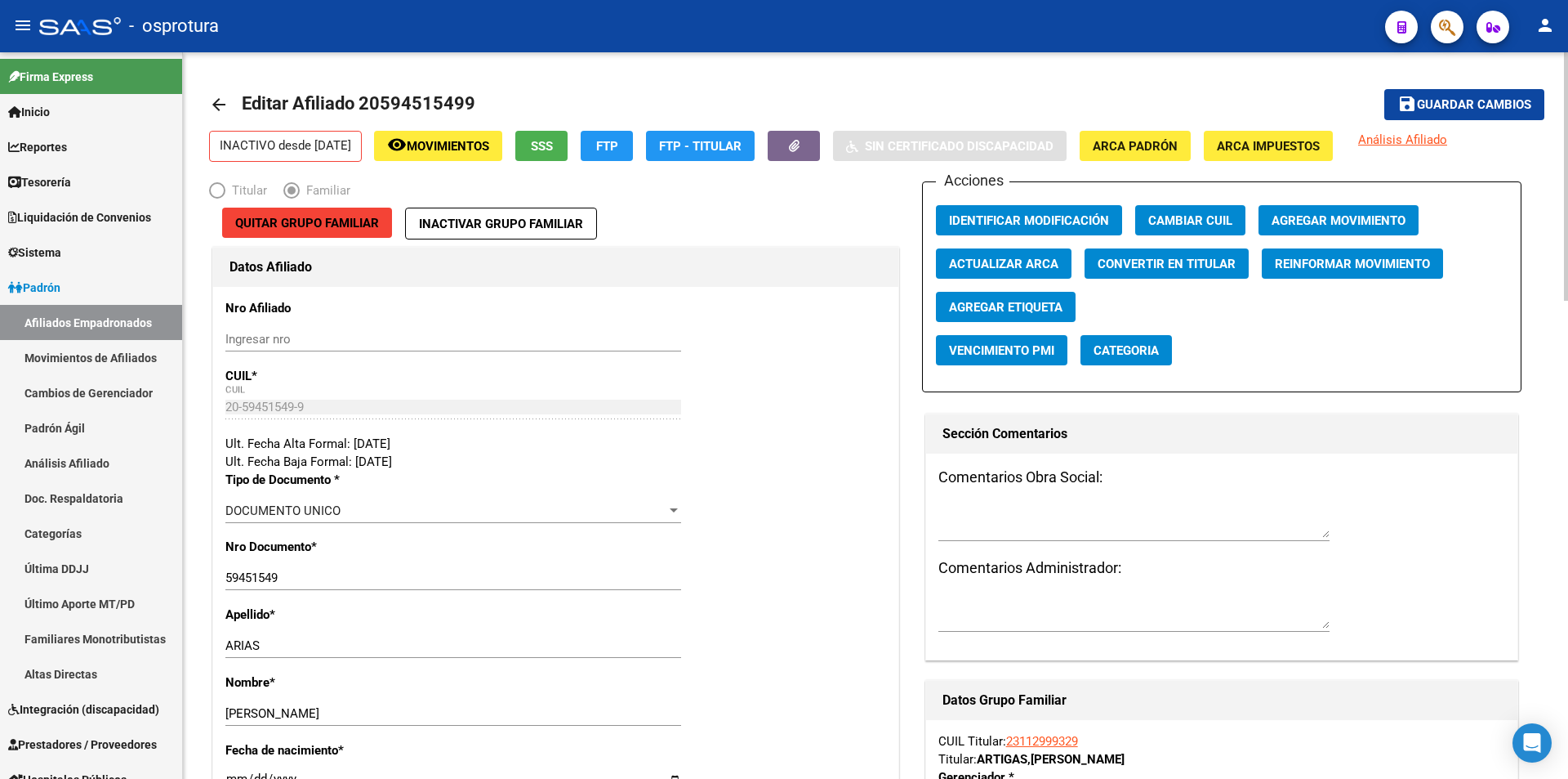
click at [360, 222] on span "Quitar Grupo Familiar" at bounding box center [307, 223] width 144 height 15
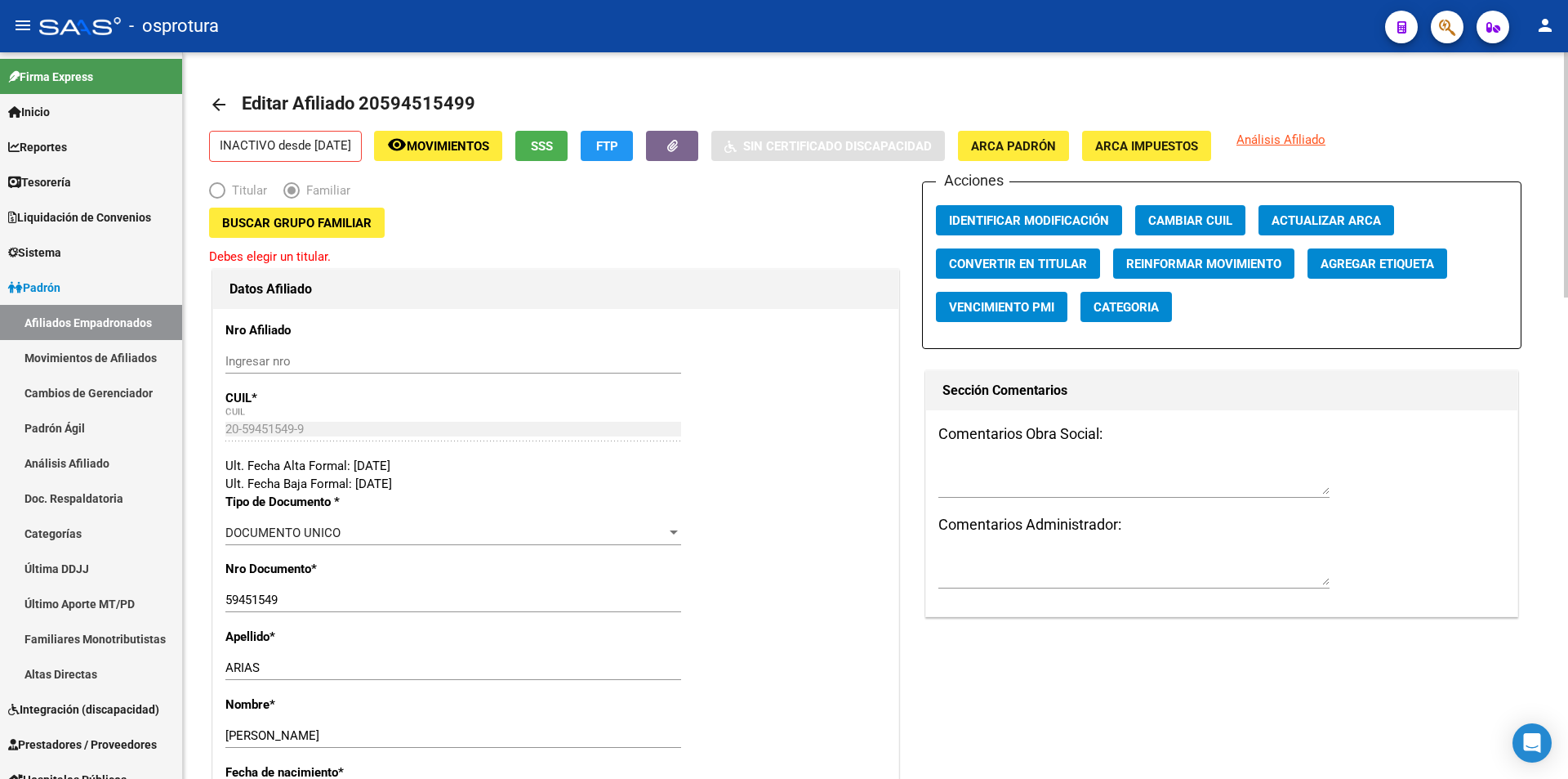
click at [1434, 33] on button "button" at bounding box center [1447, 27] width 33 height 33
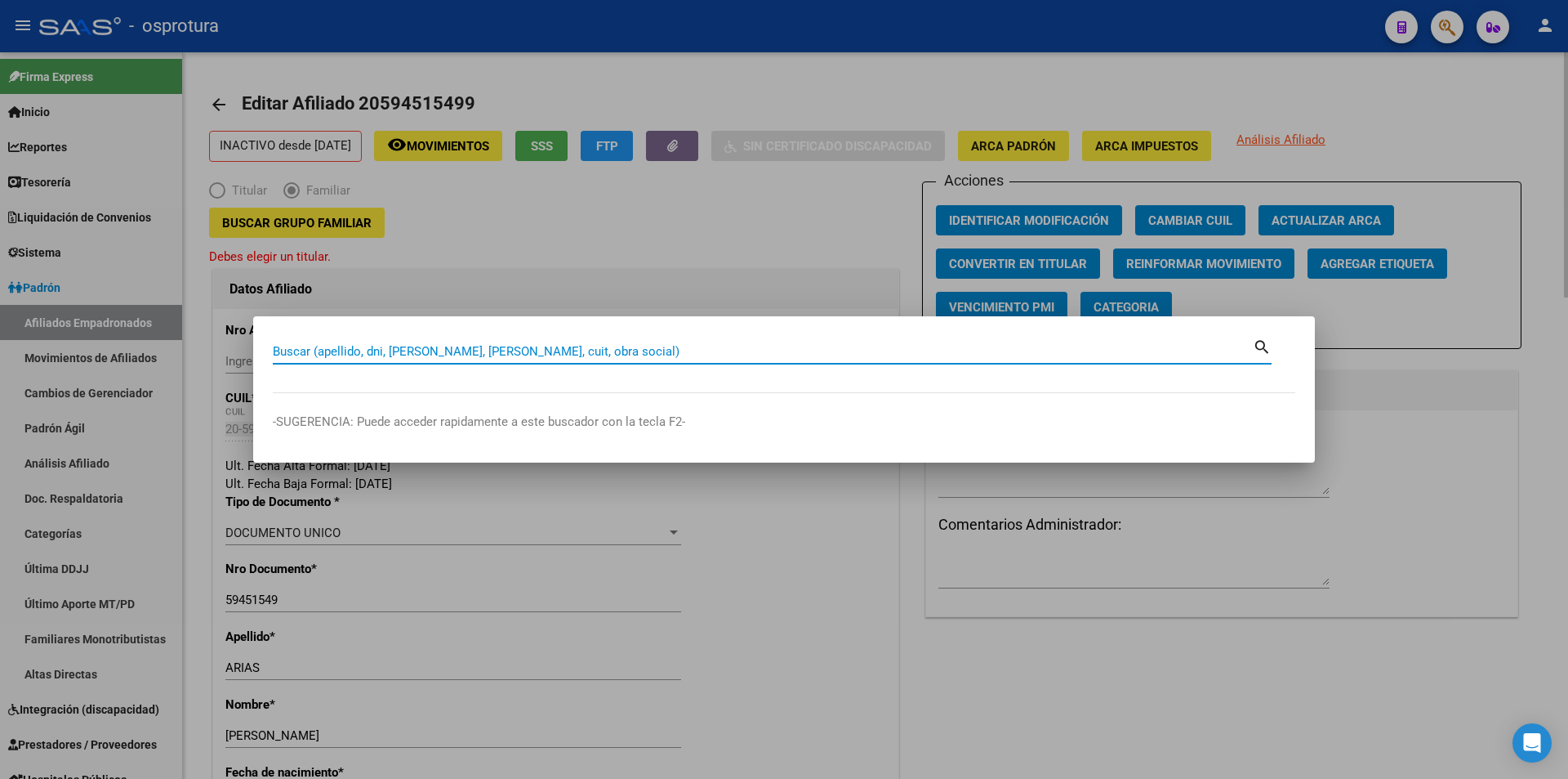
paste input "20594515499"
type input "20594515499"
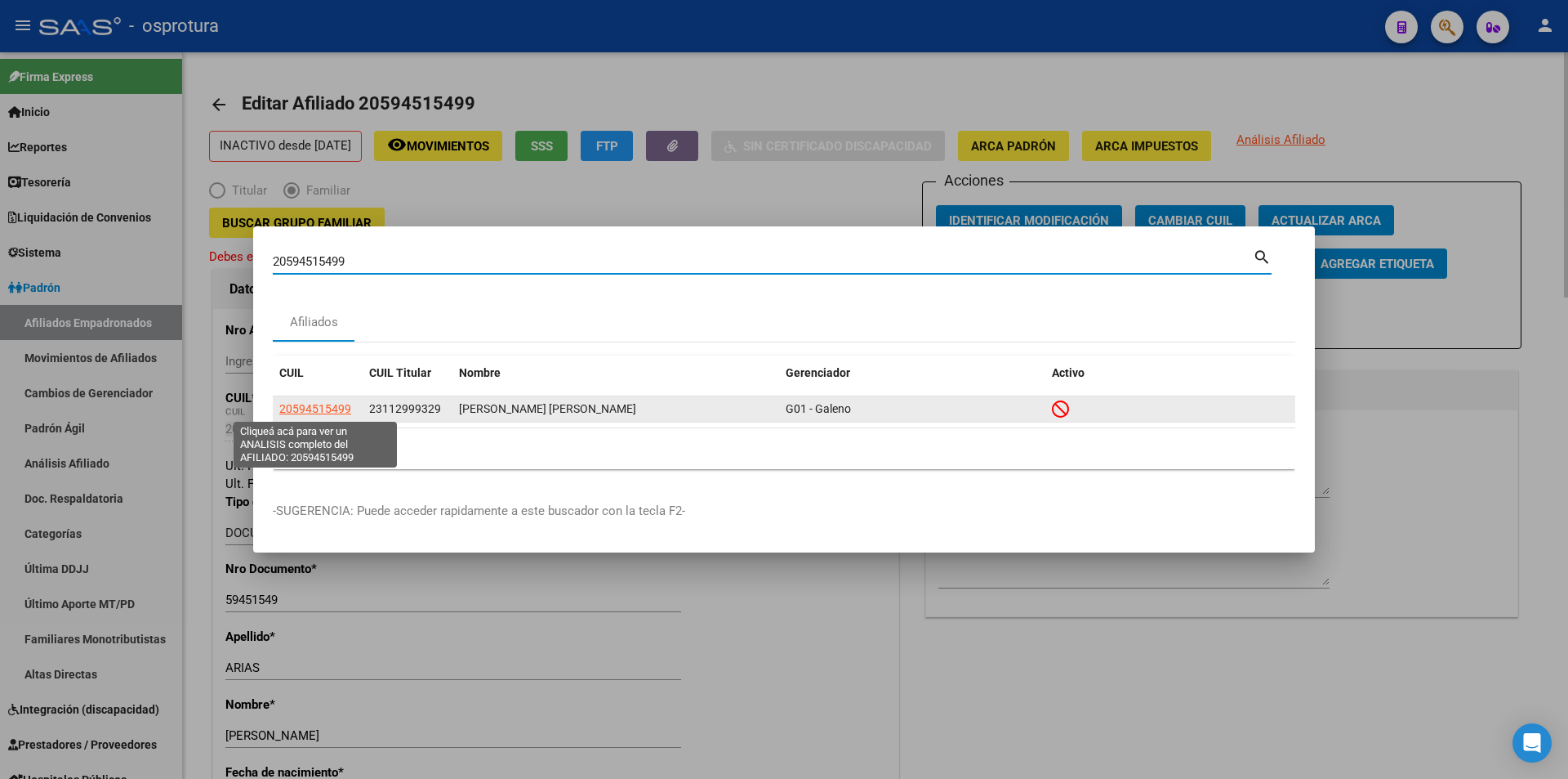
click at [346, 411] on span "20594515499" at bounding box center [315, 409] width 72 height 13
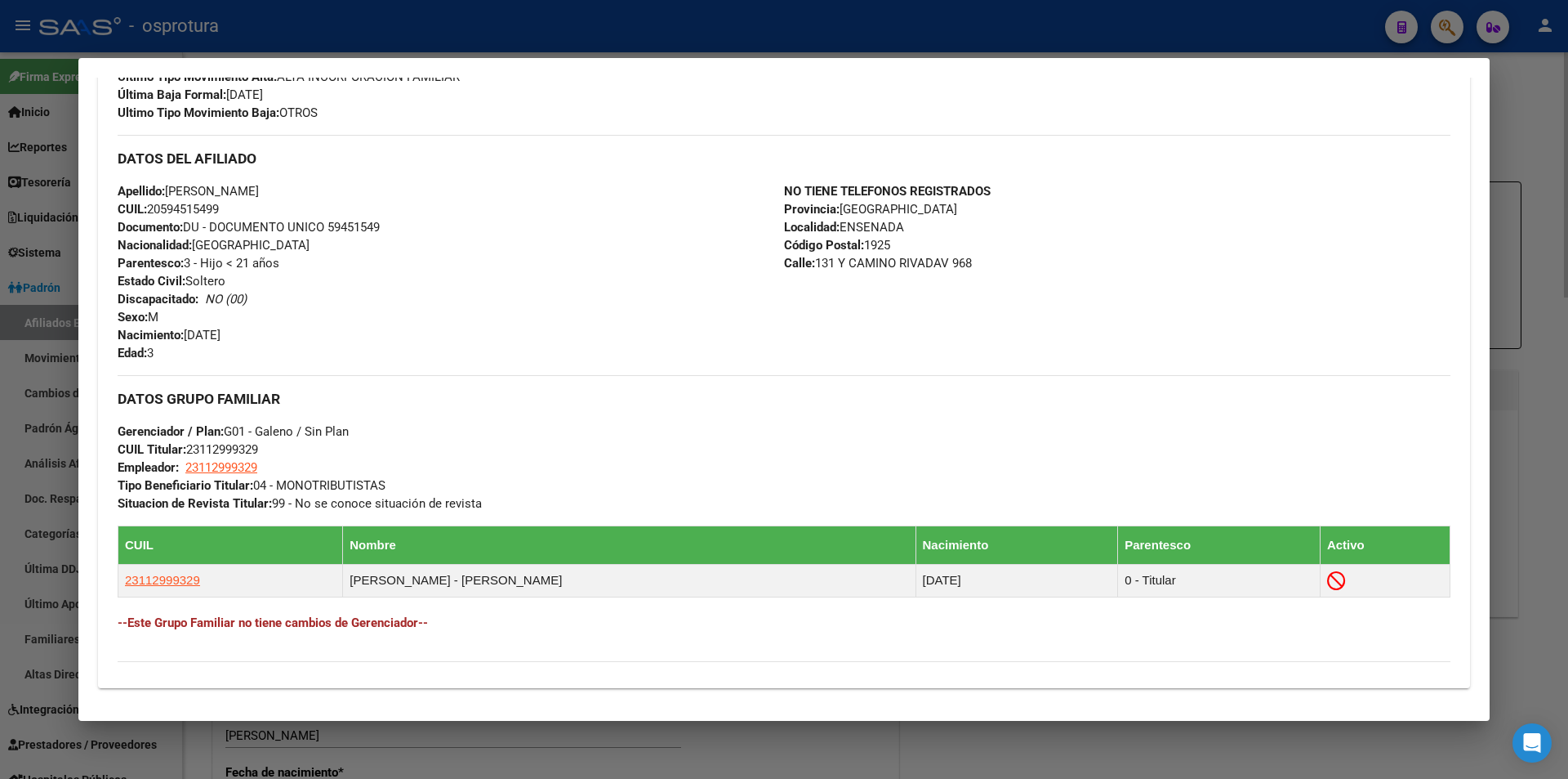
scroll to position [732, 0]
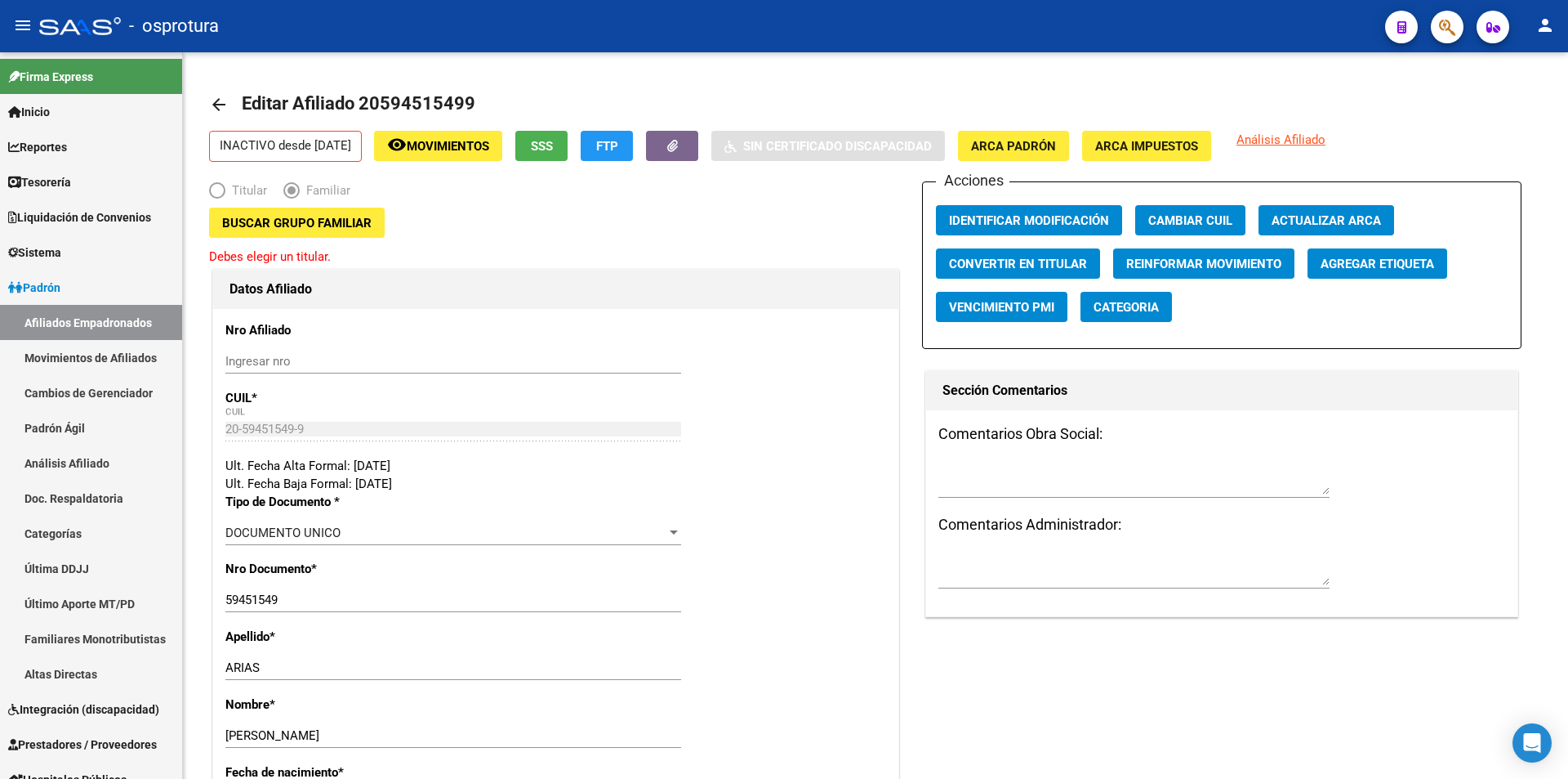
click at [607, 233] on div "Buscar Grupo Familiar Debes elegir un titular." at bounding box center [555, 237] width 694 height 58
click at [380, 229] on button "Buscar Grupo Familiar" at bounding box center [296, 223] width 176 height 30
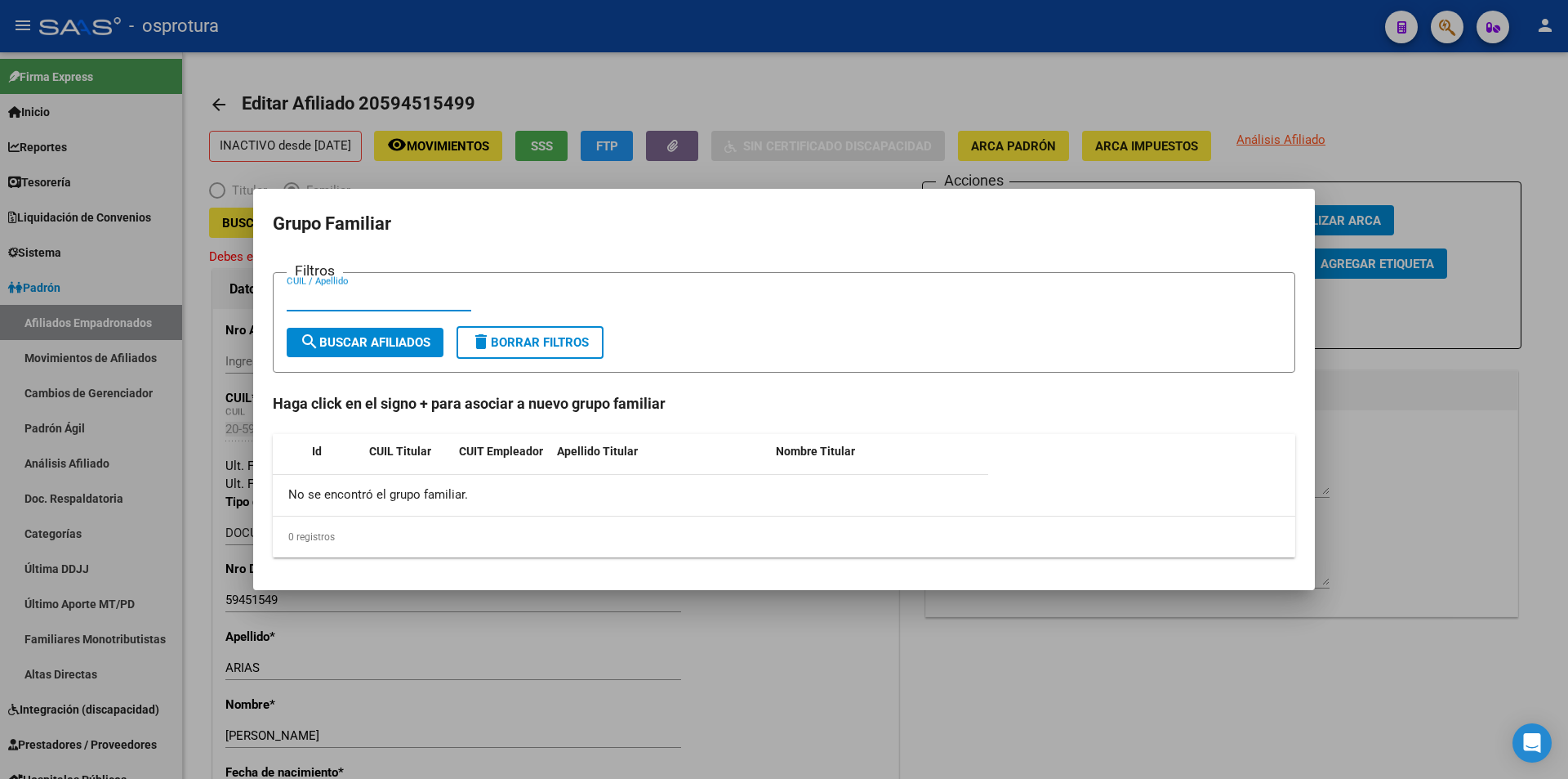
paste input "20594515499"
type input "20594515499"
drag, startPoint x: 396, startPoint y: 295, endPoint x: 0, endPoint y: 296, distance: 396.0
click at [0, 296] on div "Grupo Familiar Filtros 20594515499 CUIL / Apellido search Buscar Afiliados dele…" at bounding box center [784, 390] width 1568 height 779
paste input "27-37536709-8"
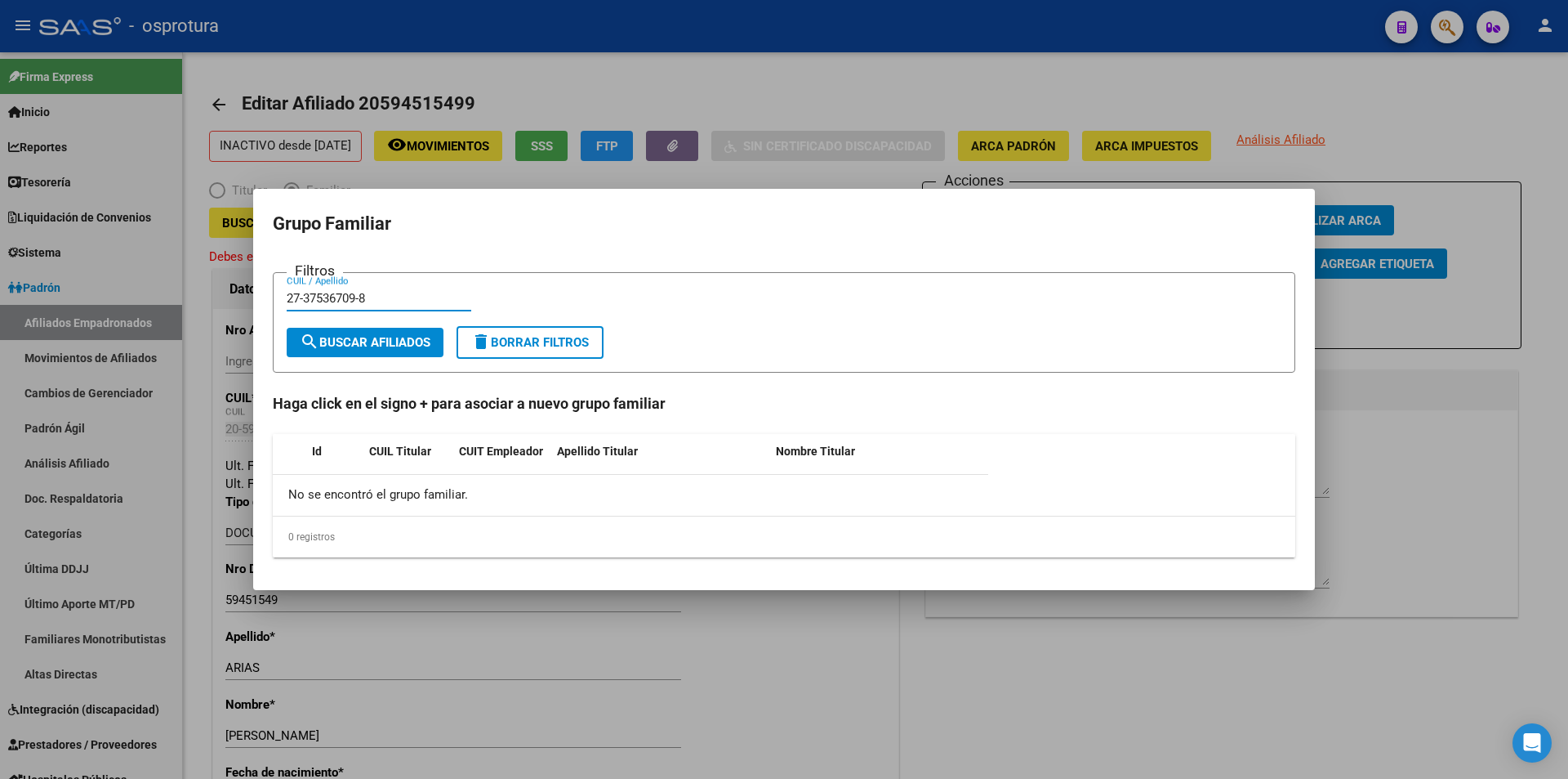
click at [413, 341] on span "search Buscar Afiliados" at bounding box center [365, 342] width 130 height 15
click at [357, 301] on input "27-37536709-8" at bounding box center [378, 298] width 184 height 15
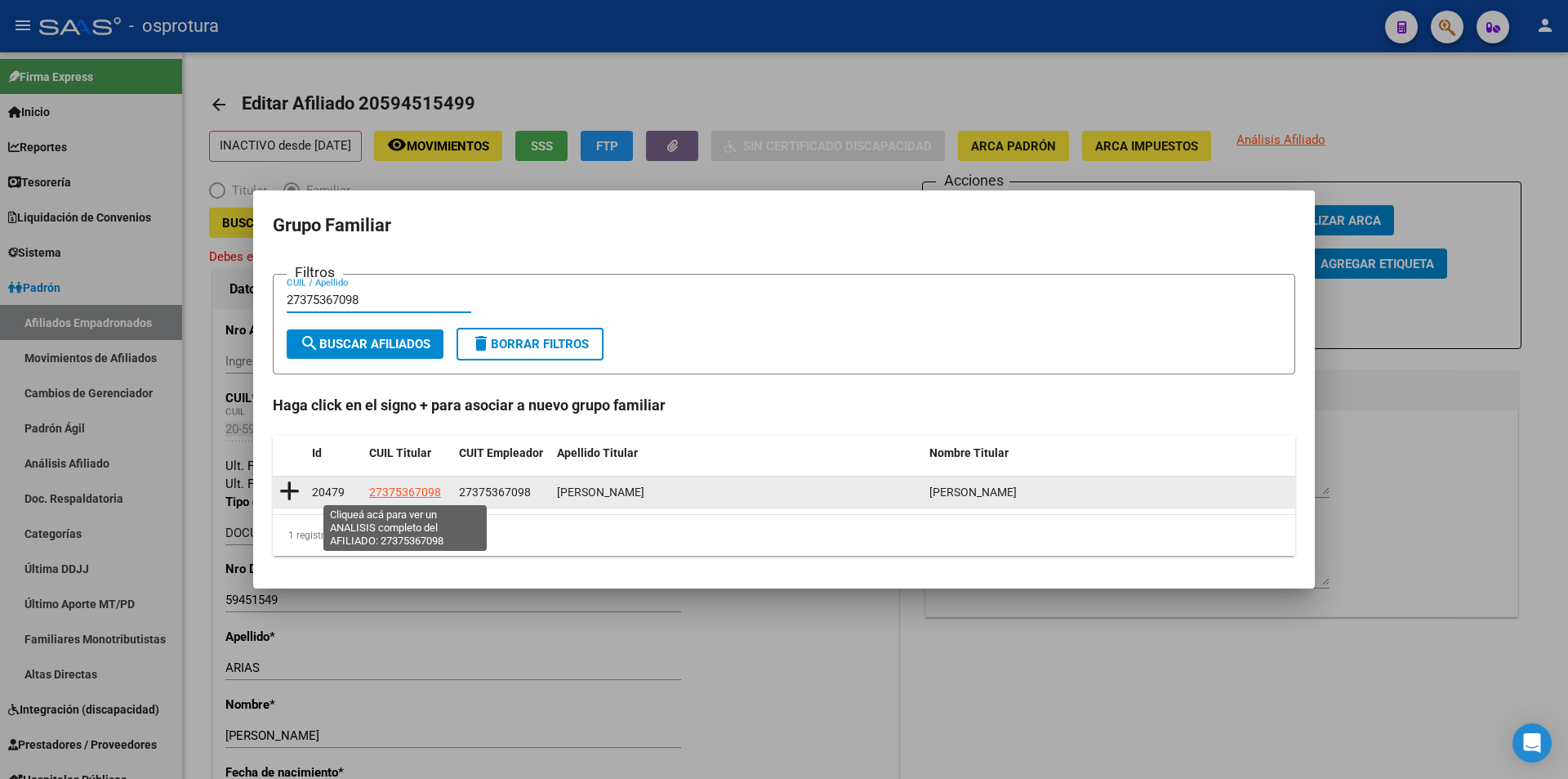
type input "27375367098"
click at [417, 485] on span "27375367098" at bounding box center [405, 492] width 72 height 13
type textarea "27375367098"
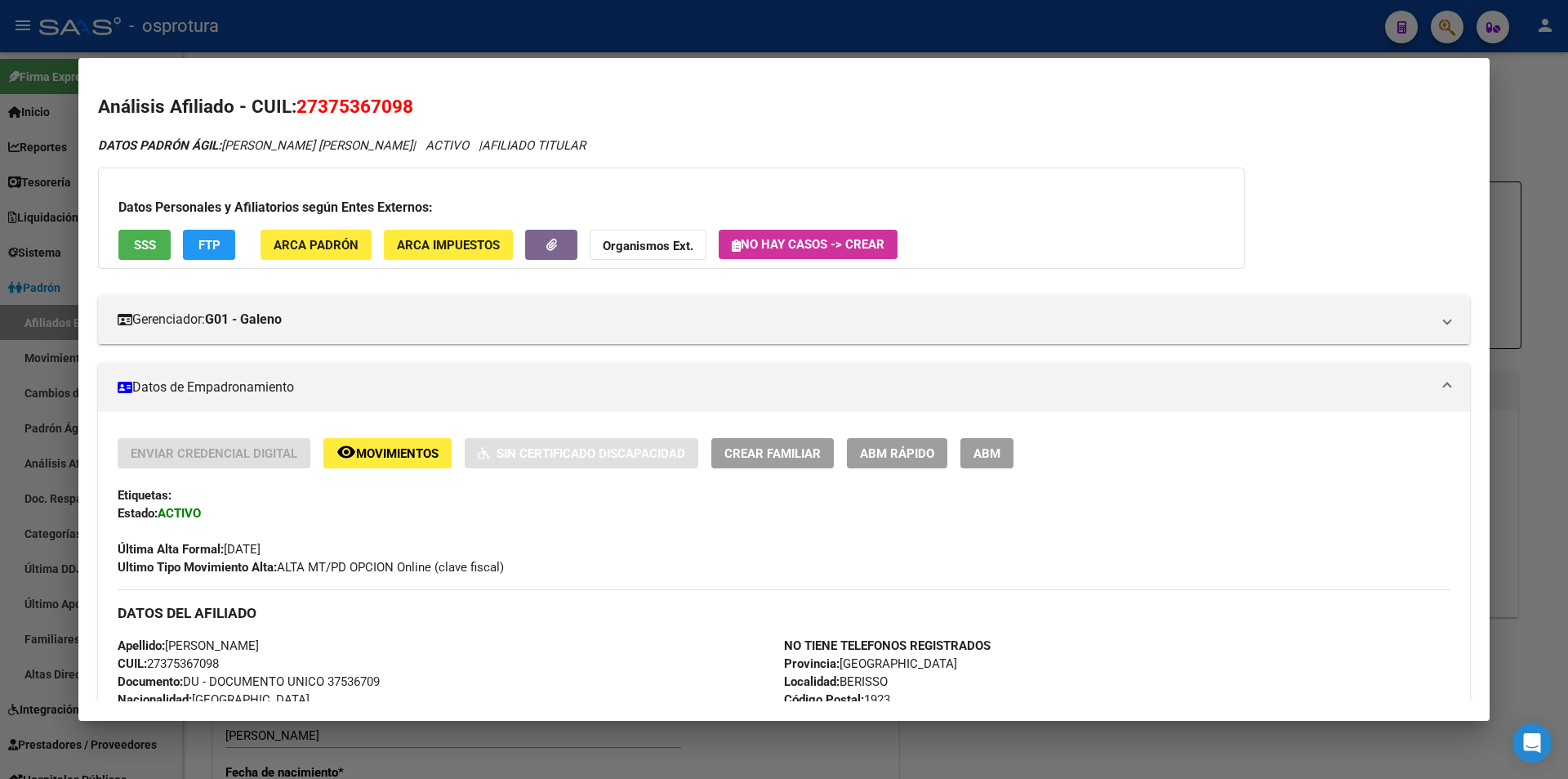
click at [746, 47] on div at bounding box center [784, 390] width 1568 height 779
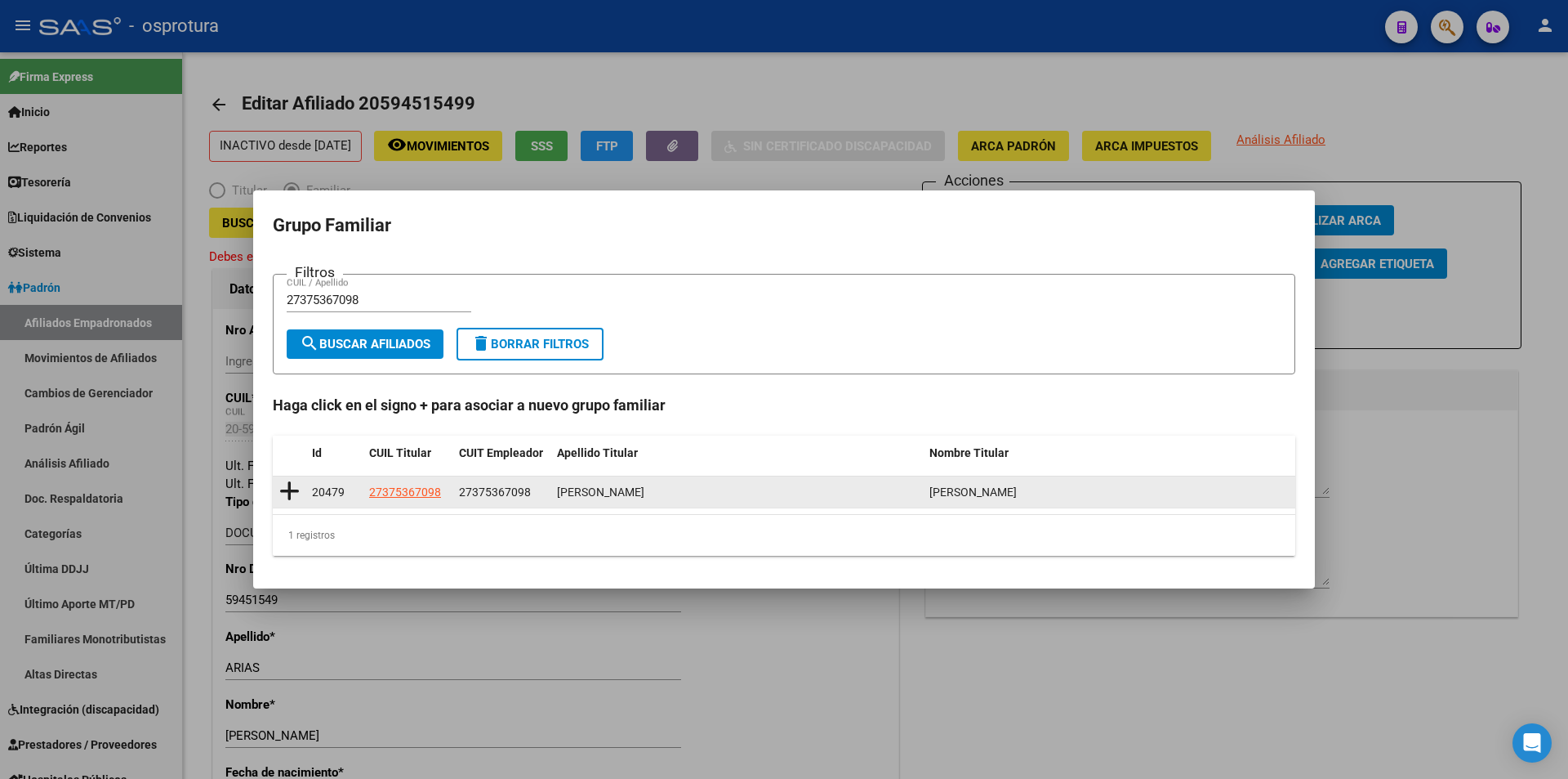
click at [289, 490] on icon at bounding box center [289, 491] width 20 height 23
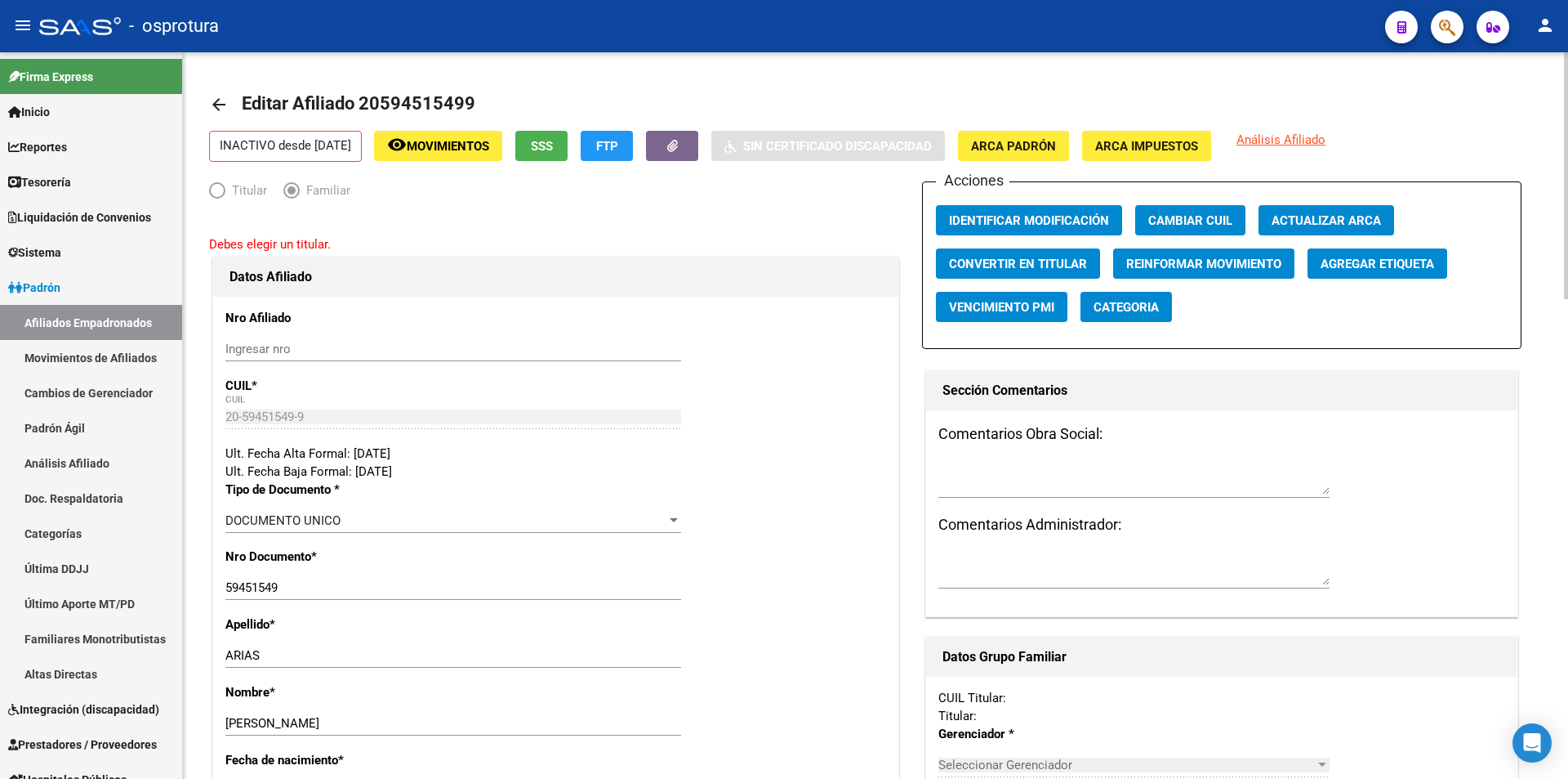
type input "27-37536709-8"
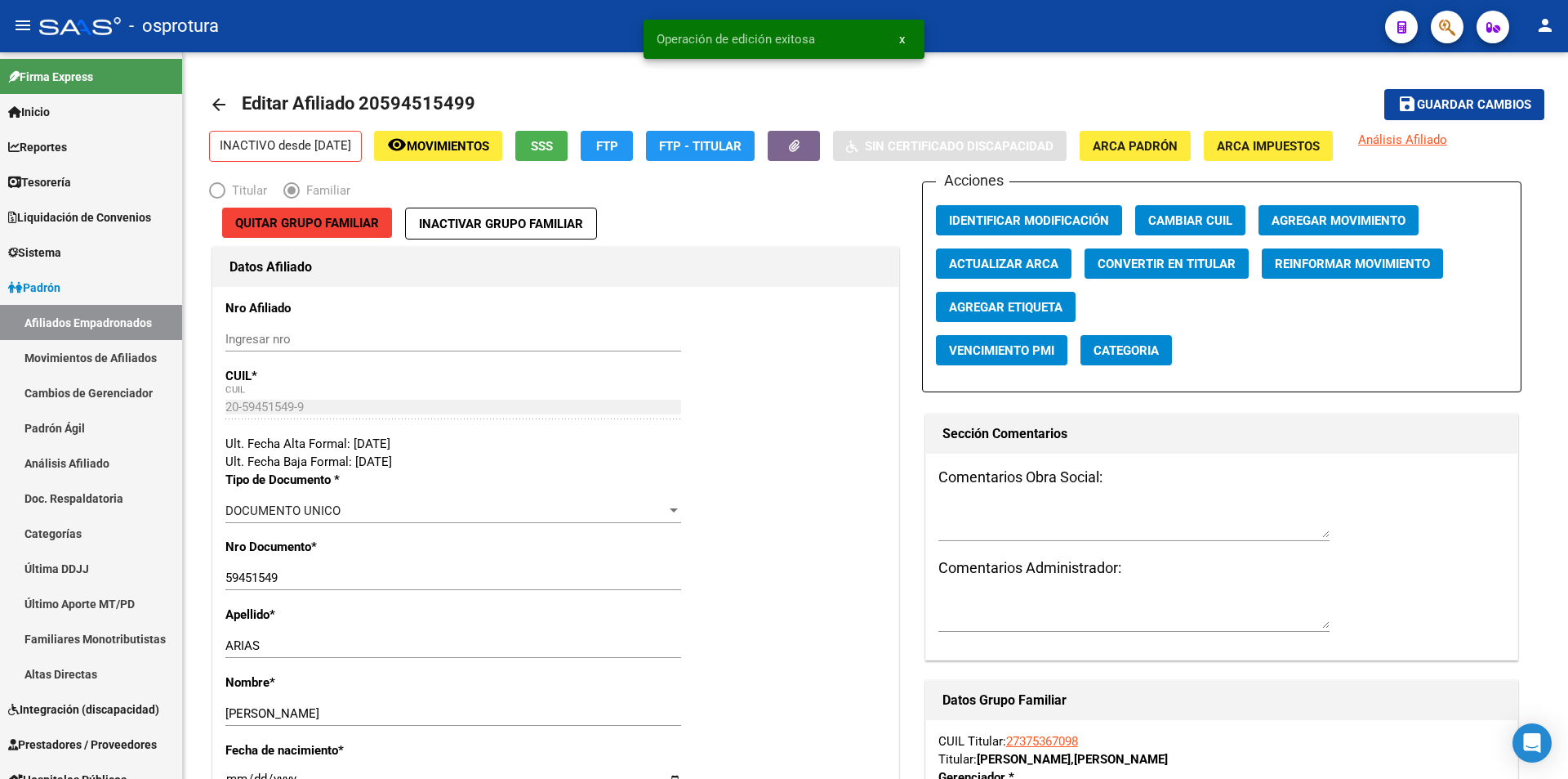
click at [1446, 36] on span "button" at bounding box center [1447, 27] width 16 height 34
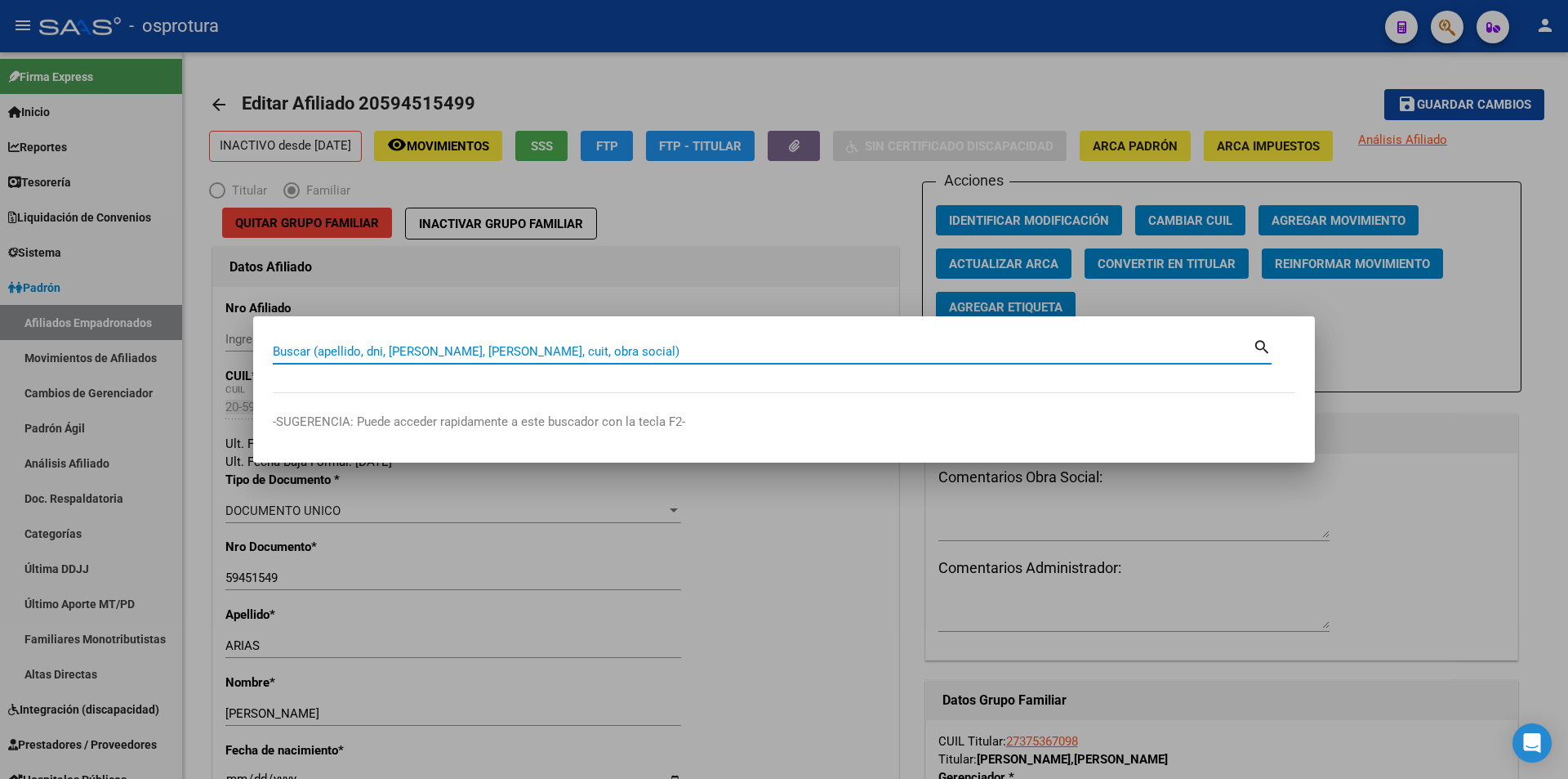
paste input "20594515499"
type input "20594515499"
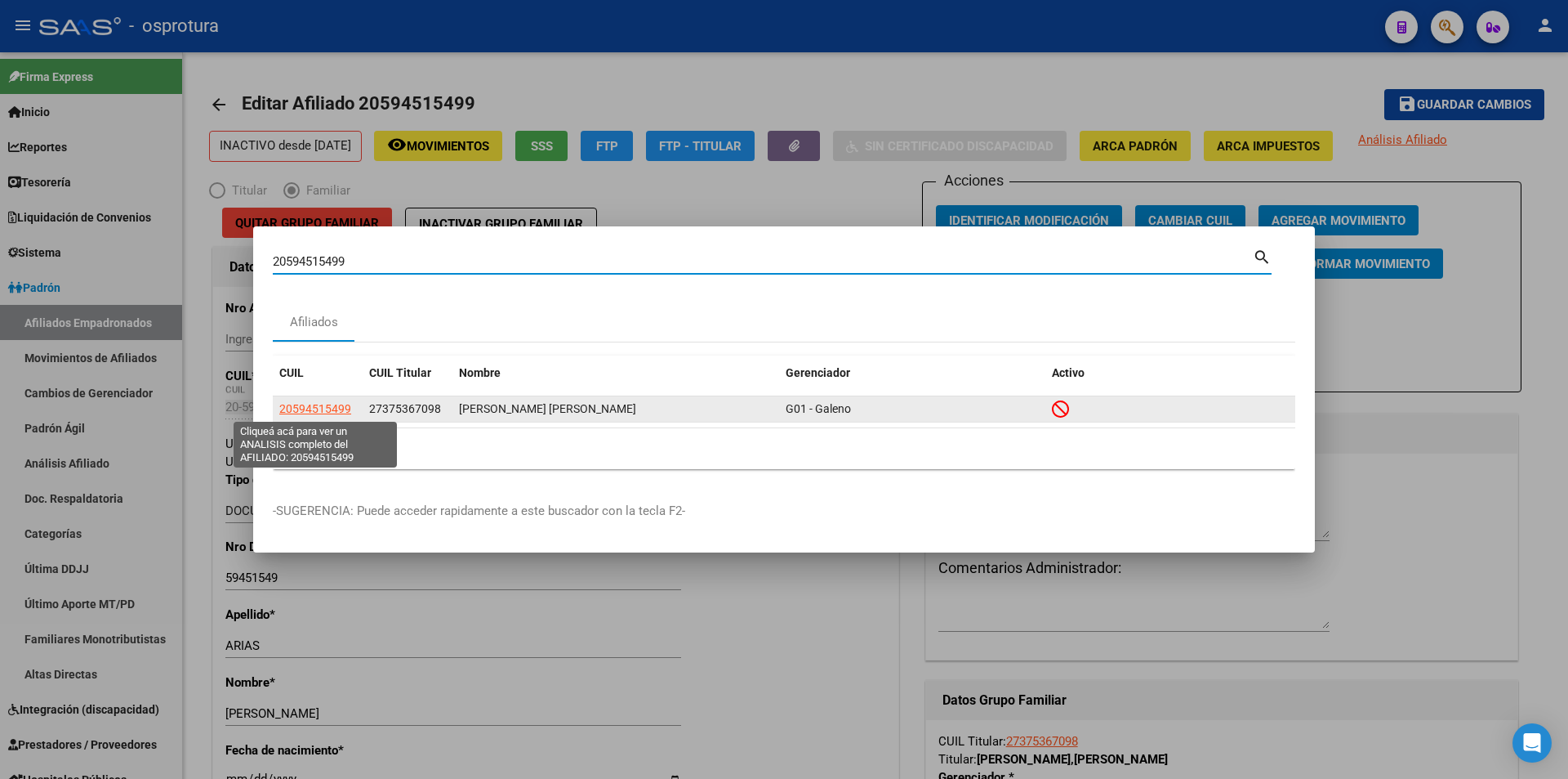
click at [333, 410] on span "20594515499" at bounding box center [315, 409] width 72 height 13
type textarea "20594515499"
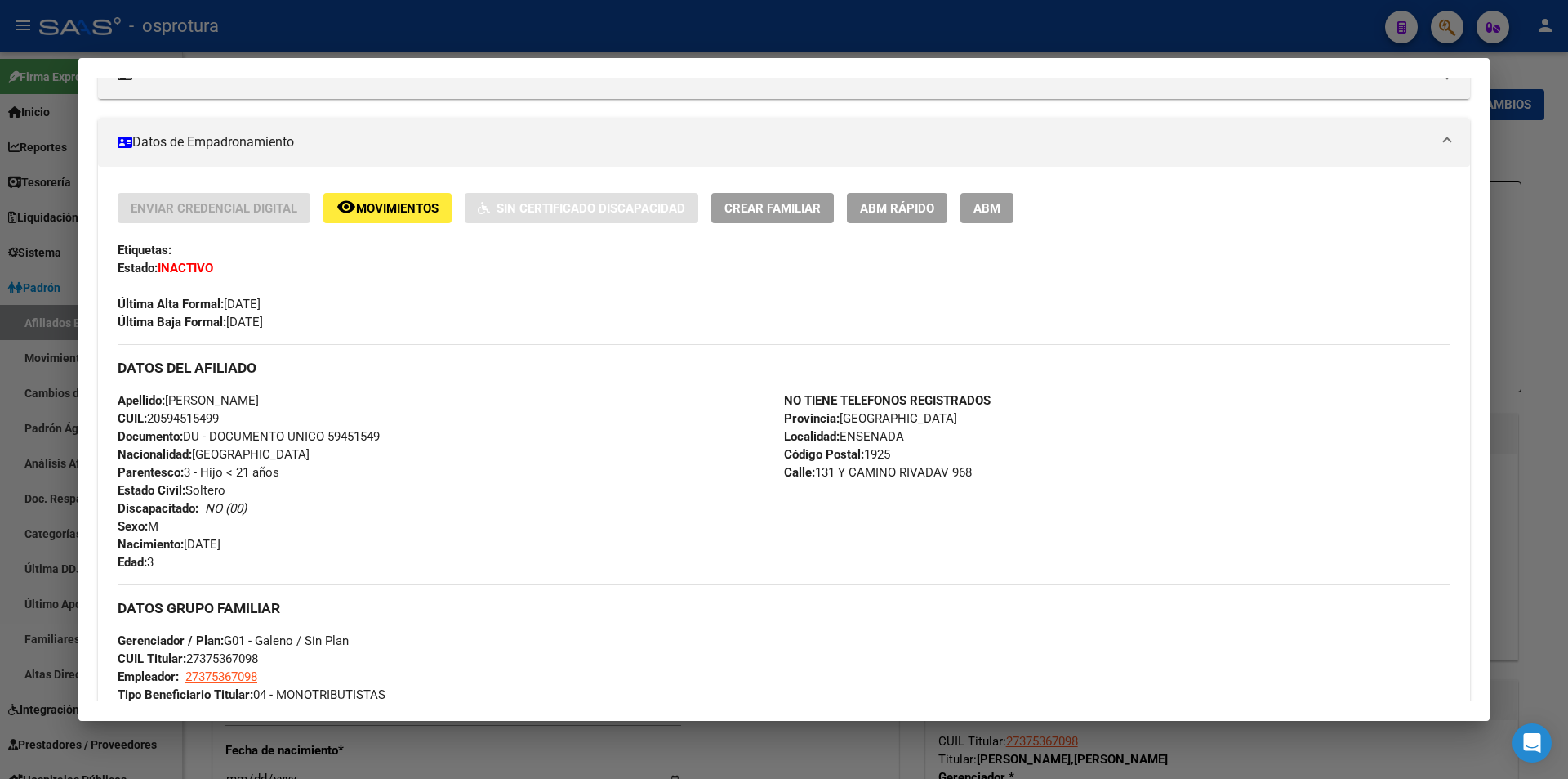
scroll to position [0, 0]
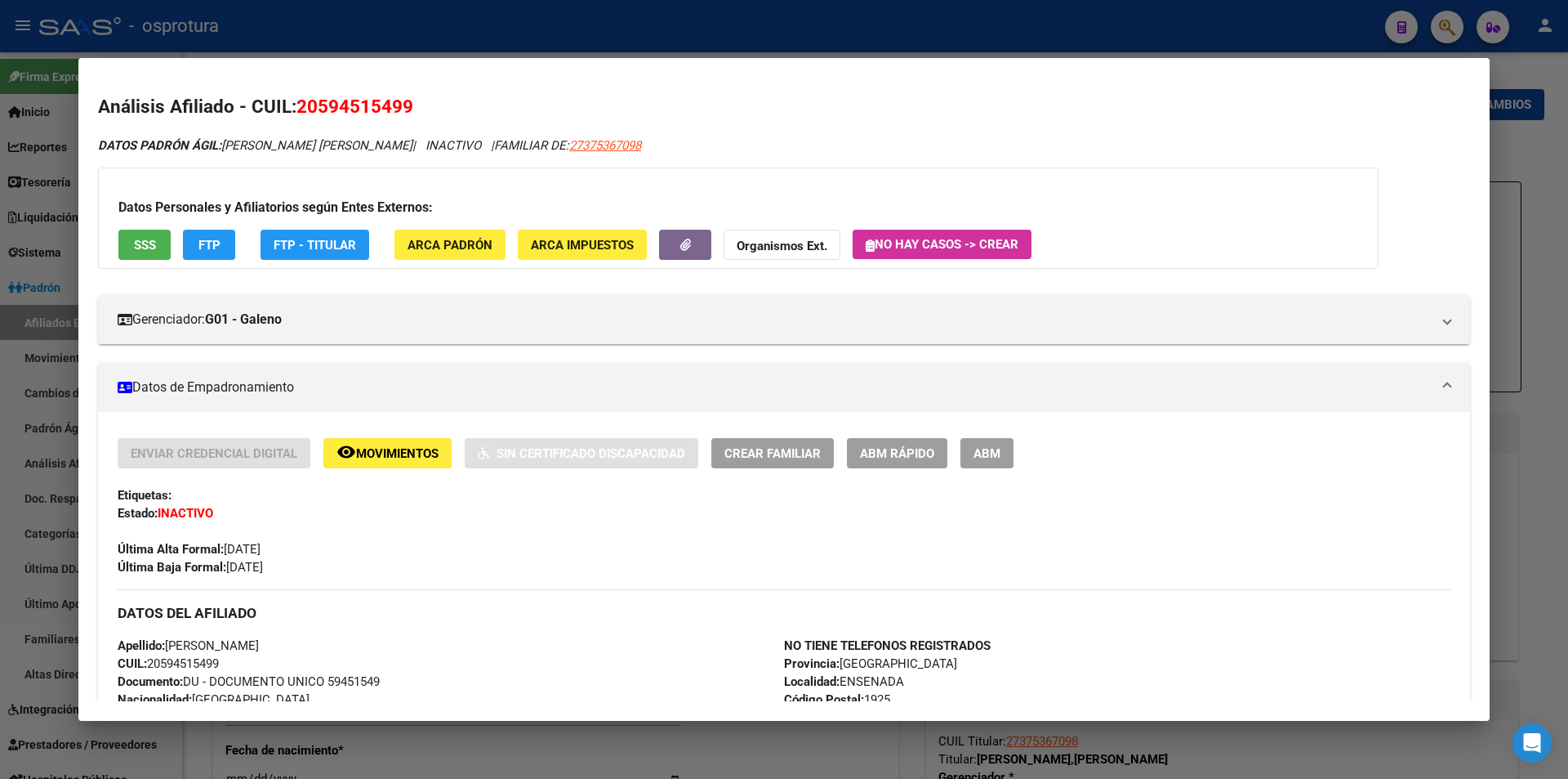
click at [897, 451] on span "ABM Rápido" at bounding box center [897, 453] width 75 height 15
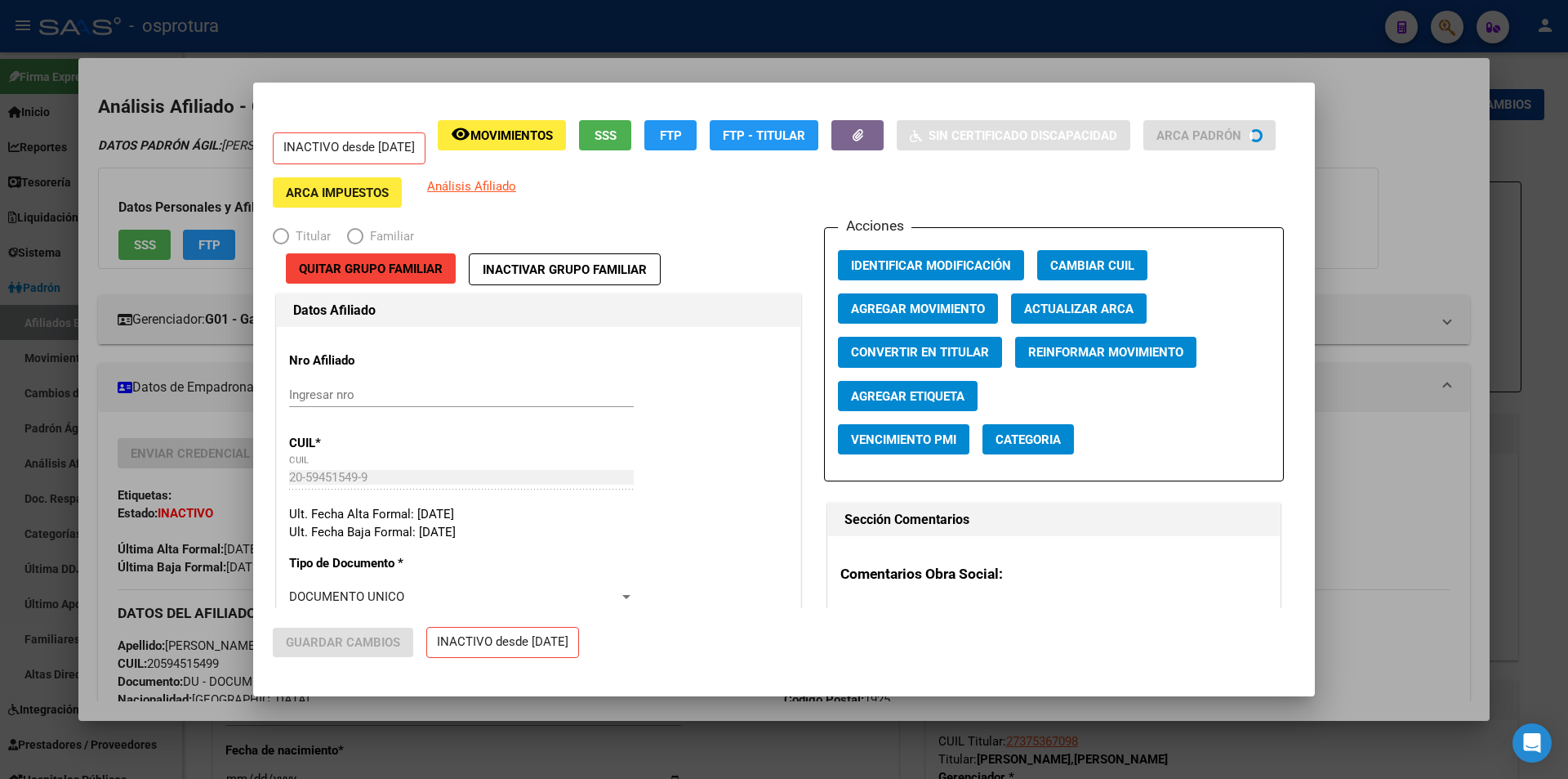
radio input "true"
type input "27-37536709-8"
click at [935, 317] on span "Agregar Movimiento" at bounding box center [917, 309] width 134 height 15
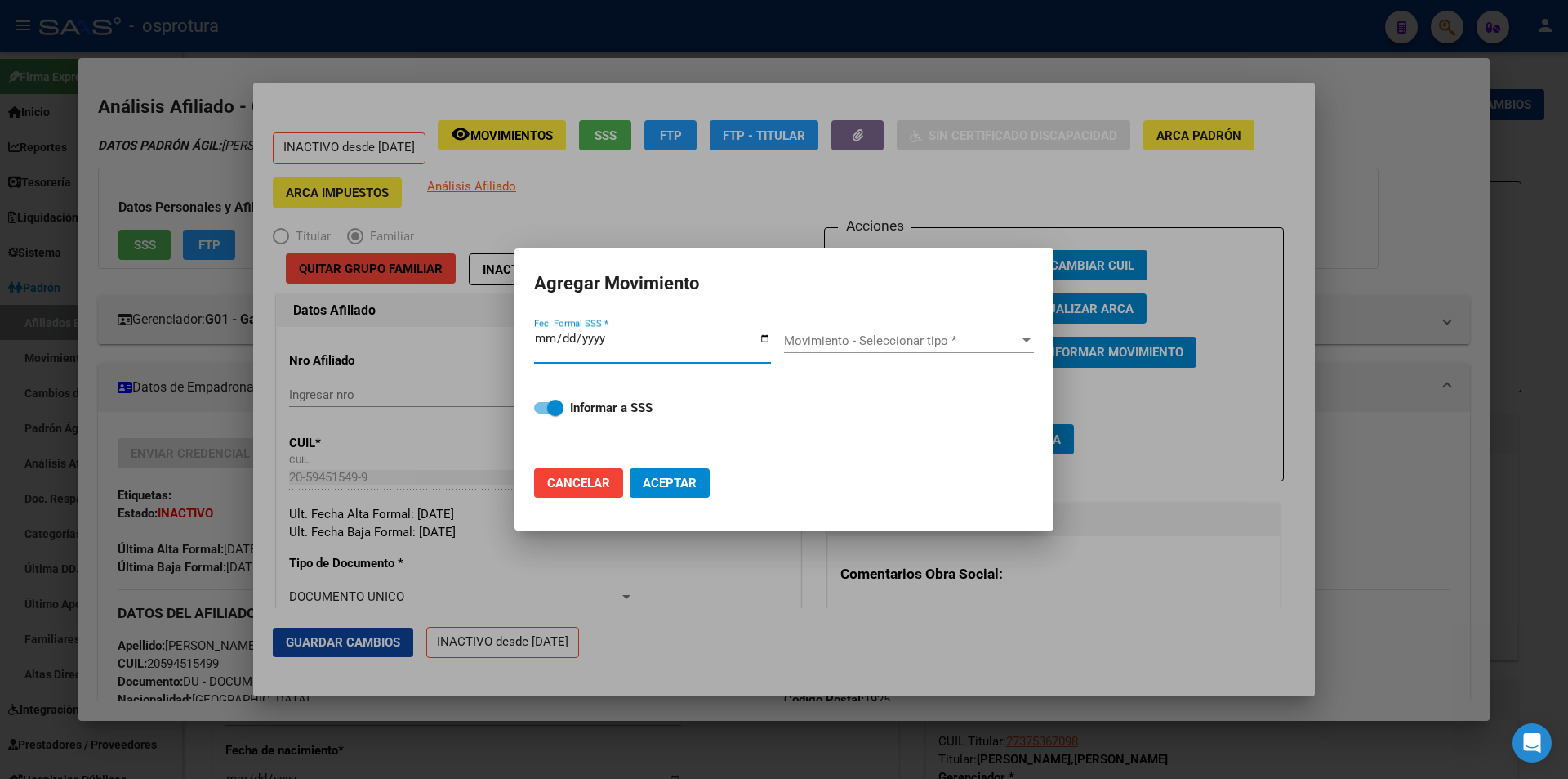
click at [874, 338] on span "Movimiento - Seleccionar tipo *" at bounding box center [902, 340] width 235 height 15
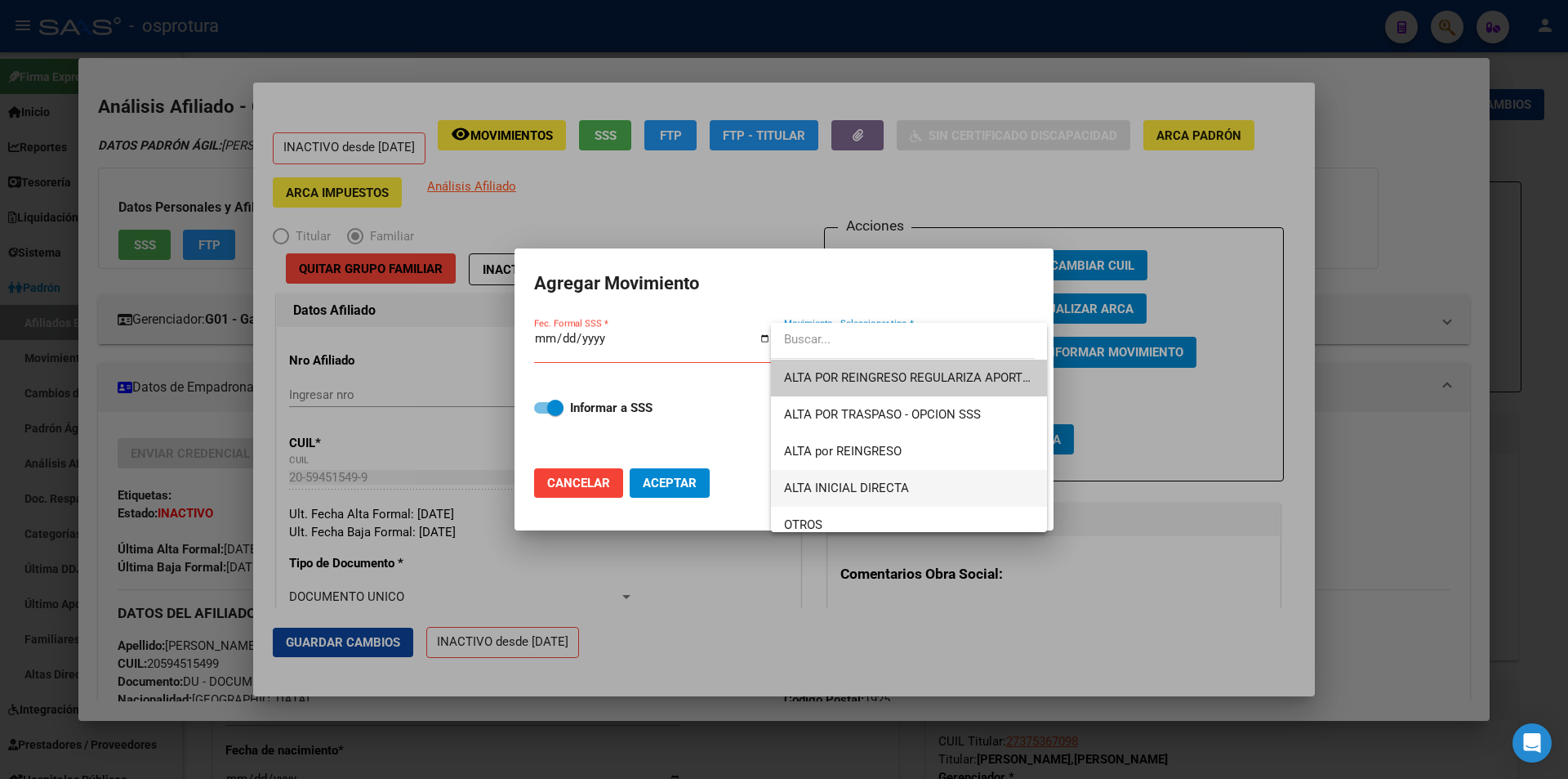
scroll to position [82, 0]
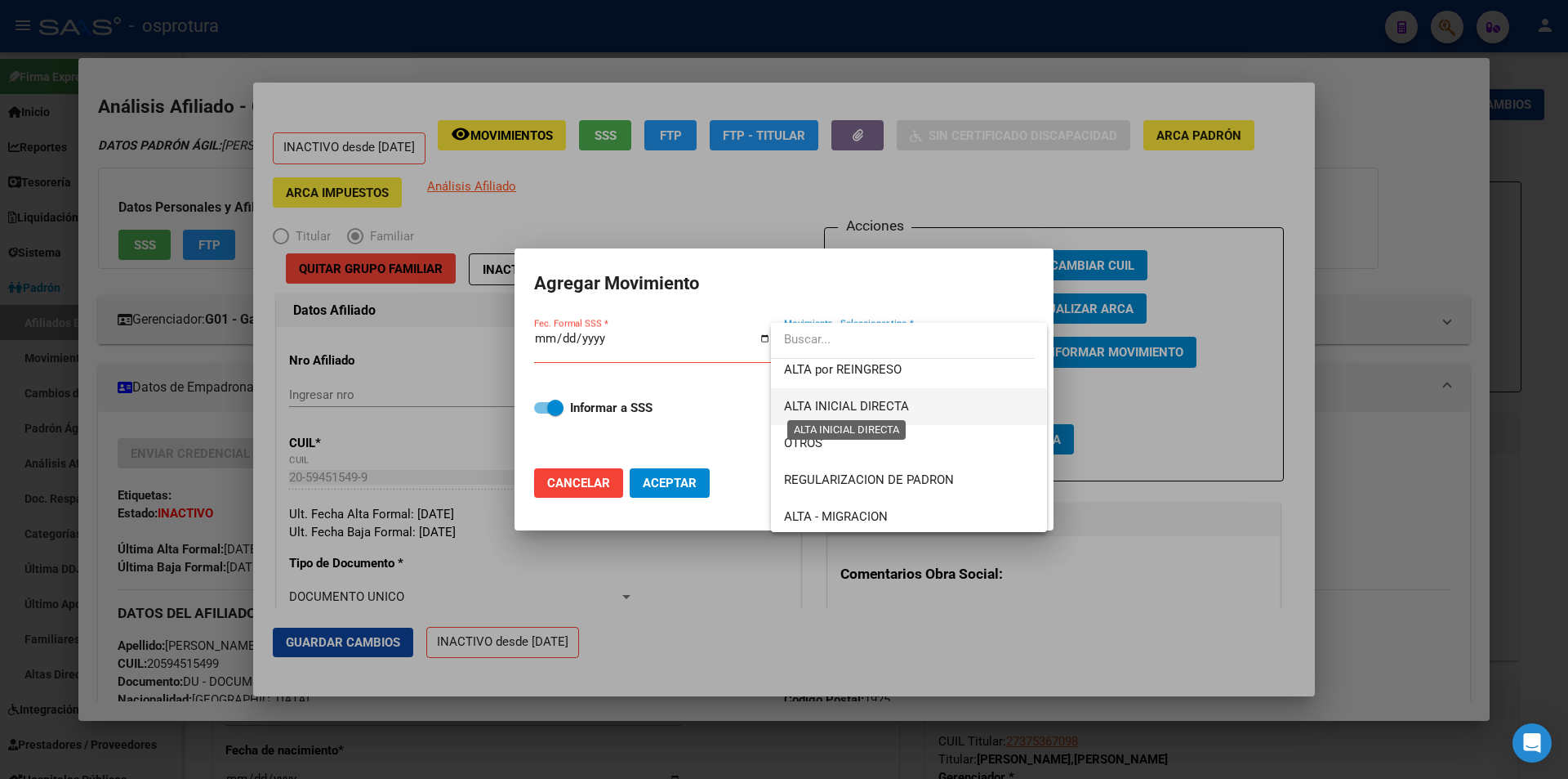
click at [900, 401] on span "ALTA INICIAL DIRECTA" at bounding box center [846, 406] width 125 height 15
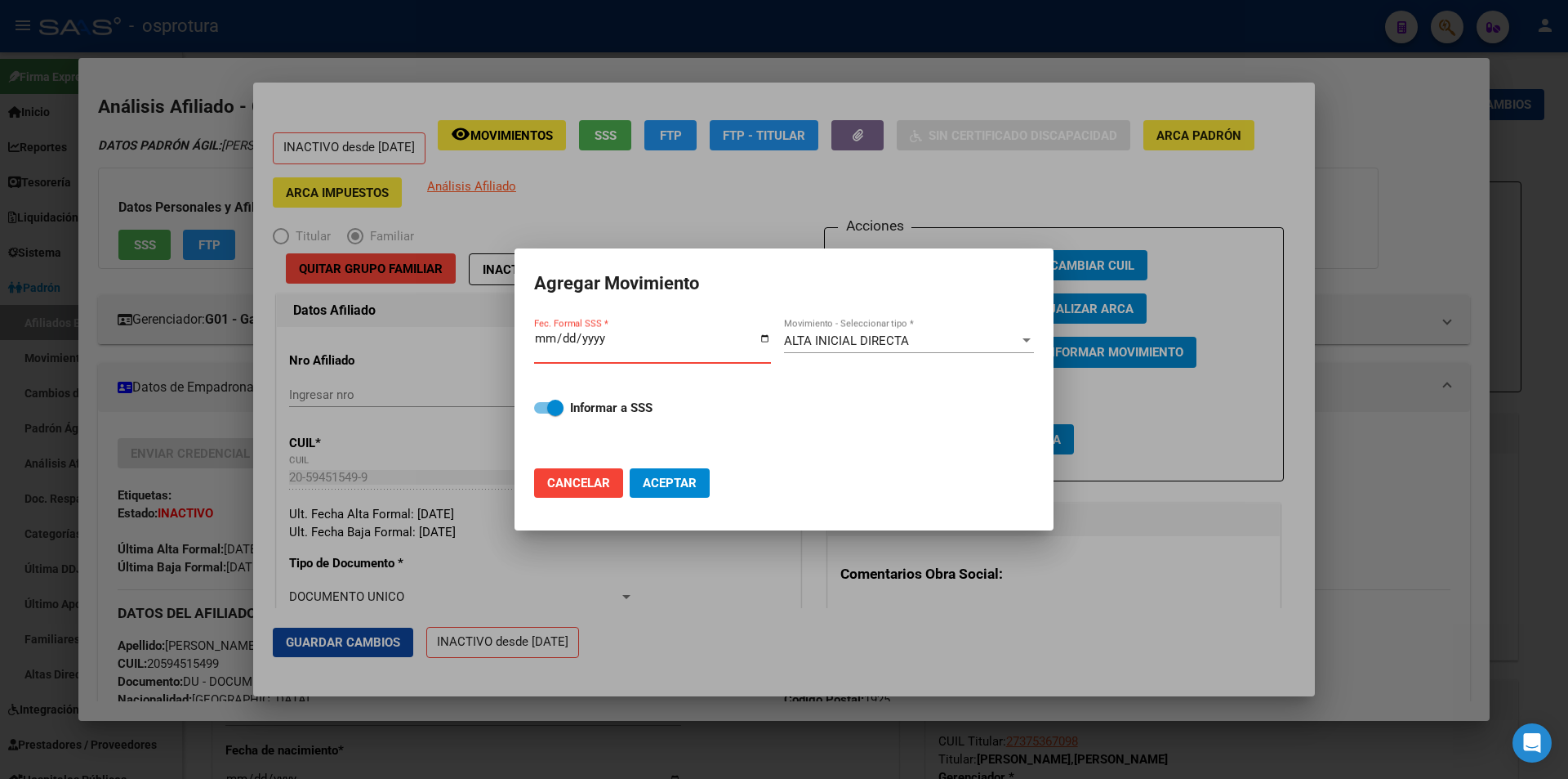
click at [547, 343] on input "Fec. Formal SSS *" at bounding box center [653, 345] width 237 height 26
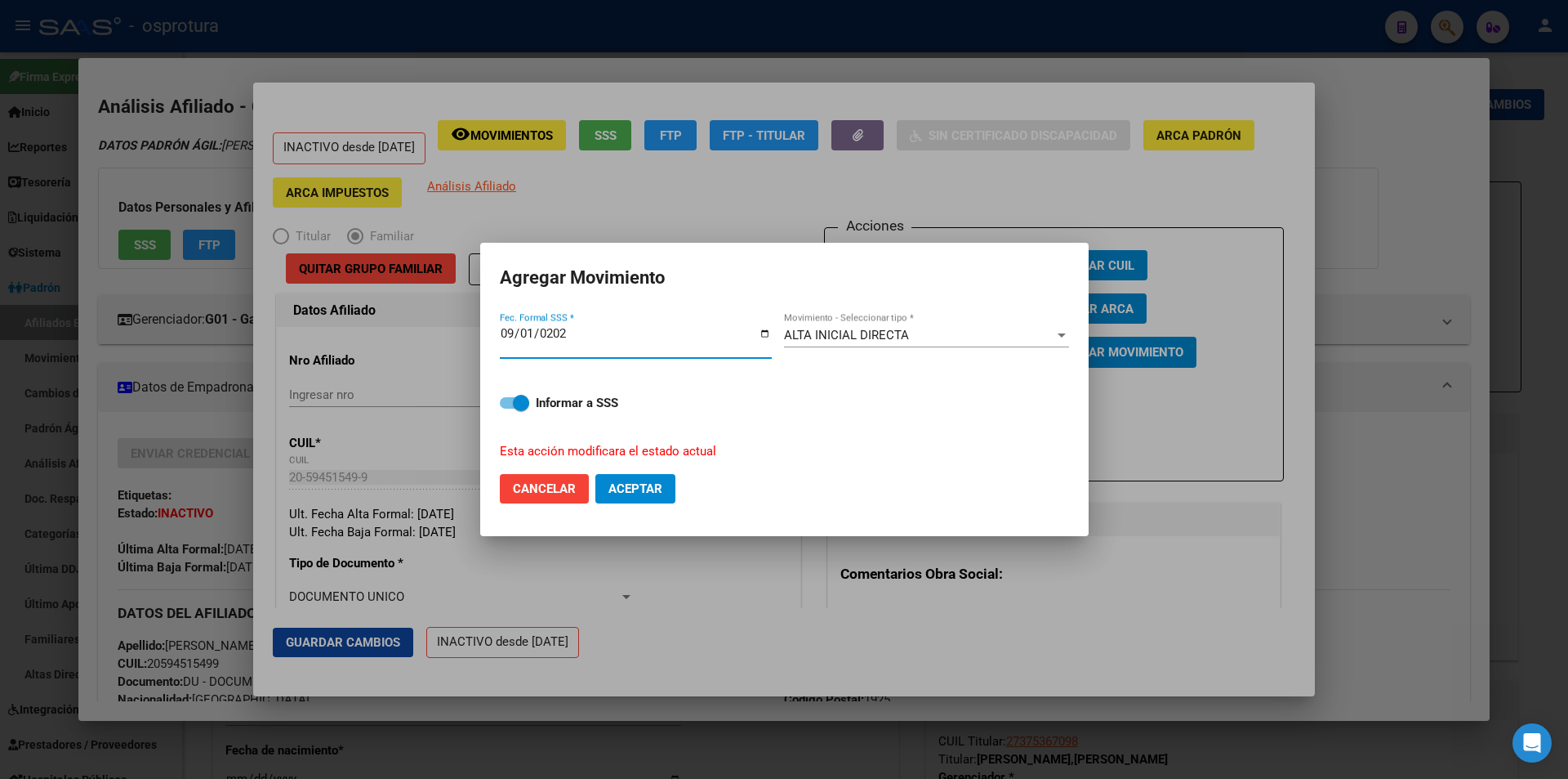
type input "[DATE]"
click at [655, 483] on span "Aceptar" at bounding box center [634, 489] width 54 height 15
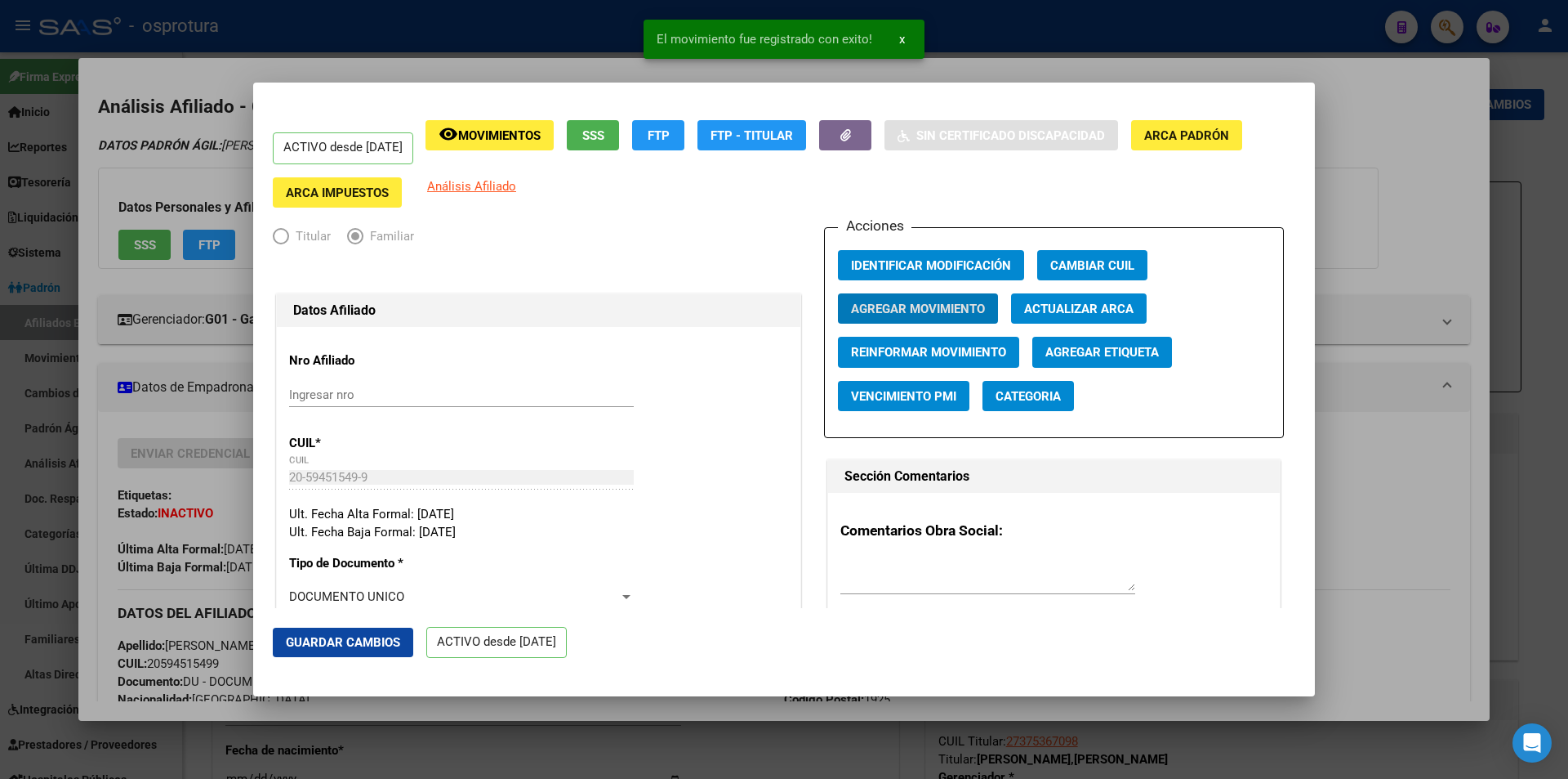
click at [1062, 102] on div "20594515499 Buscar (apellido, dni, cuil, nro traspaso, cuit, obra social) searc…" at bounding box center [784, 390] width 1568 height 779
click at [1036, 63] on div at bounding box center [784, 390] width 1568 height 779
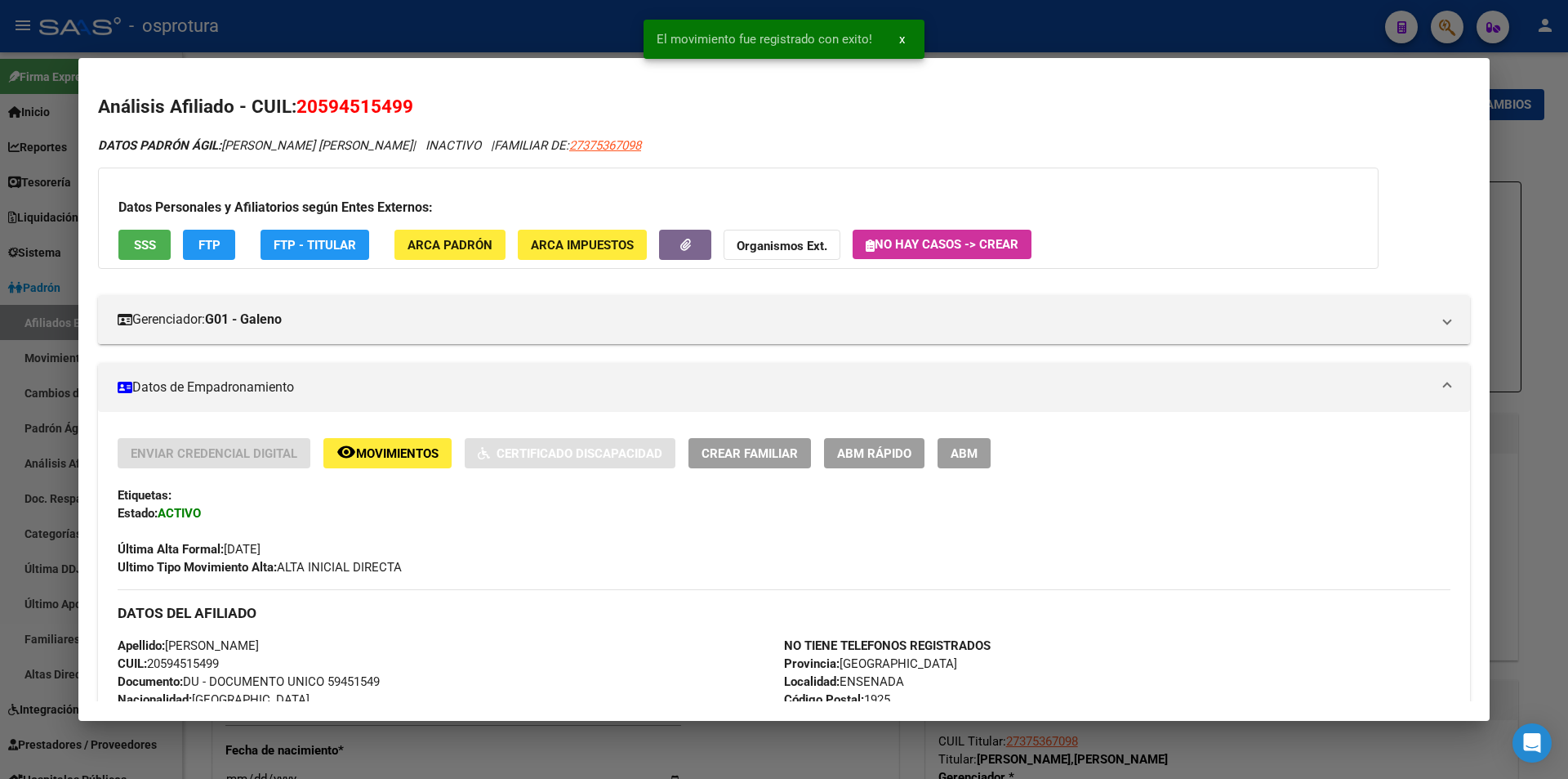
click at [1036, 40] on div at bounding box center [784, 390] width 1568 height 779
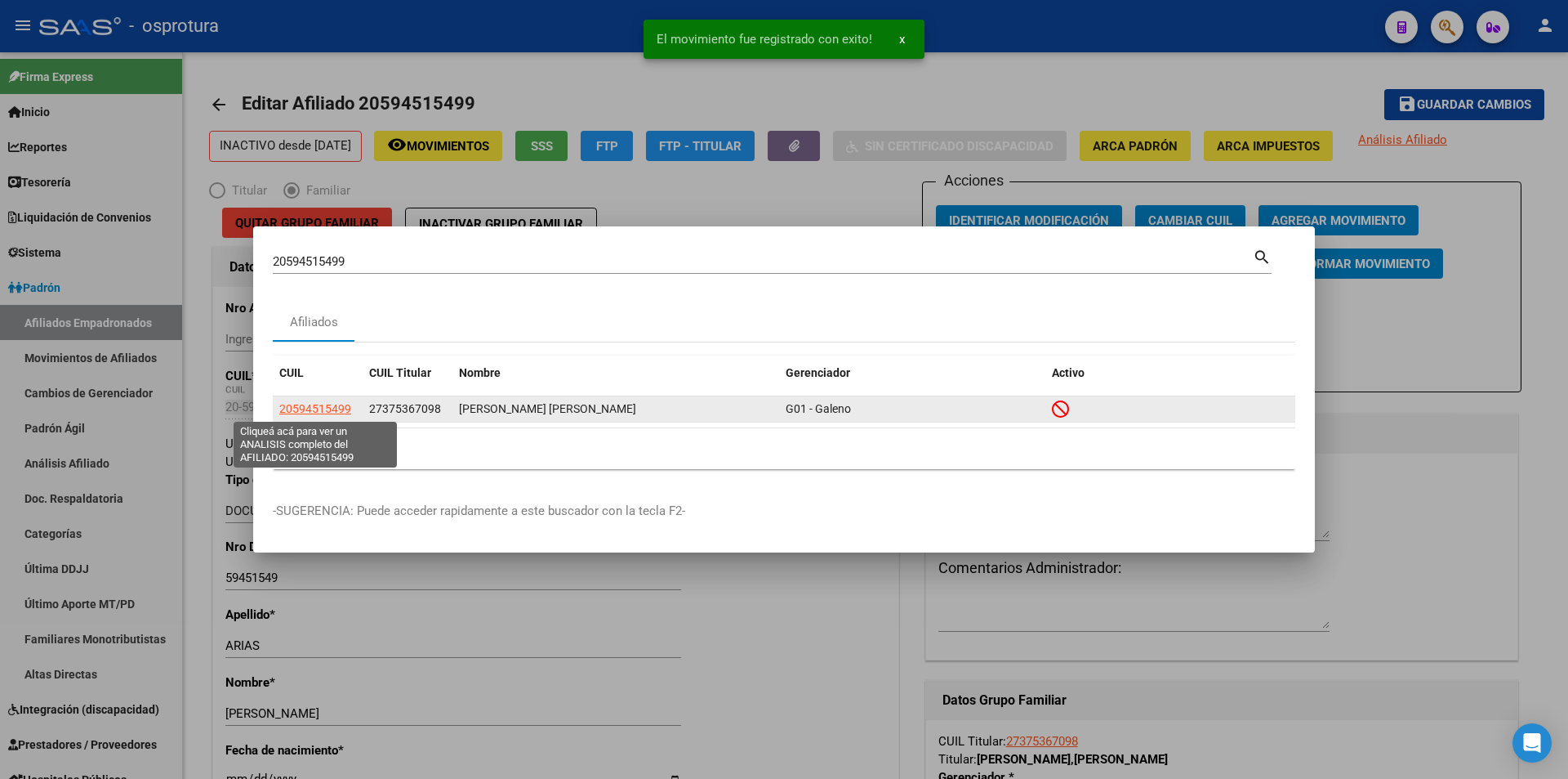
click at [325, 413] on span "20594515499" at bounding box center [315, 409] width 72 height 13
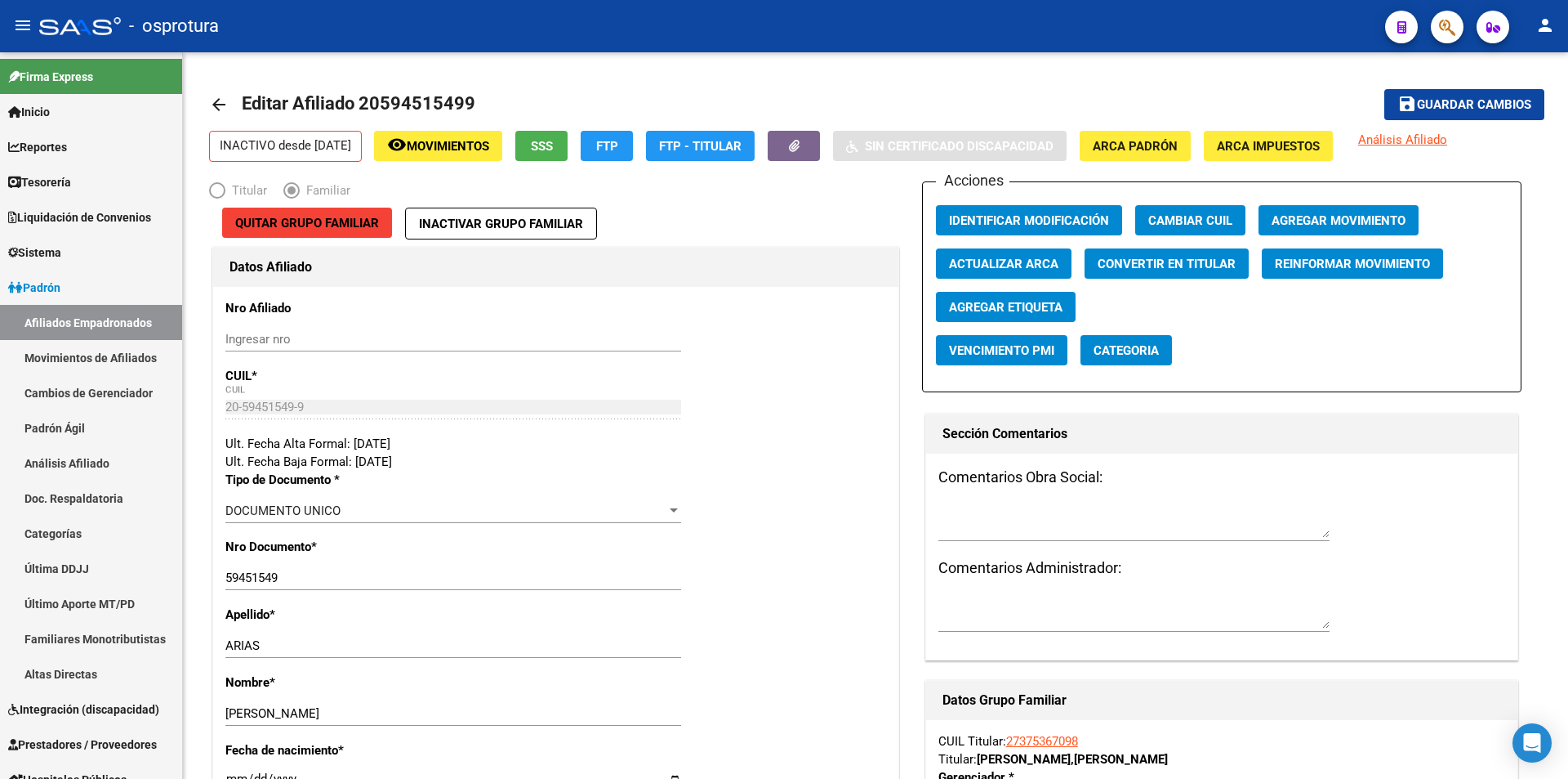
click at [1430, 34] on div at bounding box center [1440, 26] width 46 height 34
click at [1442, 33] on icon "button" at bounding box center [1447, 27] width 16 height 19
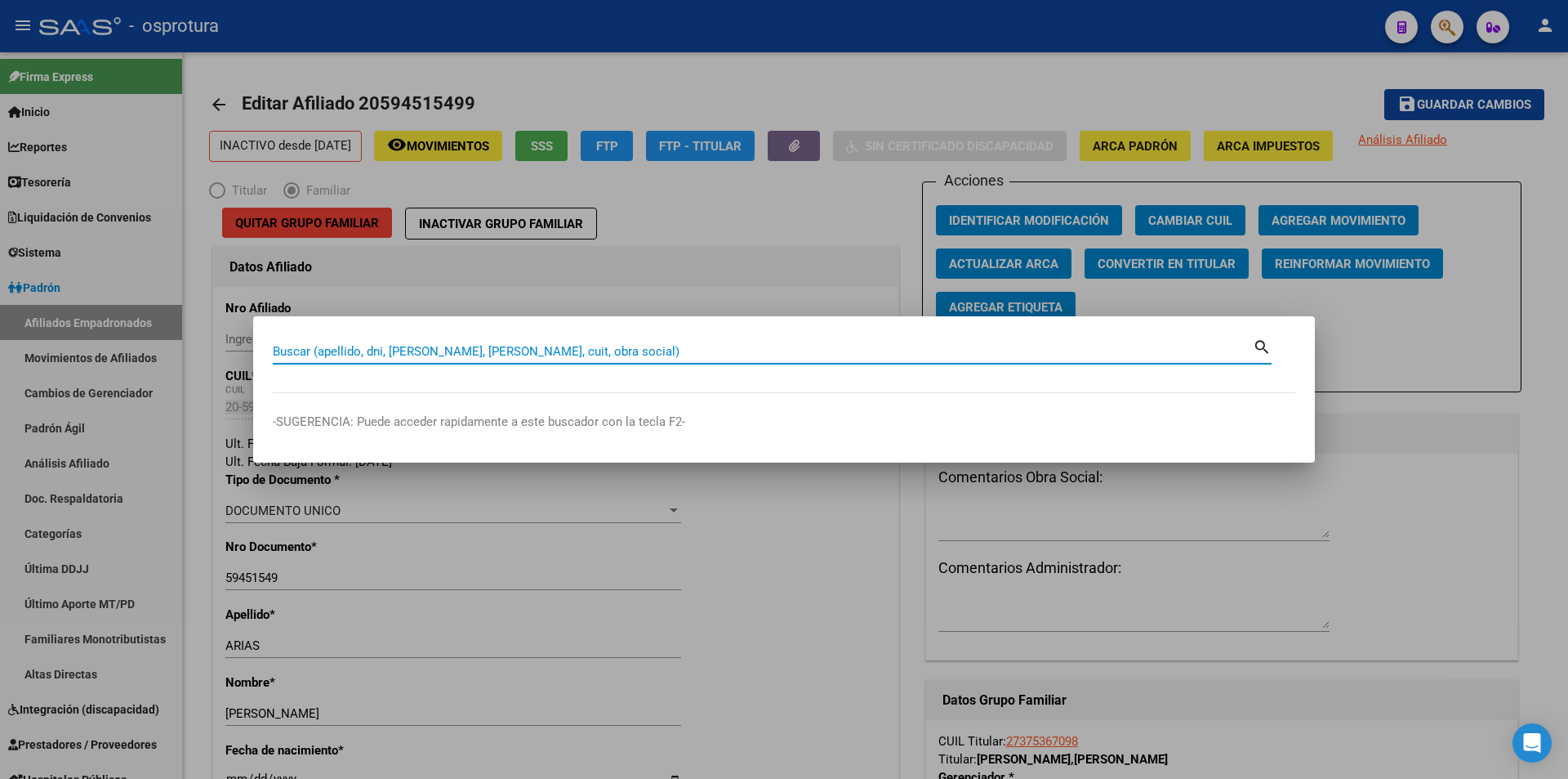
paste input "20-18882827-3"
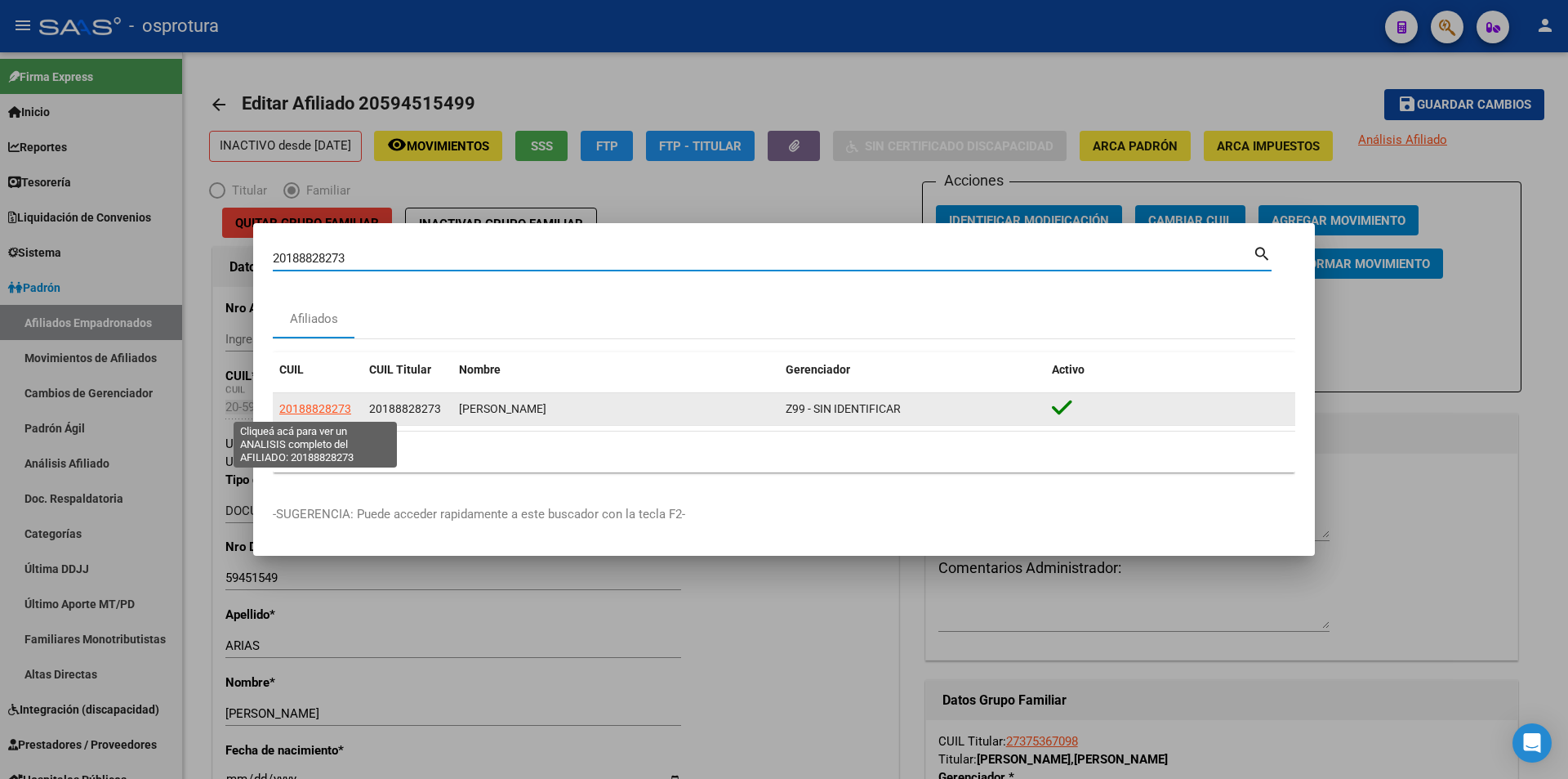
click at [320, 410] on span "20188828273" at bounding box center [315, 409] width 72 height 13
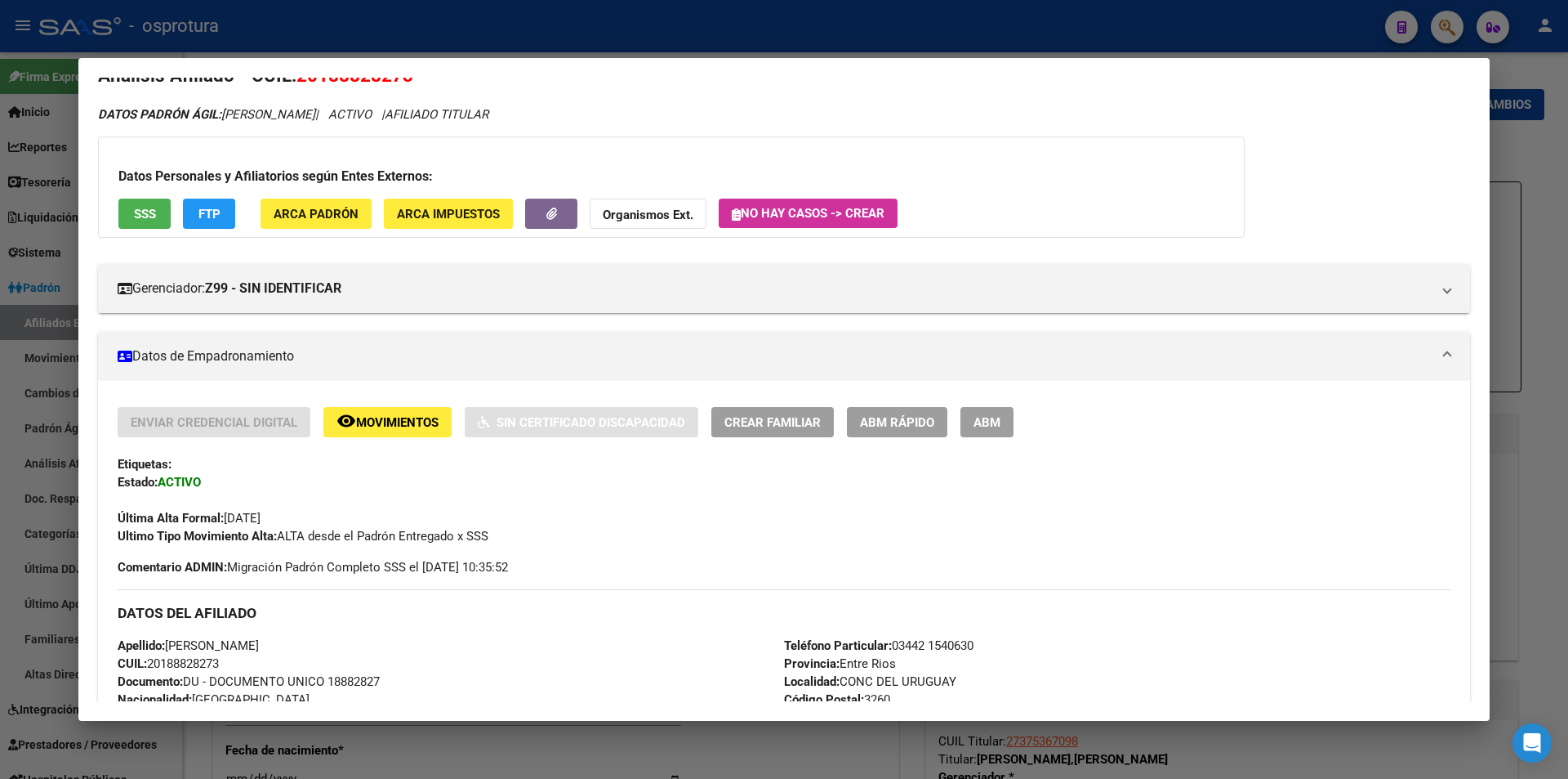
scroll to position [0, 0]
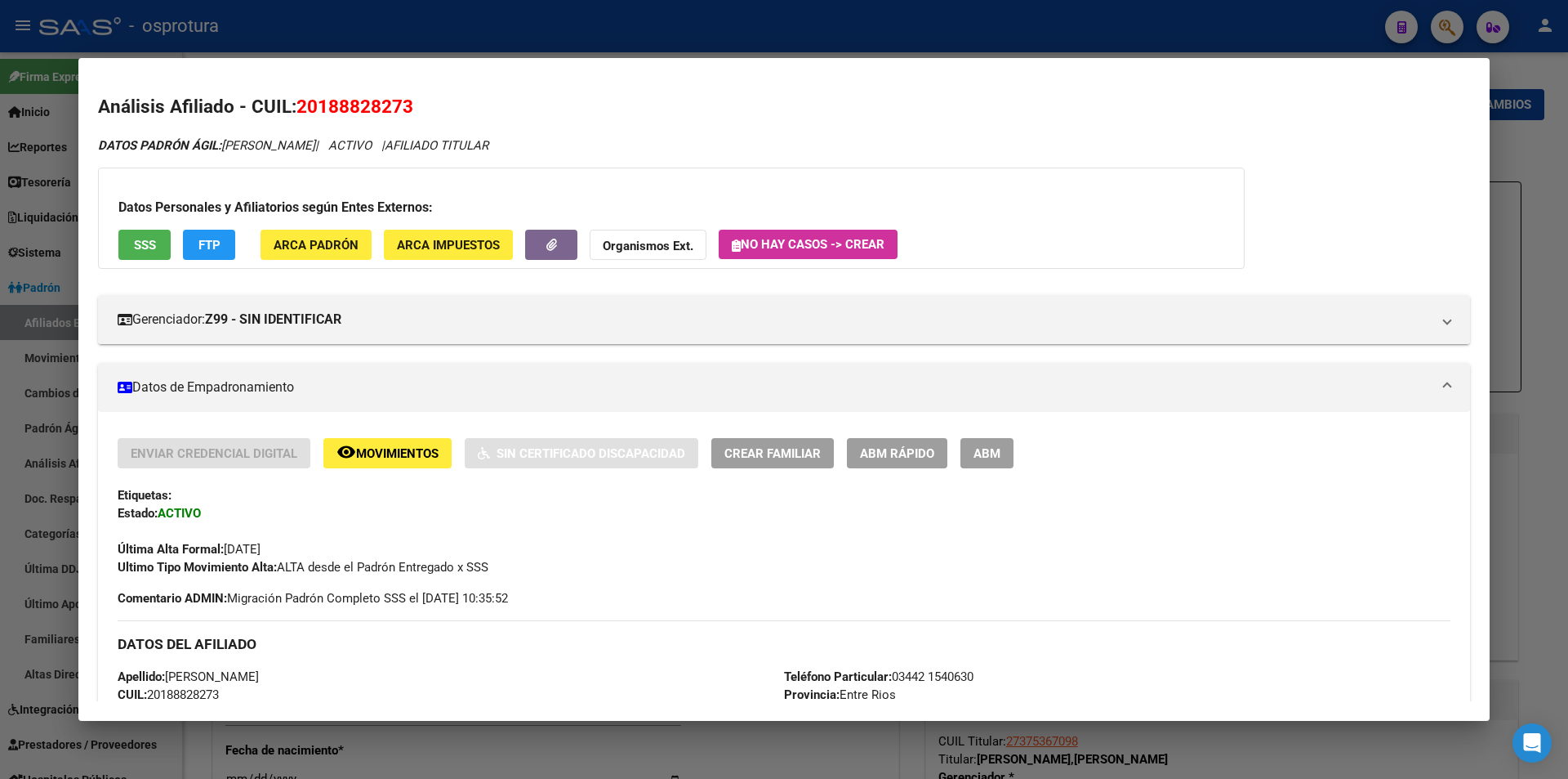
click at [158, 240] on button "SSS" at bounding box center [144, 244] width 52 height 30
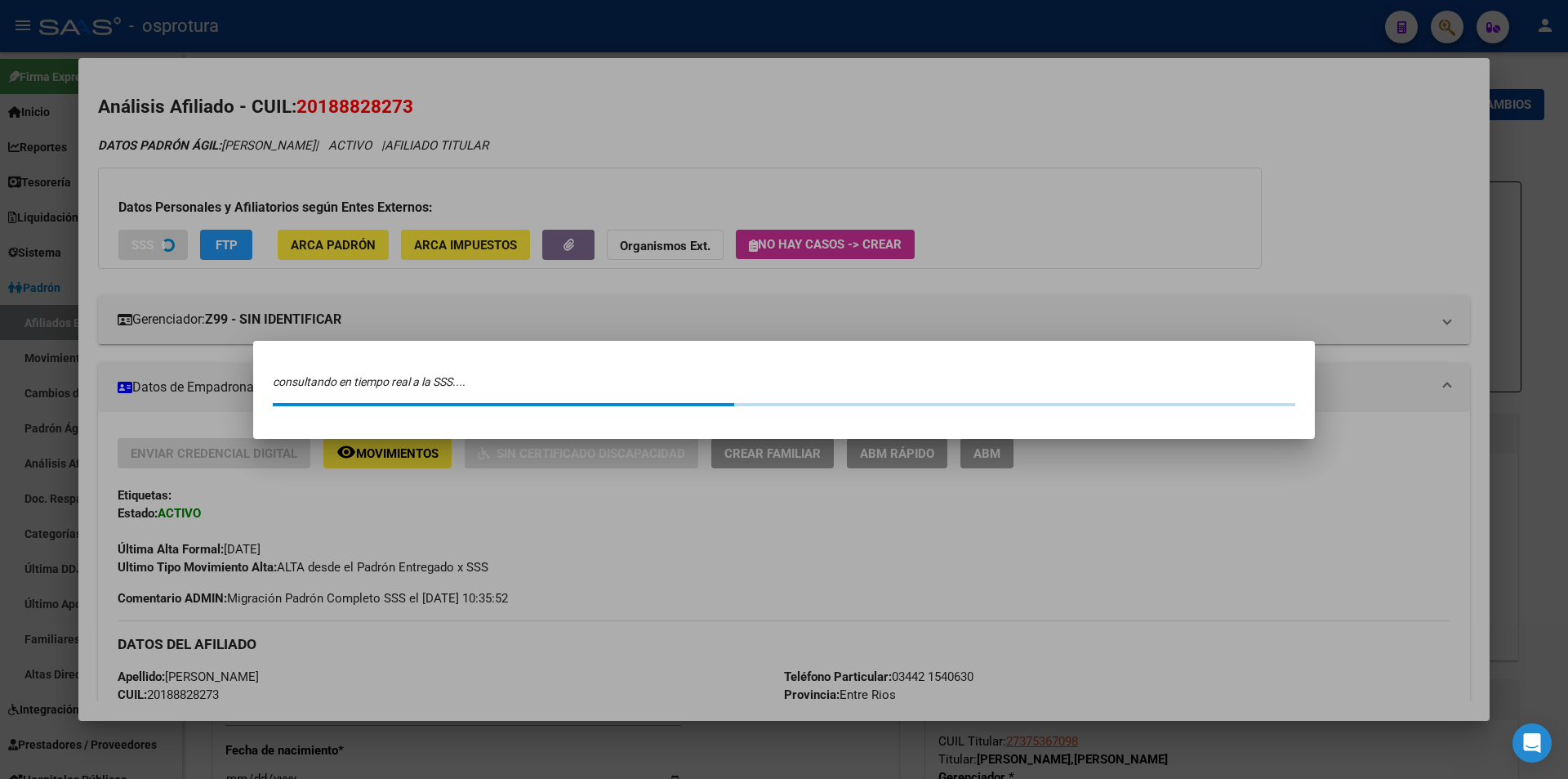
click at [618, 161] on div at bounding box center [784, 390] width 1568 height 779
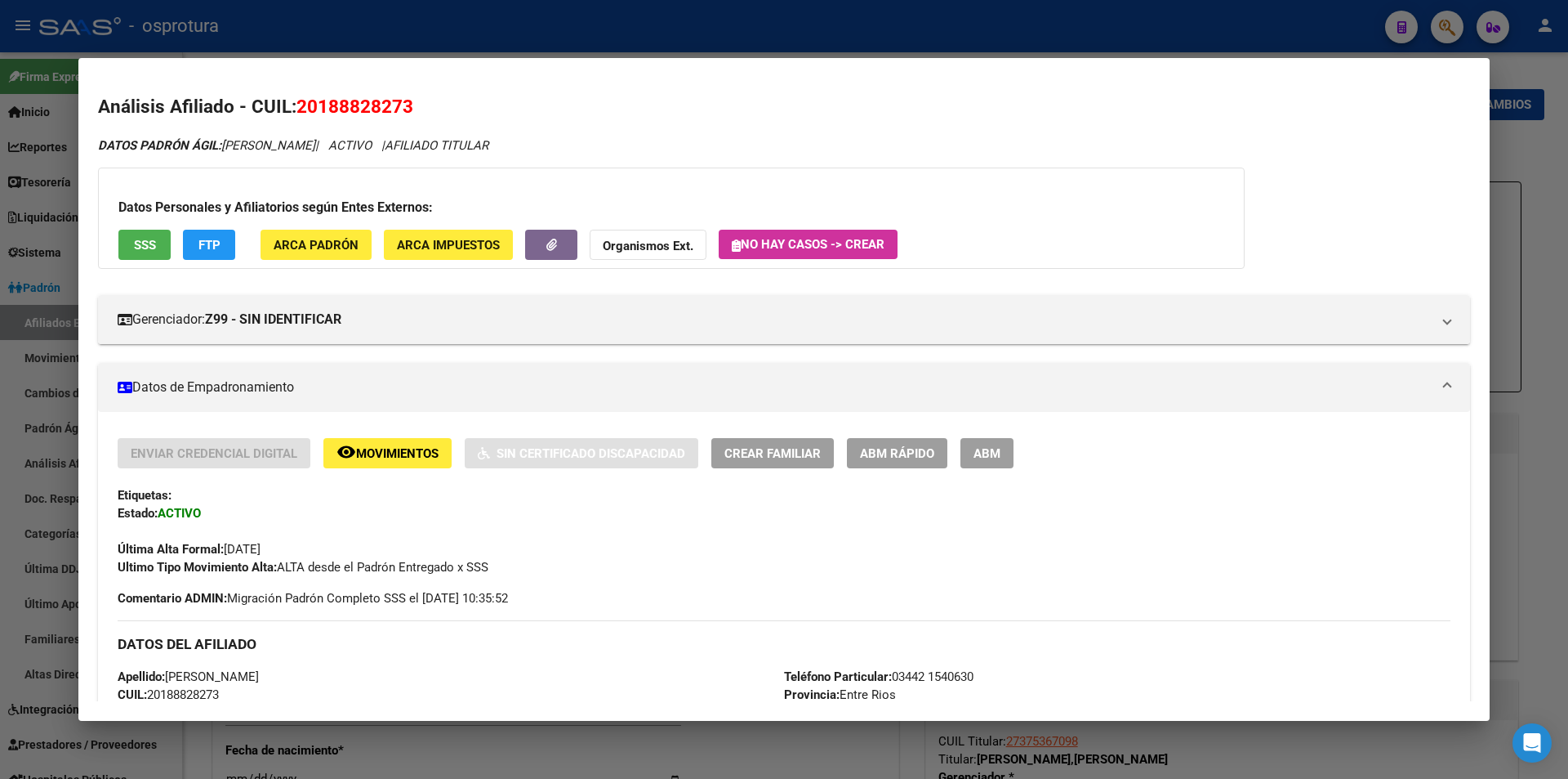
click at [994, 448] on span "ABM" at bounding box center [987, 453] width 27 height 15
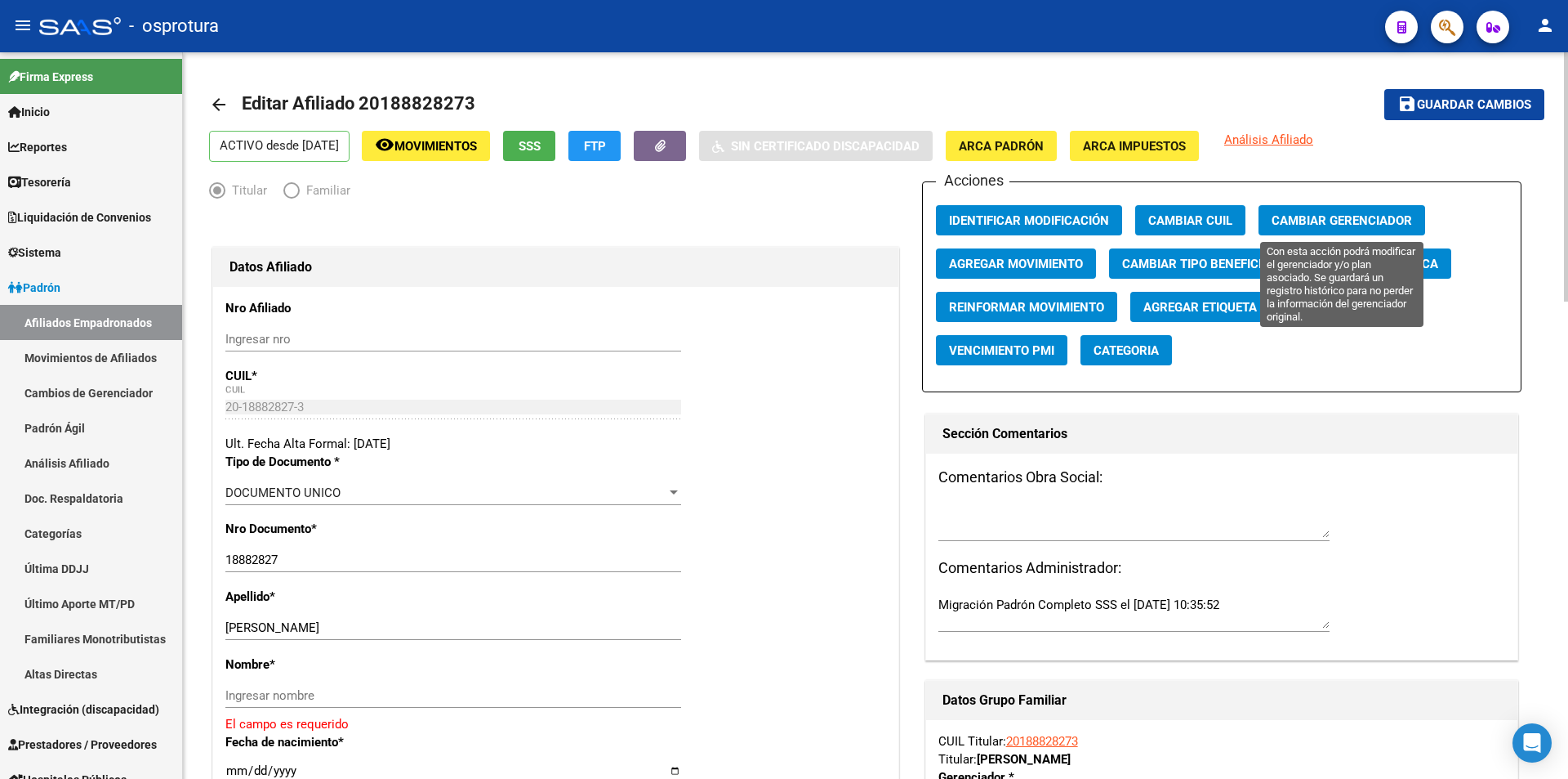
click at [1336, 211] on button "Cambiar Gerenciador" at bounding box center [1341, 220] width 167 height 30
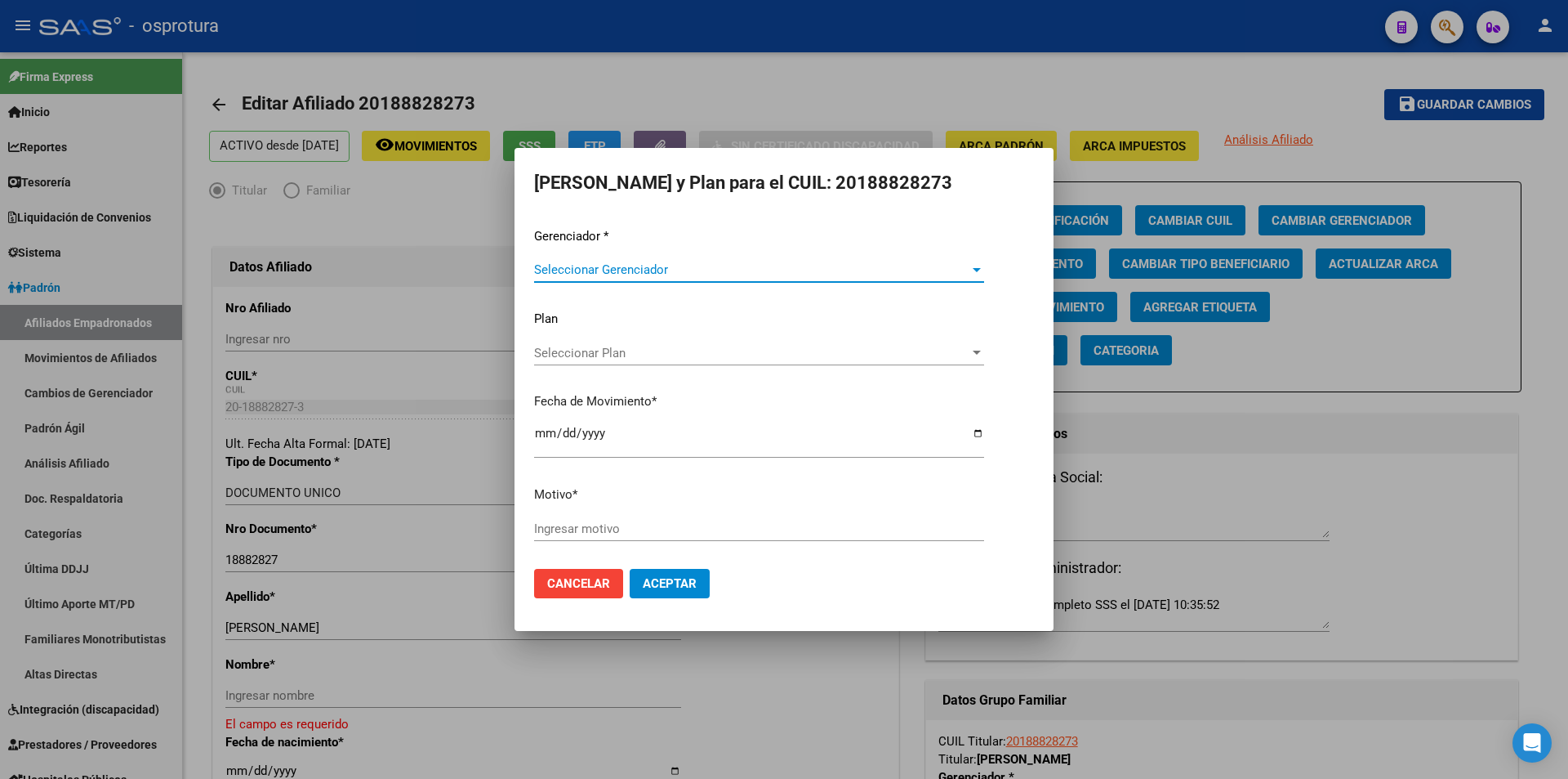
click at [817, 278] on div "Seleccionar Gerenciador Seleccionar Gerenciador" at bounding box center [759, 277] width 450 height 40
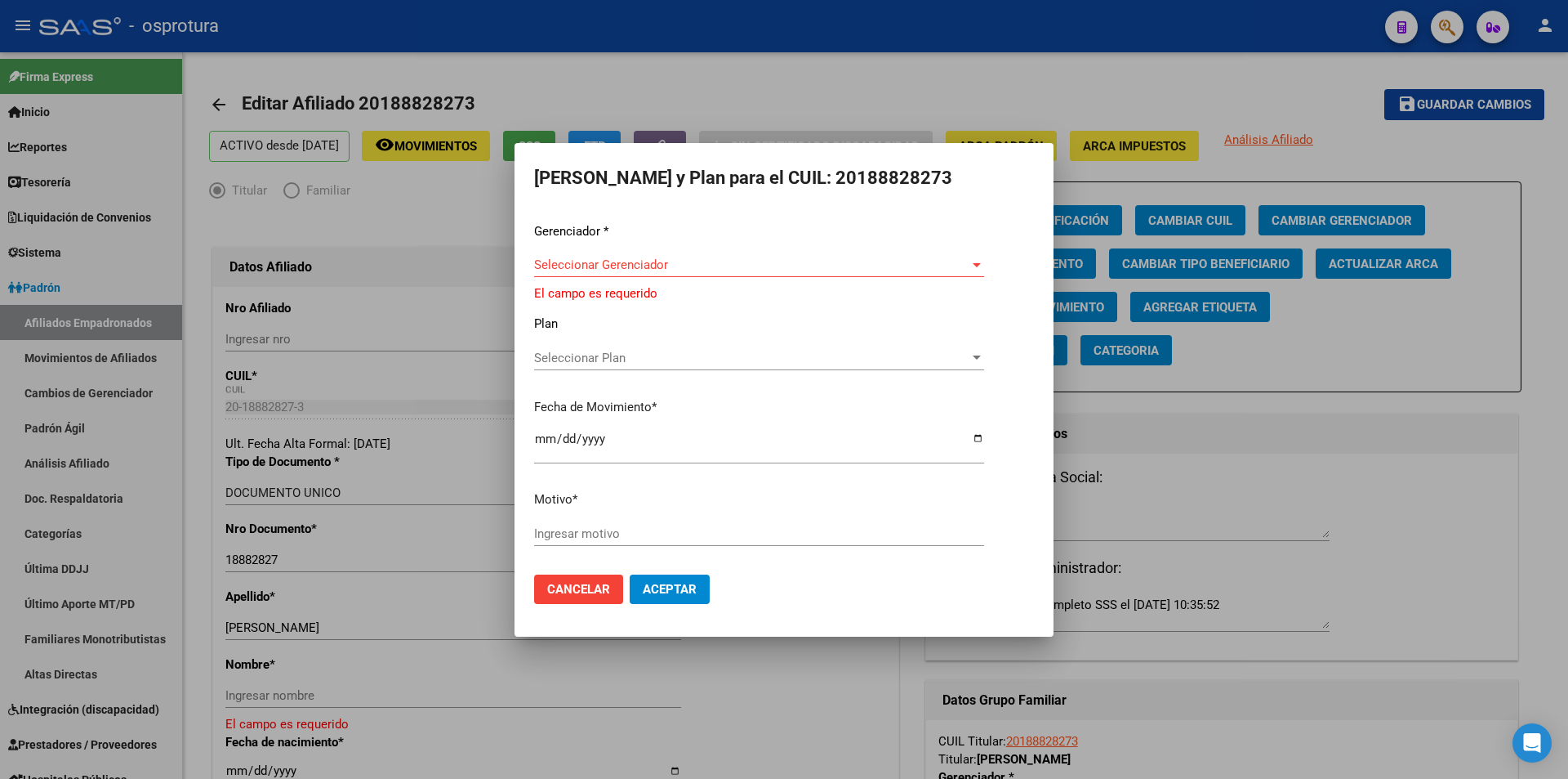
click at [814, 265] on span "Seleccionar Gerenciador" at bounding box center [751, 265] width 435 height 15
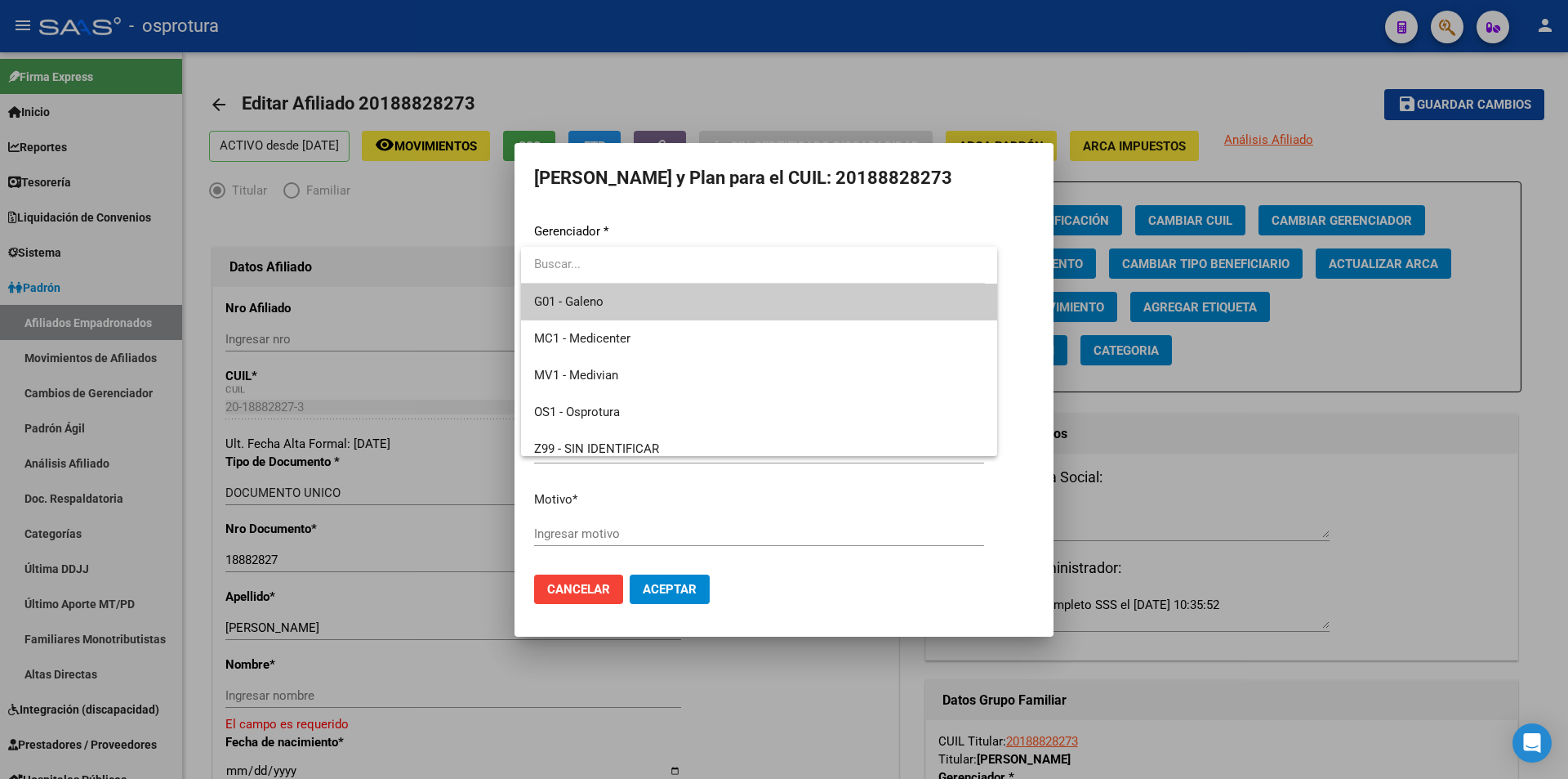
click at [789, 289] on span "G01 - Galeno" at bounding box center [759, 302] width 450 height 36
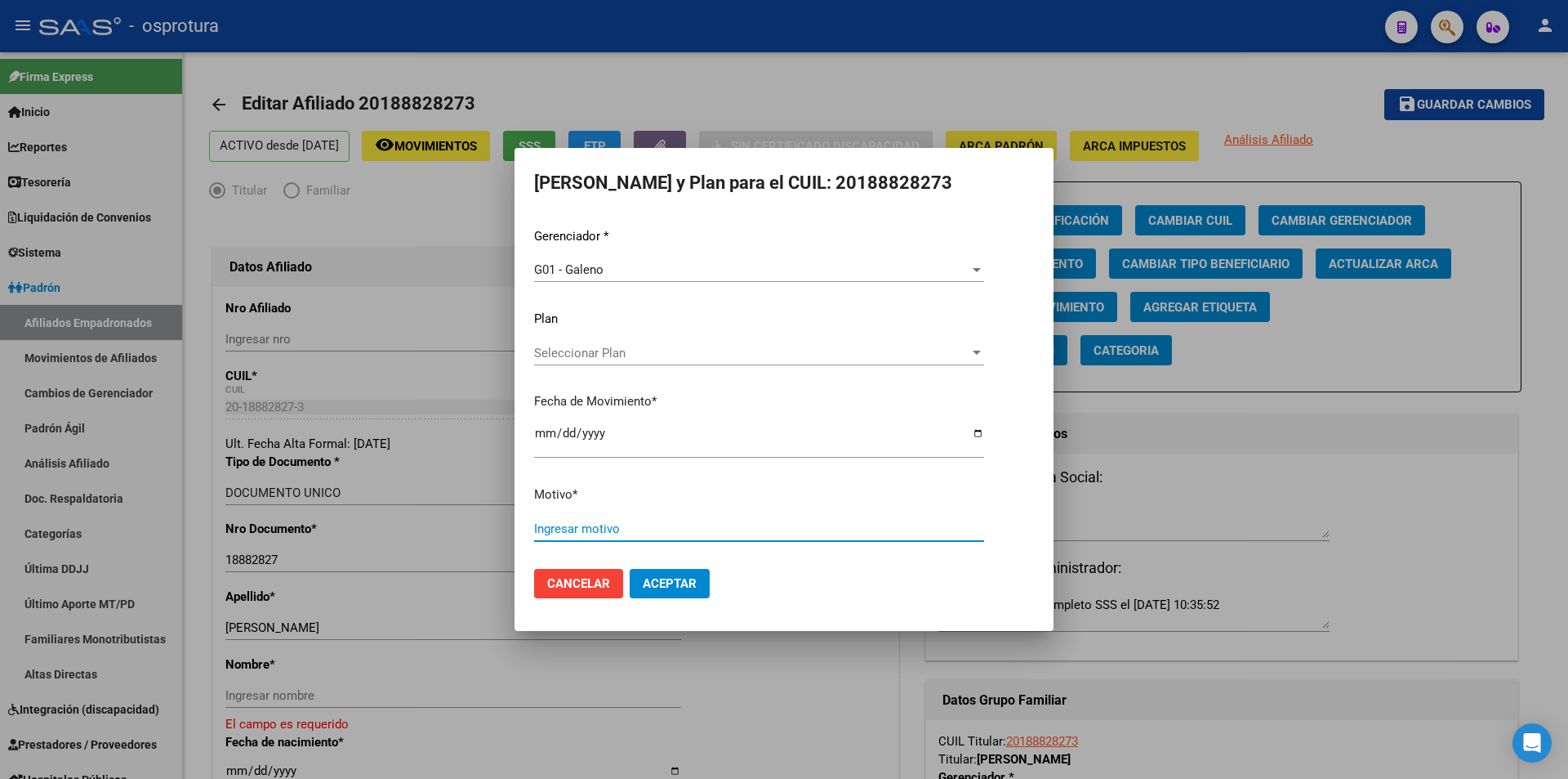
click at [762, 522] on input "Ingresar motivo" at bounding box center [759, 529] width 450 height 15
click at [630, 568] on button "Aceptar" at bounding box center [670, 583] width 80 height 29
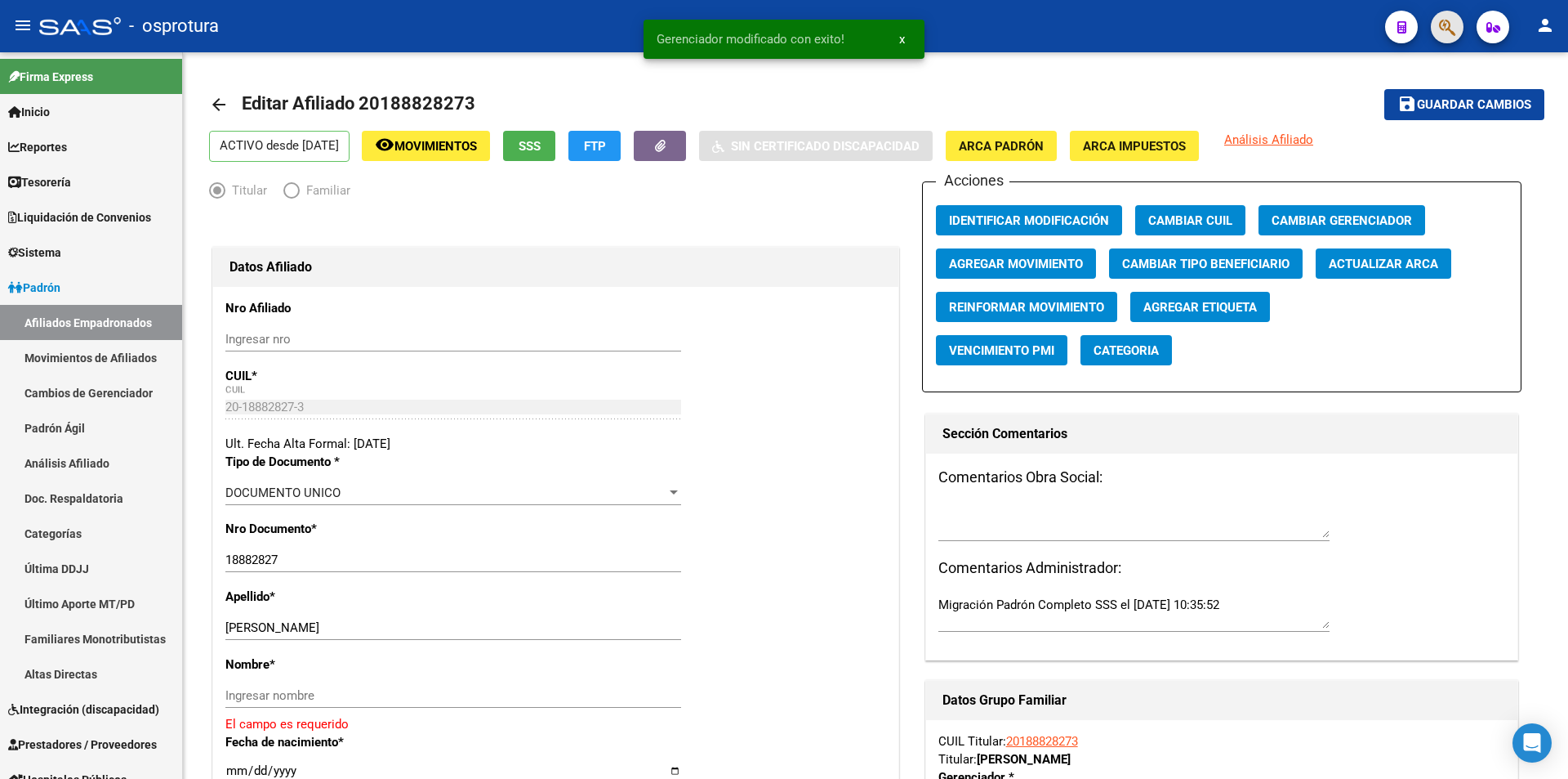
click at [1437, 30] on button "button" at bounding box center [1447, 27] width 33 height 33
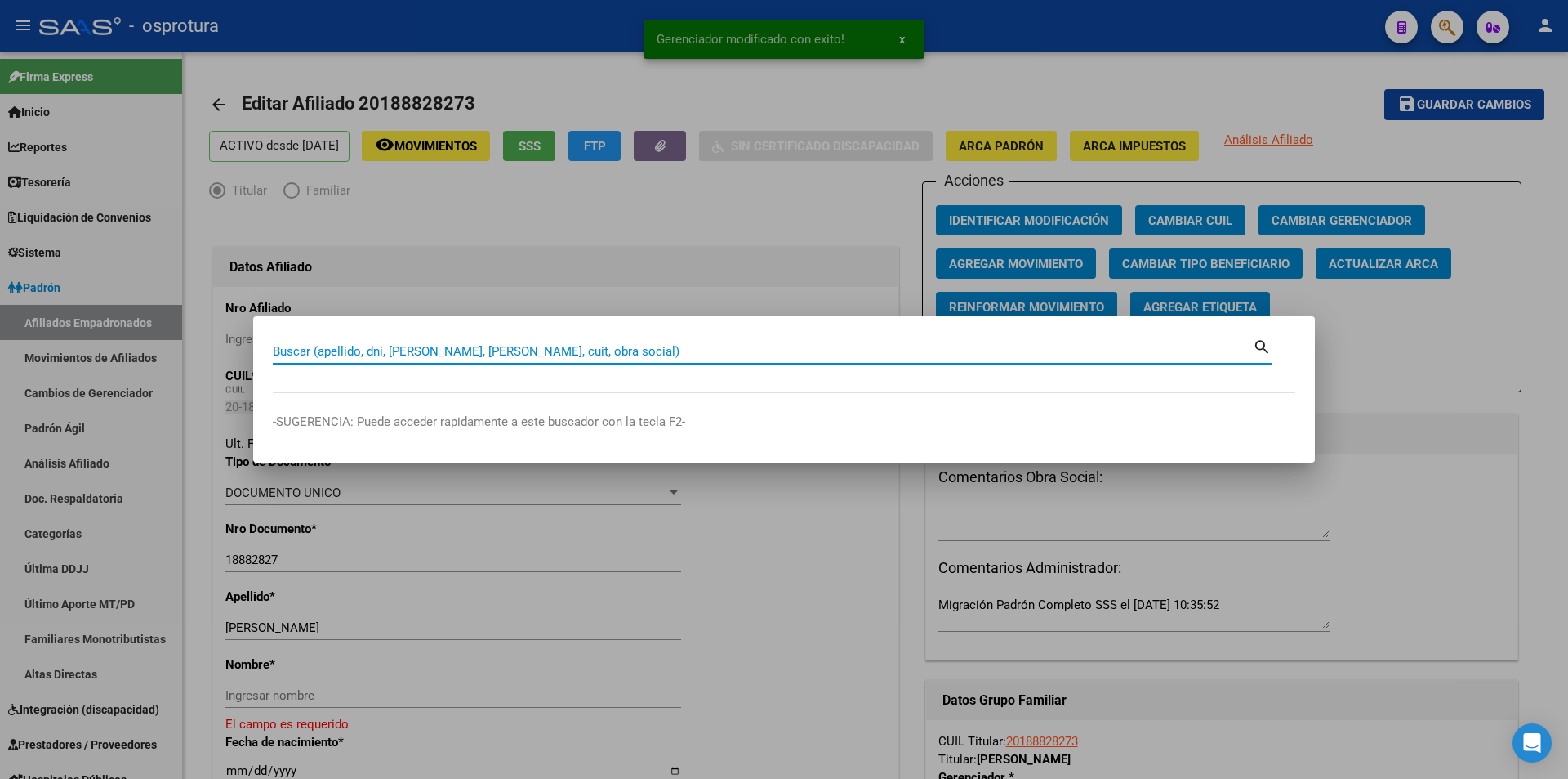
paste input "20188828273"
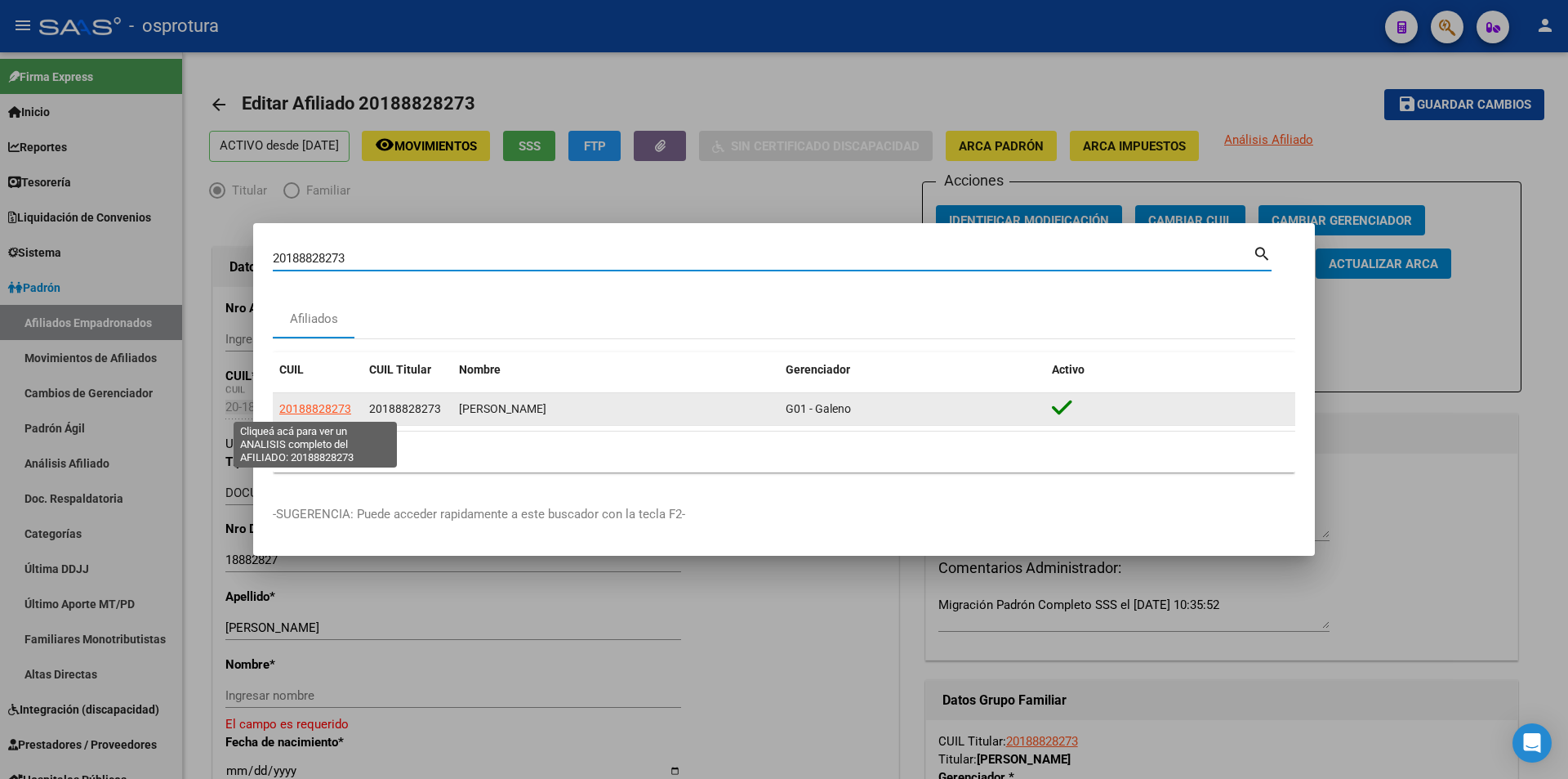
click at [334, 405] on span "20188828273" at bounding box center [315, 409] width 72 height 13
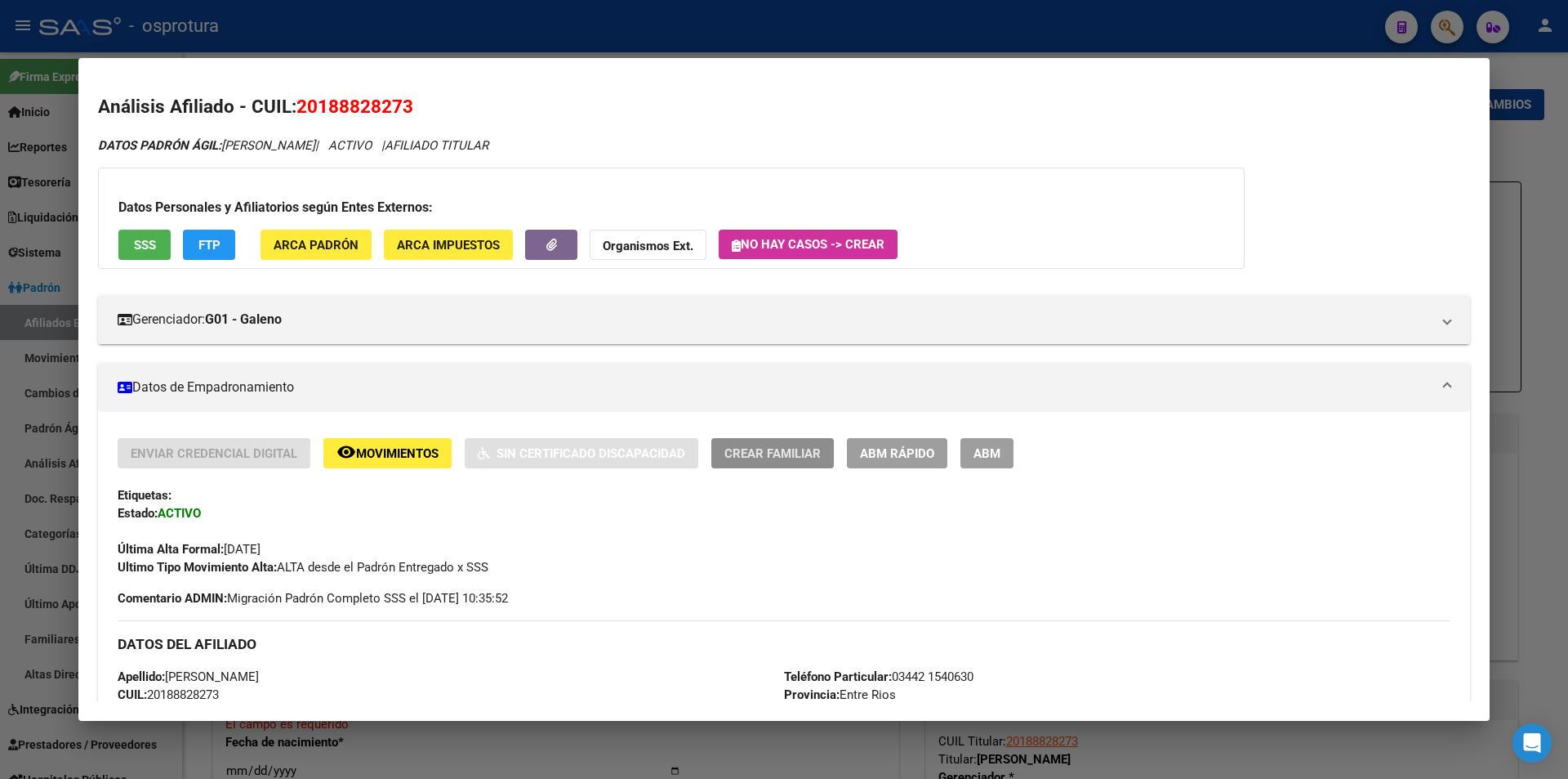
click at [812, 451] on span "Crear Familiar" at bounding box center [773, 453] width 97 height 15
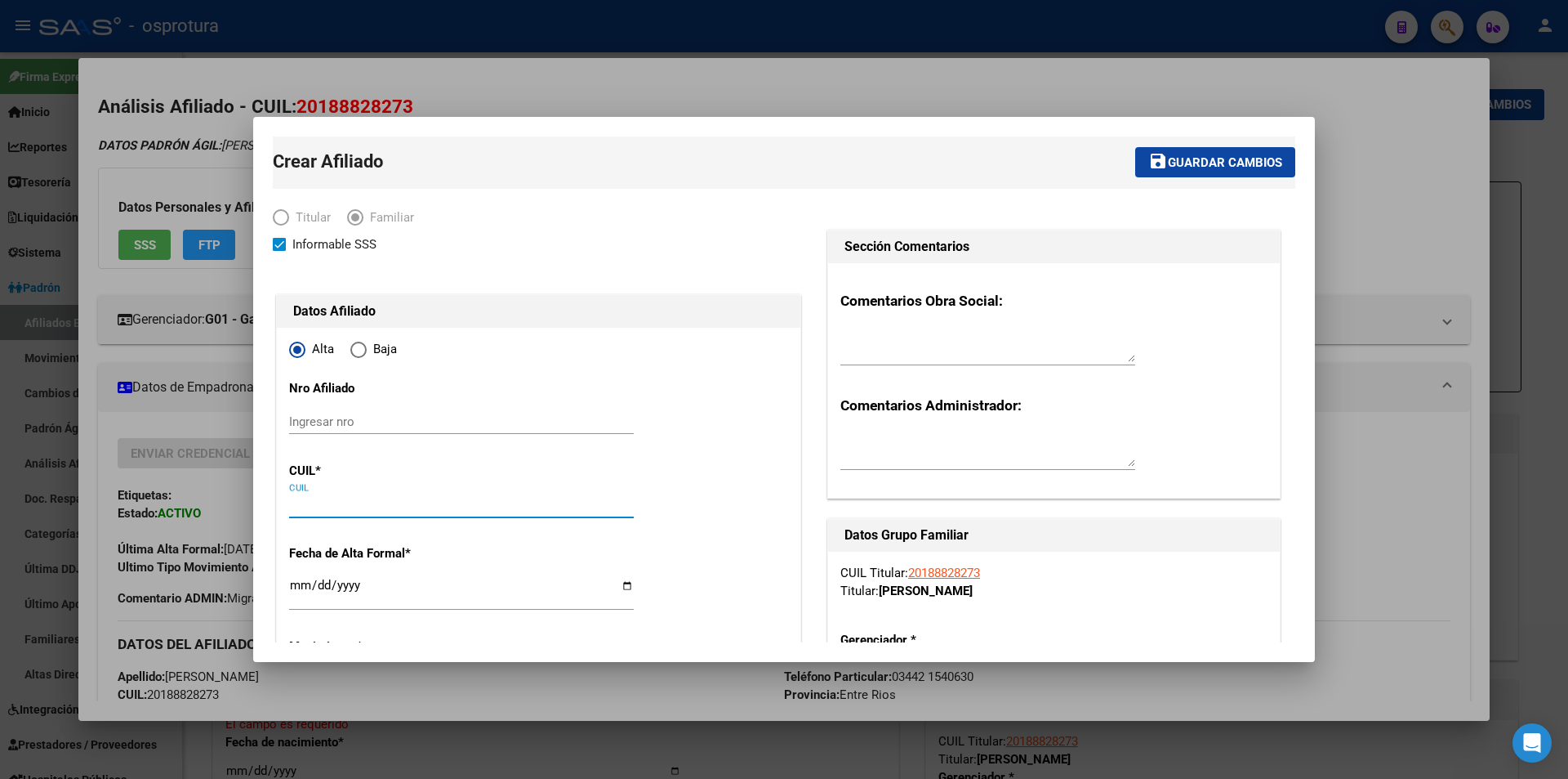
click at [398, 506] on input "CUIL" at bounding box center [461, 505] width 345 height 15
paste input "27-56415302-3"
click at [294, 587] on input "Ingresar fecha" at bounding box center [461, 591] width 345 height 26
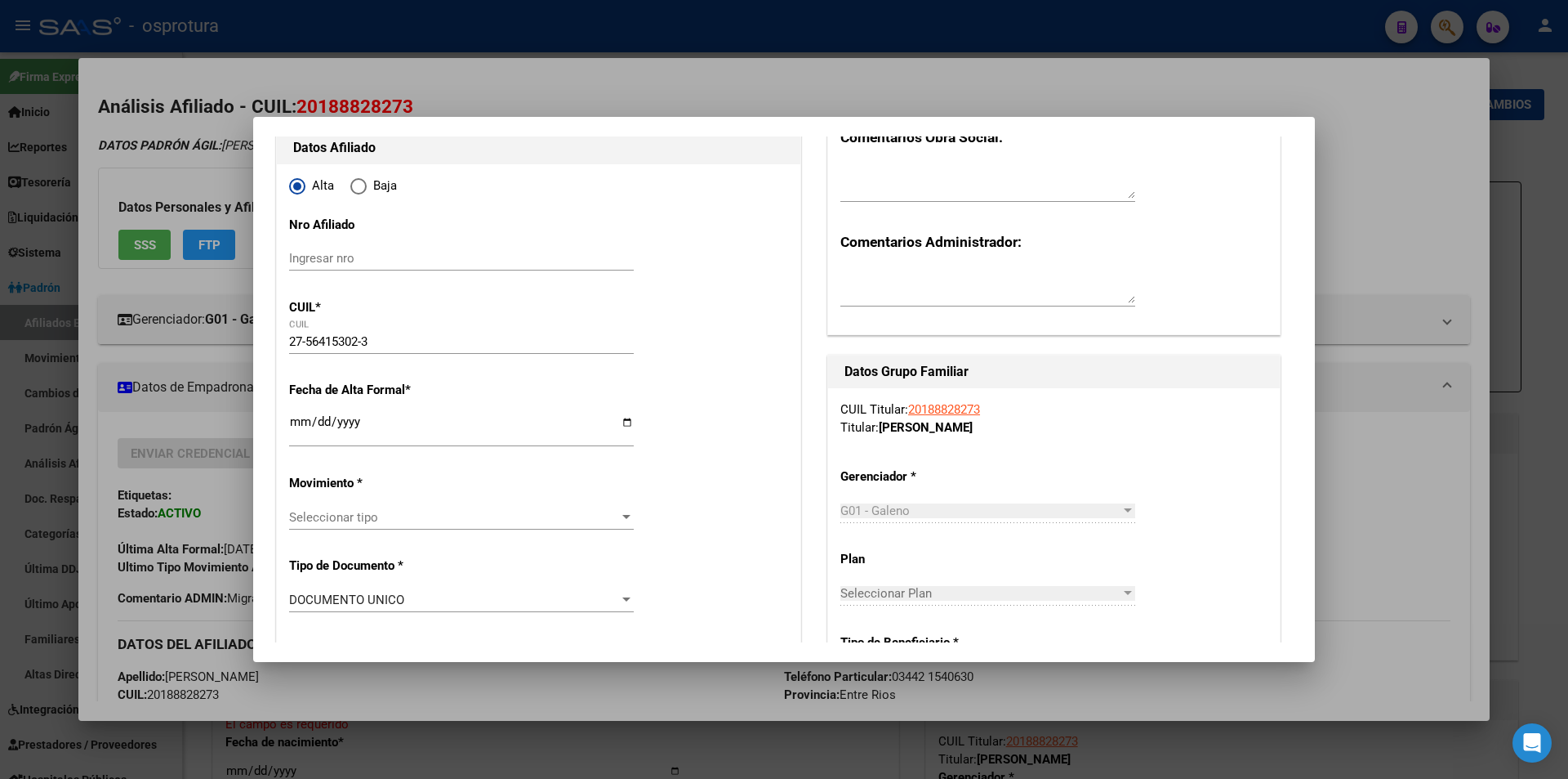
click at [502, 520] on span "Seleccionar tipo" at bounding box center [454, 517] width 330 height 15
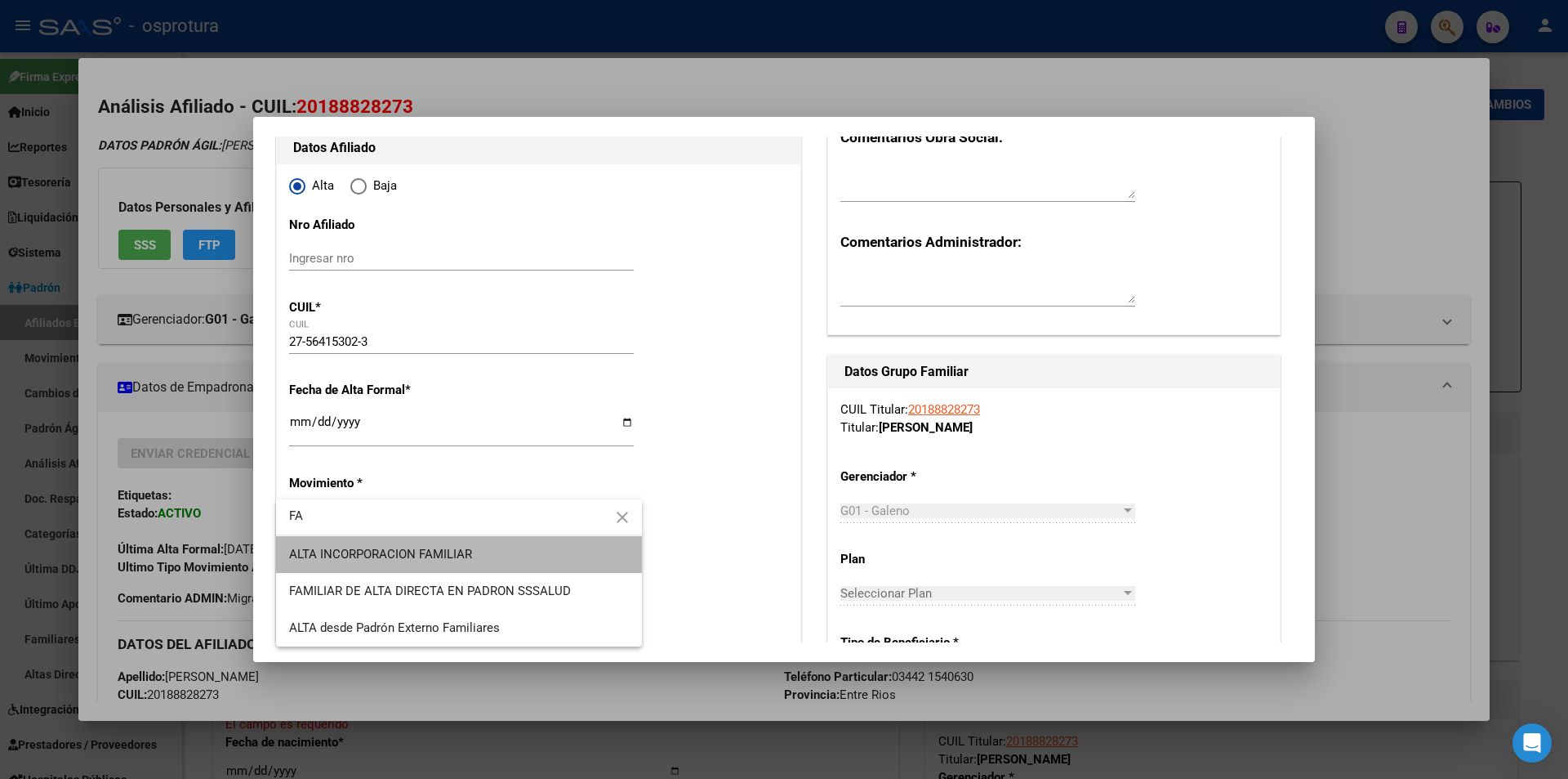
click at [490, 560] on span "ALTA INCORPORACION FAMILIAR" at bounding box center [459, 555] width 340 height 36
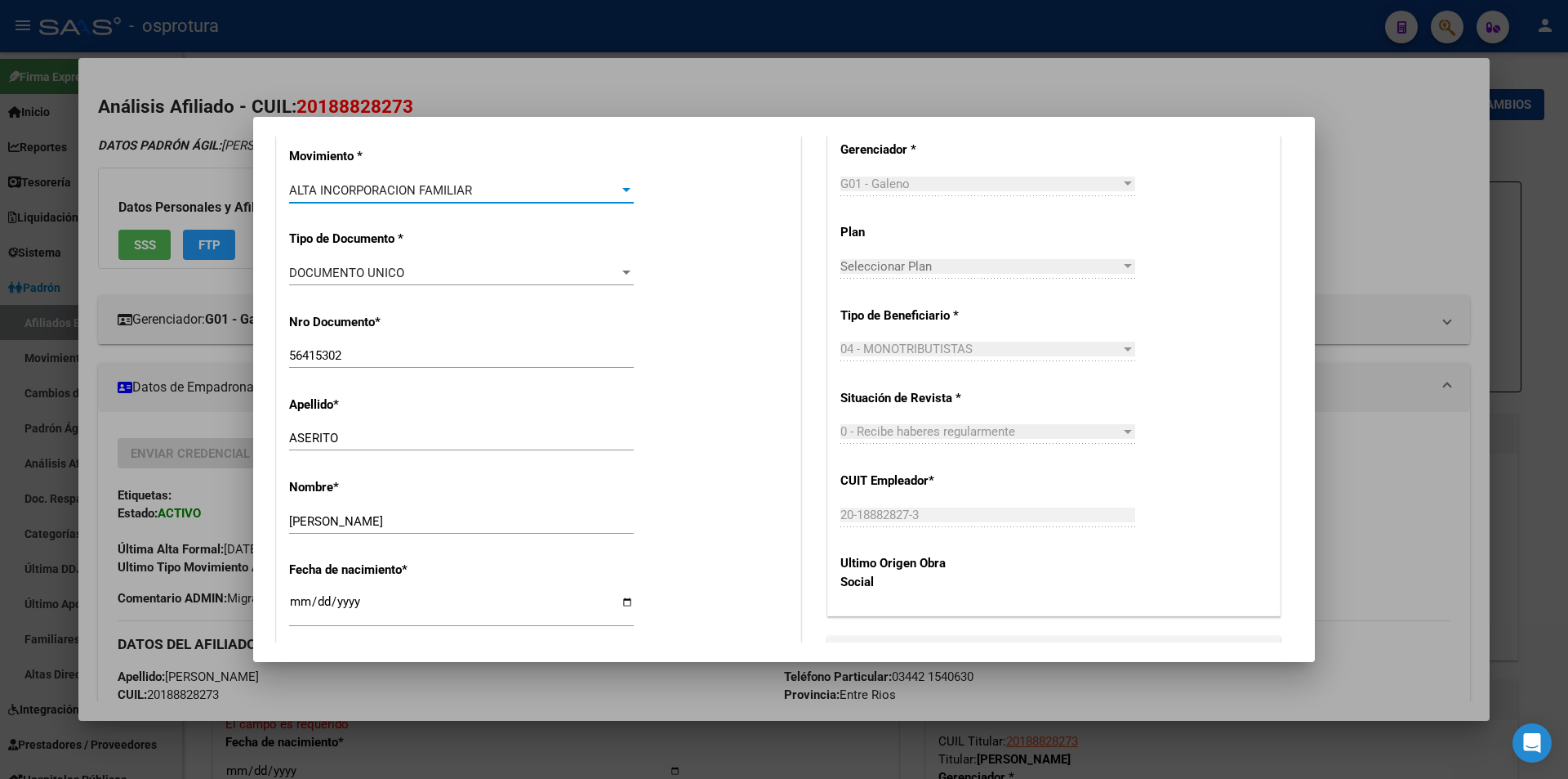
scroll to position [654, 0]
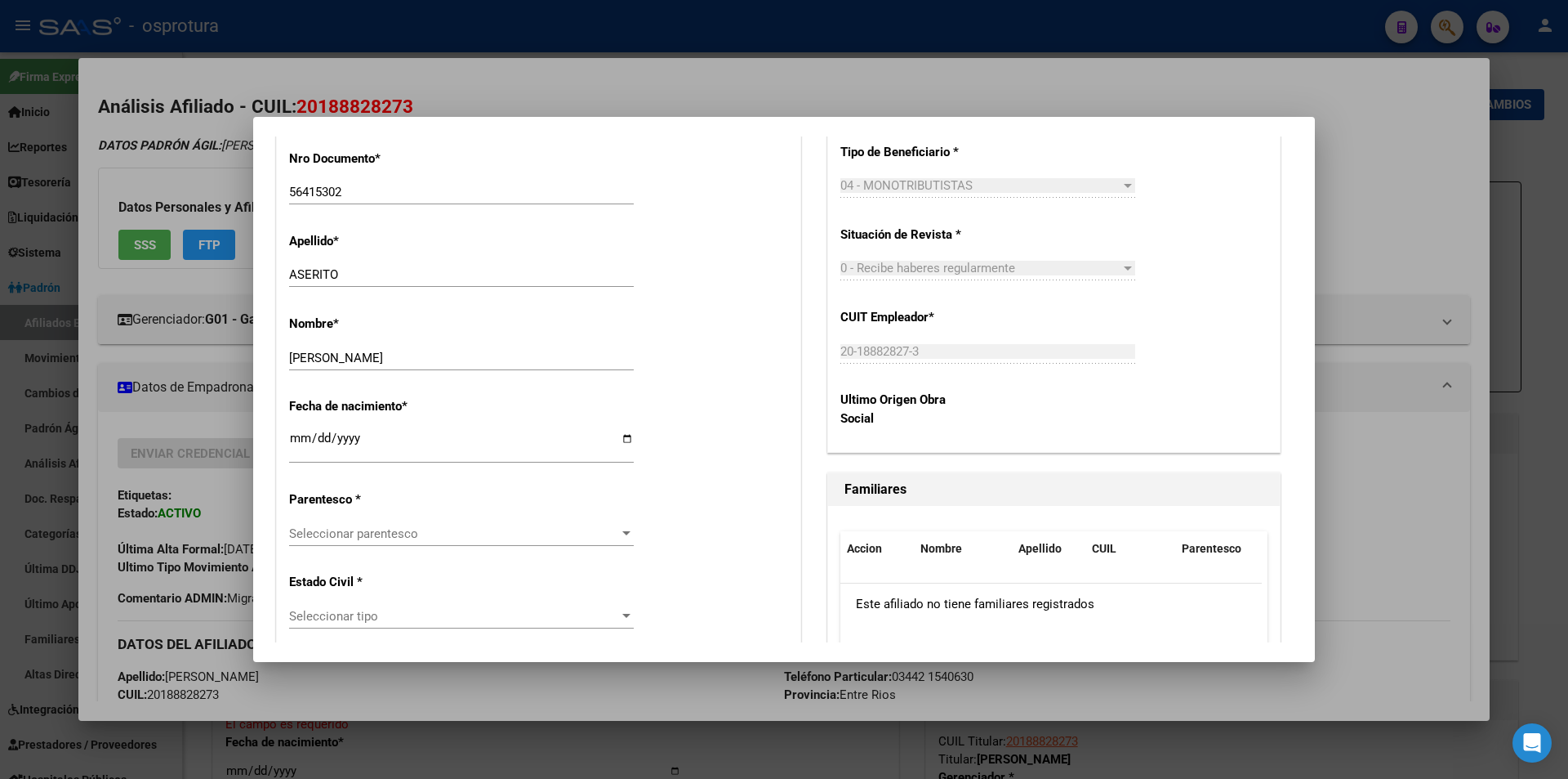
click at [427, 533] on span "Seleccionar parentesco" at bounding box center [454, 534] width 330 height 15
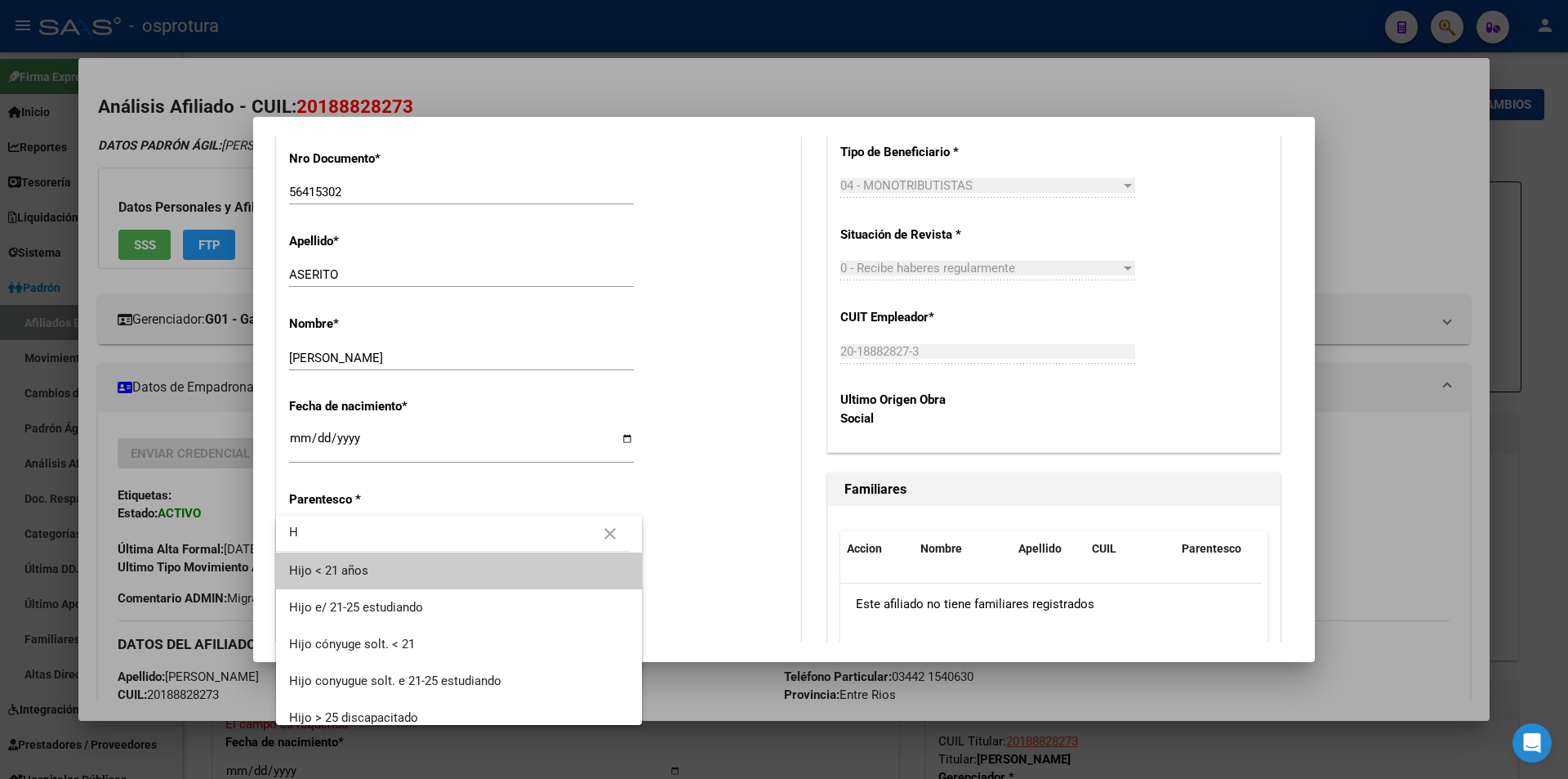
click at [427, 560] on span "Hijo < 21 años" at bounding box center [459, 571] width 340 height 36
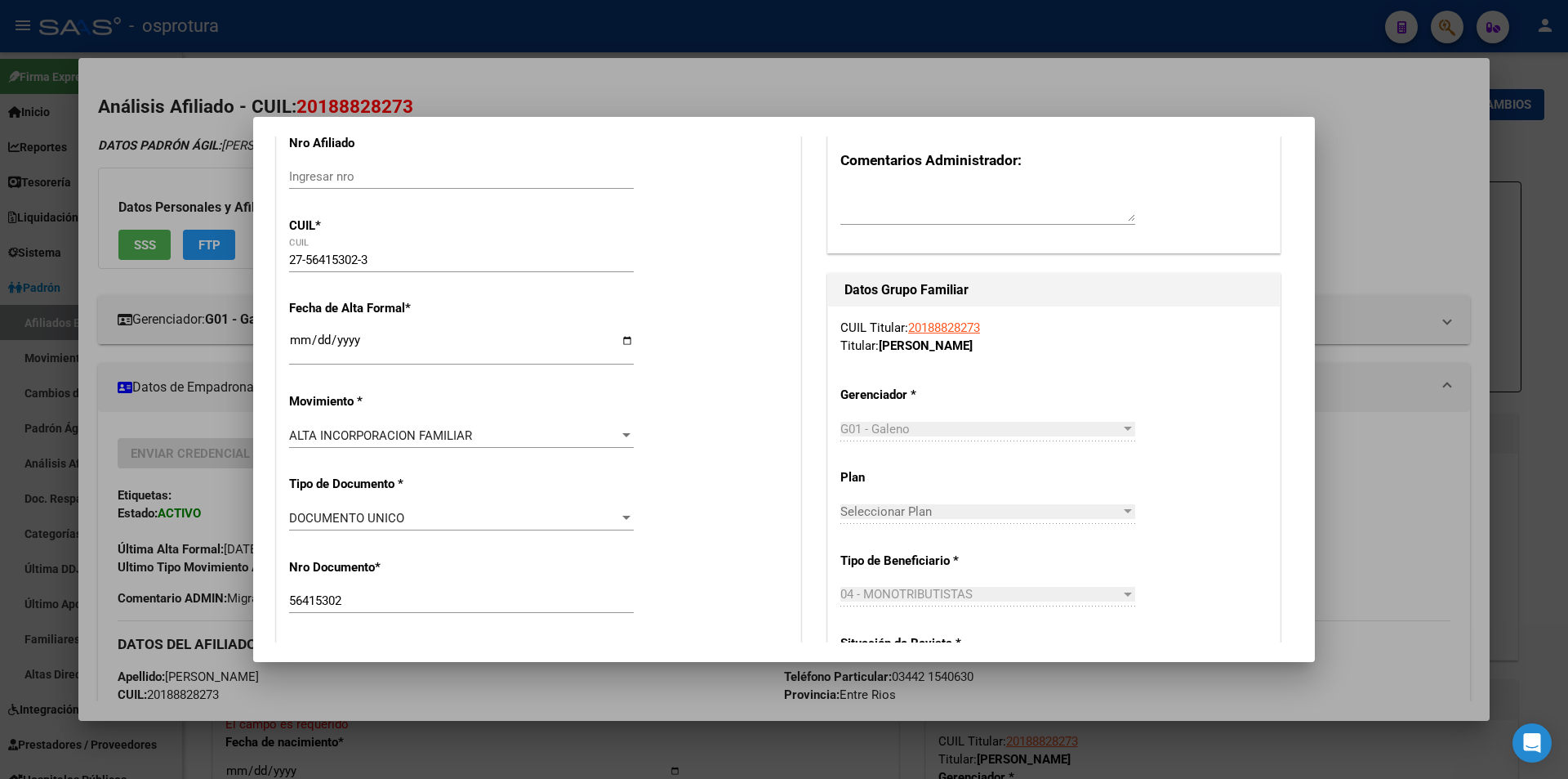
scroll to position [0, 0]
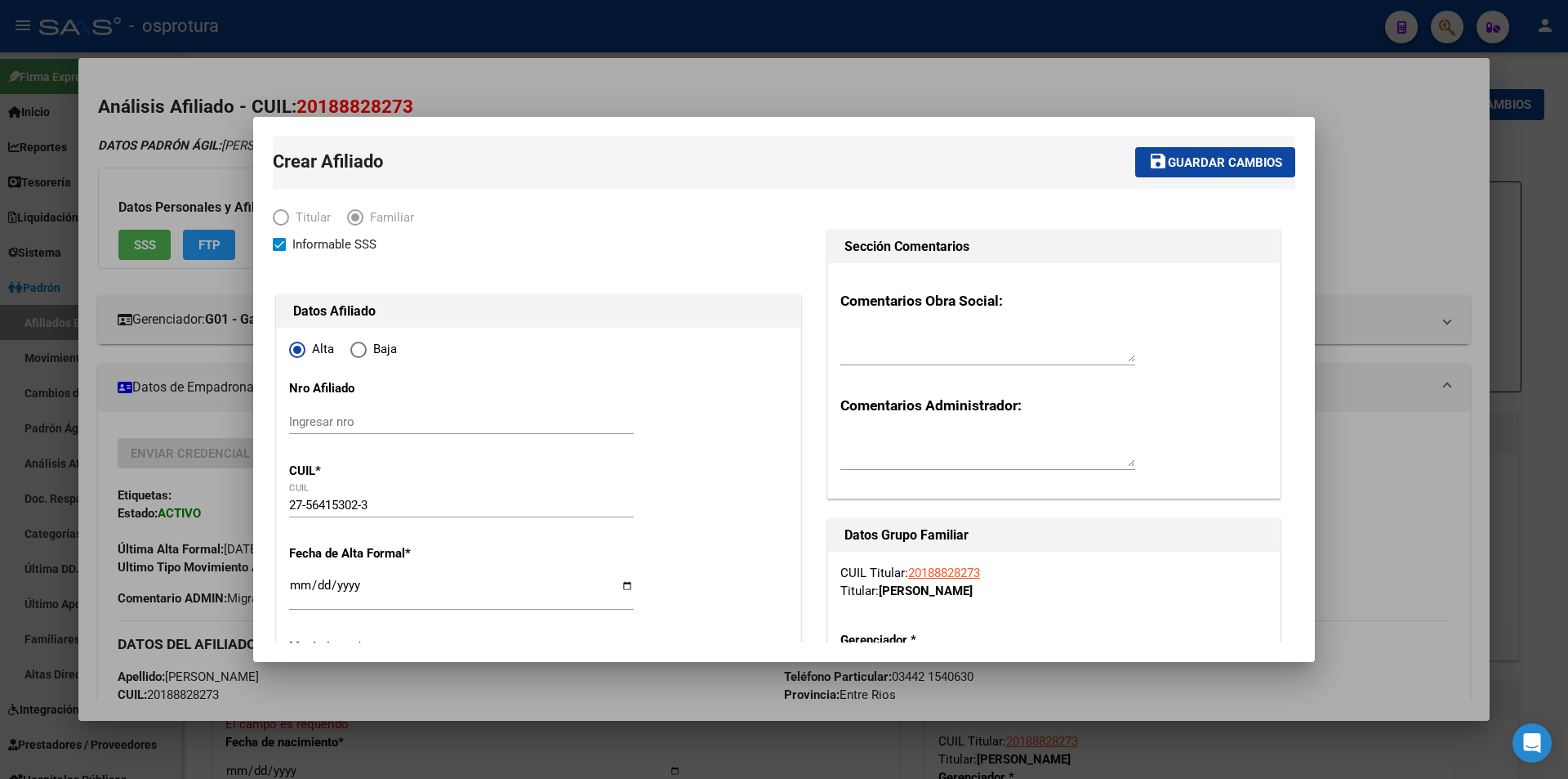
click at [1237, 155] on span "Guardar cambios" at bounding box center [1224, 162] width 114 height 15
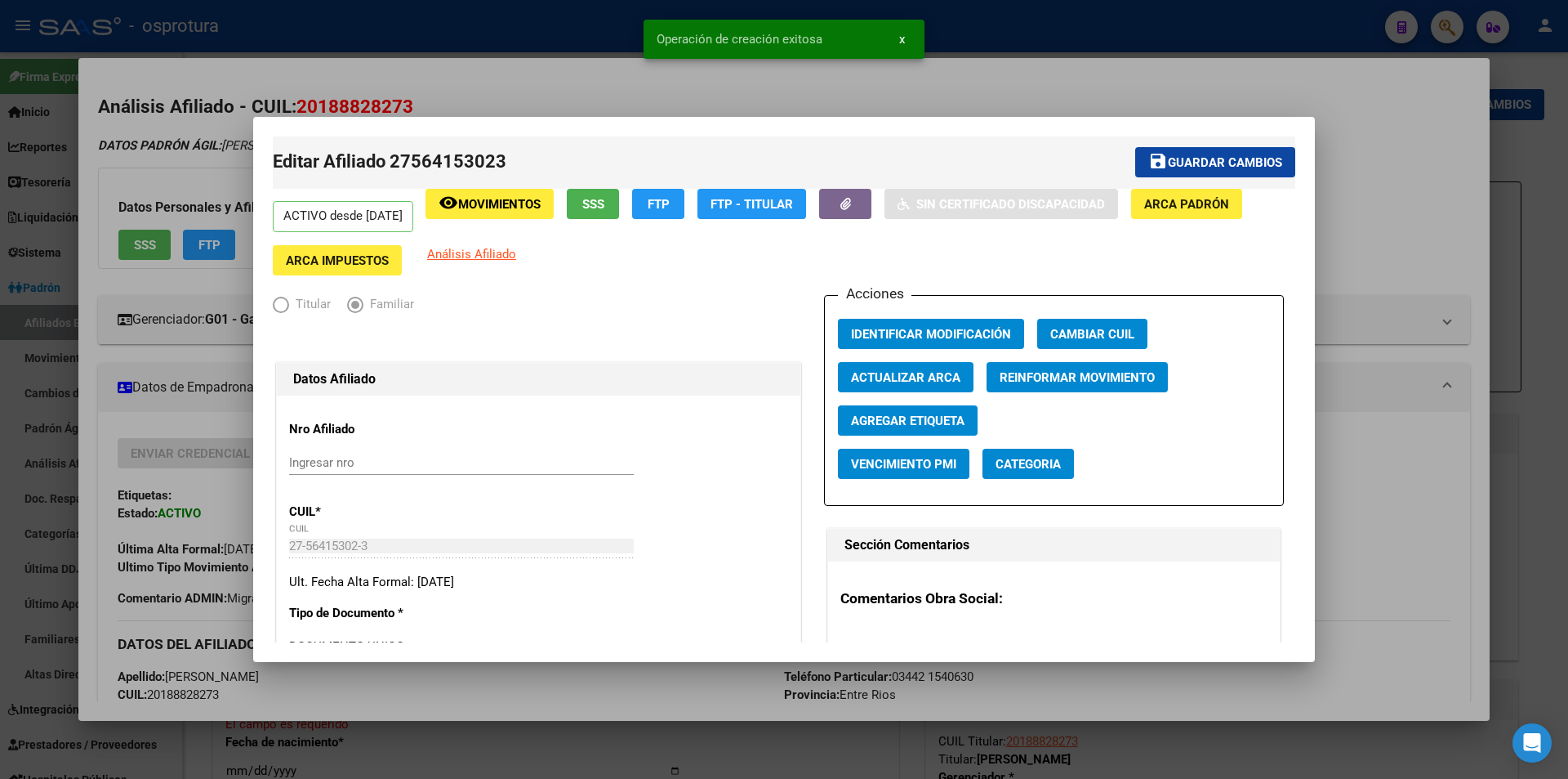
click at [1378, 181] on div at bounding box center [784, 390] width 1568 height 779
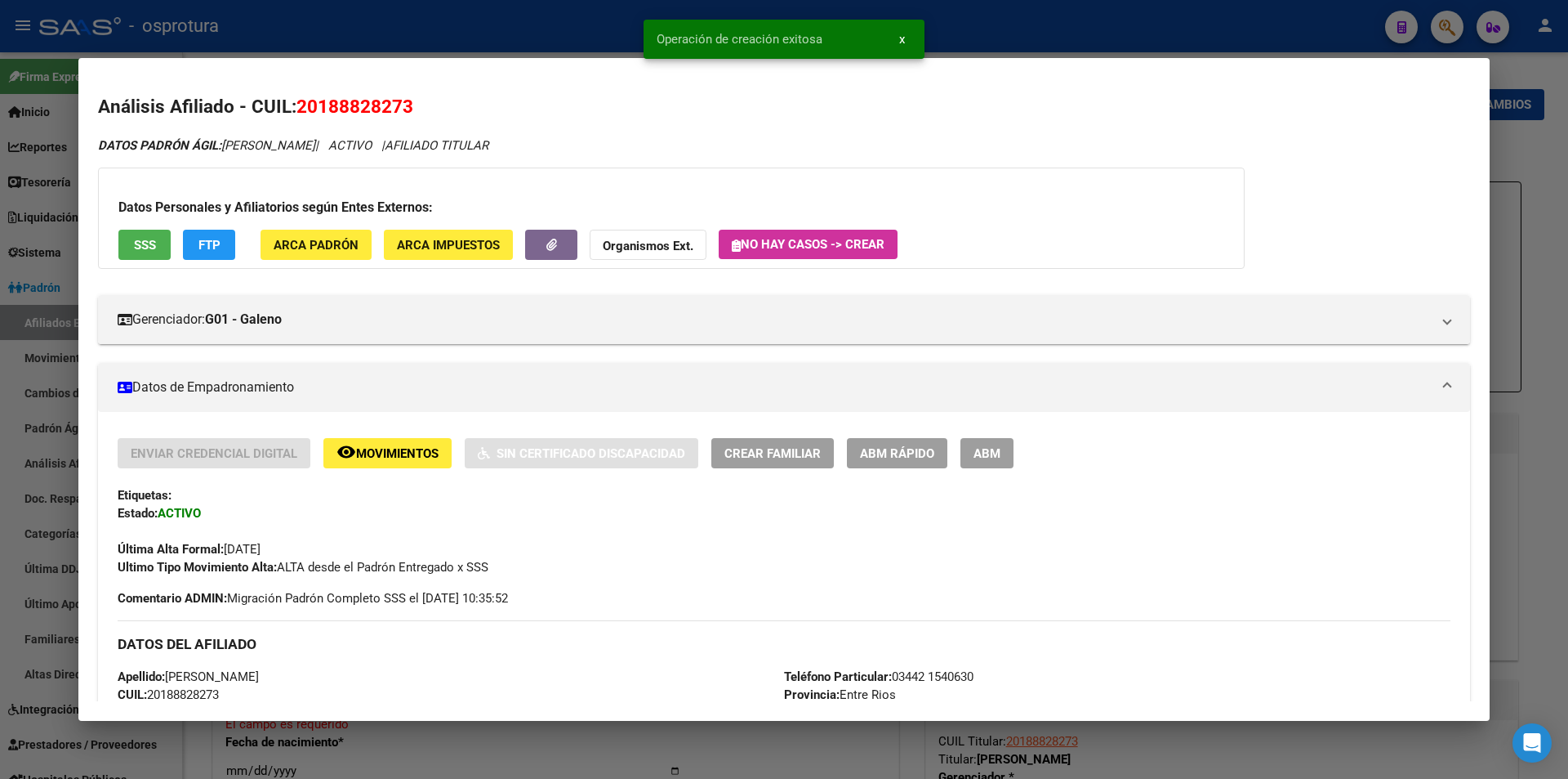
click at [762, 458] on span "Crear Familiar" at bounding box center [773, 453] width 97 height 15
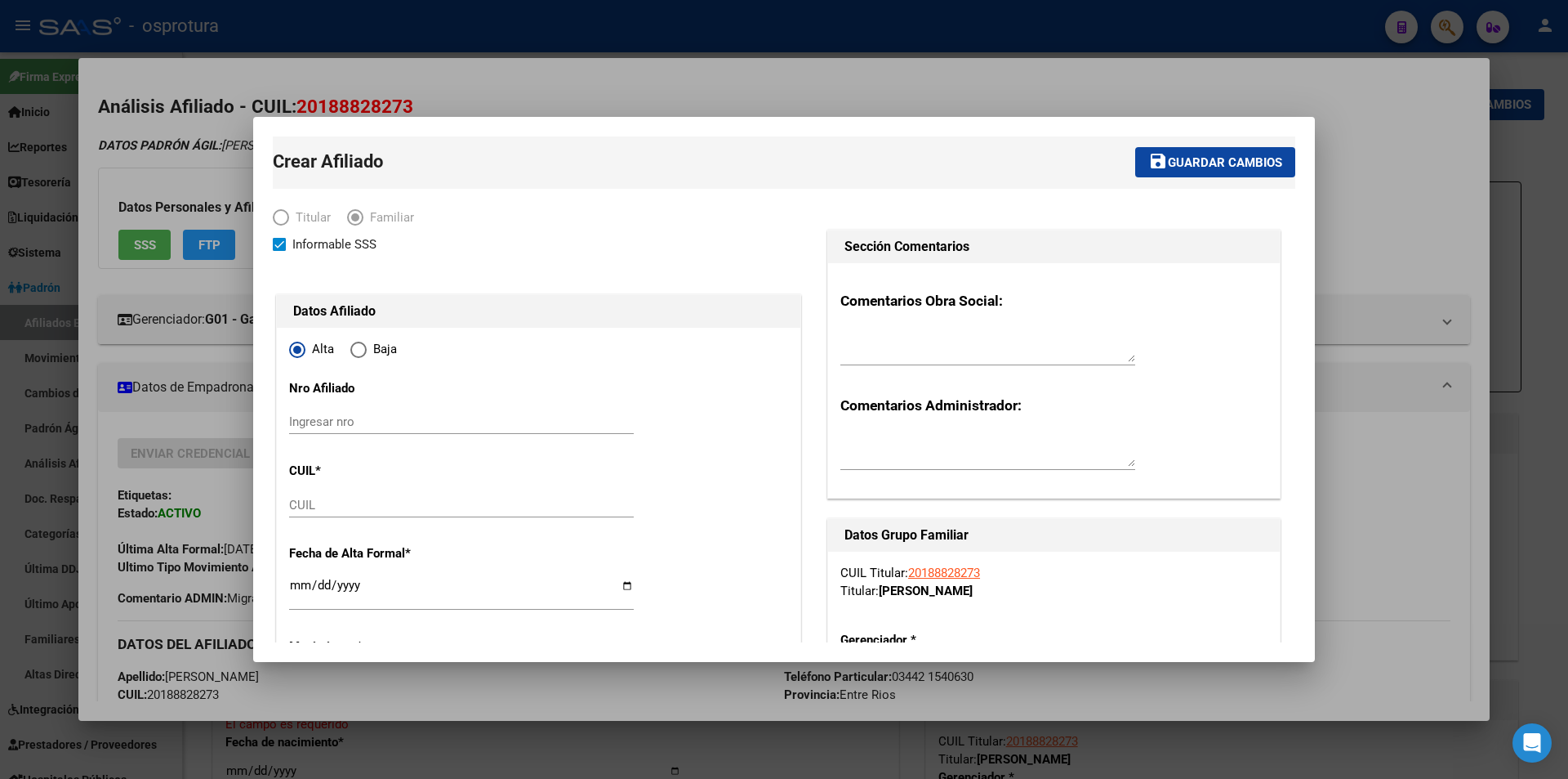
click at [686, 103] on div at bounding box center [784, 390] width 1568 height 779
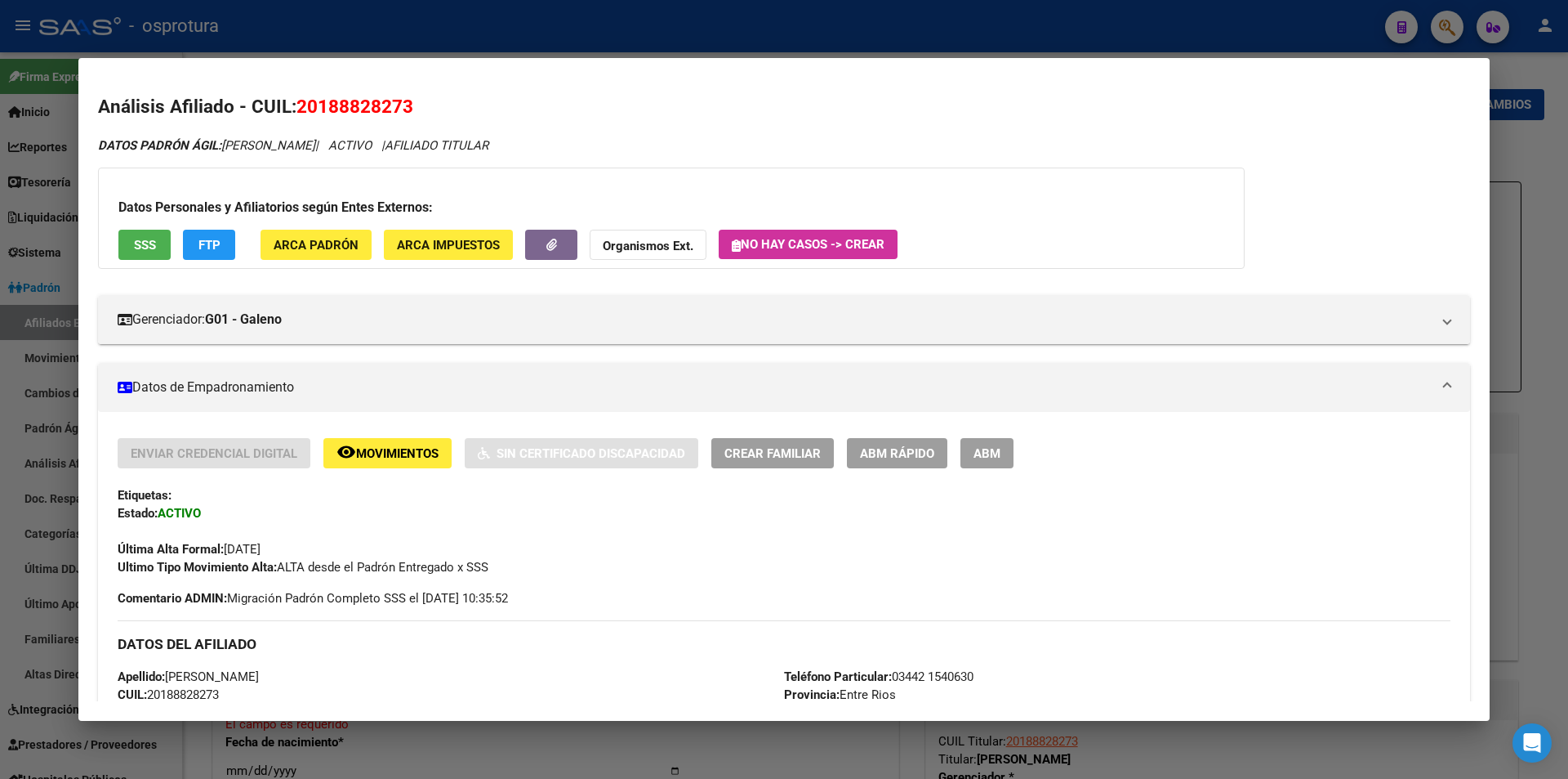
click at [637, 55] on div at bounding box center [784, 390] width 1568 height 779
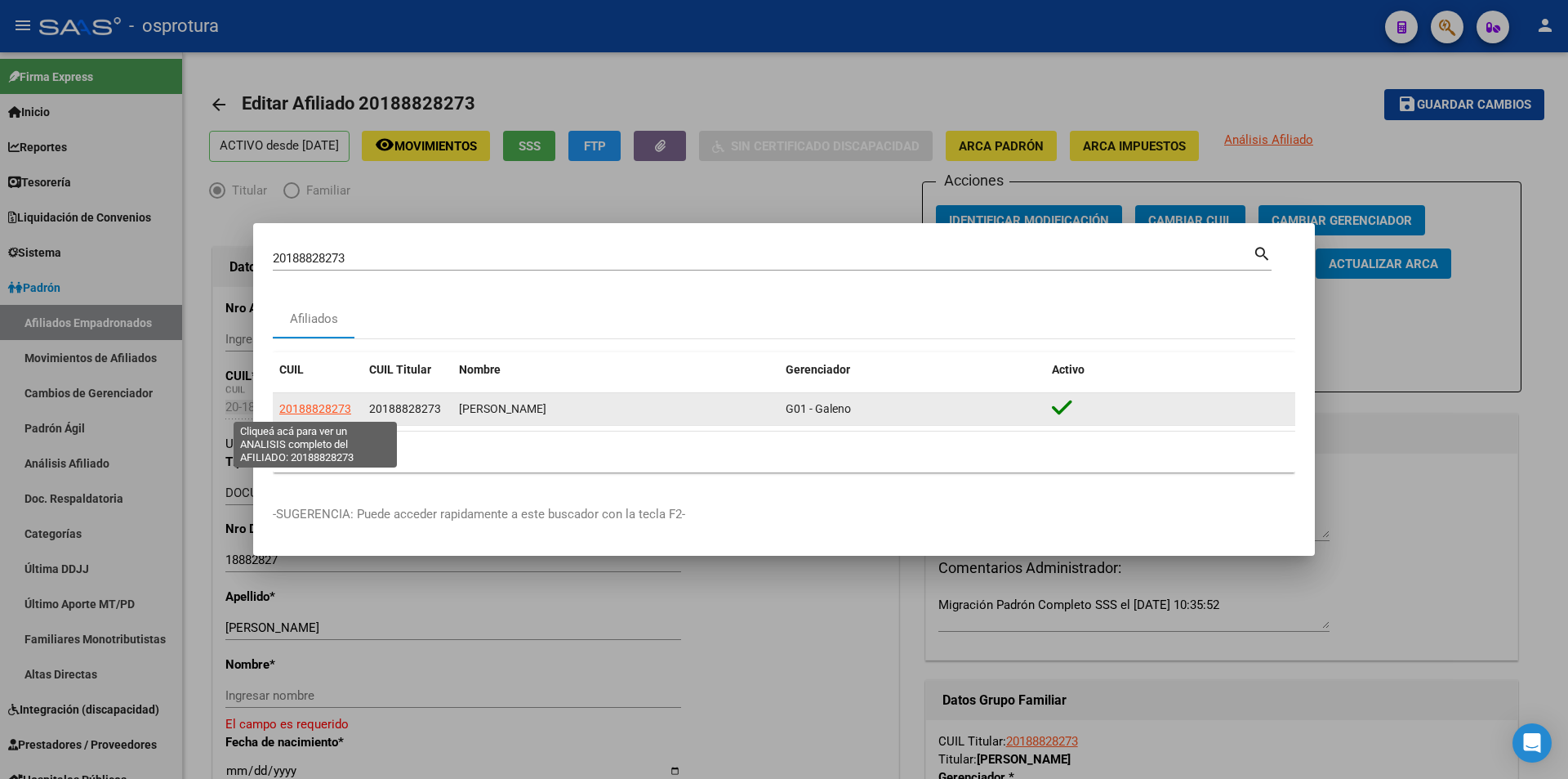
click at [341, 410] on span "20188828273" at bounding box center [315, 409] width 72 height 13
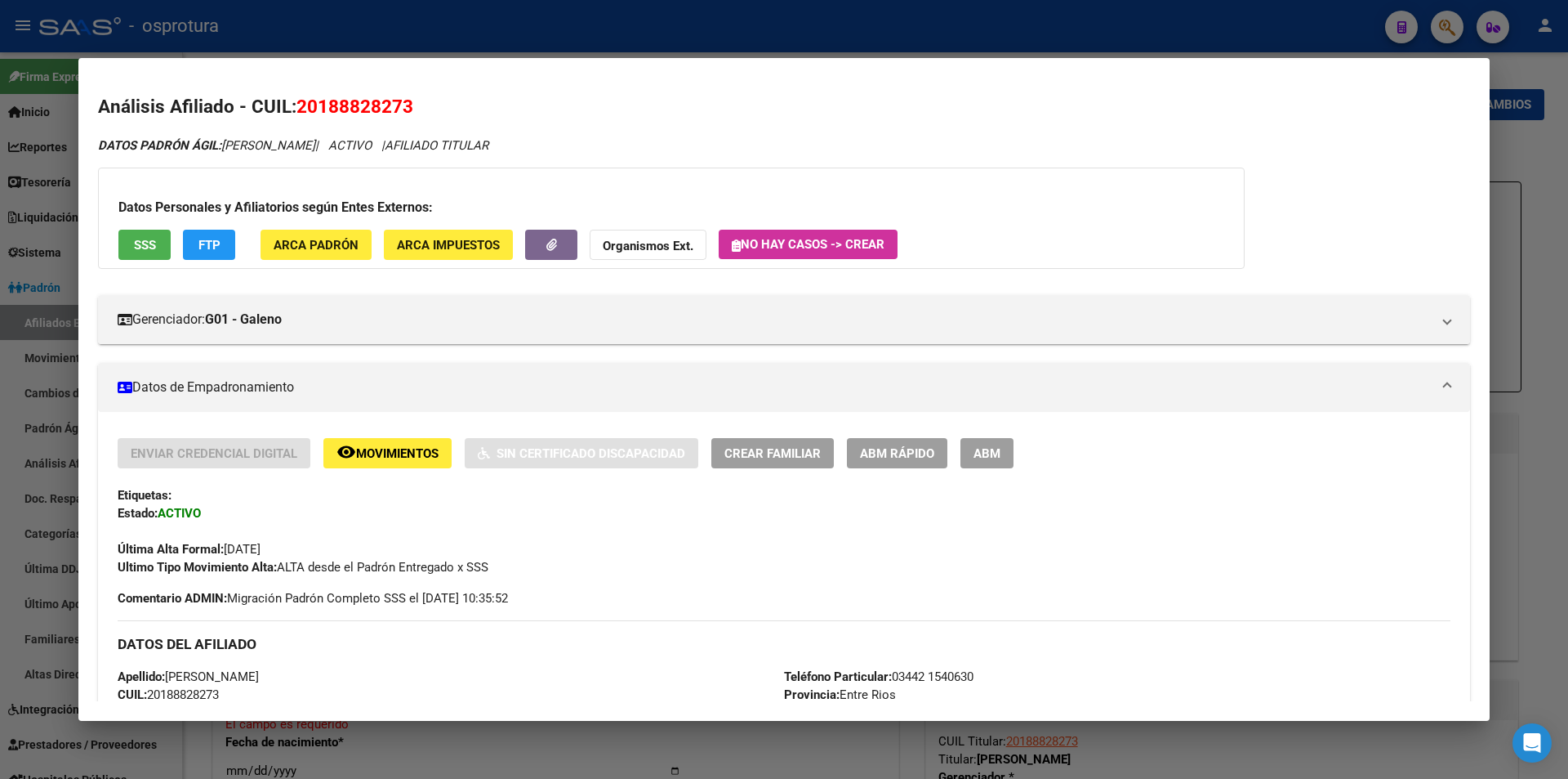
click at [798, 453] on span "Crear Familiar" at bounding box center [773, 453] width 97 height 15
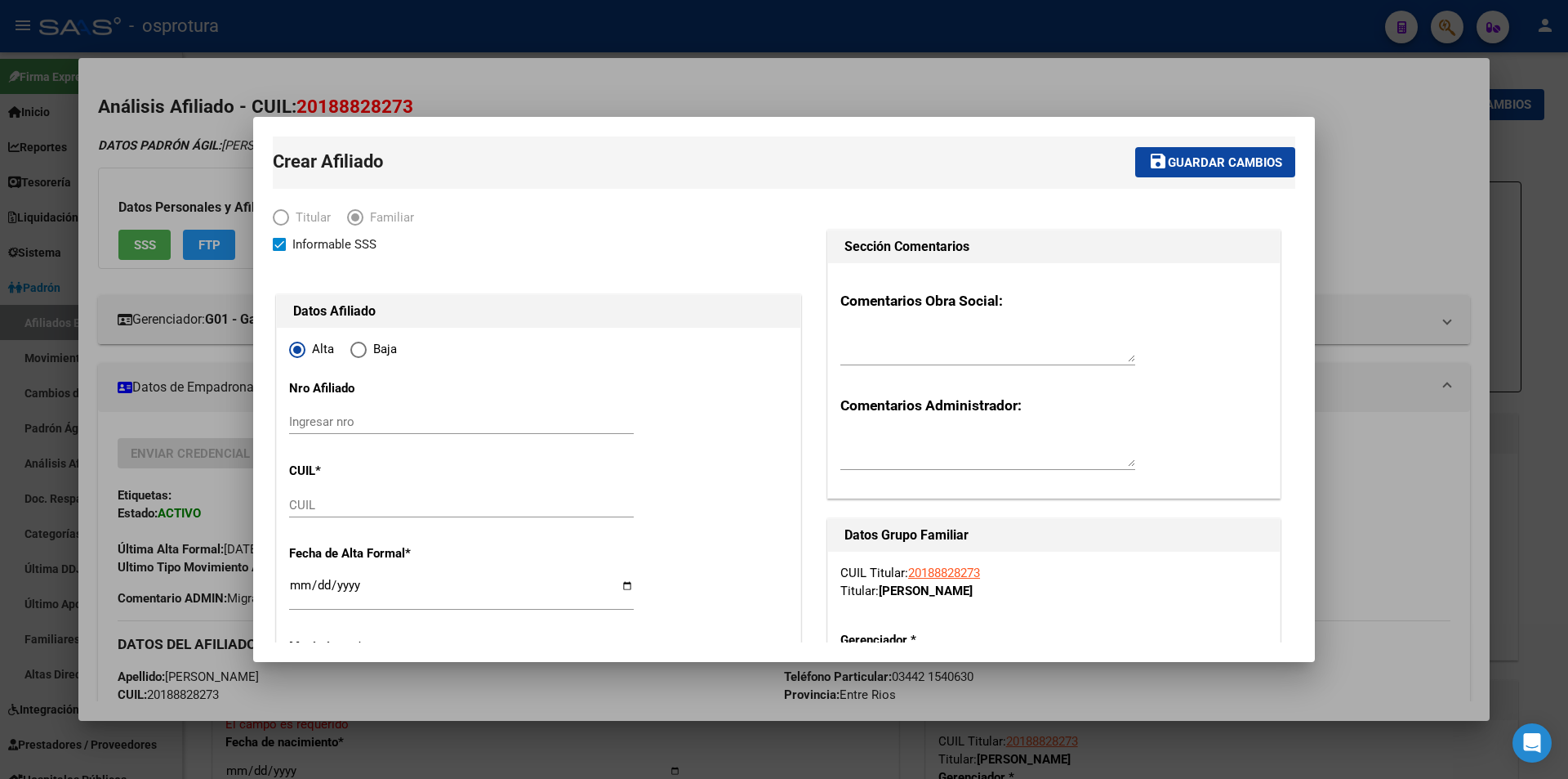
click at [474, 424] on input "Ingresar nro" at bounding box center [461, 421] width 345 height 15
click at [430, 498] on input "CUIL" at bounding box center [461, 505] width 345 height 15
paste input "20-18882827-3"
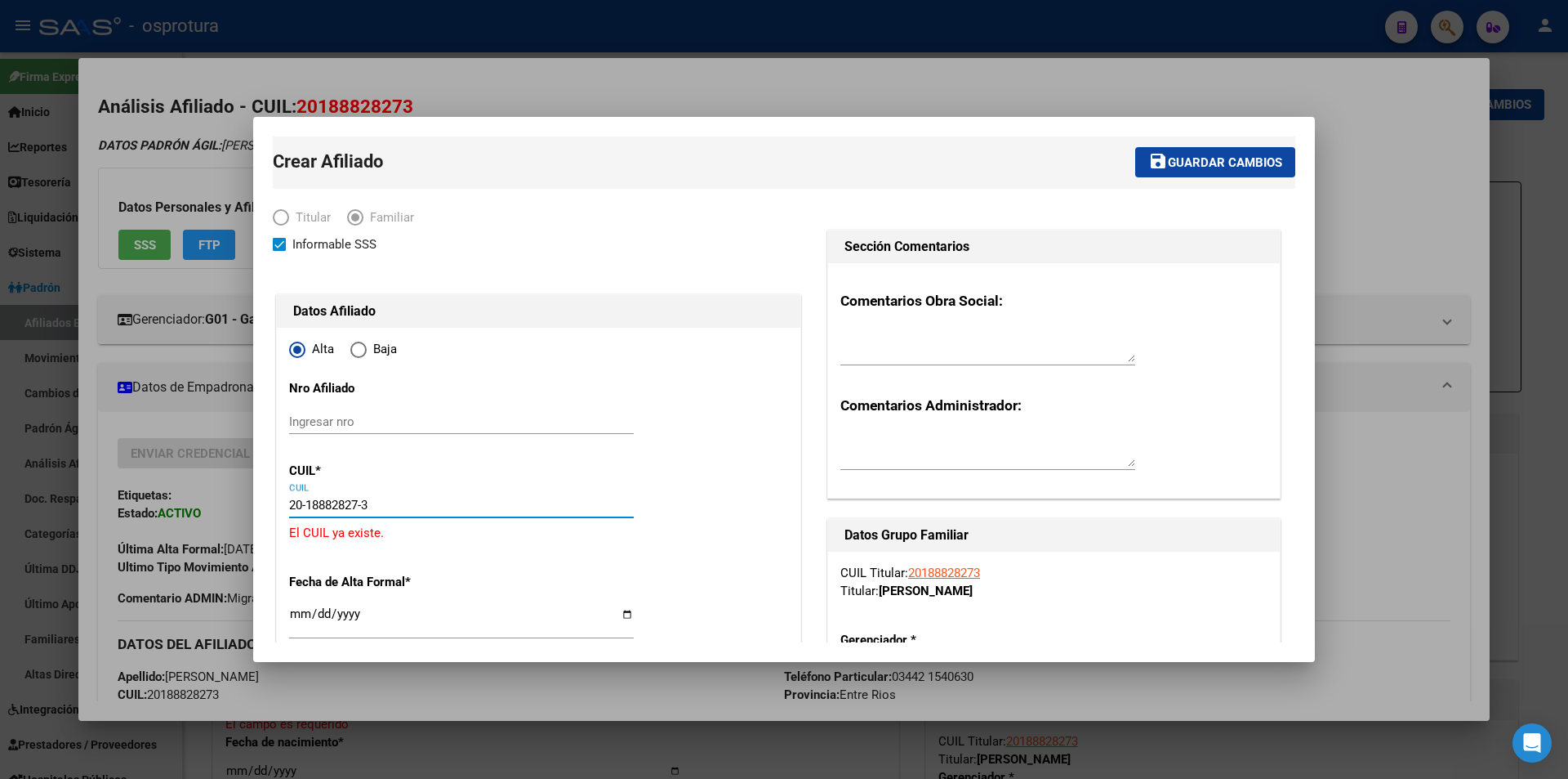
drag, startPoint x: 449, startPoint y: 504, endPoint x: 0, endPoint y: 491, distance: 449.2
click at [0, 499] on div "20188828273 Buscar (apellido, dni, cuil, nro traspaso, cuit, obra social) searc…" at bounding box center [784, 390] width 1568 height 779
paste input "7-35116961-9"
click at [297, 583] on input "Ingresar fecha" at bounding box center [461, 591] width 345 height 26
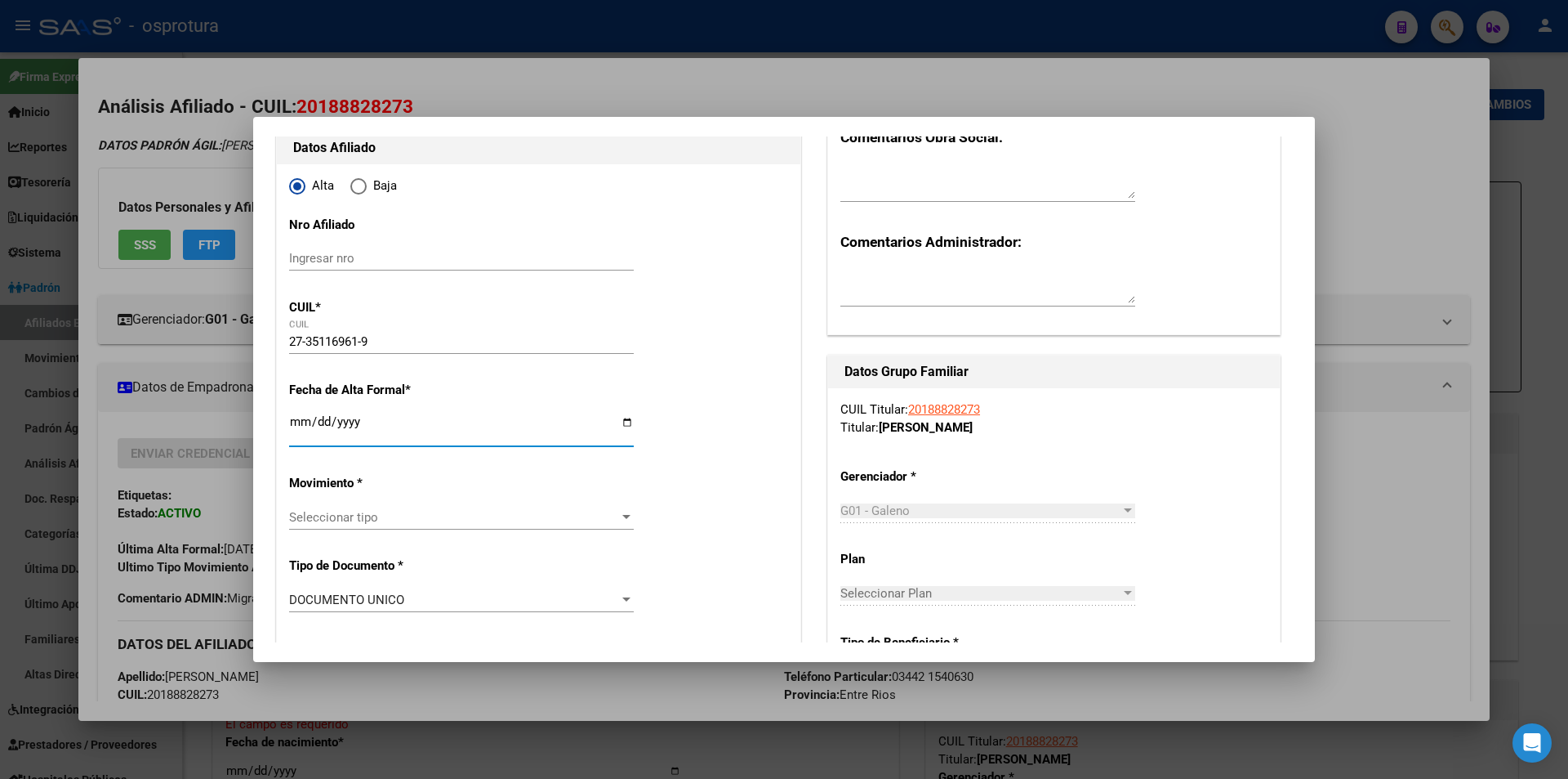
scroll to position [245, 0]
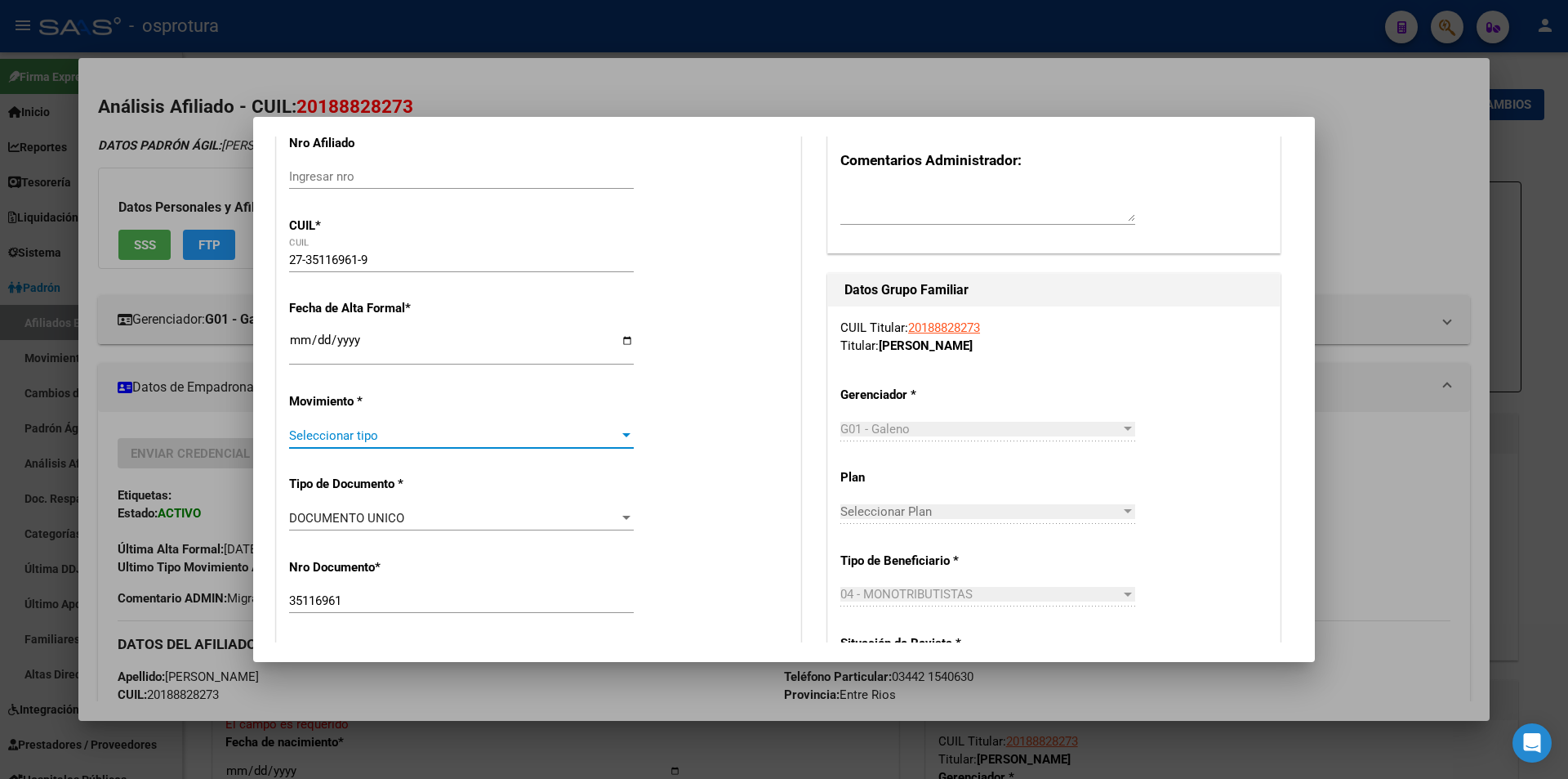
click at [503, 430] on span "Seleccionar tipo" at bounding box center [454, 435] width 330 height 15
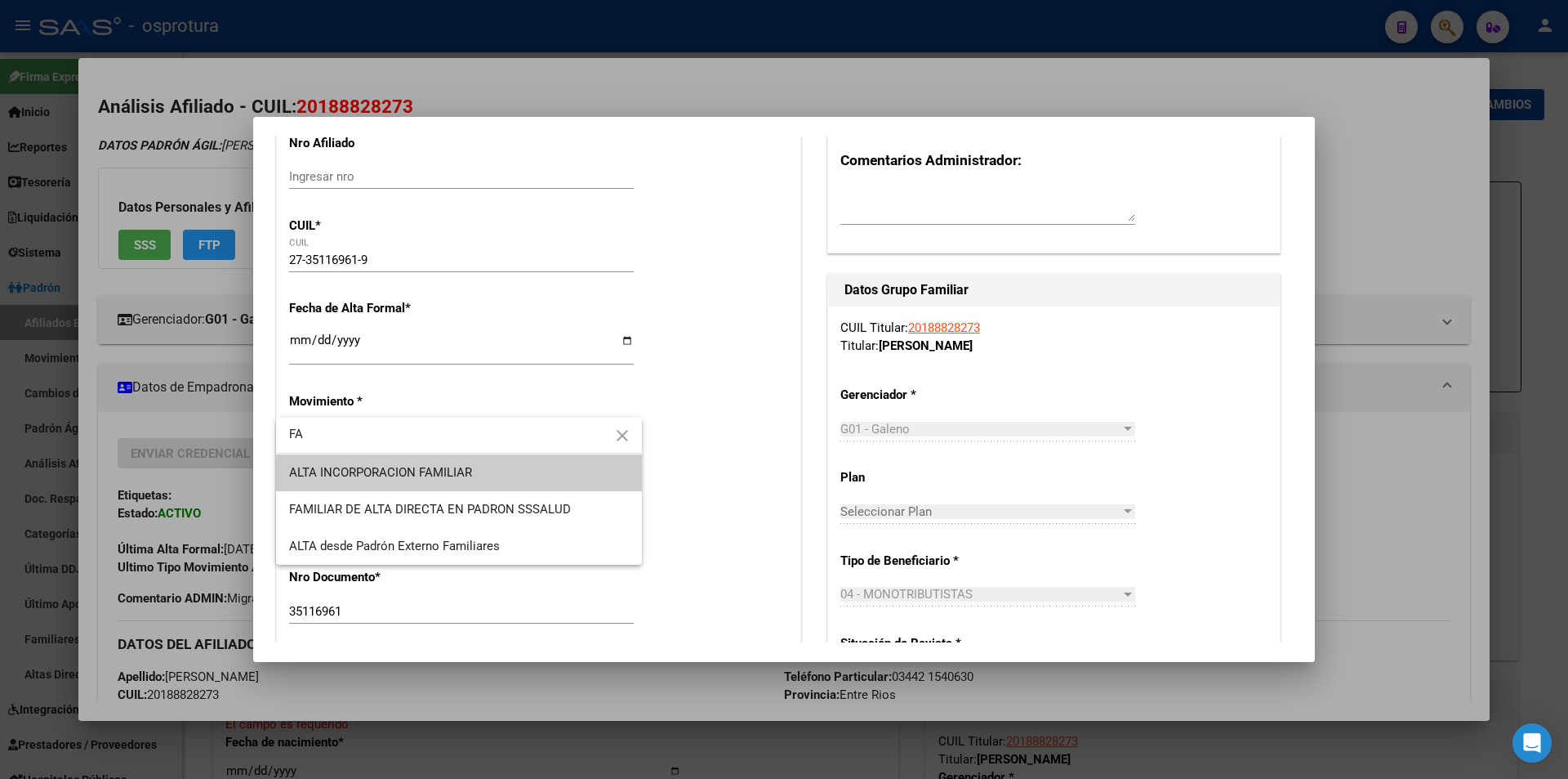
click at [479, 463] on span "ALTA INCORPORACION FAMILIAR" at bounding box center [459, 473] width 340 height 36
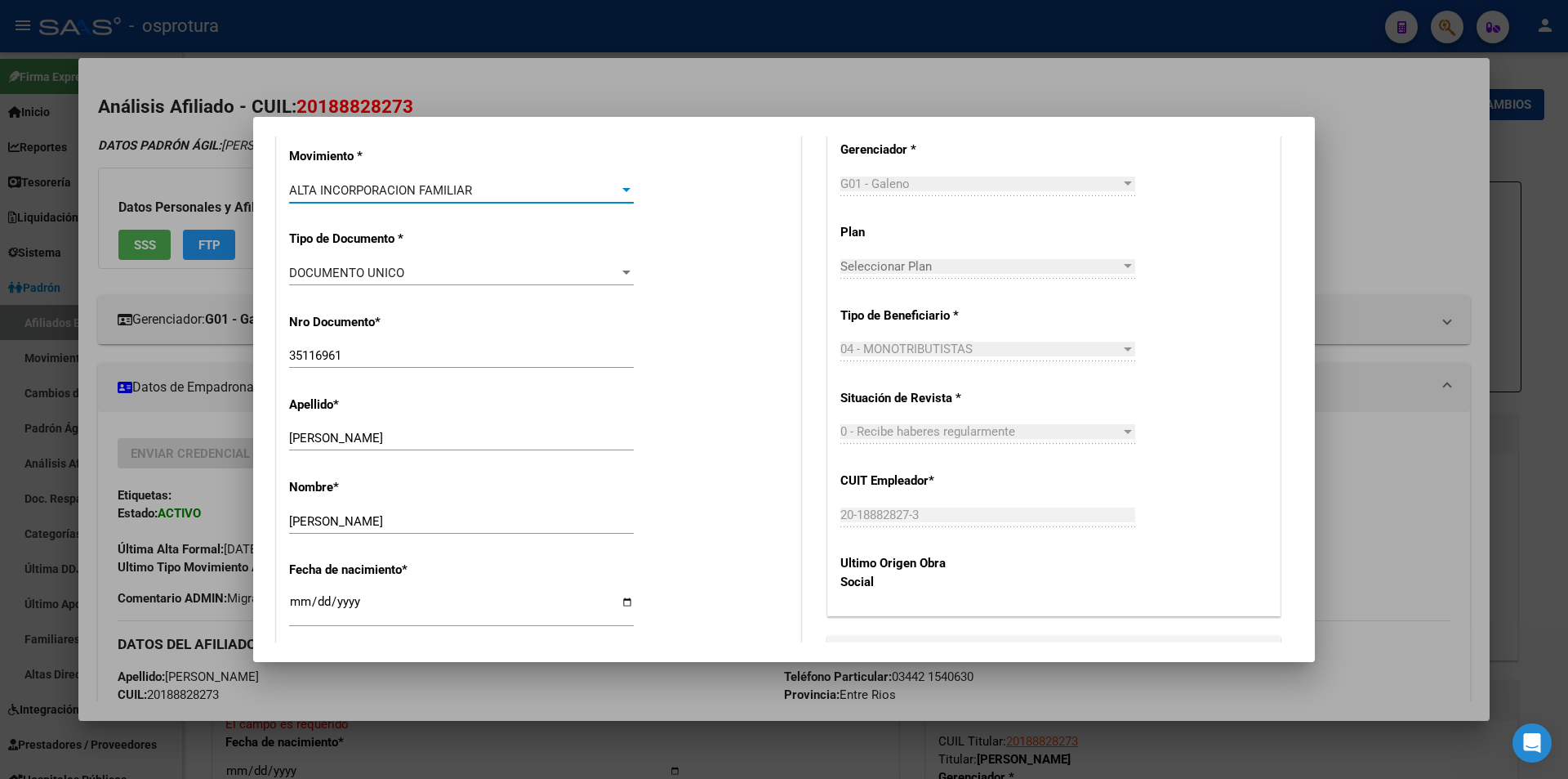
scroll to position [572, 0]
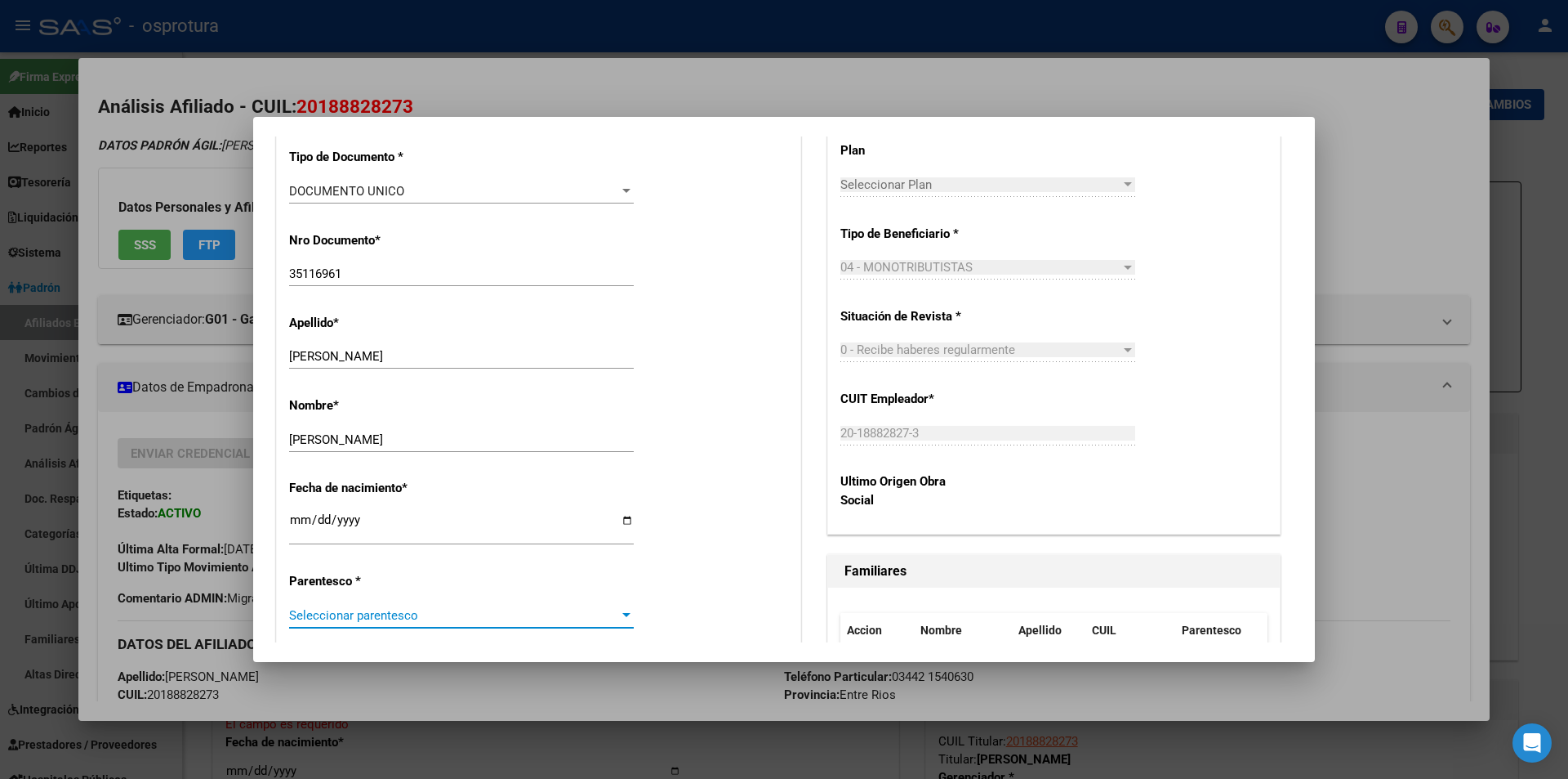
click at [446, 612] on span "Seleccionar parentesco" at bounding box center [454, 615] width 330 height 15
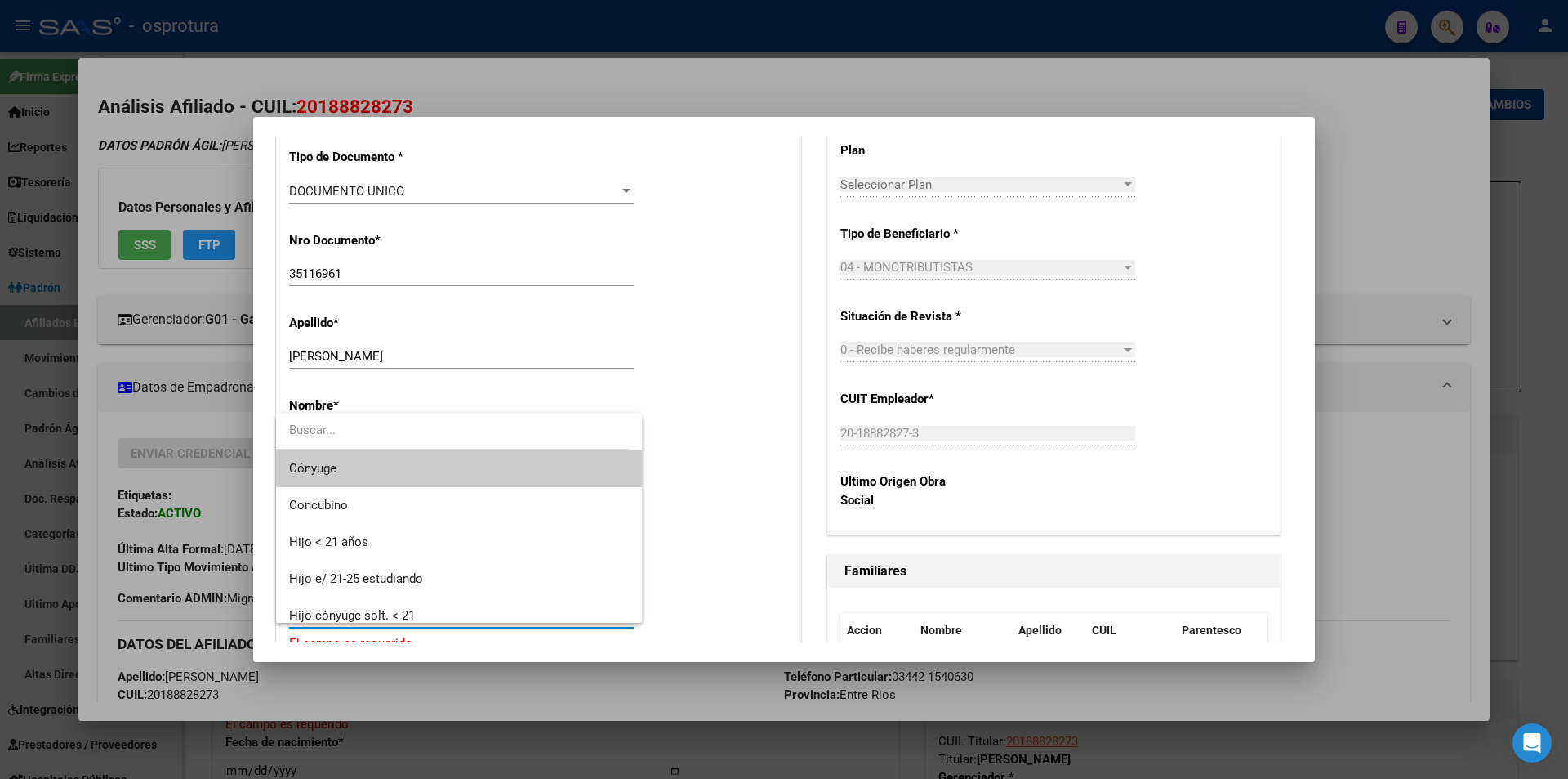
click at [424, 466] on span "Cónyuge" at bounding box center [459, 469] width 340 height 36
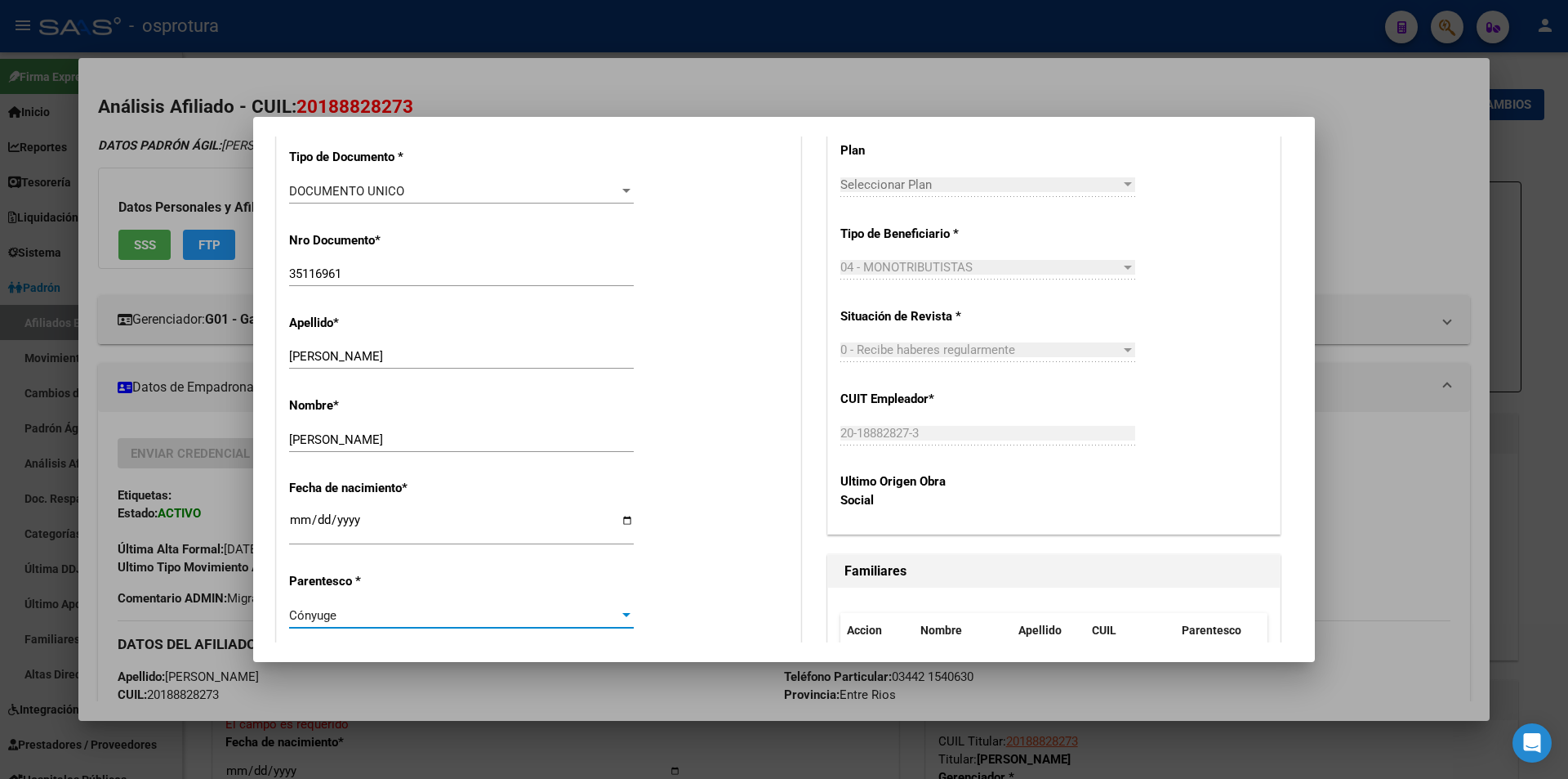
scroll to position [0, 0]
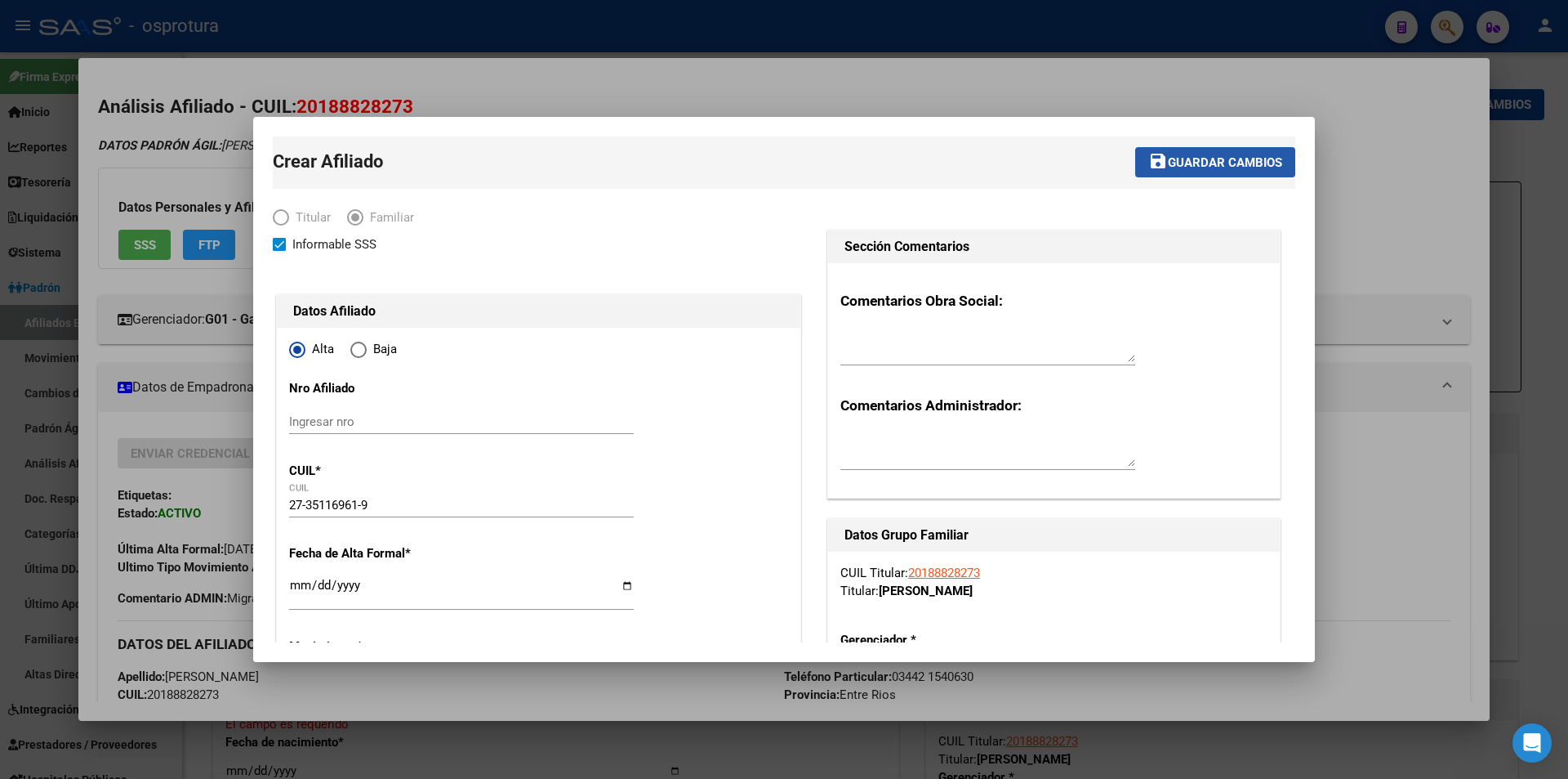
click at [1225, 166] on span "Guardar cambios" at bounding box center [1224, 162] width 114 height 15
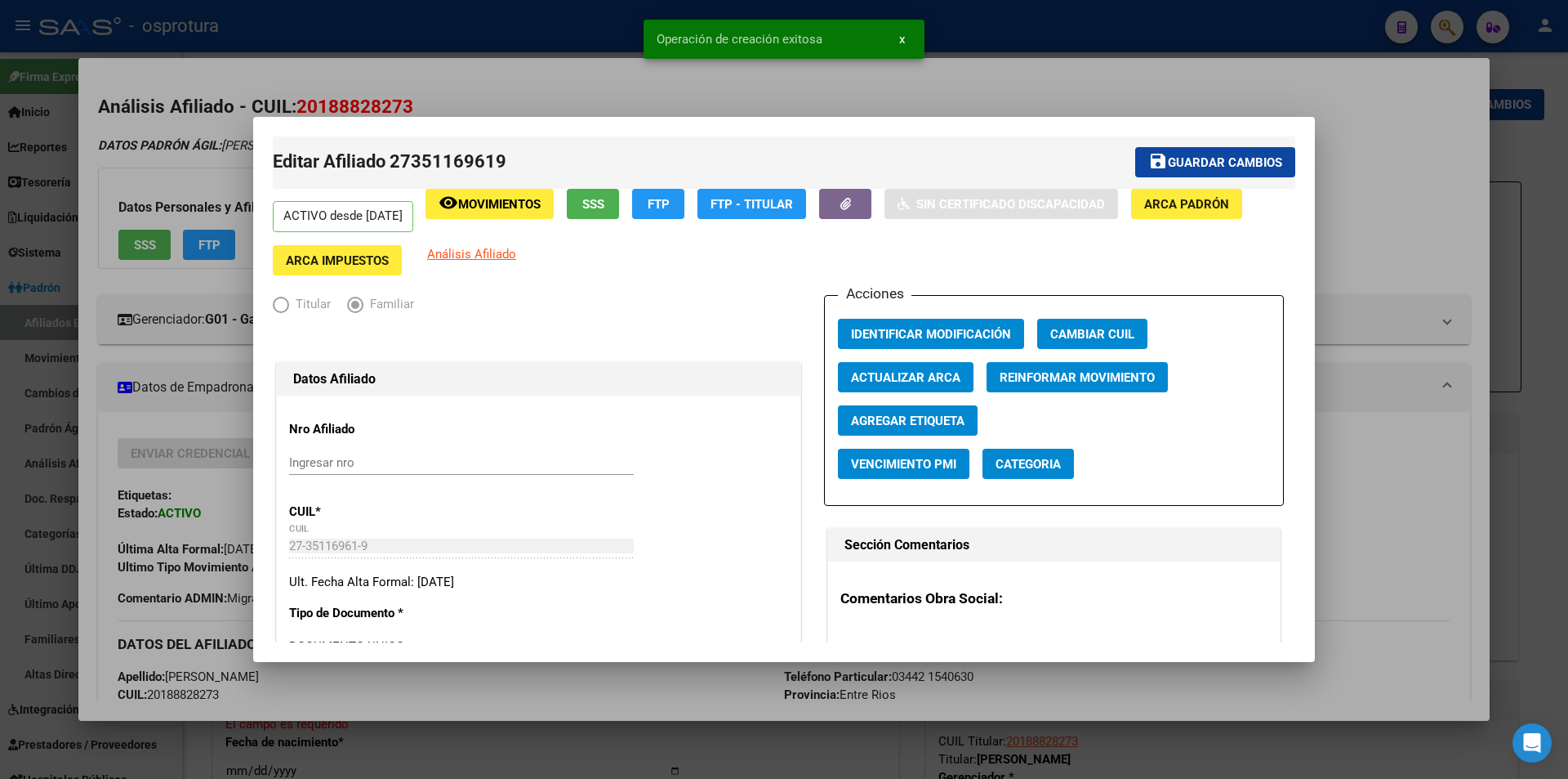
click at [1384, 201] on div at bounding box center [784, 390] width 1568 height 779
